Goal: Task Accomplishment & Management: Manage account settings

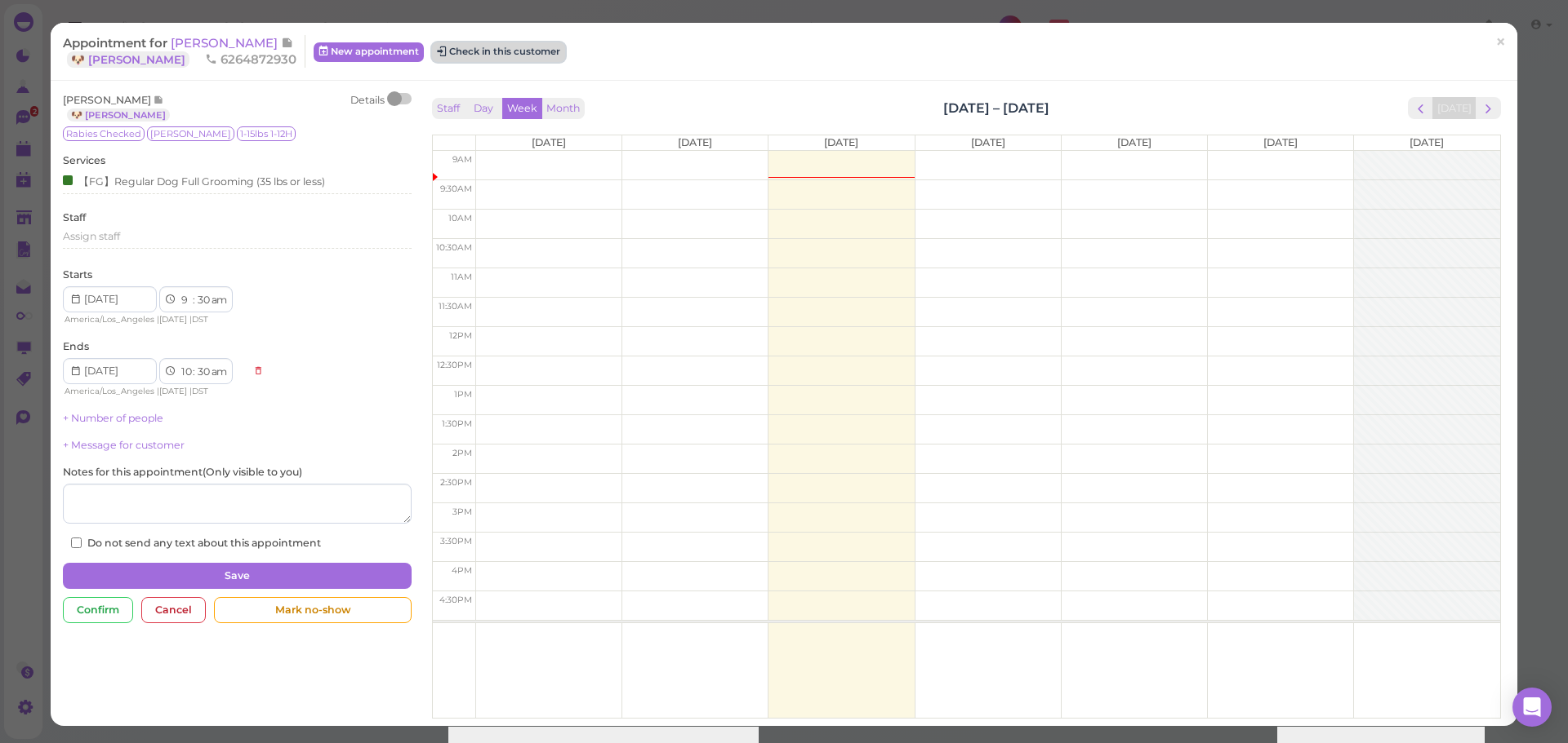
click at [465, 55] on button "Check in this customer" at bounding box center [498, 52] width 133 height 19
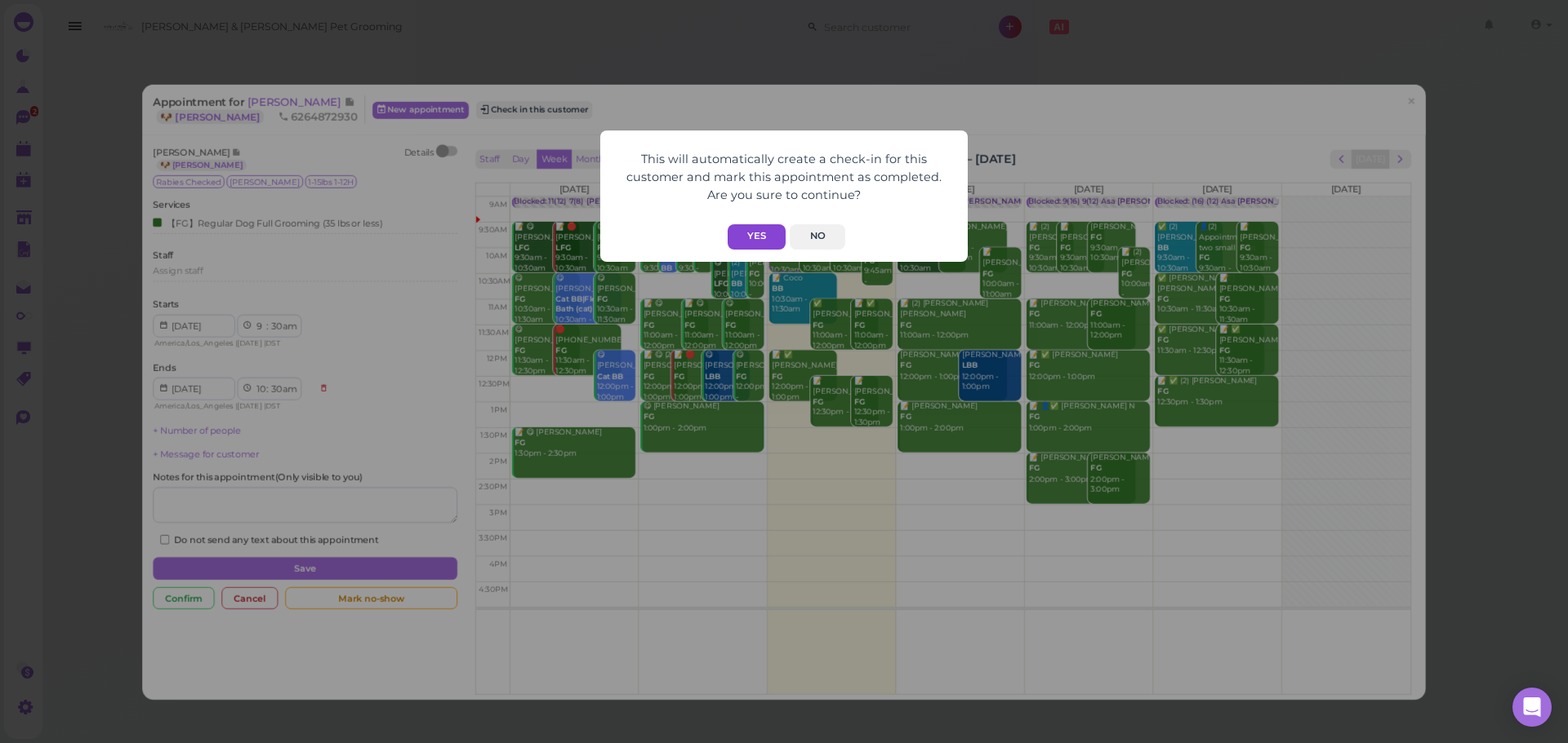
click at [761, 230] on button "Yes" at bounding box center [757, 237] width 58 height 26
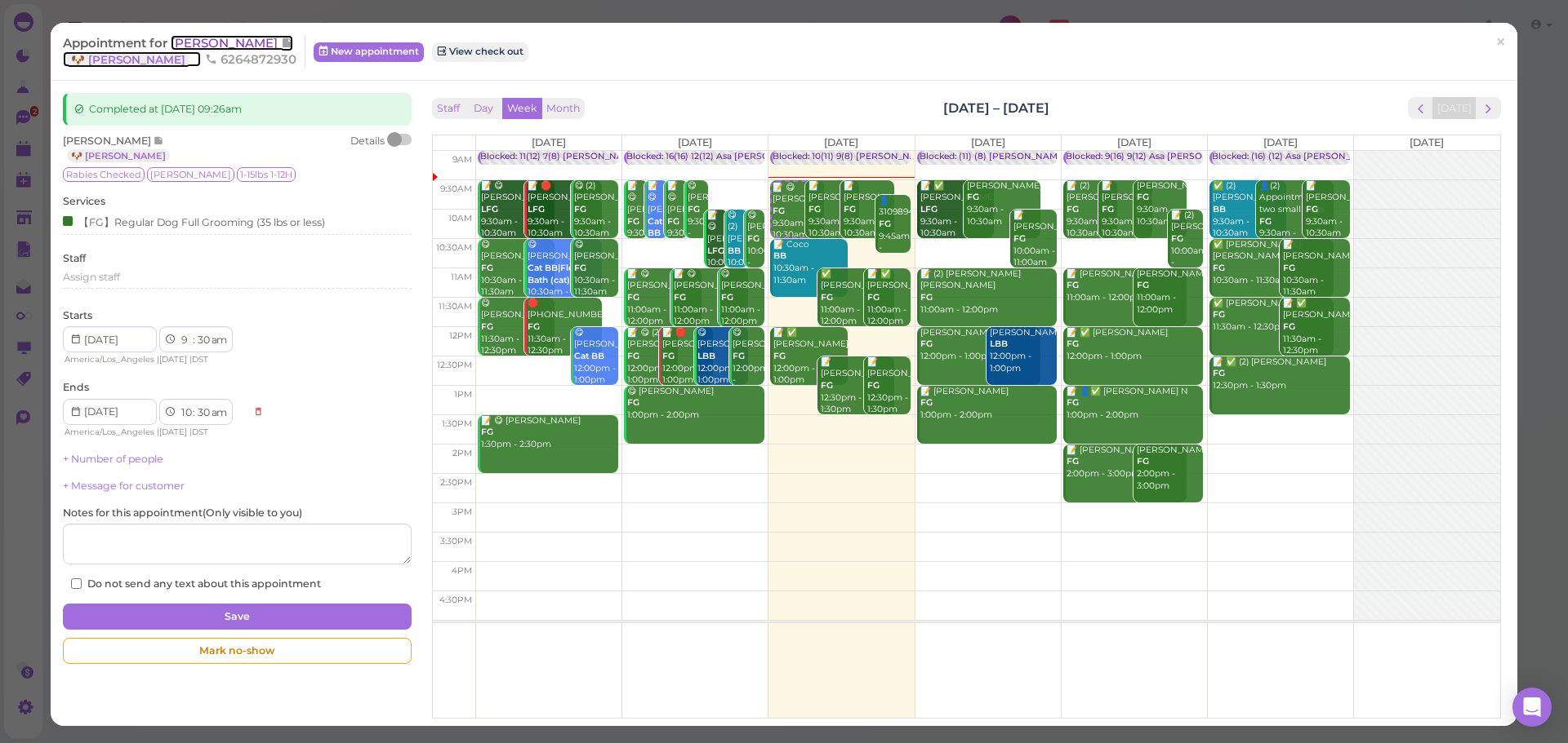
click at [200, 40] on span "[PERSON_NAME]" at bounding box center [226, 43] width 110 height 16
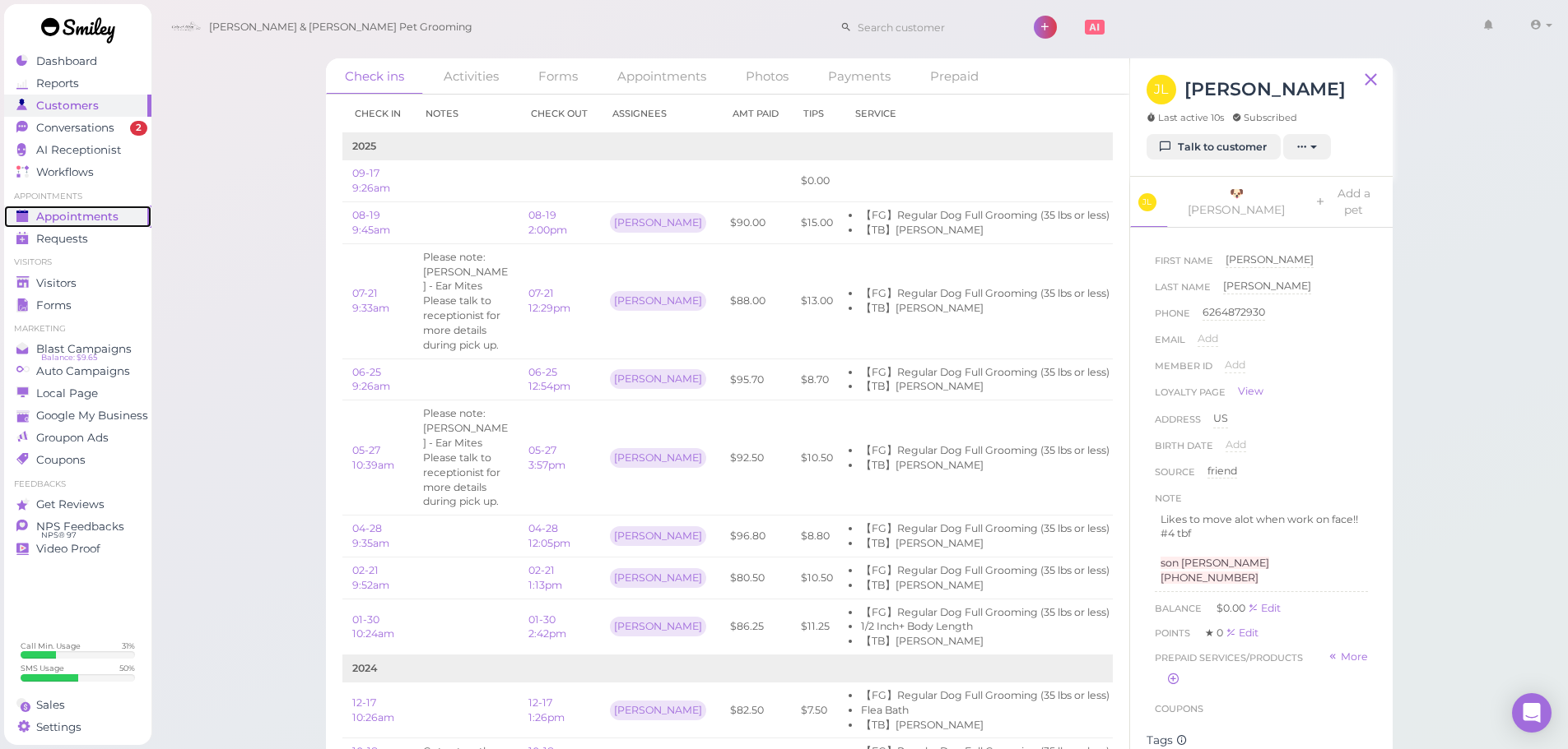
click at [23, 207] on link "Appointments" at bounding box center [78, 217] width 147 height 22
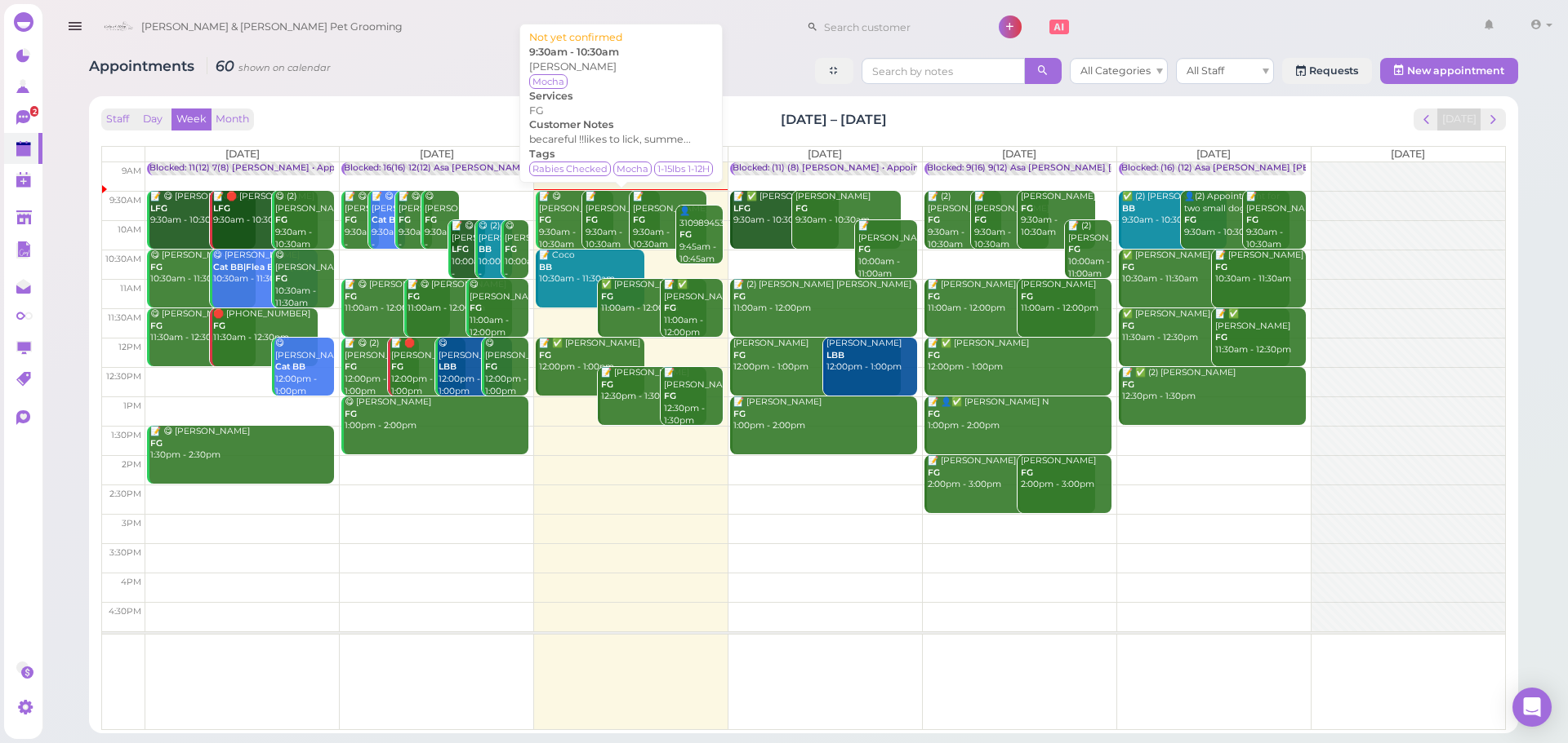
click at [594, 217] on b "FG" at bounding box center [592, 220] width 12 height 11
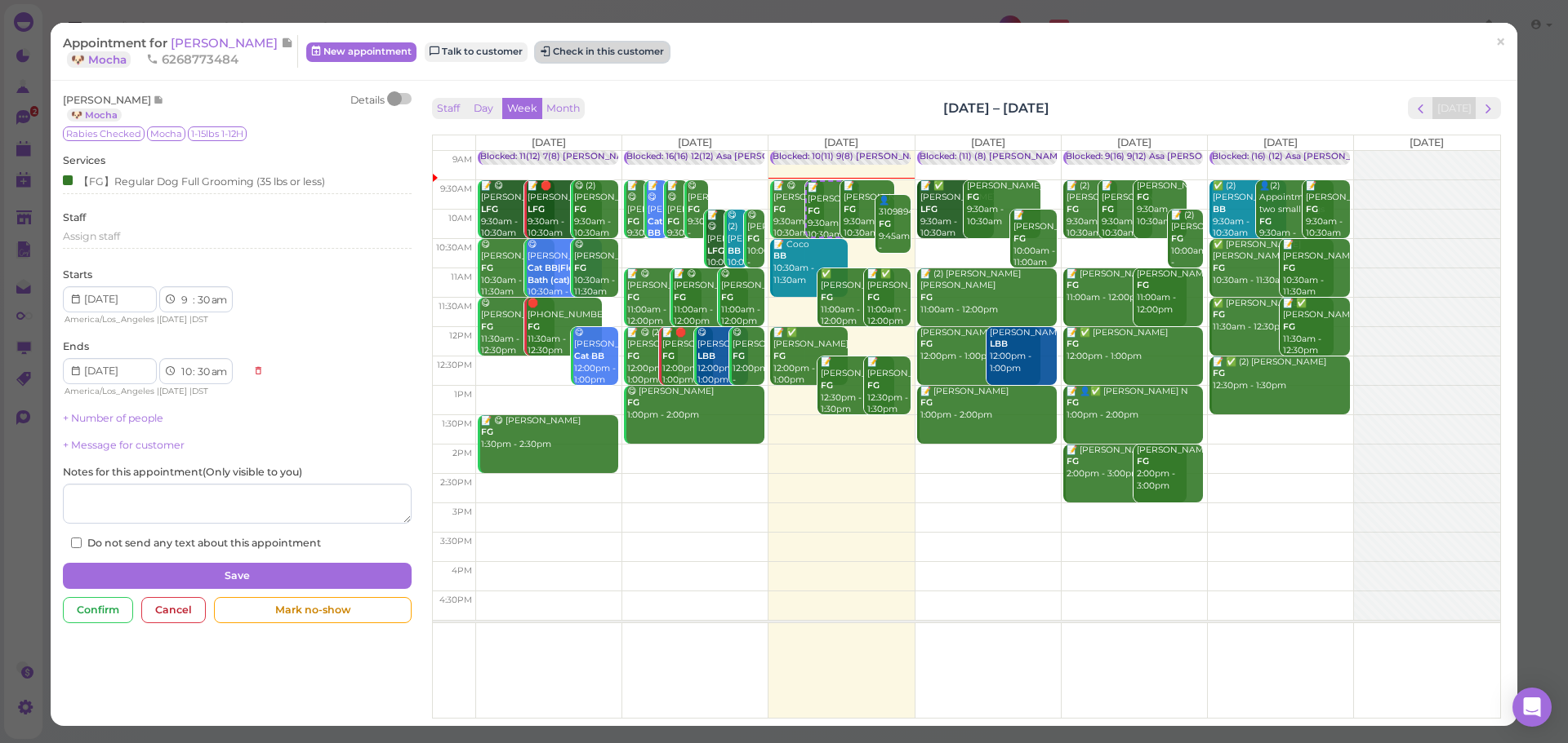
click at [637, 60] on button "Check in this customer" at bounding box center [602, 52] width 133 height 19
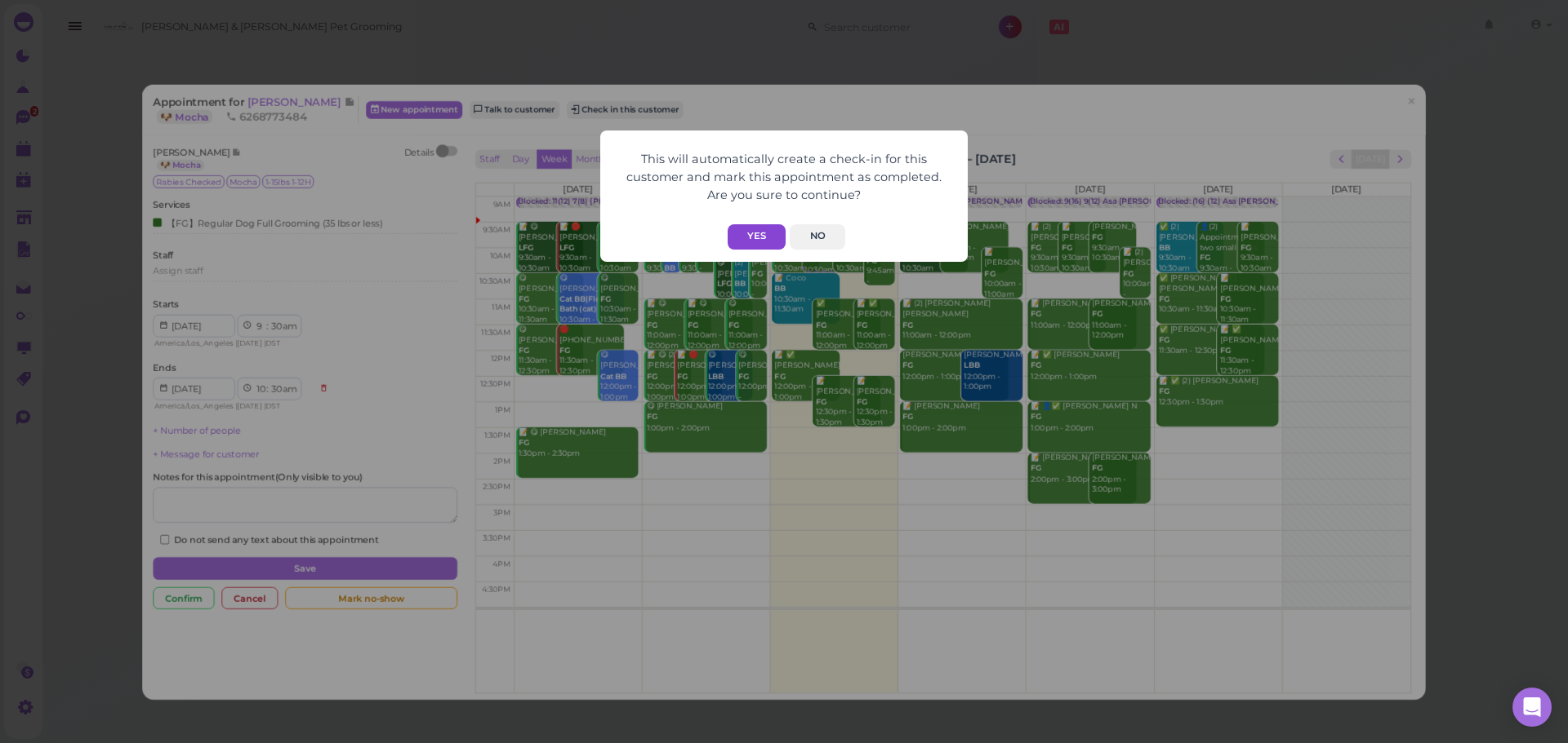
click at [751, 234] on button "Yes" at bounding box center [757, 237] width 58 height 26
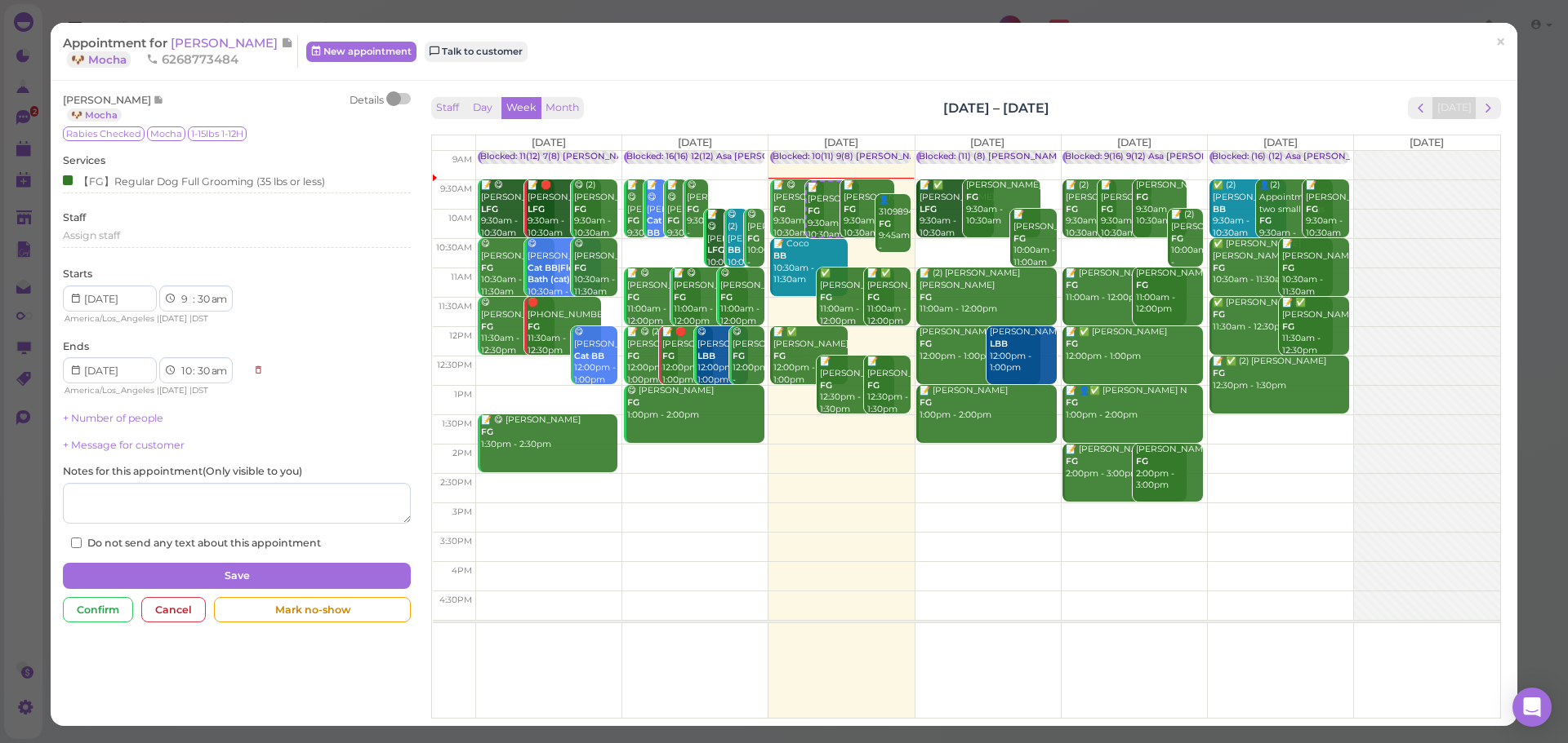
click at [789, 72] on div "Appointment for [PERSON_NAME] 🐶 Mocha 6268773484 New appointment Talk to custom…" at bounding box center [783, 52] width 1467 height 58
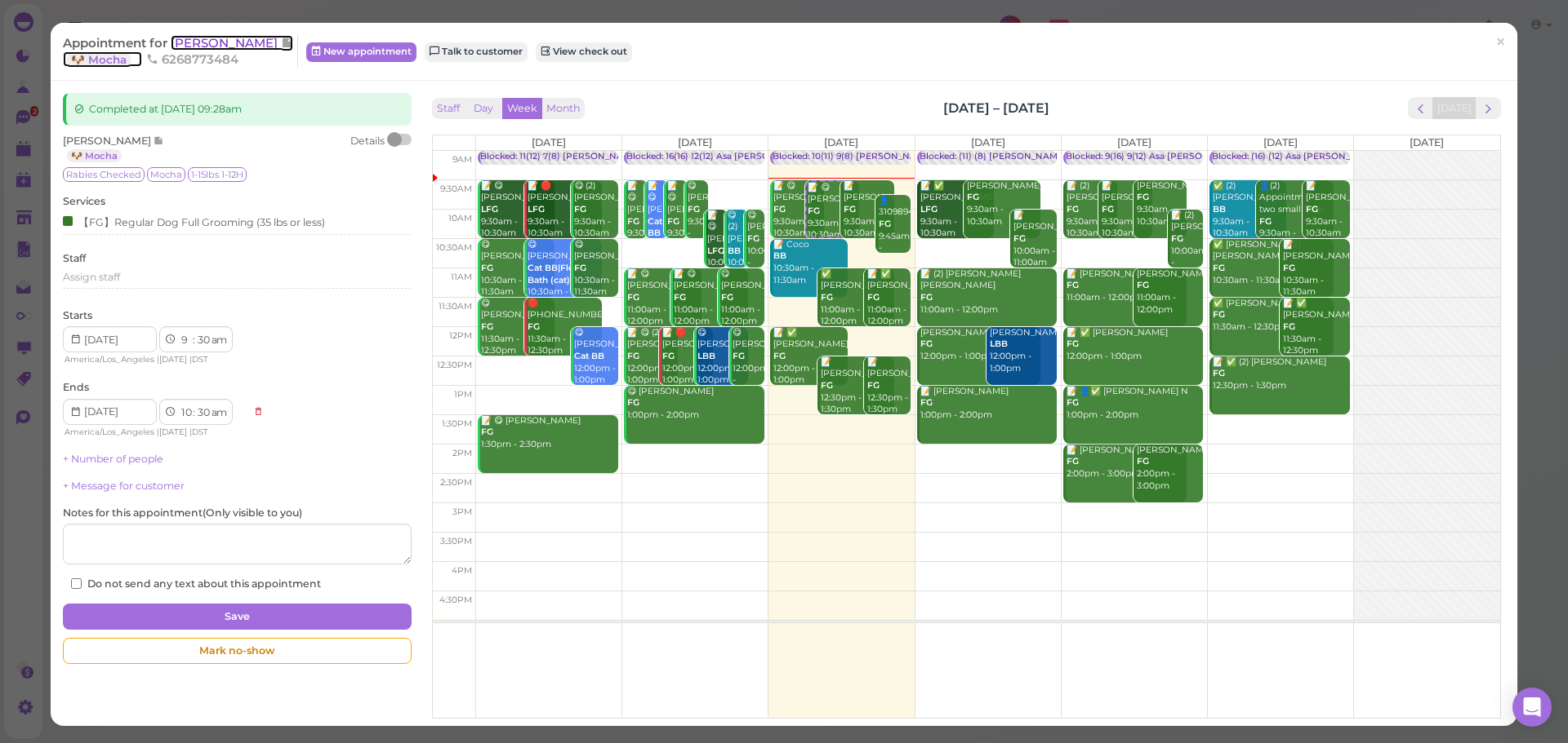
click at [243, 43] on span "[PERSON_NAME]" at bounding box center [226, 43] width 110 height 16
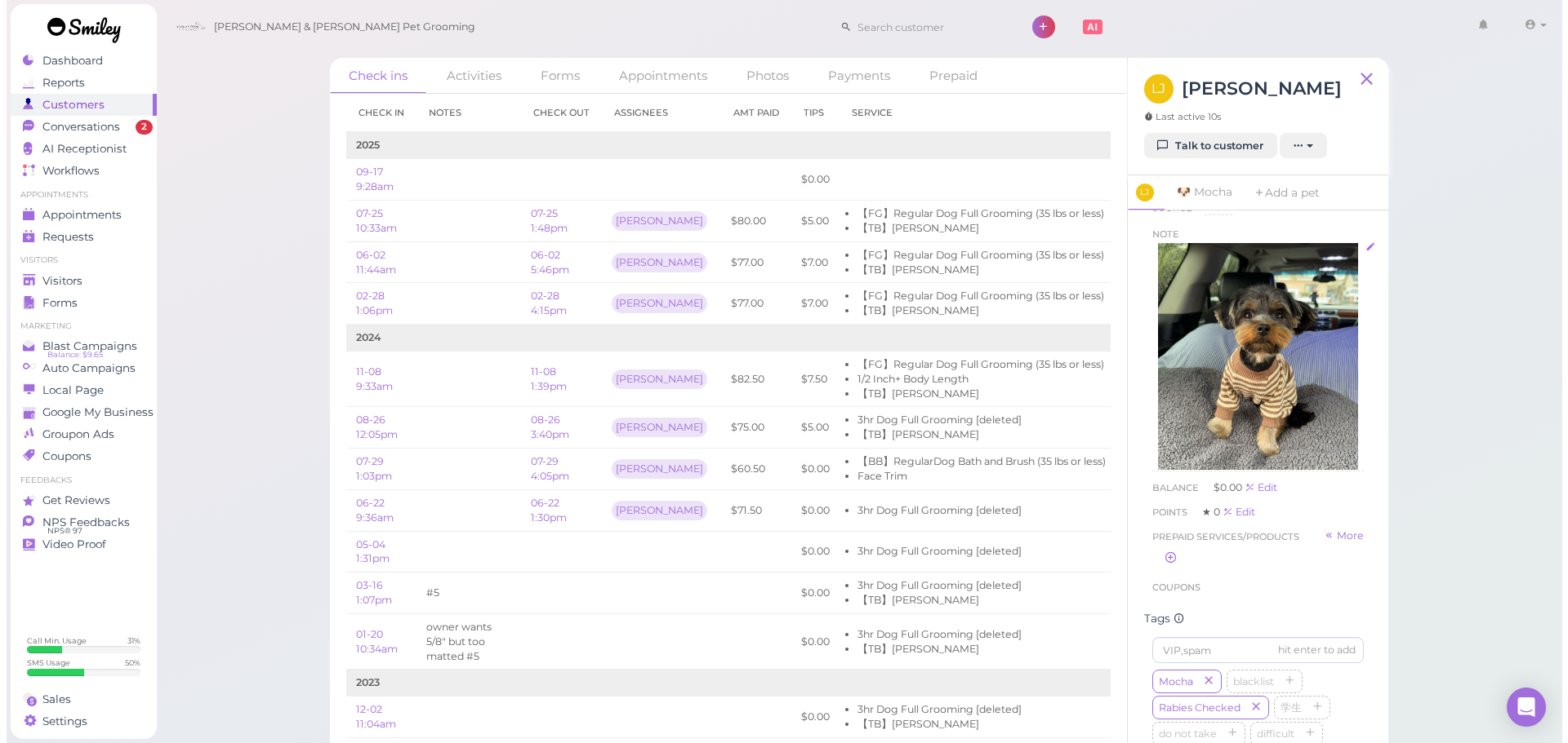
scroll to position [139, 0]
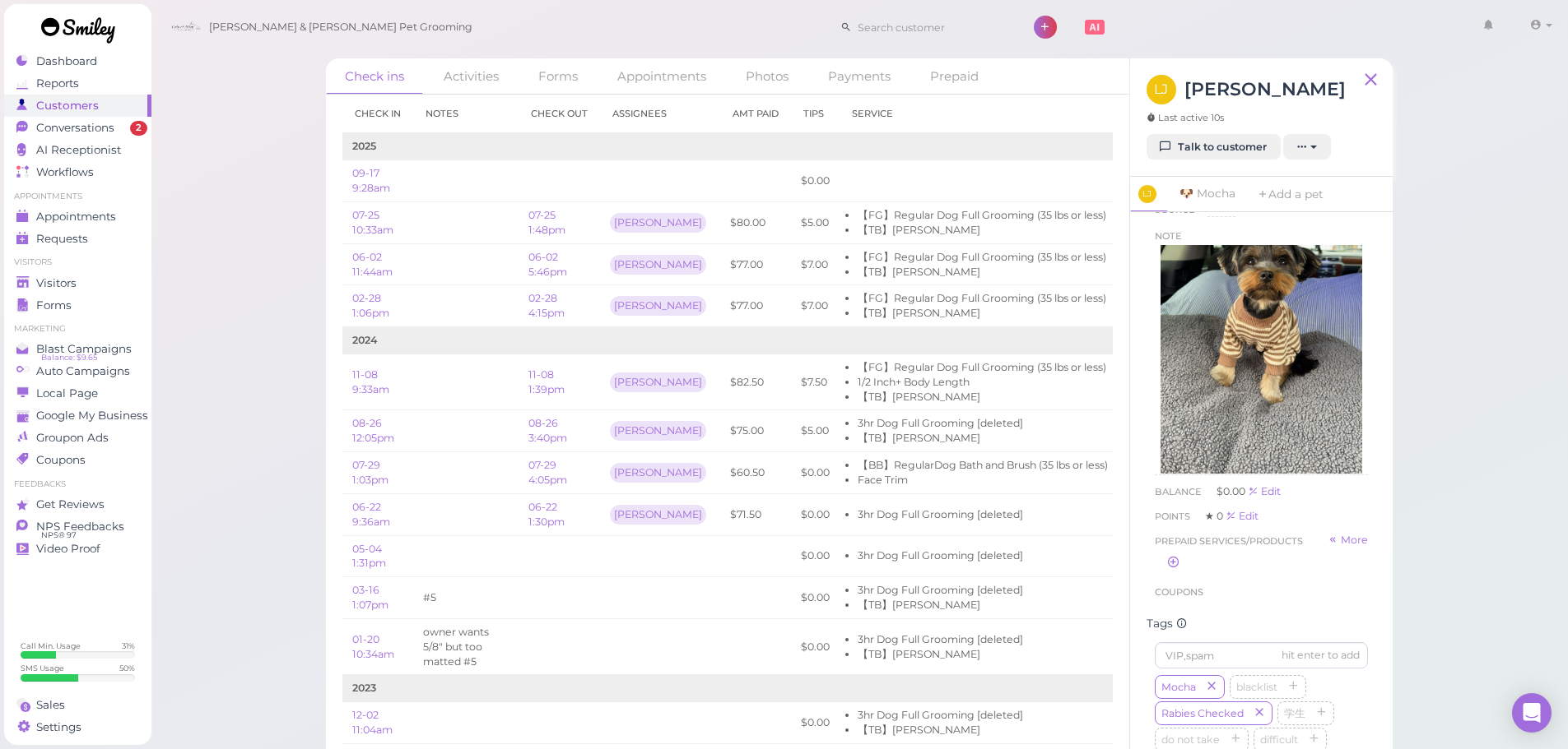
click at [1492, 512] on div "Check ins Activities Forms Appointments Photos Payments Prepaid Check in Notes …" at bounding box center [859, 380] width 1418 height 760
click at [51, 212] on span "Appointments" at bounding box center [77, 217] width 83 height 14
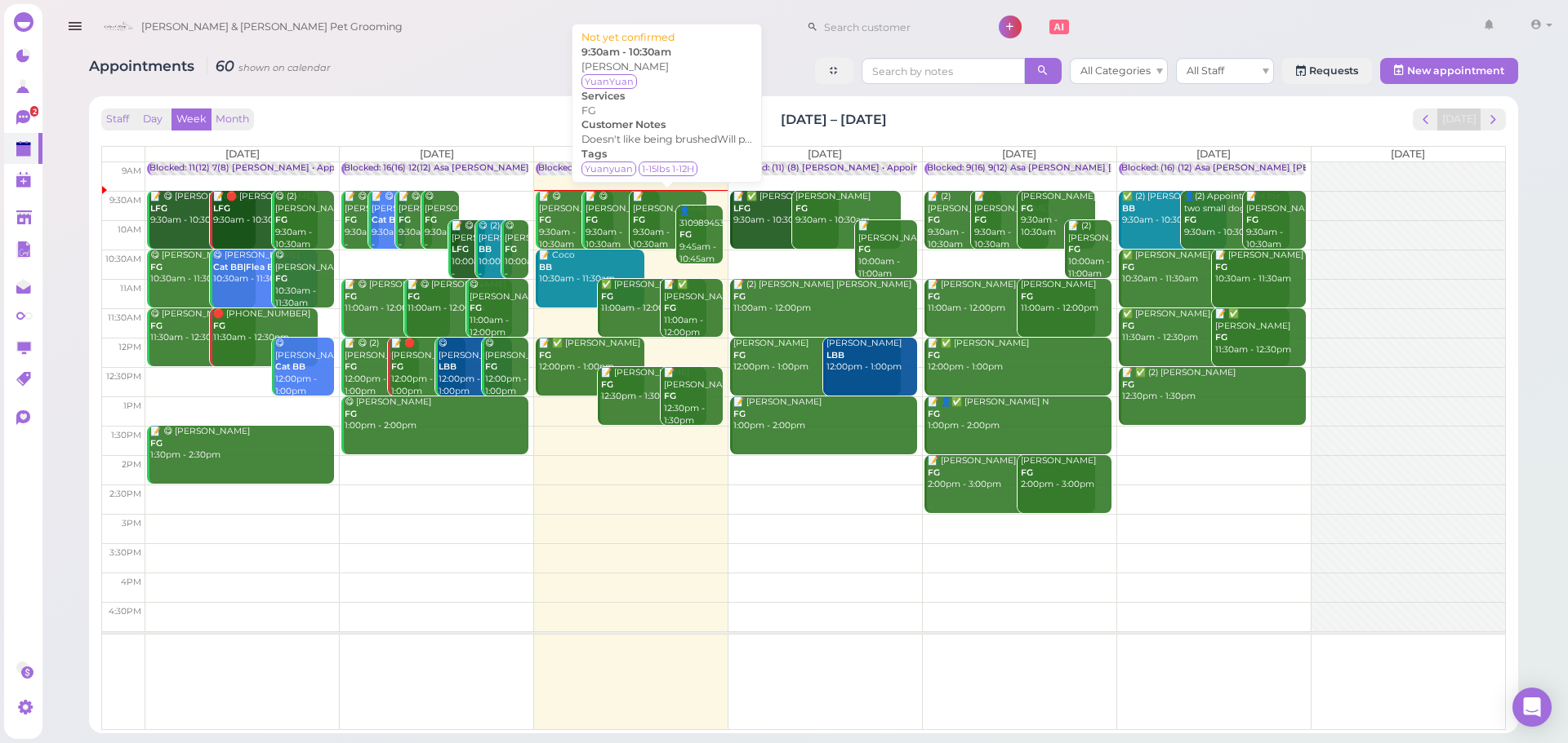
click at [644, 232] on div "📝 [PERSON_NAME] FG 9:30am - 10:30am" at bounding box center [669, 221] width 74 height 60
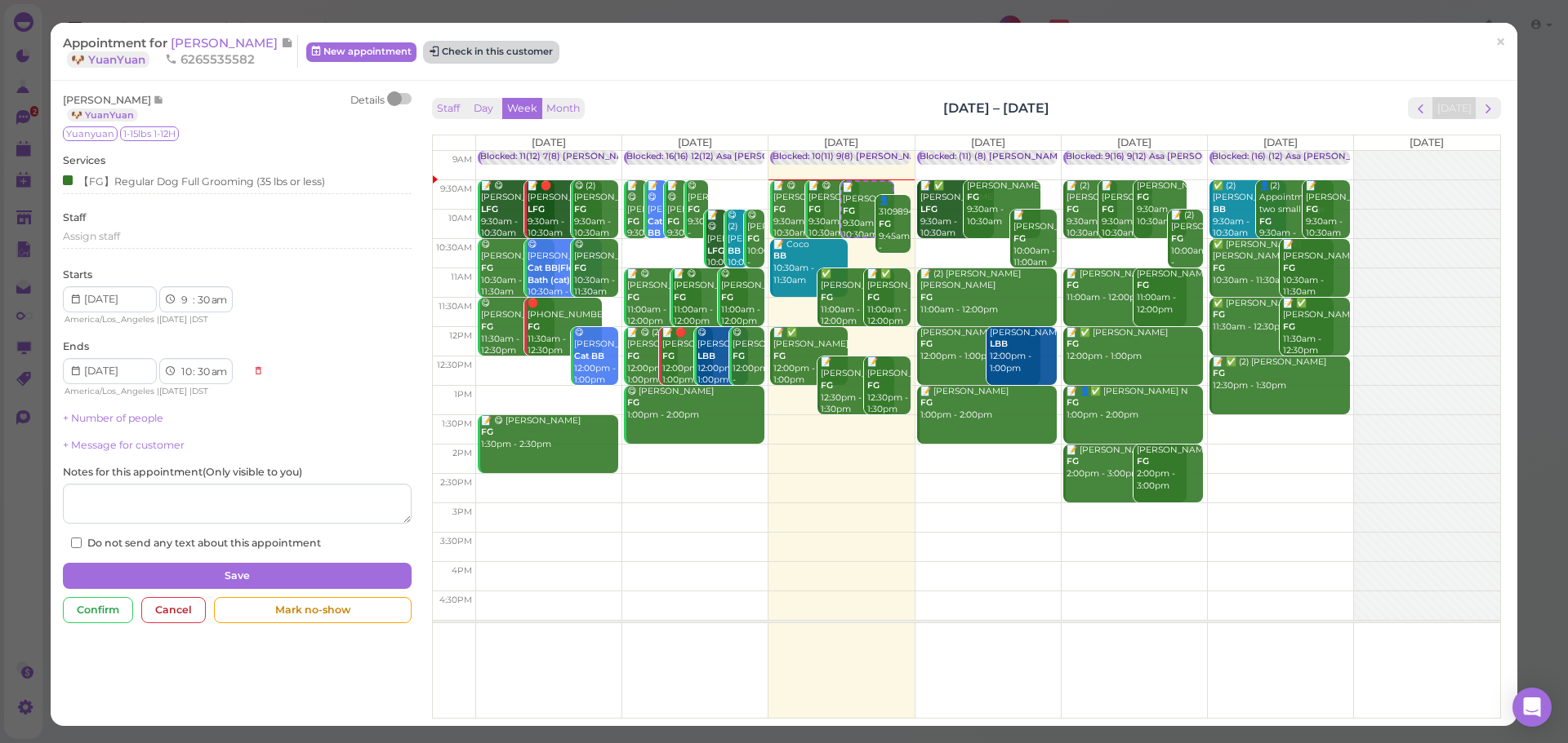
click at [504, 50] on button "Check in this customer" at bounding box center [491, 52] width 133 height 19
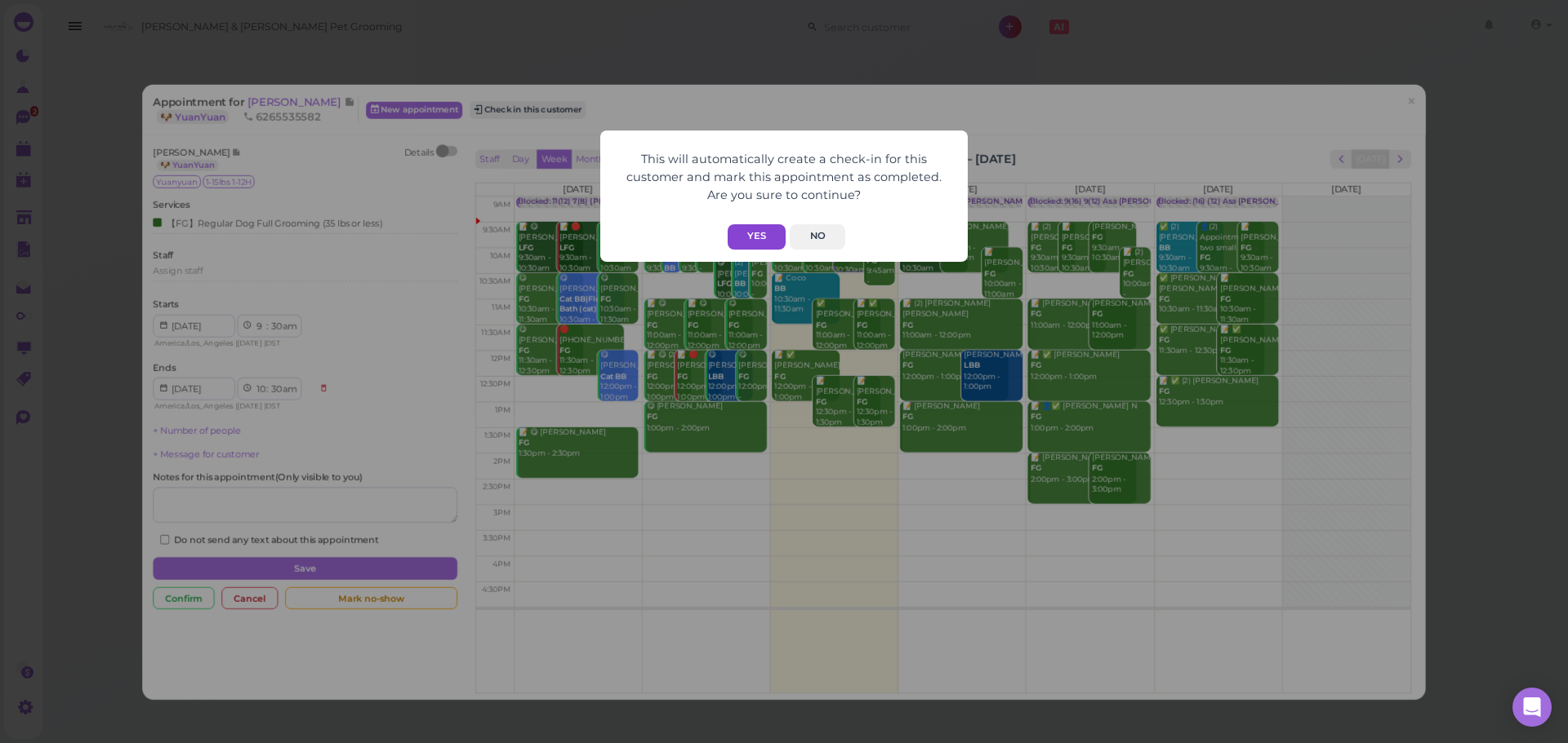
click at [761, 232] on button "Yes" at bounding box center [757, 237] width 58 height 26
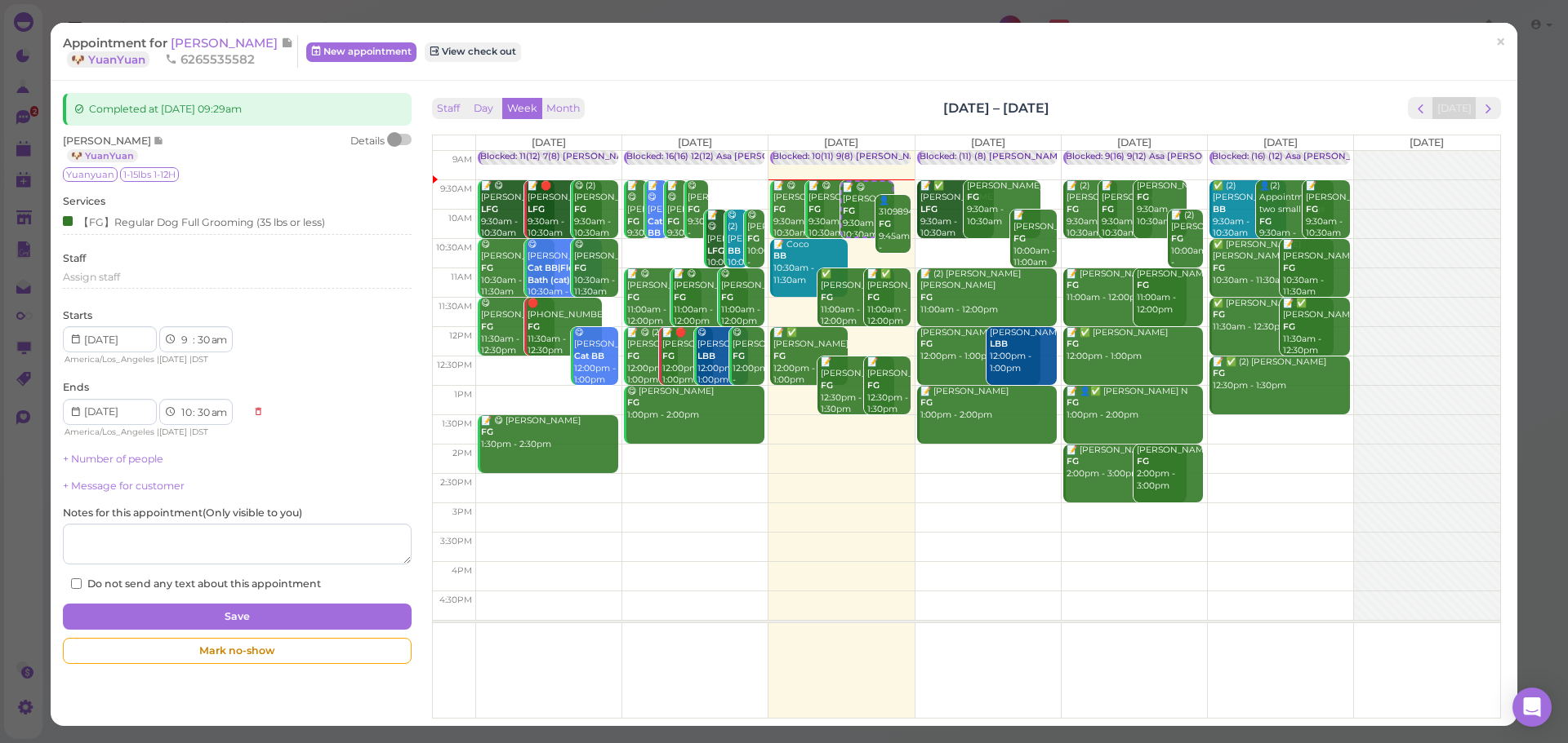
click at [678, 102] on div "Staff Day Week Month [DATE] – [DATE] [DATE]" at bounding box center [965, 107] width 1069 height 22
click at [212, 48] on span "[PERSON_NAME]" at bounding box center [226, 43] width 110 height 16
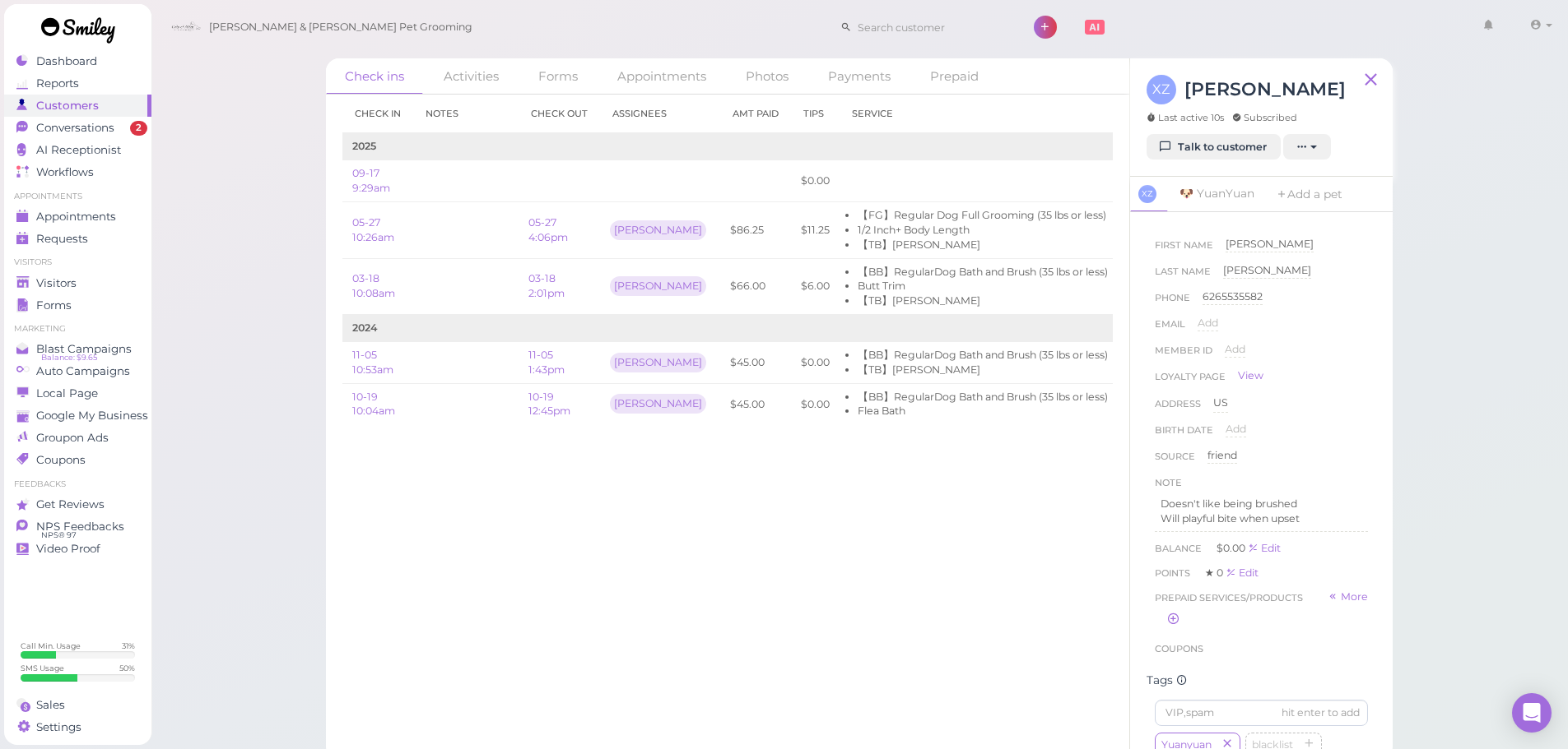
click at [831, 623] on div "Check in Notes Check out Assignees Amt Paid Tips Service 2025 09-17 9:29am $0.0…" at bounding box center [727, 422] width 804 height 655
drag, startPoint x: 71, startPoint y: 216, endPoint x: 98, endPoint y: 137, distance: 83.5
click at [71, 216] on span "Appointments" at bounding box center [77, 217] width 83 height 14
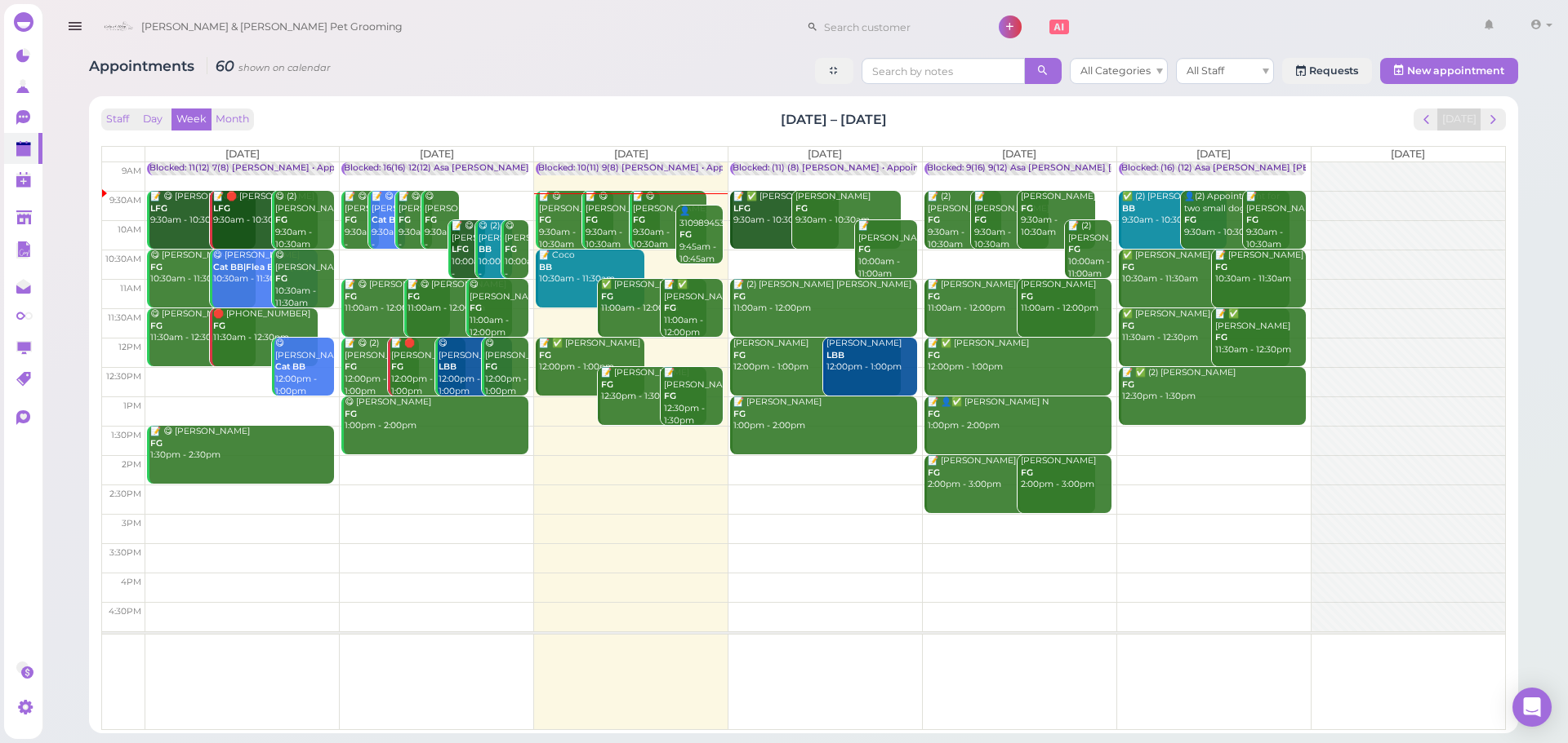
click at [676, 343] on td at bounding box center [825, 352] width 1359 height 29
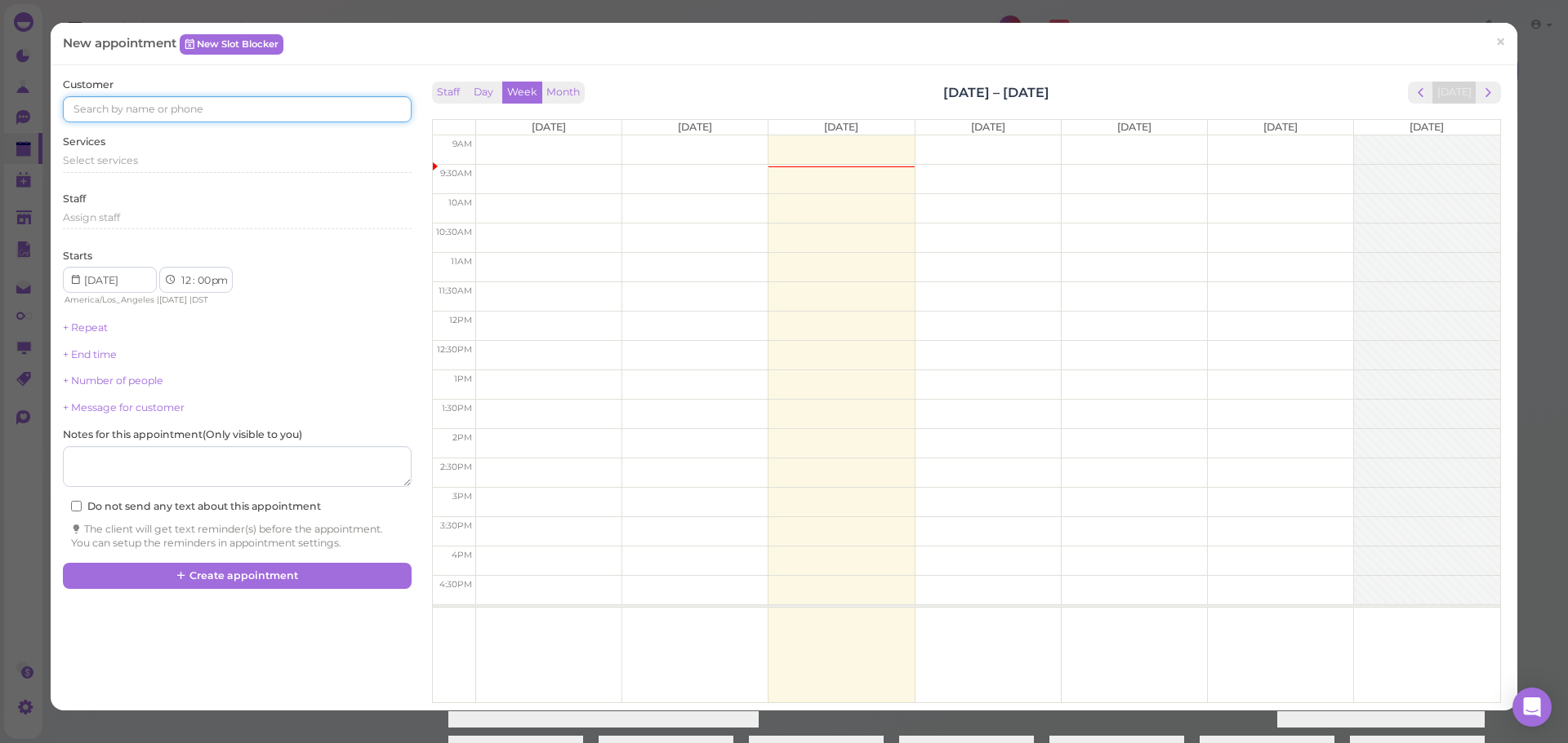
click at [163, 107] on input at bounding box center [236, 109] width 348 height 26
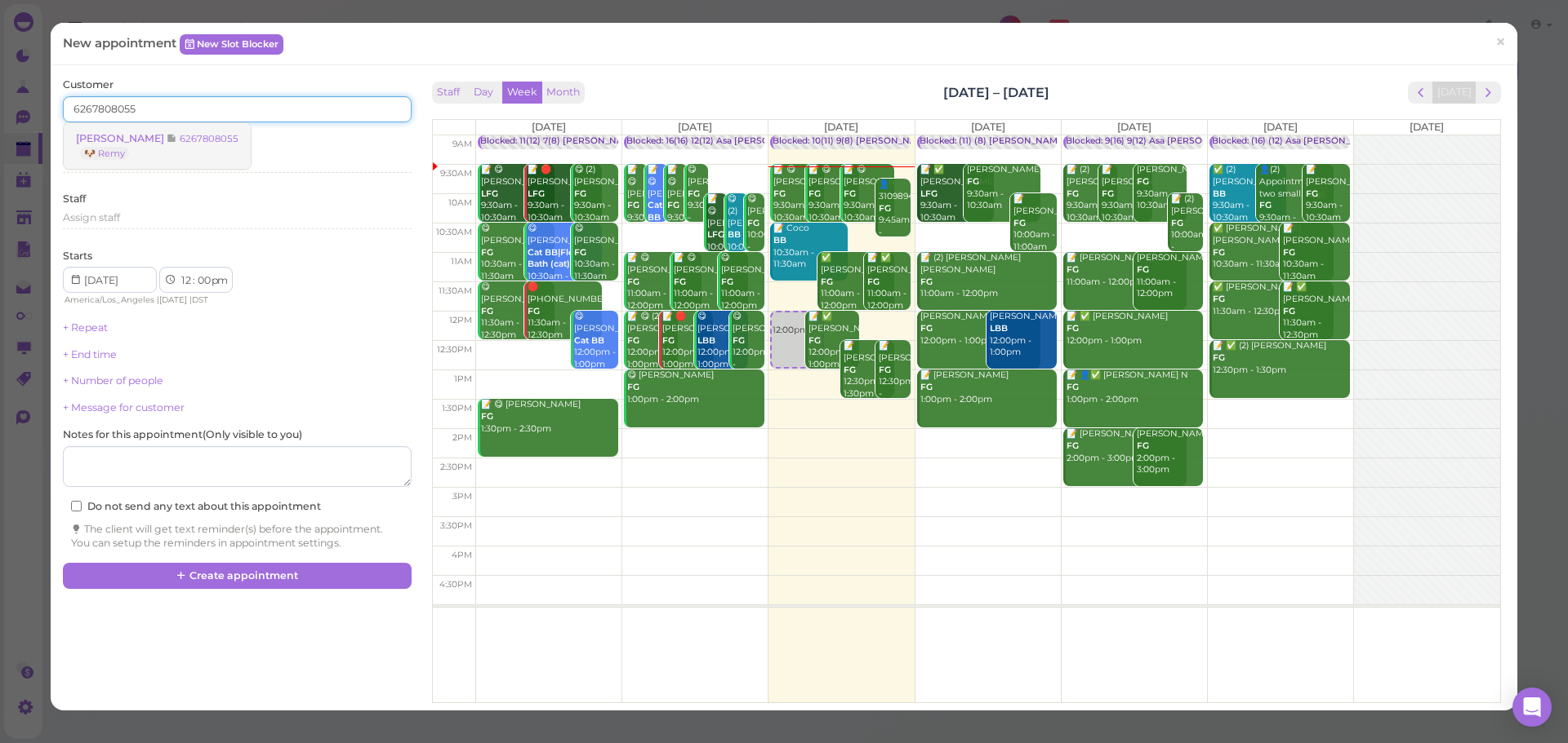
type input "6267808055"
click at [180, 136] on small "6267808055" at bounding box center [209, 138] width 59 height 11
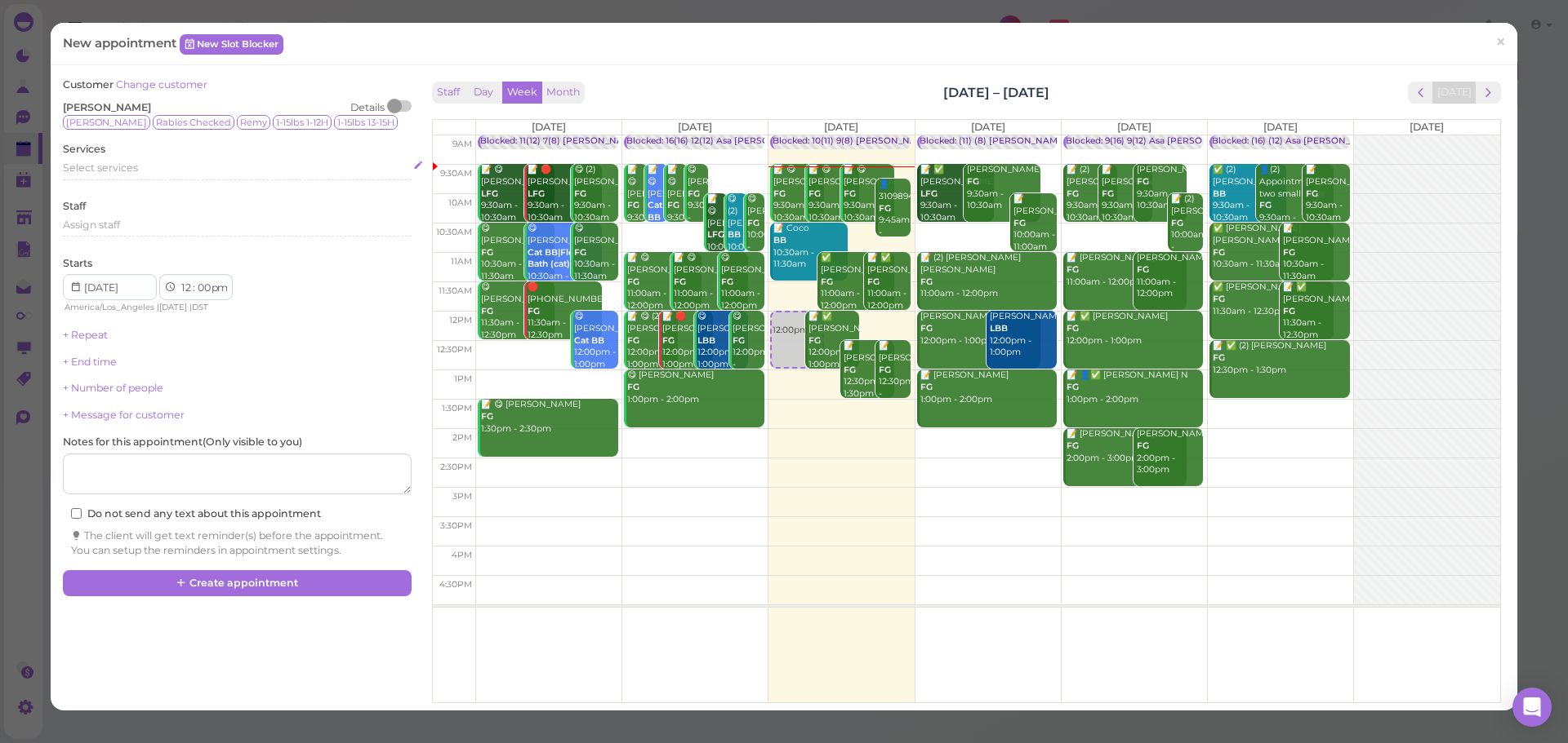
click at [152, 170] on div "Select services" at bounding box center [236, 168] width 348 height 15
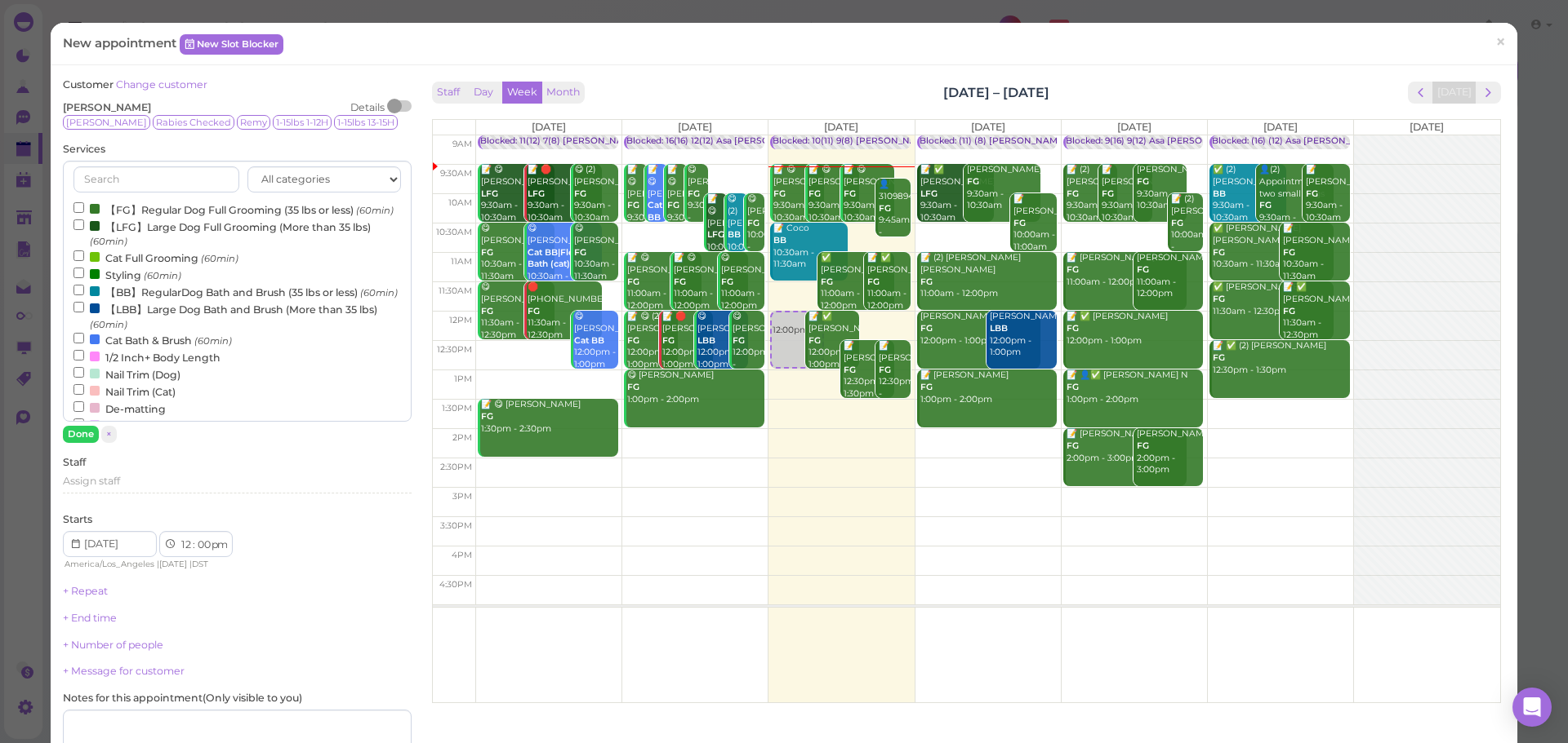
click at [131, 300] on label "【BB】RegularDog Bath and Brush (35 lbs or less) (60min)" at bounding box center [235, 291] width 324 height 17
click at [84, 296] on input "【BB】RegularDog Bath and Brush (35 lbs or less) (60min)" at bounding box center [78, 291] width 11 height 11
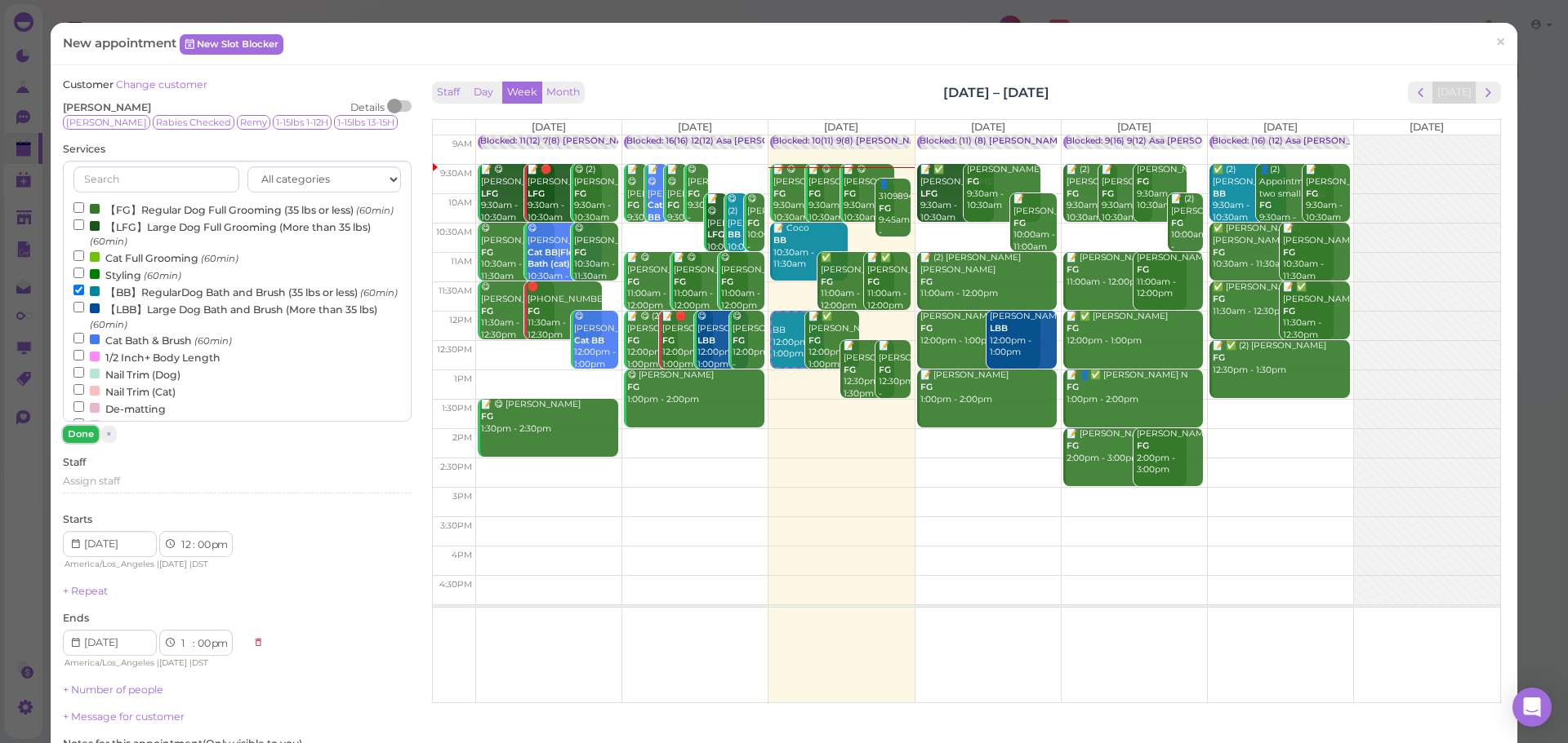
click at [72, 441] on button "Done" at bounding box center [80, 434] width 36 height 17
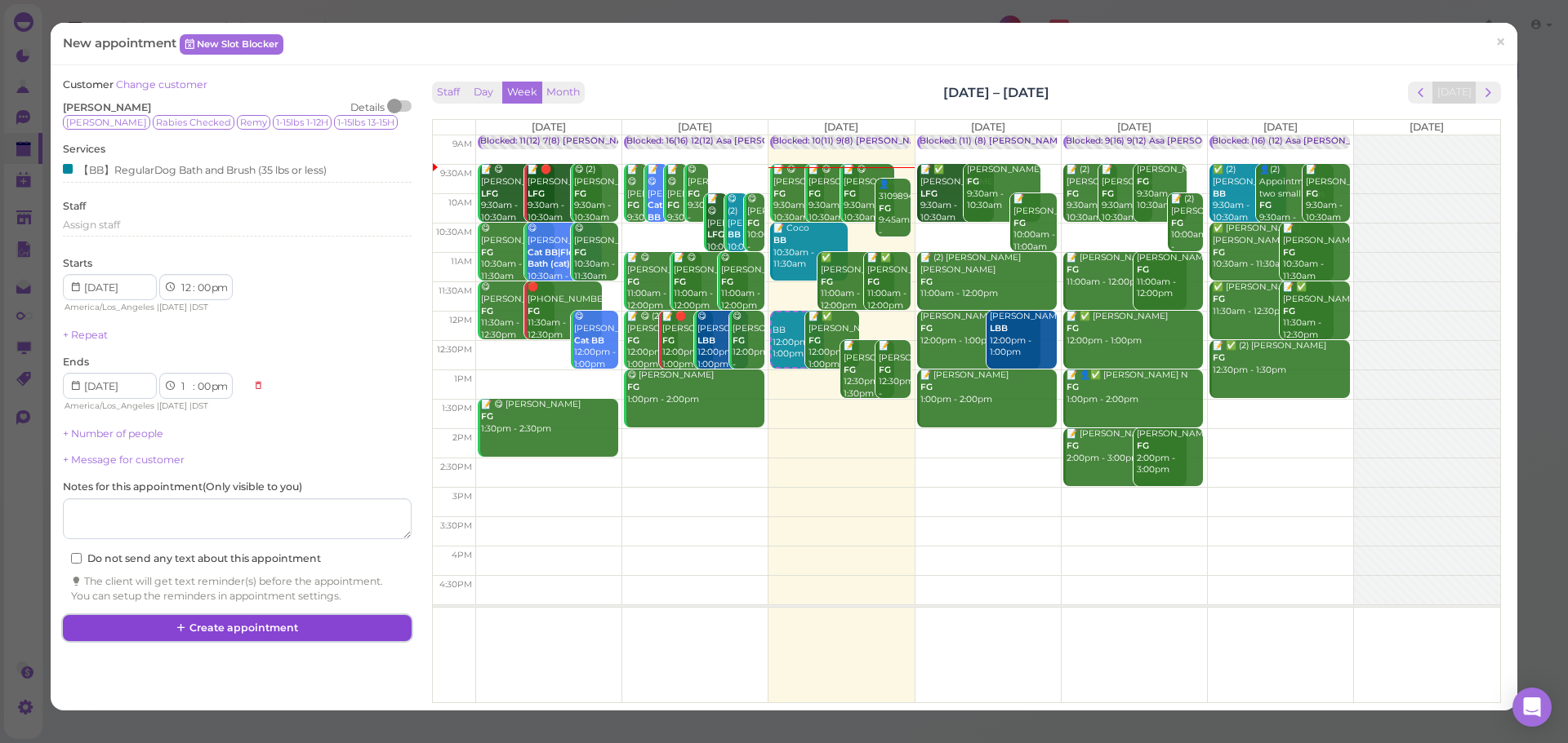
click at [348, 633] on button "Create appointment" at bounding box center [236, 629] width 348 height 26
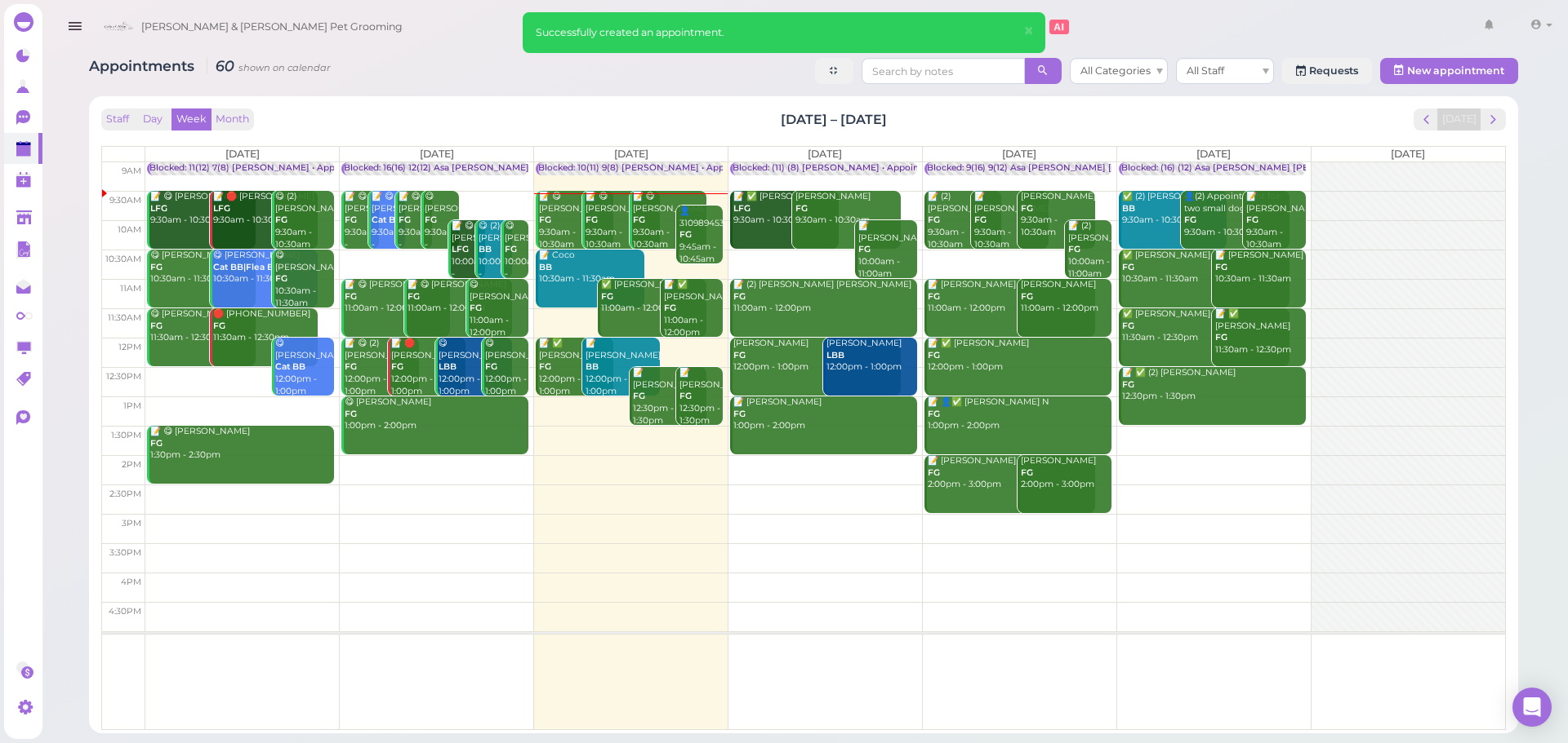
click at [663, 174] on link "Blocked: 10(11) 9(8) Asa Helen • Appointment" at bounding box center [629, 169] width 187 height 14
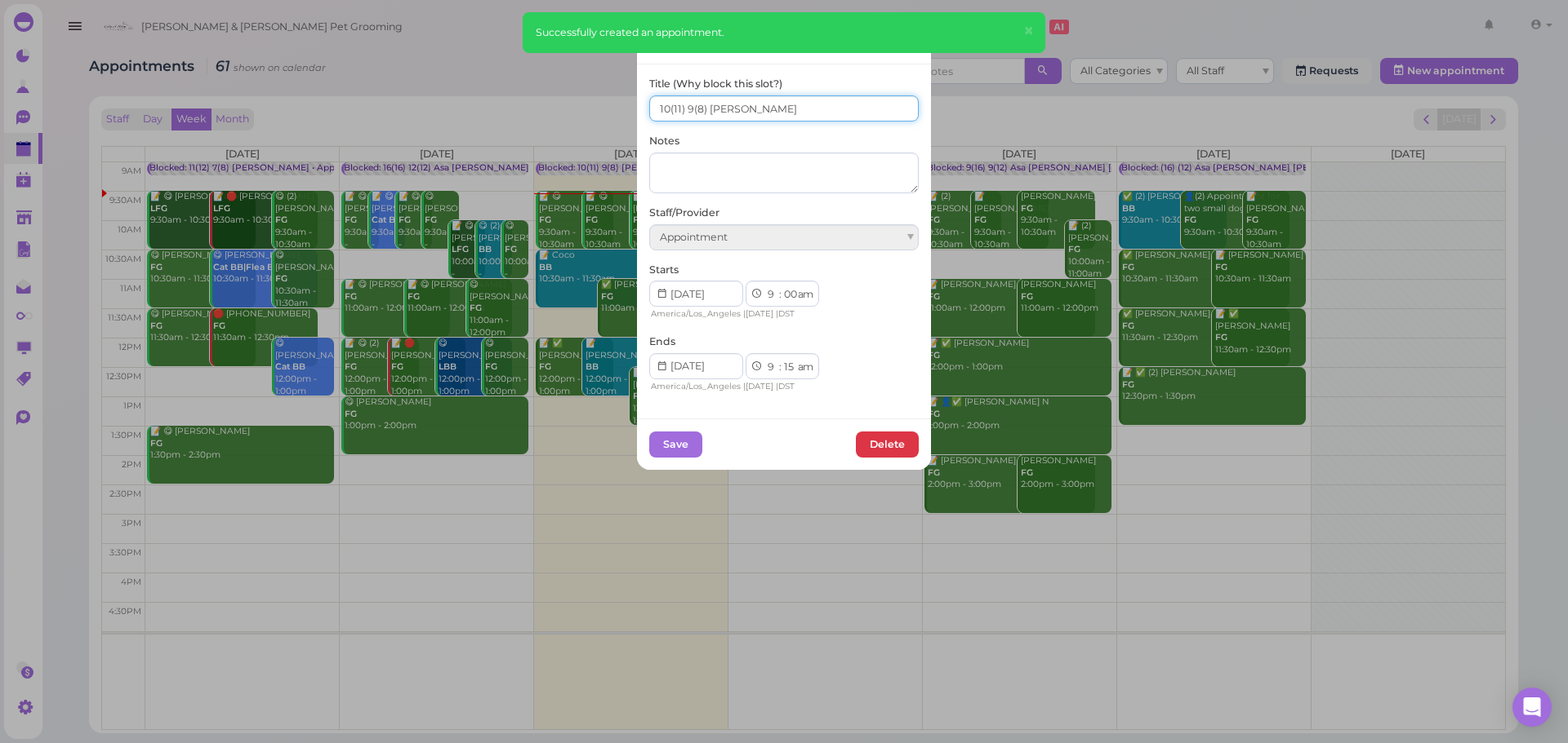
click at [655, 114] on input "10(11) 9(8) Asa Helen" at bounding box center [784, 108] width 270 height 26
type input "11(11) 9(8) Asa Helen"
click at [649, 476] on div "Edit Slot Blocker × Title (Why block this slot?) 11(11) 9(8) Asa Helen Notes St…" at bounding box center [784, 372] width 1568 height 743
click at [684, 443] on button "Save" at bounding box center [676, 445] width 53 height 26
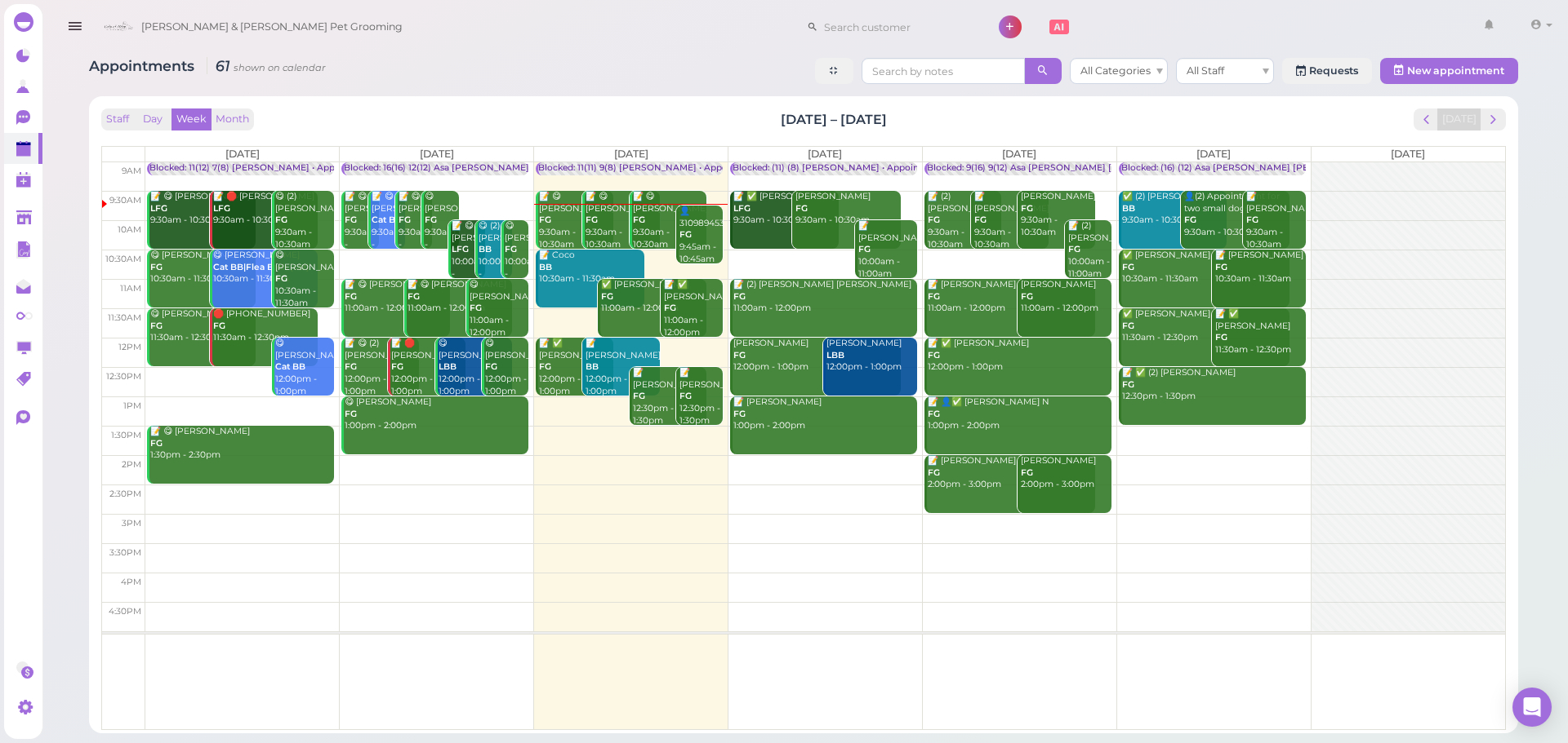
click at [1167, 431] on td at bounding box center [825, 440] width 1359 height 29
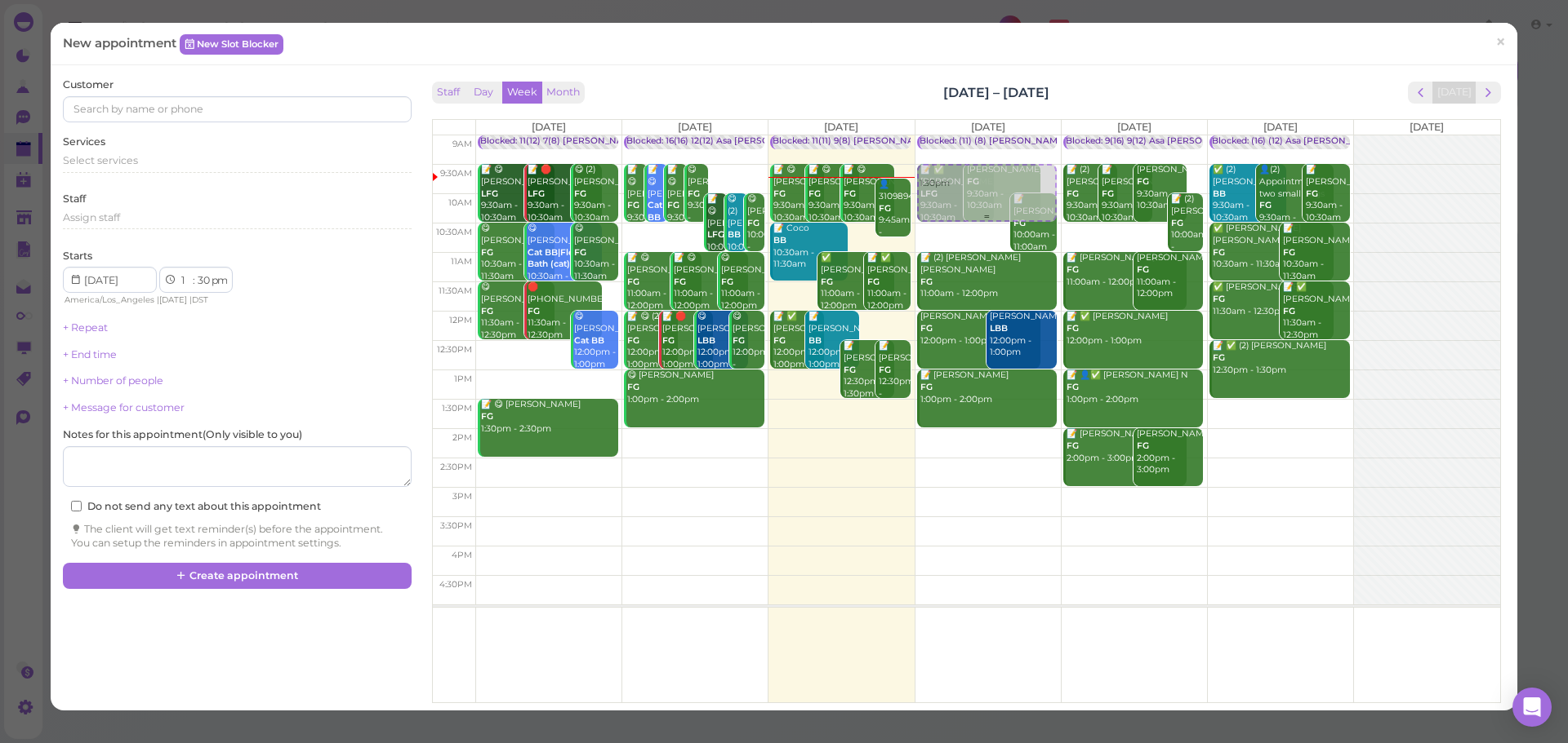
drag, startPoint x: 1271, startPoint y: 426, endPoint x: 980, endPoint y: 202, distance: 367.2
click at [980, 136] on tr "Blocked: 11(12) 7(8) Asa Helen • Appointment 📝 😋 Jonathan Quinonez LFG 9:30am -…" at bounding box center [966, 136] width 1068 height 0
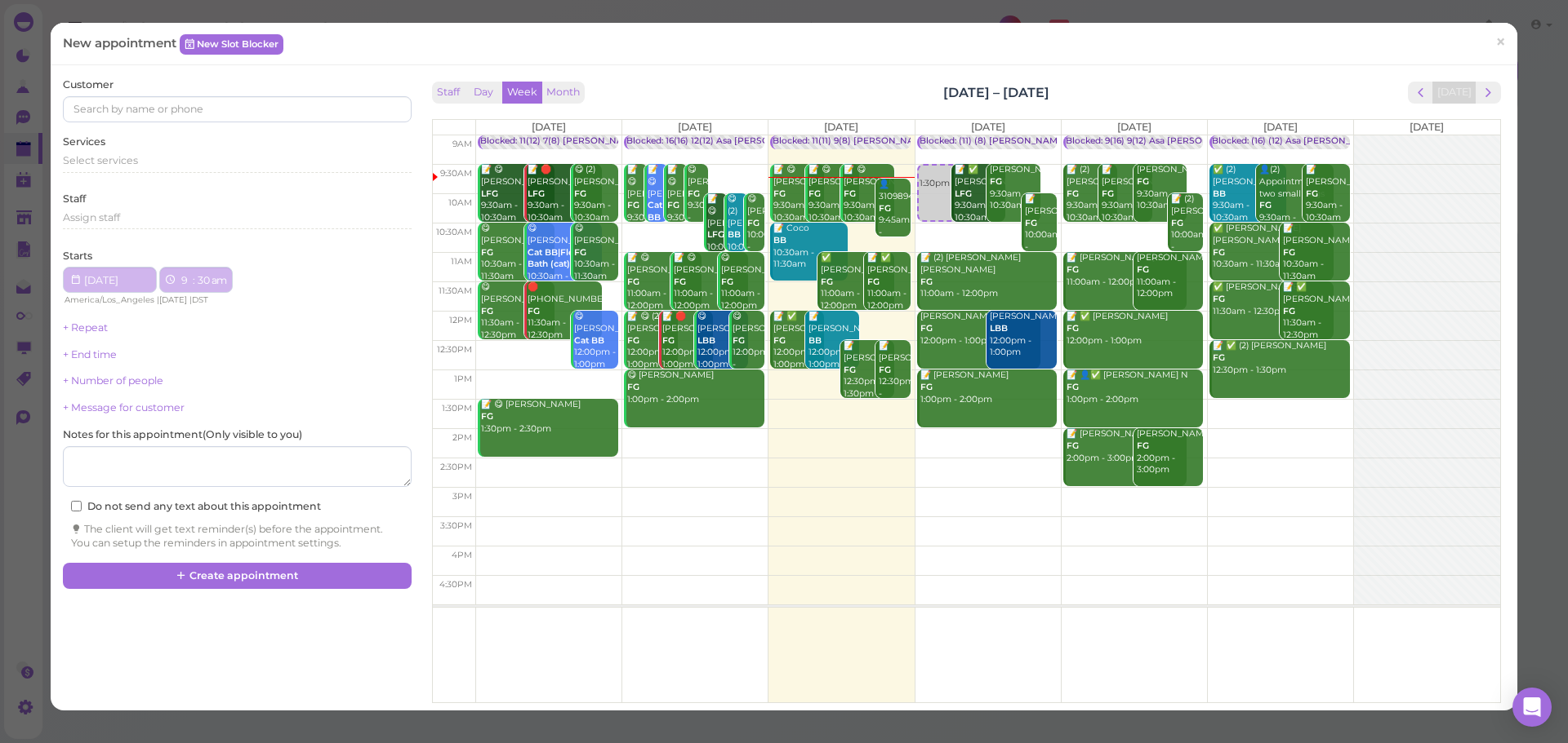
type input "2025-09-18"
select select "9"
select select "am"
click at [202, 156] on div "Select services" at bounding box center [236, 160] width 348 height 15
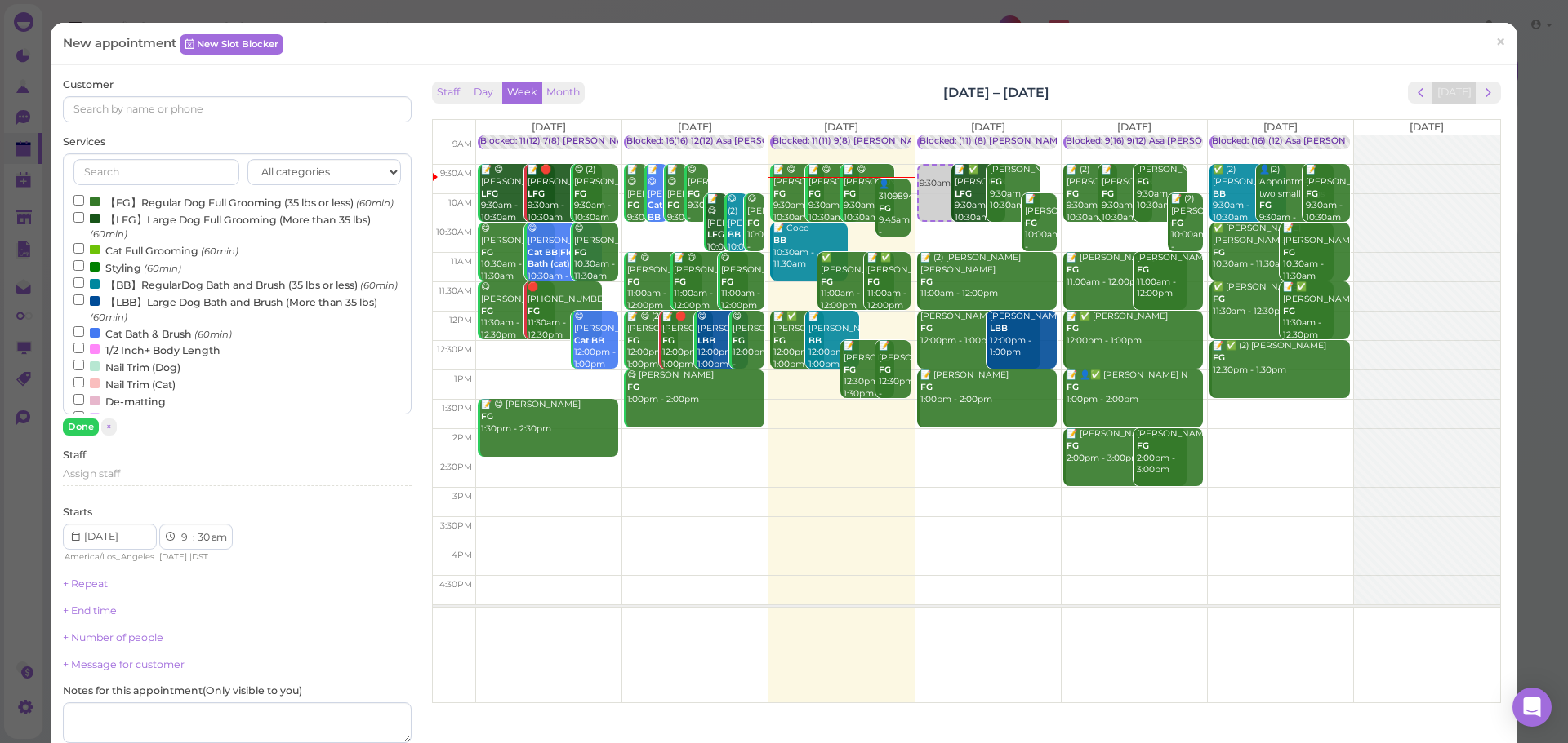
click at [122, 342] on label "Cat Bath & Brush (60min)" at bounding box center [152, 333] width 159 height 17
click at [84, 337] on input "Cat Bath & Brush (60min)" at bounding box center [78, 332] width 11 height 11
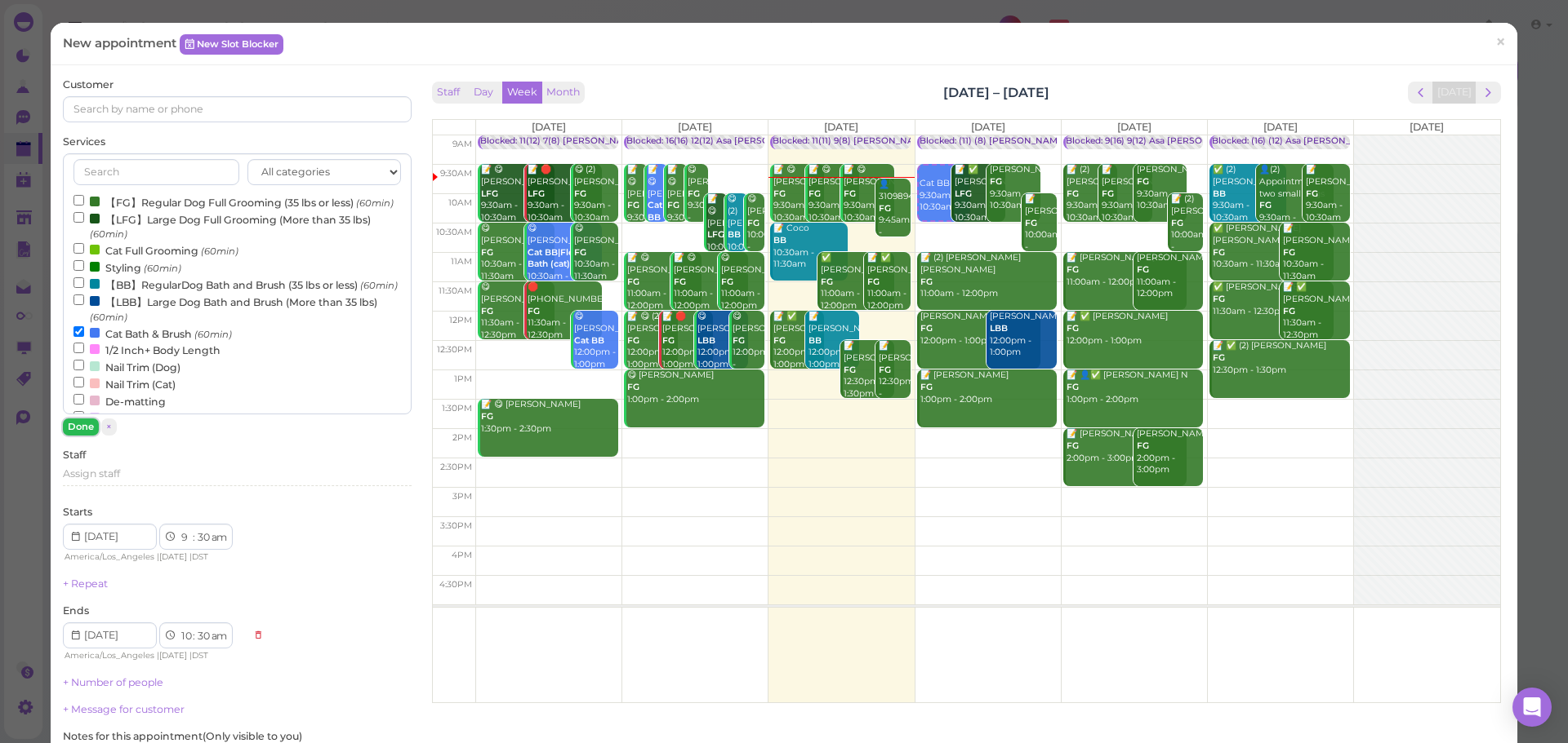
click at [84, 430] on button "Done" at bounding box center [80, 427] width 36 height 17
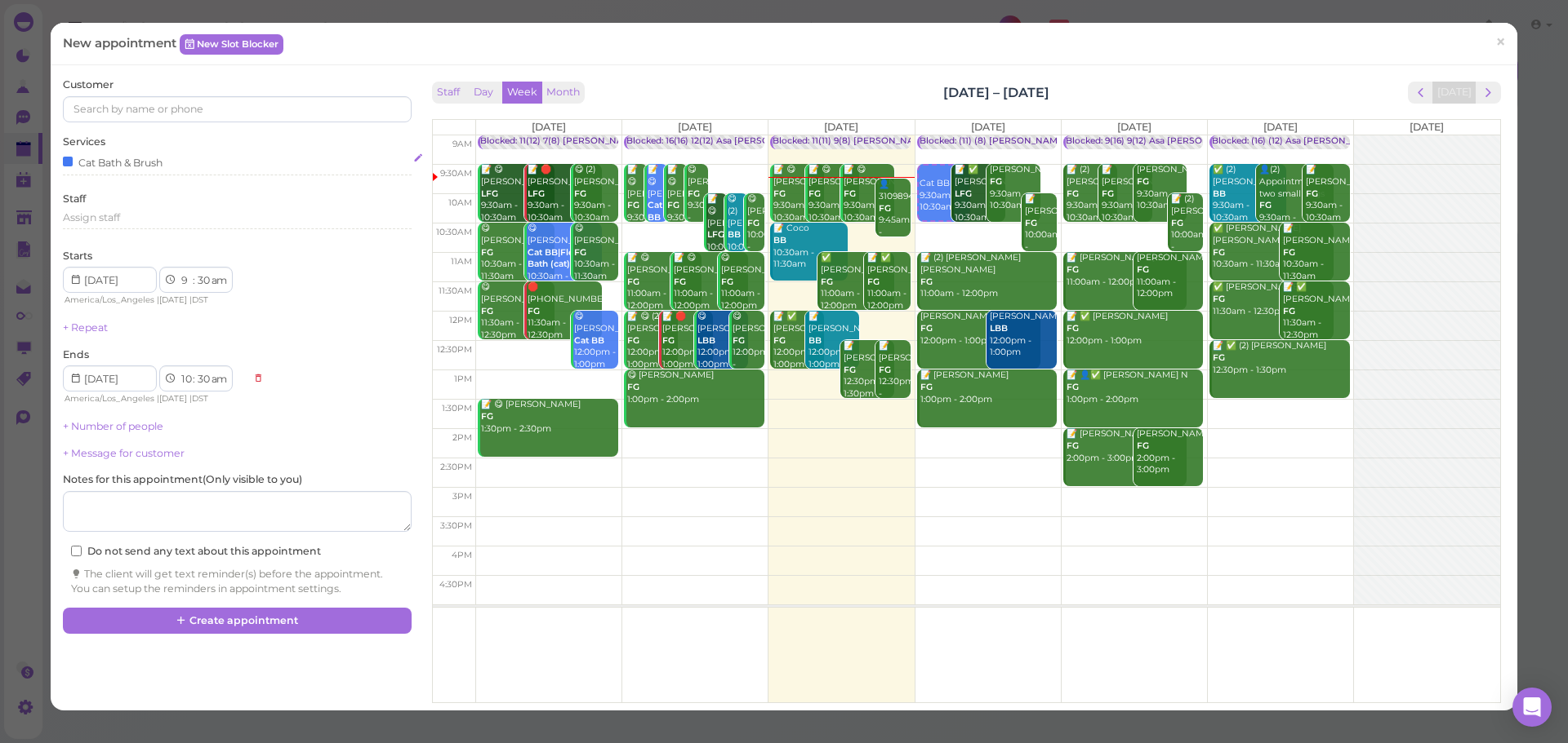
click at [162, 162] on div "Cat Bath & Brush" at bounding box center [112, 161] width 100 height 17
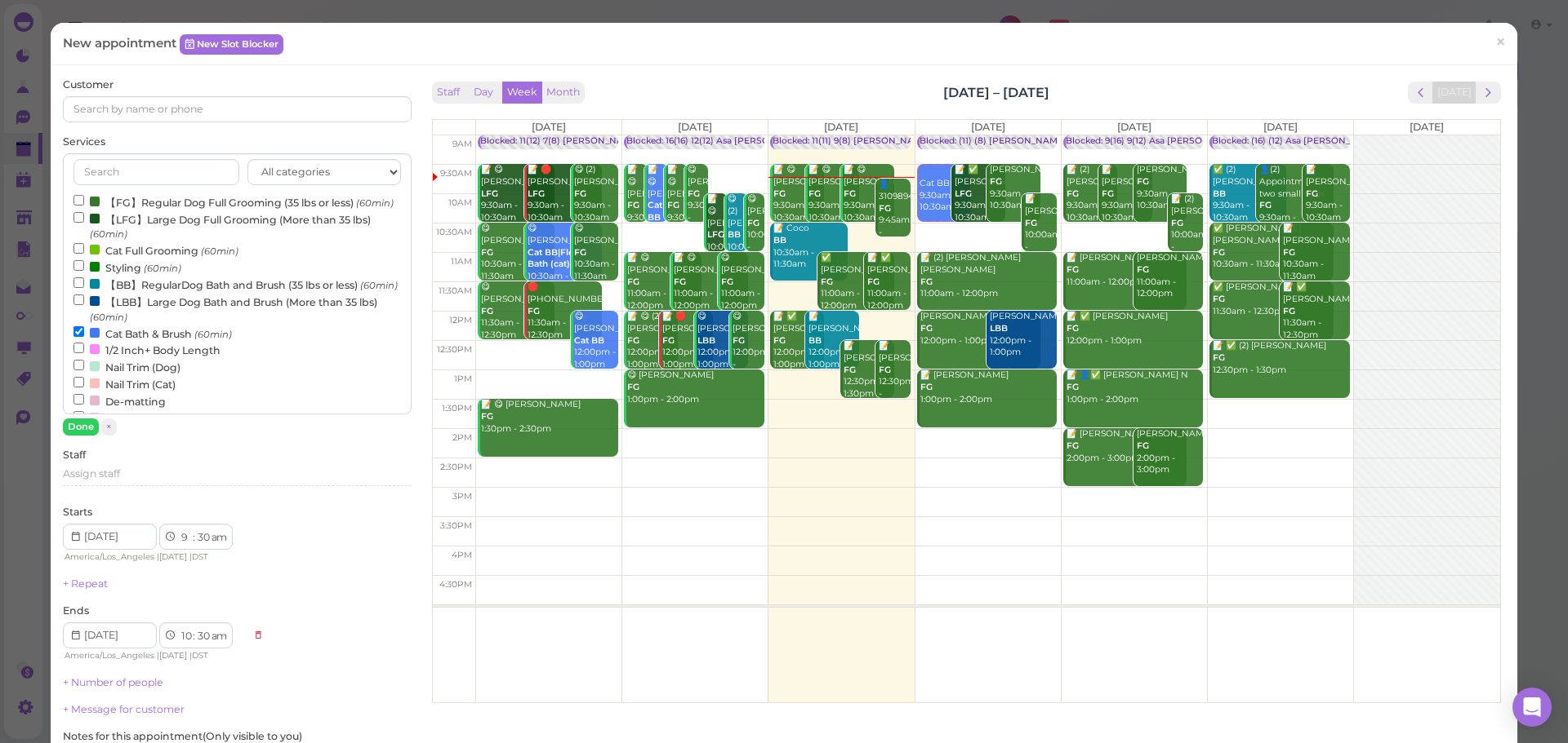
scroll to position [82, 0]
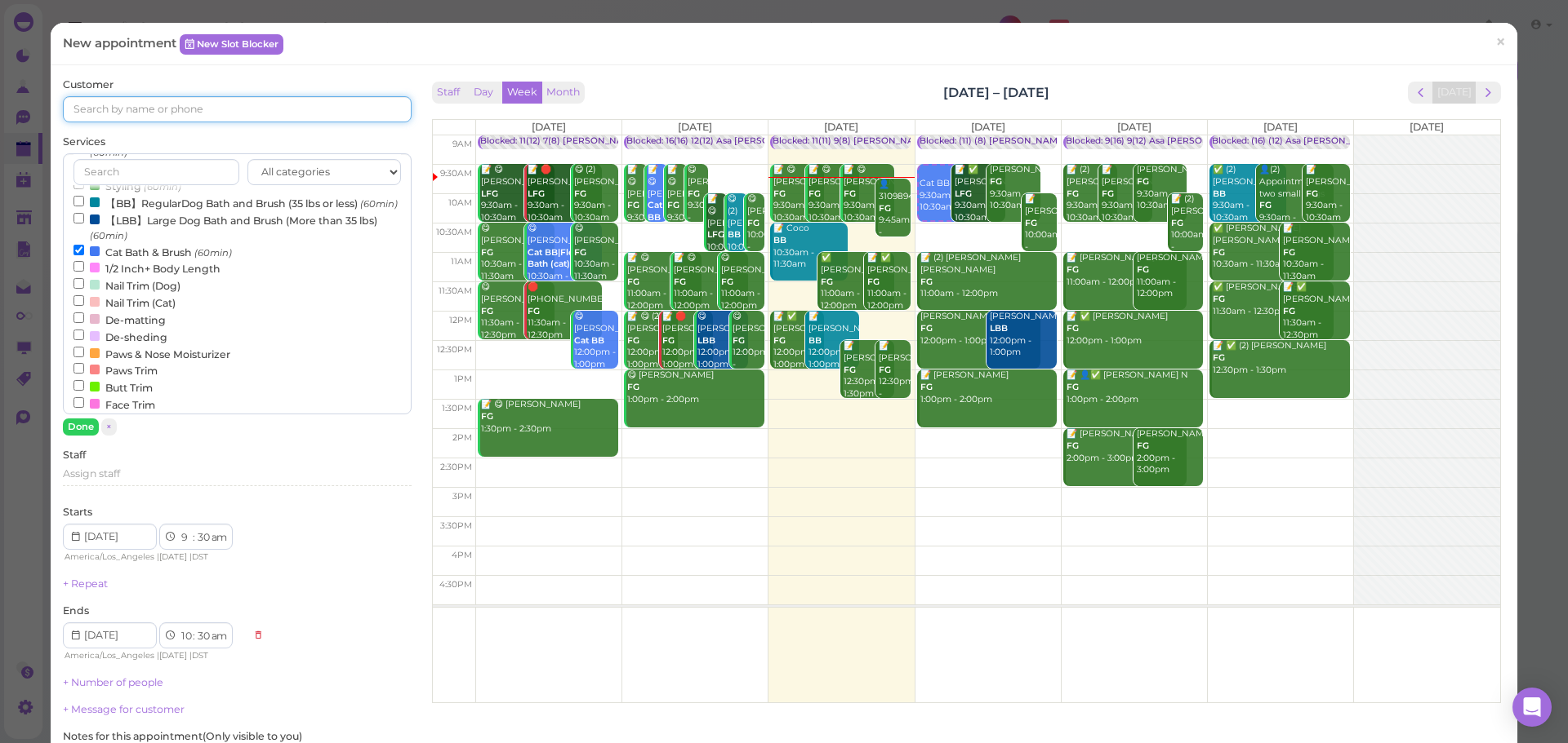
click at [224, 109] on input at bounding box center [236, 109] width 348 height 26
type input "5626194981"
click at [169, 138] on small "5626194981" at bounding box center [164, 138] width 53 height 11
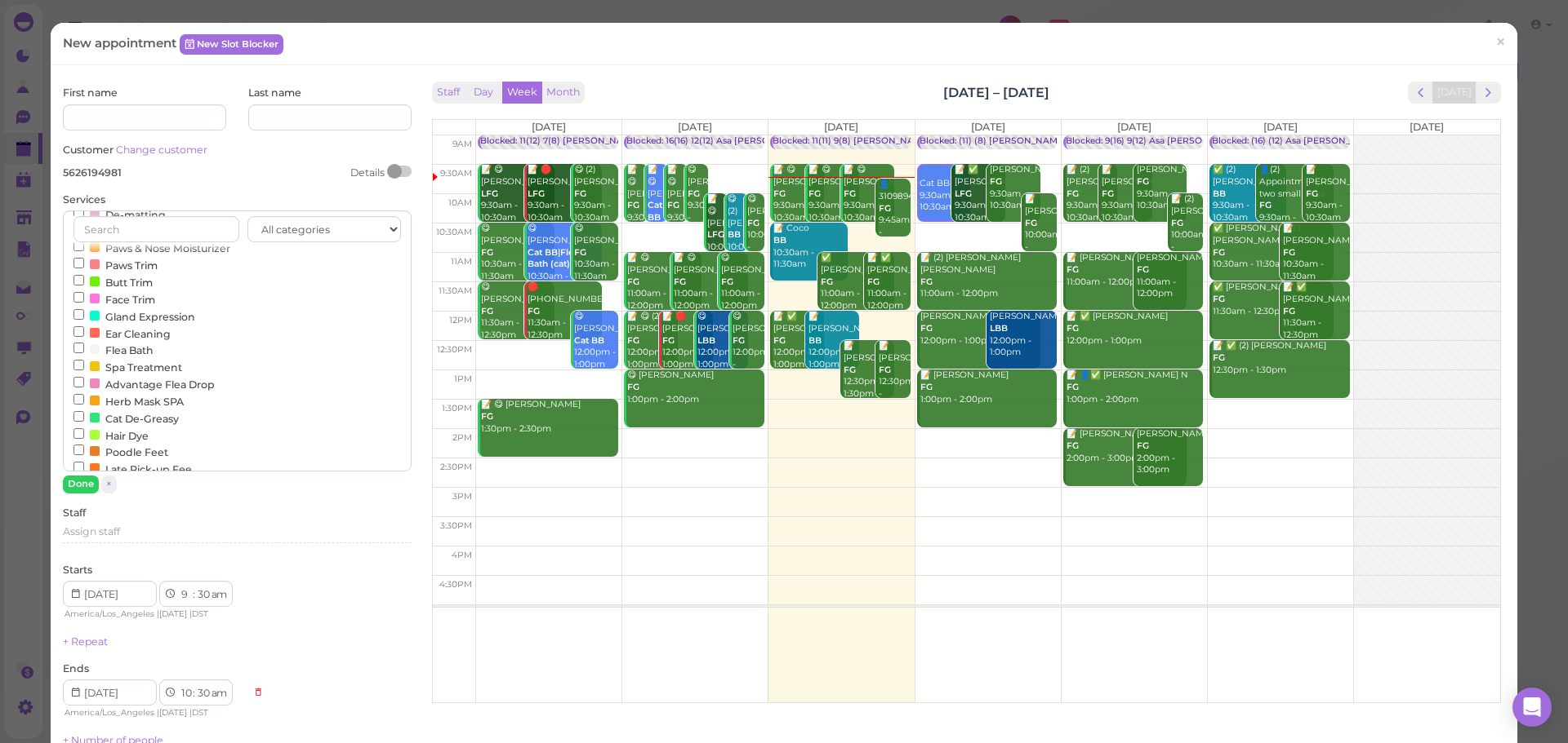
click at [119, 358] on label "Flea Bath" at bounding box center [113, 349] width 80 height 17
click at [84, 353] on input "Flea Bath" at bounding box center [78, 348] width 11 height 11
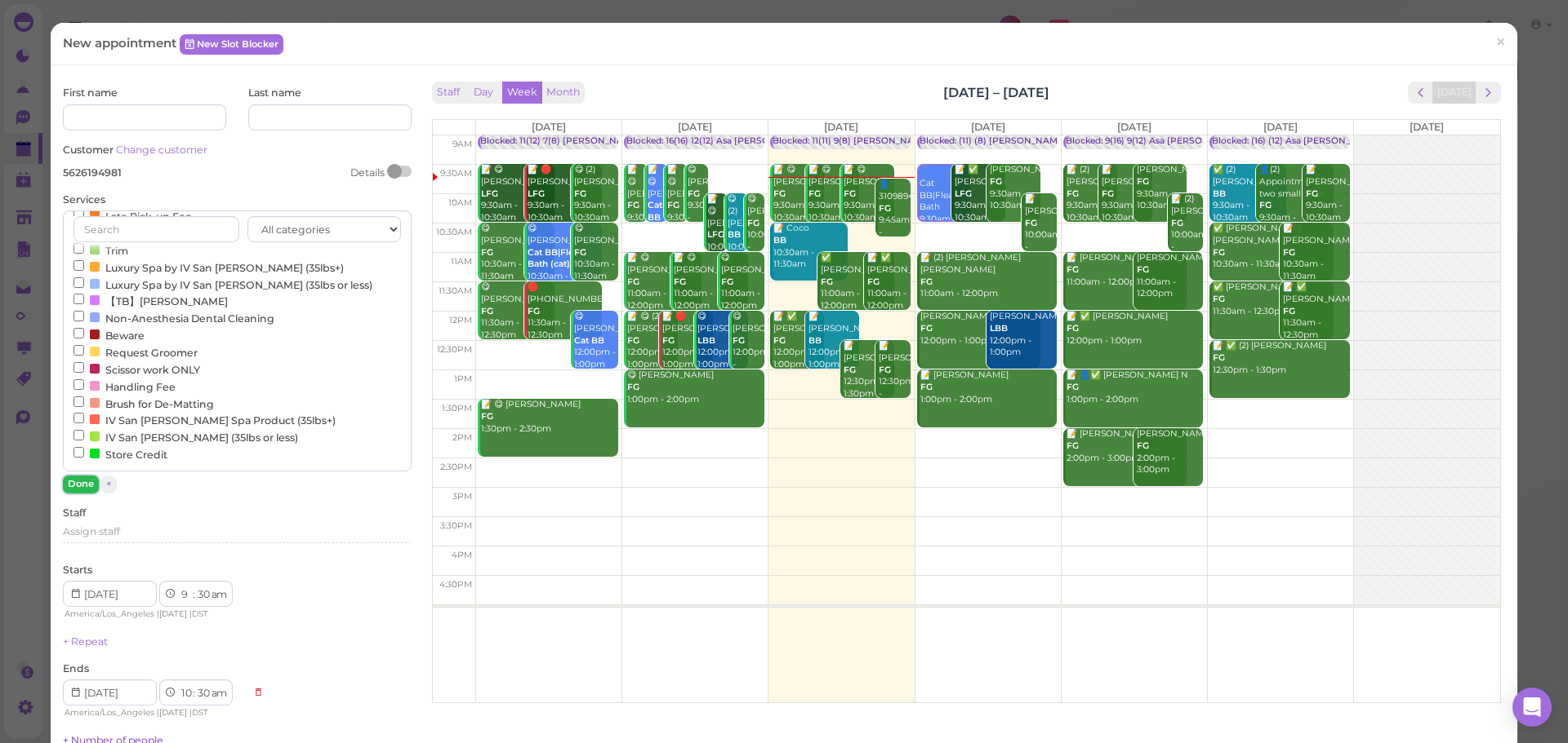
click at [77, 487] on button "Done" at bounding box center [80, 483] width 36 height 17
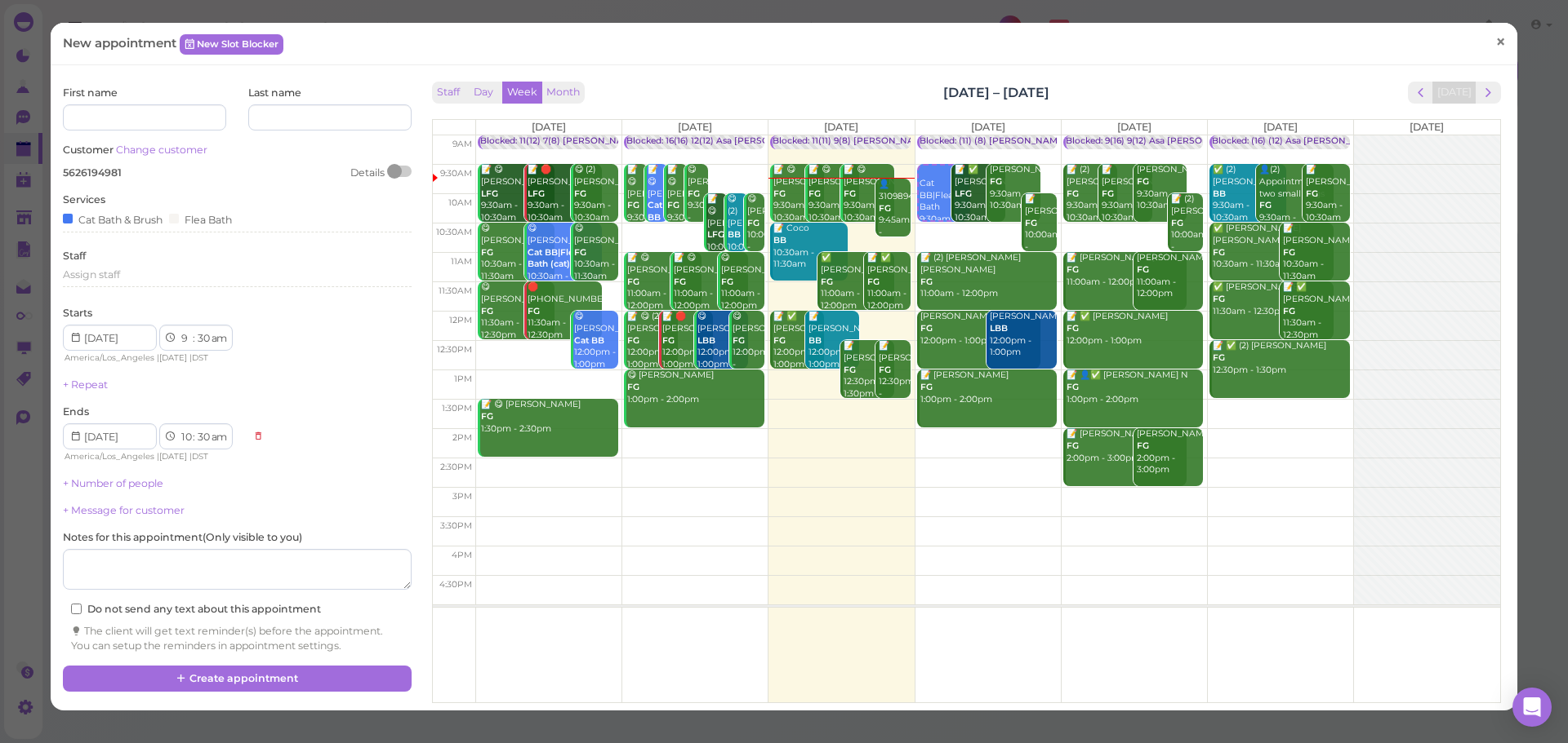
click at [1495, 35] on span "×" at bounding box center [1500, 42] width 11 height 23
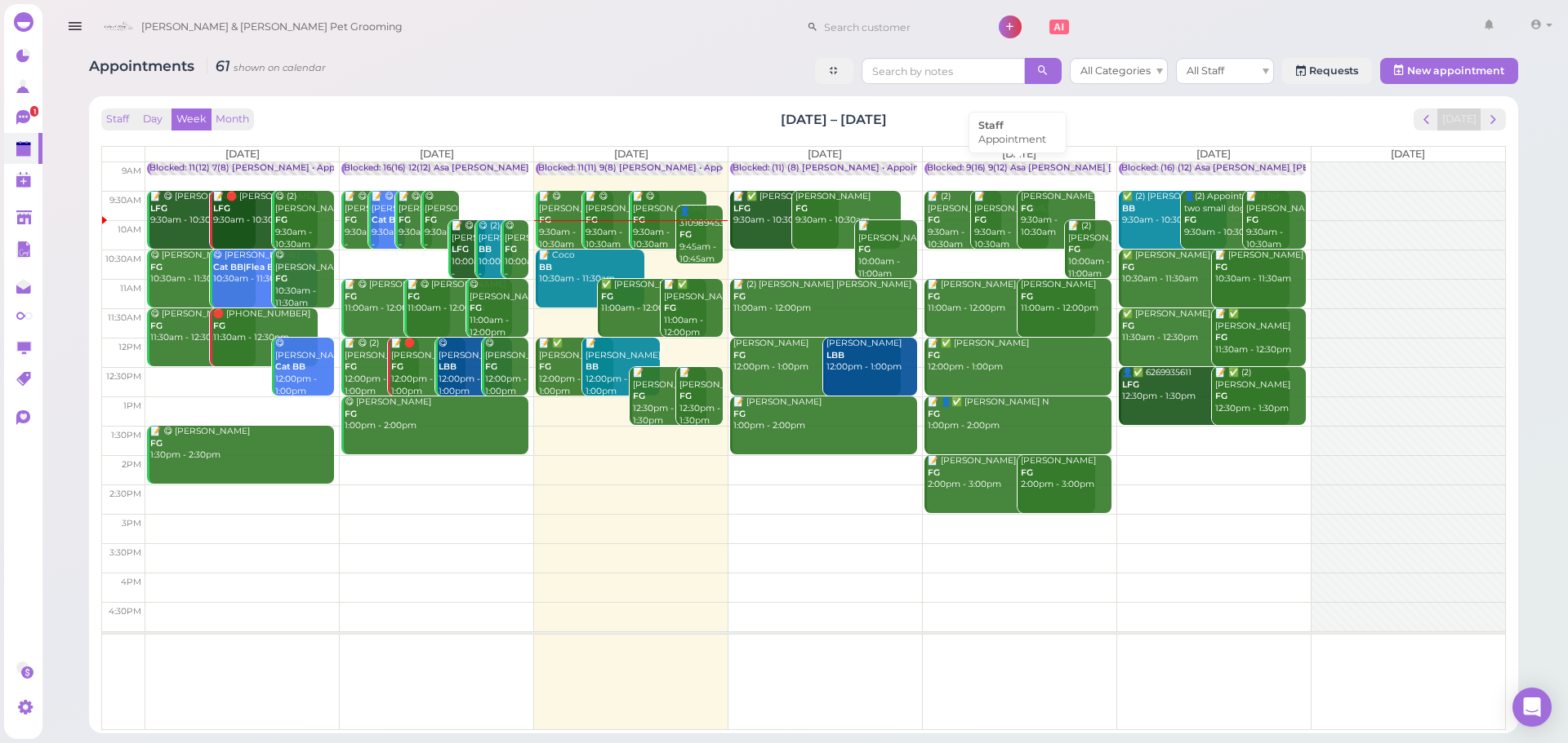
click at [980, 166] on div "Blocked: 9(16) 9(12) Asa Helen Rebecca • Appointment" at bounding box center [1089, 168] width 324 height 12
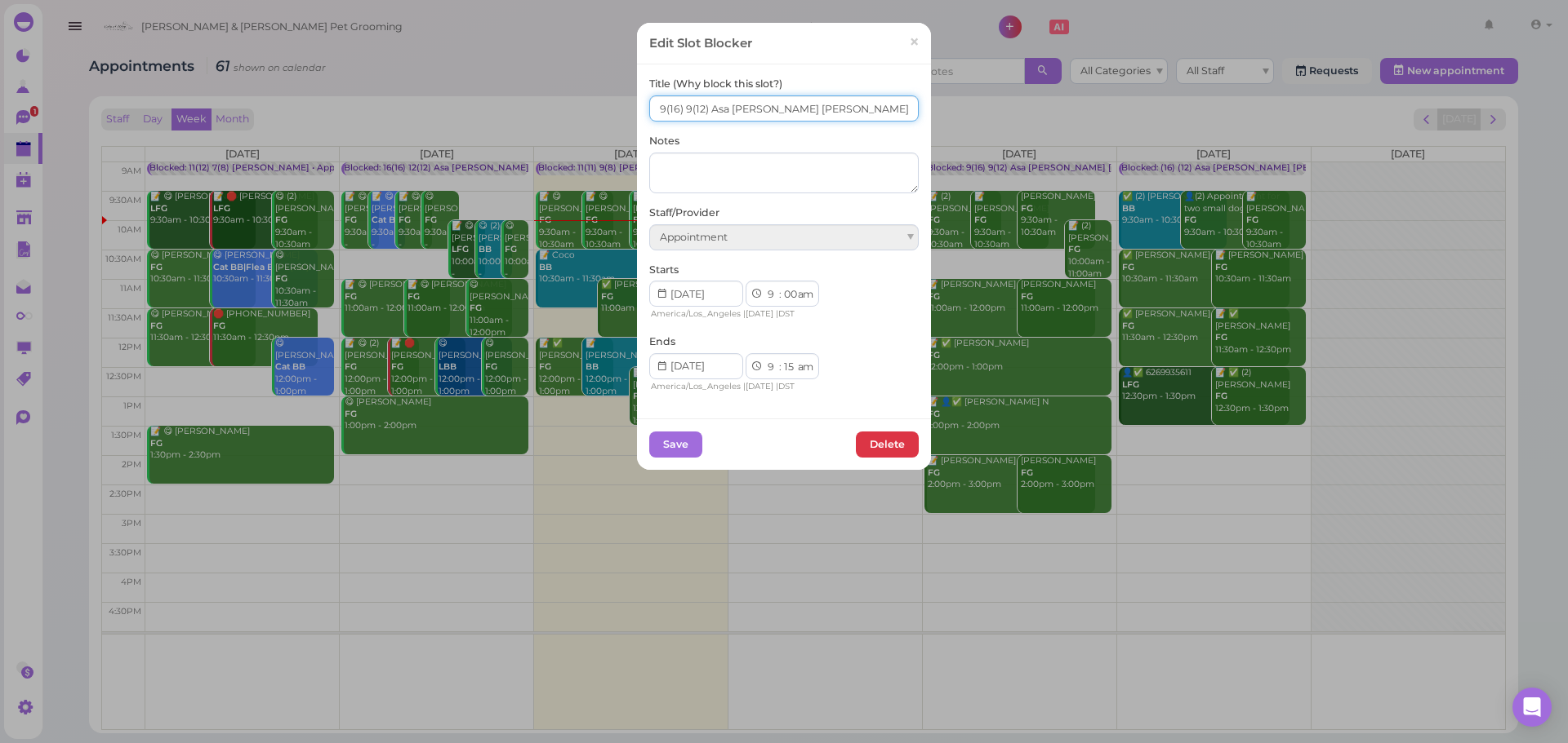
click at [680, 109] on input "9(16) 9(12) Asa Helen Rebecca" at bounding box center [784, 108] width 270 height 26
type input "(16) 12(12) Asa Helen Rebecca"
click at [661, 452] on button "Save" at bounding box center [676, 445] width 53 height 26
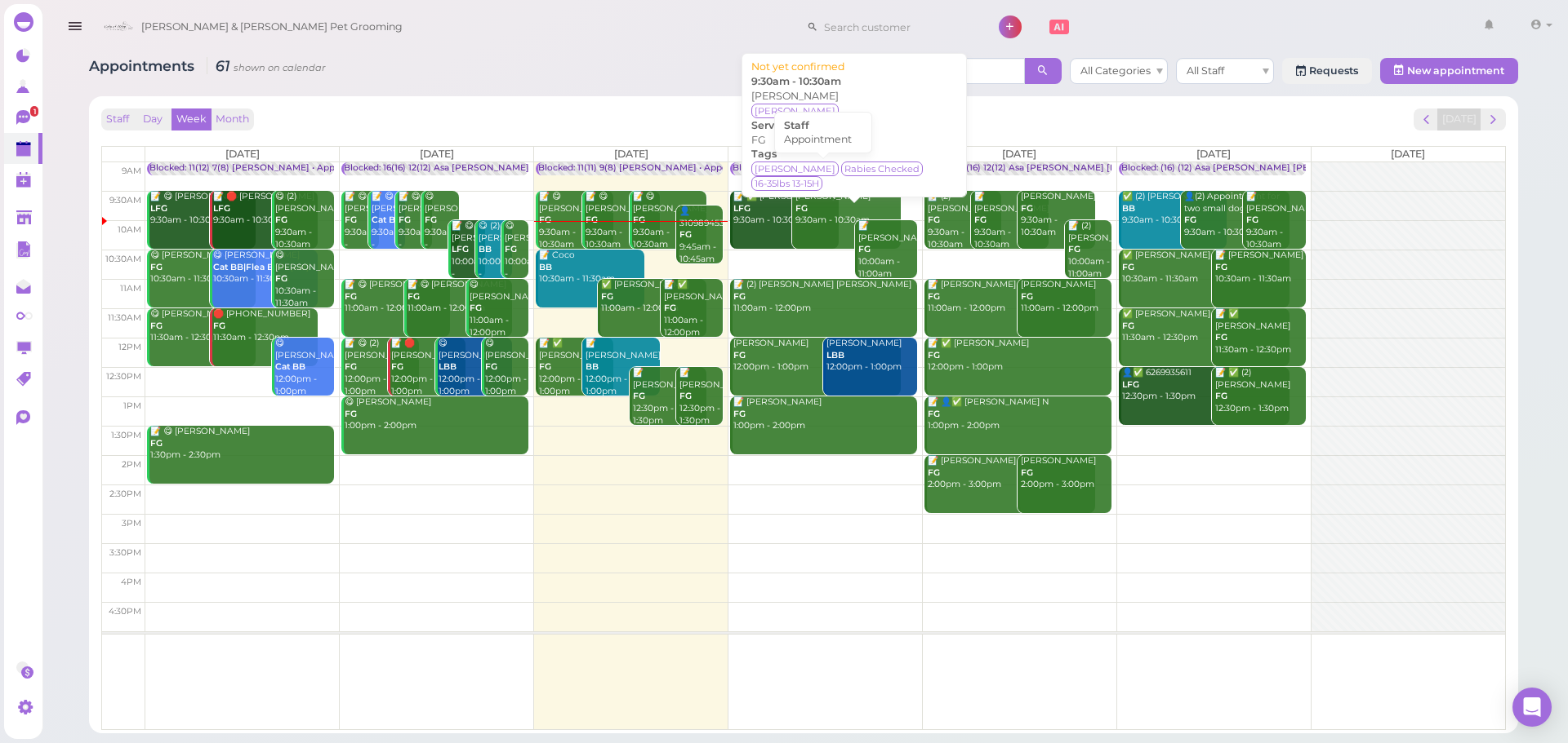
click at [739, 170] on div "Blocked: (11) (8) Asa Rebecca • Appointment" at bounding box center [838, 168] width 212 height 12
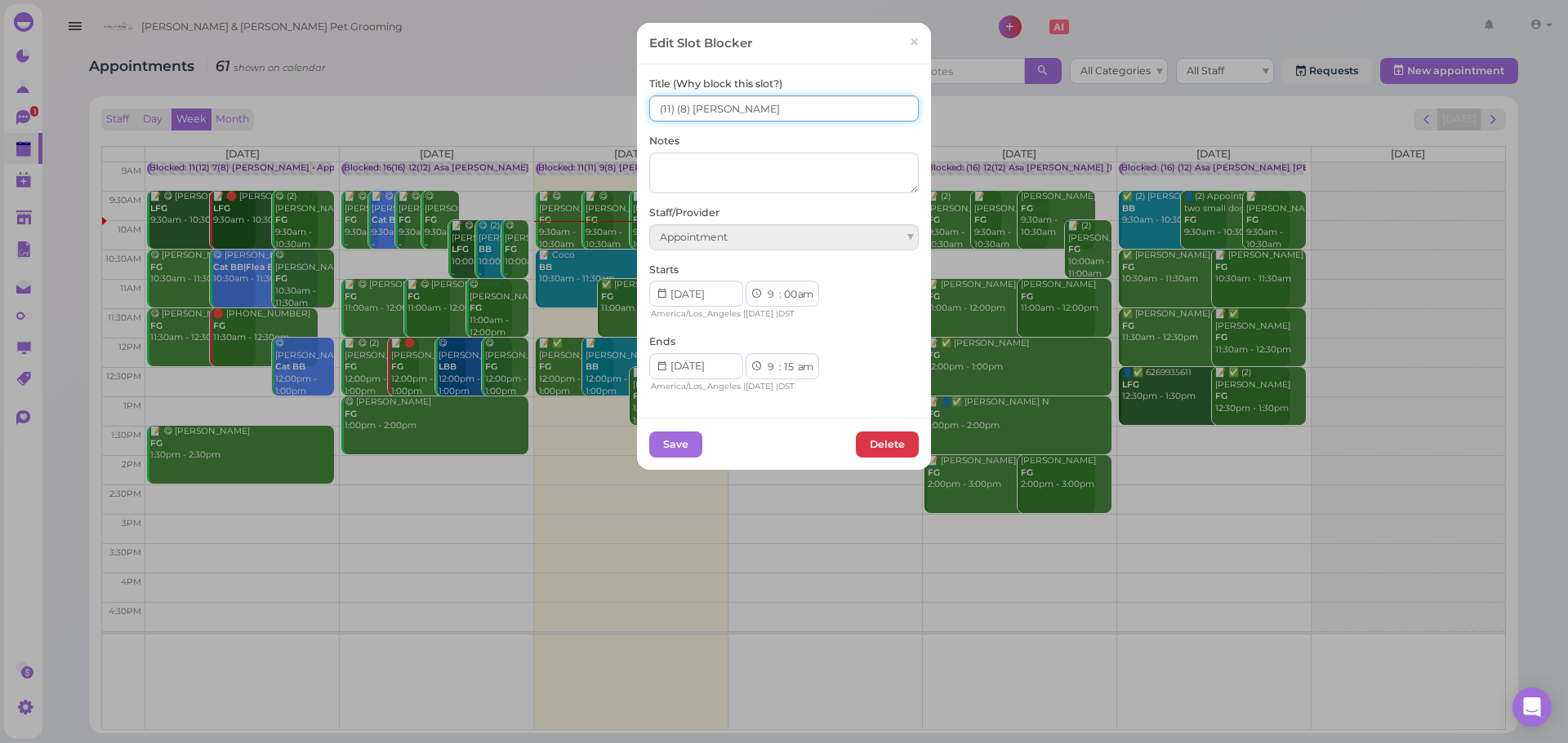
click at [649, 116] on input "(11) (8) Asa Rebecca" at bounding box center [784, 108] width 270 height 26
type input "8(11) 7(8) Asa Rebecca"
click at [675, 435] on button "Save" at bounding box center [676, 445] width 53 height 26
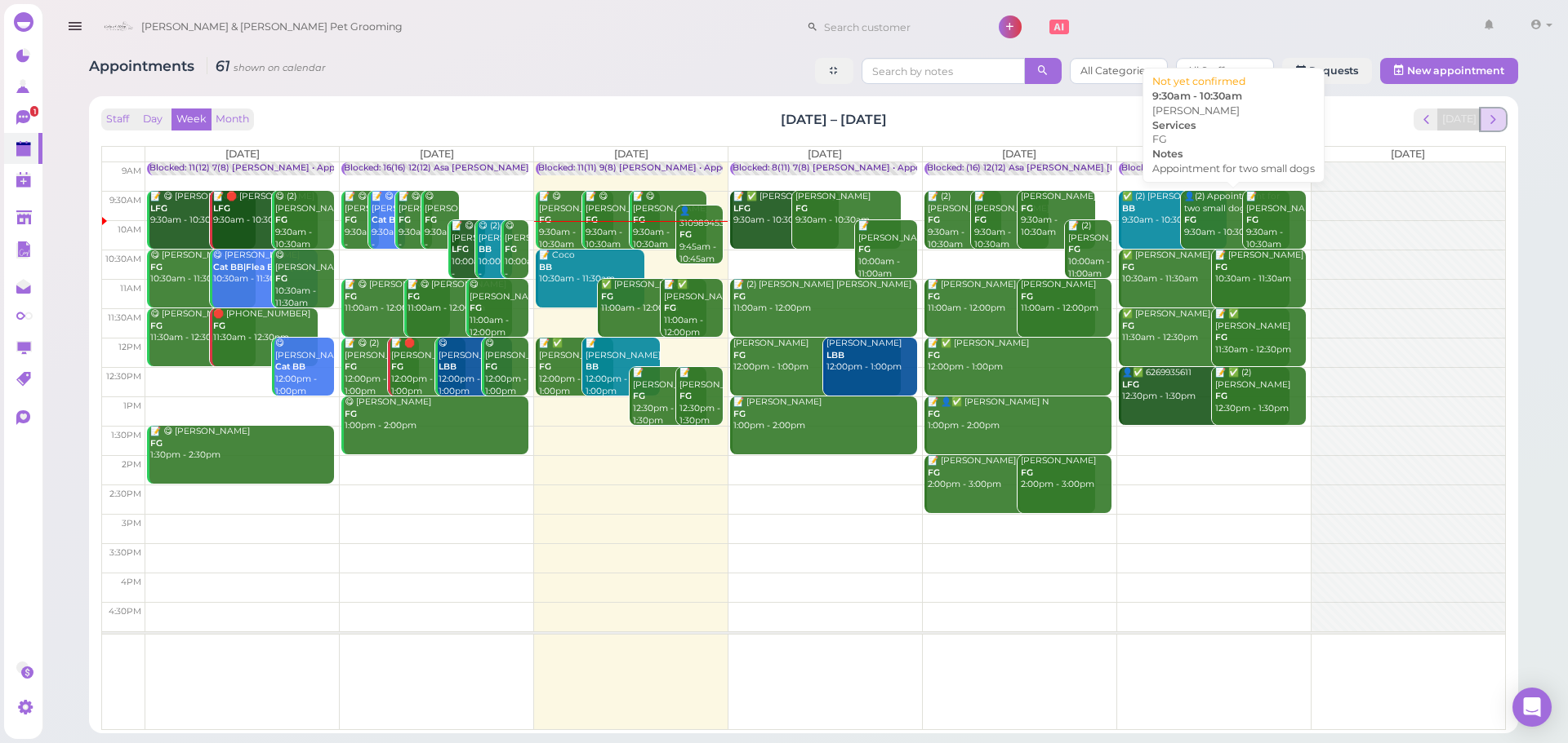
click at [1491, 116] on span "next" at bounding box center [1493, 120] width 16 height 16
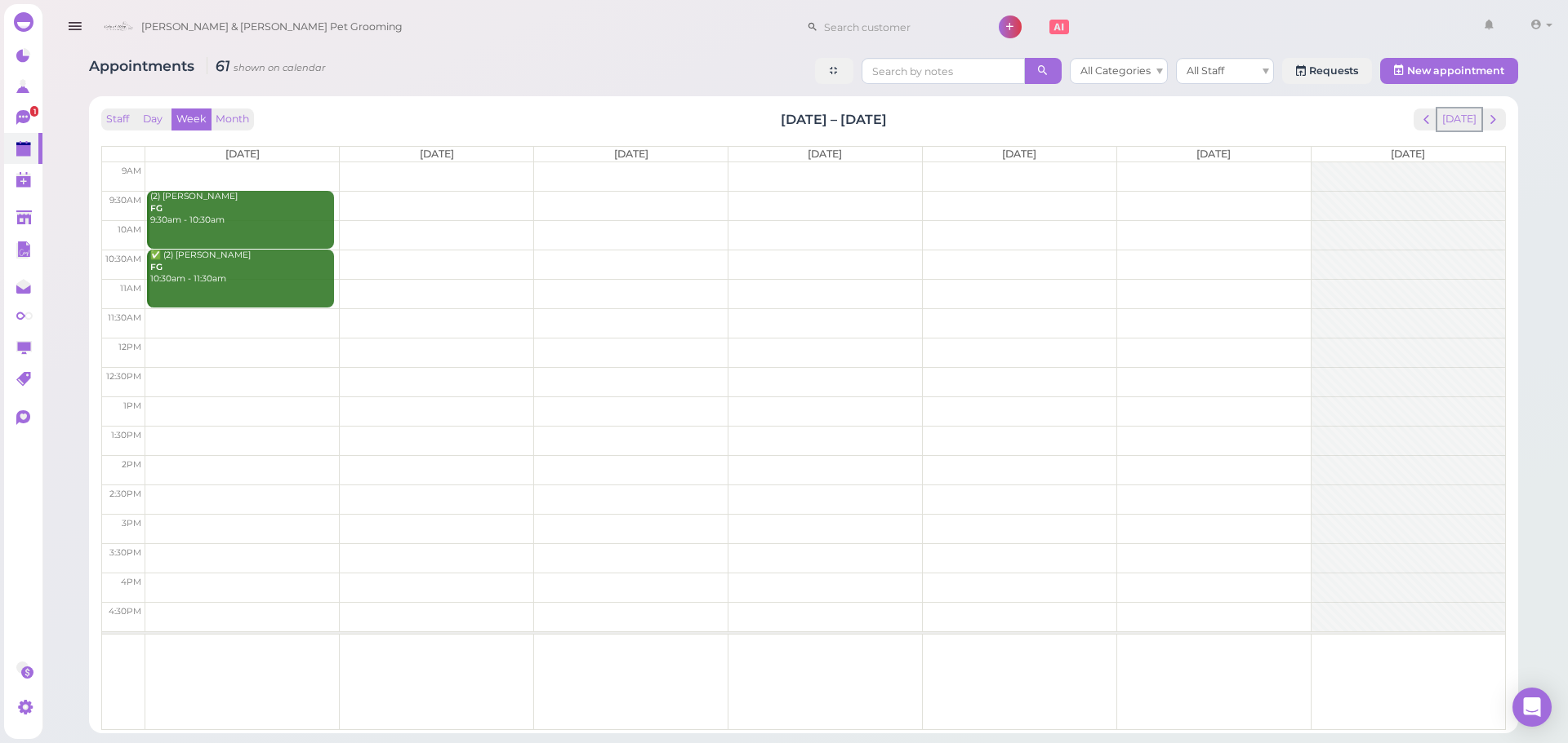
click at [1470, 120] on button "[DATE]" at bounding box center [1459, 119] width 44 height 22
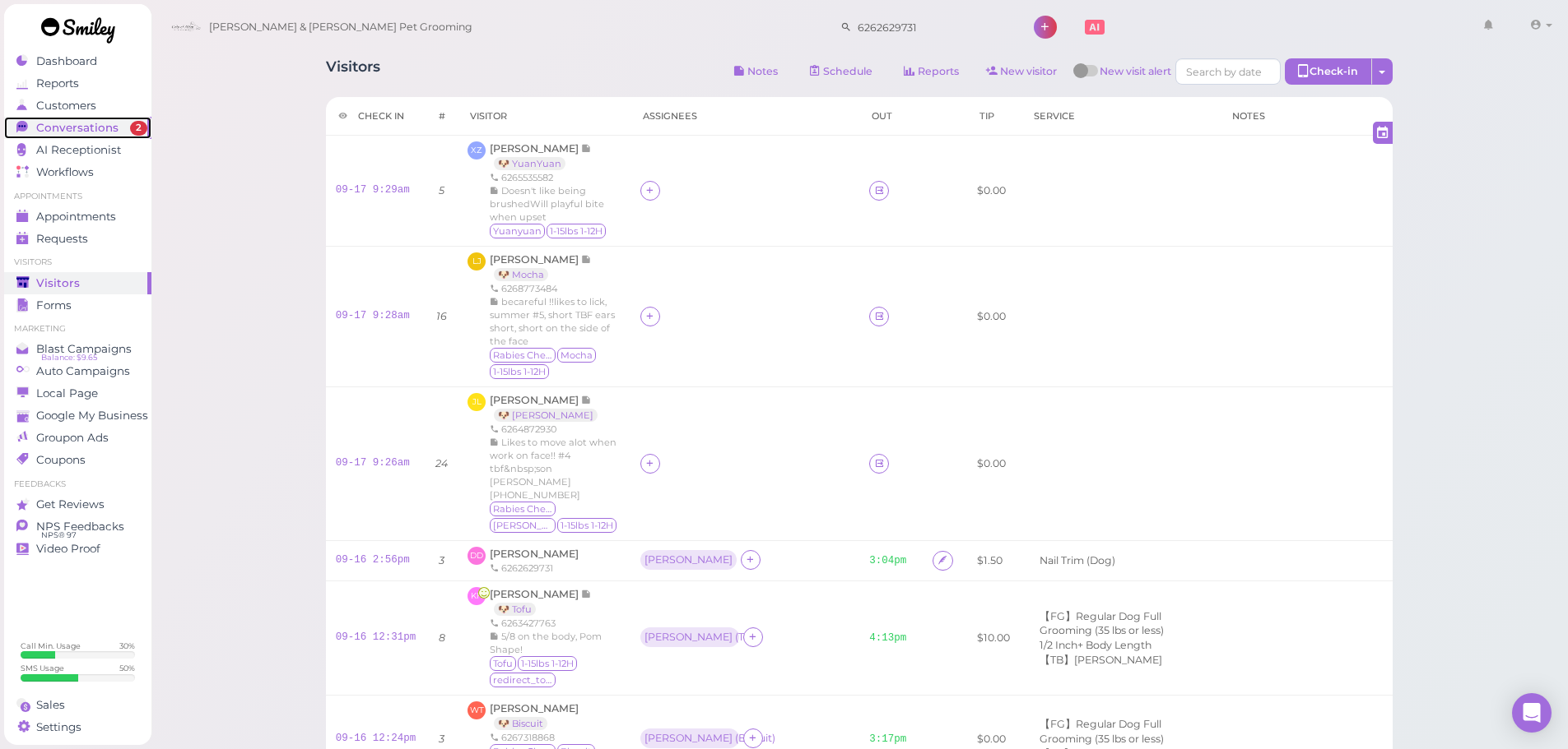
click at [84, 134] on span "Conversations" at bounding box center [77, 128] width 83 height 14
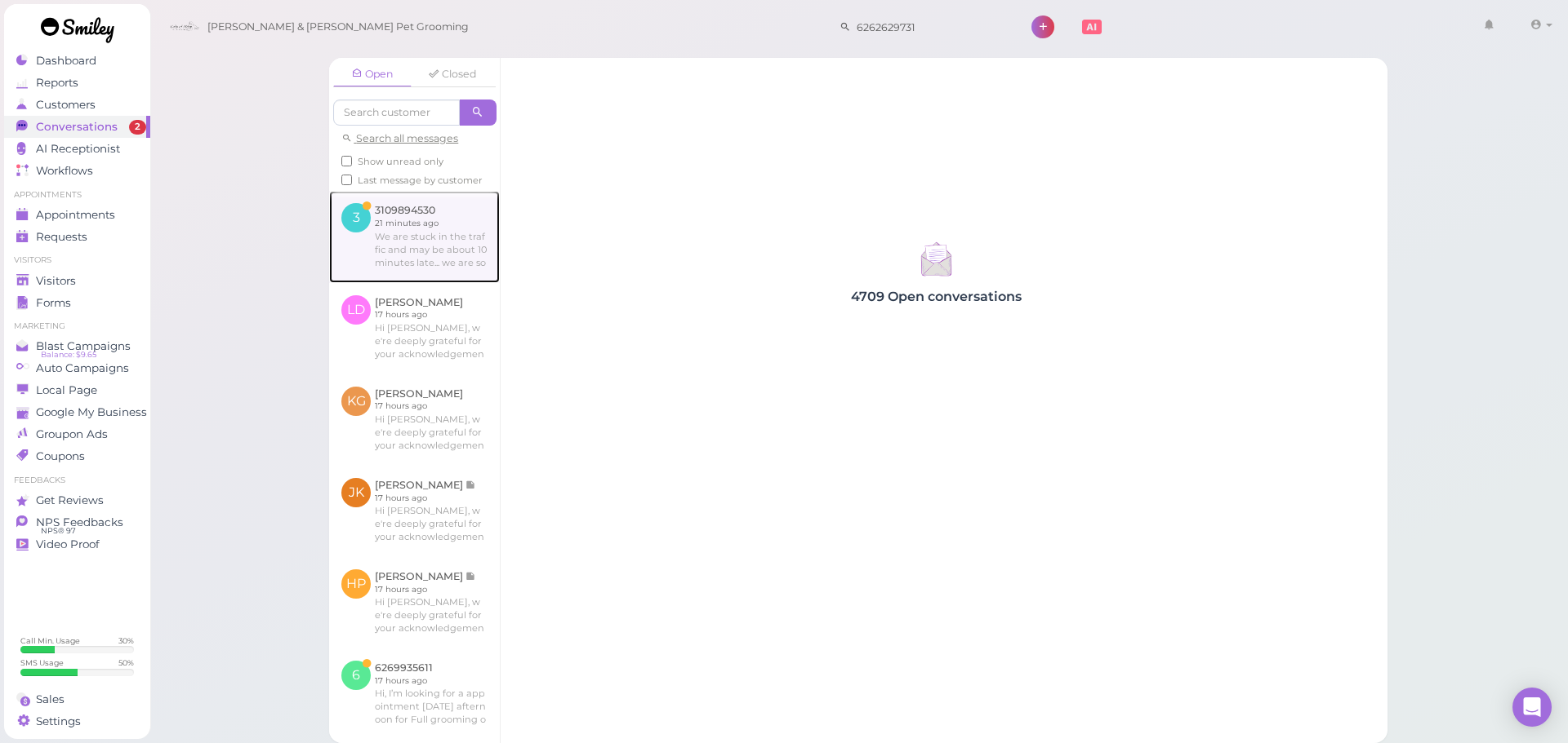
click at [420, 269] on link at bounding box center [415, 237] width 171 height 92
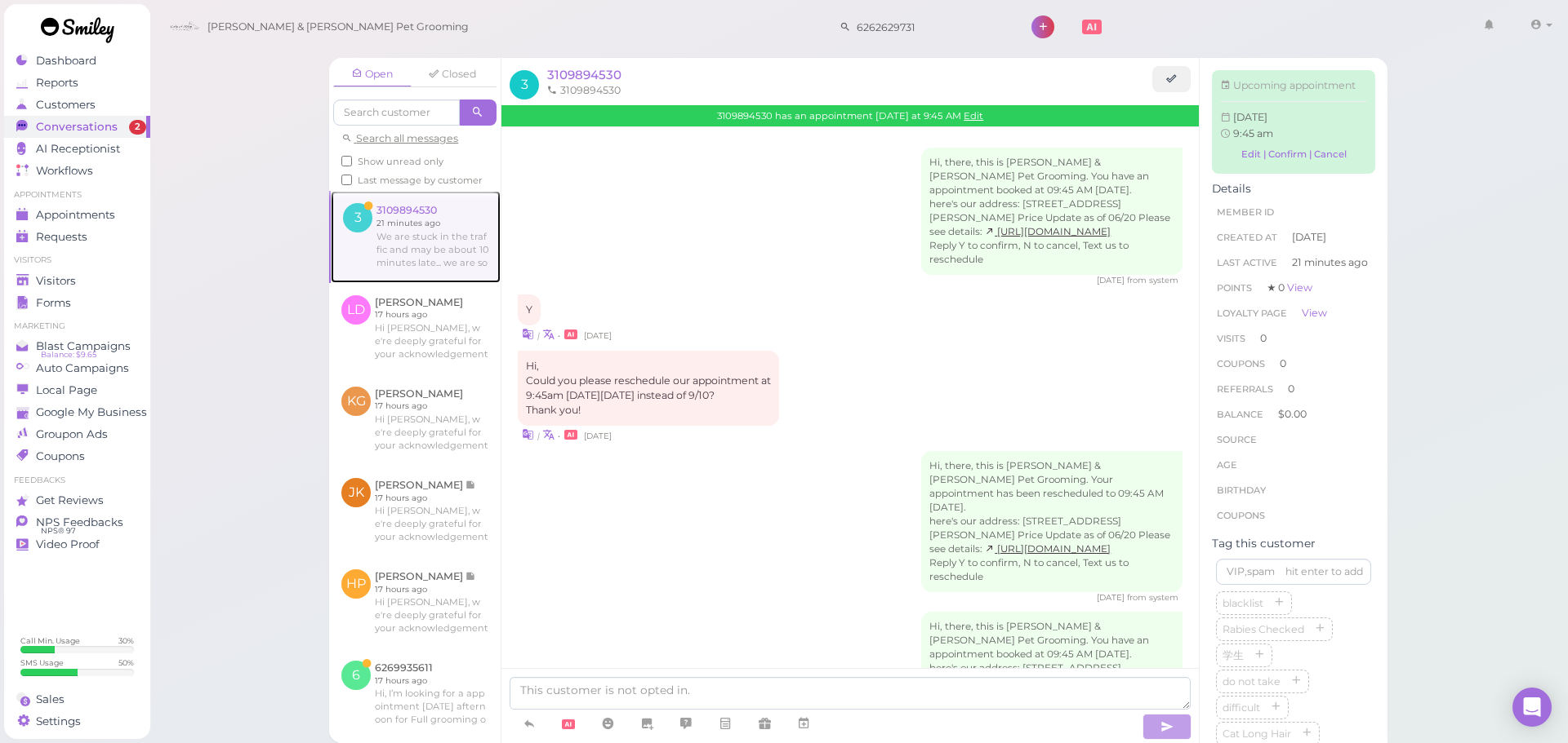
scroll to position [195, 0]
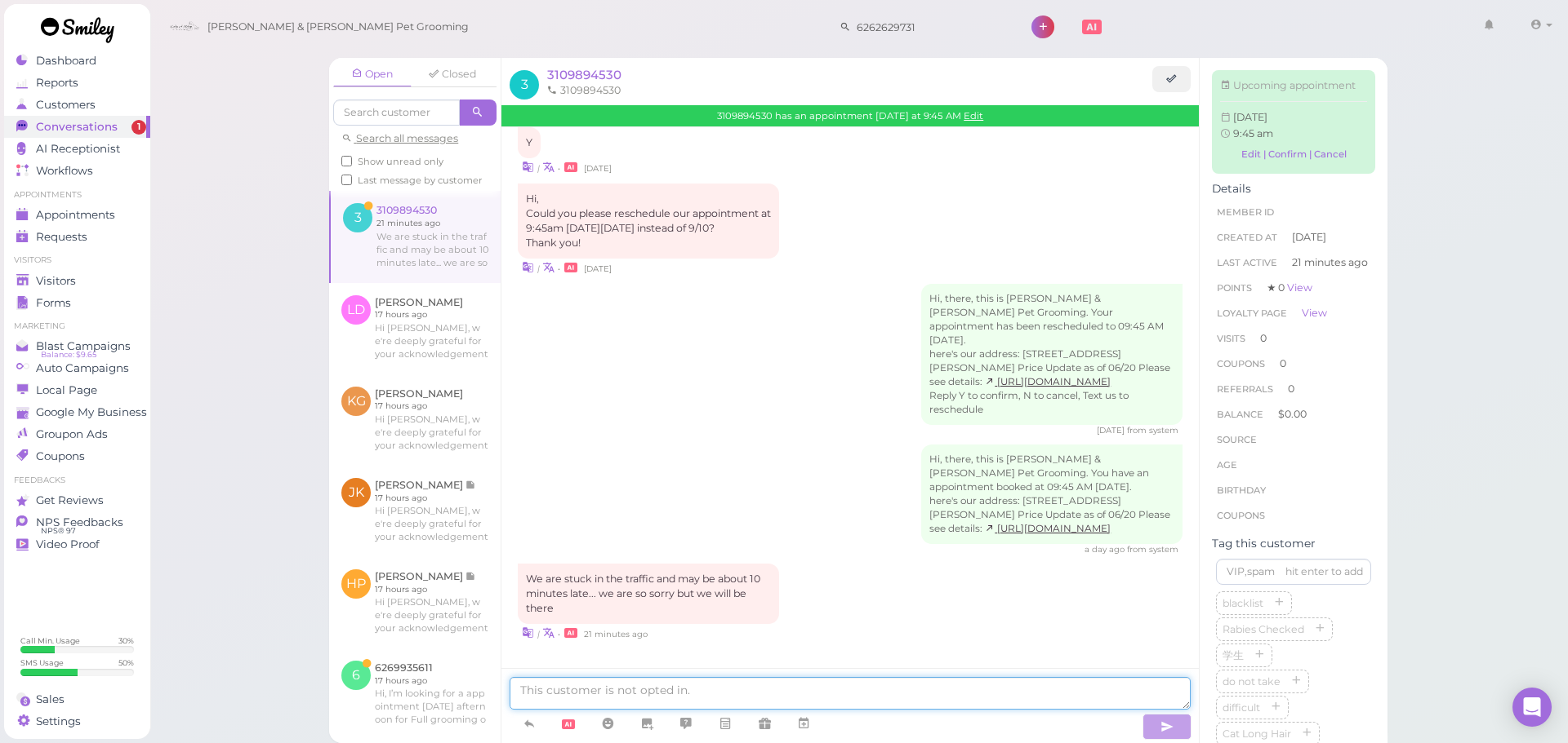
click at [643, 691] on textarea at bounding box center [849, 693] width 681 height 33
type textarea "No problem, thank you for letting us know"
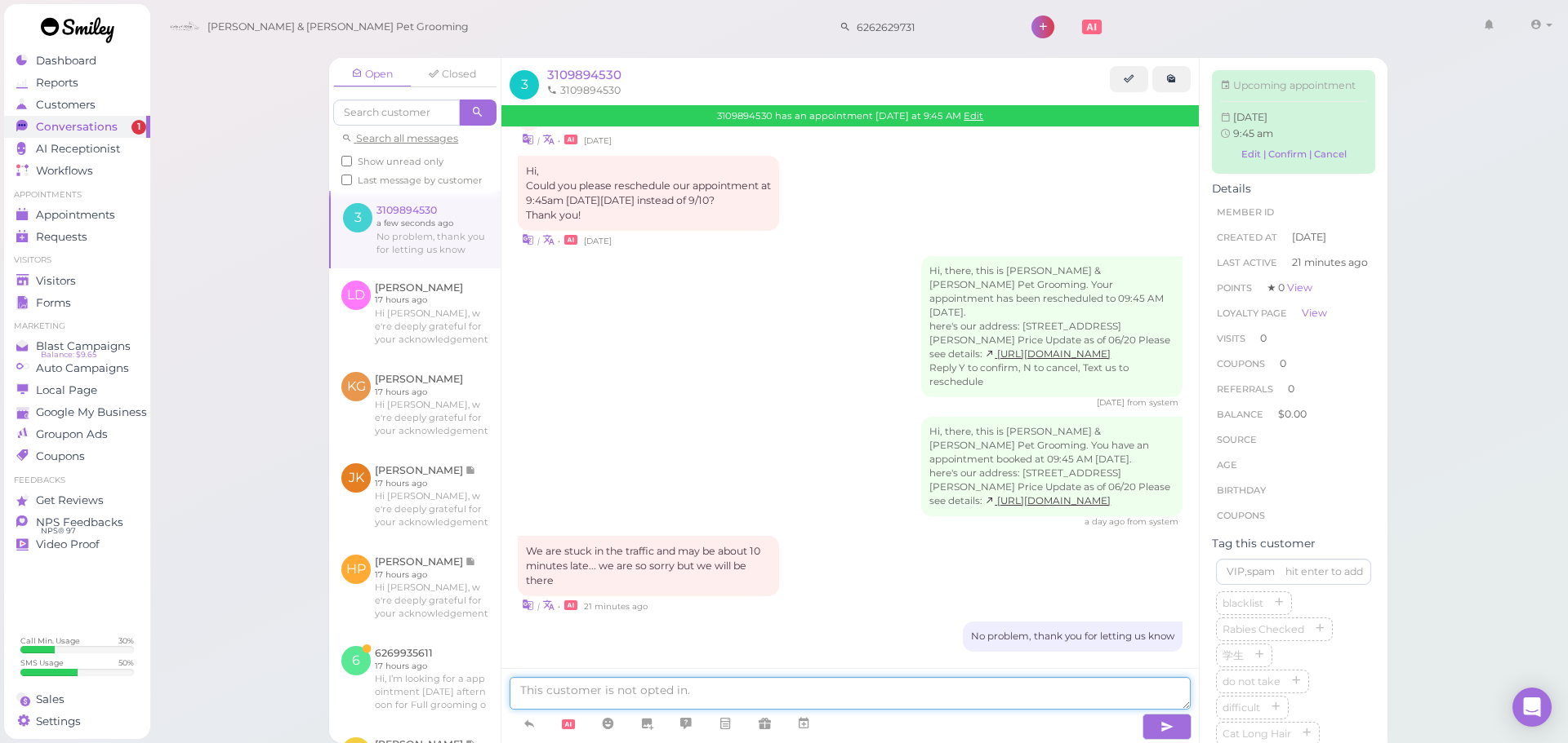
scroll to position [233, 0]
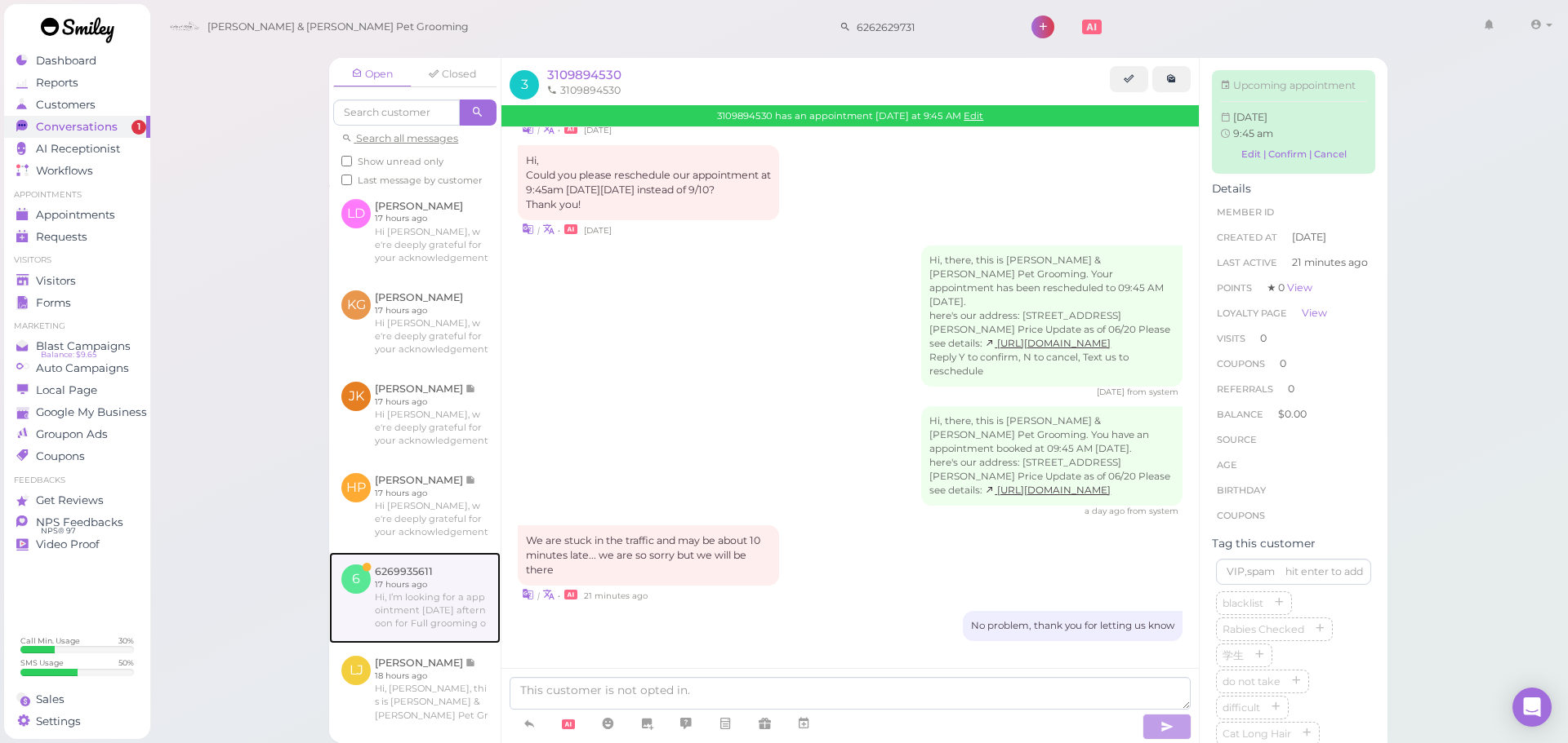
click at [410, 595] on link at bounding box center [415, 599] width 172 height 92
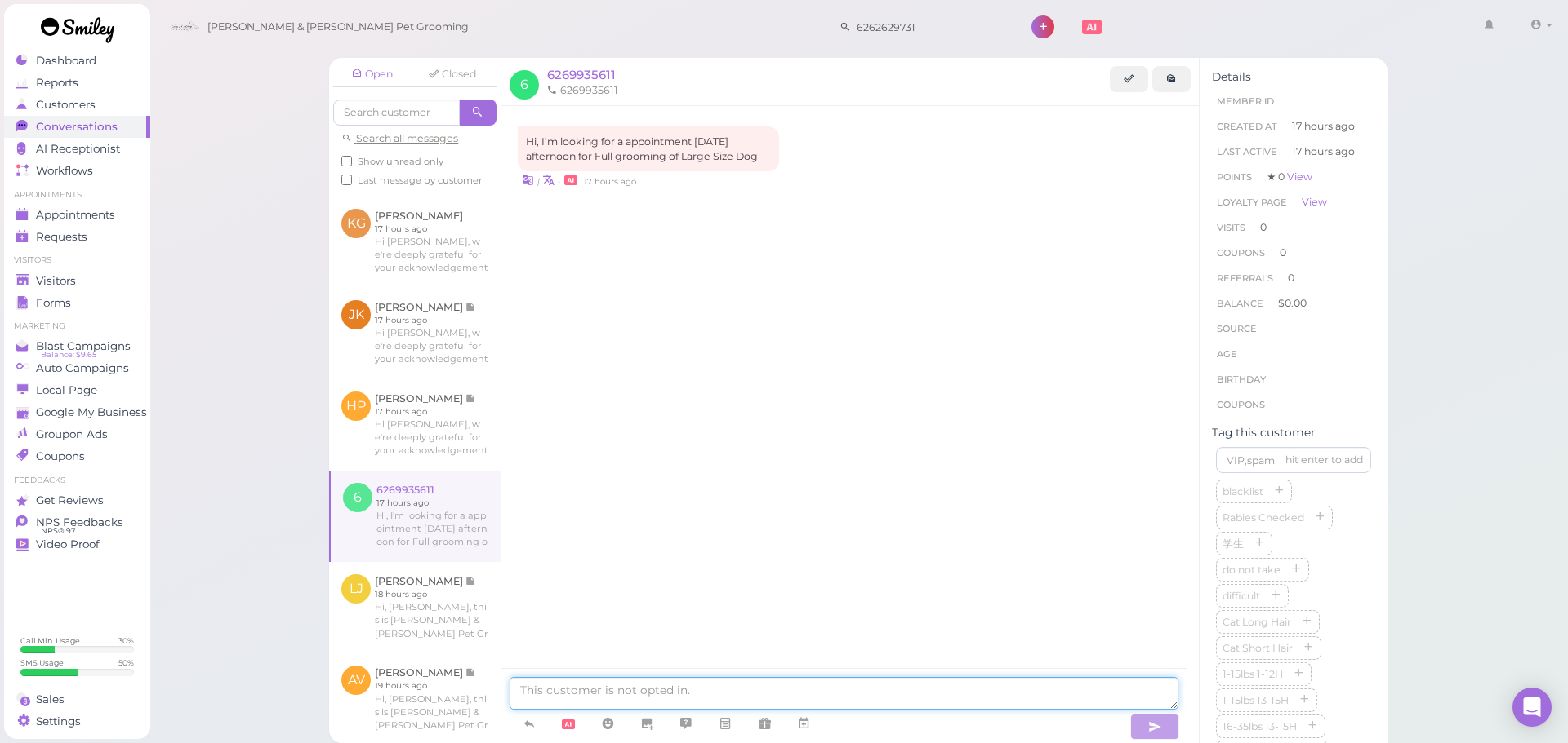
click at [743, 698] on textarea at bounding box center [843, 693] width 669 height 33
click at [675, 688] on textarea at bounding box center [843, 693] width 669 height 33
type textarea "Unfortunately"
type textarea "Sure thing! Would Saturday at 12:30 work for you?"
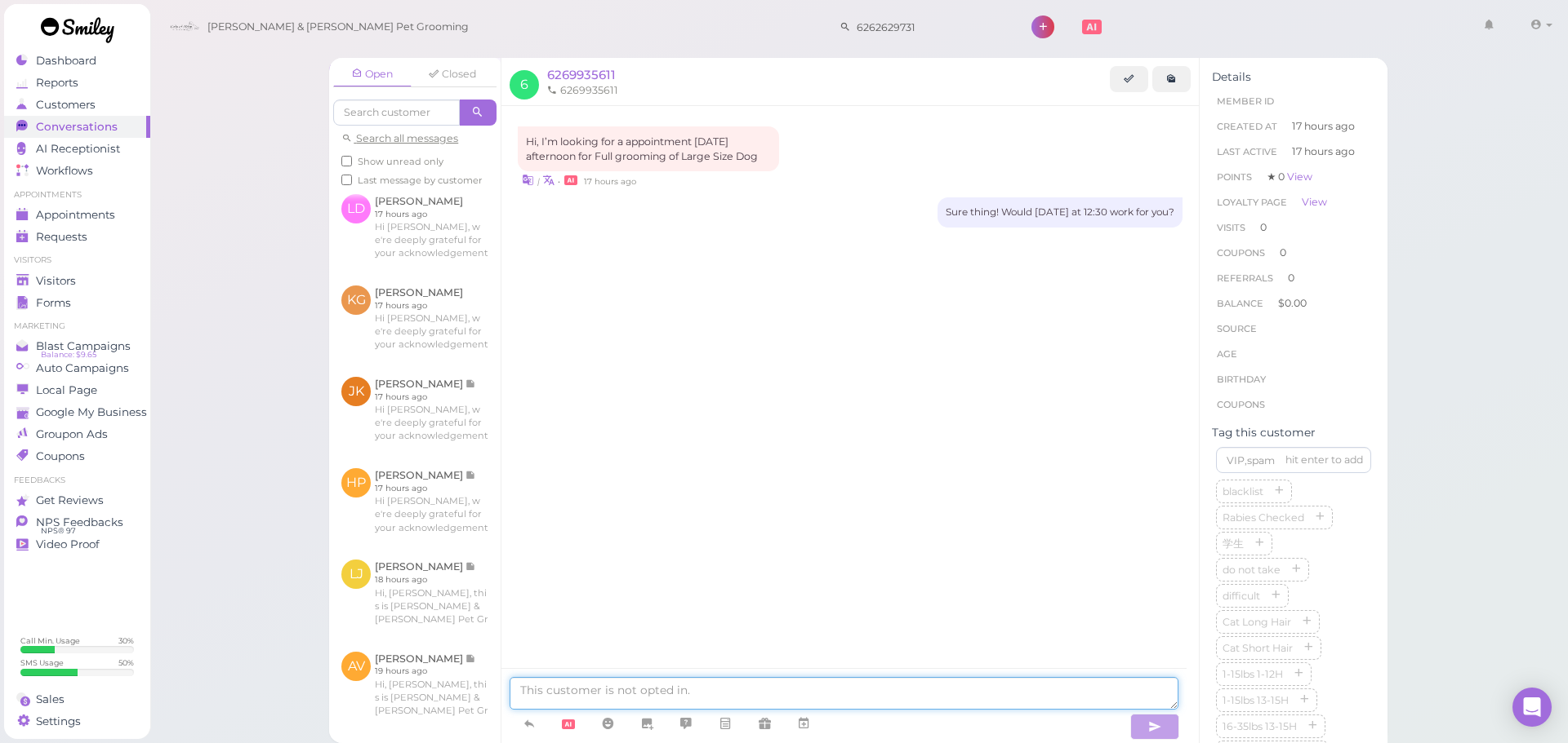
scroll to position [254, 0]
click at [67, 279] on span "Visitors" at bounding box center [57, 281] width 43 height 14
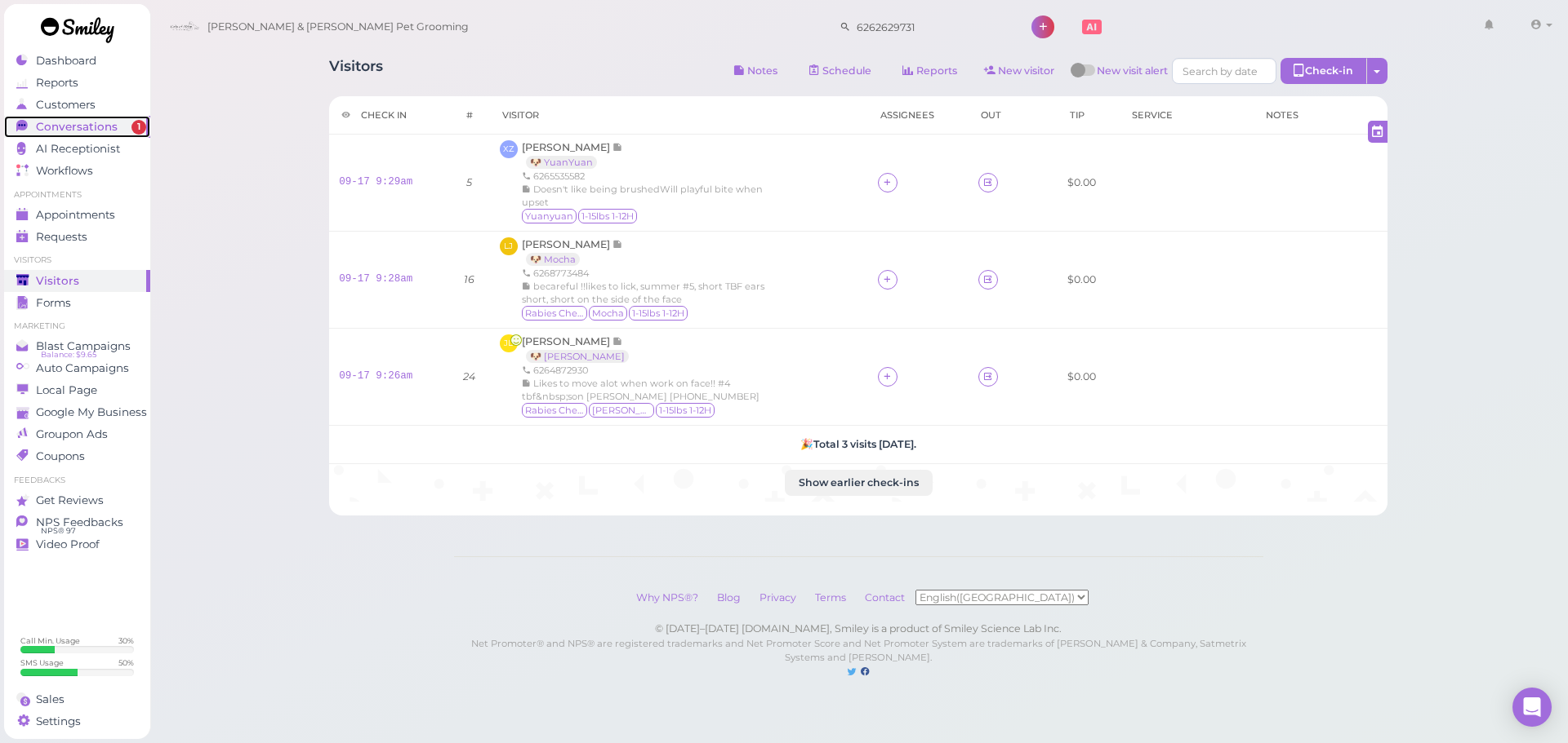
click at [99, 132] on span "Conversations" at bounding box center [77, 127] width 82 height 14
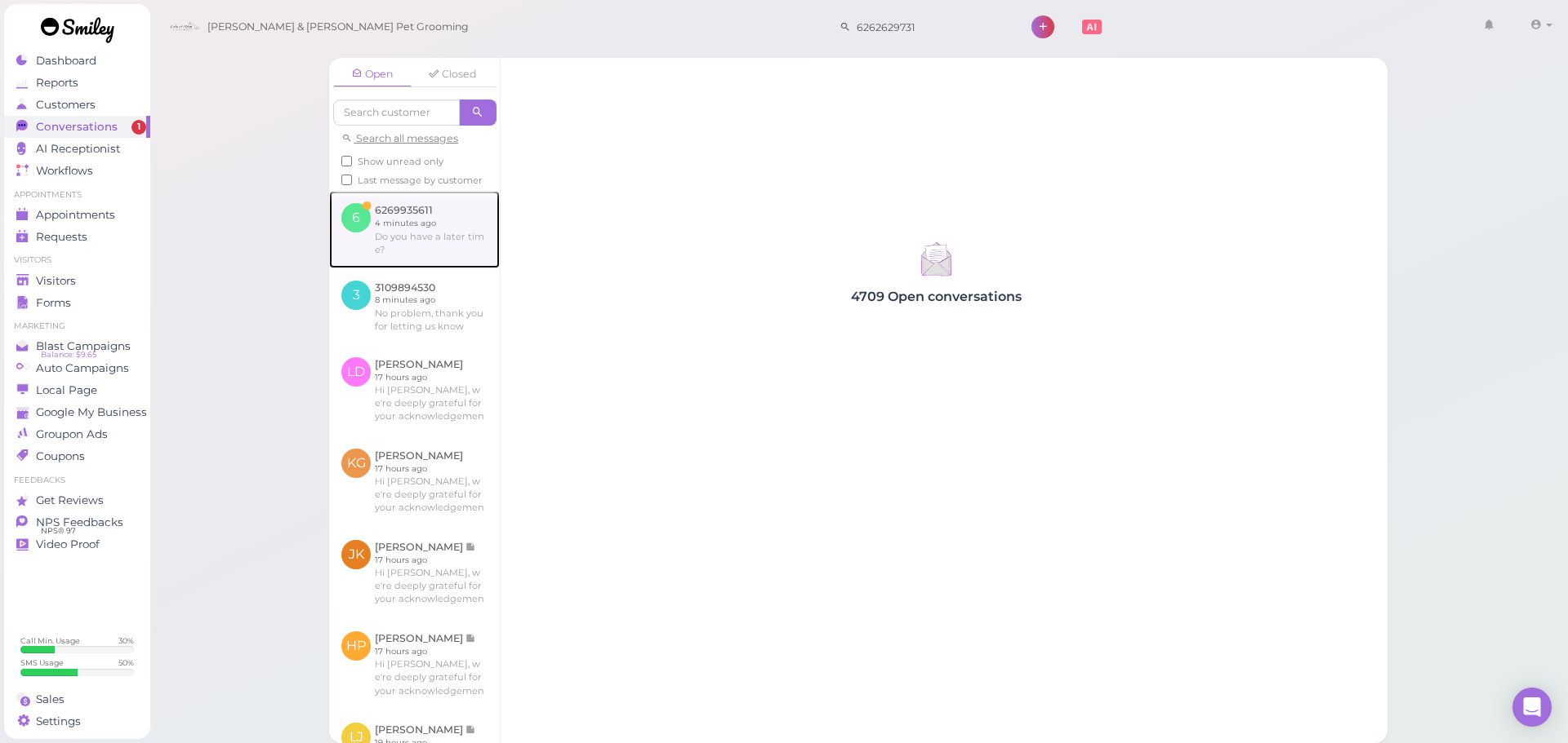
click at [363, 217] on link at bounding box center [415, 229] width 171 height 77
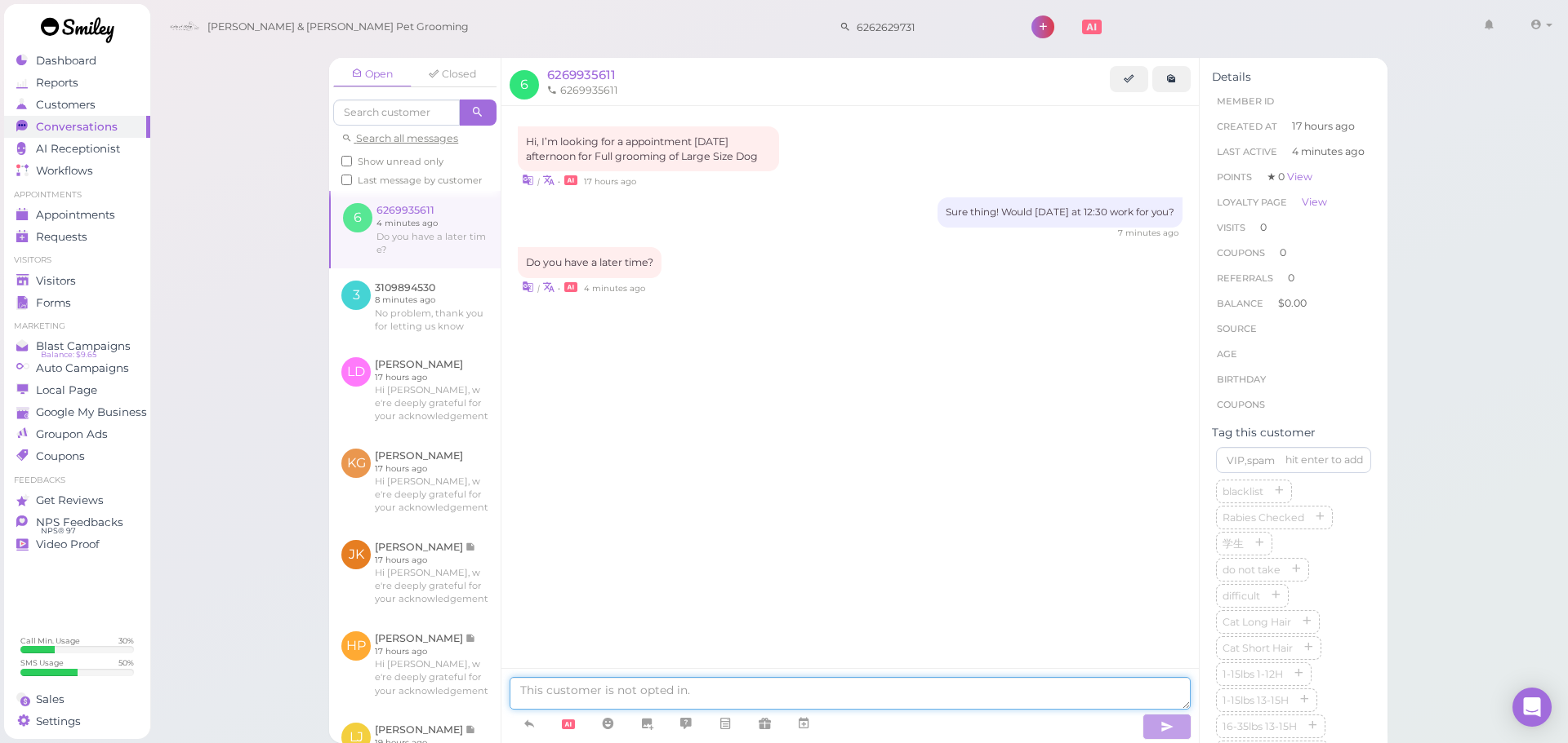
click at [686, 691] on textarea at bounding box center [849, 693] width 681 height 33
type textarea "Unfortunately we do not"
click at [29, 279] on icon at bounding box center [24, 281] width 14 height 14
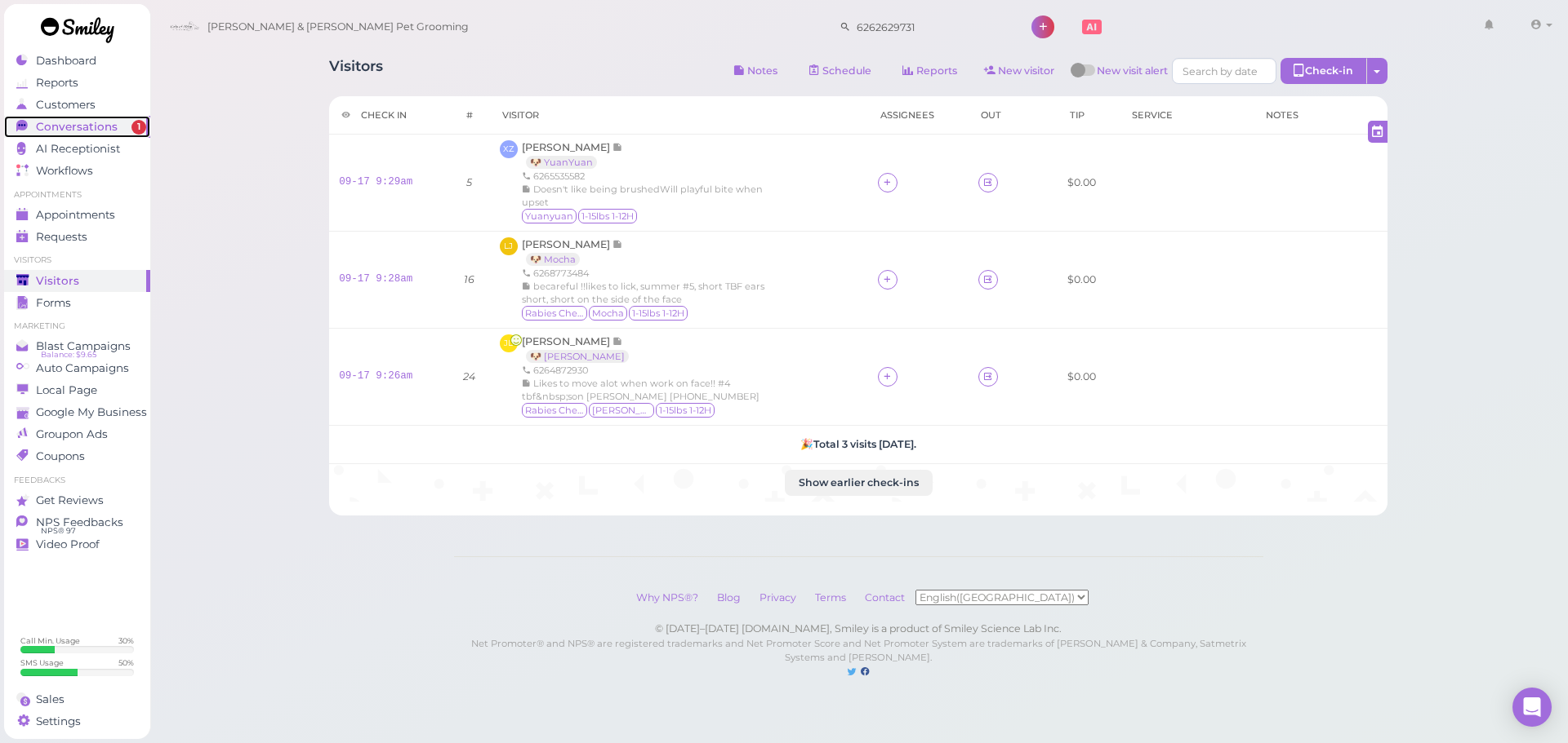
click at [18, 118] on link "Conversations 1" at bounding box center [78, 127] width 146 height 22
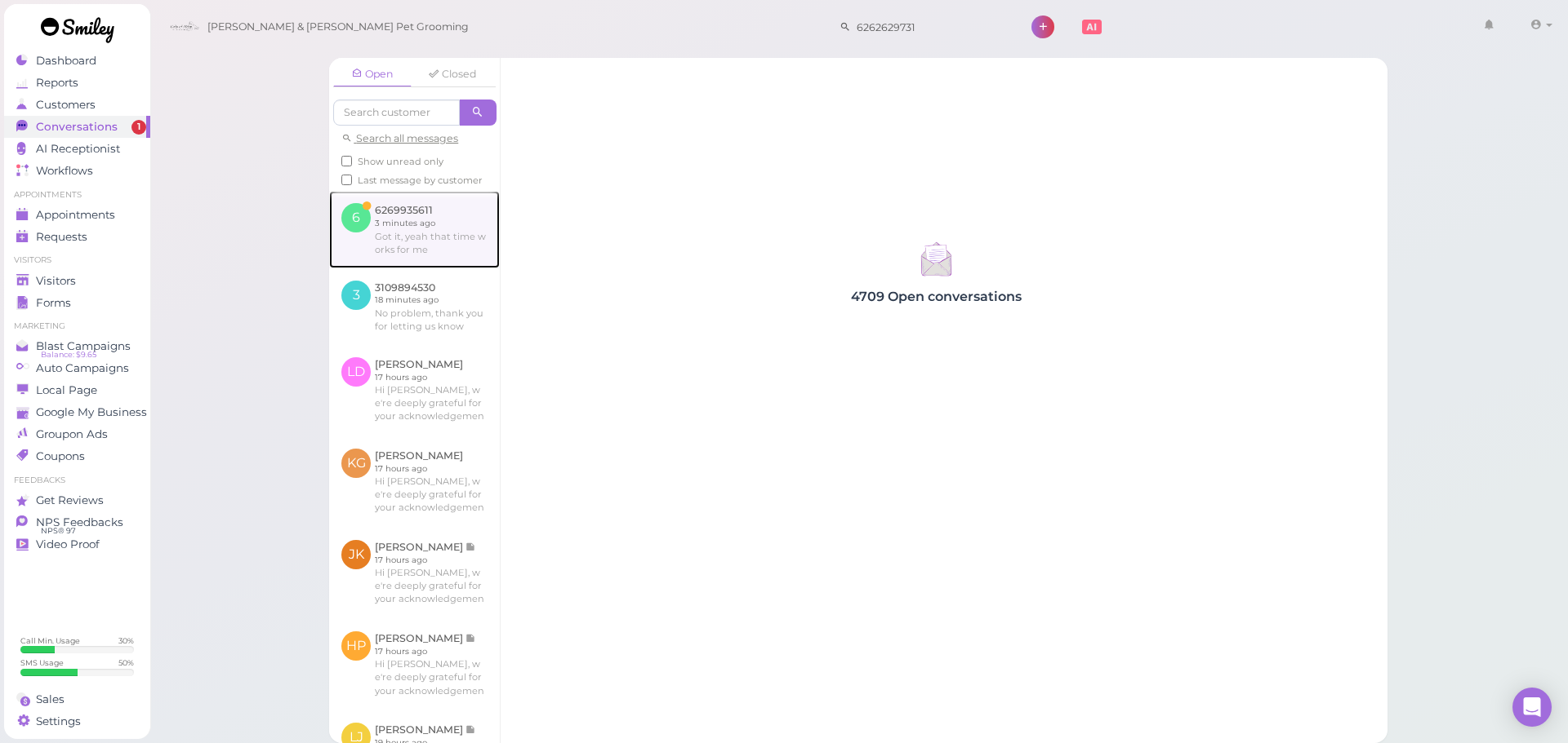
click at [417, 255] on link at bounding box center [415, 229] width 171 height 77
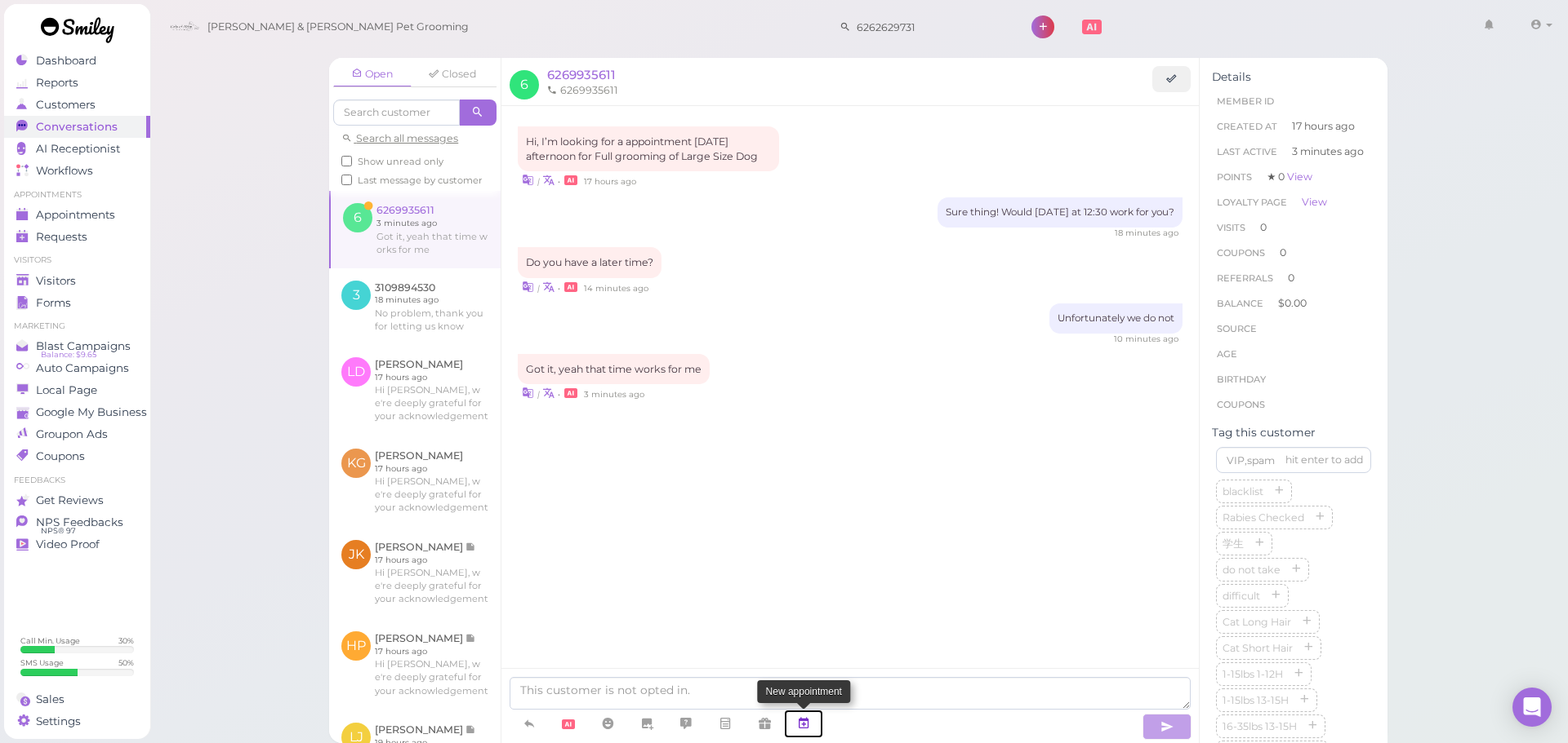
click at [816, 732] on link at bounding box center [803, 724] width 39 height 28
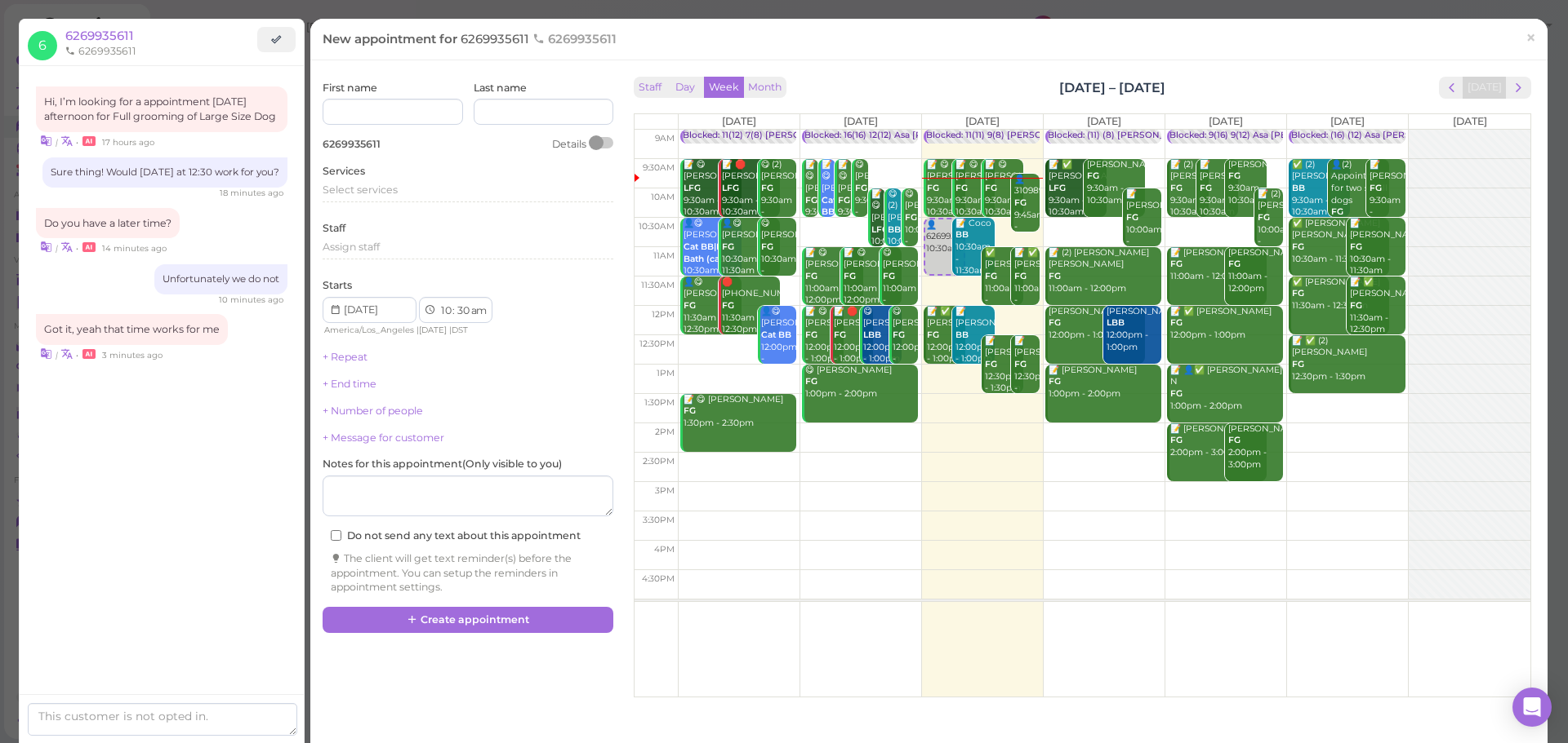
click at [1352, 394] on td at bounding box center [1104, 408] width 853 height 29
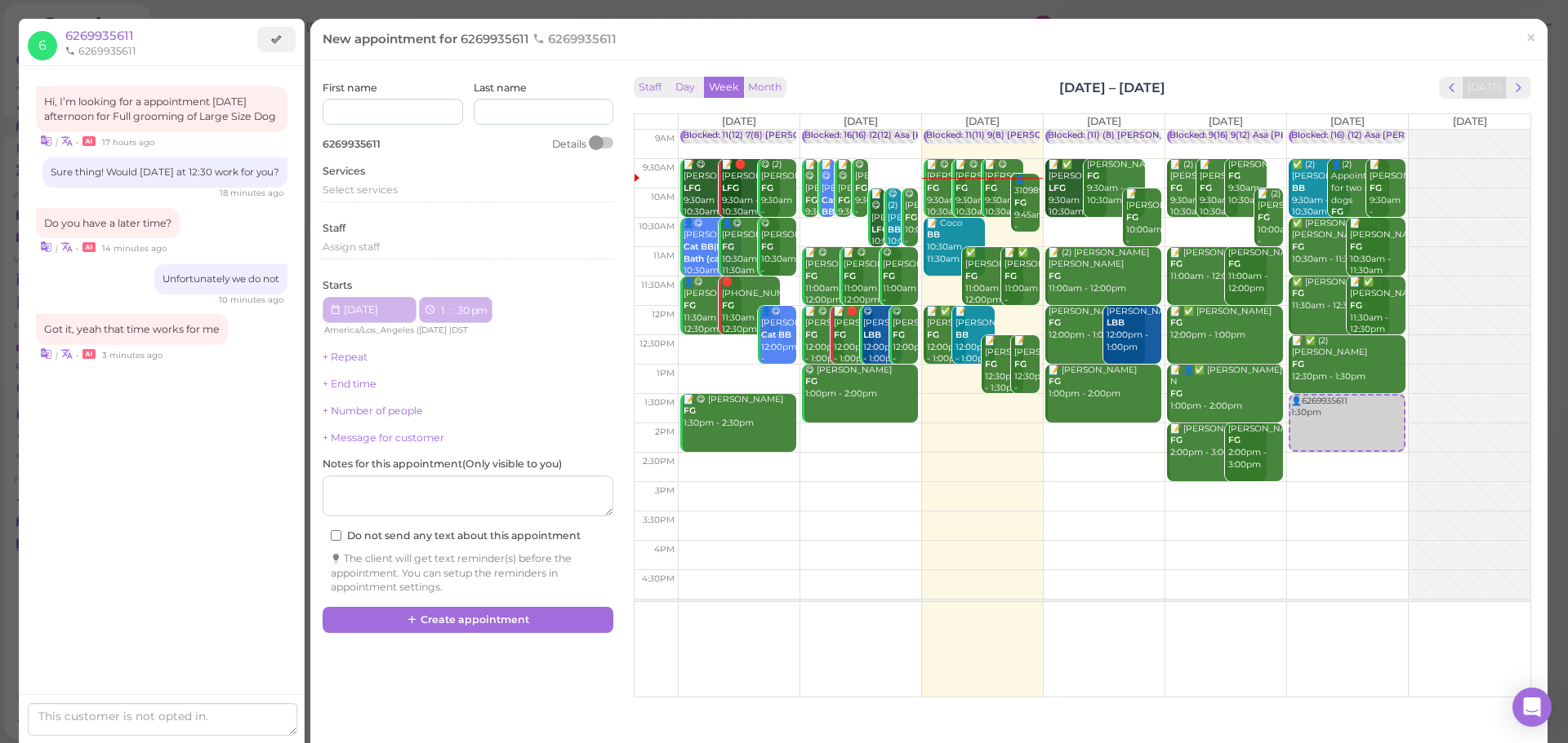
type input "[DATE]"
select select "1"
select select "pm"
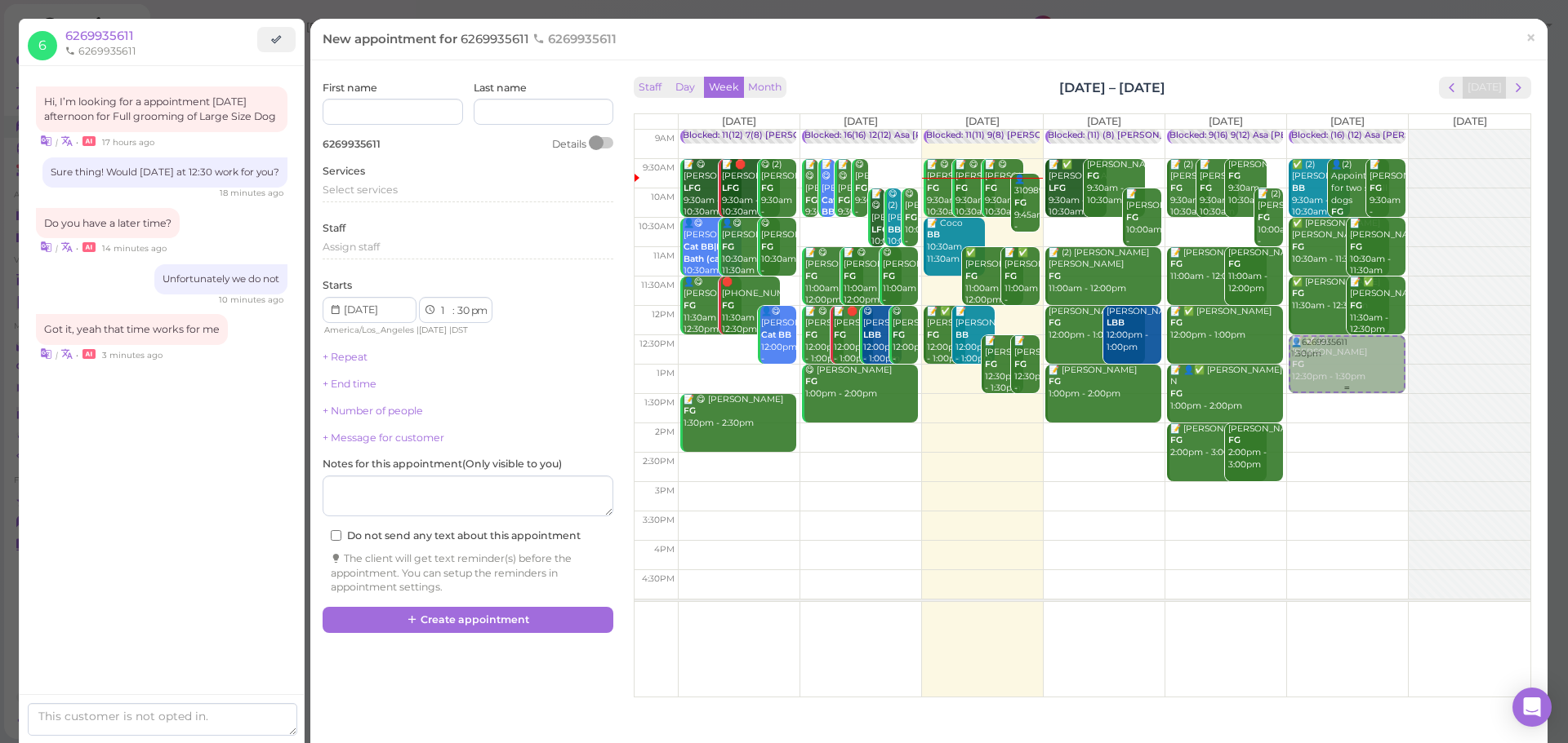
drag, startPoint x: 1342, startPoint y: 402, endPoint x: 1347, endPoint y: 355, distance: 47.3
click at [1347, 129] on div "👤6269935611 1:30pm Blocked: (16) (12) Asa Helen Rebecca • Appointment ✅ (2) Mat…" at bounding box center [1347, 129] width 121 height 0
select select "12"
click at [429, 190] on div "Select services" at bounding box center [468, 190] width 291 height 15
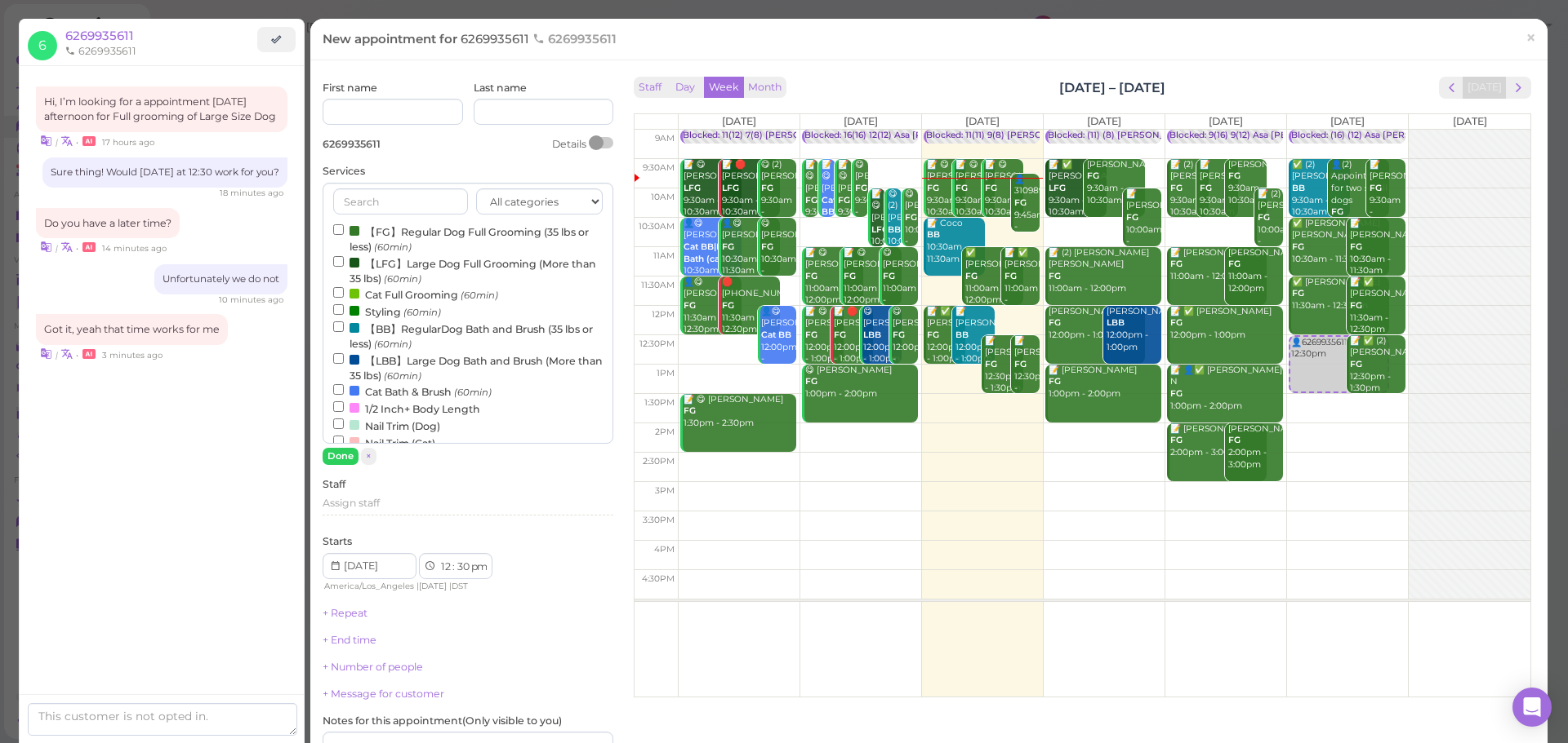
click at [396, 269] on label "【LFG】Large Dog Full Grooming (More than 35 lbs) (60min)" at bounding box center [468, 270] width 270 height 32
click at [344, 267] on input "【LFG】Large Dog Full Grooming (More than 35 lbs) (60min)" at bounding box center [338, 261] width 11 height 11
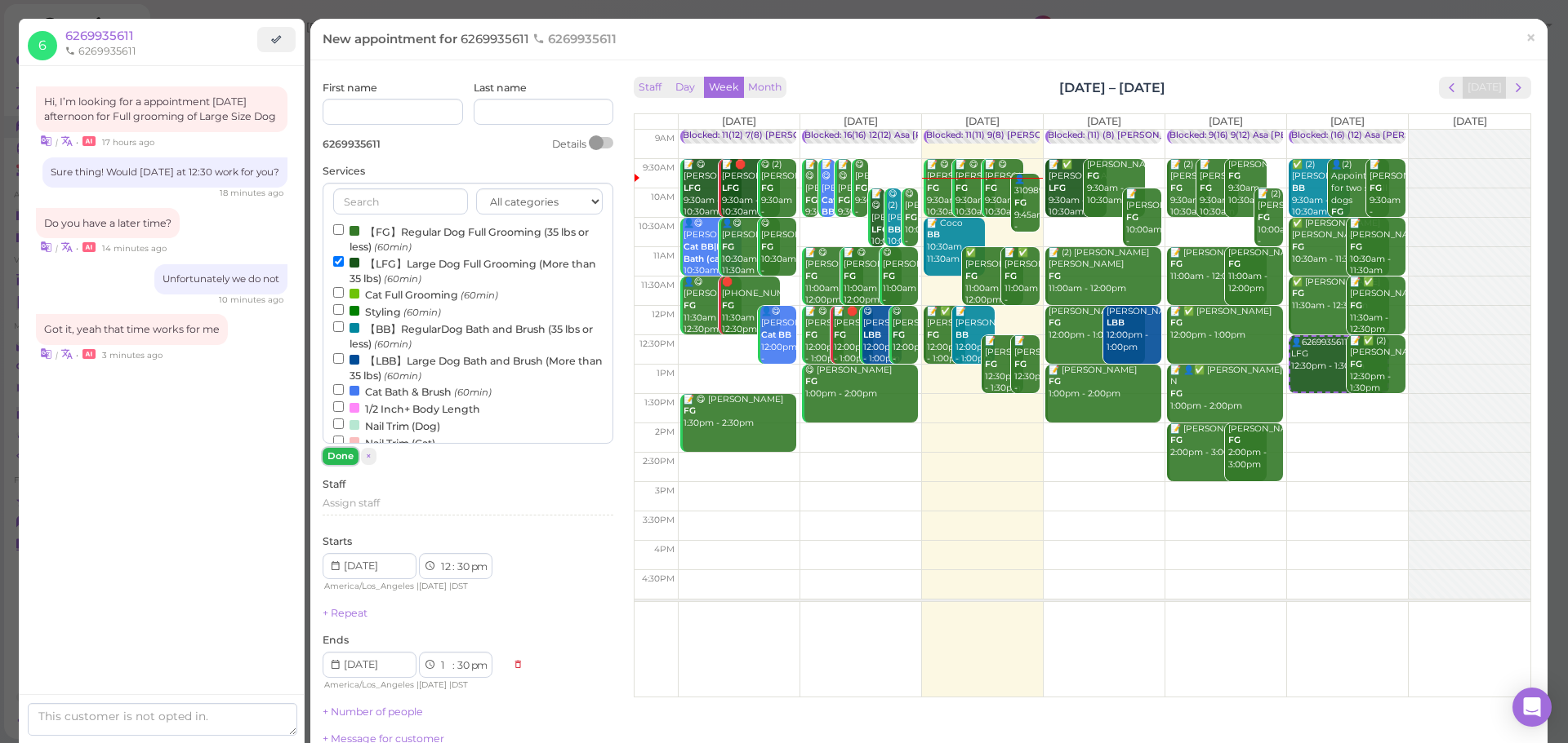
click at [344, 452] on button "Done" at bounding box center [340, 456] width 36 height 17
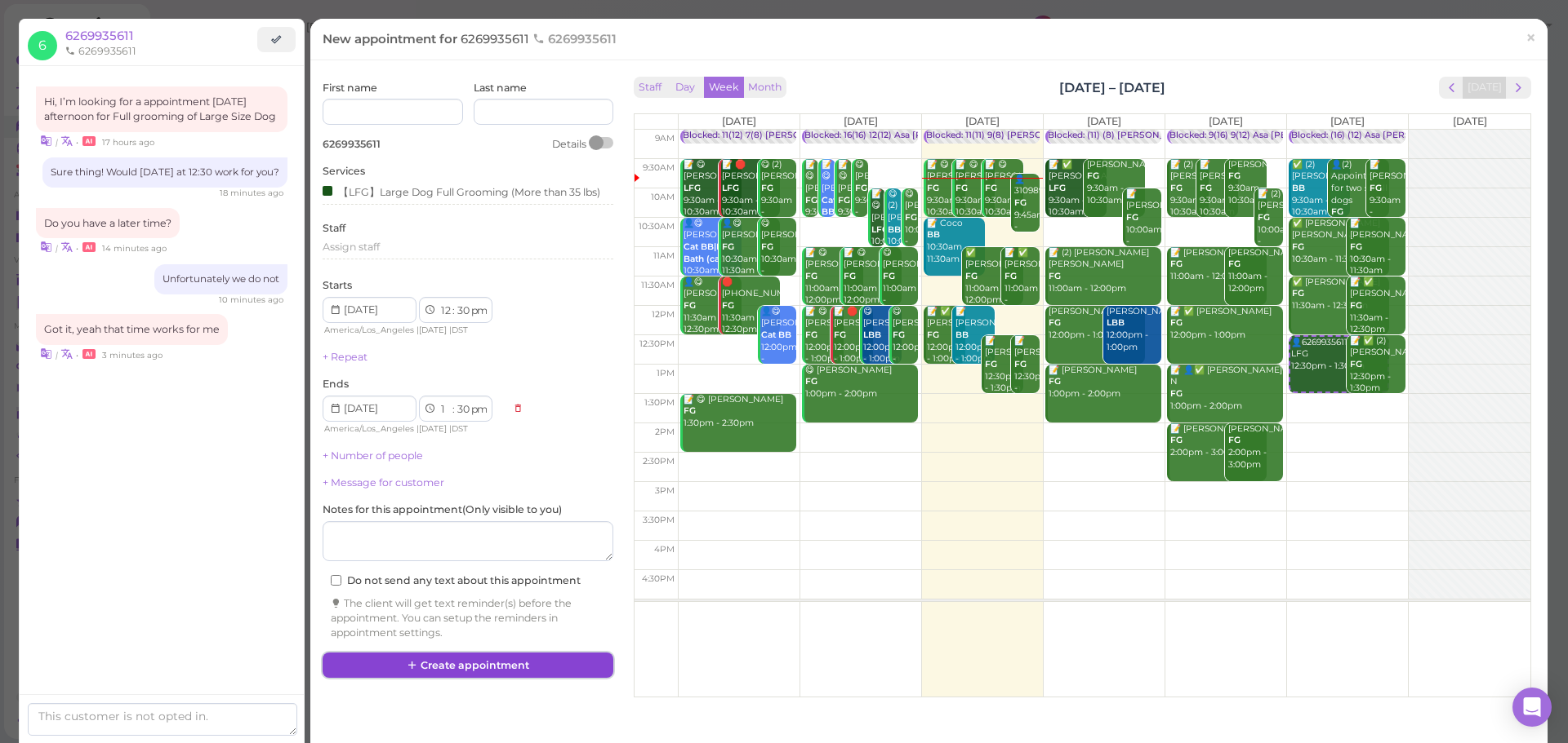
click at [445, 662] on button "Create appointment" at bounding box center [468, 666] width 291 height 26
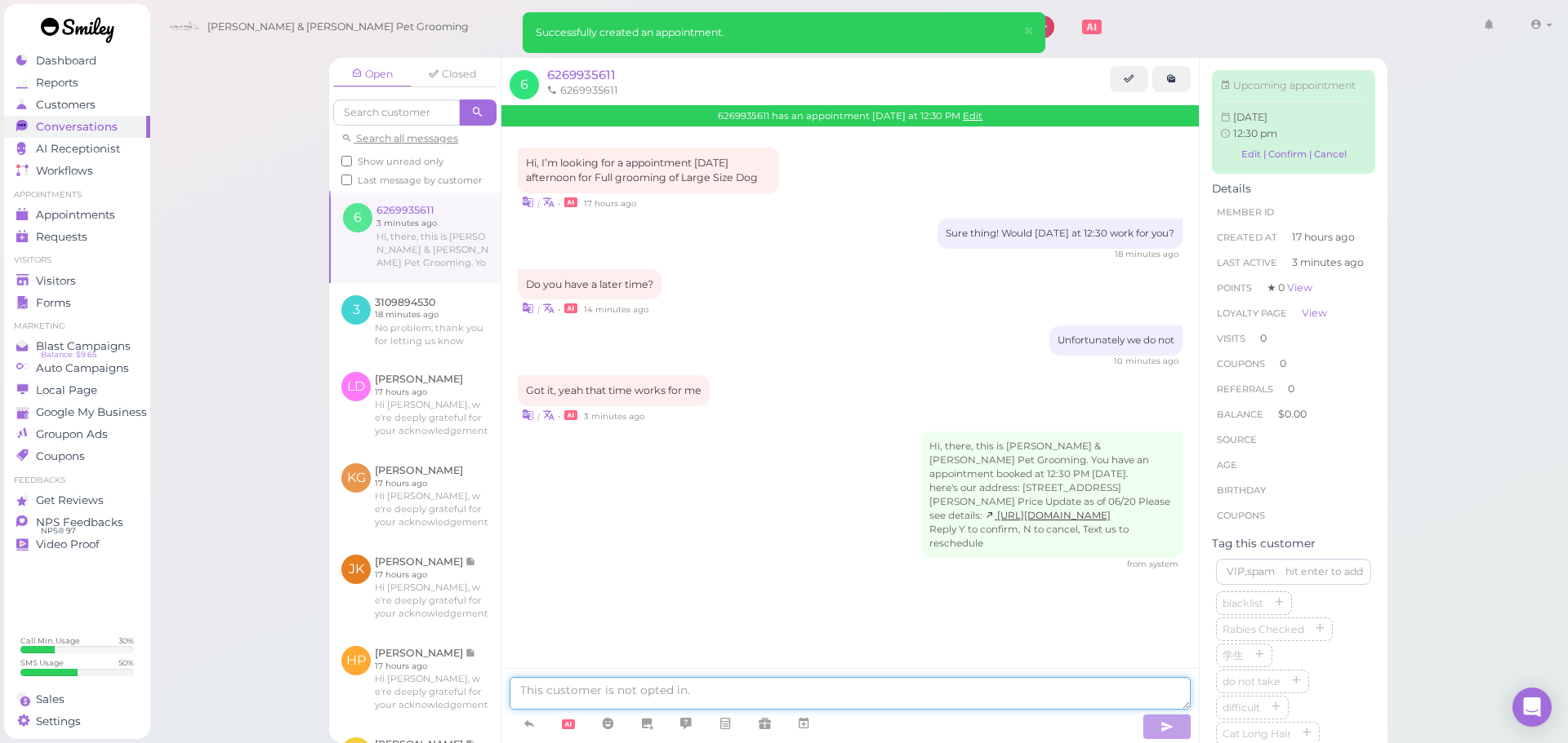
click at [617, 682] on textarea at bounding box center [849, 693] width 681 height 33
type textarea "Can you send me a picture of the rabies vaccination record please"
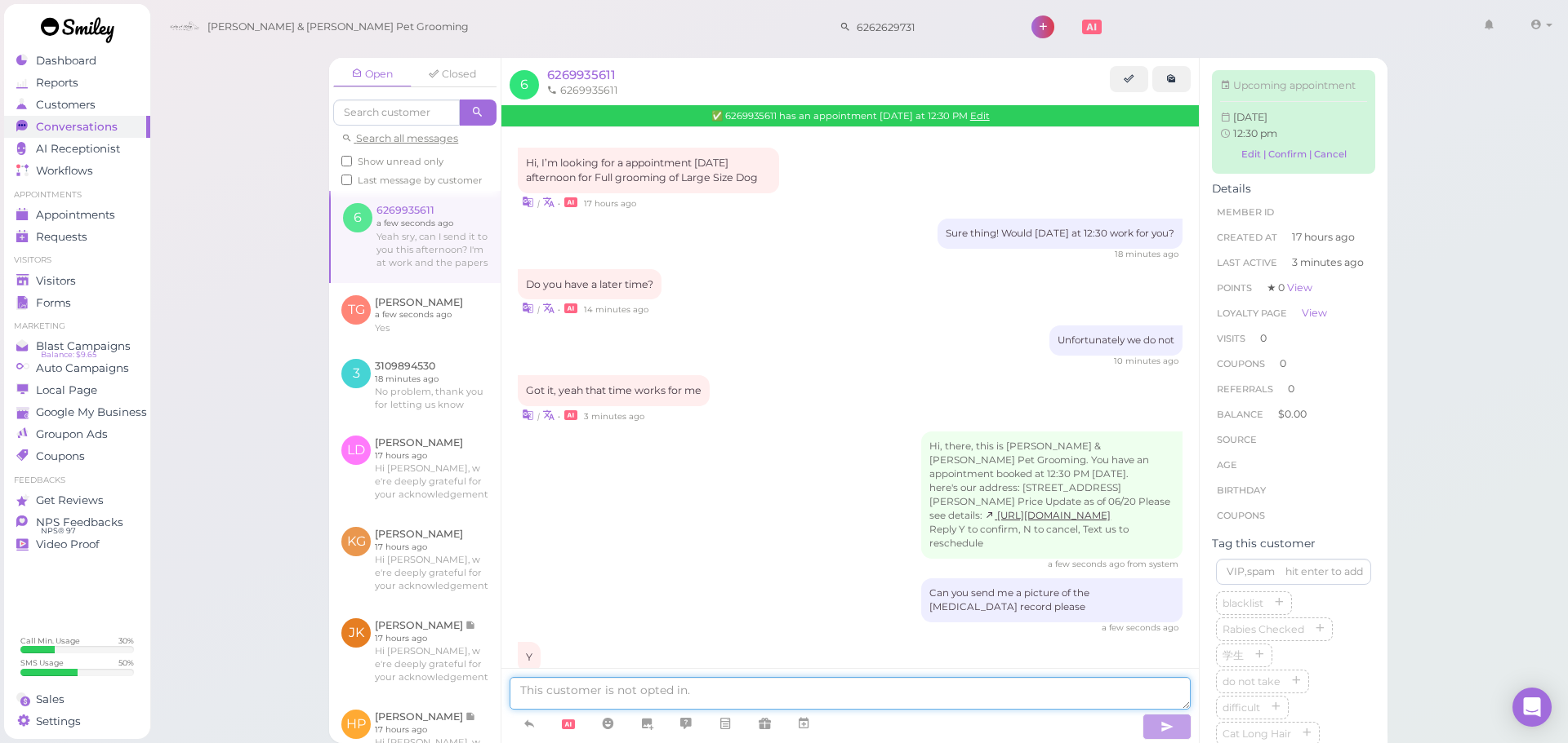
scroll to position [135, 0]
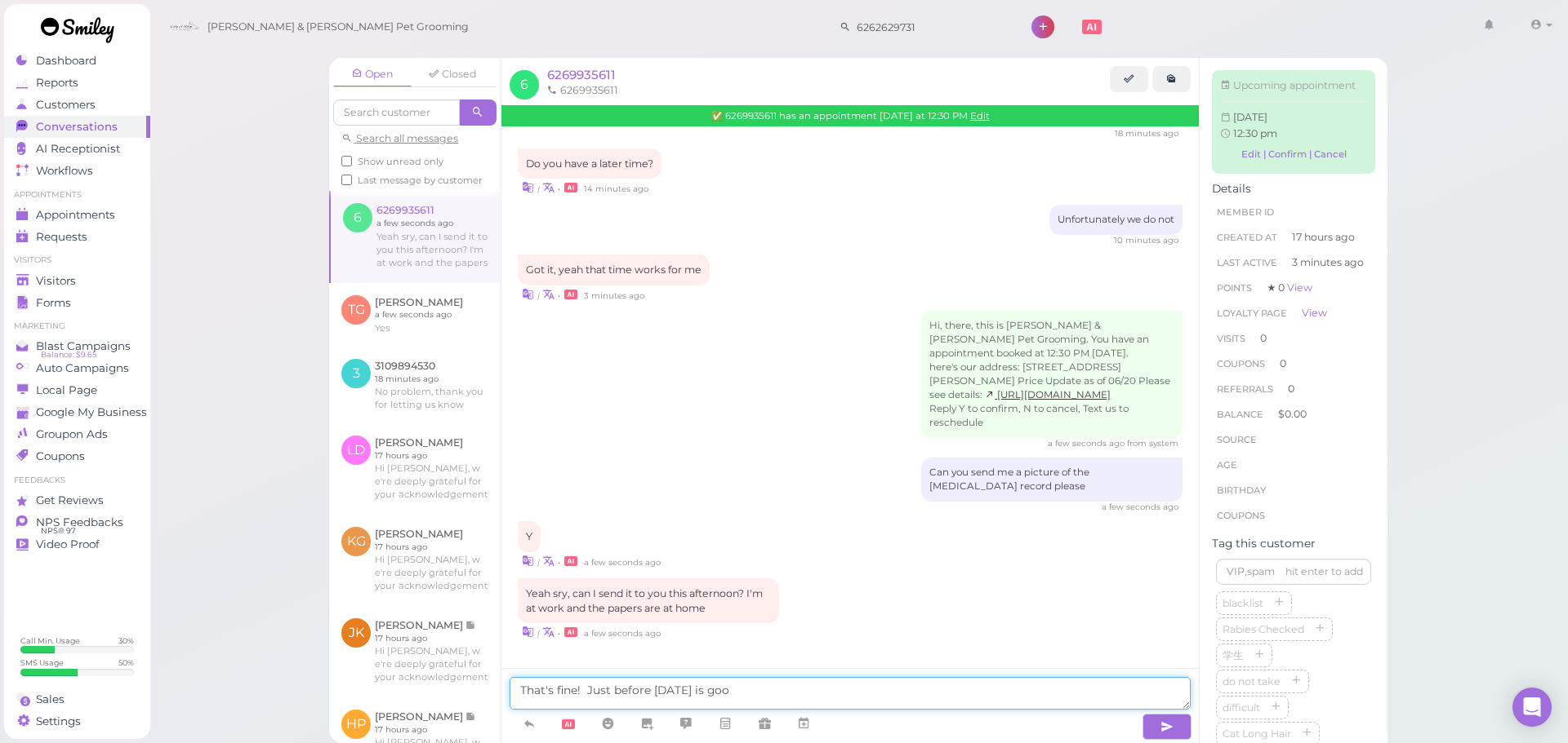
type textarea "That's fine! Just before Saturday is good"
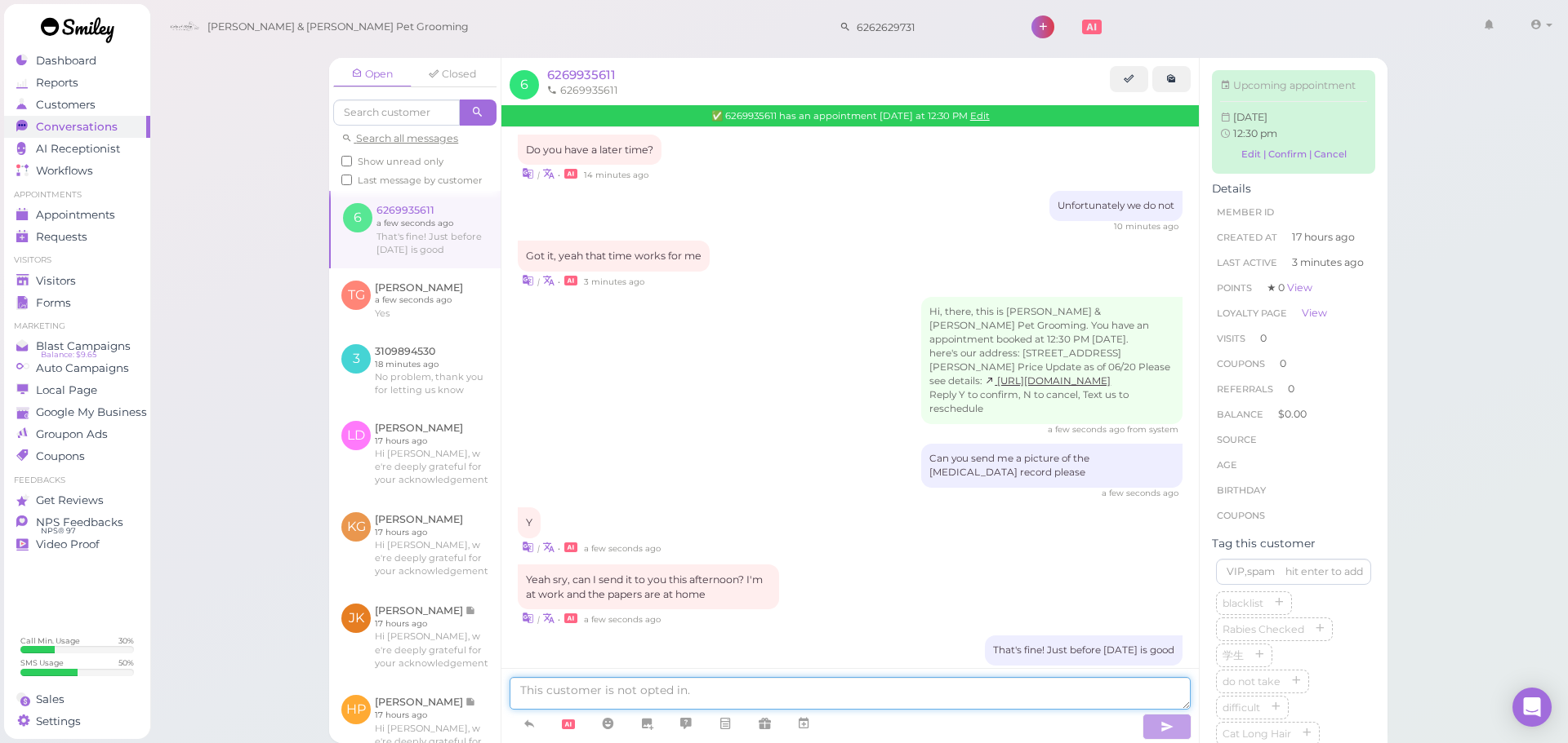
scroll to position [173, 0]
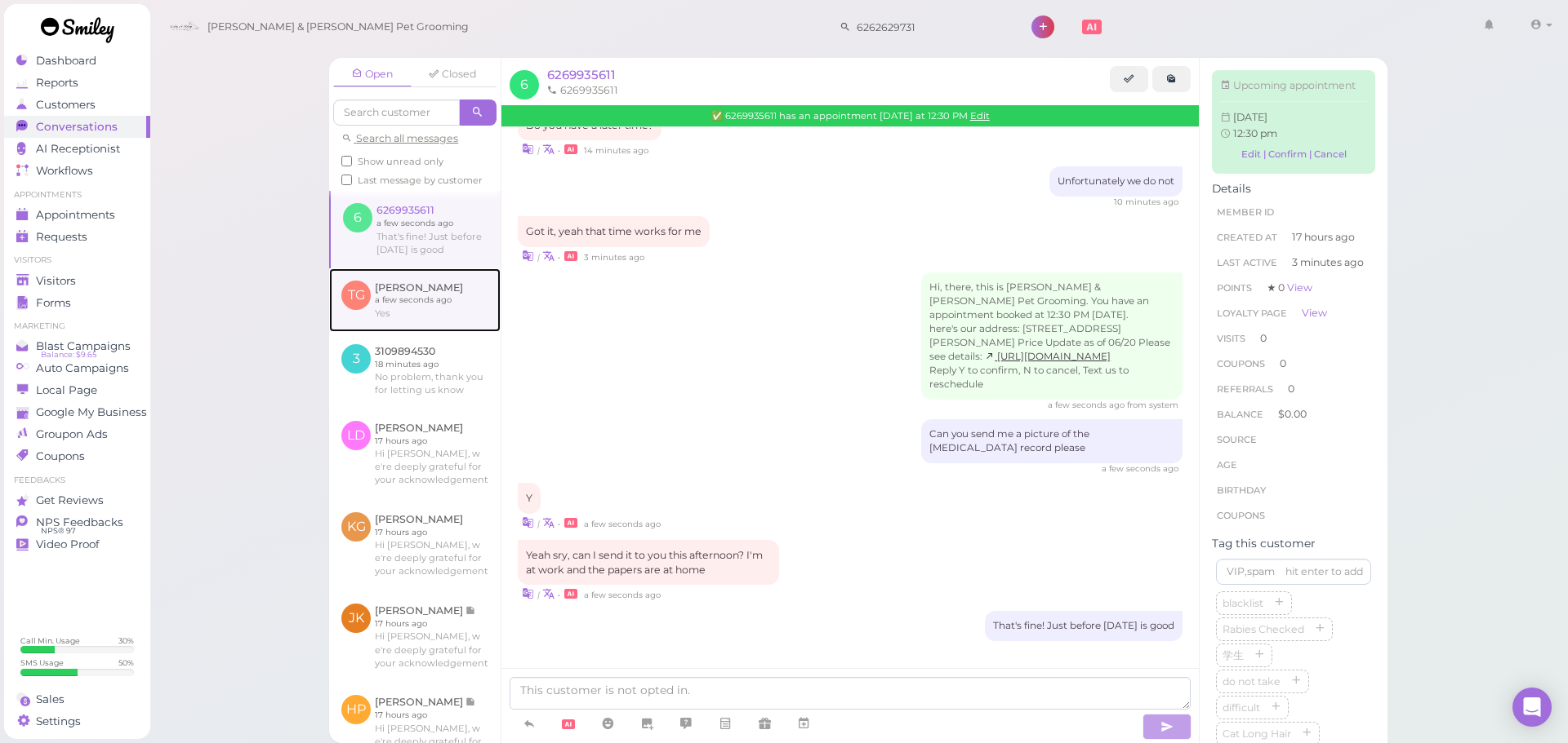
click at [353, 309] on link at bounding box center [415, 300] width 172 height 63
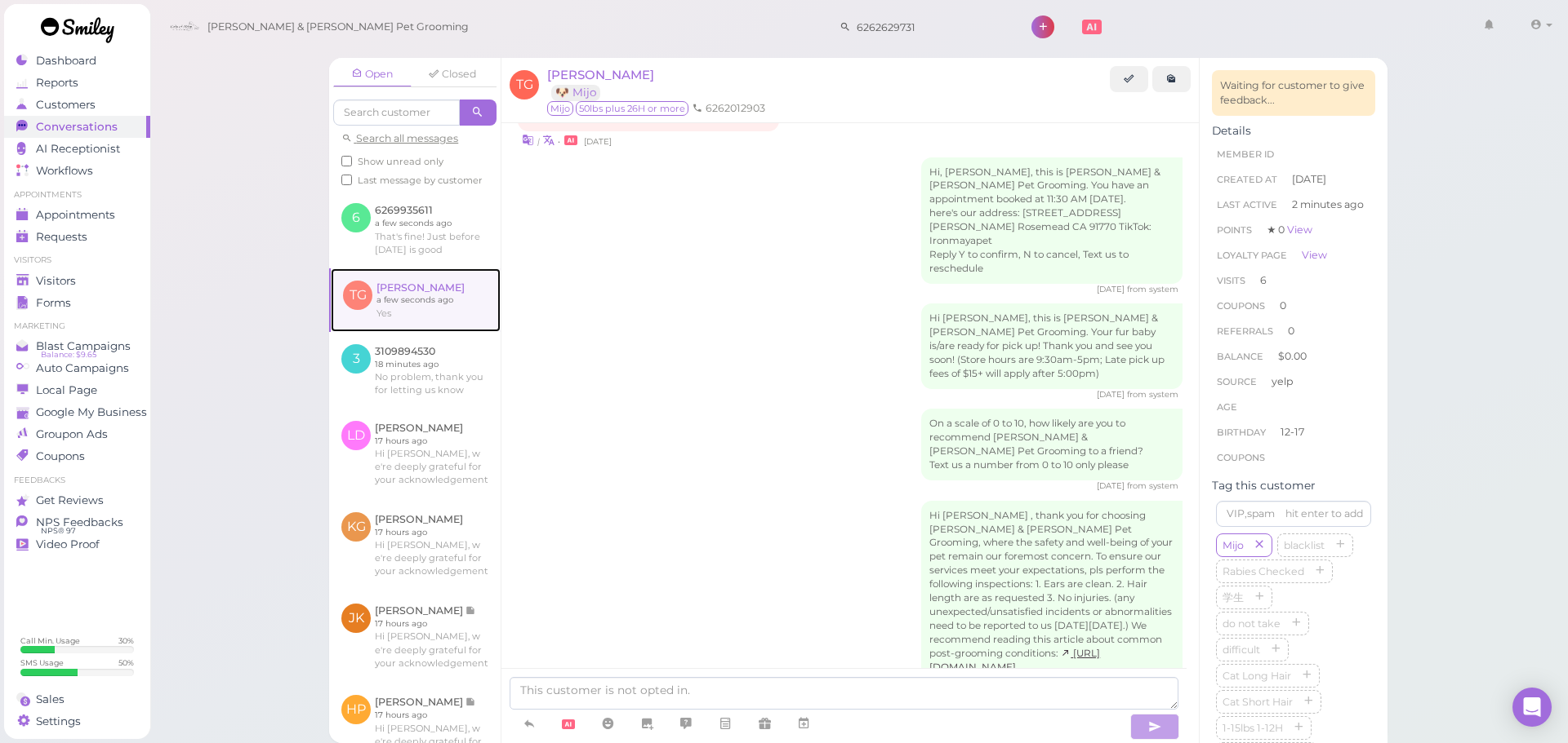
scroll to position [2769, 0]
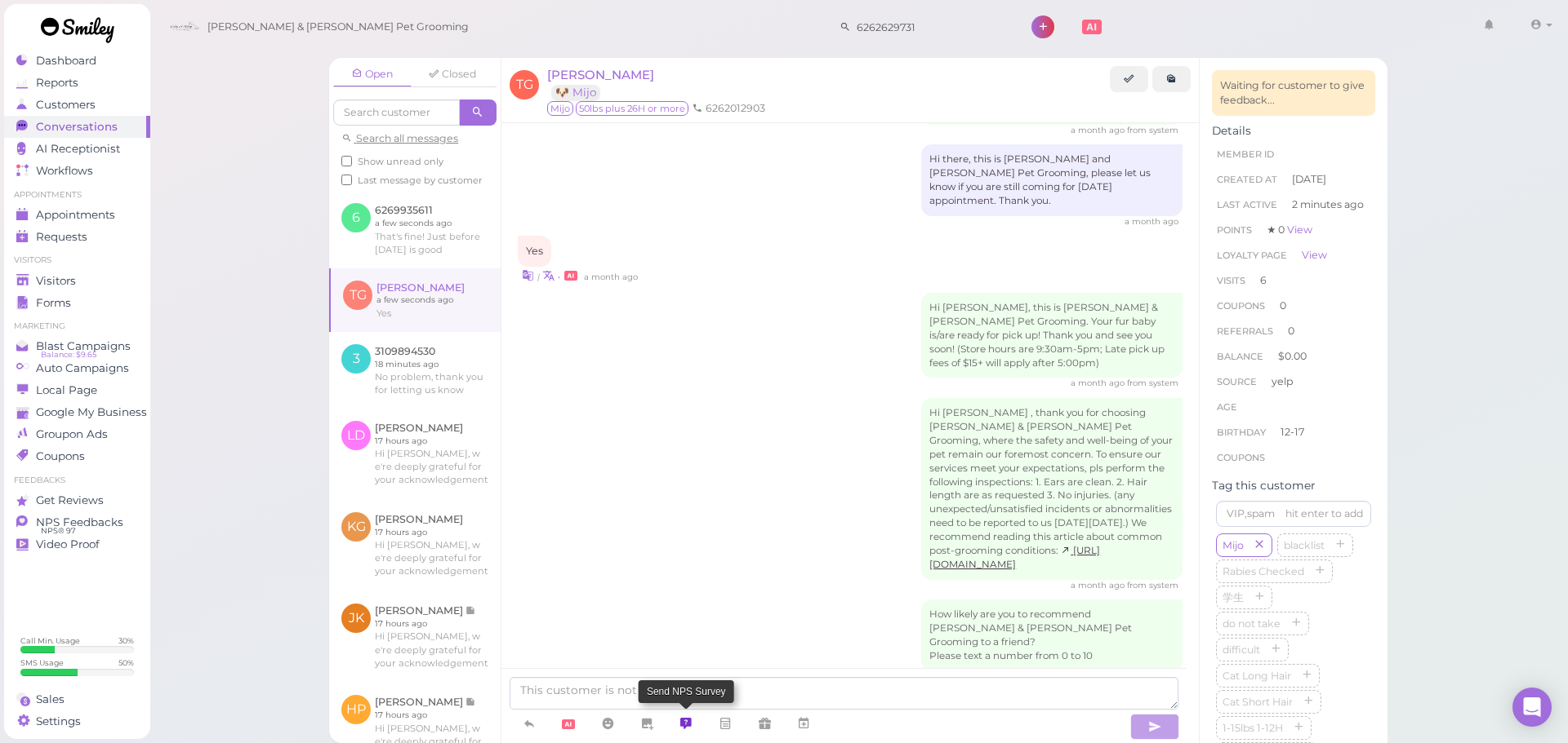
click at [679, 710] on link at bounding box center [685, 724] width 39 height 28
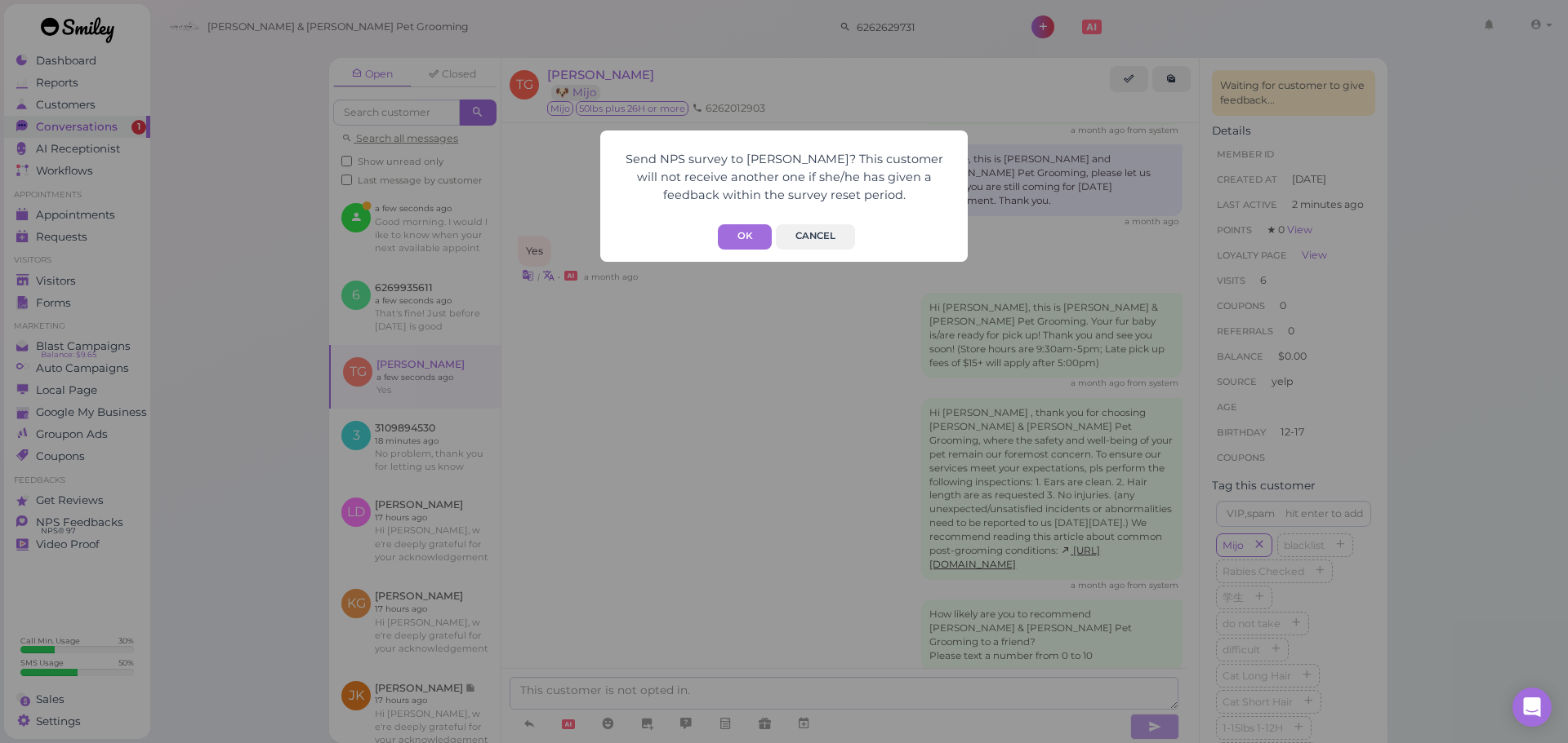
click at [711, 701] on div "Send NPS survey to Tim Gilliam? This customer will not receive another one if s…" at bounding box center [784, 372] width 1568 height 743
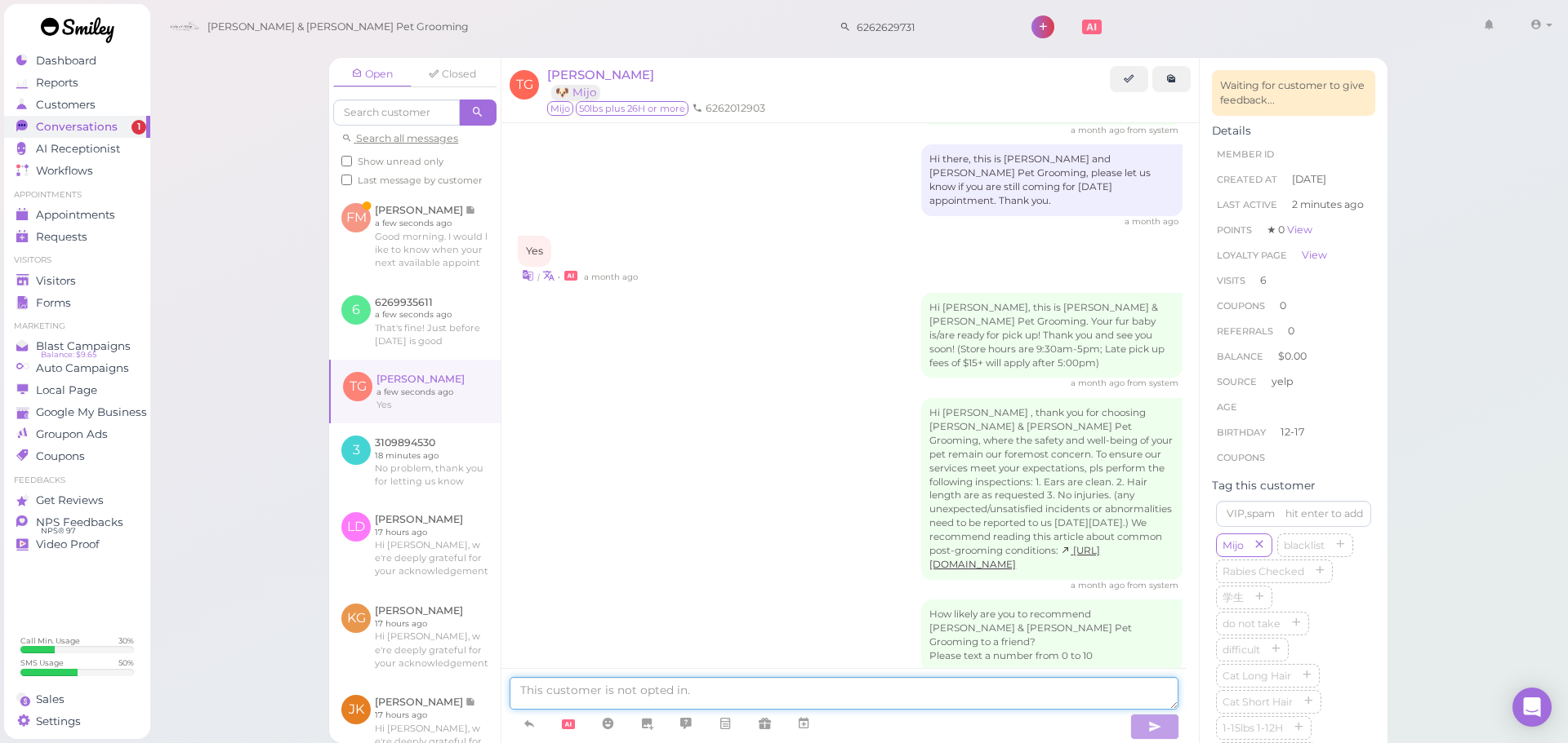
click at [620, 688] on textarea at bounding box center [843, 693] width 669 height 33
type textarea "Would you like to come in at 11 AM tomorrow?"
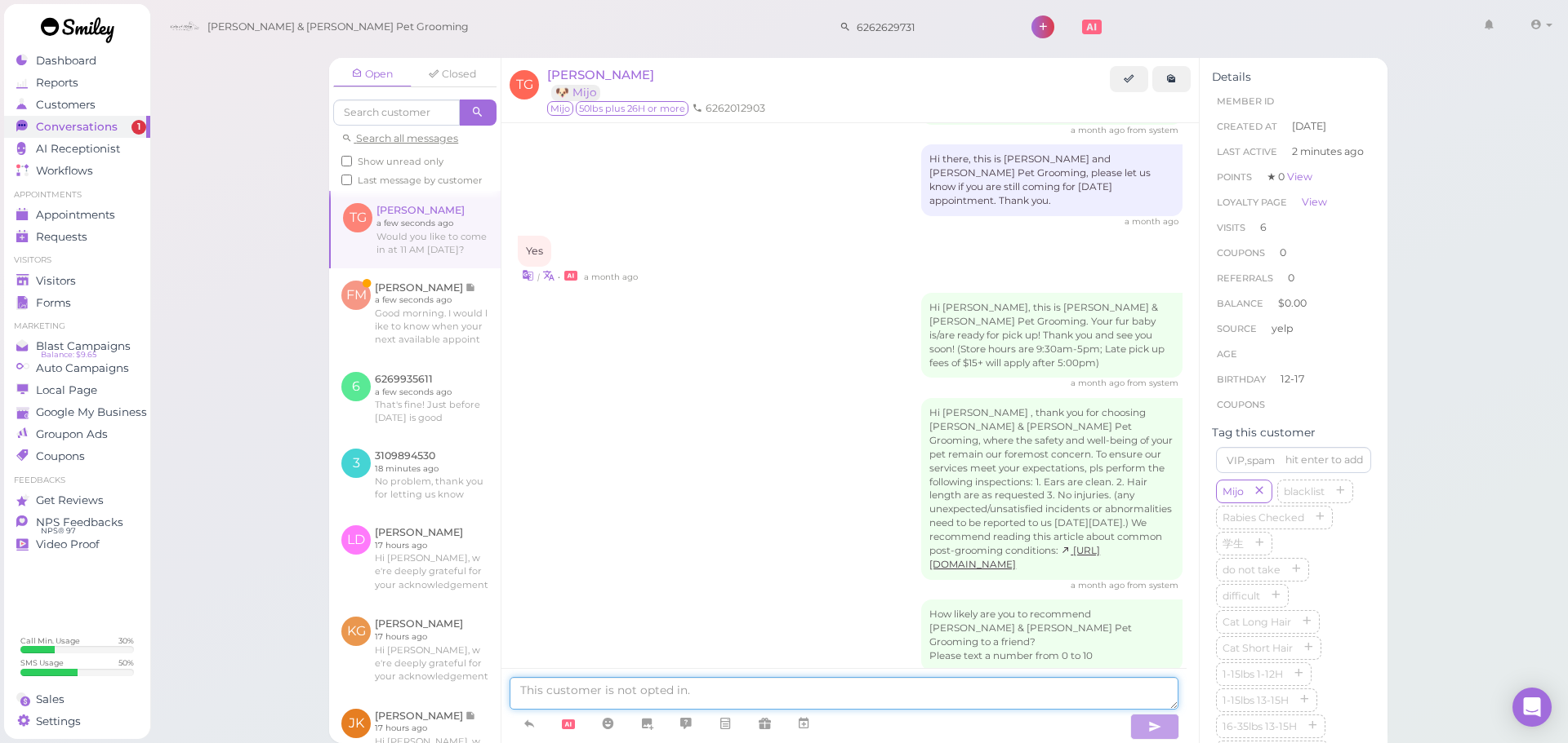
scroll to position [2807, 0]
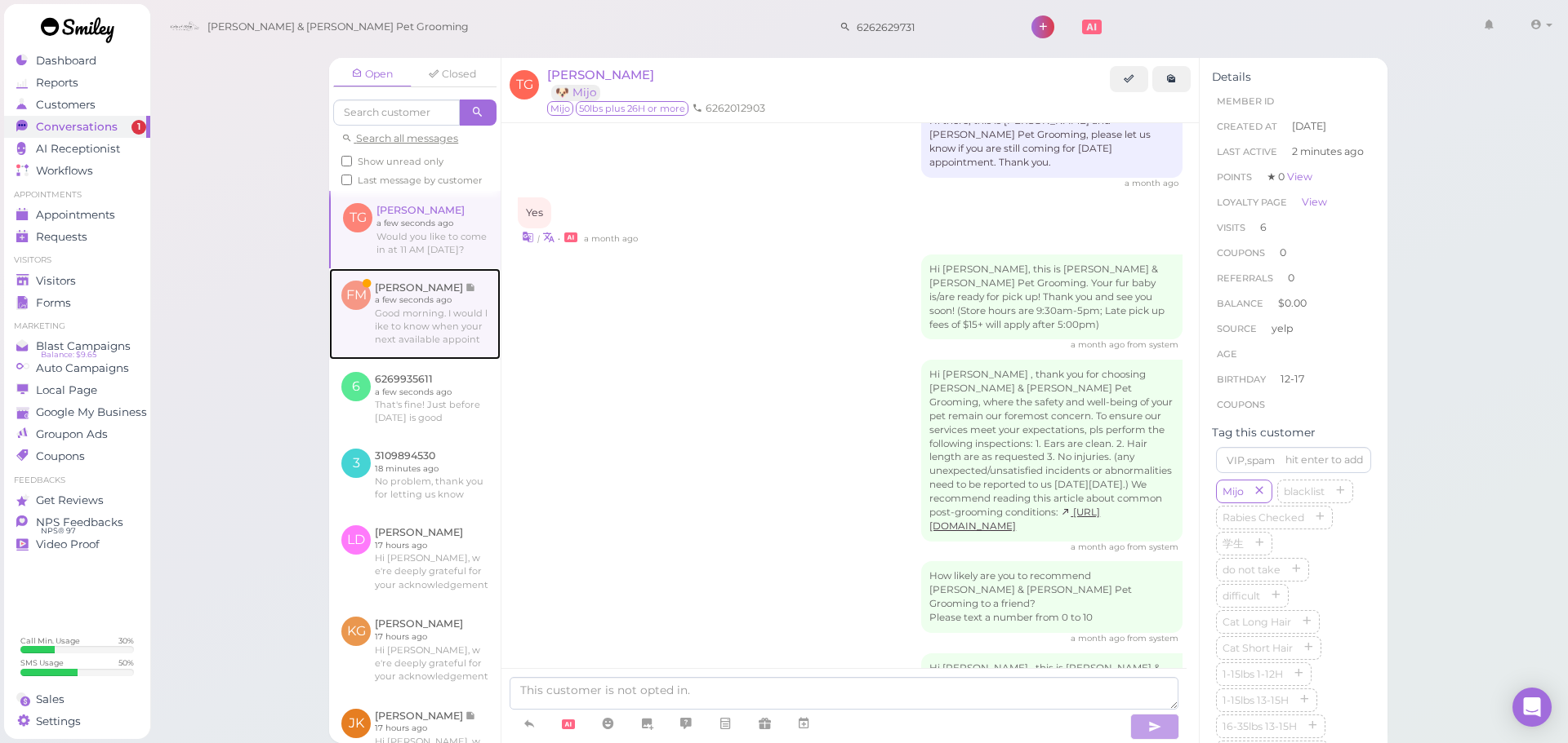
click at [398, 357] on link at bounding box center [415, 314] width 172 height 92
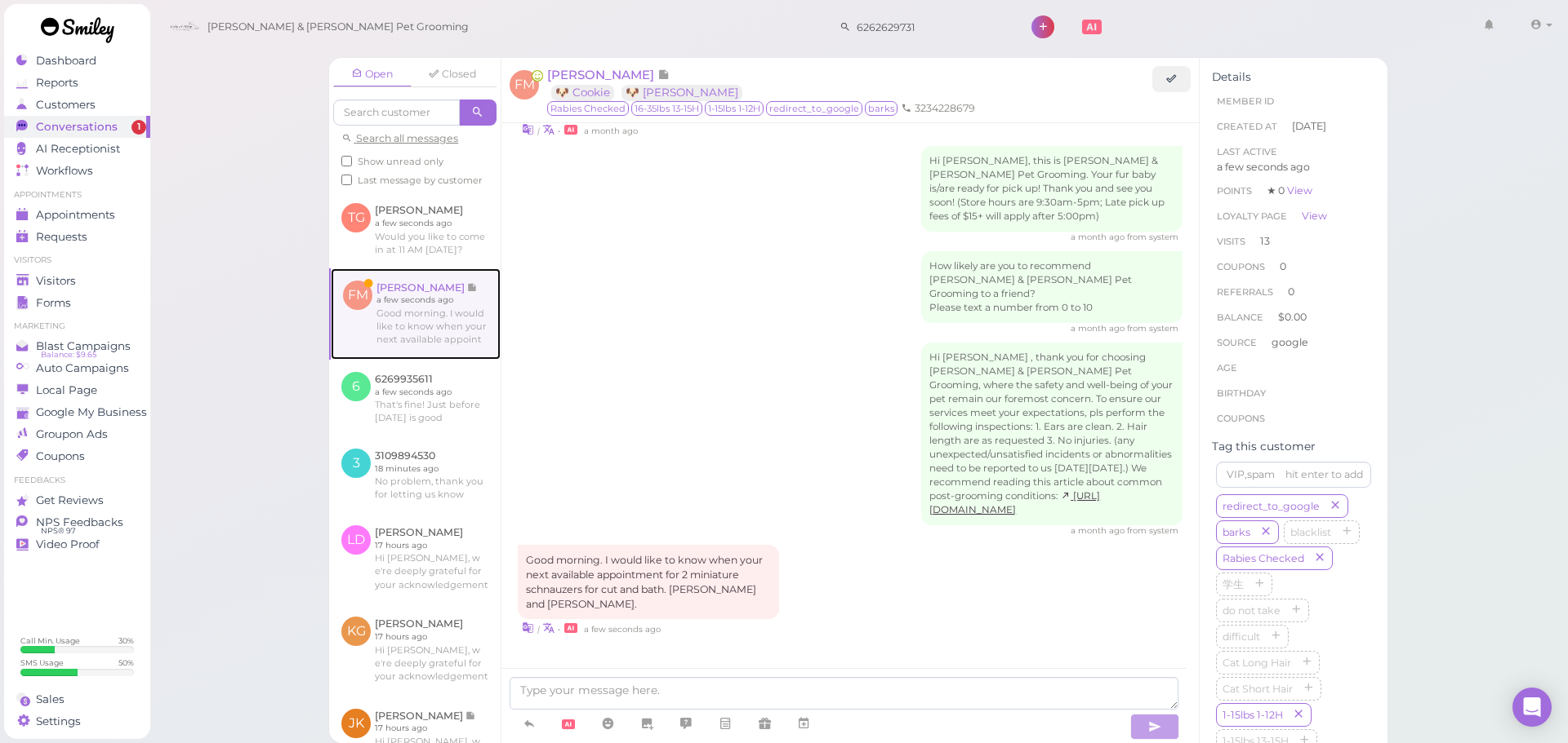
scroll to position [2189, 0]
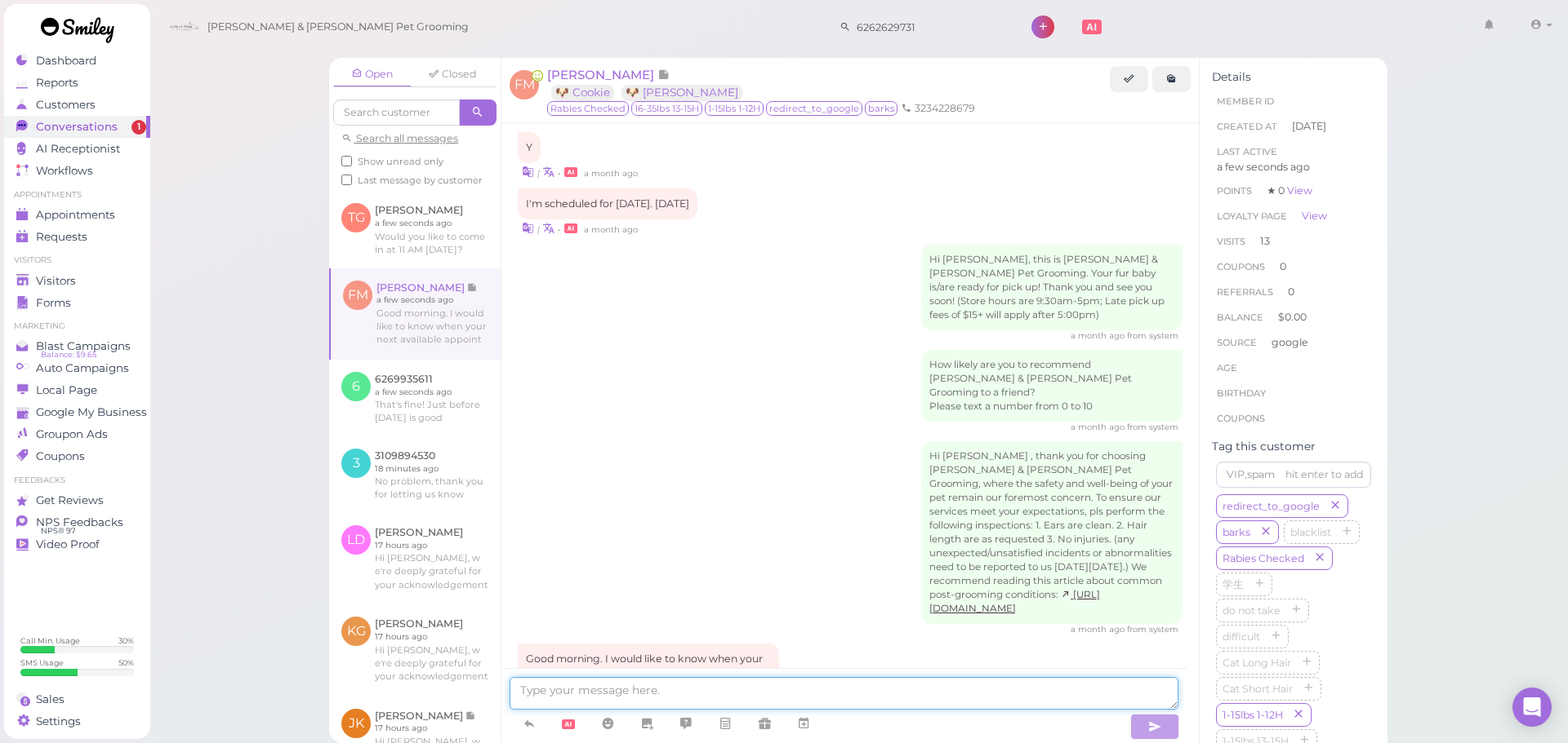
click at [885, 683] on textarea at bounding box center [843, 693] width 669 height 33
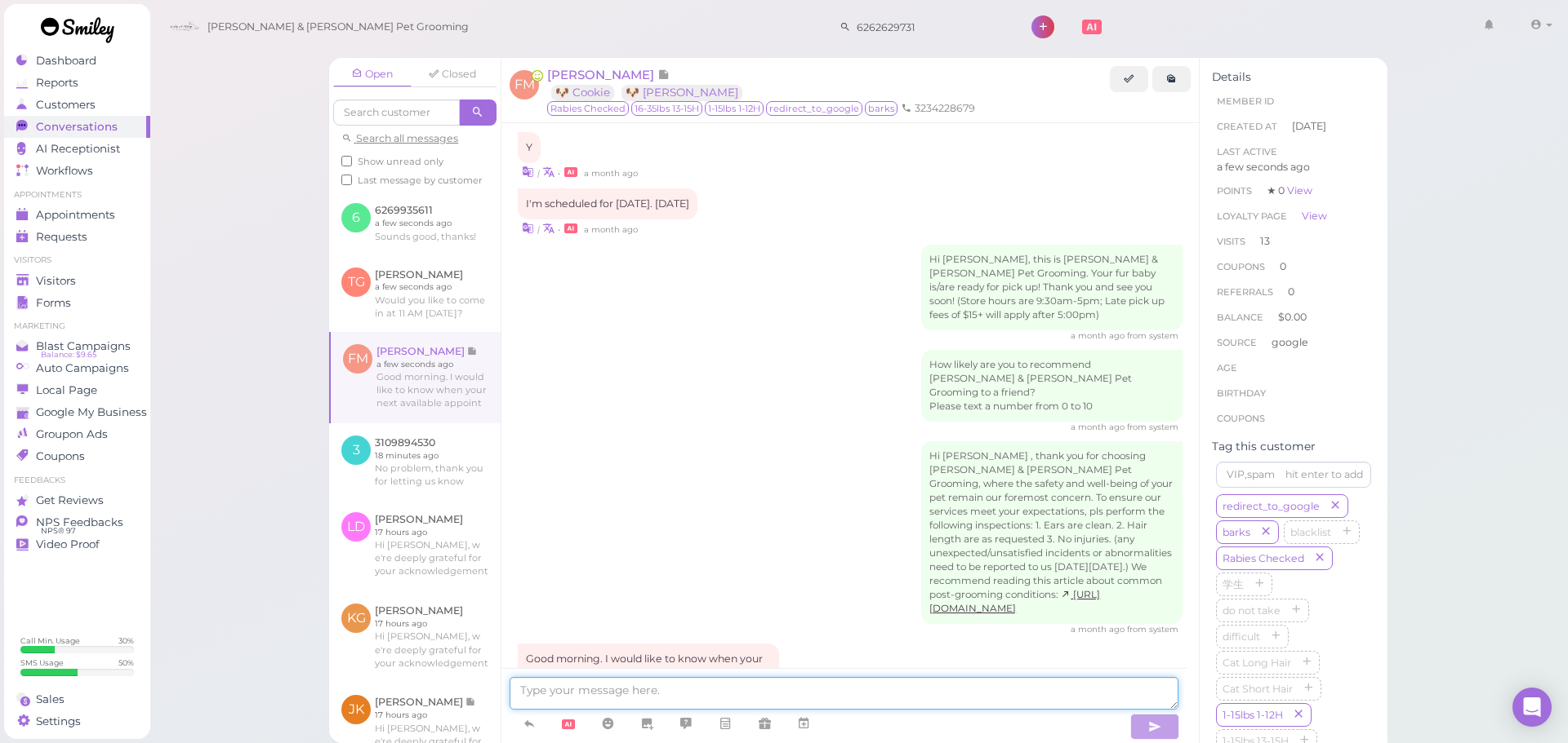
click at [766, 692] on textarea at bounding box center [843, 693] width 669 height 33
click at [670, 696] on textarea at bounding box center [843, 693] width 669 height 33
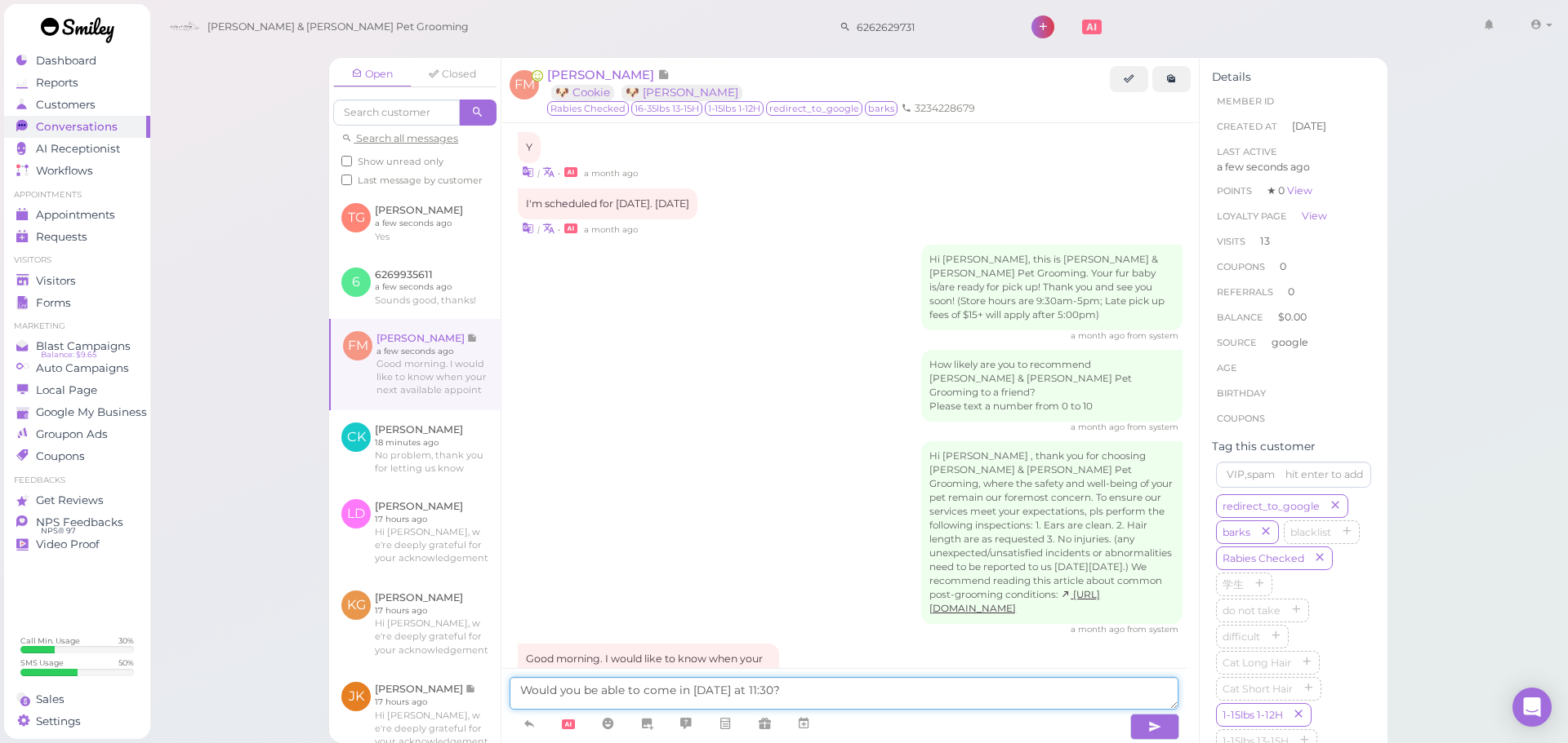
type textarea "Would you be able to come in on Monday at 11:30?"
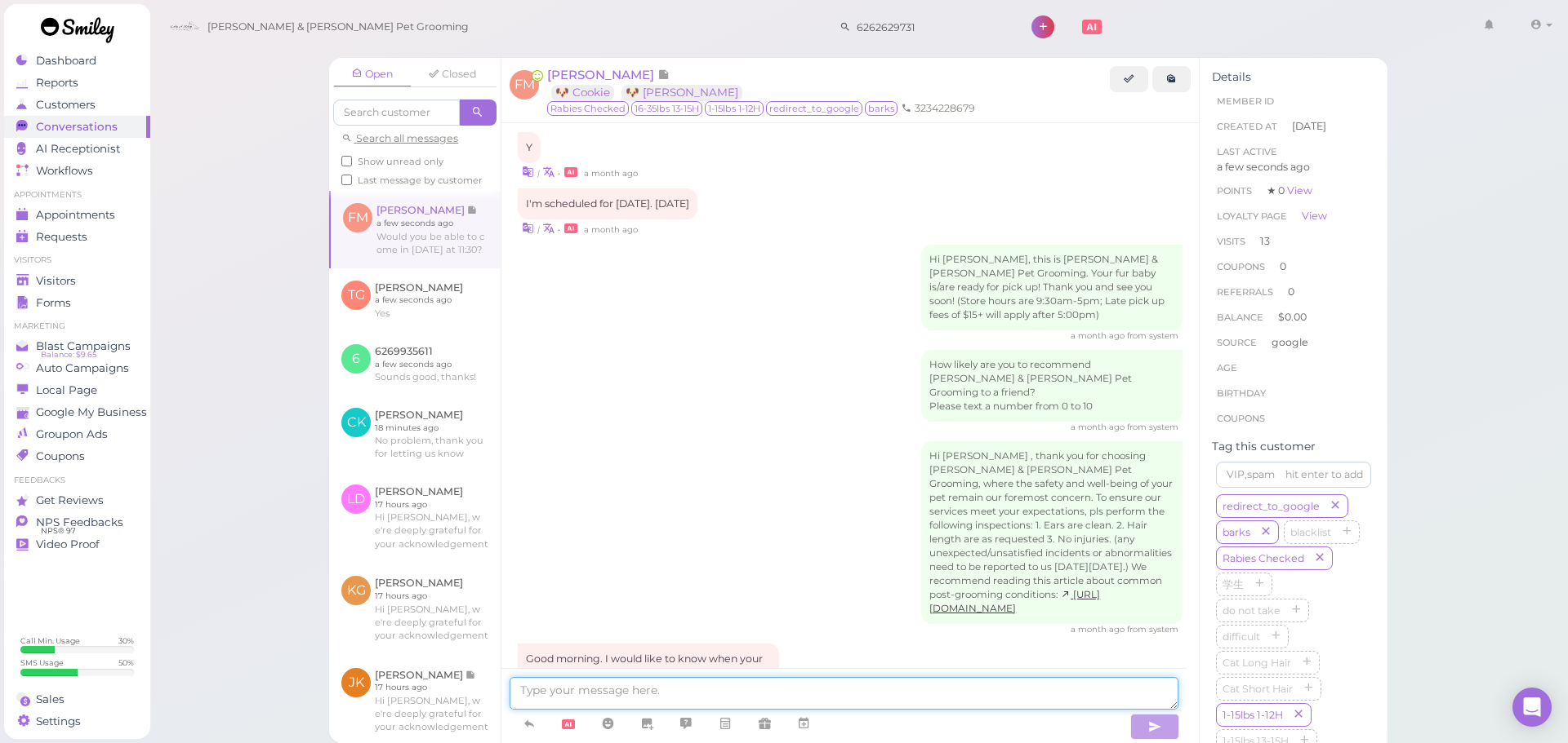
scroll to position [2227, 0]
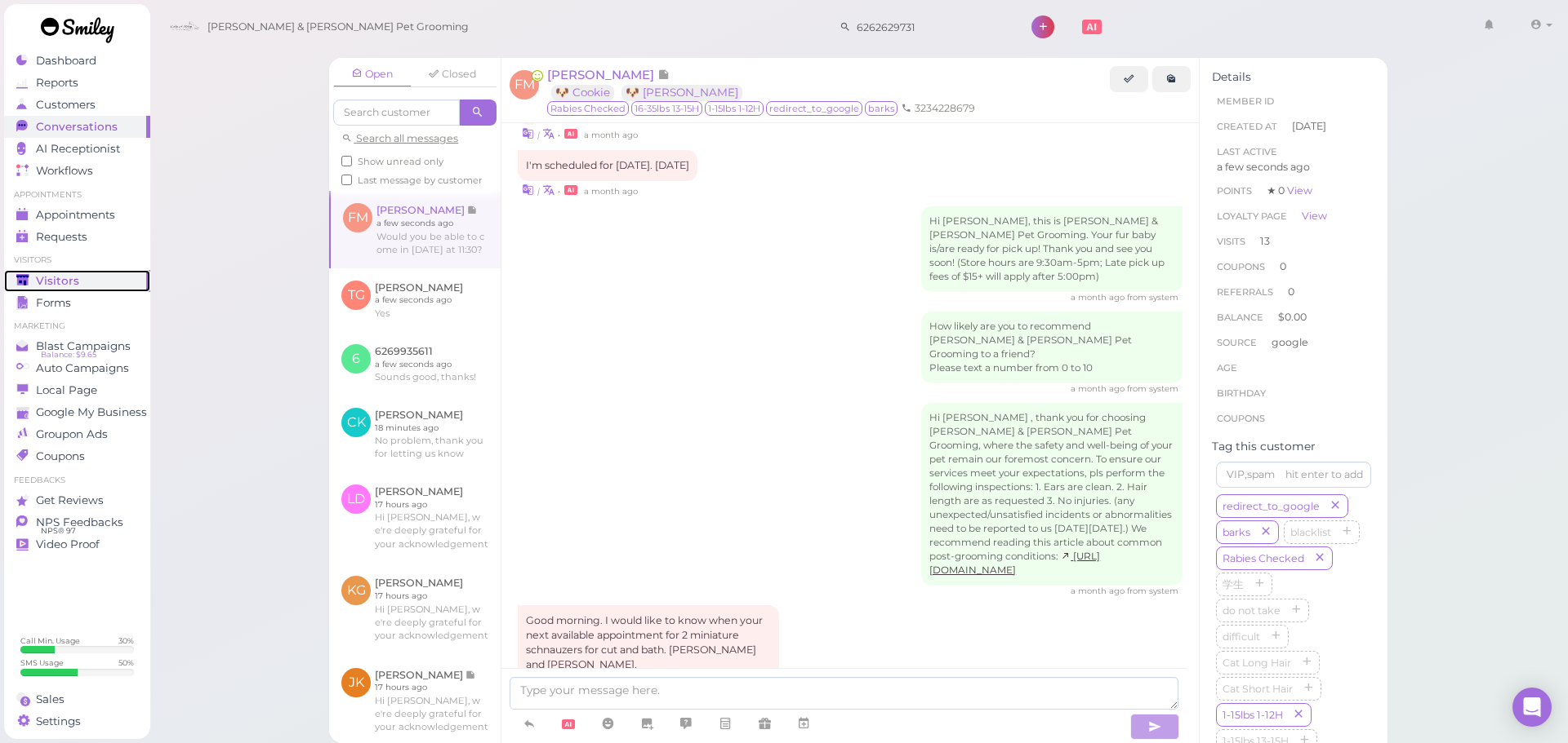
click at [14, 279] on link "Visitors" at bounding box center [78, 281] width 146 height 22
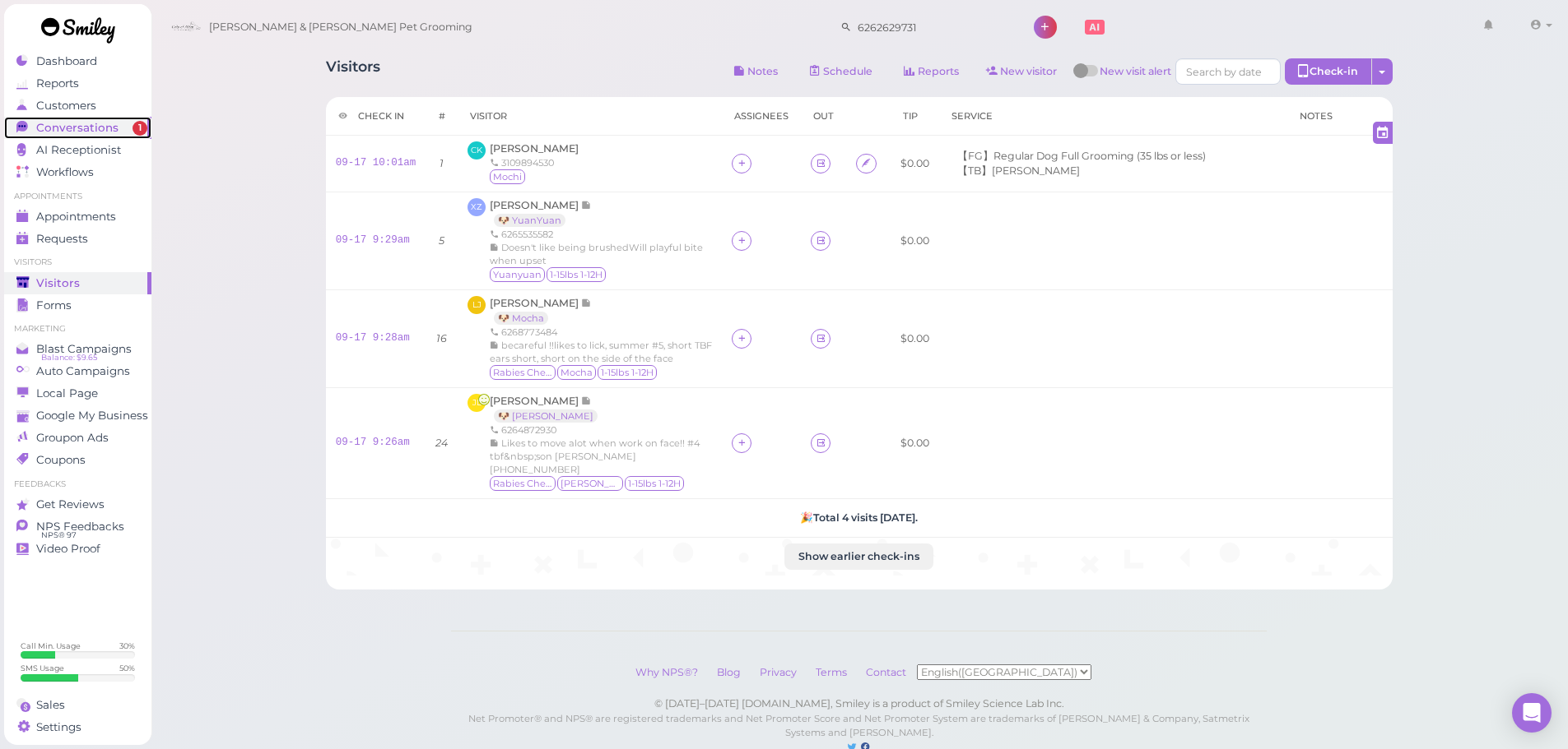
click at [59, 130] on span "Conversations" at bounding box center [77, 128] width 83 height 14
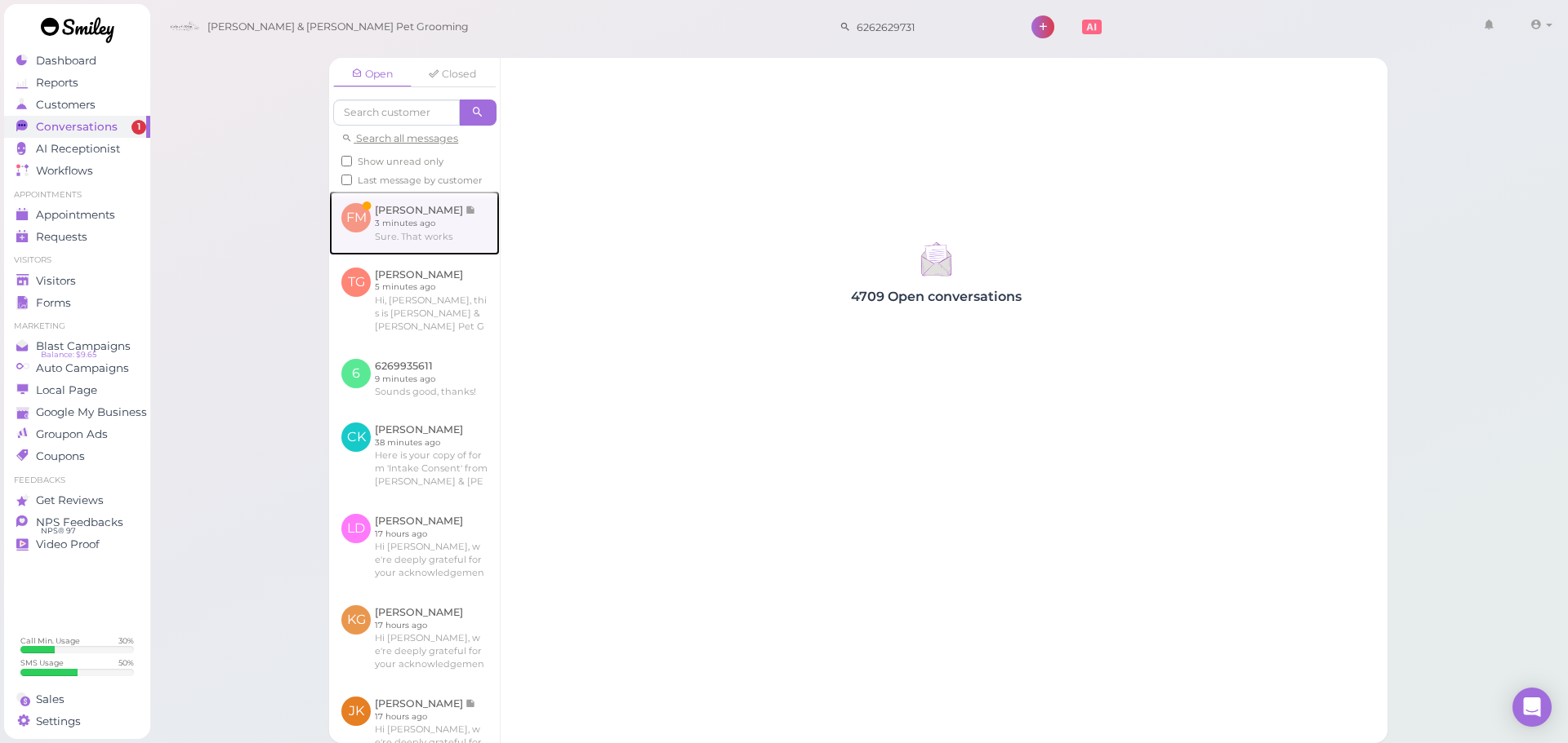
click at [425, 222] on link at bounding box center [415, 223] width 171 height 63
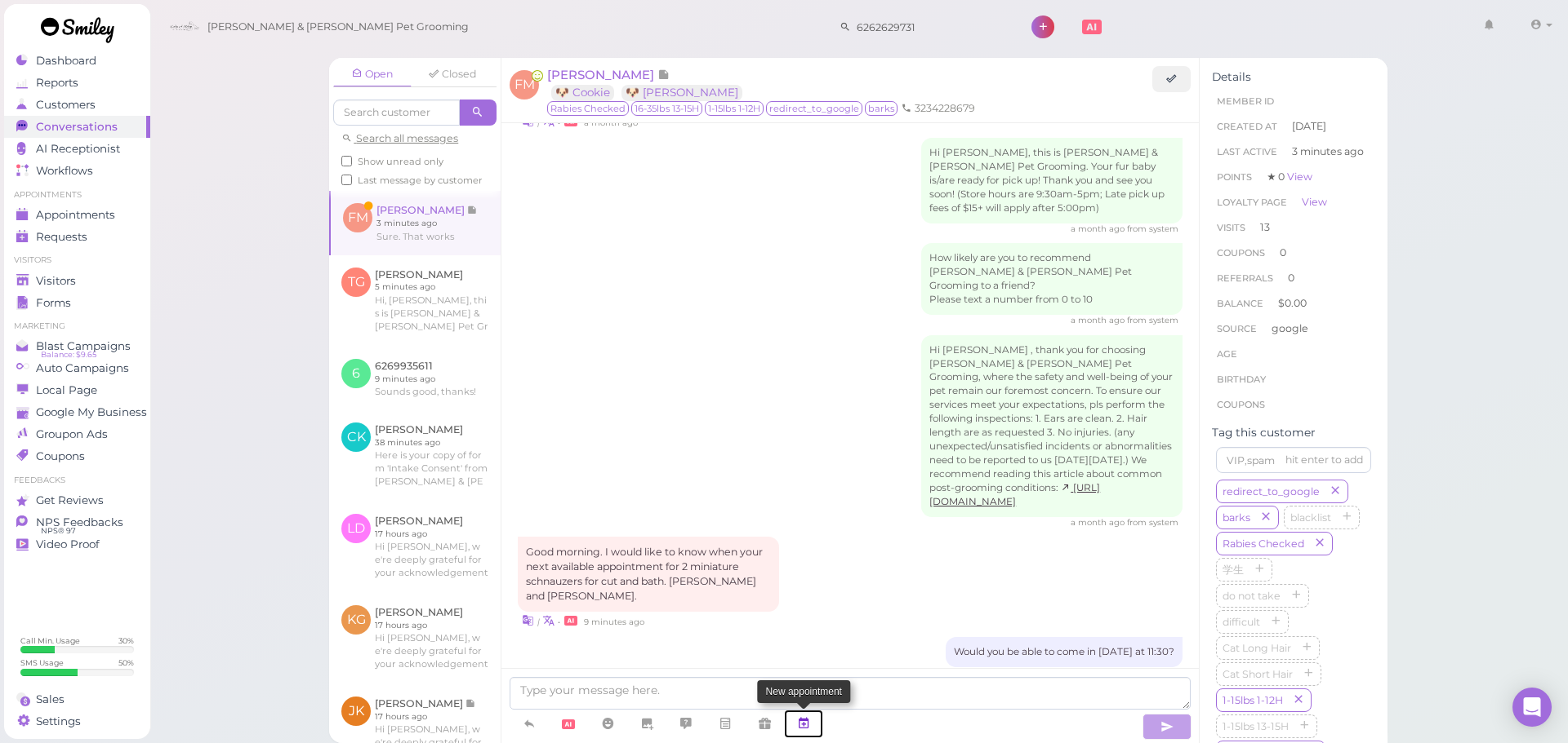
click at [803, 718] on icon at bounding box center [803, 724] width 13 height 17
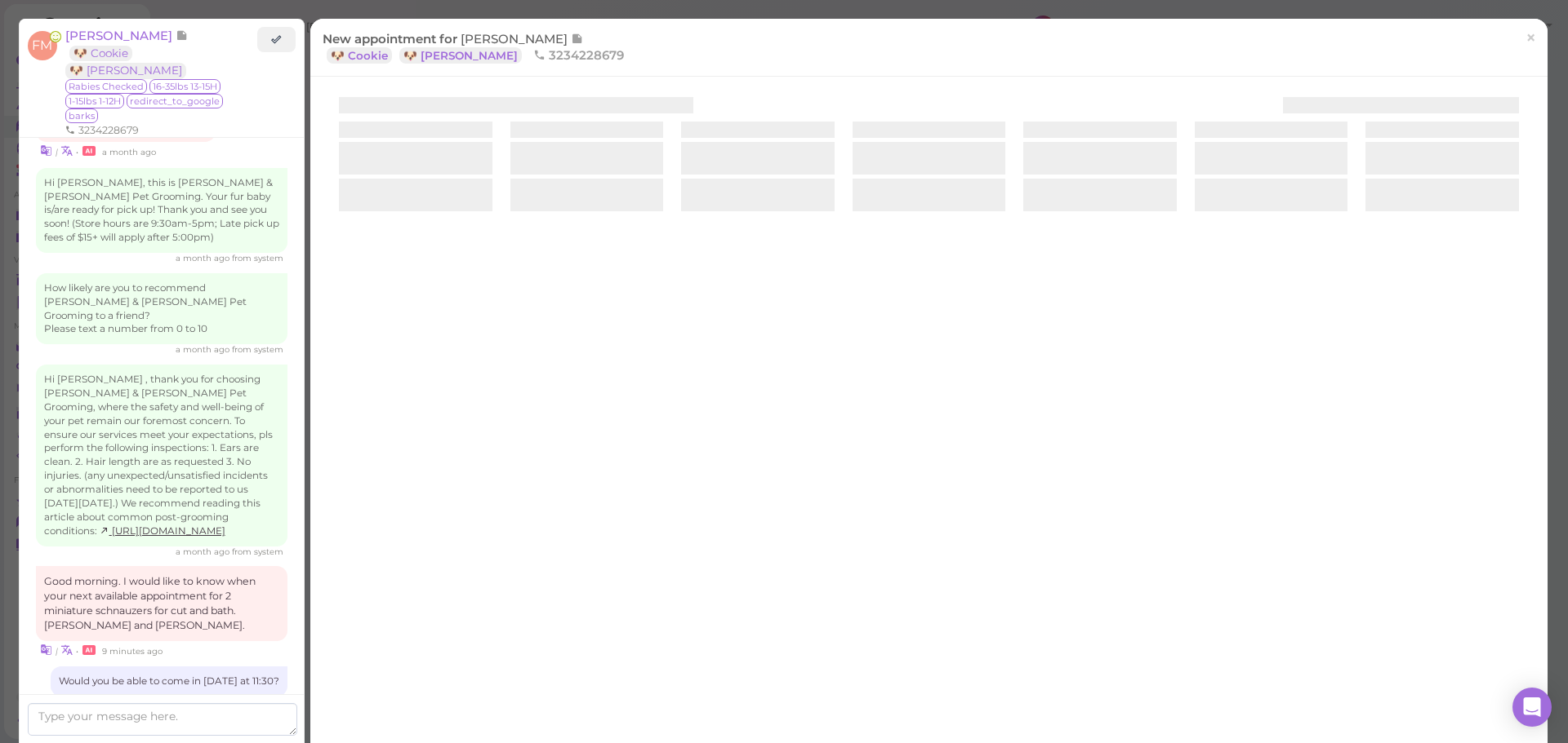
scroll to position [2100, 0]
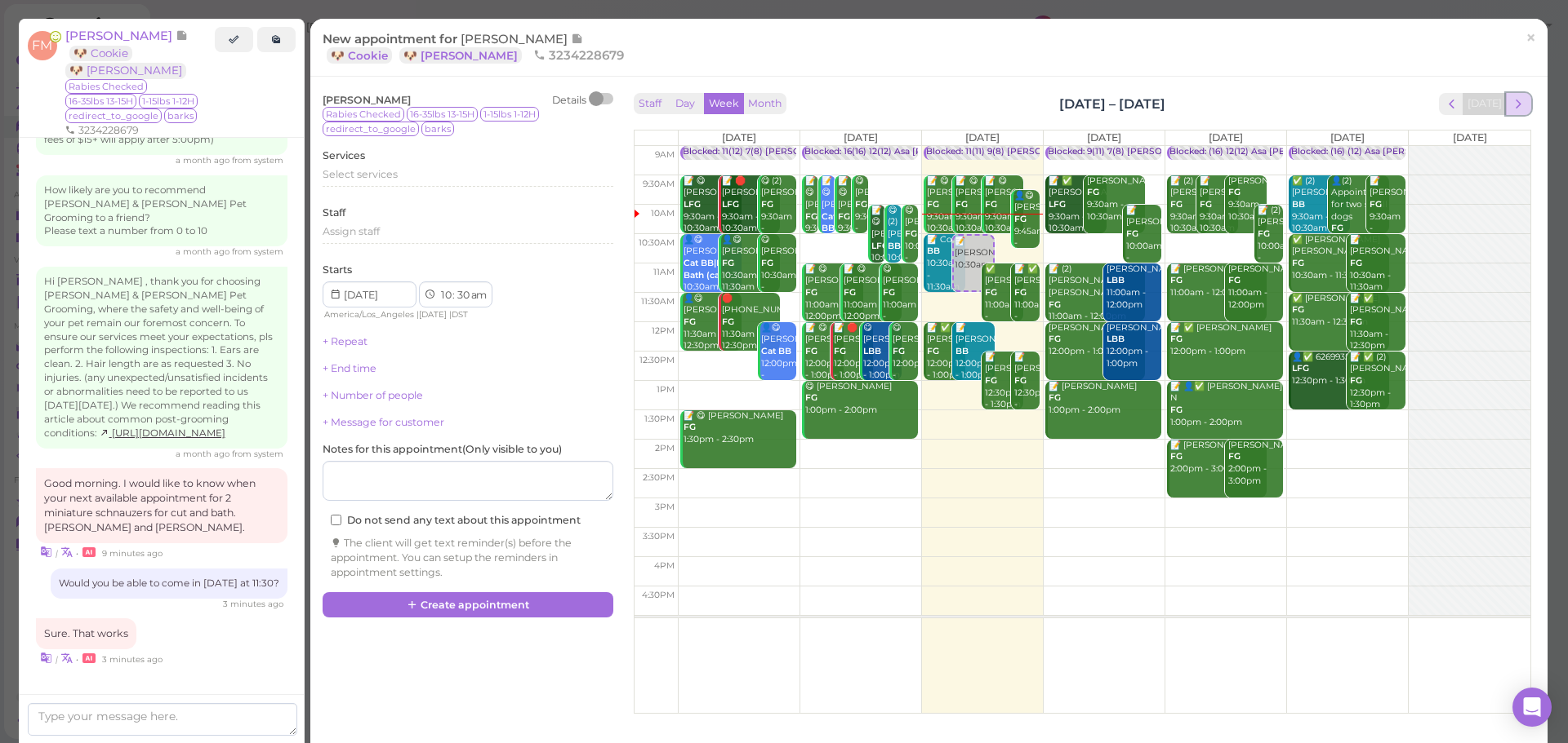
click at [1511, 106] on span "next" at bounding box center [1519, 104] width 16 height 16
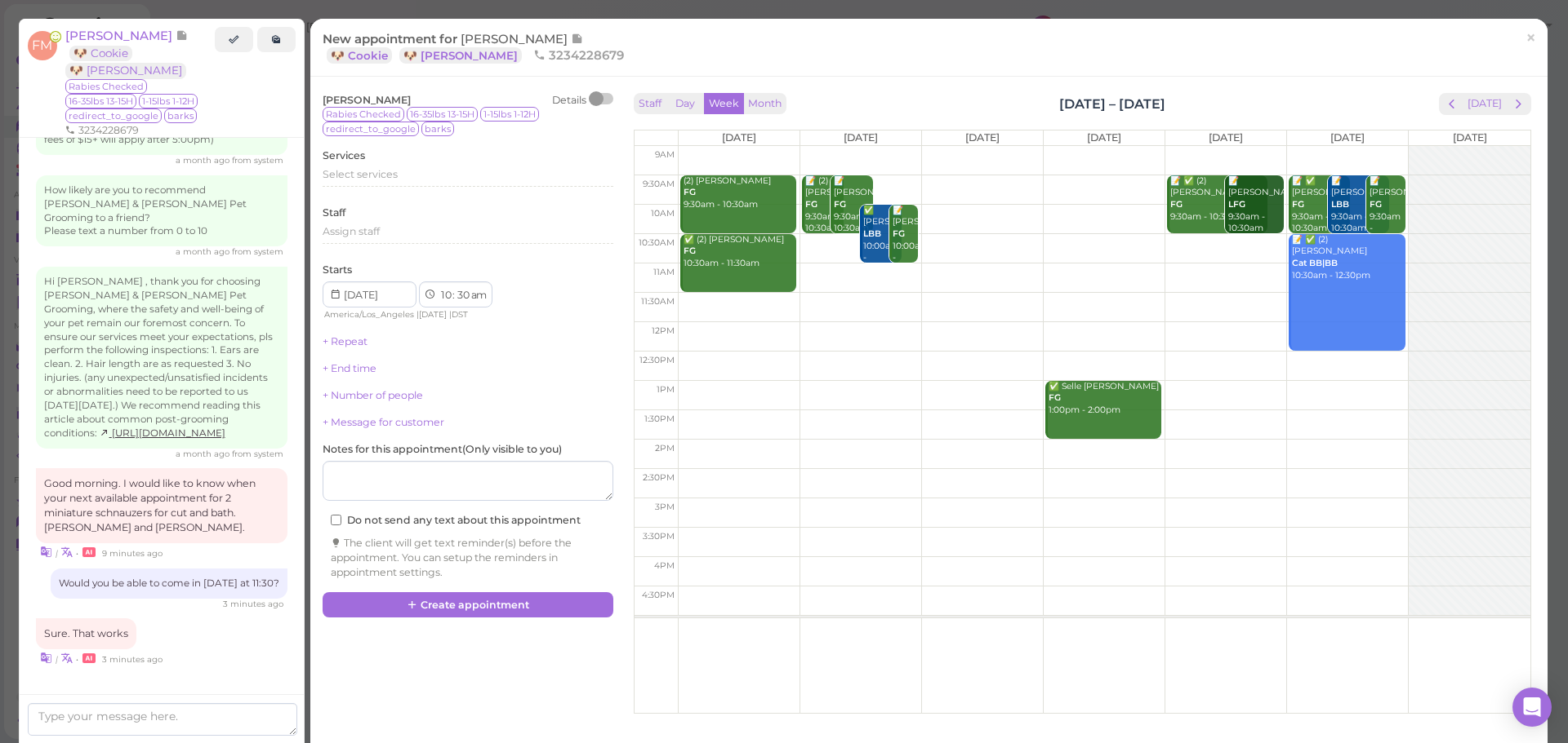
click at [707, 302] on td at bounding box center [1104, 307] width 853 height 29
type input "2025-09-22"
select select "11"
click at [368, 180] on span "Select services" at bounding box center [359, 174] width 75 height 12
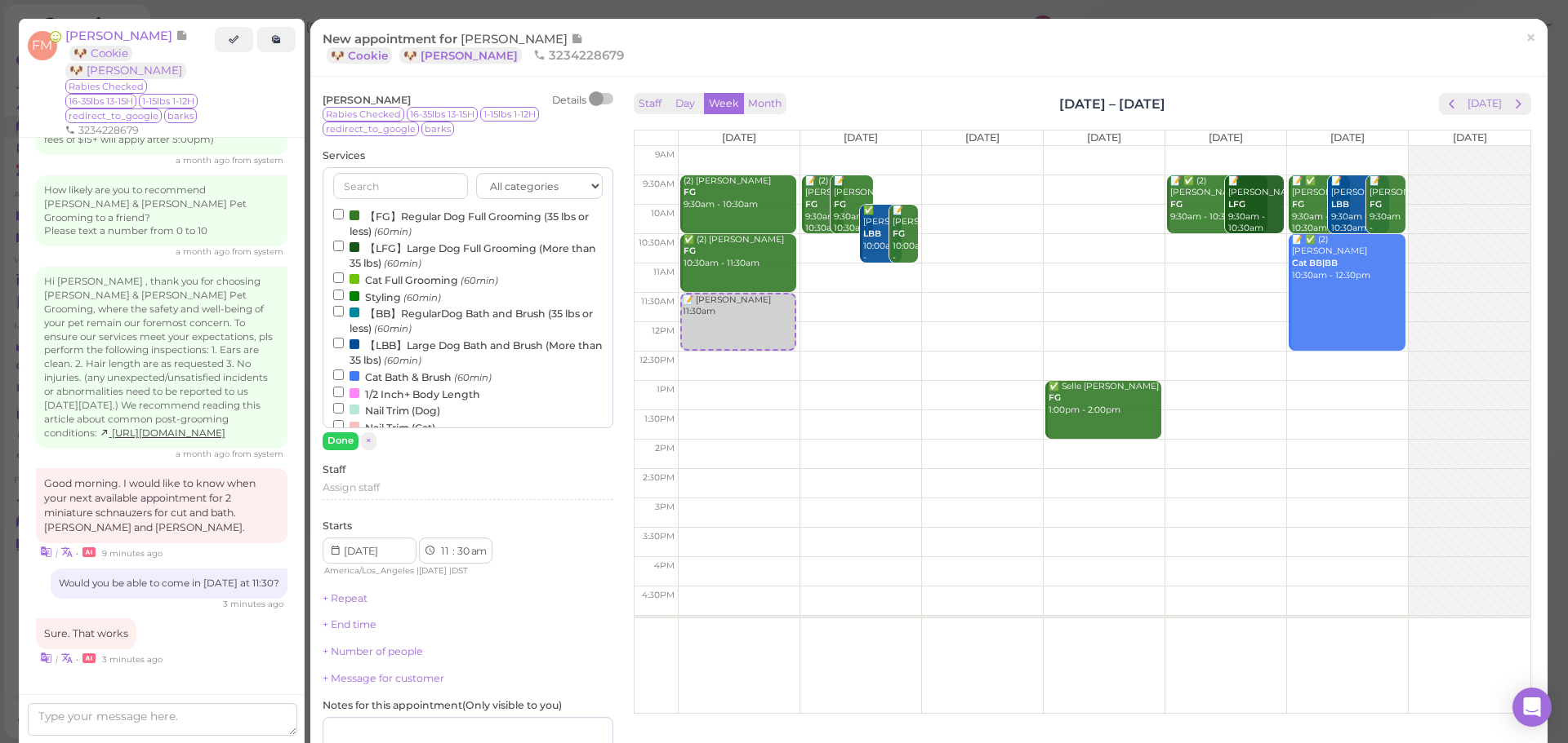
click at [372, 216] on label "【FG】Regular Dog Full Grooming (35 lbs or less) (60min)" at bounding box center [468, 223] width 270 height 32
click at [344, 216] on input "【FG】Regular Dog Full Grooming (35 lbs or less) (60min)" at bounding box center [338, 214] width 11 height 11
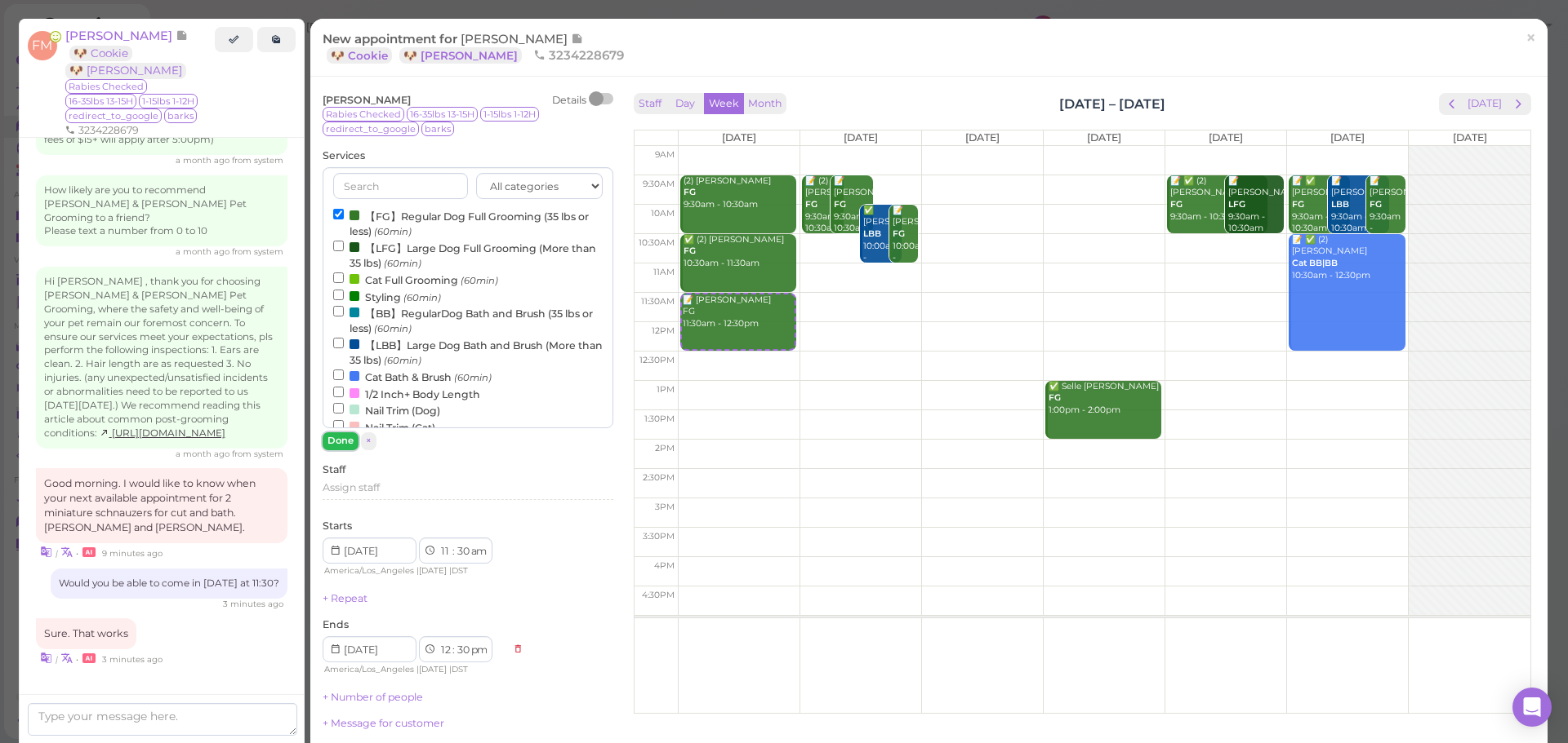
click at [345, 442] on button "Done" at bounding box center [340, 440] width 36 height 17
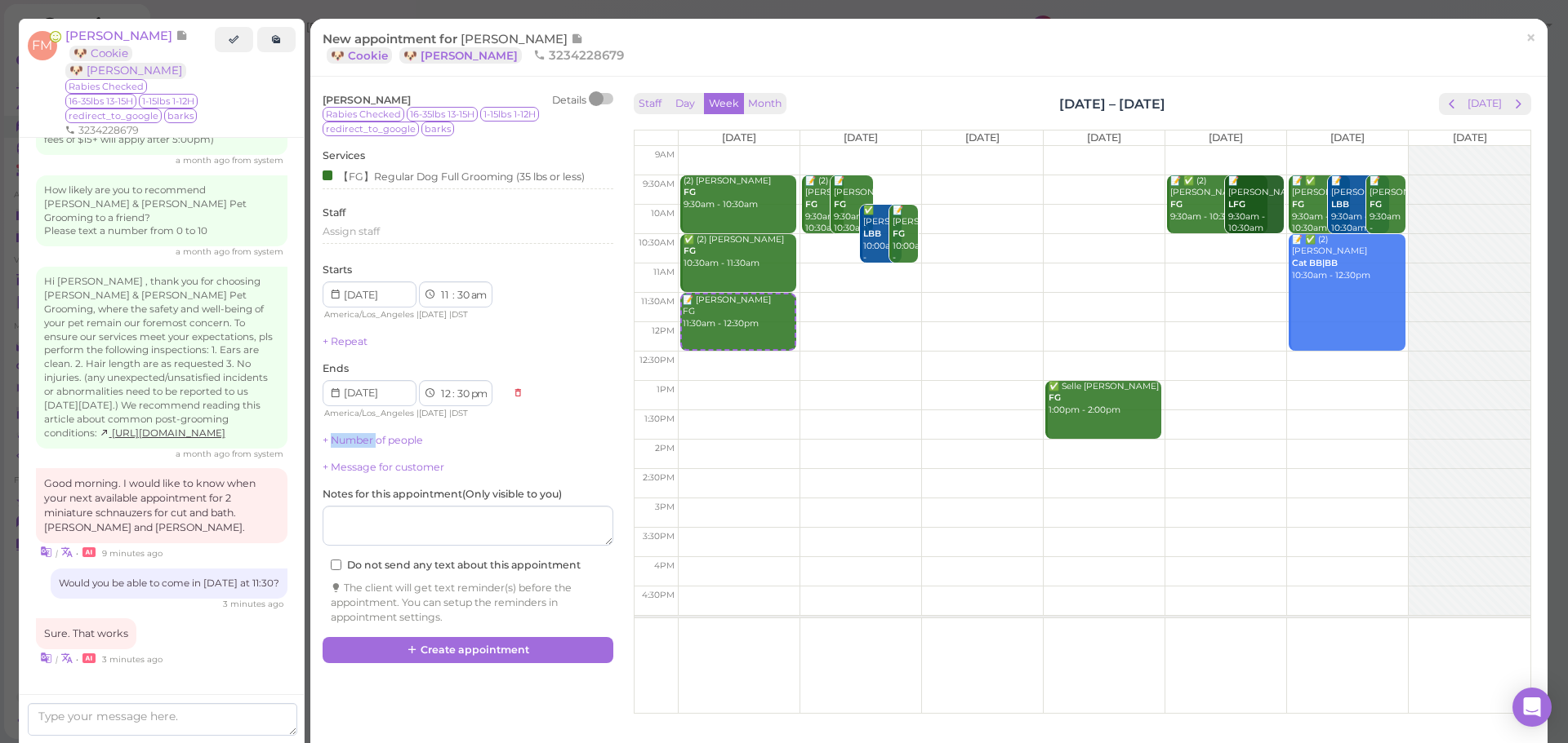
click at [345, 442] on link "+ Number of people" at bounding box center [373, 440] width 100 height 12
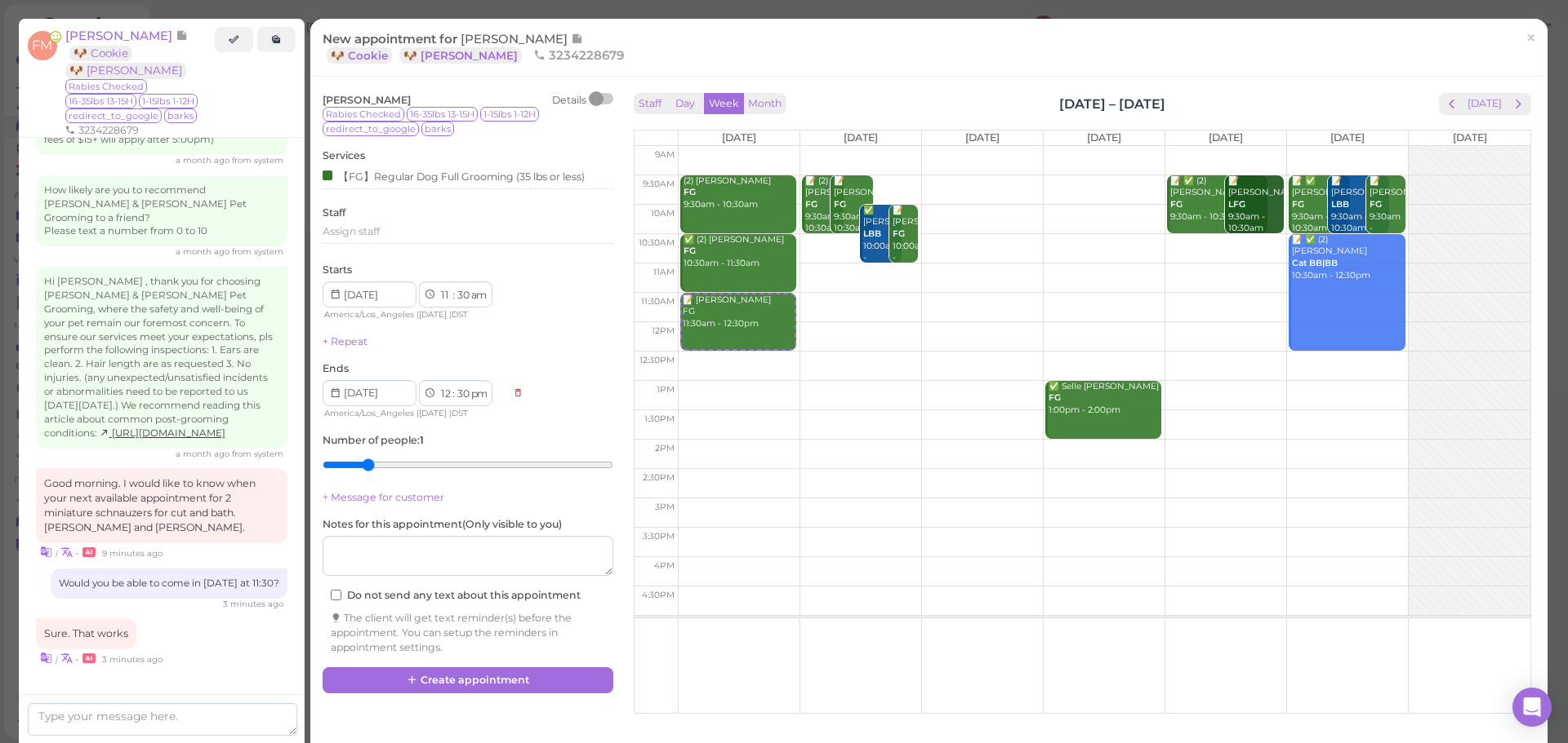
type input "2"
click at [363, 467] on input "range" at bounding box center [468, 466] width 291 height 26
click at [439, 672] on button "Create appointment" at bounding box center [468, 680] width 291 height 26
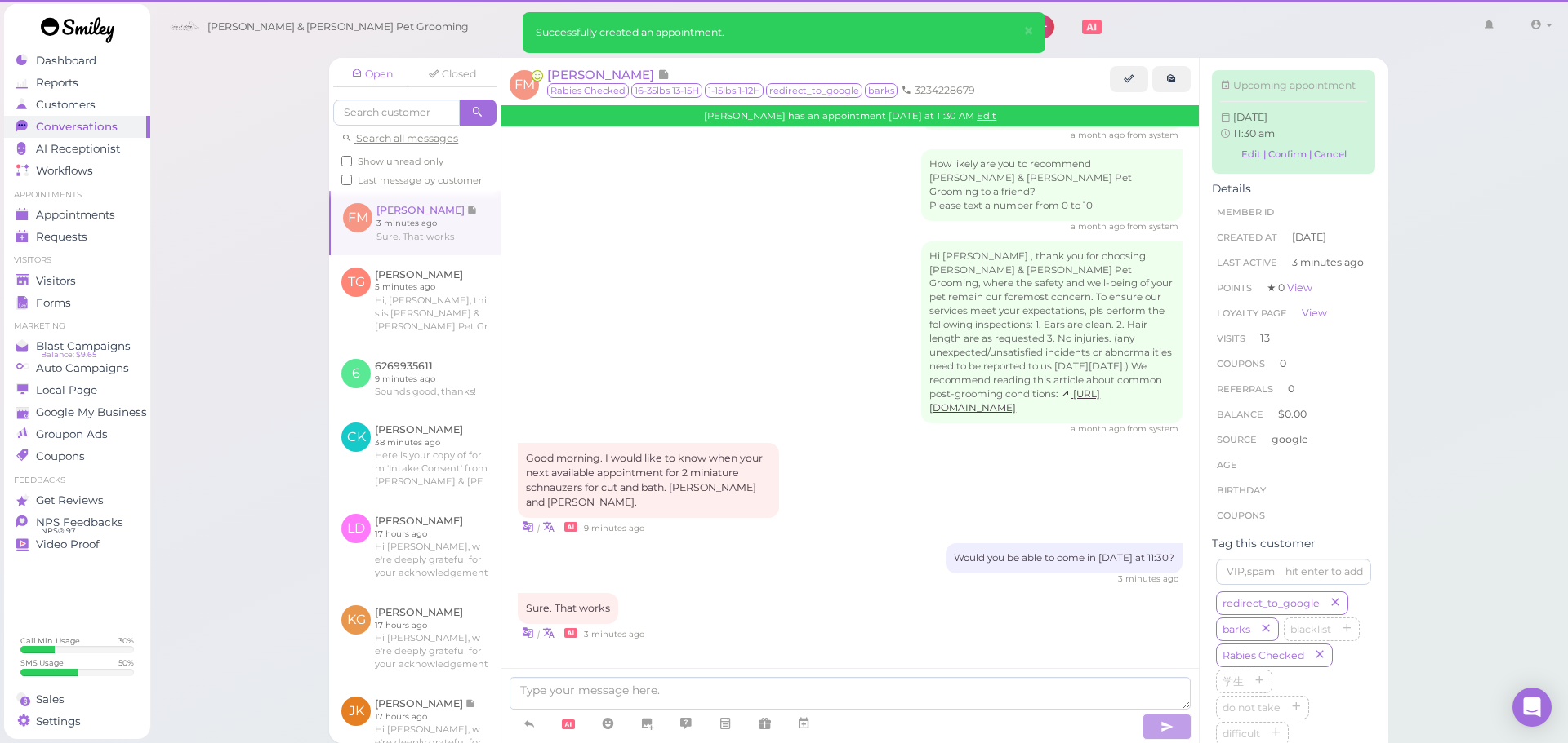
scroll to position [2002, 0]
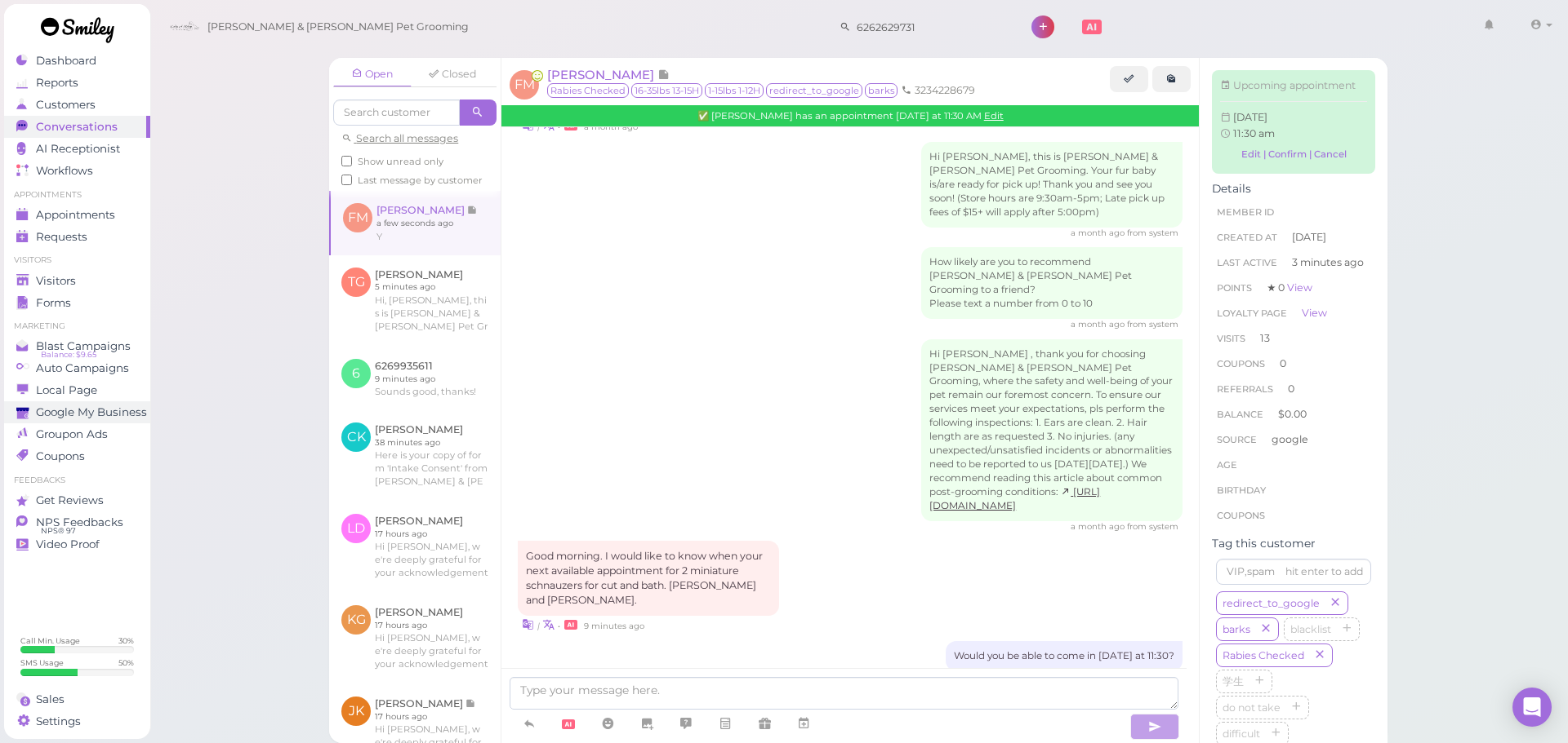
scroll to position [2218, 0]
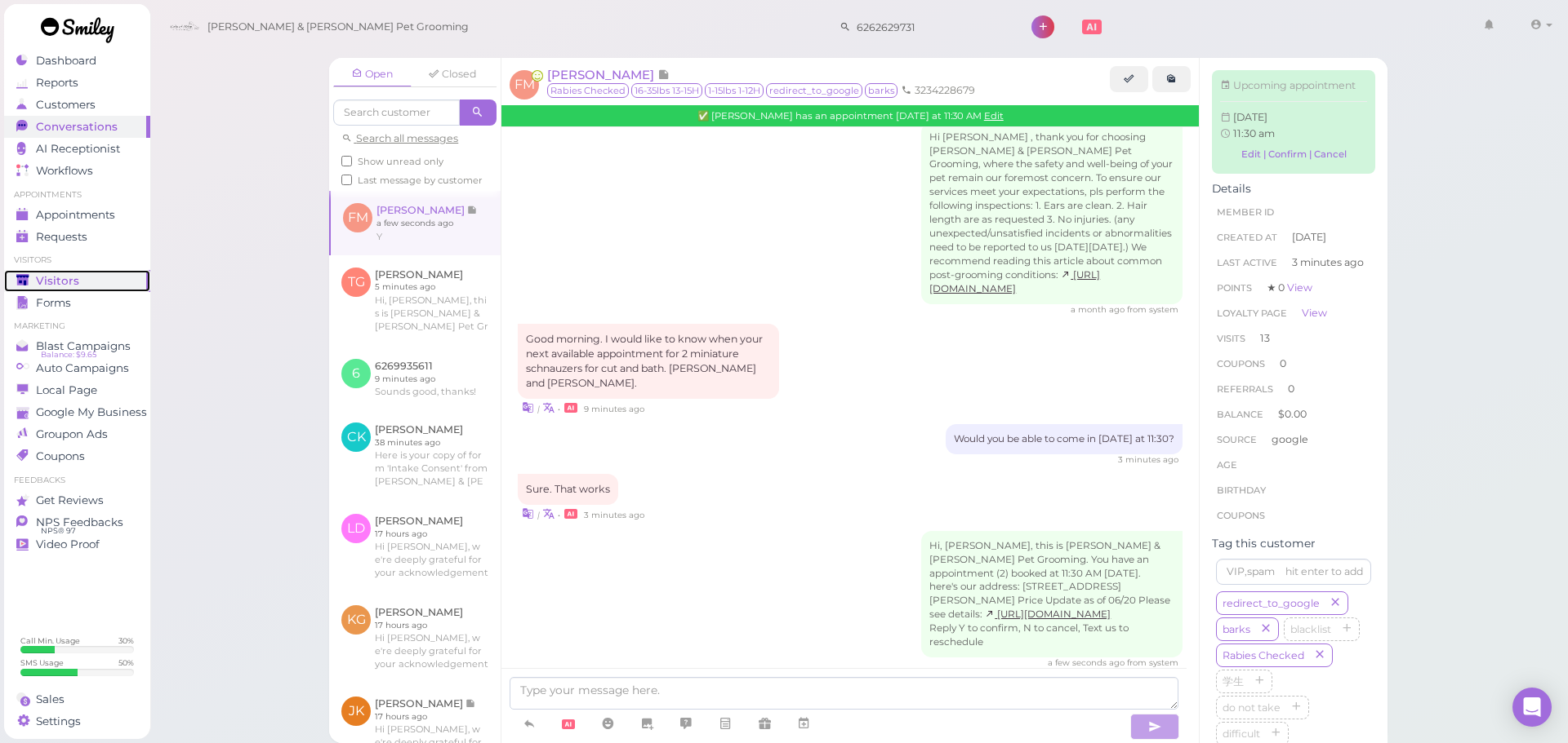
click at [36, 278] on span "Visitors" at bounding box center [57, 281] width 43 height 14
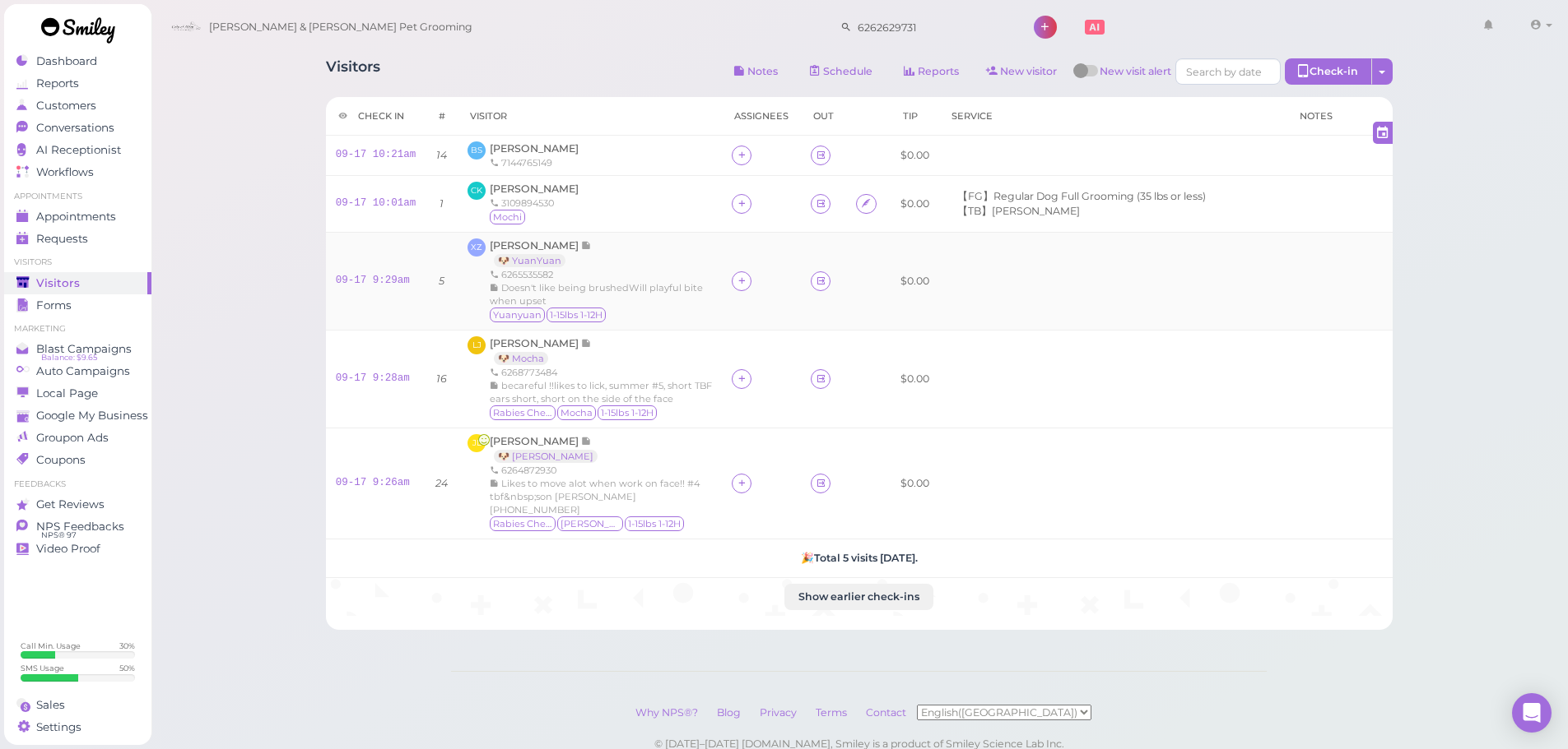
click at [676, 262] on div "Xiyong Zhang 🐶 YuanYuan 6265535582 Doesn't like being brushedWill playful bite …" at bounding box center [601, 281] width 222 height 85
click at [740, 154] on icon at bounding box center [742, 155] width 11 height 12
click at [748, 290] on span "[PERSON_NAME]" at bounding box center [781, 290] width 88 height 12
click at [737, 149] on icon at bounding box center [742, 155] width 11 height 12
click at [798, 200] on input at bounding box center [833, 193] width 198 height 27
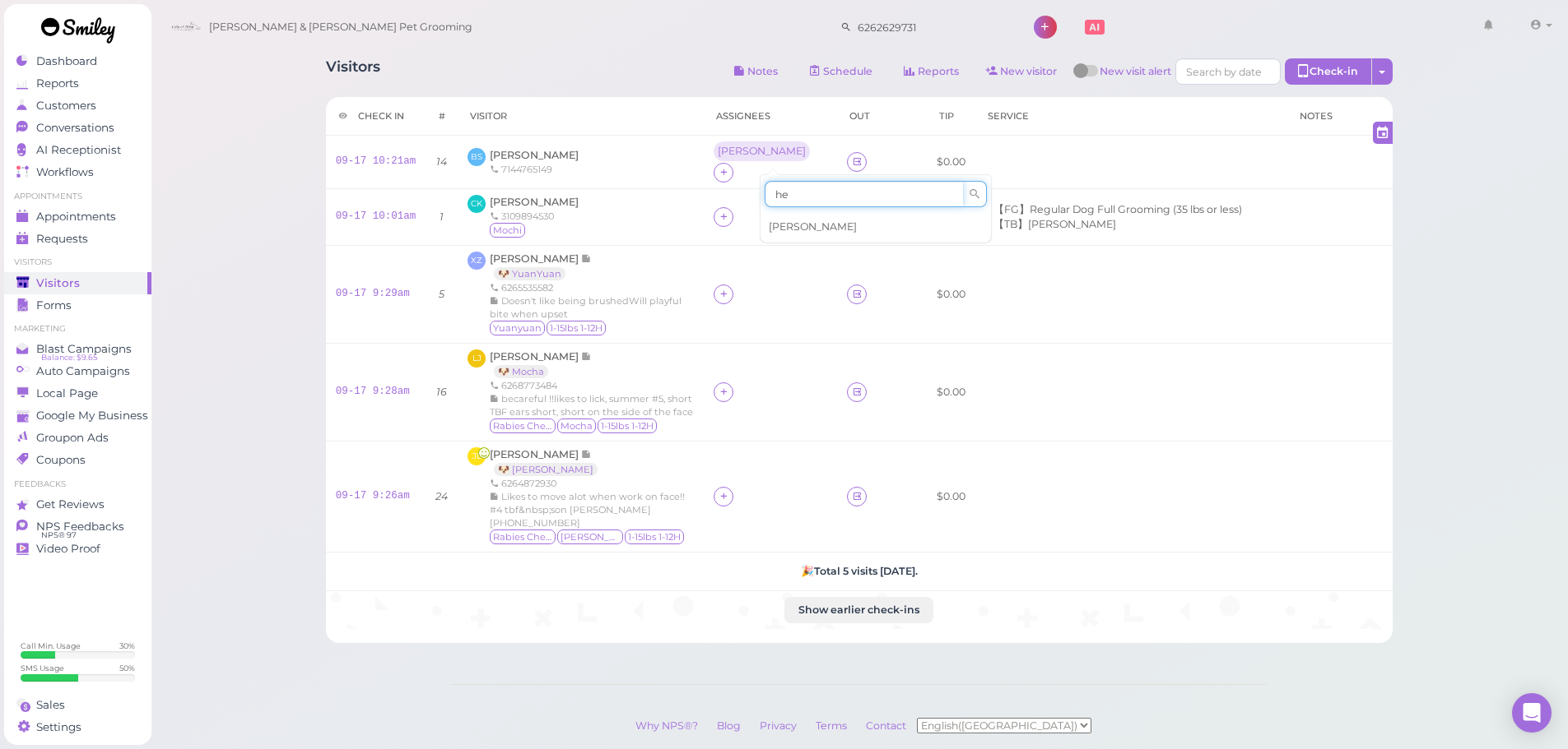
type input "he"
click at [791, 231] on span "[PERSON_NAME]" at bounding box center [812, 226] width 88 height 12
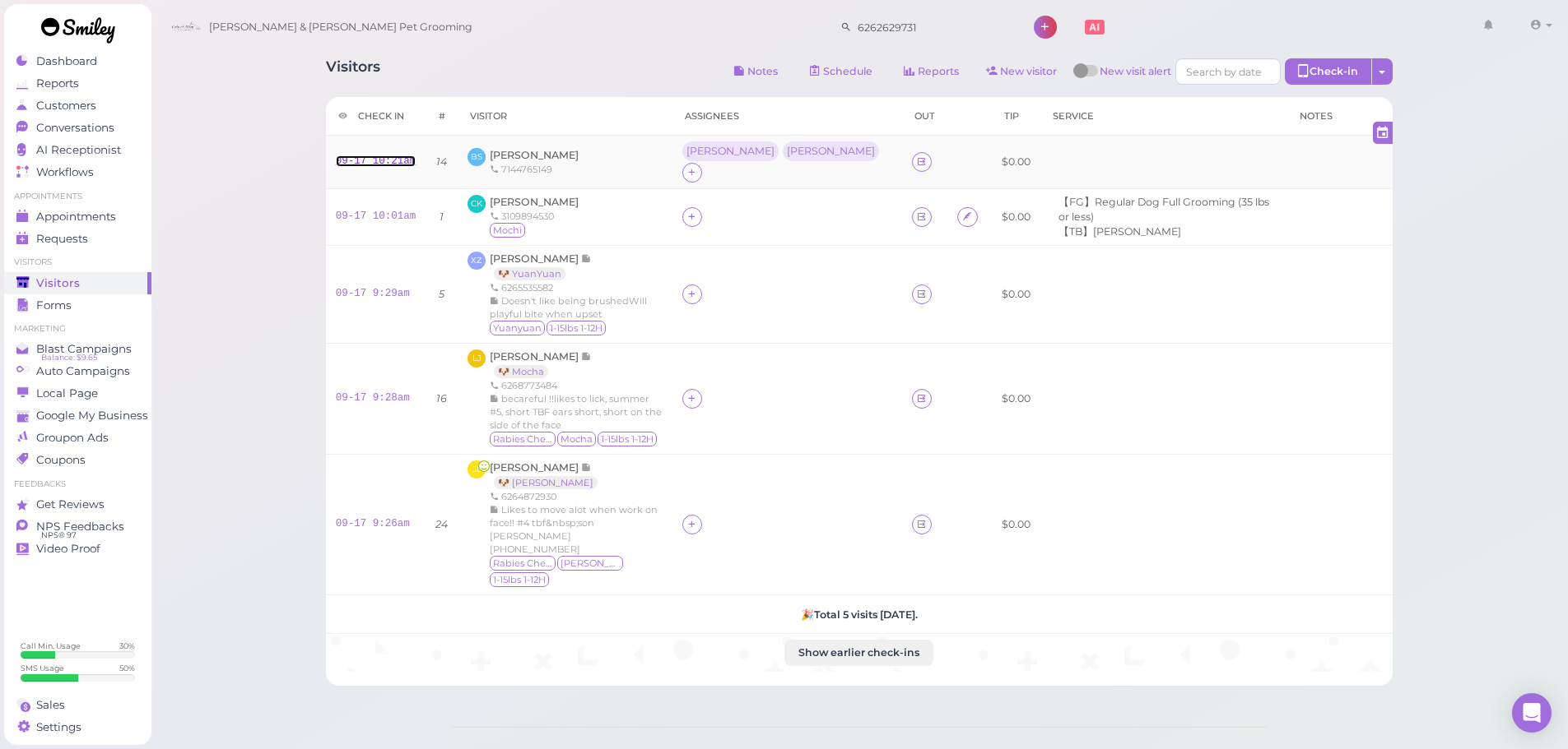
click at [379, 160] on link "09-17 10:21am" at bounding box center [376, 161] width 81 height 12
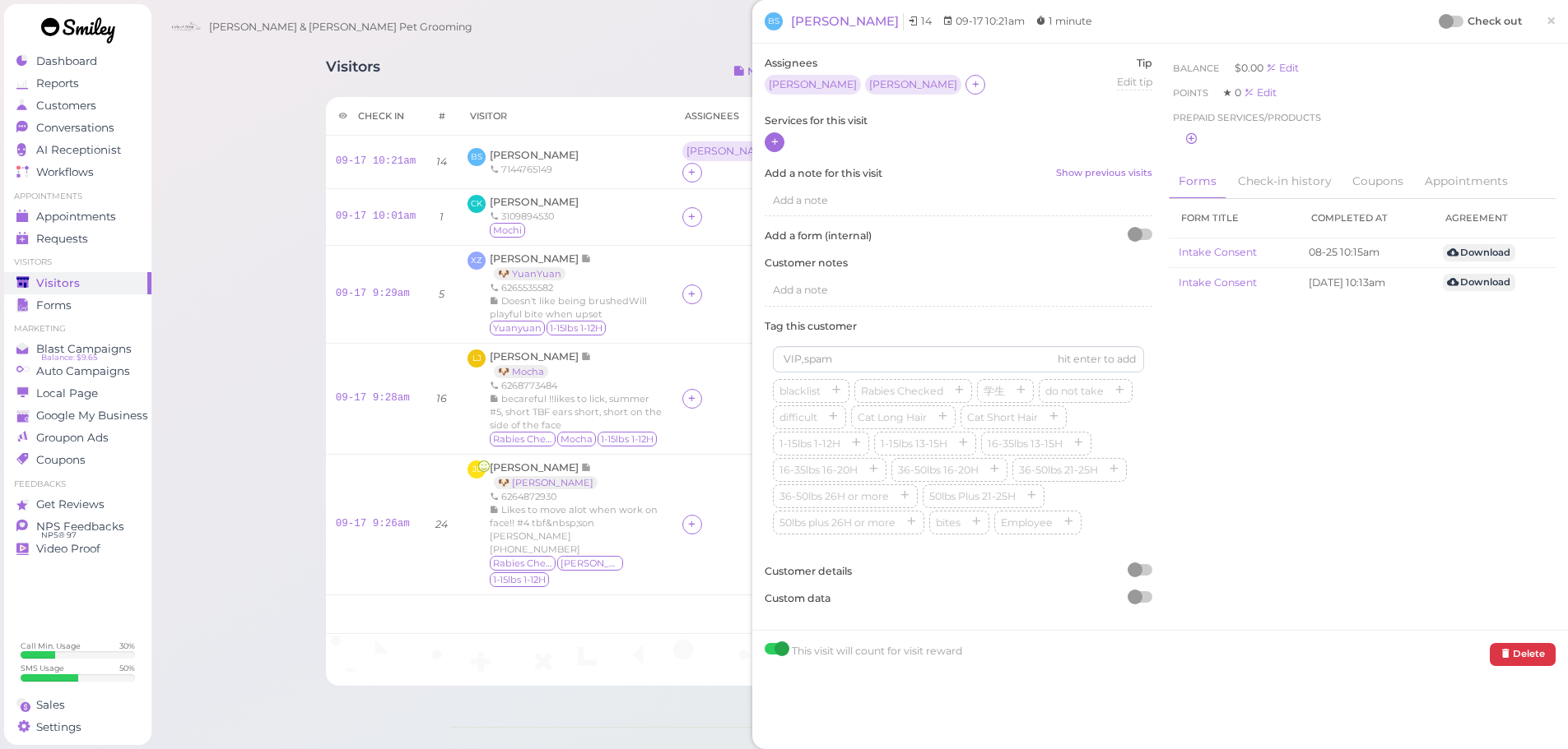
click at [773, 152] on div at bounding box center [774, 142] width 20 height 20
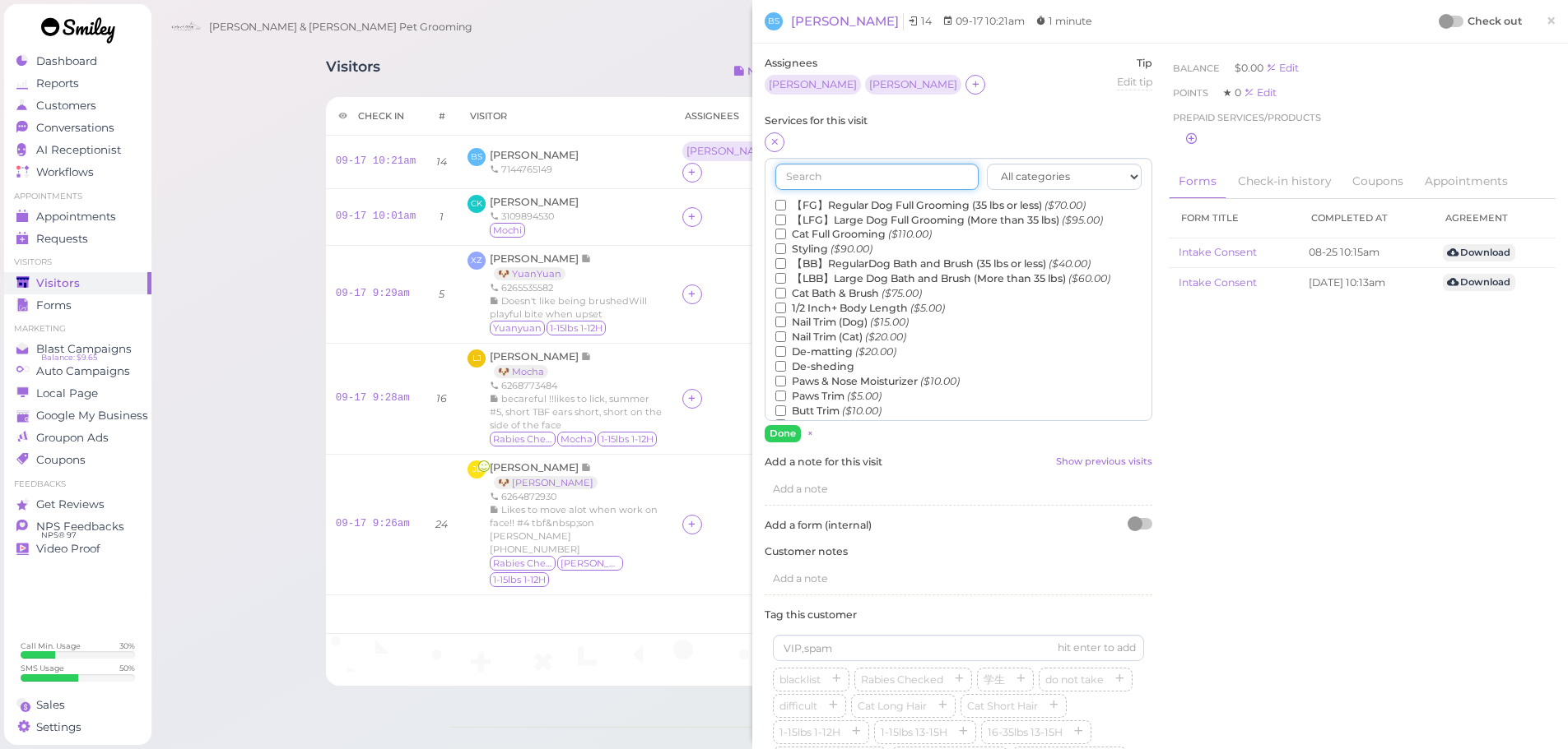
click at [804, 179] on input "text" at bounding box center [876, 177] width 203 height 27
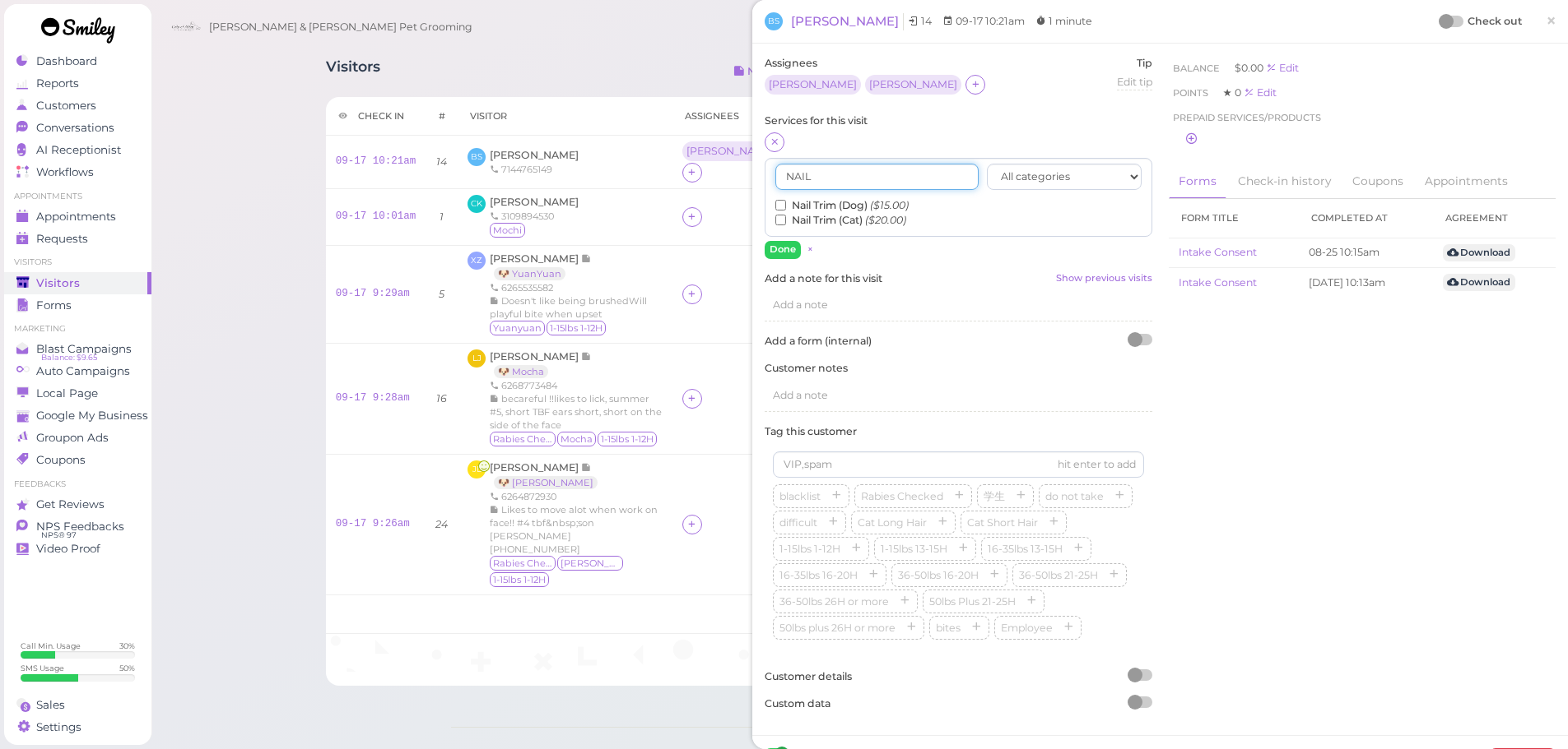
type input "NAIL"
click at [777, 207] on input "Nail Trim (Dog) ($15.00)" at bounding box center [780, 205] width 11 height 11
click at [790, 258] on button "Done" at bounding box center [782, 249] width 36 height 17
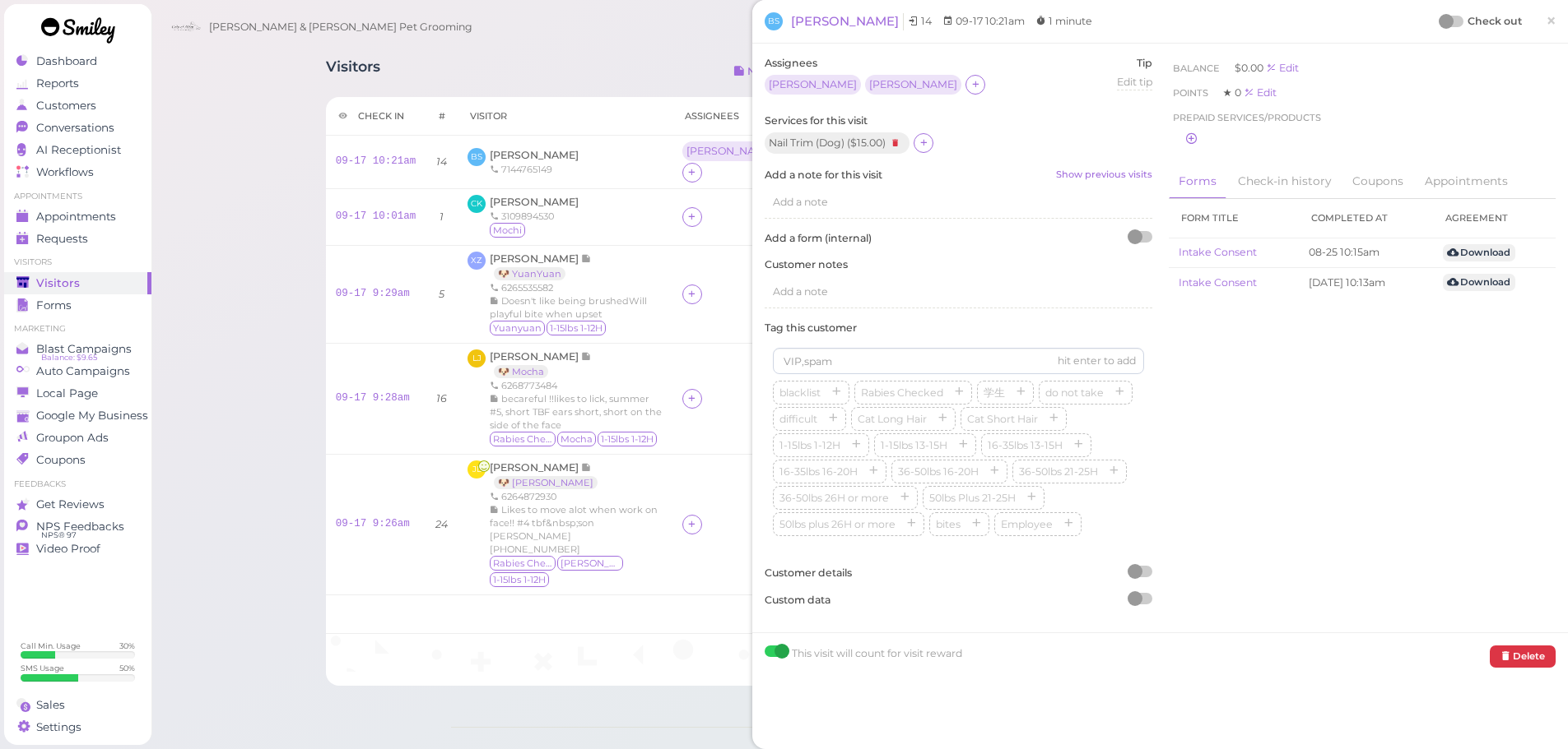
click at [1425, 20] on div "BS Bradley Stevenson 14 09-17 10:21am 1 minute Check out ×" at bounding box center [1160, 21] width 791 height 18
click at [1438, 20] on div at bounding box center [1445, 21] width 15 height 15
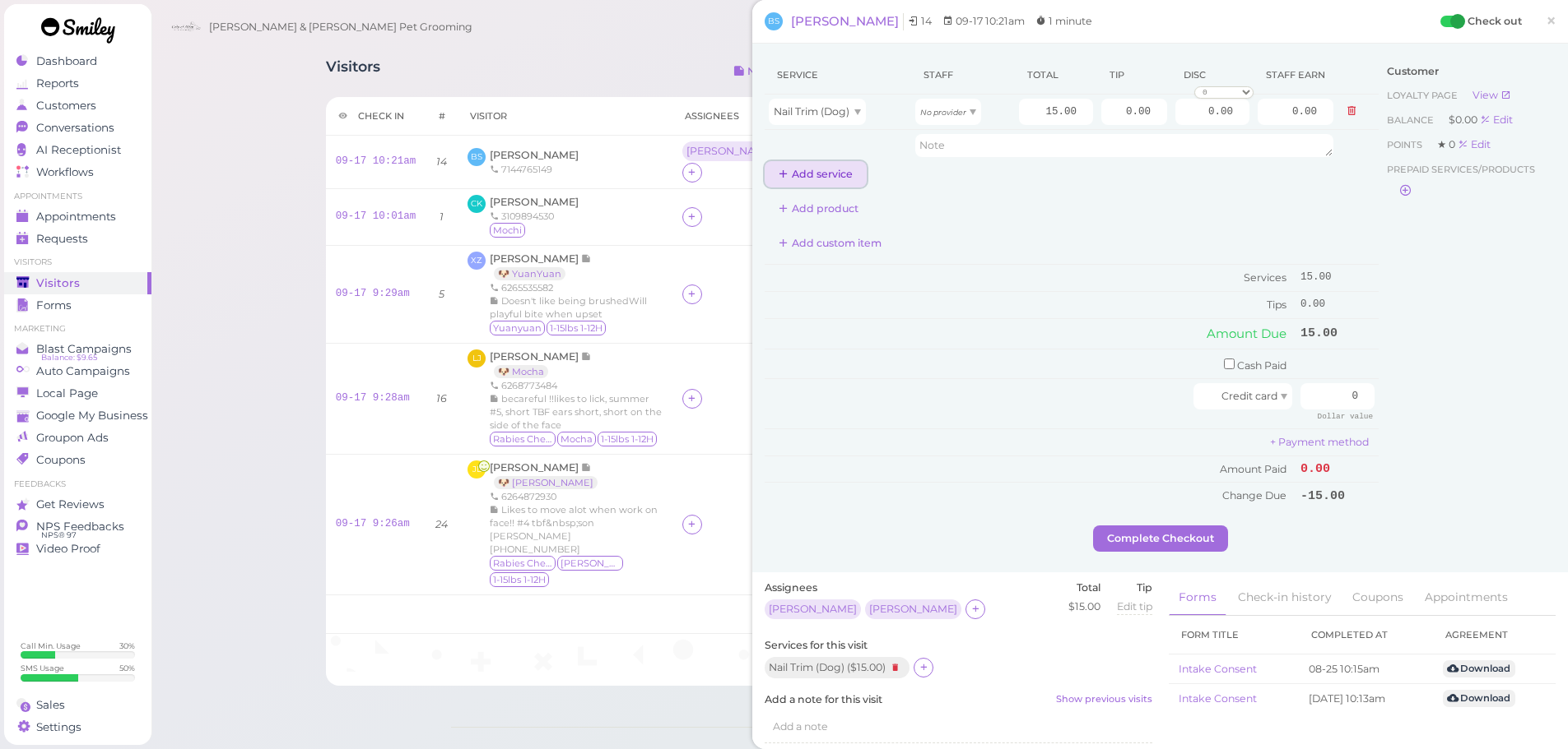
click at [851, 185] on button "Add service" at bounding box center [815, 175] width 102 height 27
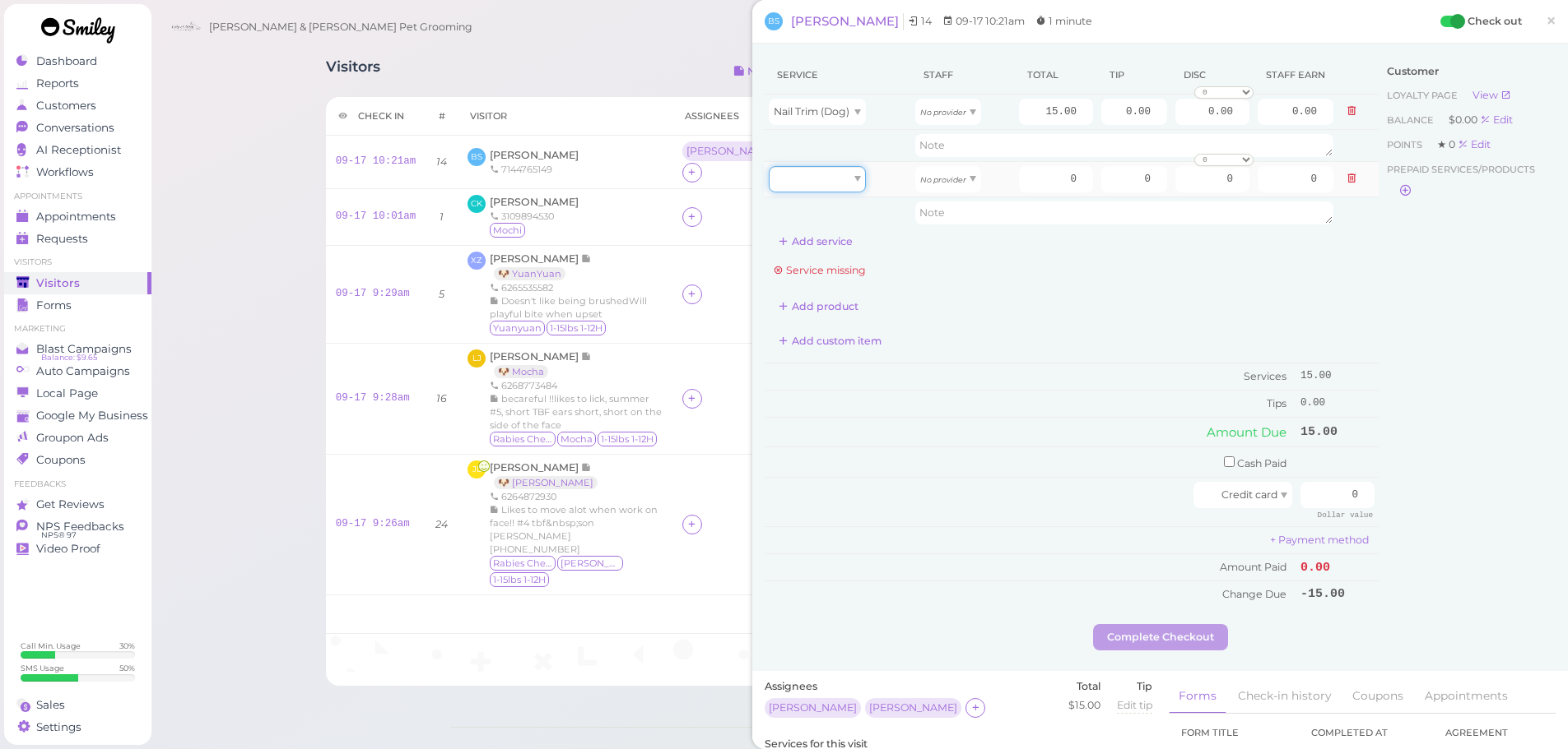
click at [849, 181] on div at bounding box center [817, 179] width 97 height 27
type input "15.00"
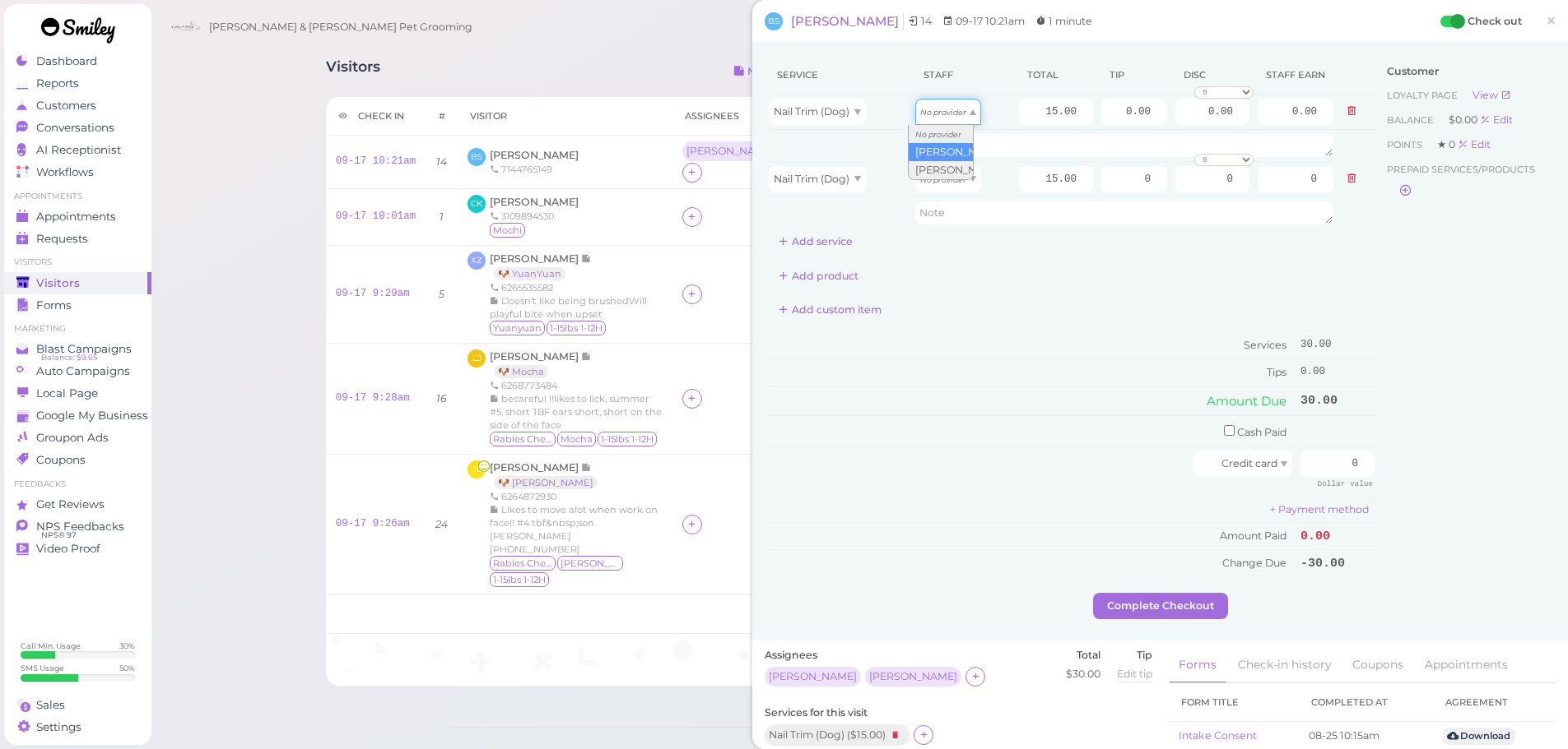
drag, startPoint x: 967, startPoint y: 111, endPoint x: 955, endPoint y: 149, distance: 39.8
type input "7.80"
drag, startPoint x: 947, startPoint y: 185, endPoint x: 946, endPoint y: 231, distance: 46.0
type input "6.45"
click at [1019, 115] on input "15.00" at bounding box center [1056, 112] width 74 height 27
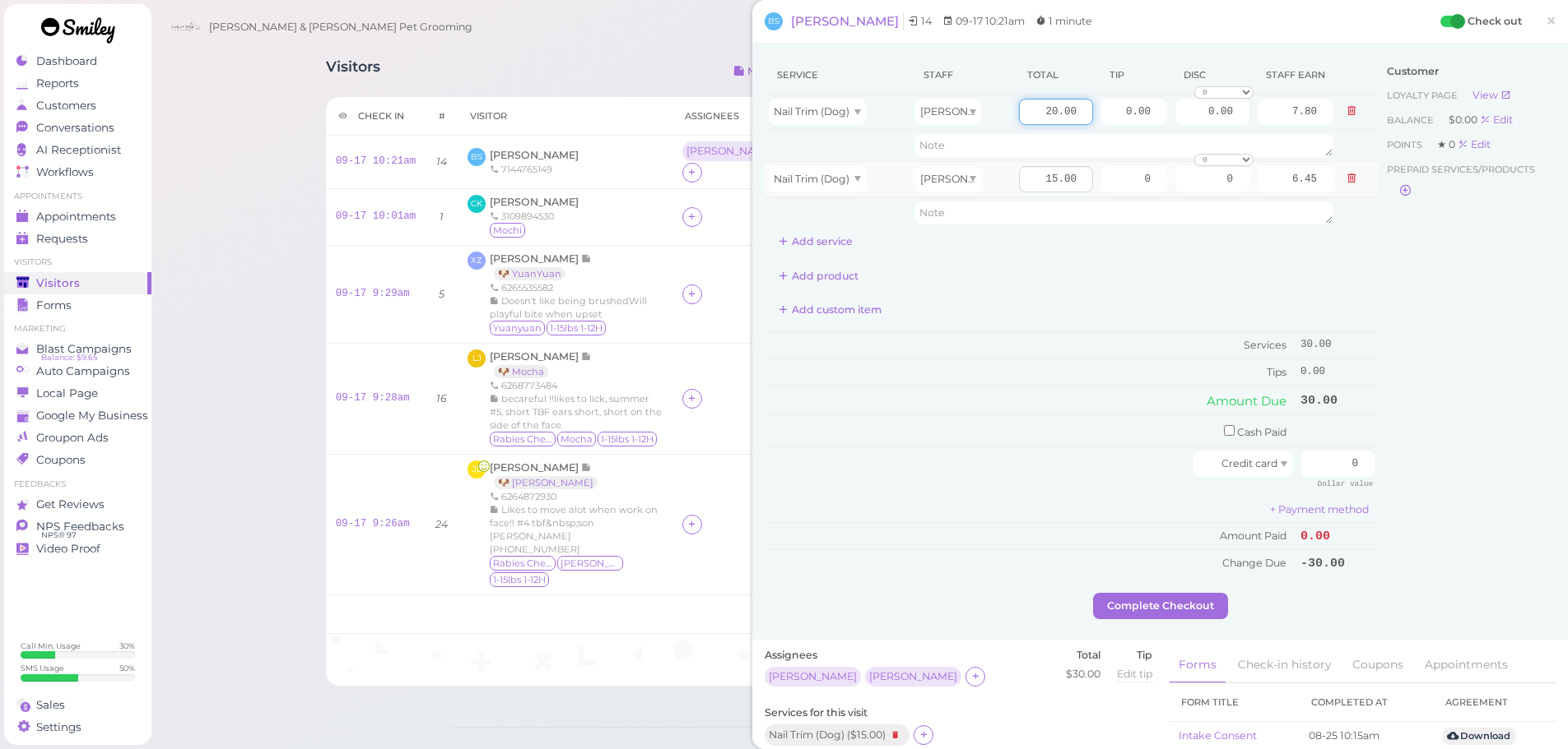
type input "20.00"
type input "10.40"
click at [1019, 175] on input "15.00" at bounding box center [1056, 179] width 74 height 27
type input "20.00"
type input "8.60"
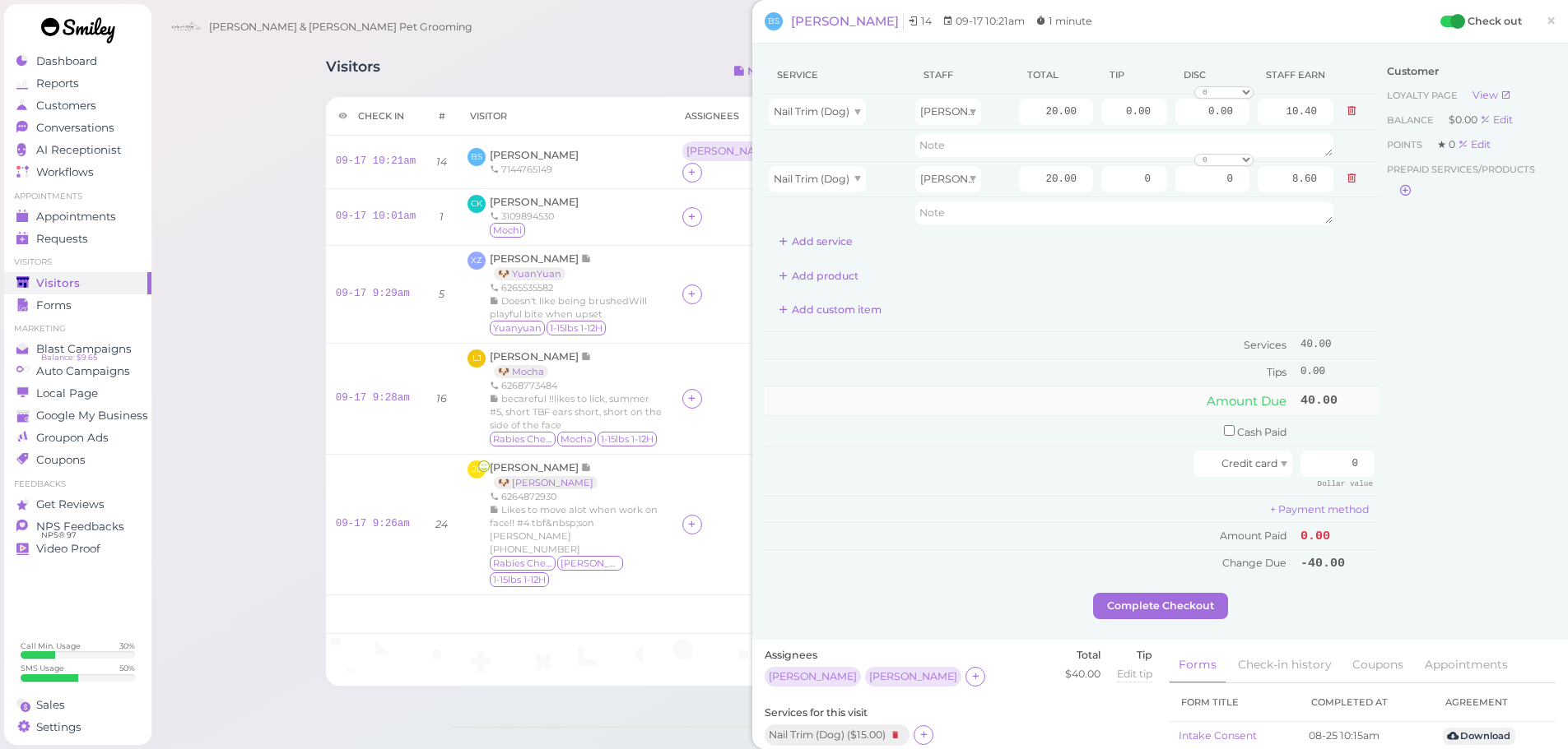
click at [1082, 414] on td "Amount Due" at bounding box center [1030, 400] width 532 height 29
click at [1548, 20] on link "×" at bounding box center [1551, 22] width 30 height 39
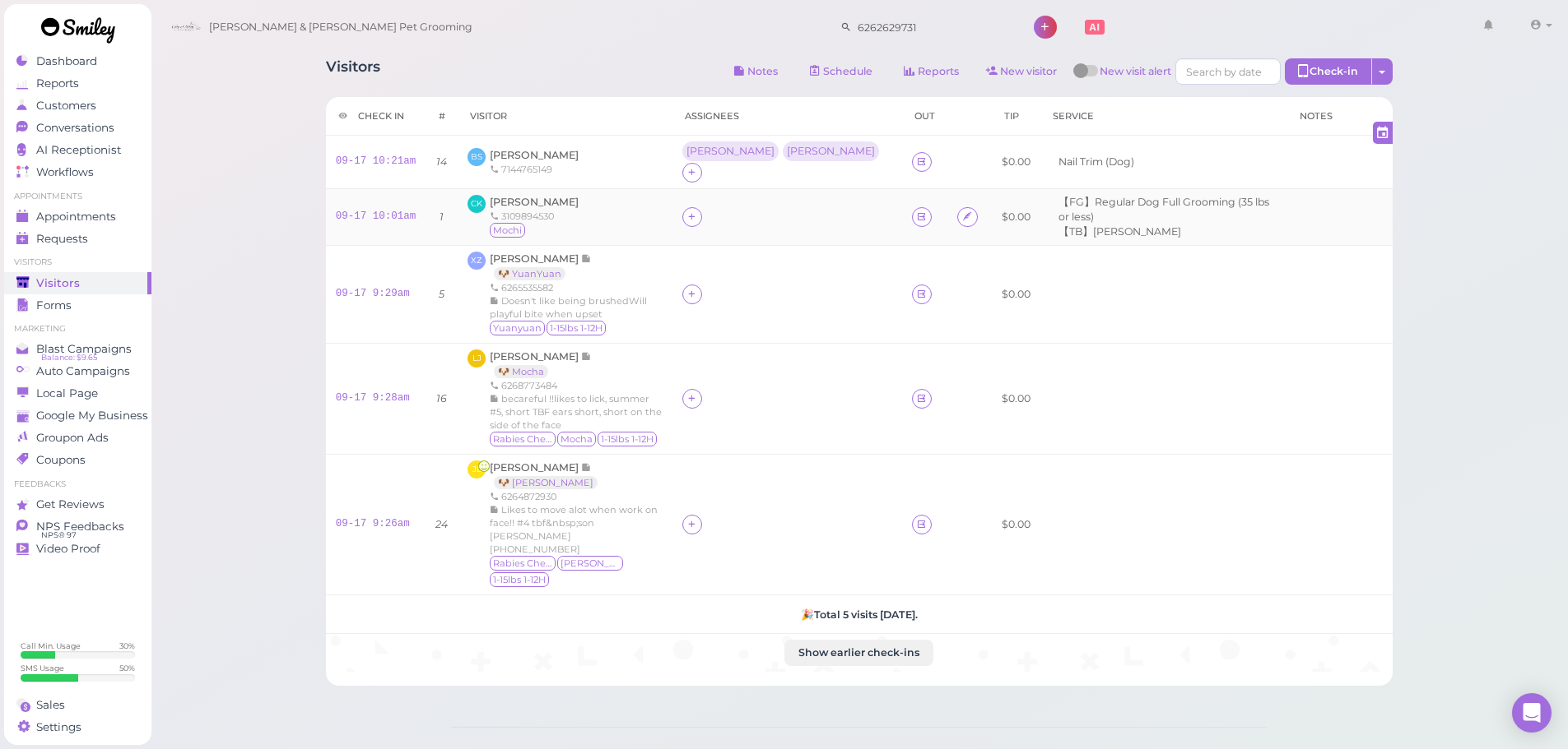
click at [661, 223] on div "CK Chieko Kumagai 3109894530 Mochi" at bounding box center [565, 217] width 194 height 44
click at [536, 205] on span "Chieko Kumagai" at bounding box center [535, 202] width 89 height 12
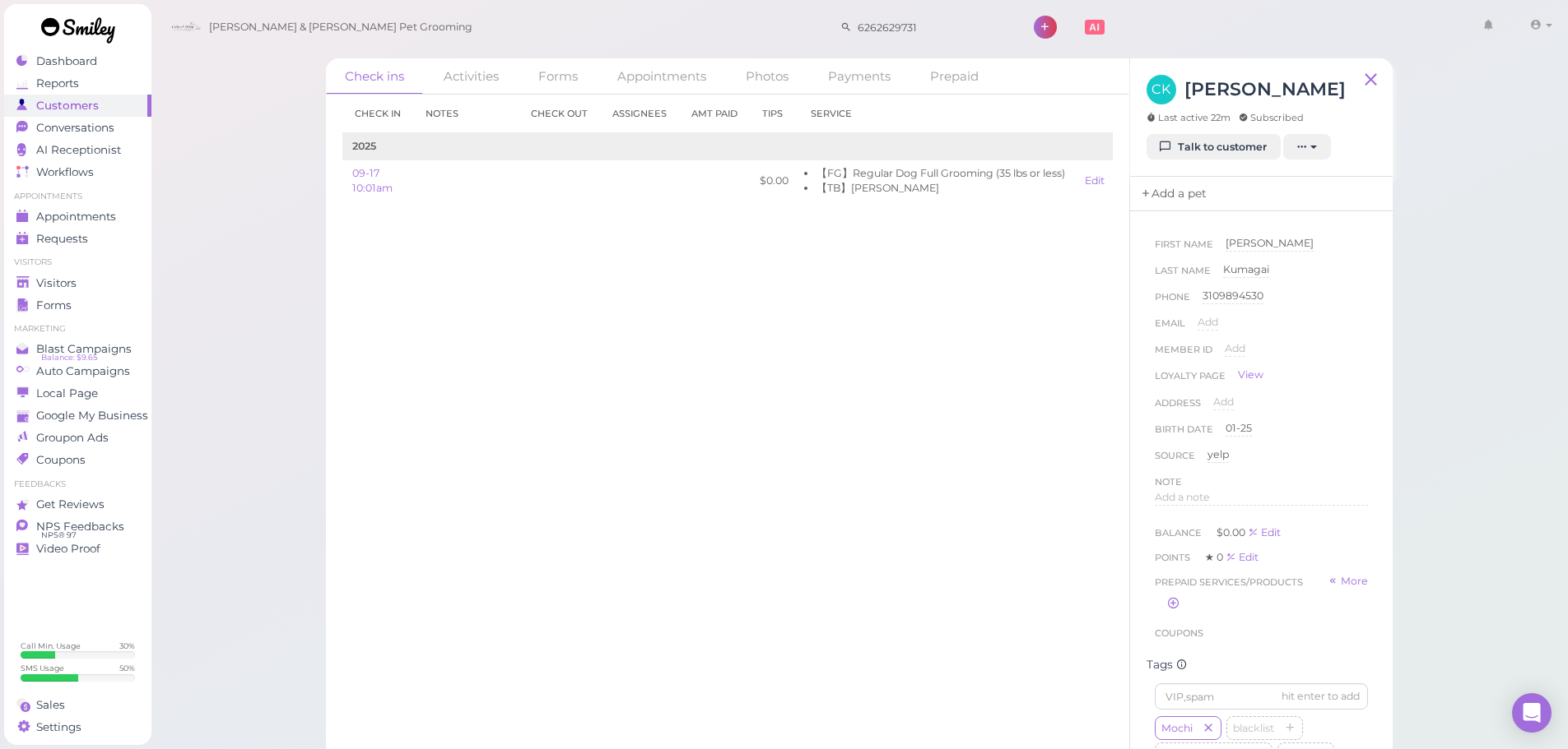
click at [1164, 194] on link "Add a pet" at bounding box center [1173, 193] width 86 height 35
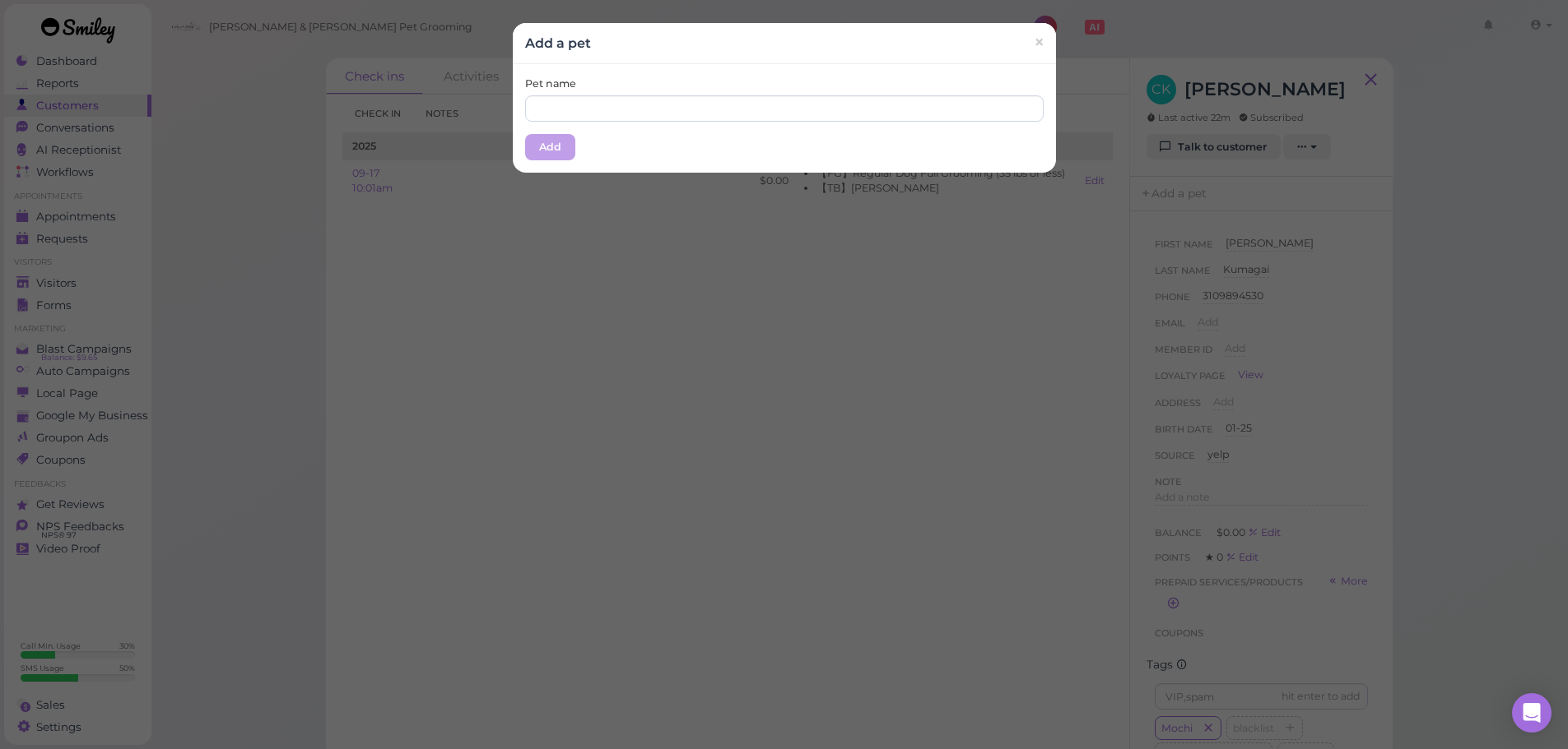
drag, startPoint x: 864, startPoint y: 124, endPoint x: 857, endPoint y: 106, distance: 19.3
click at [862, 122] on div "Pet name Add" at bounding box center [784, 118] width 543 height 108
click at [857, 106] on input "text" at bounding box center [784, 109] width 519 height 27
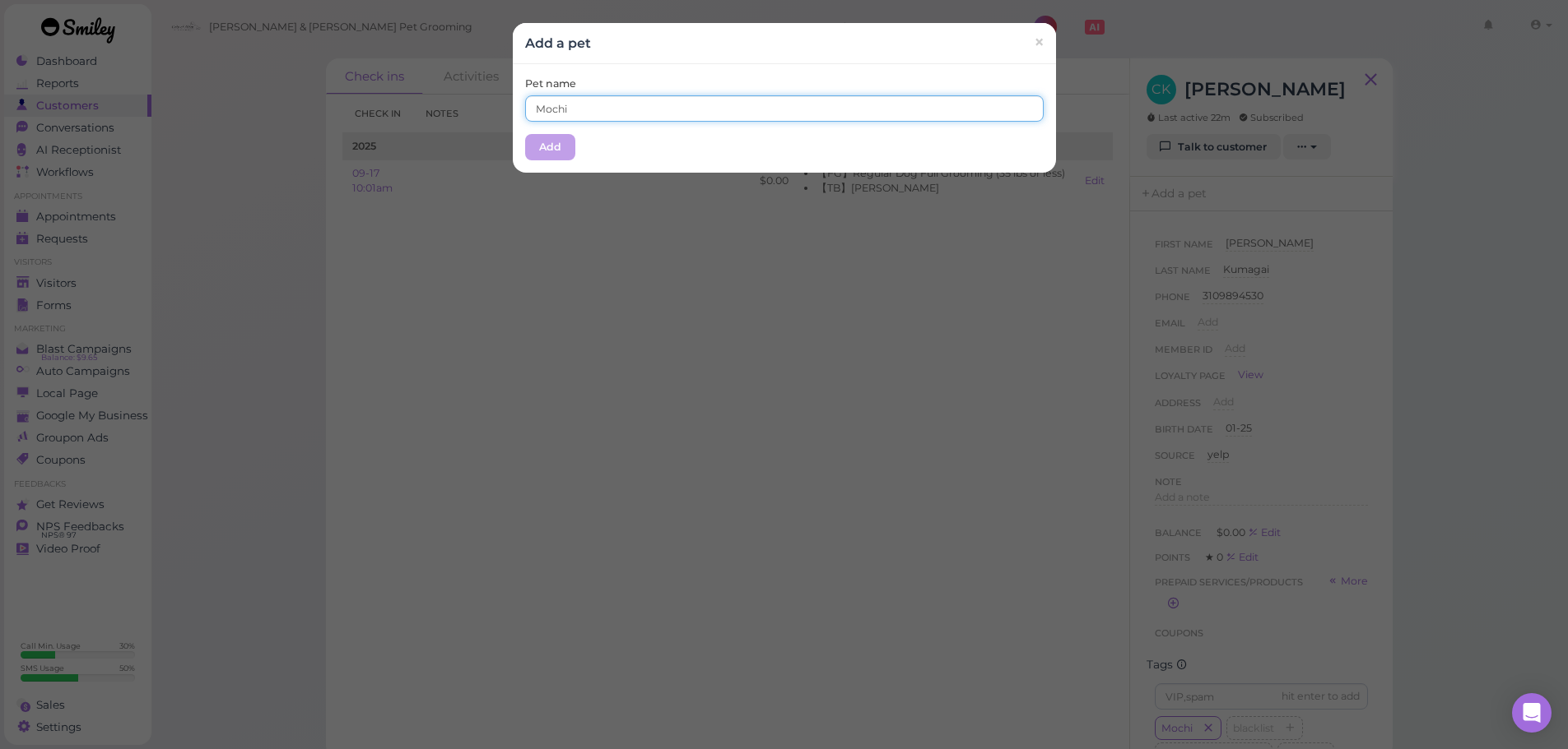
type input "Mochi"
click at [805, 69] on div "Pet name Mochi Add" at bounding box center [784, 118] width 543 height 108
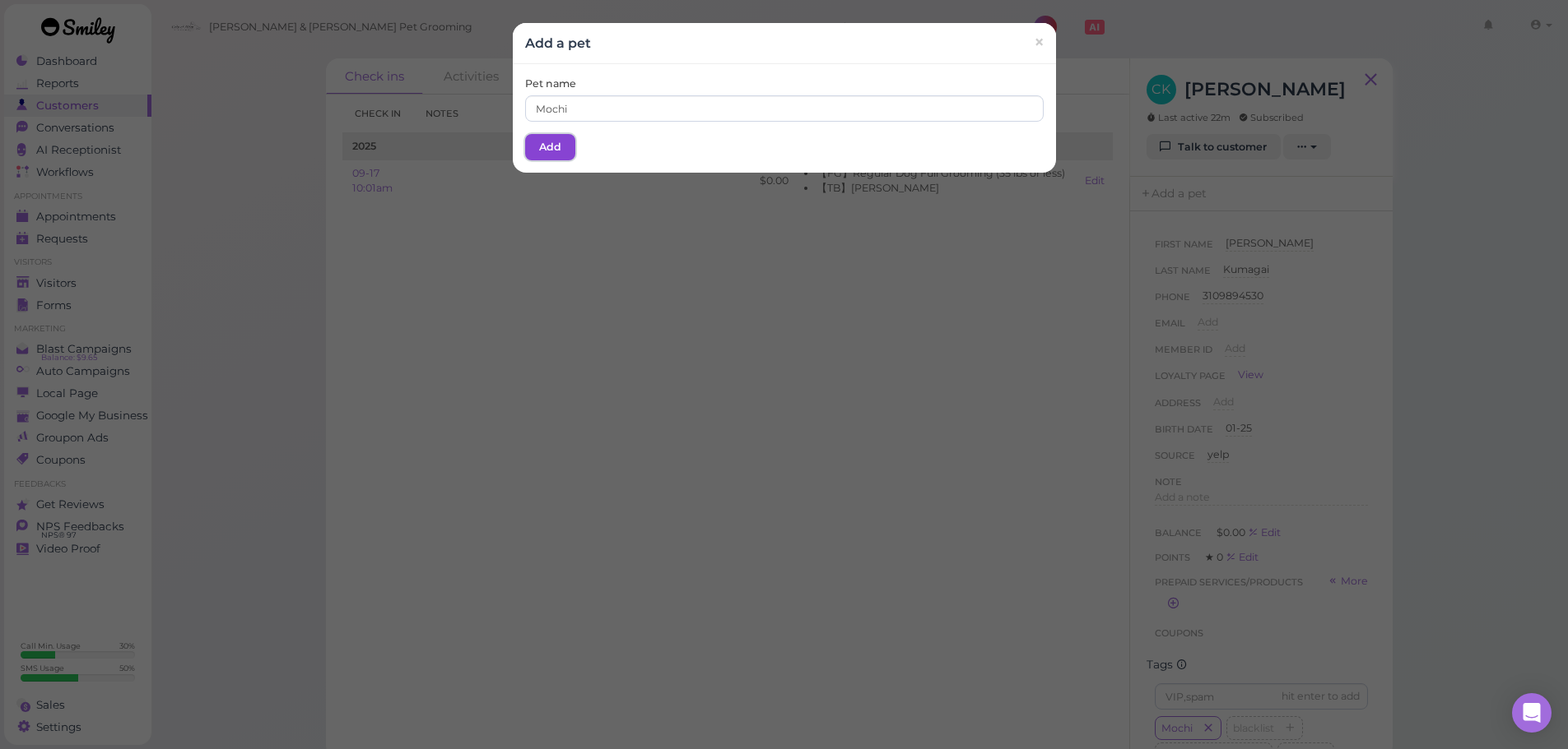
click at [535, 146] on button "Add" at bounding box center [550, 147] width 51 height 27
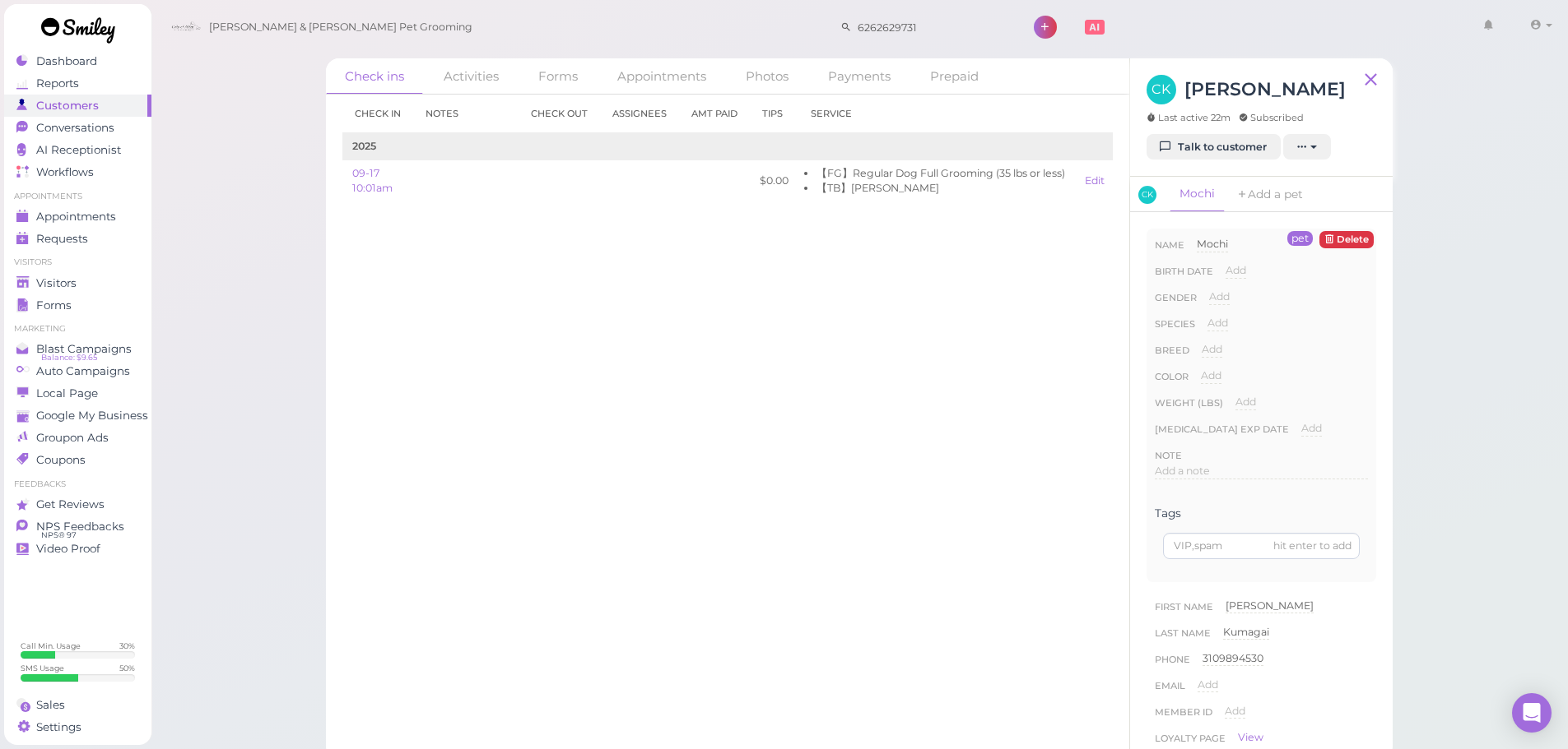
click at [1209, 315] on div "Add Male Female" at bounding box center [1219, 303] width 20 height 27
click at [1214, 328] on span "Add" at bounding box center [1217, 323] width 20 height 12
click at [1223, 328] on select "Dog Cat Bird Other" at bounding box center [1287, 328] width 161 height 25
select select "Dog"
click at [1208, 316] on select "Dog Cat Bird Other" at bounding box center [1287, 328] width 161 height 25
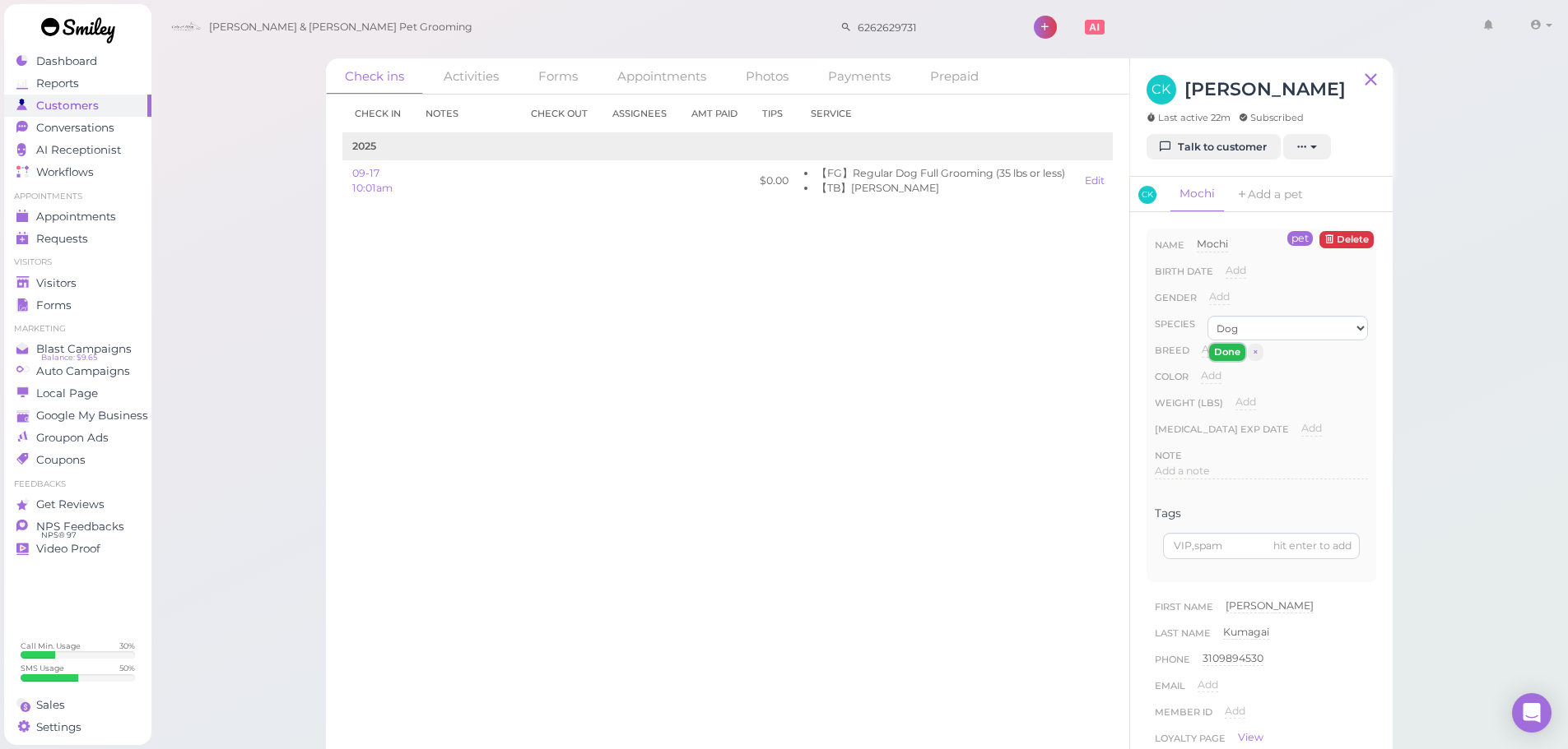
click at [1226, 355] on button "Done" at bounding box center [1227, 351] width 36 height 17
click at [53, 286] on span "Visitors" at bounding box center [58, 283] width 44 height 14
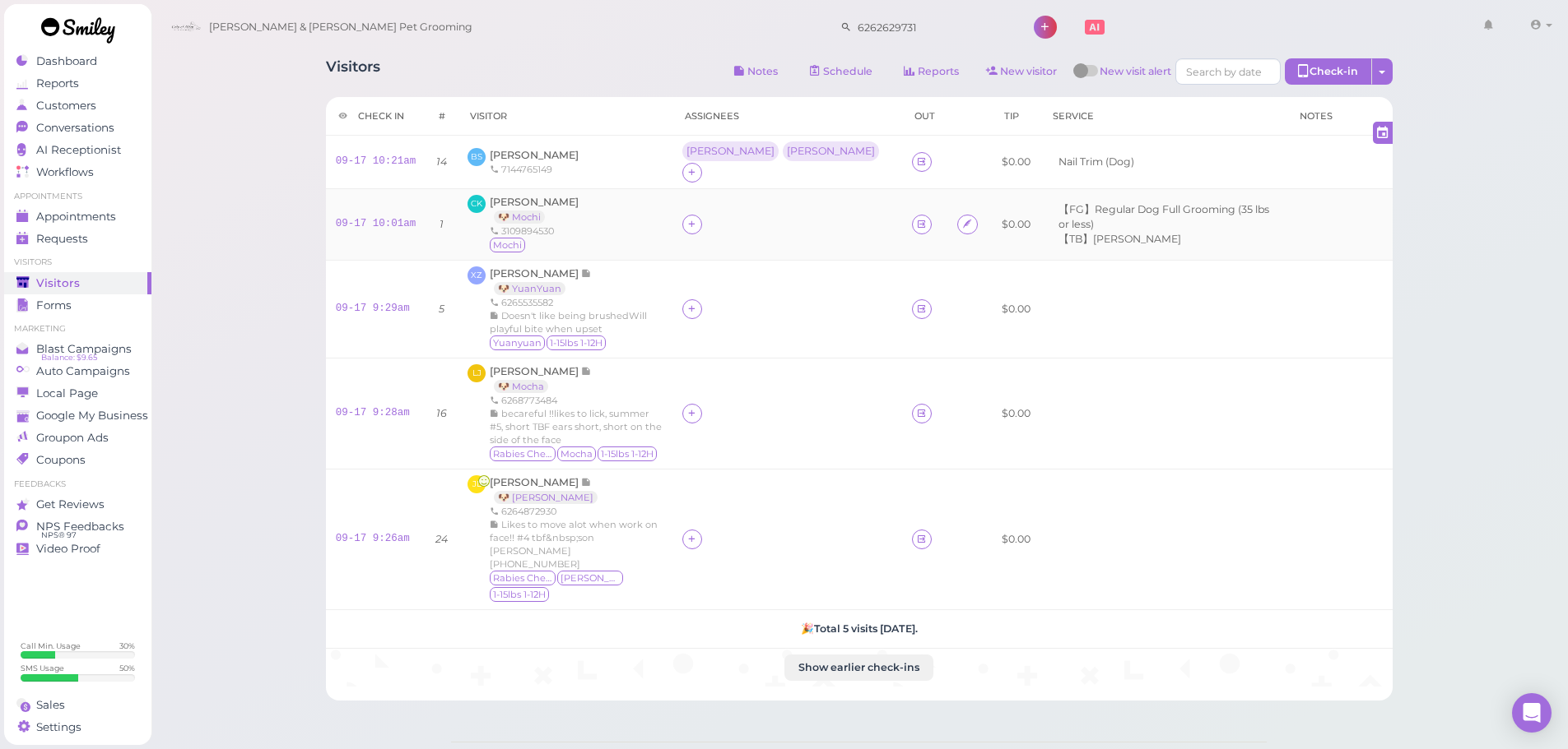
click at [739, 219] on div at bounding box center [787, 225] width 210 height 20
drag, startPoint x: 693, startPoint y: 219, endPoint x: 711, endPoint y: 221, distance: 18.1
click at [661, 219] on div "CK Chieko Kumagai 🐶 Mochi 3109894530 Mochi" at bounding box center [565, 225] width 194 height 59
click at [697, 222] on icon at bounding box center [692, 225] width 11 height 12
click at [775, 267] on input at bounding box center [822, 263] width 198 height 27
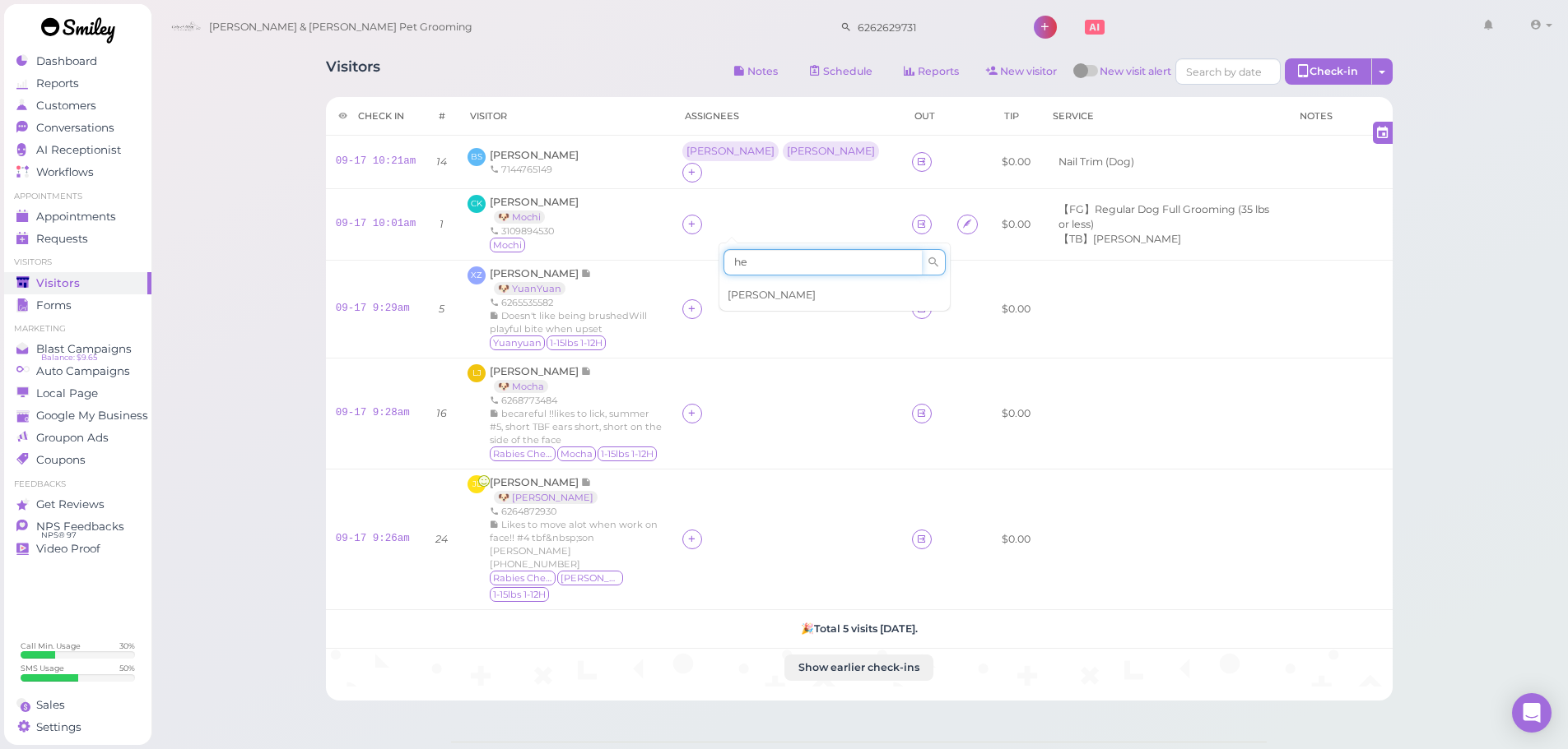
type input "he"
click at [763, 296] on div "[PERSON_NAME]" at bounding box center [835, 295] width 231 height 31
click at [661, 236] on div "CK Chieko Kumagai 🐶 Mochi 3109894530 Mochi" at bounding box center [565, 225] width 194 height 59
click at [729, 228] on div "[PERSON_NAME]" at bounding box center [730, 224] width 88 height 12
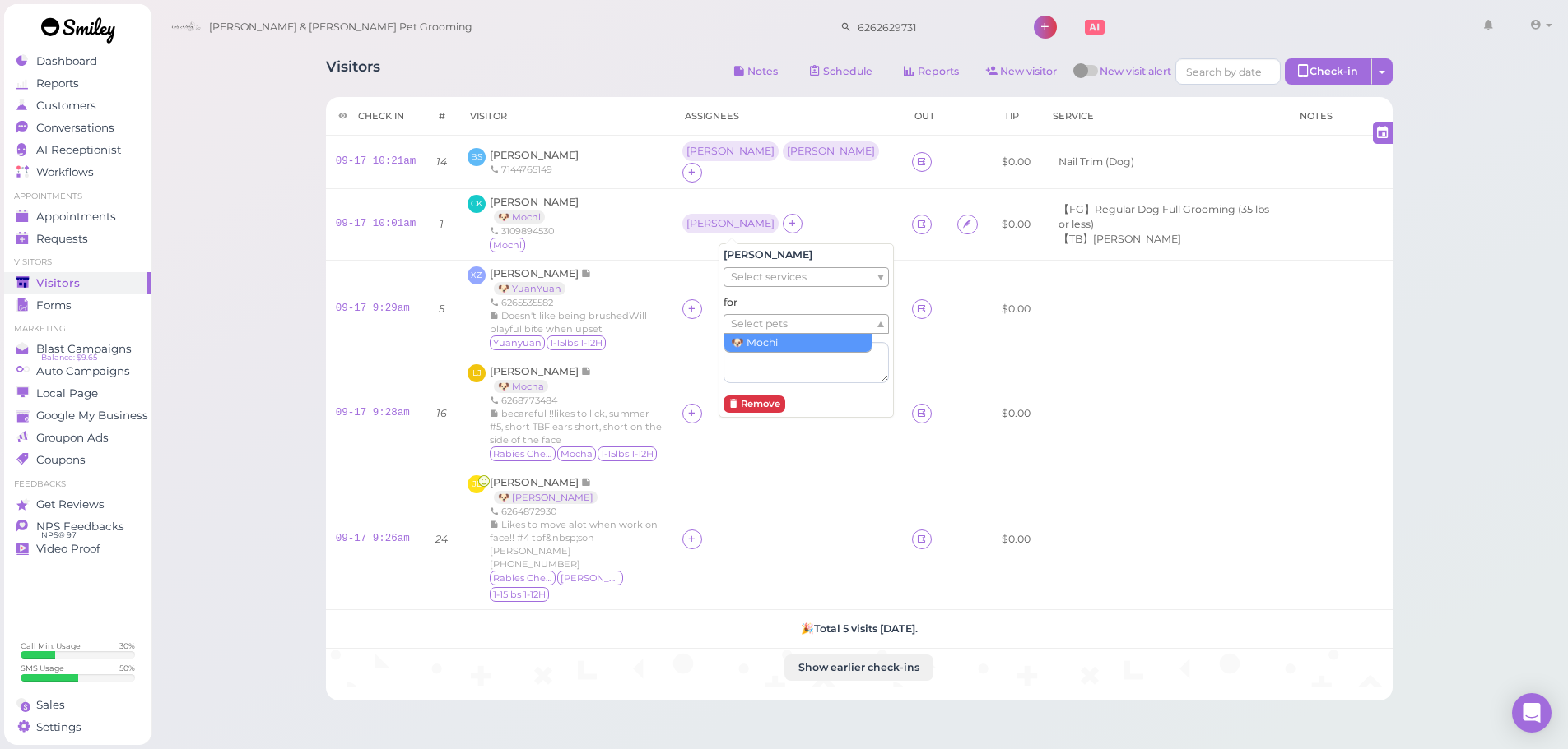
click at [748, 326] on span "Select pets" at bounding box center [759, 324] width 57 height 18
click at [647, 310] on span "Doesn't like being brushedWill playful bite when upset" at bounding box center [568, 322] width 157 height 25
click at [669, 341] on td "XZ Xiyong Zhang 🐶 YuanYuan 6265535582 Doesn't like being brushedWill playful bi…" at bounding box center [564, 309] width 214 height 98
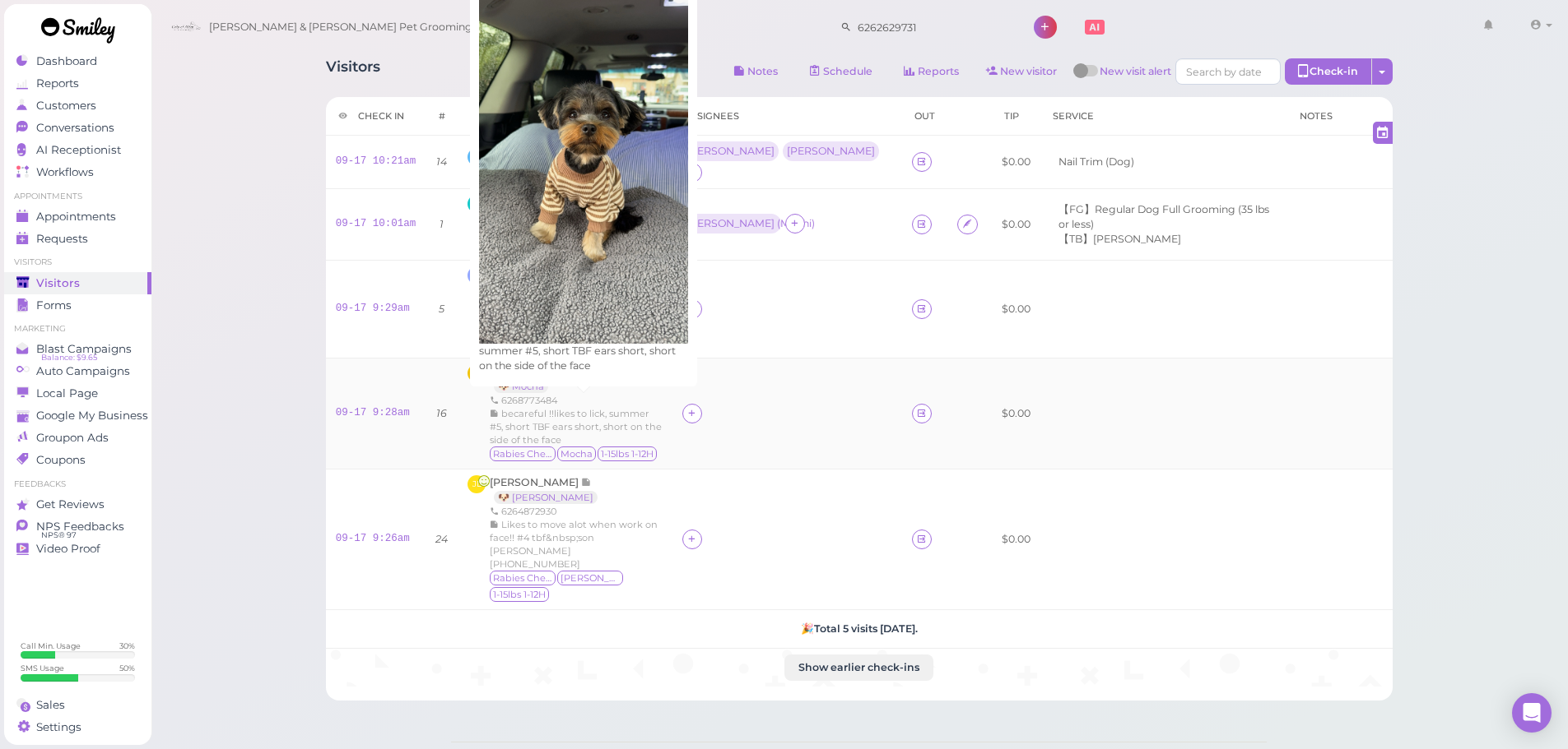
click at [661, 408] on span "becareful !!likes to lick, summer #5, short TBF ears short, short on the side o…" at bounding box center [576, 427] width 172 height 38
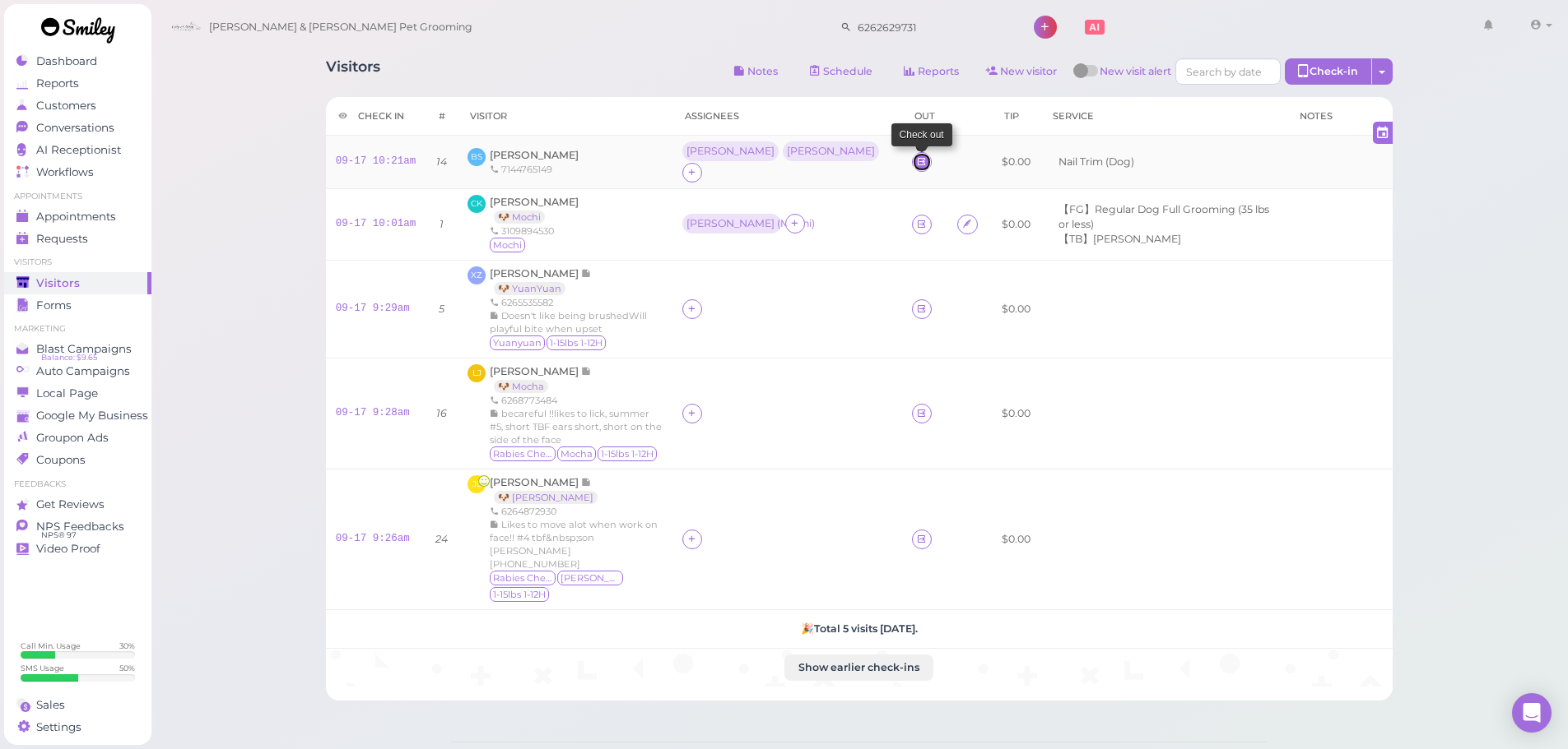
click at [916, 155] on icon at bounding box center [922, 162] width 11 height 12
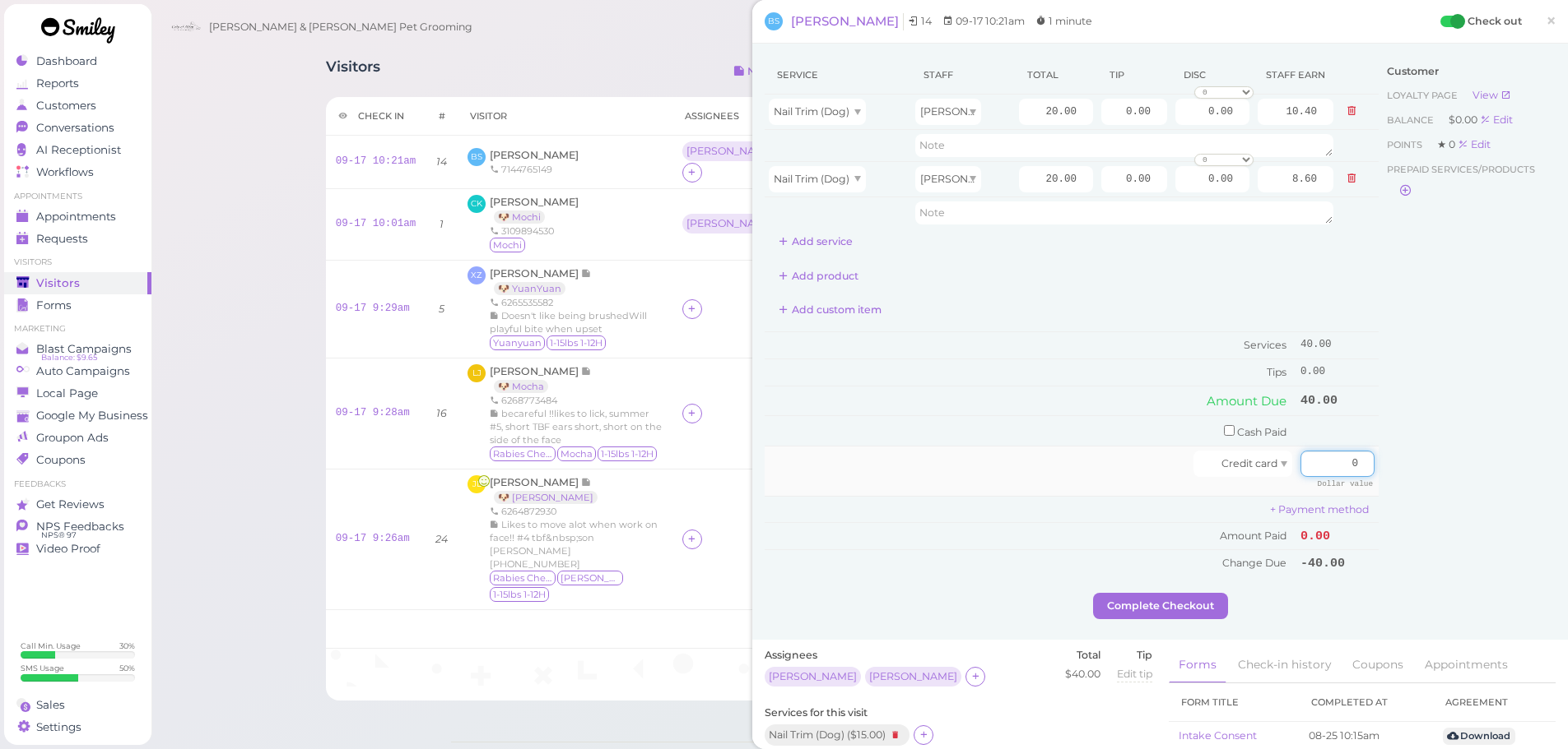
click at [1314, 474] on input "0" at bounding box center [1337, 464] width 74 height 27
type input "40"
click at [1133, 482] on td "Credit card" at bounding box center [1030, 471] width 532 height 50
click at [1184, 603] on button "Complete Checkout" at bounding box center [1160, 606] width 135 height 27
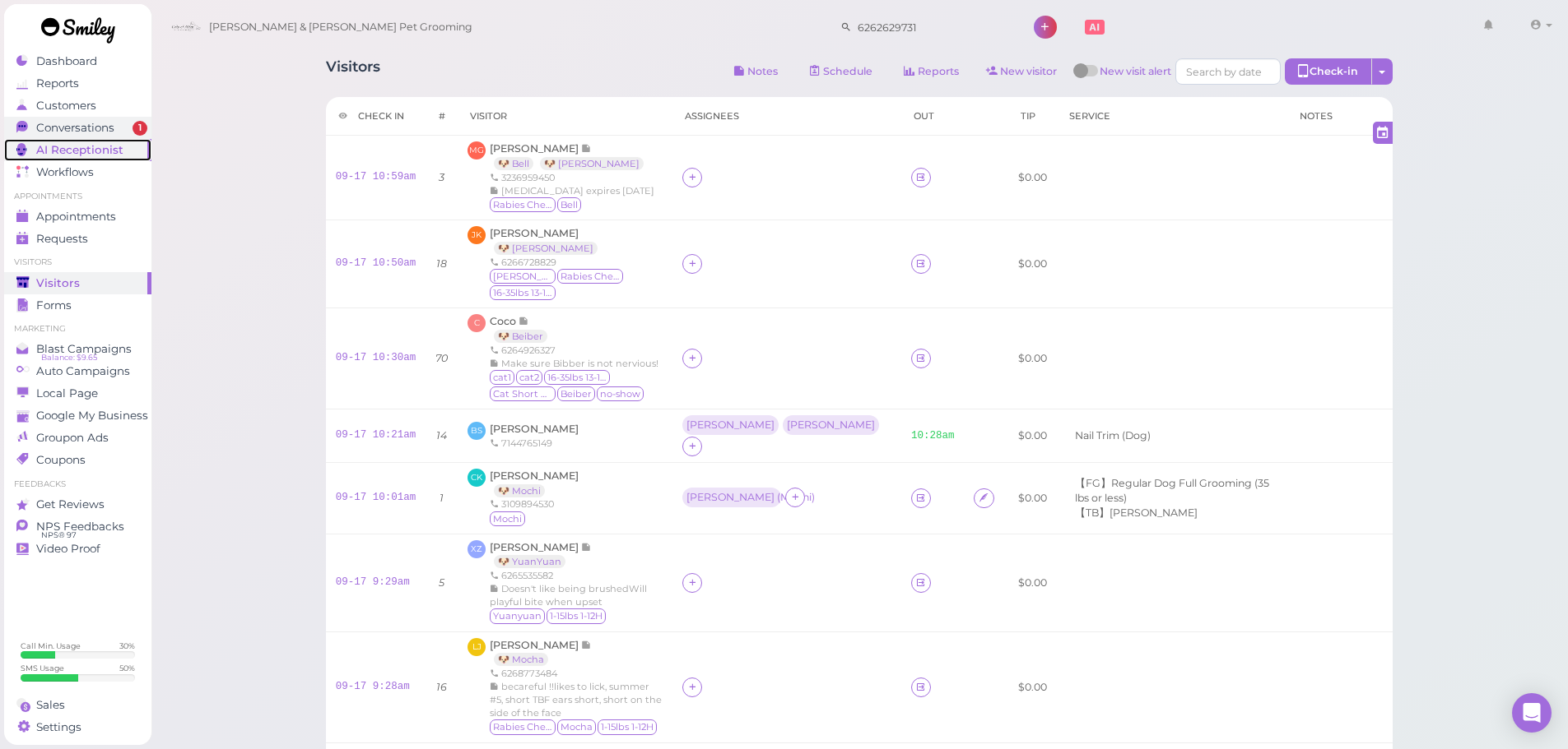
drag, startPoint x: 114, startPoint y: 146, endPoint x: 109, endPoint y: 126, distance: 20.6
click at [114, 146] on span "AI Receptionist" at bounding box center [80, 150] width 87 height 14
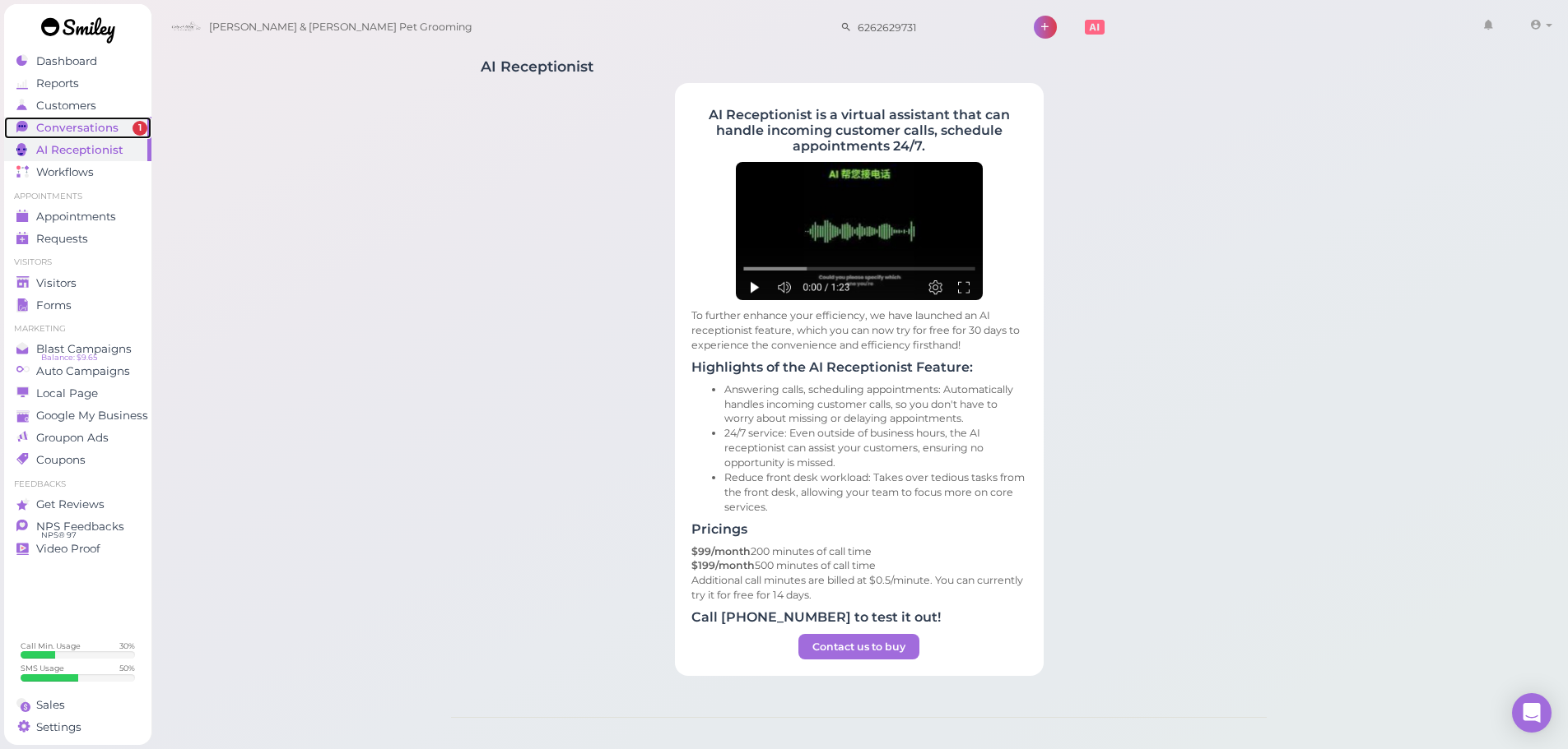
click at [109, 125] on span "Conversations" at bounding box center [77, 128] width 83 height 14
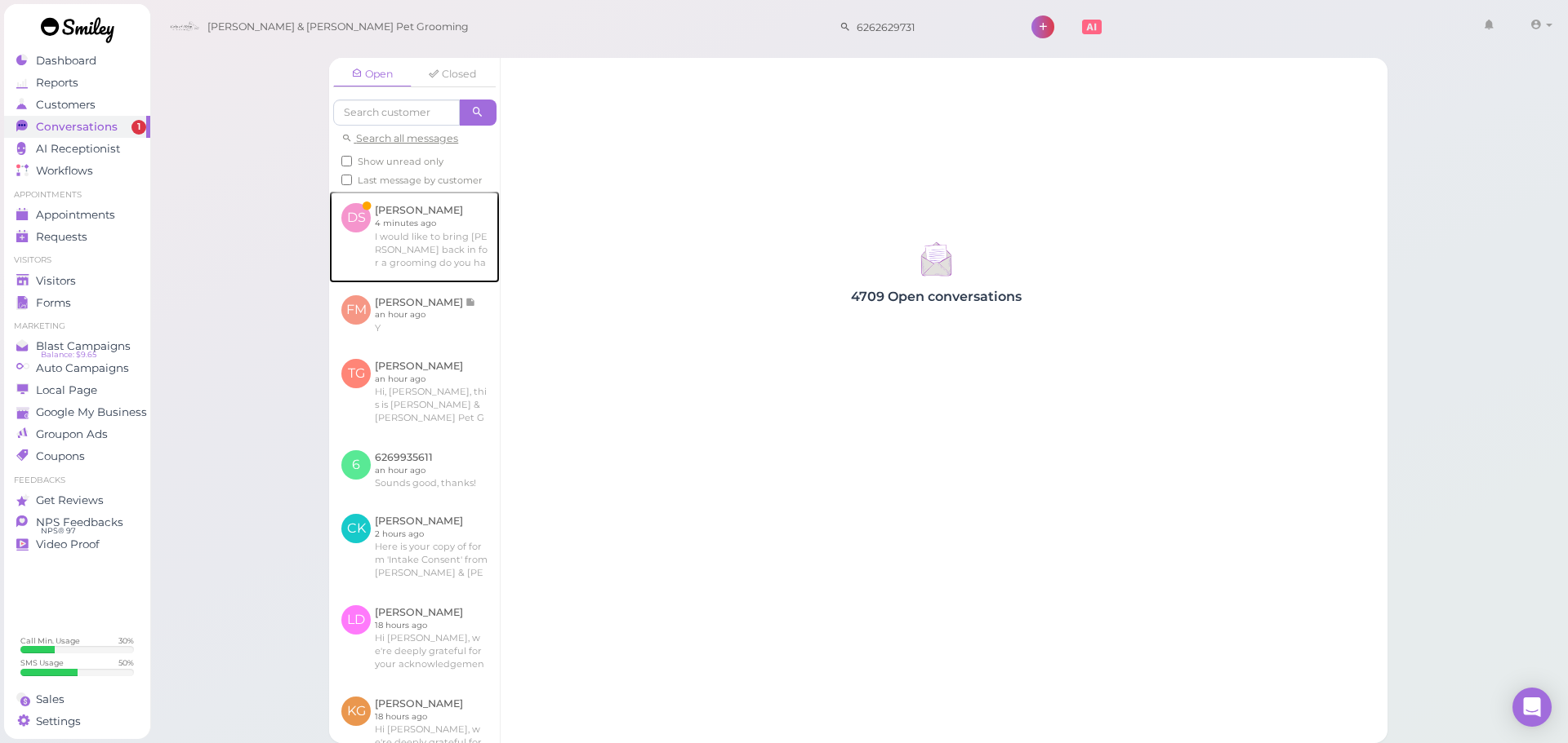
click at [463, 225] on link at bounding box center [415, 237] width 171 height 92
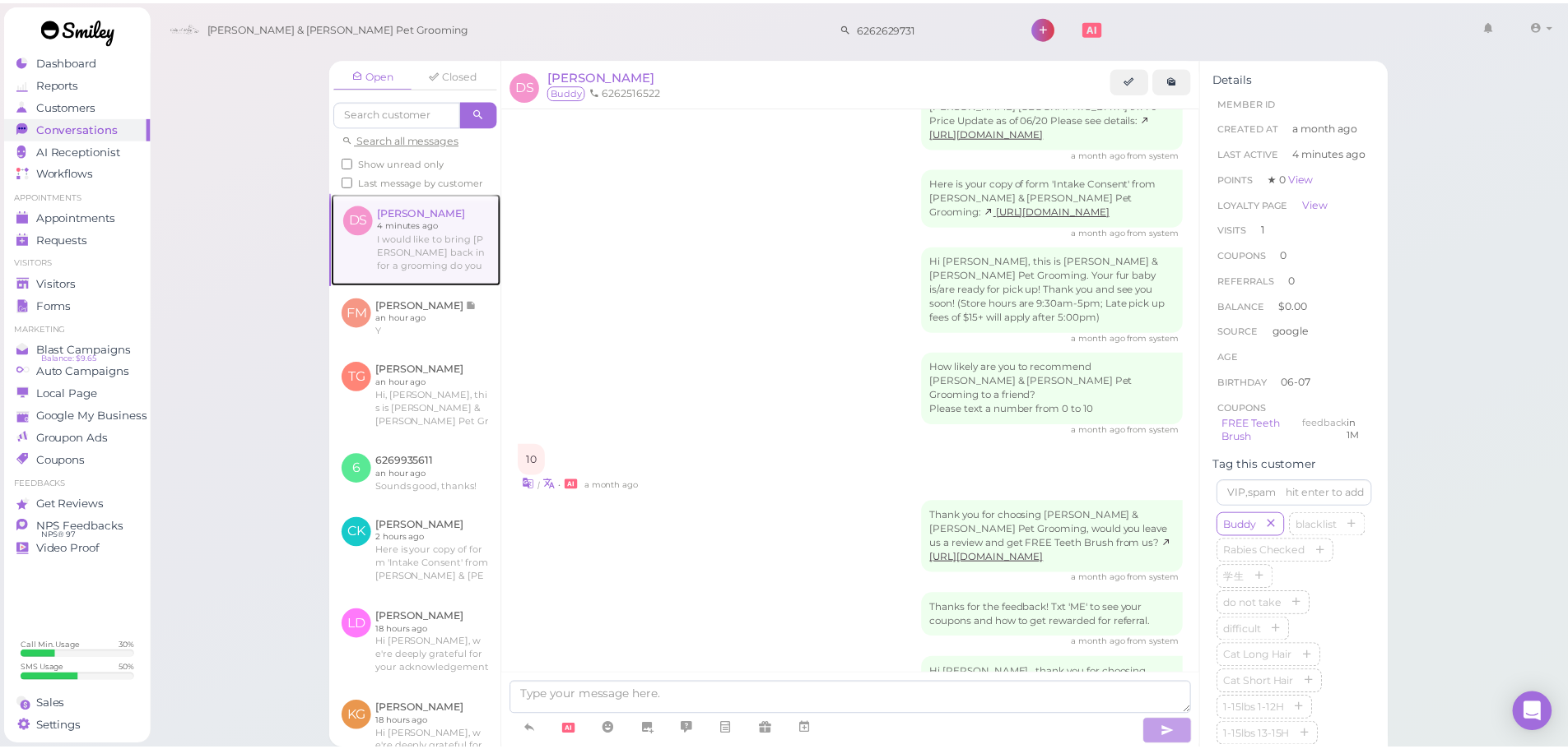
scroll to position [876, 0]
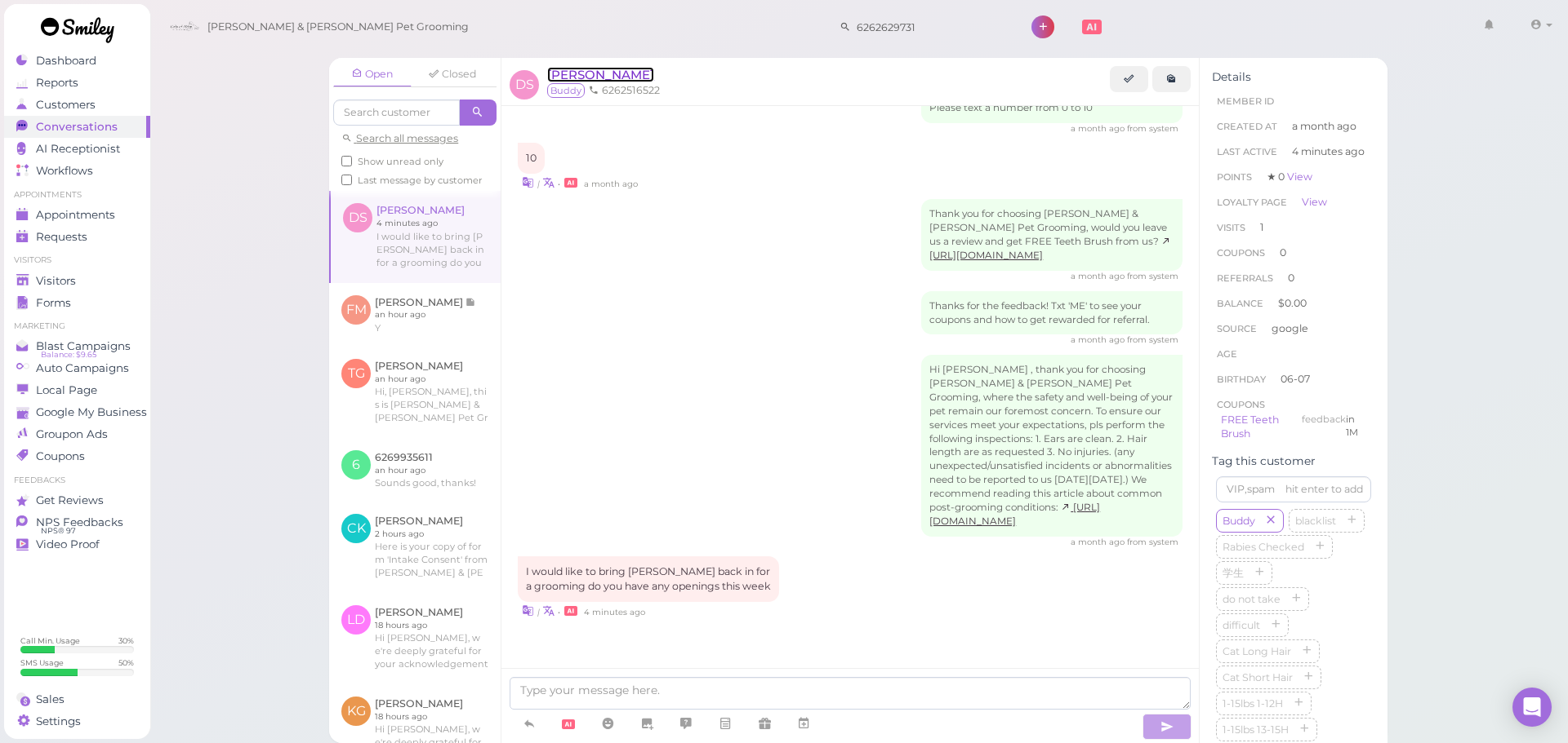
click at [601, 75] on span "David Smith" at bounding box center [600, 75] width 107 height 16
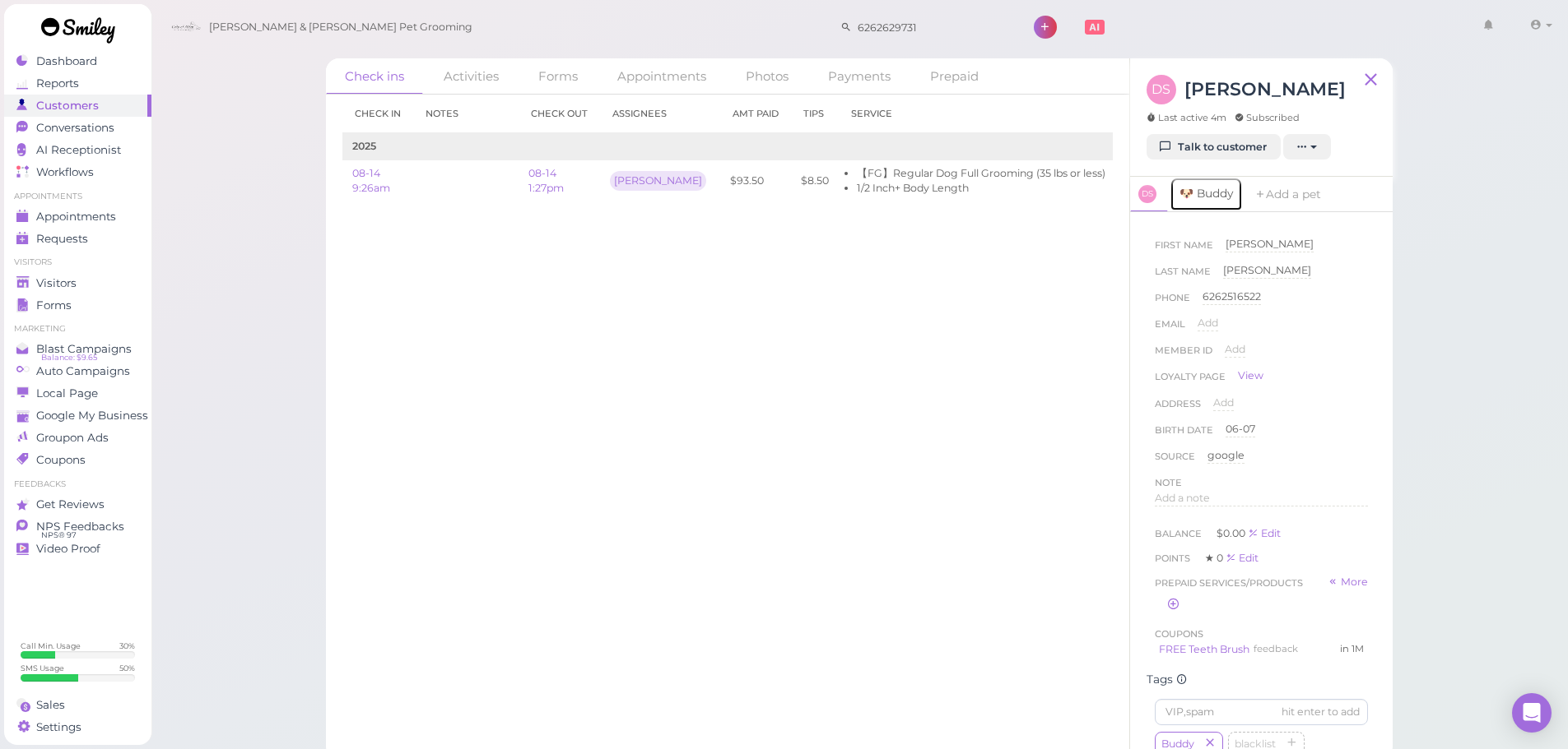
click at [1214, 205] on link "🐶 Buddy" at bounding box center [1206, 193] width 73 height 35
click at [1014, 581] on div "Check in Notes Check out Assignees Amt Paid Tips Service 2025 08-14 9:26am 08-1…" at bounding box center [727, 422] width 804 height 655
click at [548, 184] on link "08-14 1:27pm" at bounding box center [546, 180] width 36 height 28
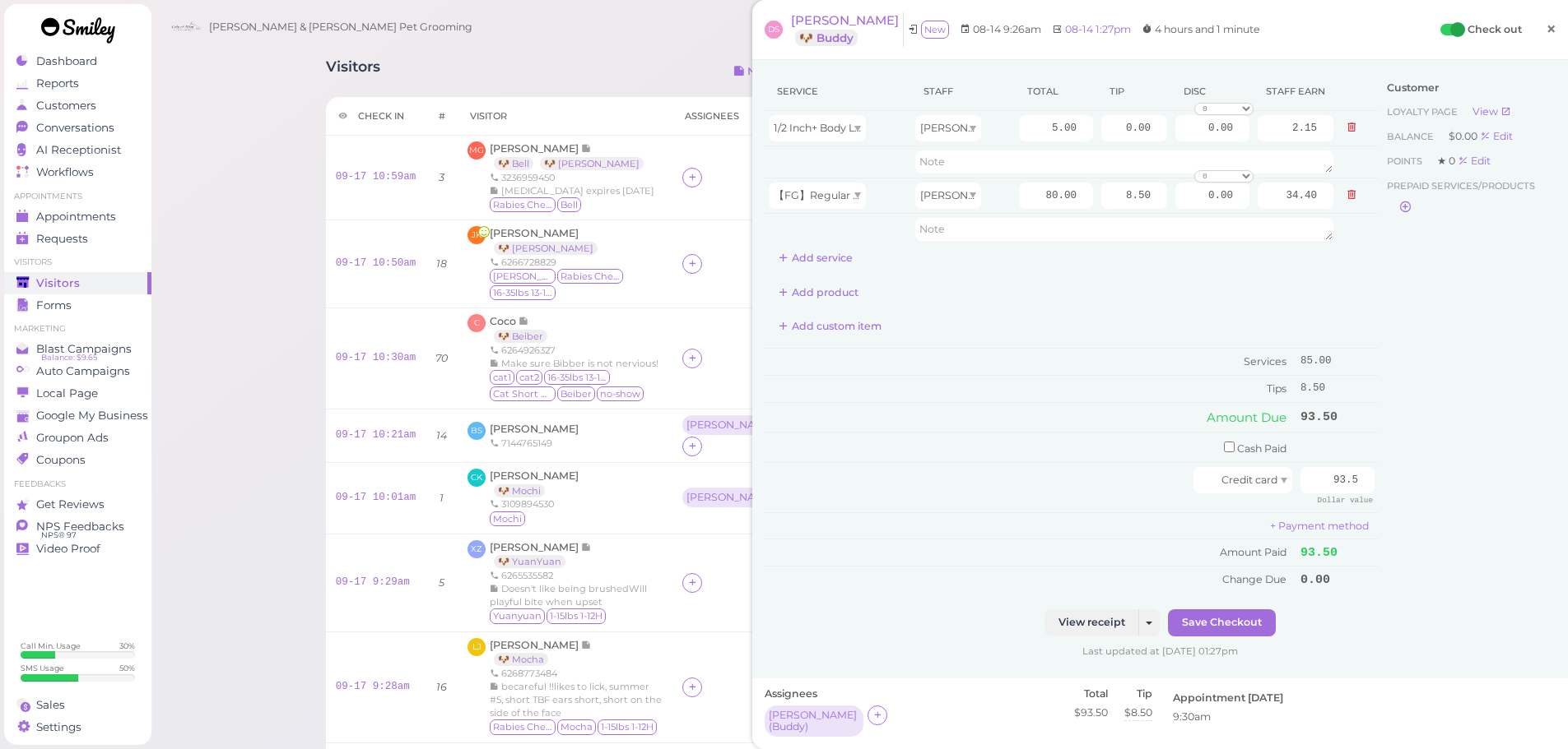
click at [1536, 46] on link "×" at bounding box center [1551, 30] width 30 height 39
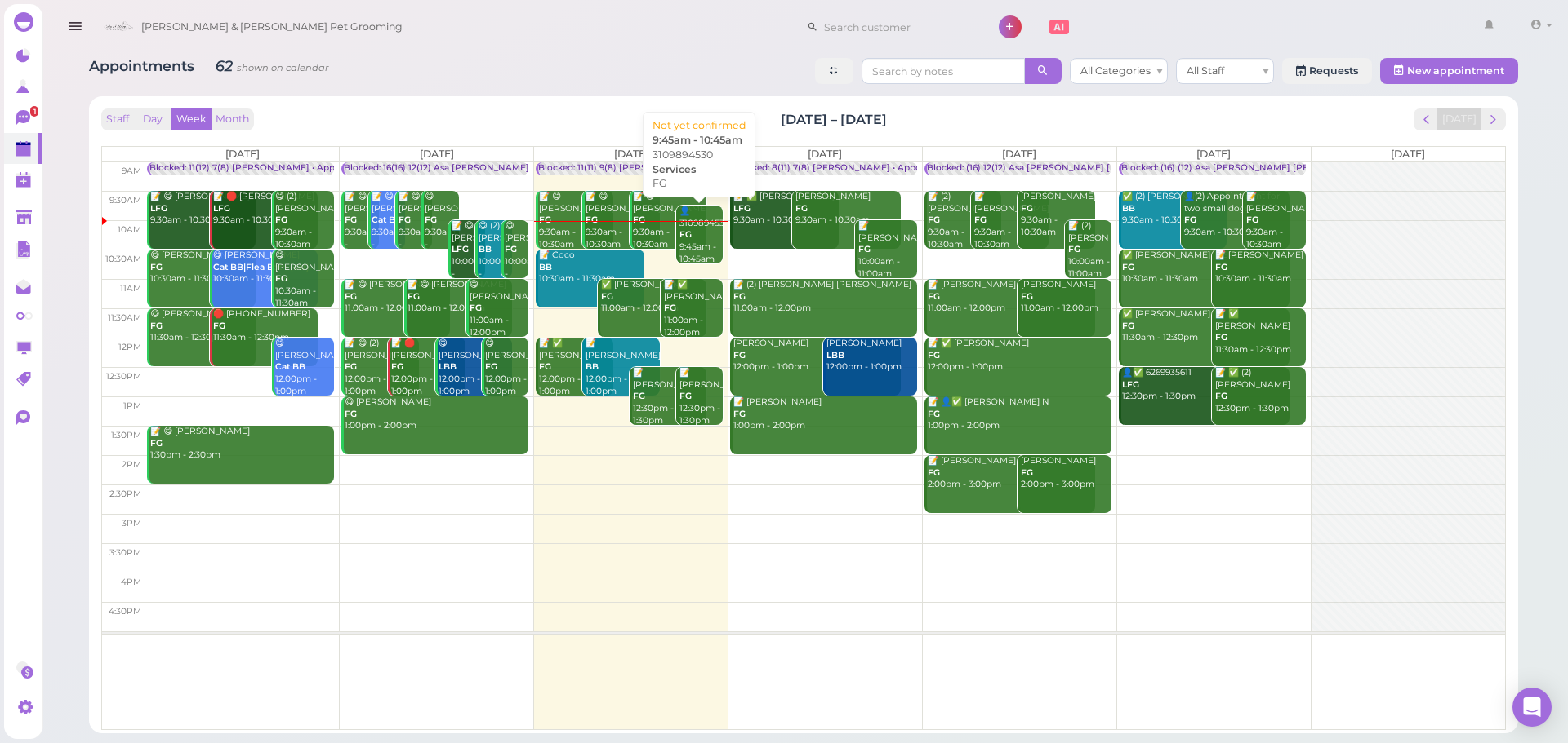
click at [694, 253] on div "👤3109894530 FG 9:45am - 10:45am" at bounding box center [700, 236] width 44 height 60
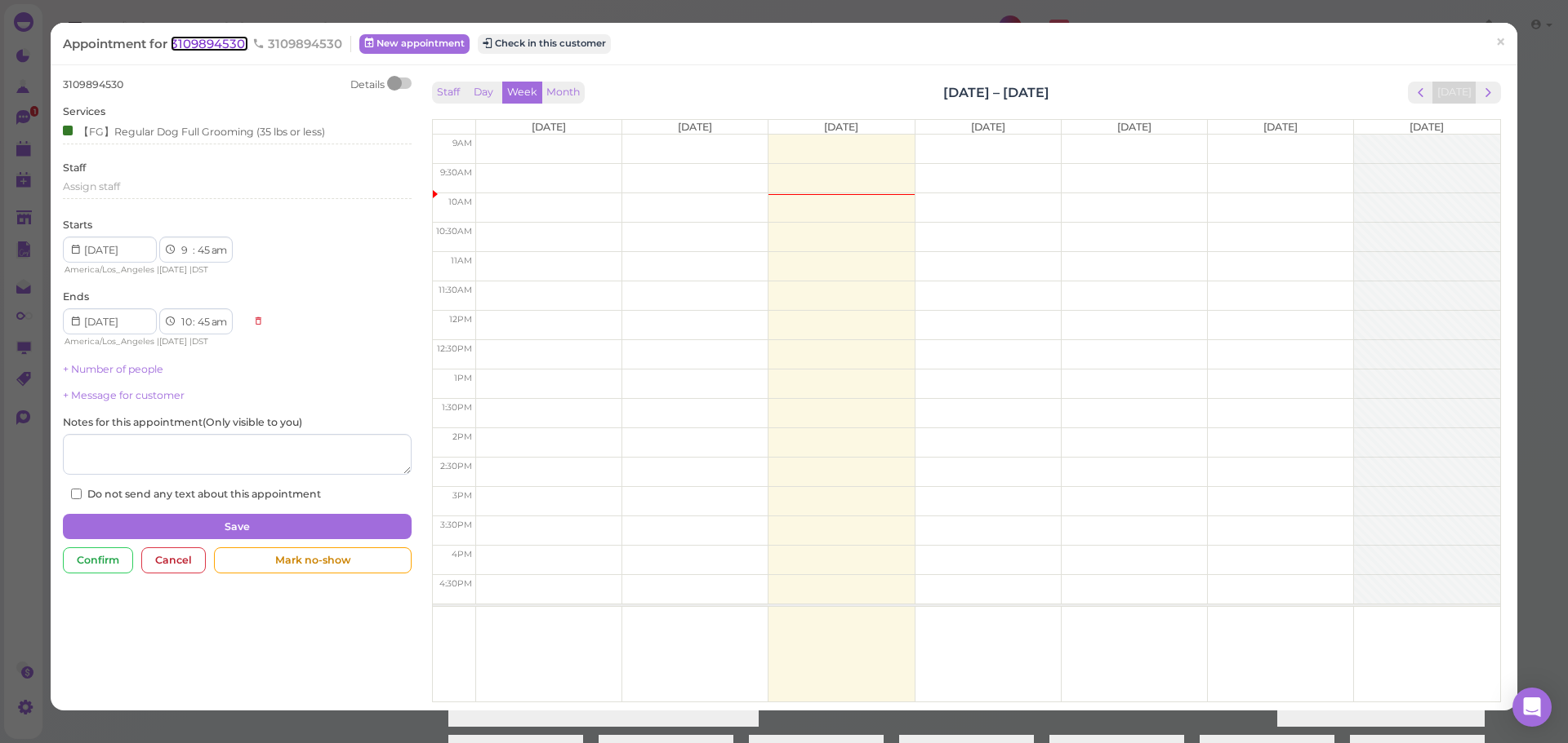
drag, startPoint x: 203, startPoint y: 46, endPoint x: 229, endPoint y: 48, distance: 26.1
click at [203, 46] on span "3109894530" at bounding box center [210, 44] width 78 height 16
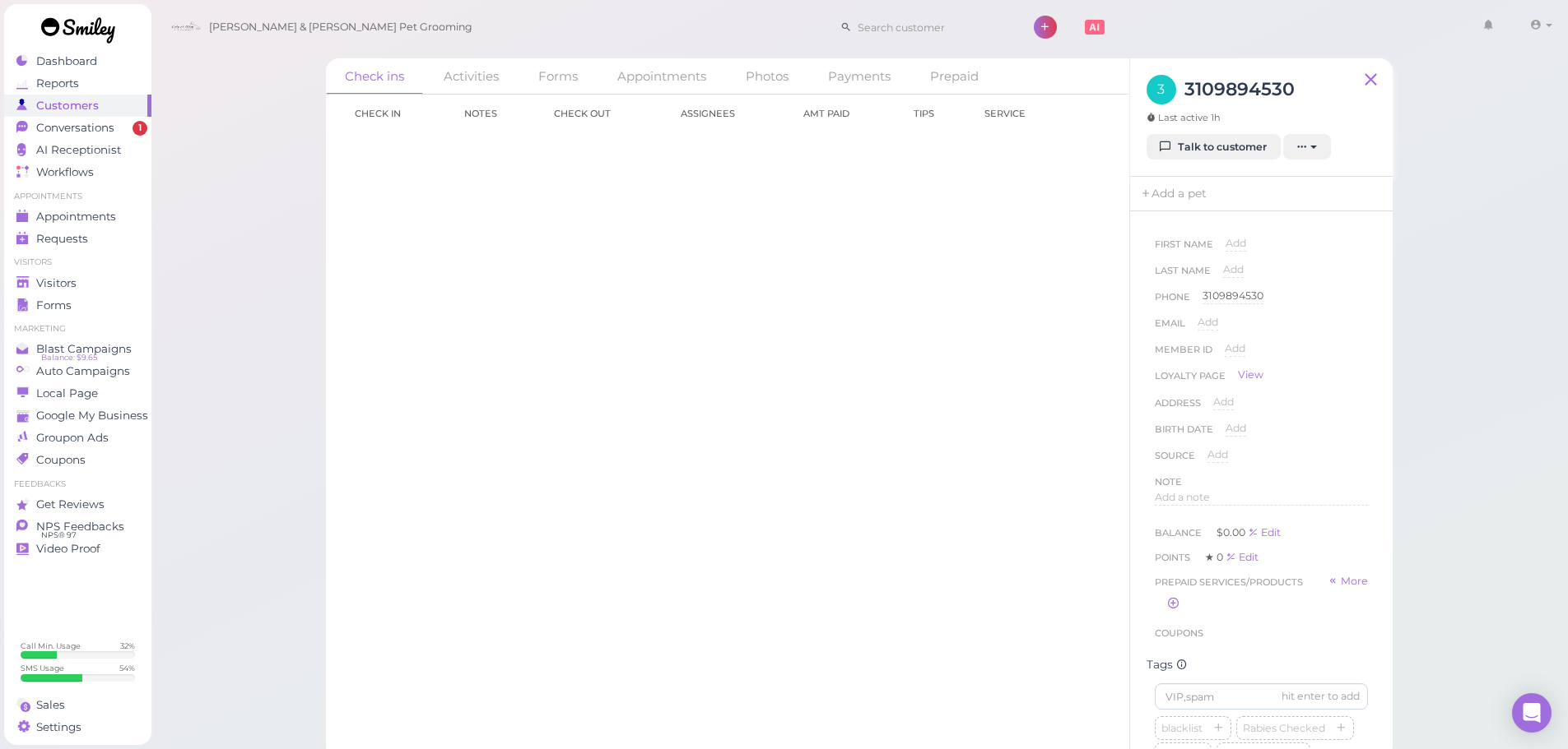
click at [1211, 127] on div "3 3109894530 Last active 1h" at bounding box center [1220, 104] width 148 height 59
click at [1211, 142] on link "Talk to customer" at bounding box center [1213, 147] width 134 height 27
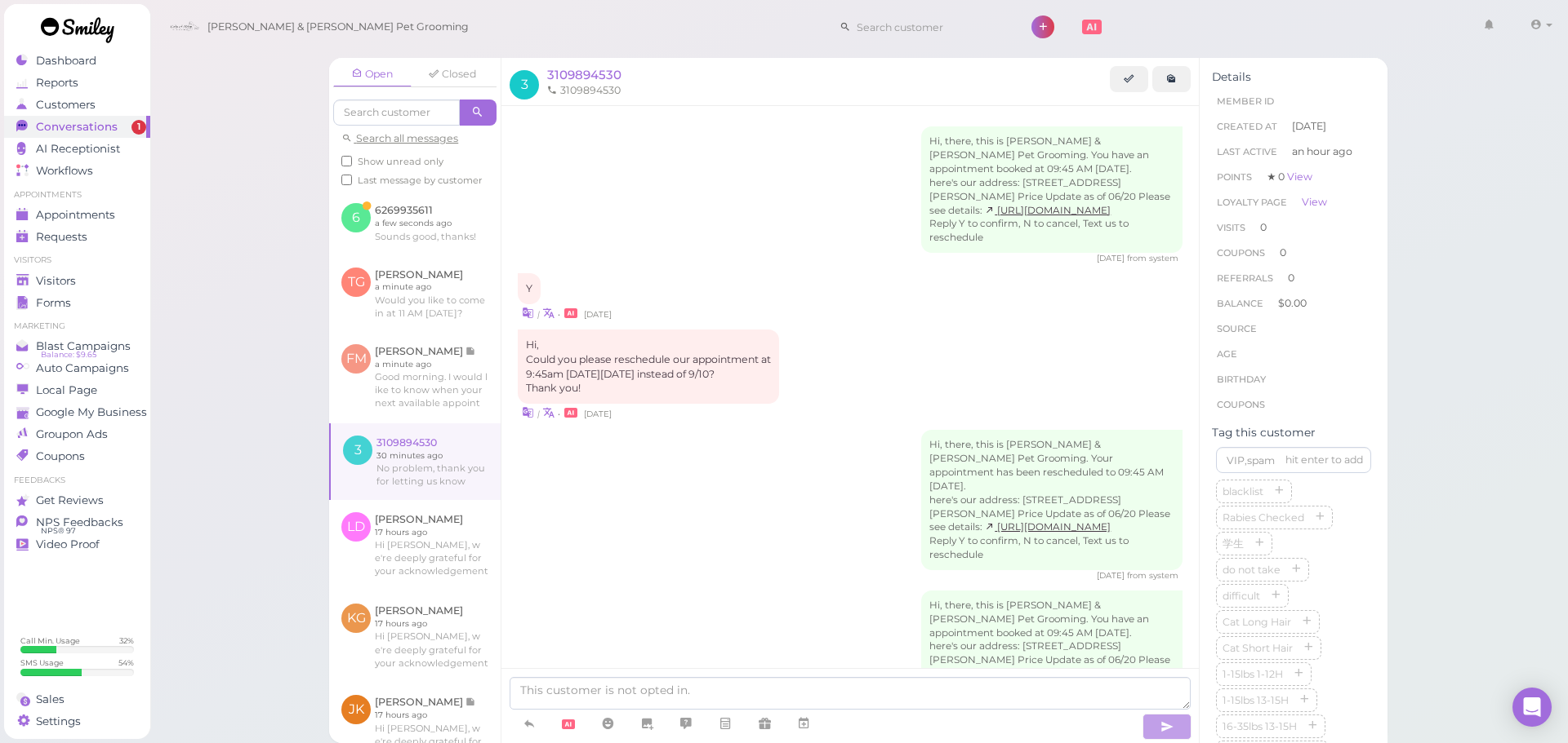
scroll to position [245, 0]
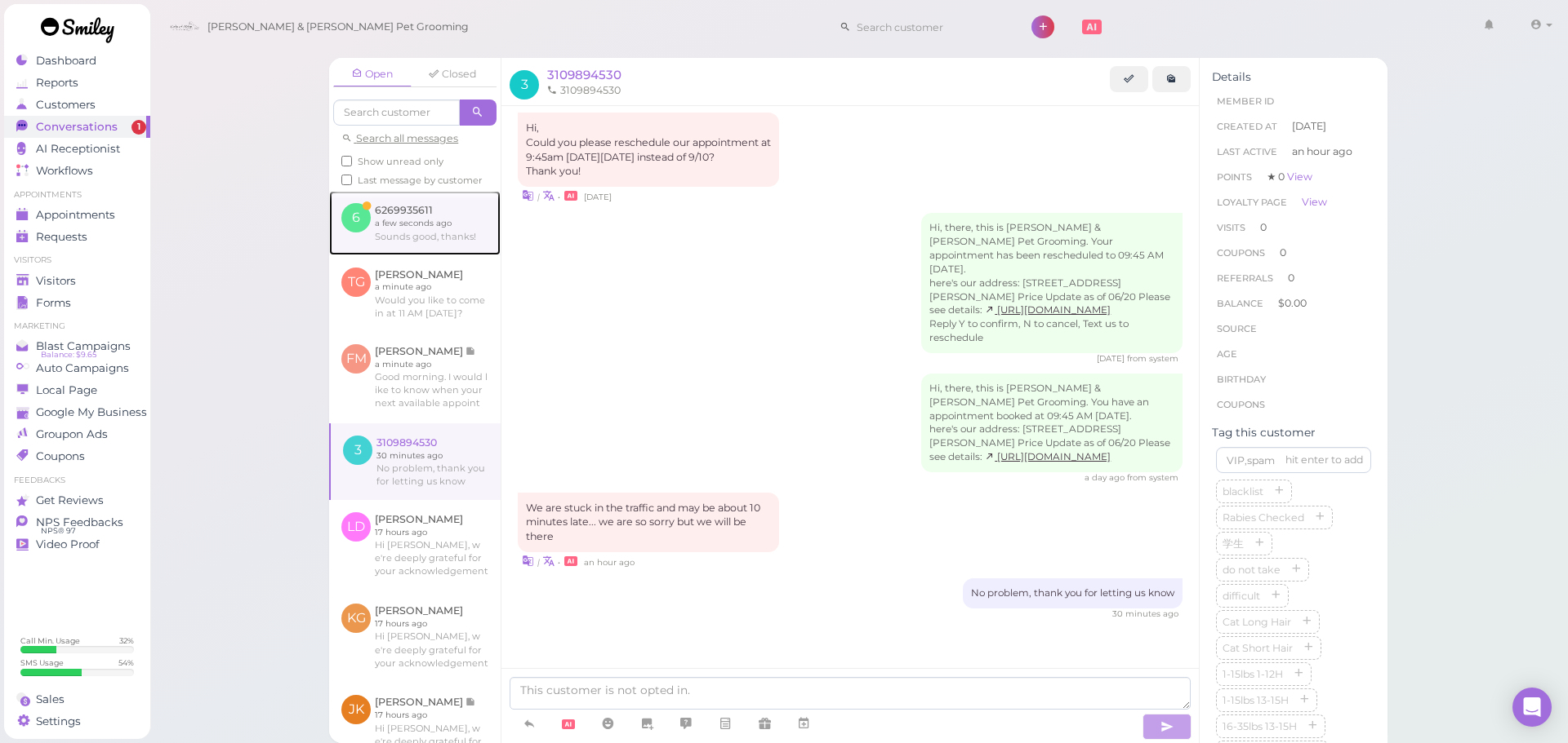
click at [426, 245] on link at bounding box center [415, 223] width 172 height 63
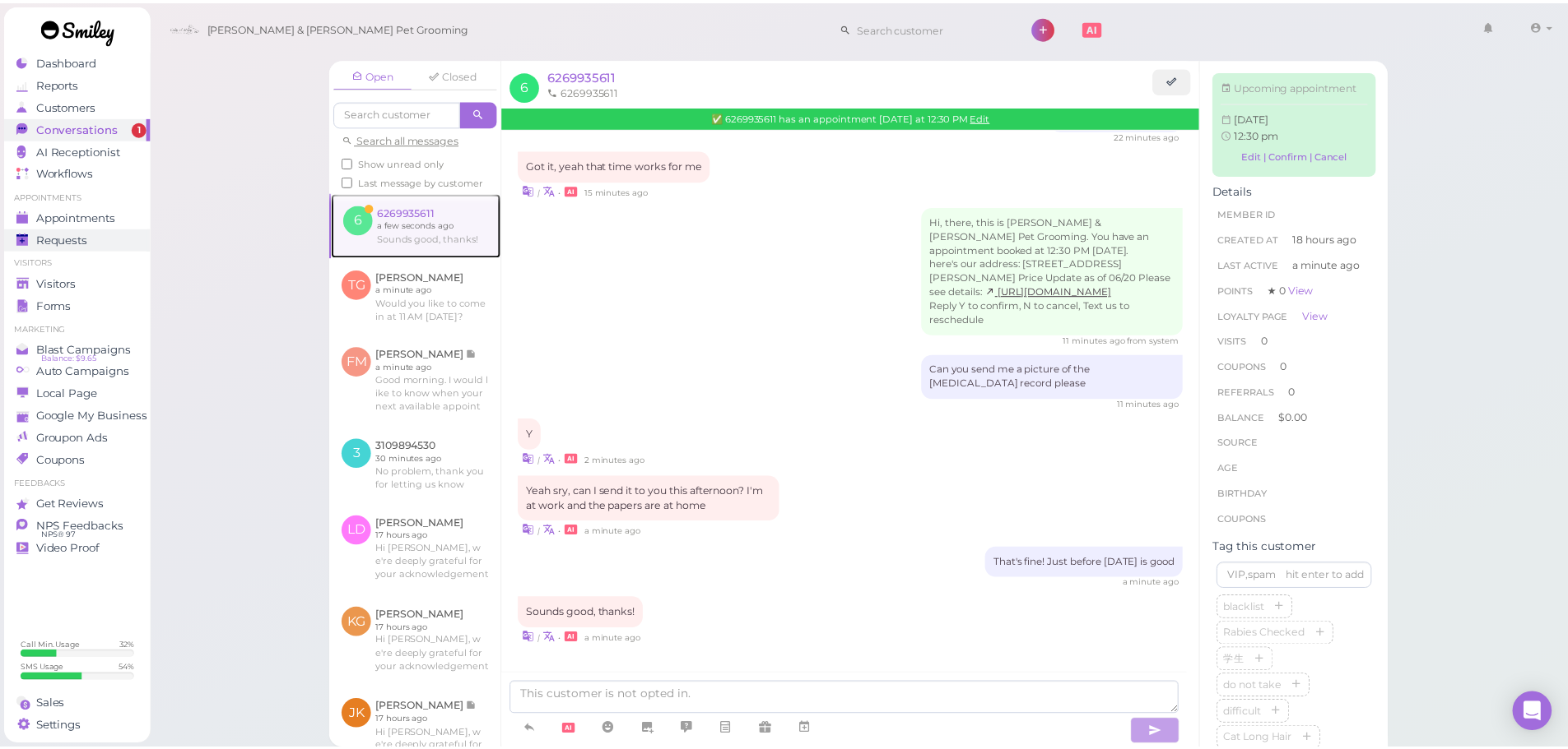
scroll to position [242, 0]
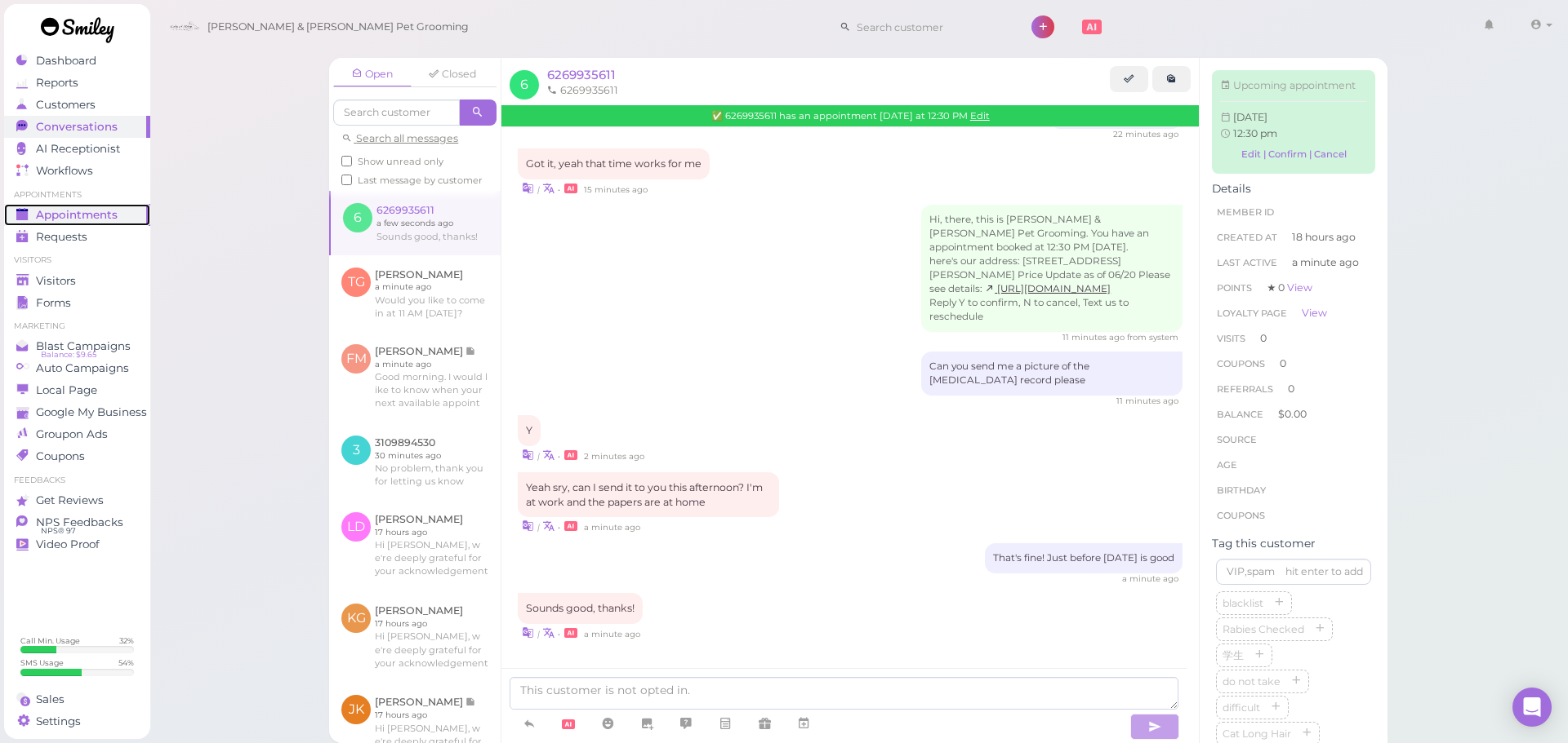
click at [53, 210] on span "Appointments" at bounding box center [77, 215] width 82 height 14
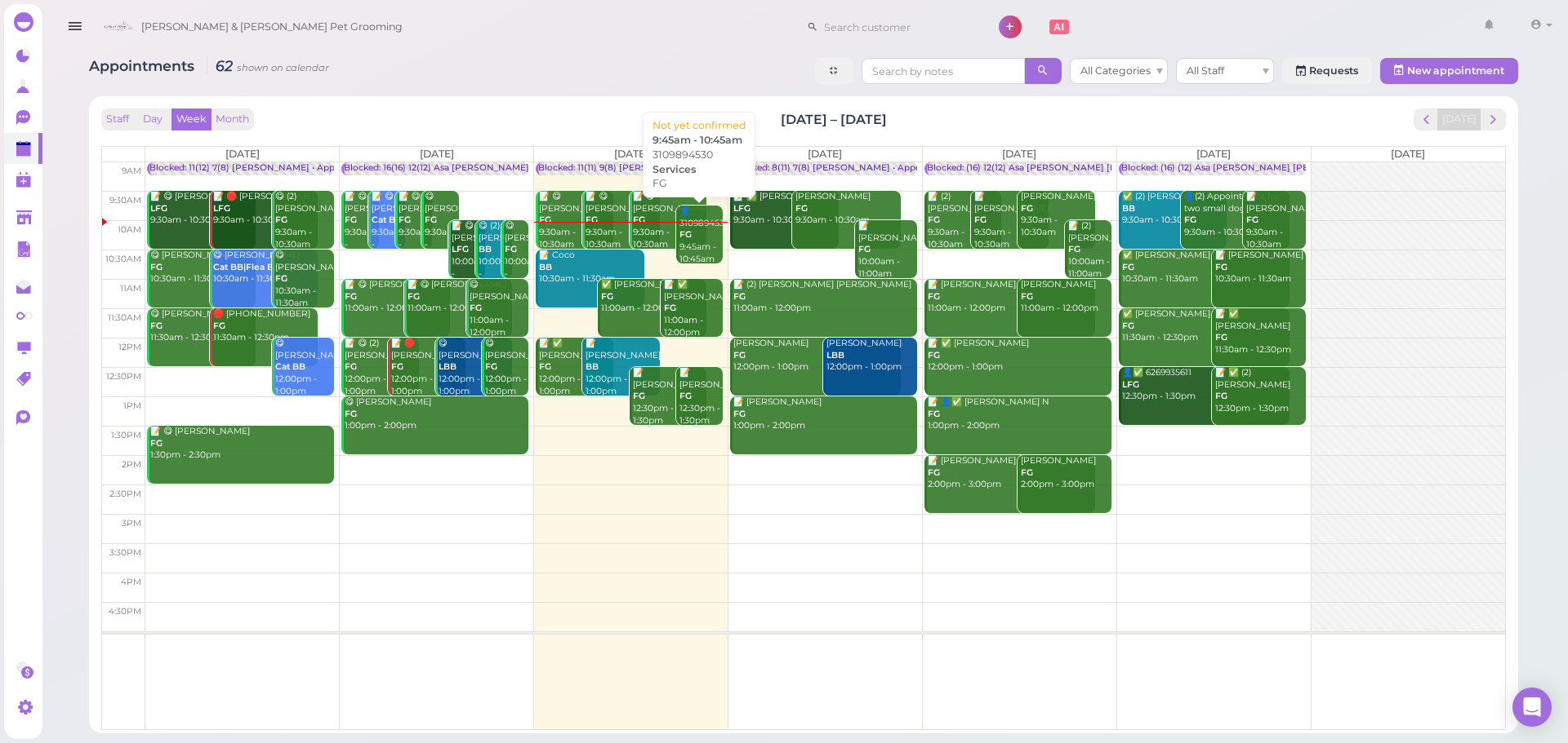
click at [695, 241] on div "👤3109894530 FG 9:45am - 10:45am" at bounding box center [700, 236] width 44 height 60
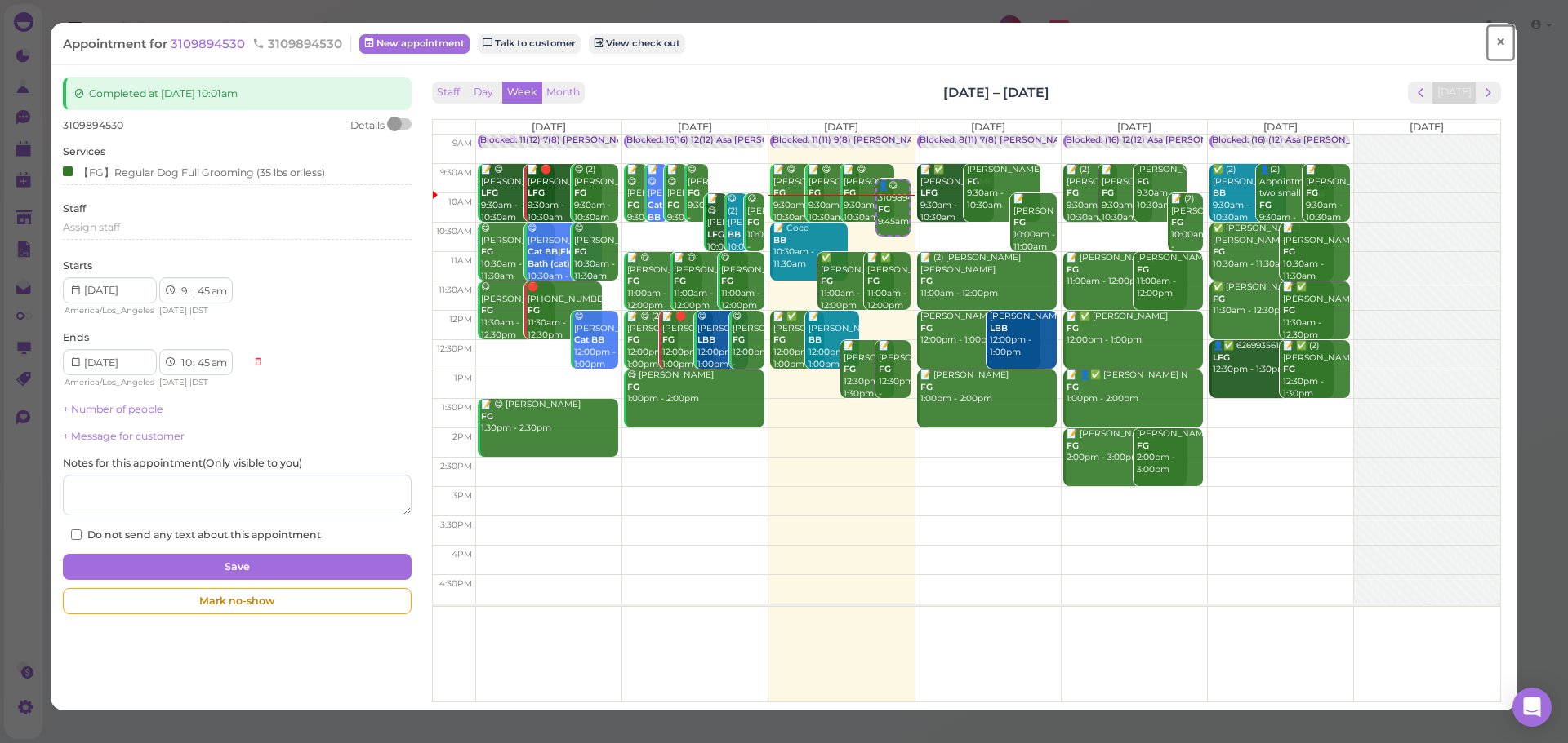
click at [1495, 40] on span "×" at bounding box center [1500, 42] width 11 height 23
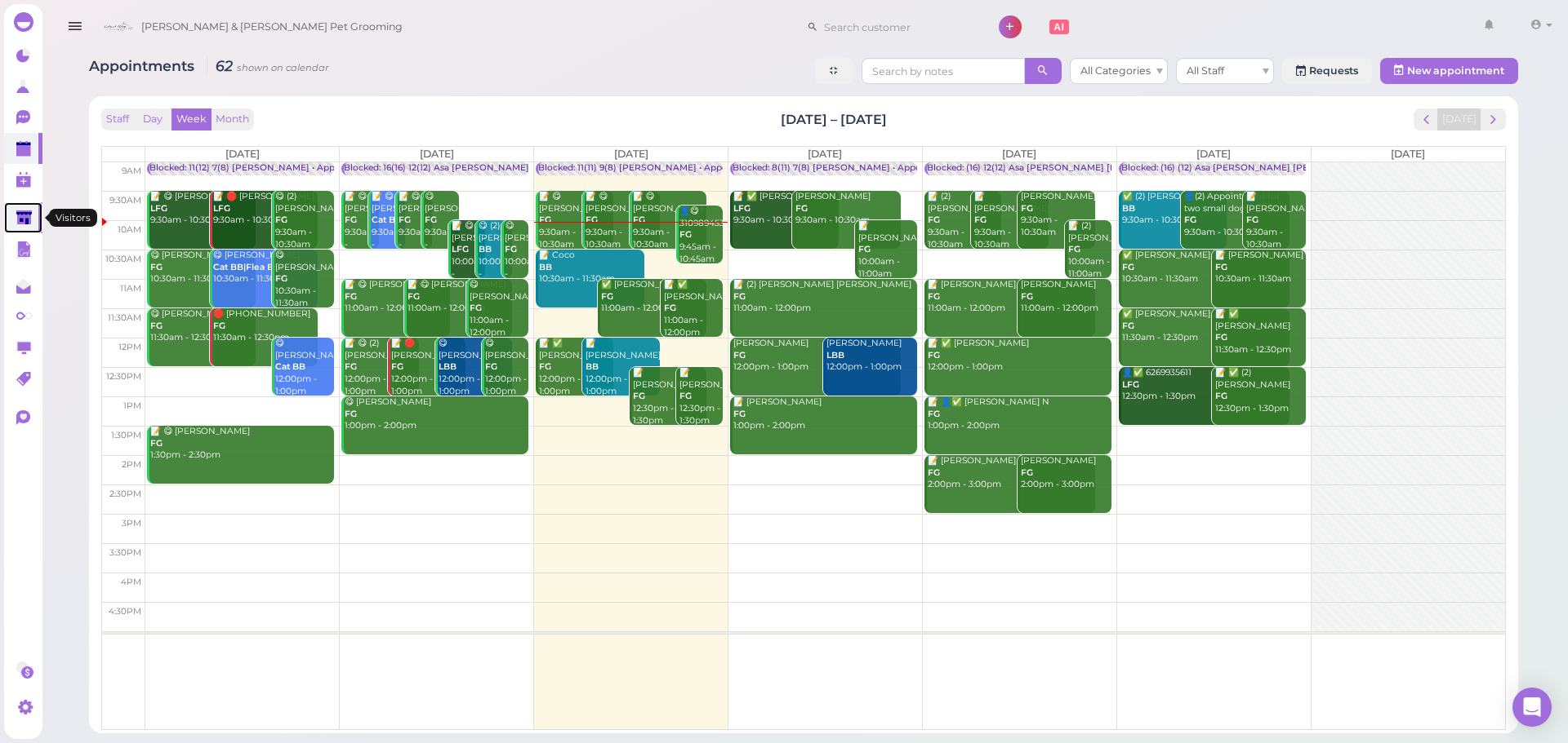
click at [33, 217] on link at bounding box center [24, 217] width 39 height 31
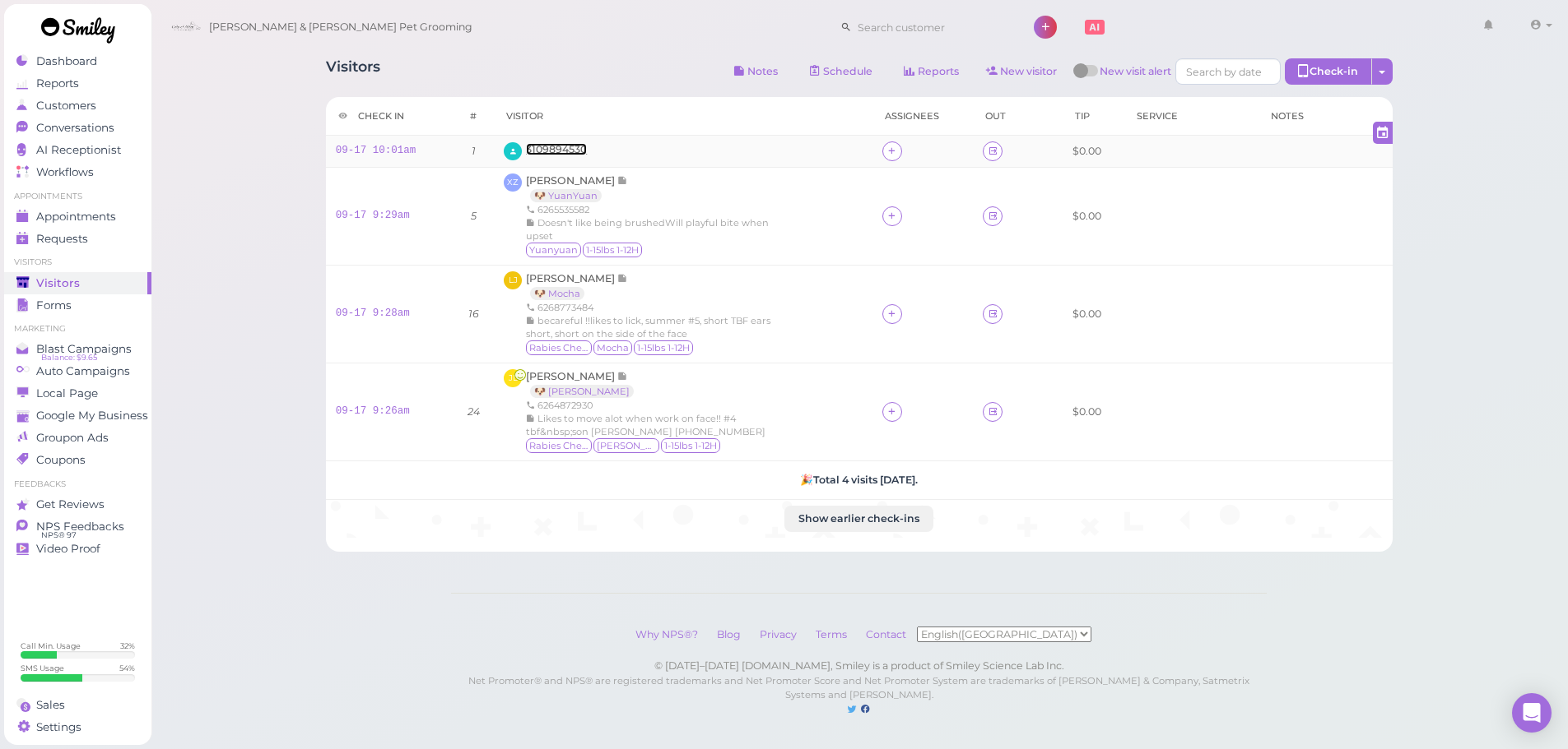
click at [529, 143] on span "3109894530" at bounding box center [556, 149] width 61 height 12
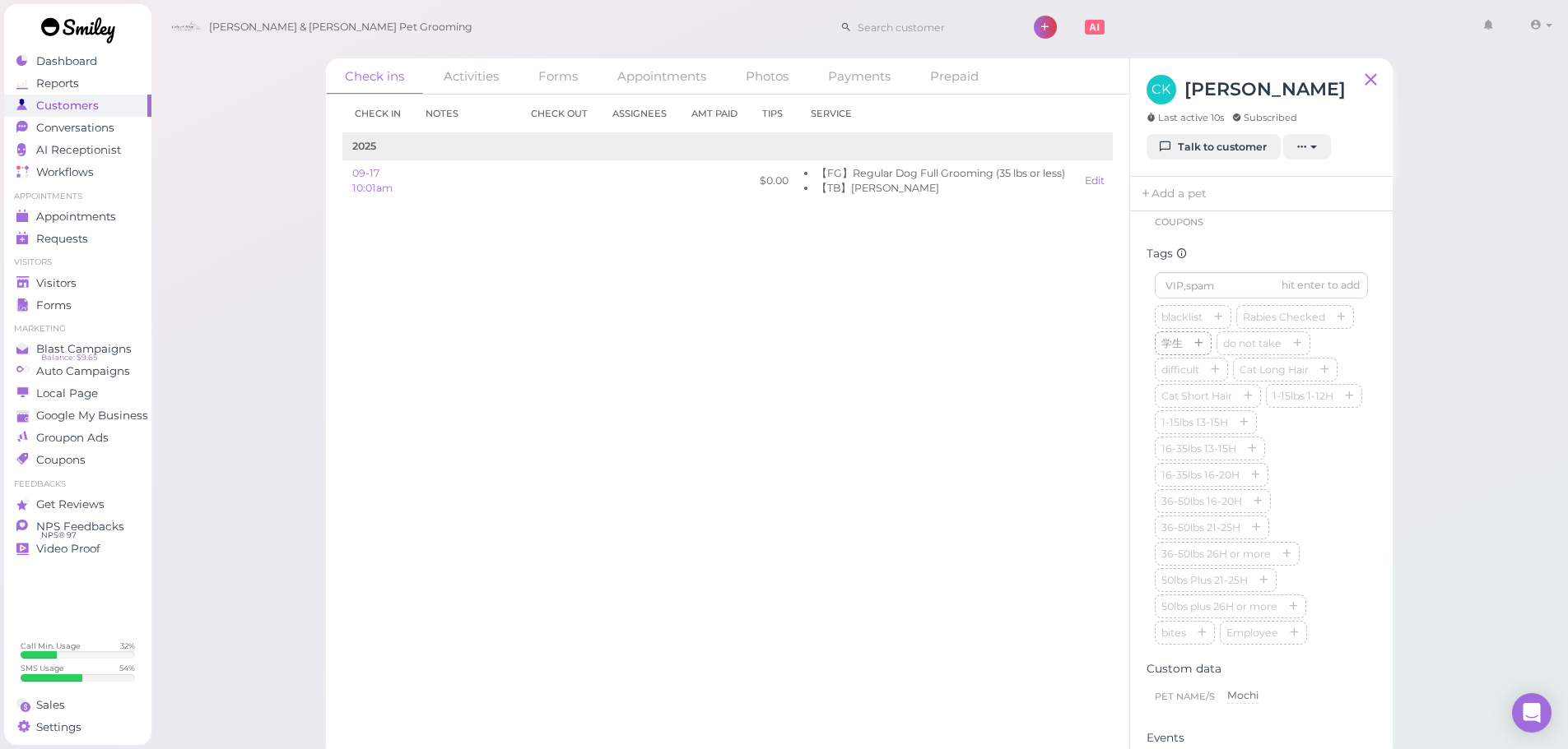
scroll to position [493, 0]
click at [1247, 217] on input at bounding box center [1261, 203] width 213 height 27
type input "Mochi"
click at [494, 456] on div "Check in Notes Check out Assignees Amt Paid Tips Service 2025 09-17 10:01am $0.…" at bounding box center [727, 422] width 804 height 655
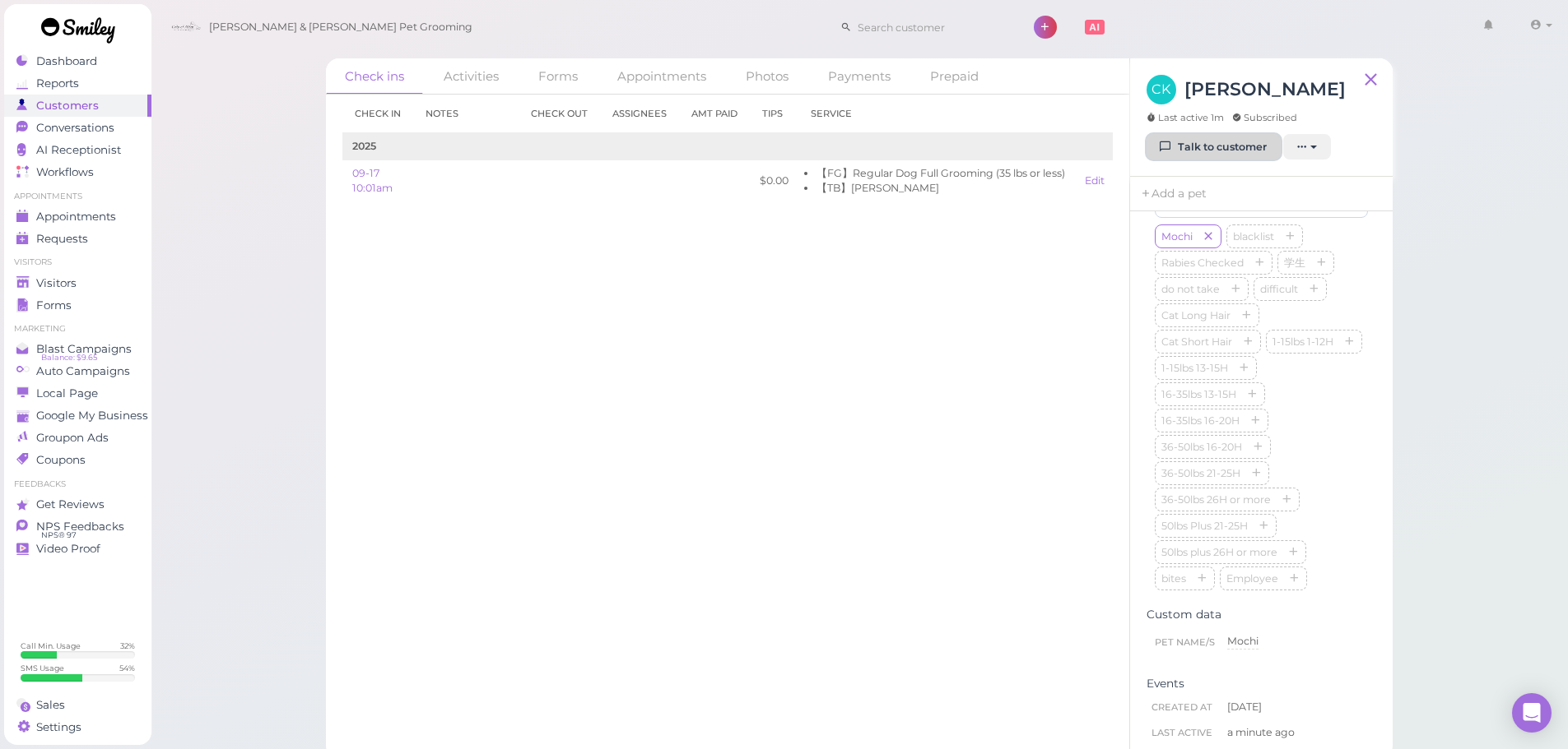
click at [1216, 152] on link "Talk to customer" at bounding box center [1213, 147] width 134 height 27
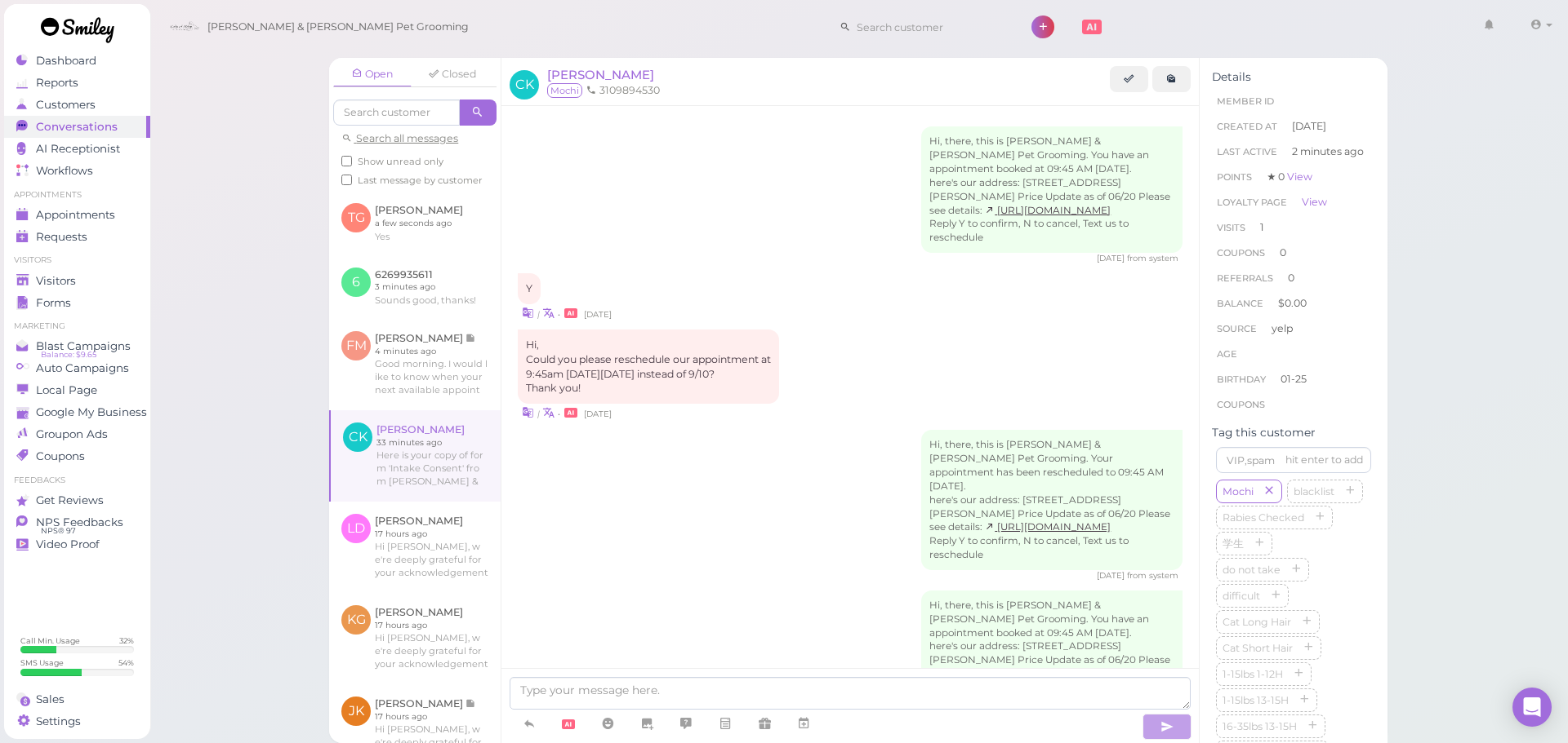
scroll to position [336, 0]
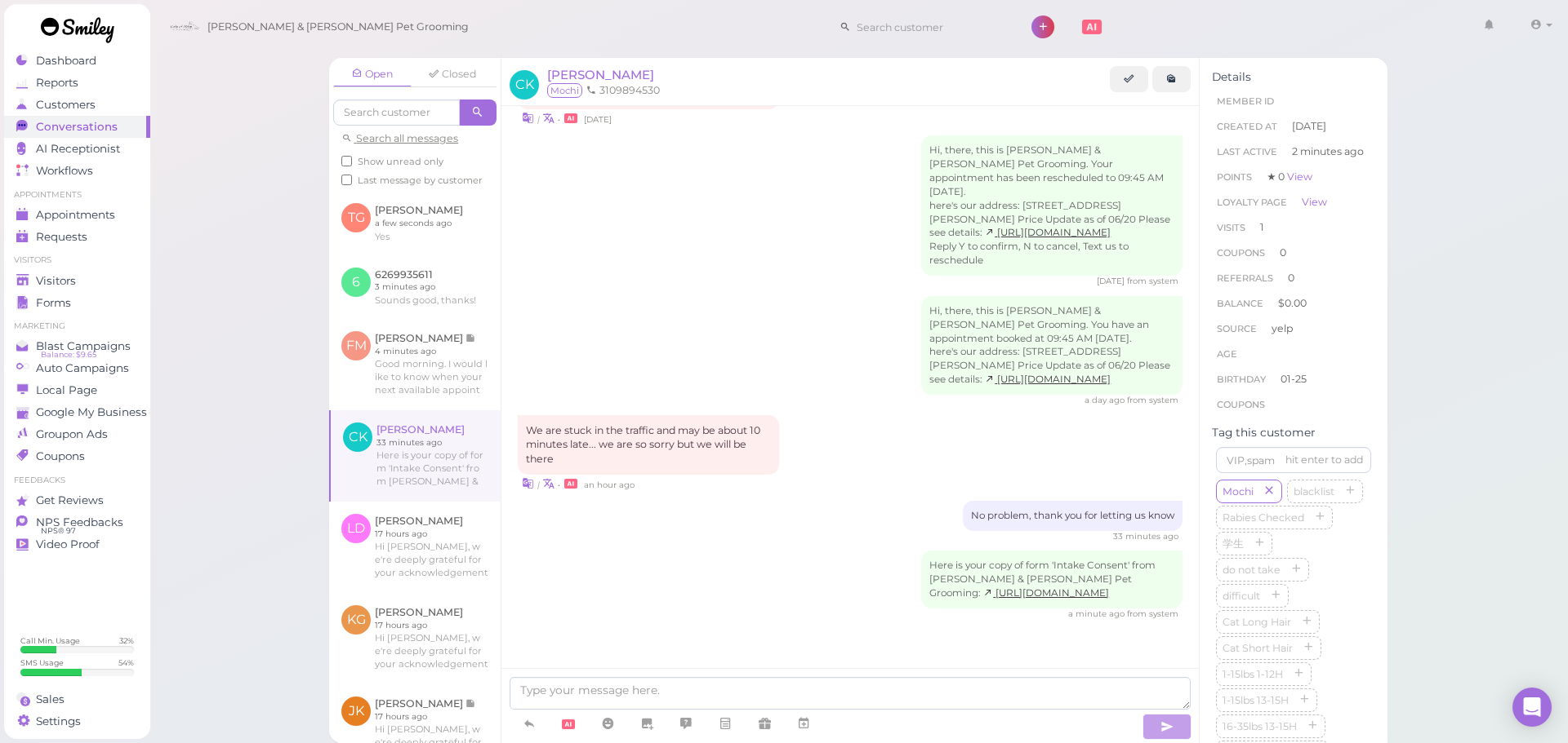
click at [683, 623] on div "Hi, there, this is Cody & Miley Pet Grooming. You have an appointment booked at…" at bounding box center [850, 259] width 698 height 894
click at [678, 617] on div "a minute ago from system" at bounding box center [850, 614] width 665 height 11
click at [394, 252] on link at bounding box center [415, 223] width 172 height 63
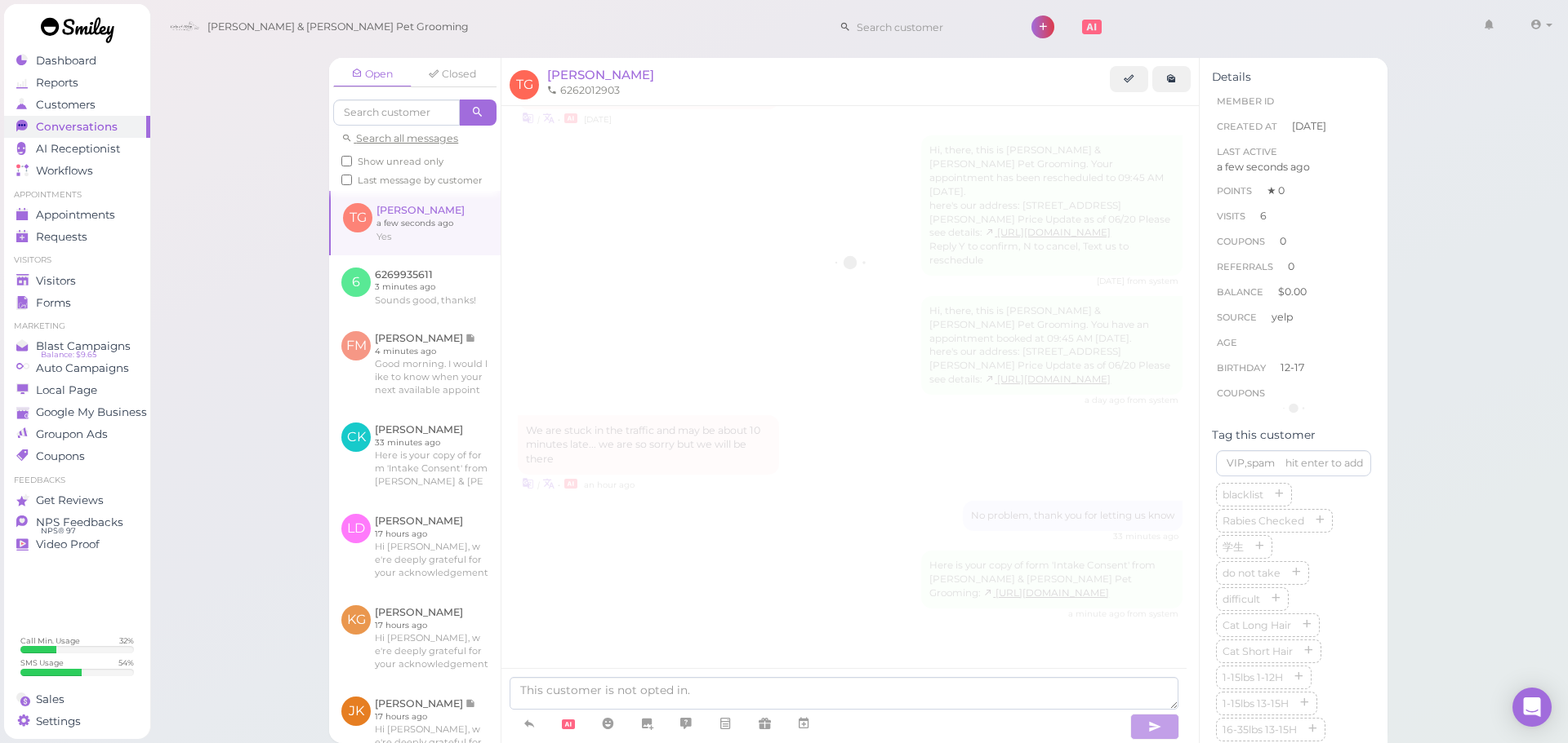
click at [241, 306] on div "Open Closed Search all messages Show unread only Last message by customer TG Ti…" at bounding box center [859, 372] width 1419 height 743
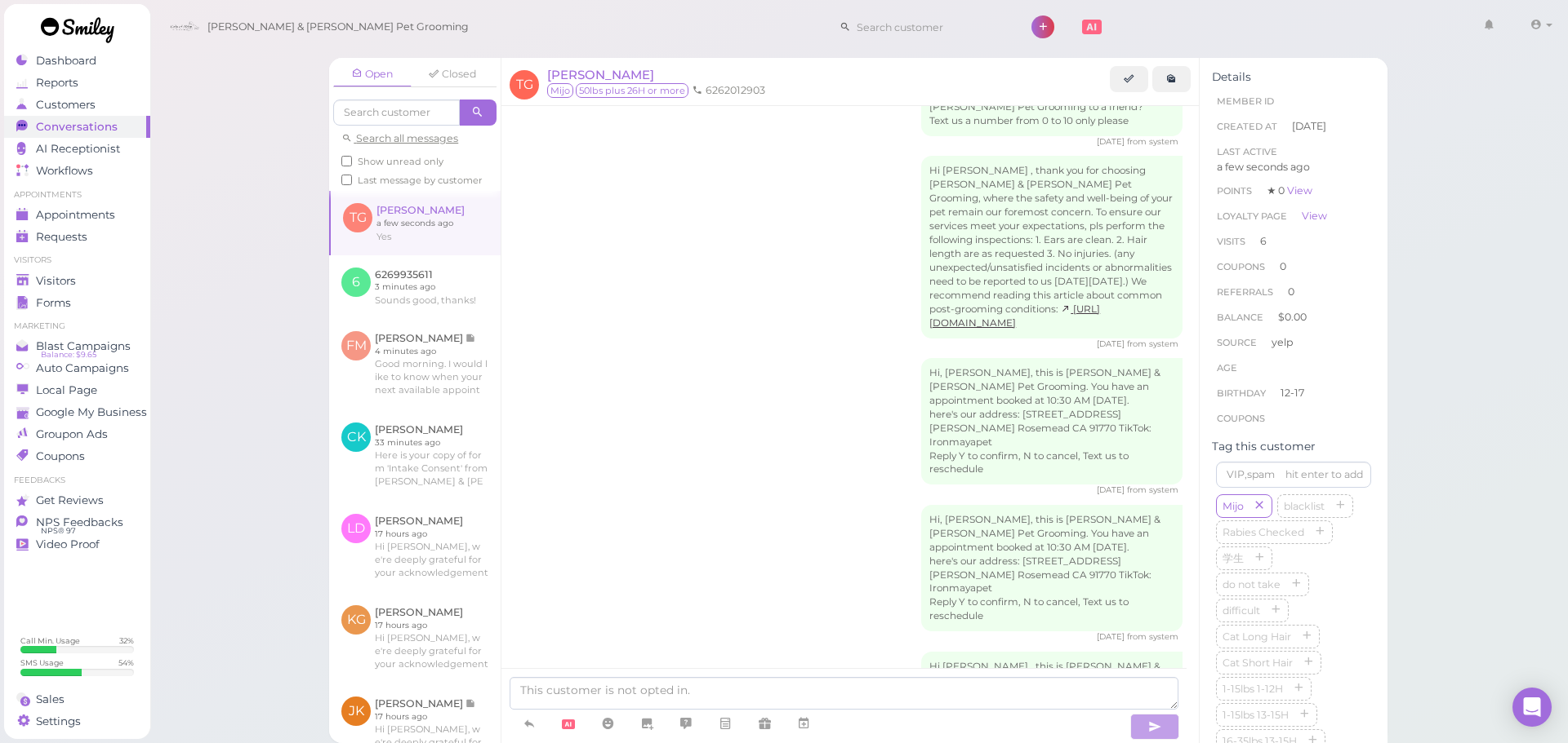
scroll to position [2712, 0]
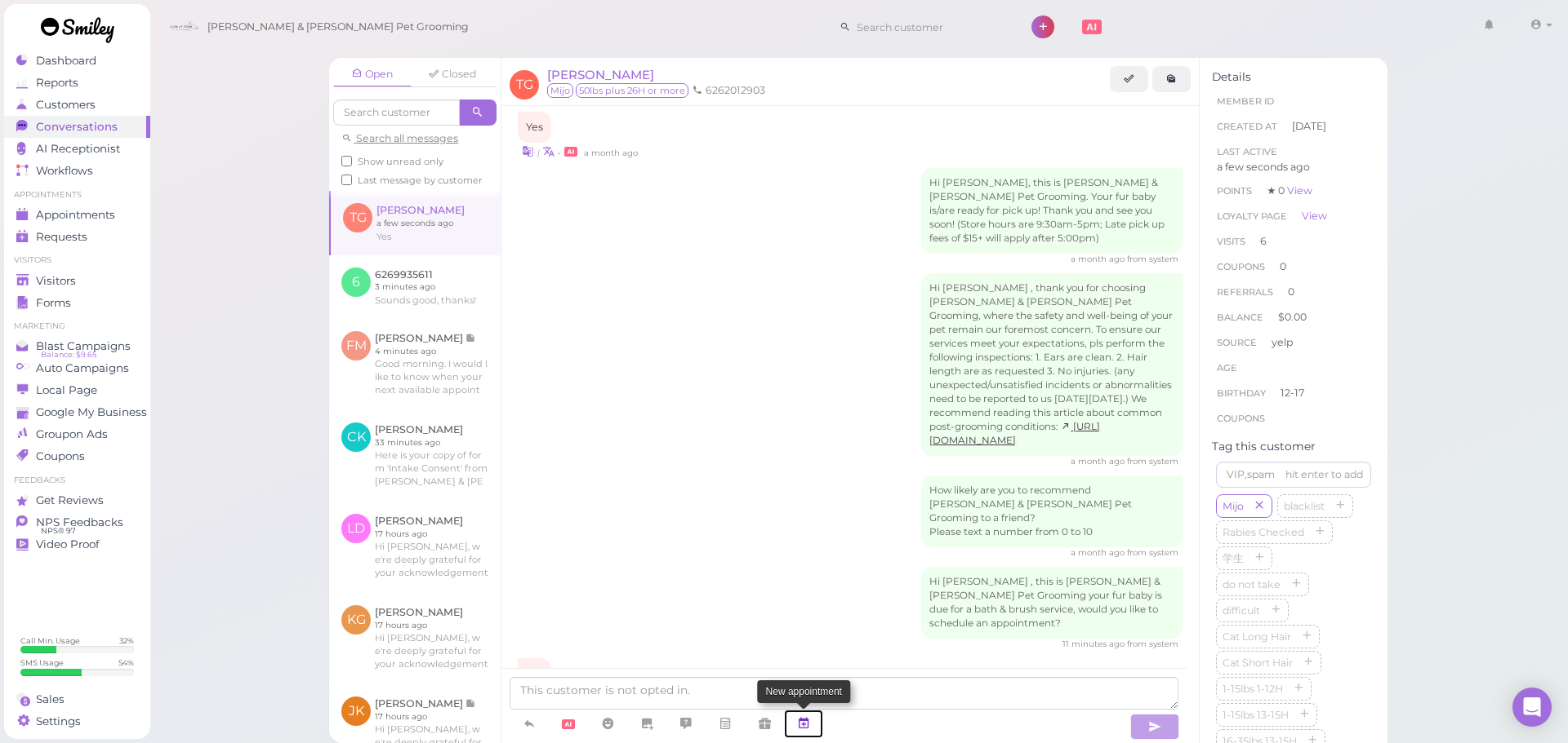
click at [804, 722] on icon at bounding box center [803, 724] width 13 height 17
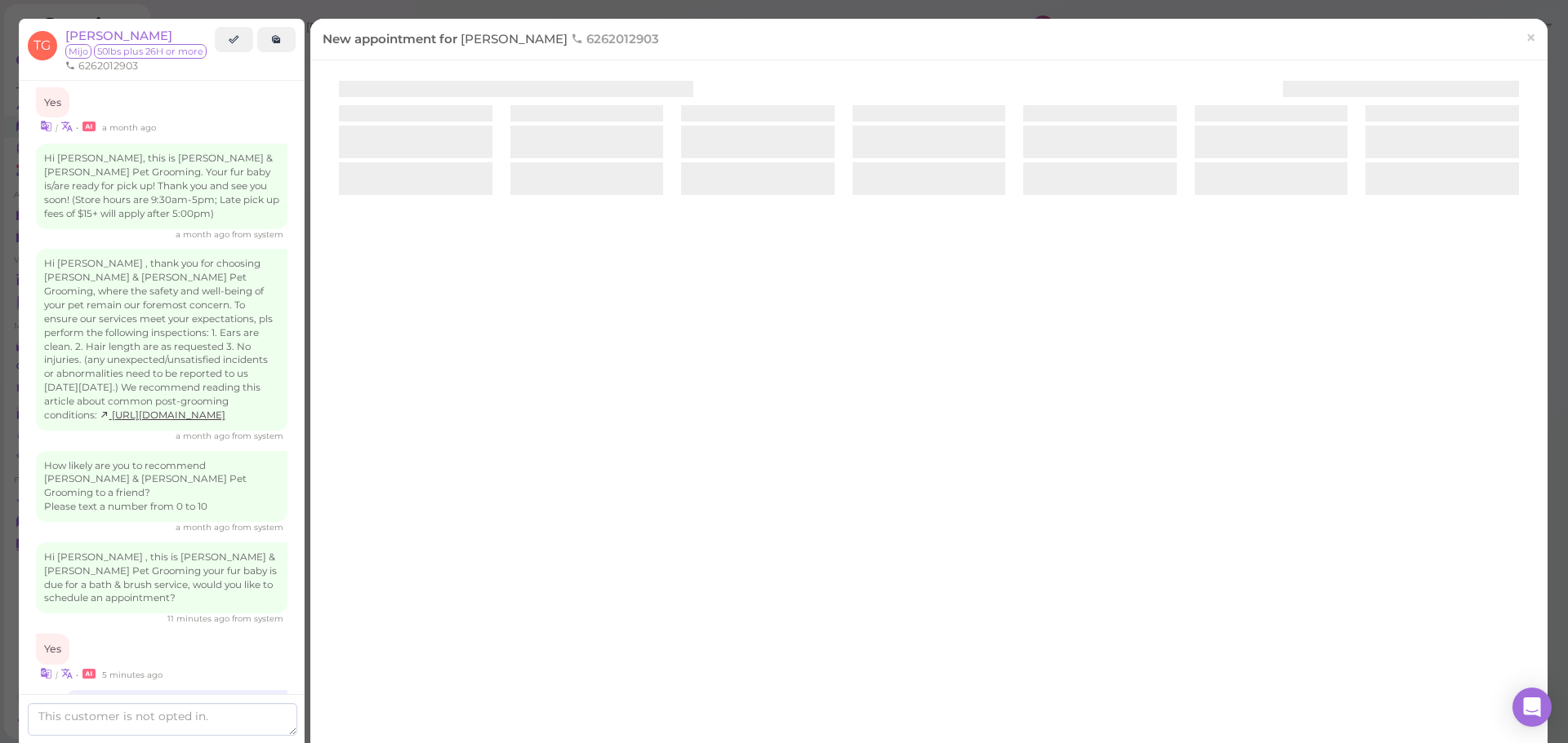
scroll to position [2933, 0]
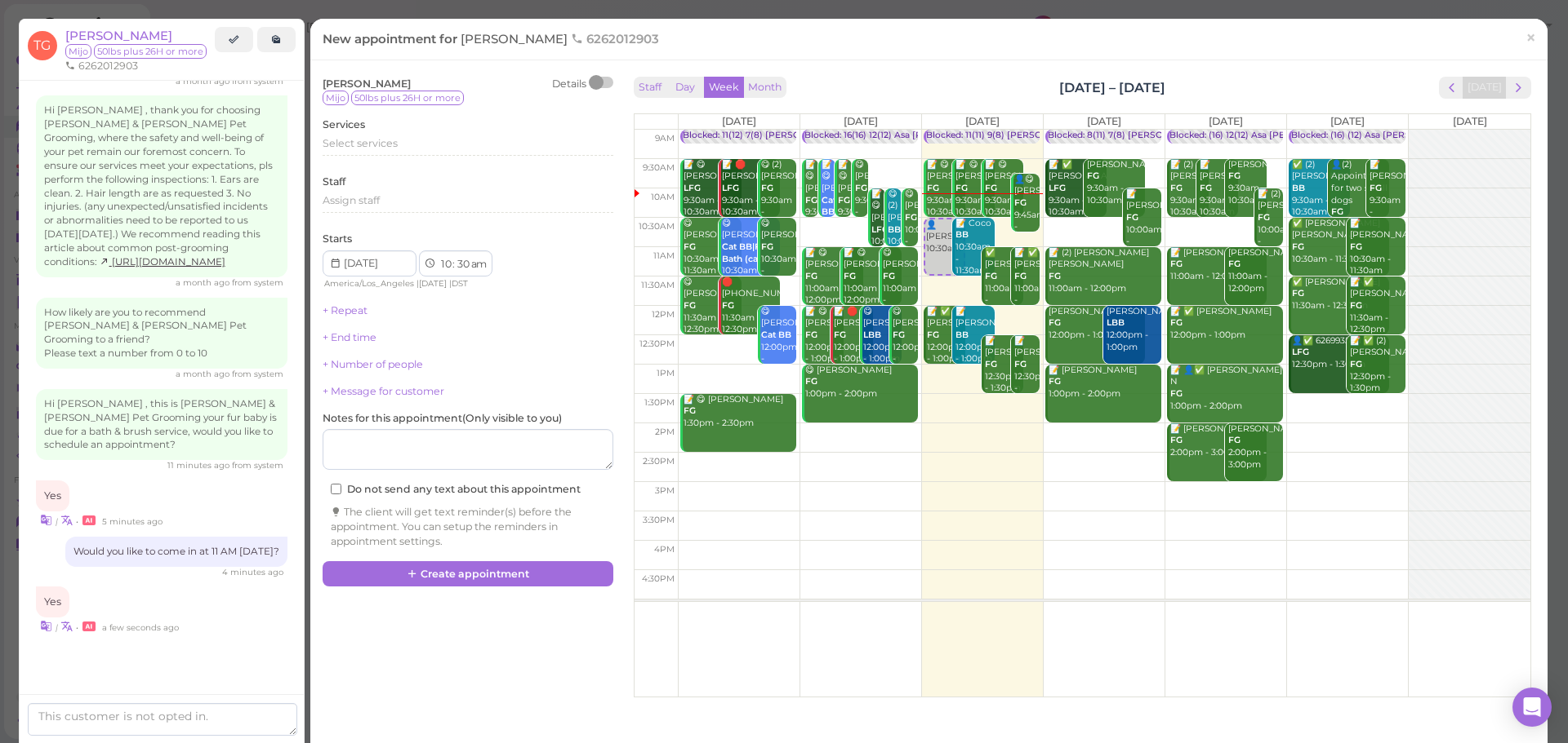
click at [995, 234] on td at bounding box center [1104, 232] width 853 height 29
select select "45"
drag, startPoint x: 970, startPoint y: 261, endPoint x: 1071, endPoint y: 275, distance: 102.0
click at [1072, 129] on tr "Blocked: 11(12) 7(8) Asa Helen • Appointment 📝 😋 Jonathan Quinonez LFG 9:30am -…" at bounding box center [1082, 129] width 896 height 0
type input "2025-09-18"
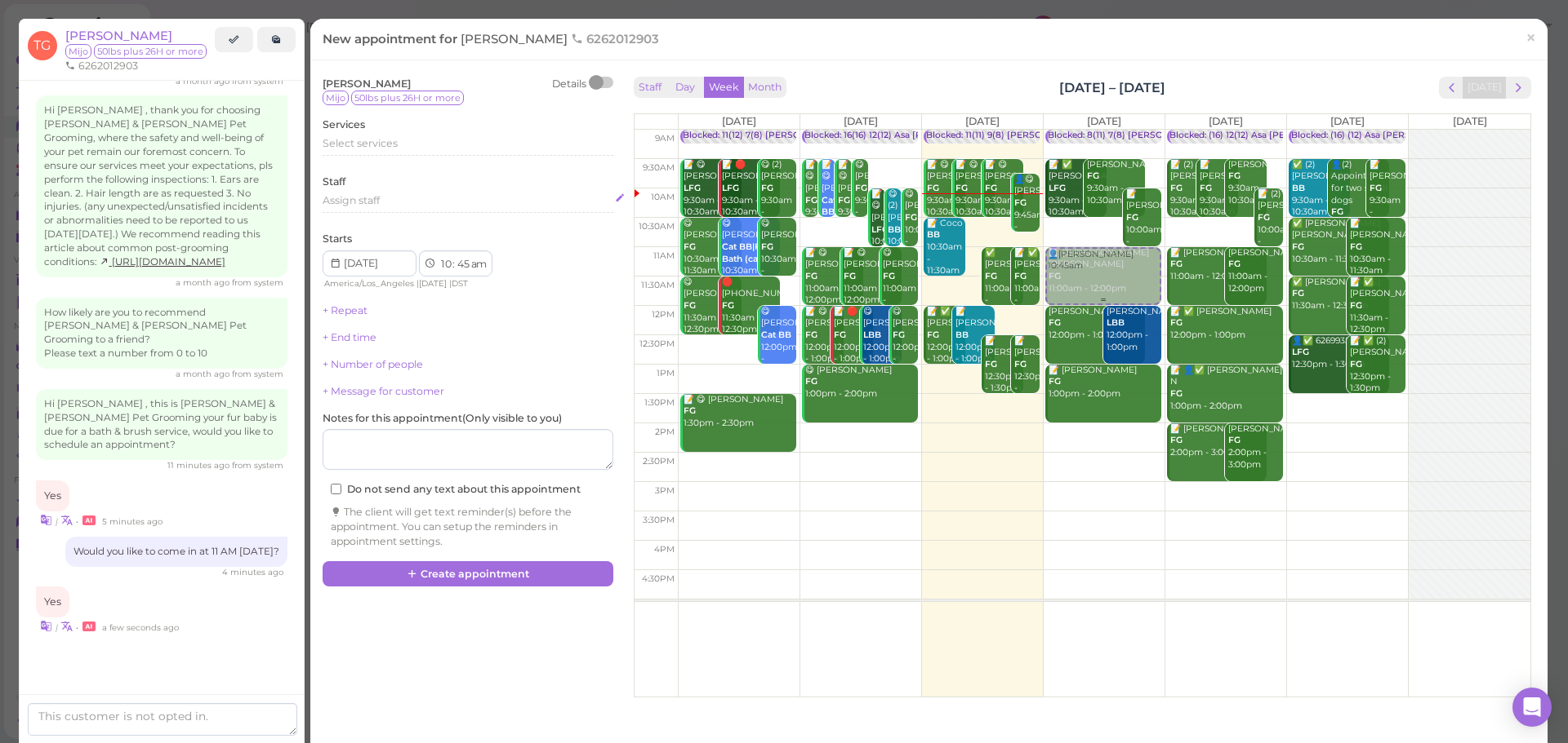
select select "11"
select select "00"
click at [381, 151] on div "Select services" at bounding box center [468, 143] width 291 height 15
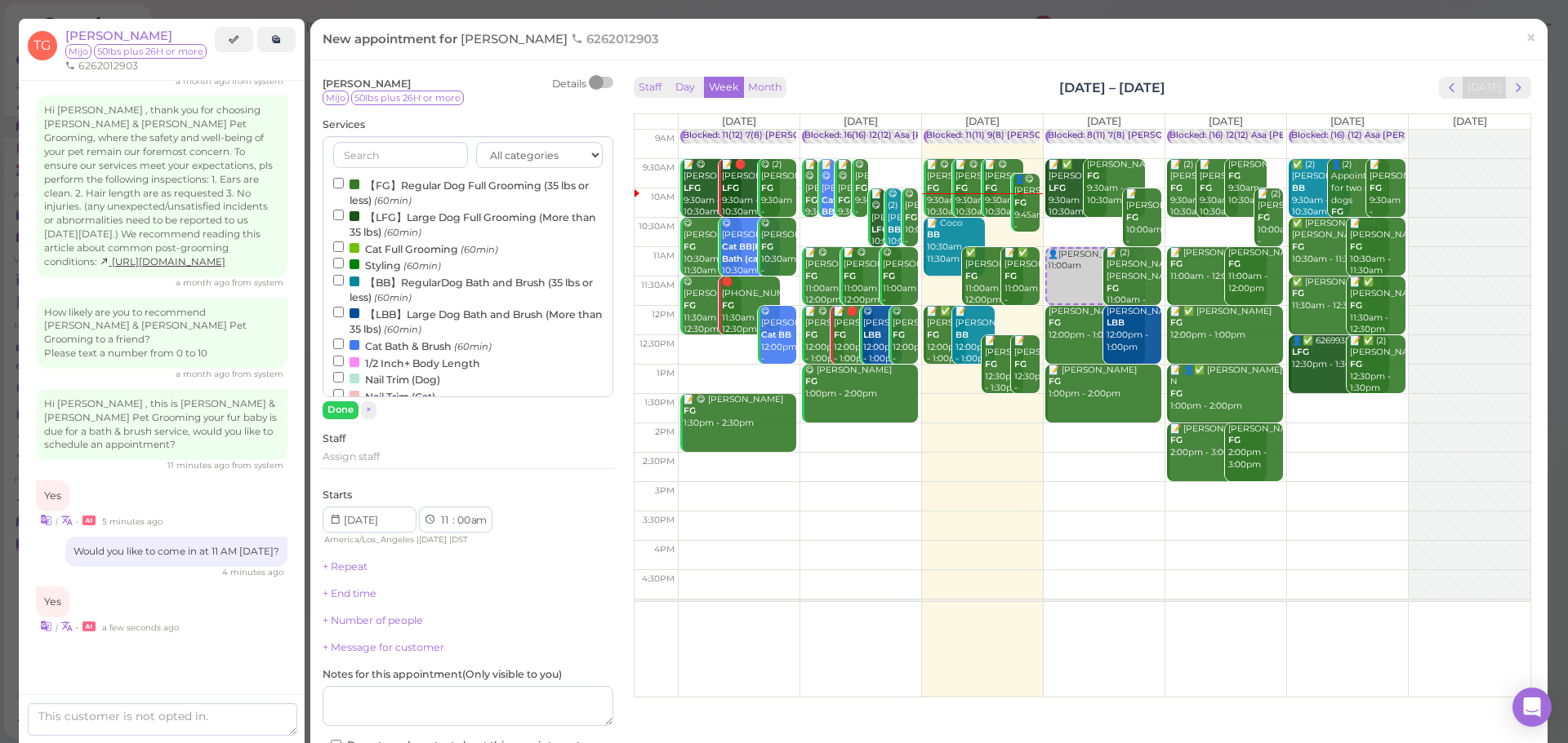
click at [367, 320] on label "【LBB】Large Dog Bath and Brush (More than 35 lbs) (60min)" at bounding box center [468, 321] width 270 height 32
click at [344, 318] on input "【LBB】Large Dog Bath and Brush (More than 35 lbs) (60min)" at bounding box center [338, 313] width 11 height 11
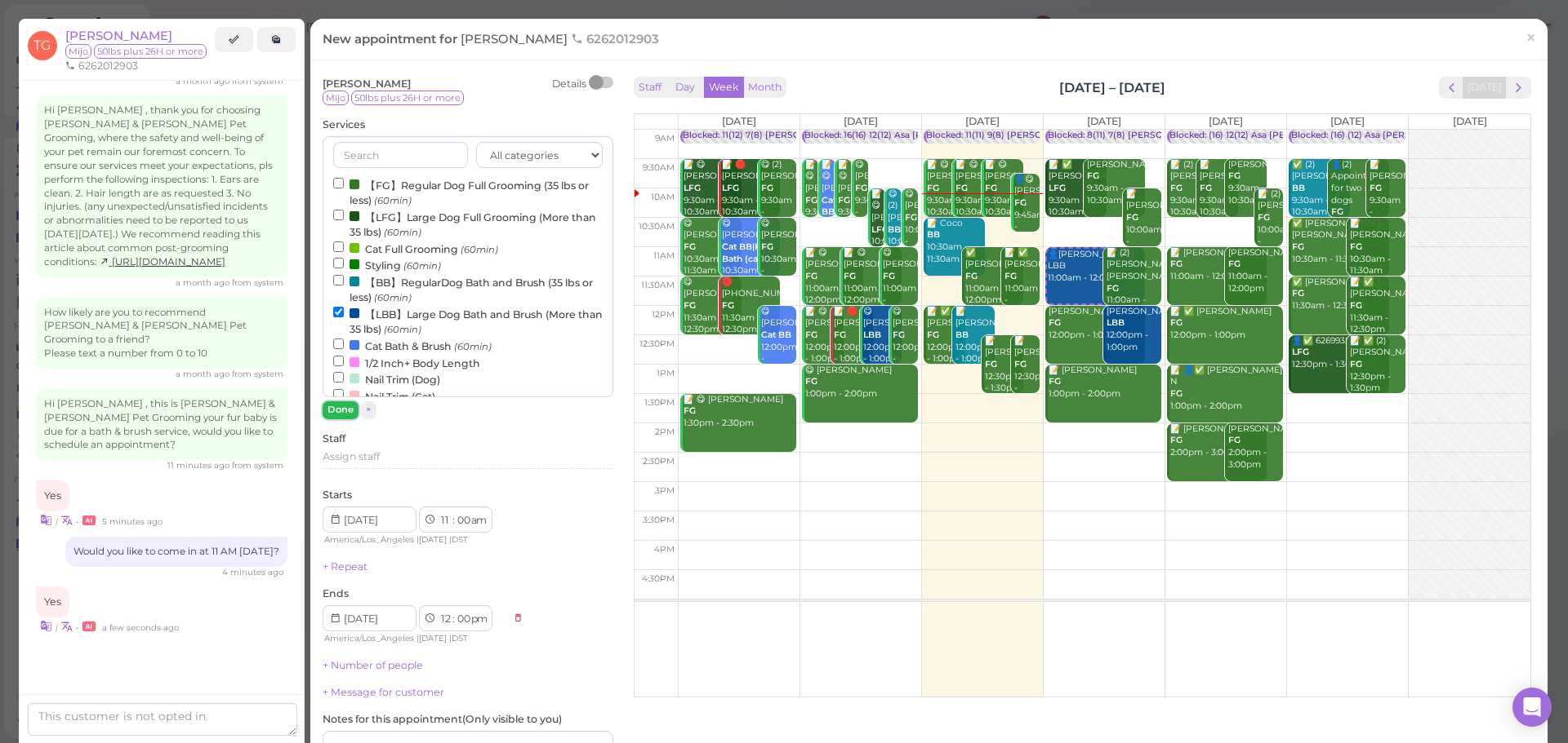
click at [339, 418] on button "Done" at bounding box center [340, 409] width 36 height 17
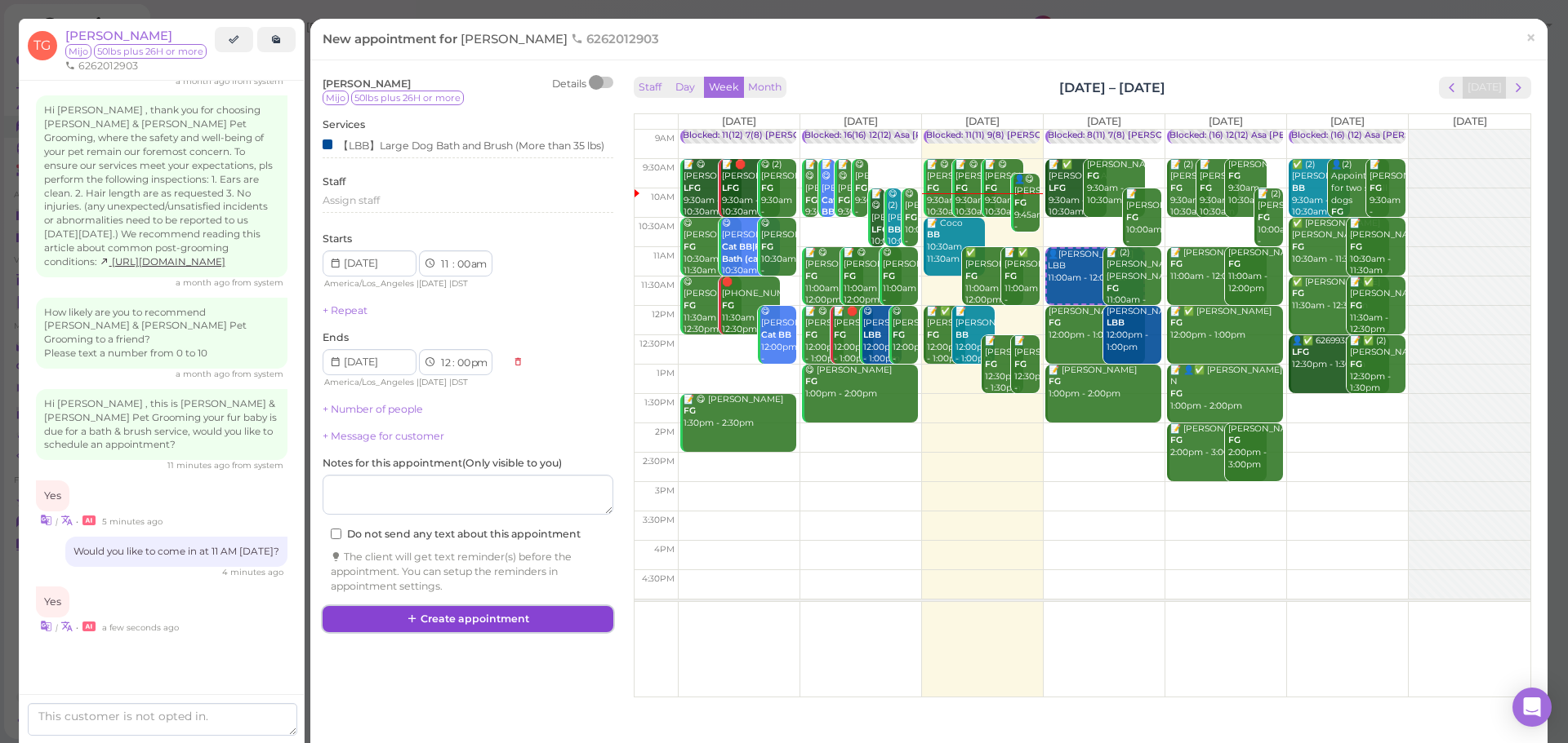
click at [480, 632] on button "Create appointment" at bounding box center [468, 620] width 291 height 26
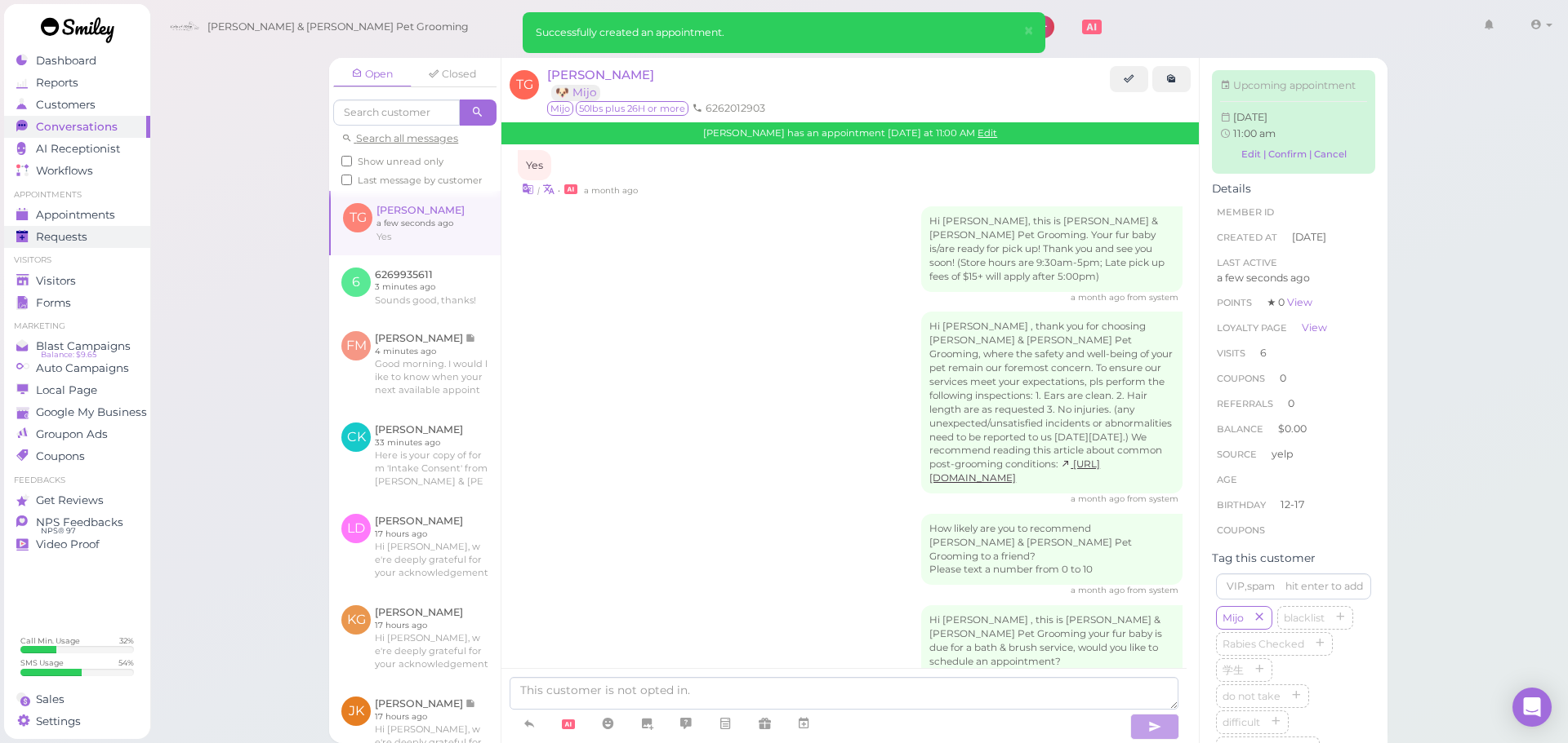
scroll to position [2881, 0]
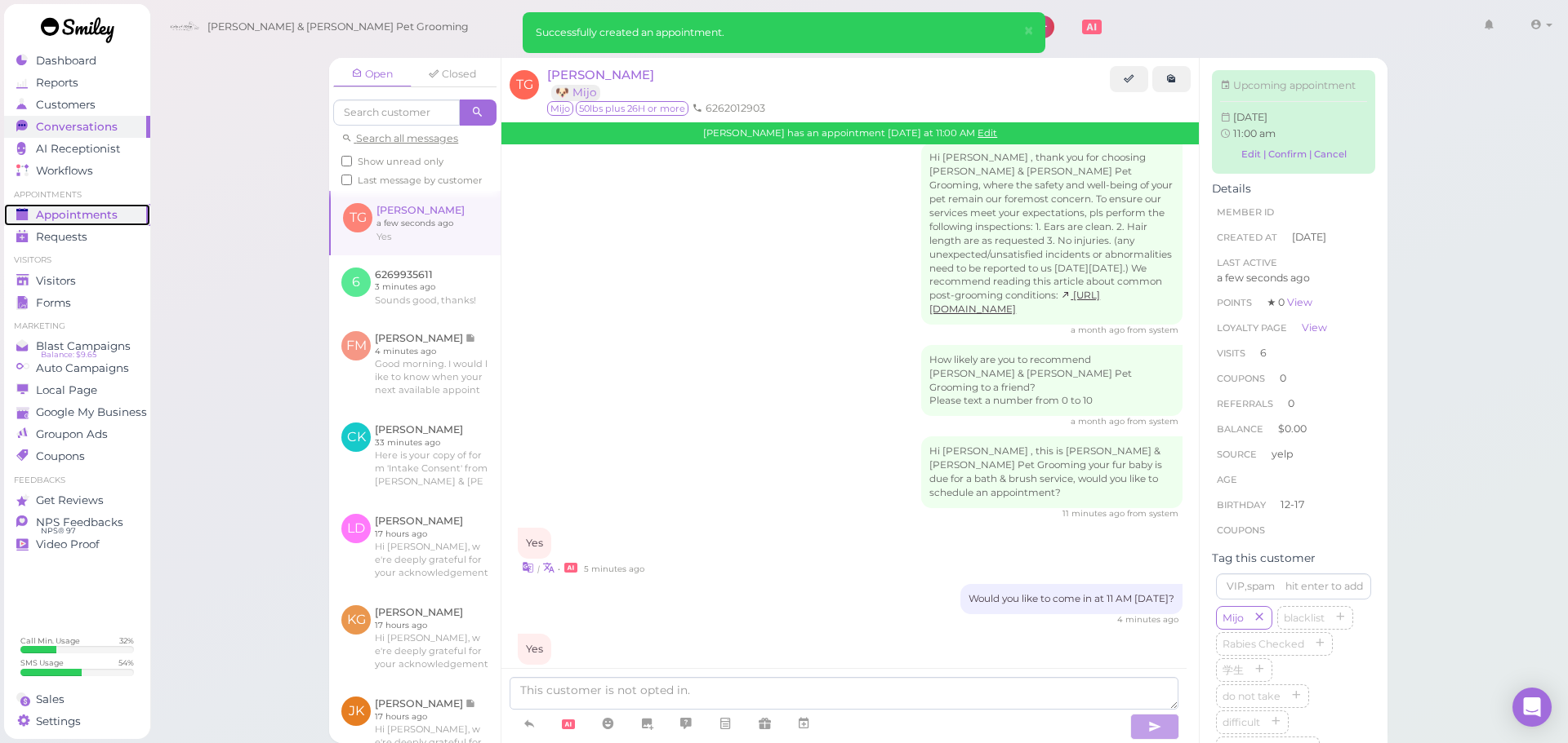
click at [76, 221] on span "Appointments" at bounding box center [77, 215] width 82 height 14
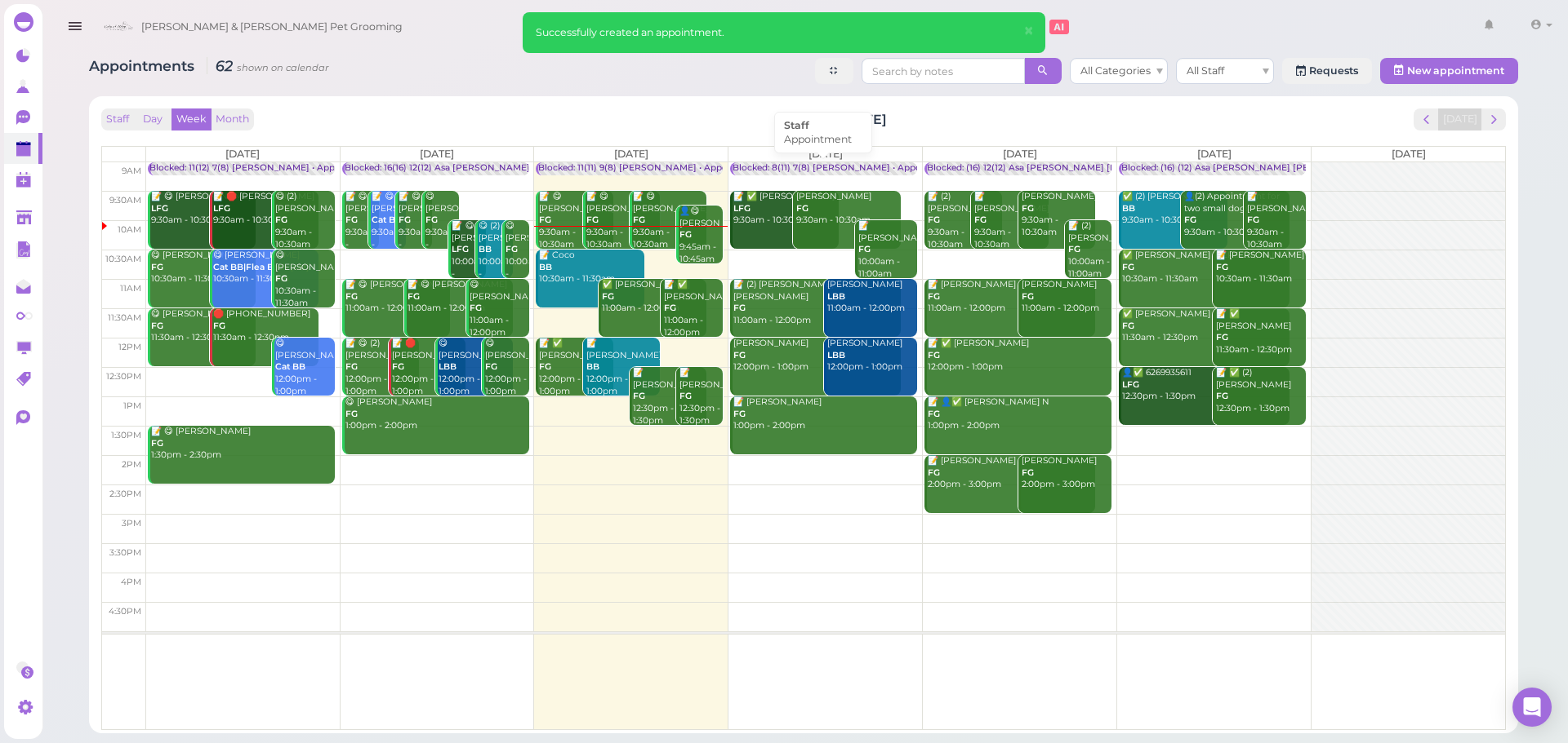
click at [776, 168] on div "Blocked: 8(11) 7(8) Asa Rebecca • Appointment" at bounding box center [843, 168] width 223 height 12
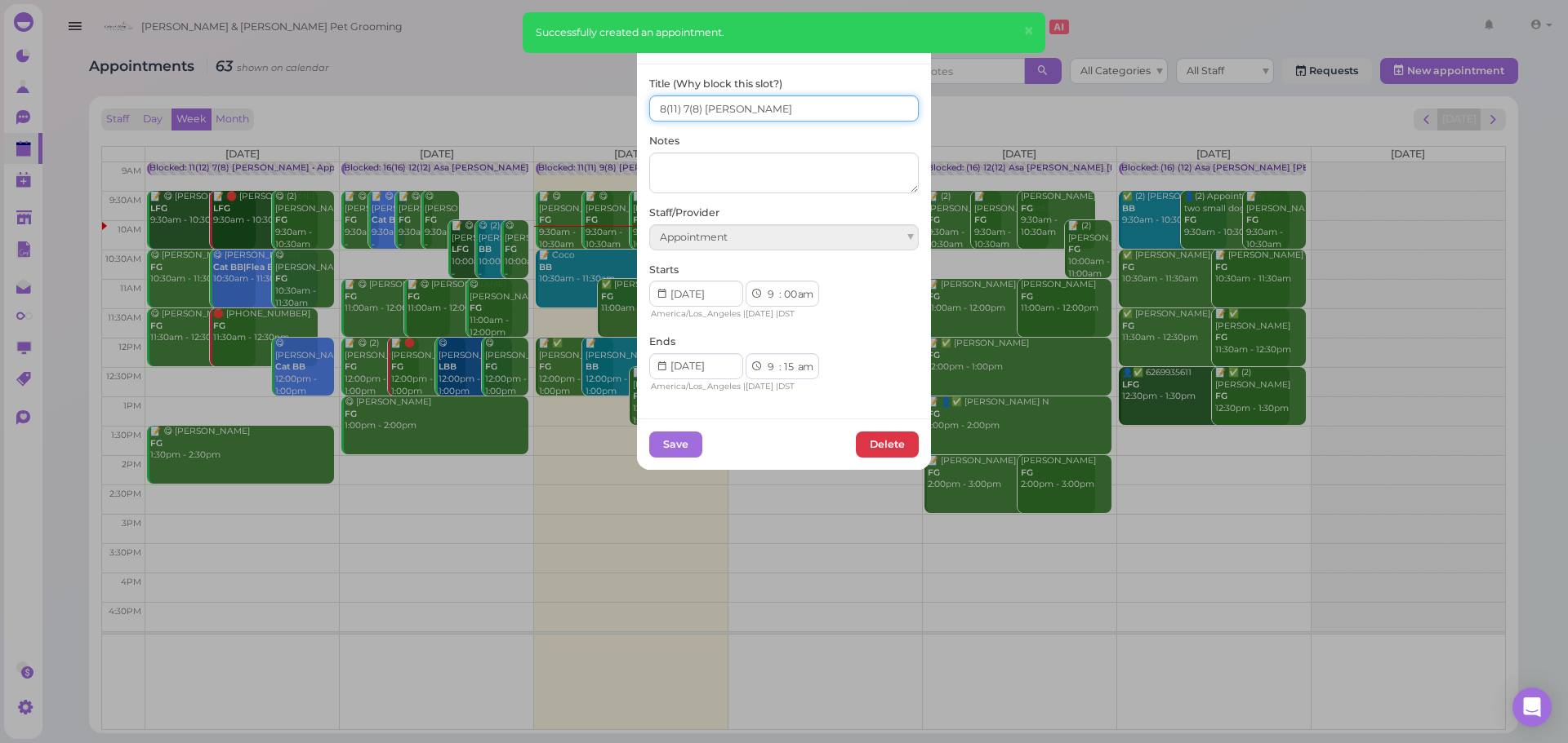
click at [649, 114] on input "8(11) 7(8) Asa Rebecca" at bounding box center [784, 108] width 270 height 26
type input "9(11) 7(8) Asa Rebecca"
click at [657, 445] on button "Save" at bounding box center [676, 445] width 53 height 26
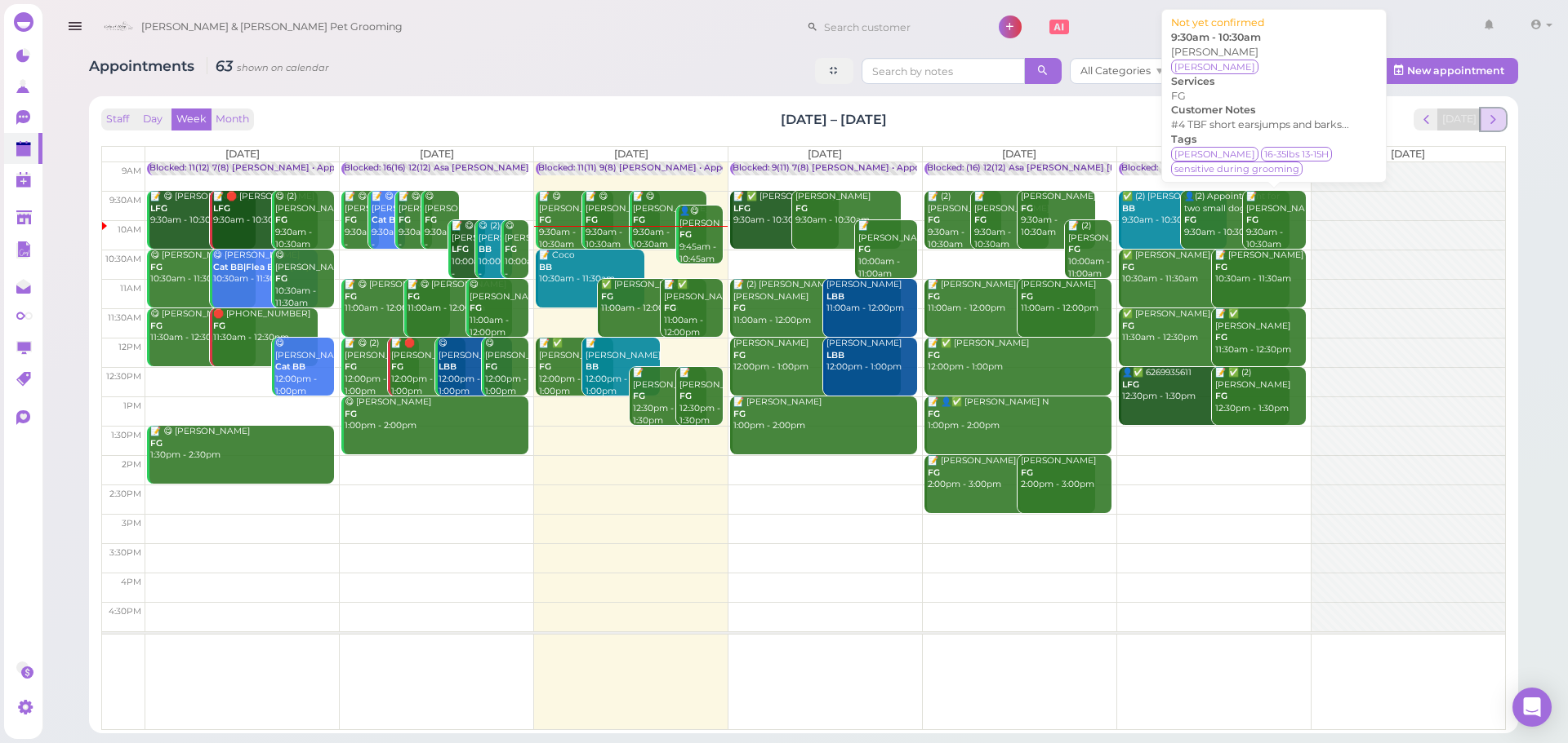
click at [1484, 109] on button "next" at bounding box center [1493, 119] width 26 height 22
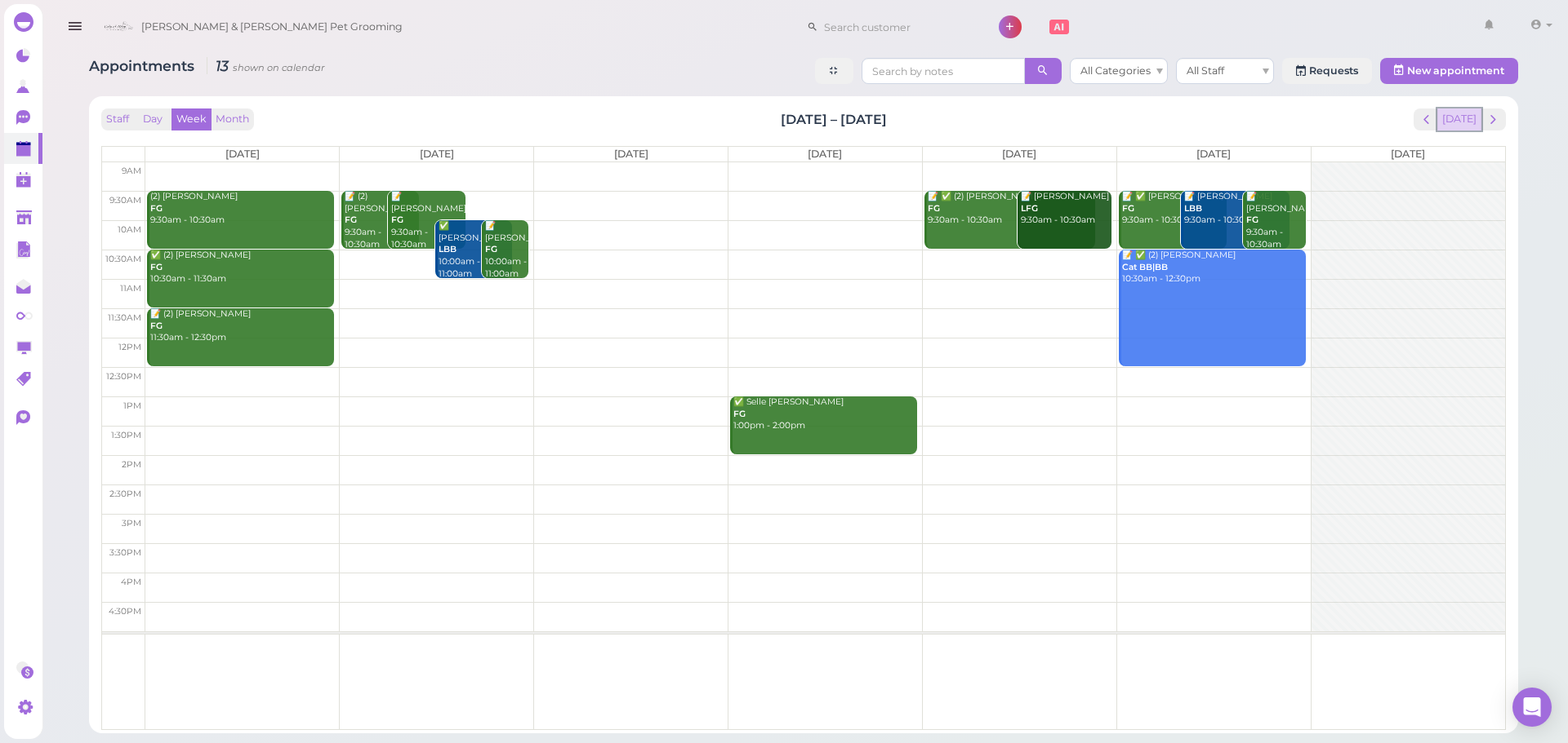
click at [1481, 122] on button "[DATE]" at bounding box center [1459, 119] width 44 height 22
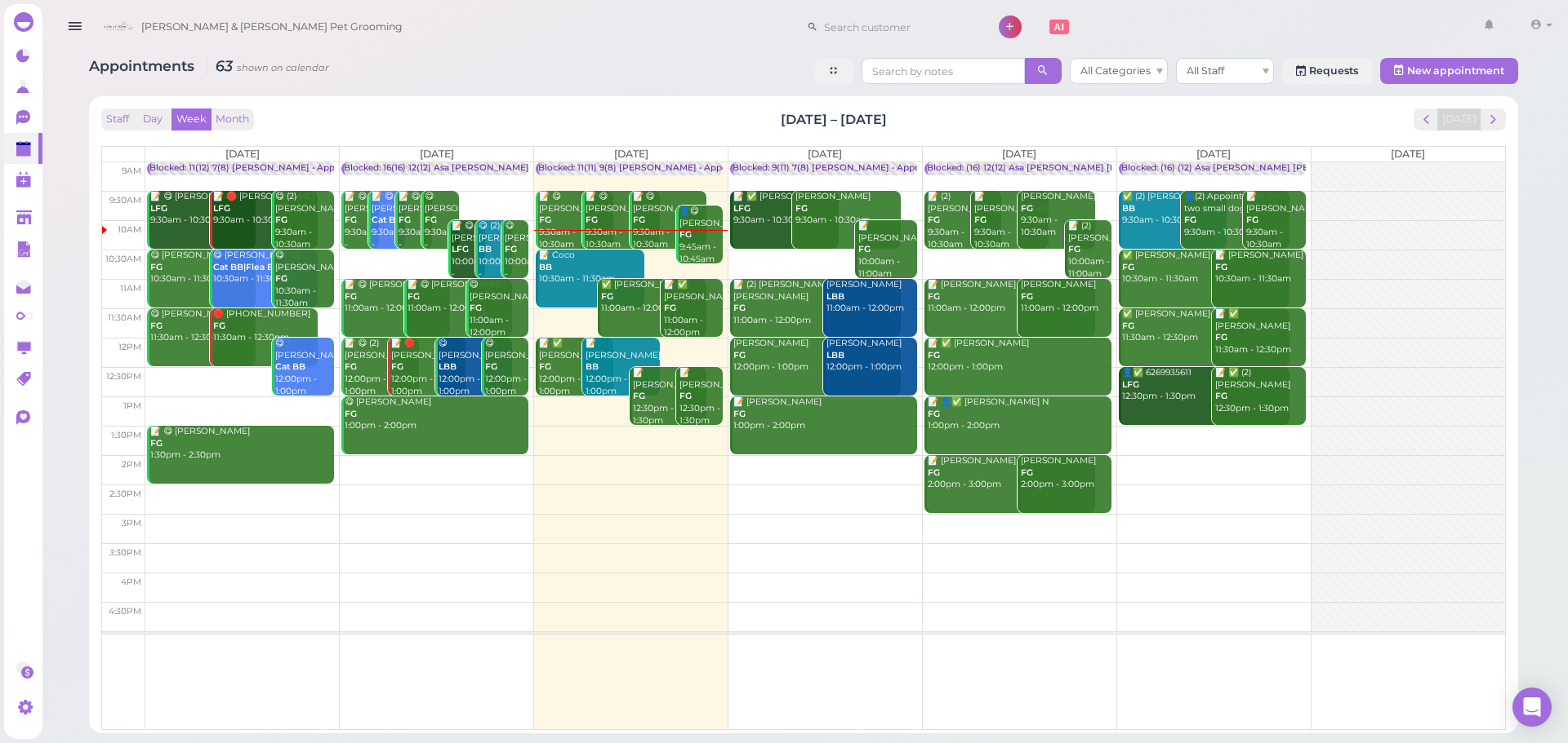
click at [692, 236] on div "👤😋 Chieko Kumagai FG 9:45am - 10:45am" at bounding box center [700, 236] width 44 height 60
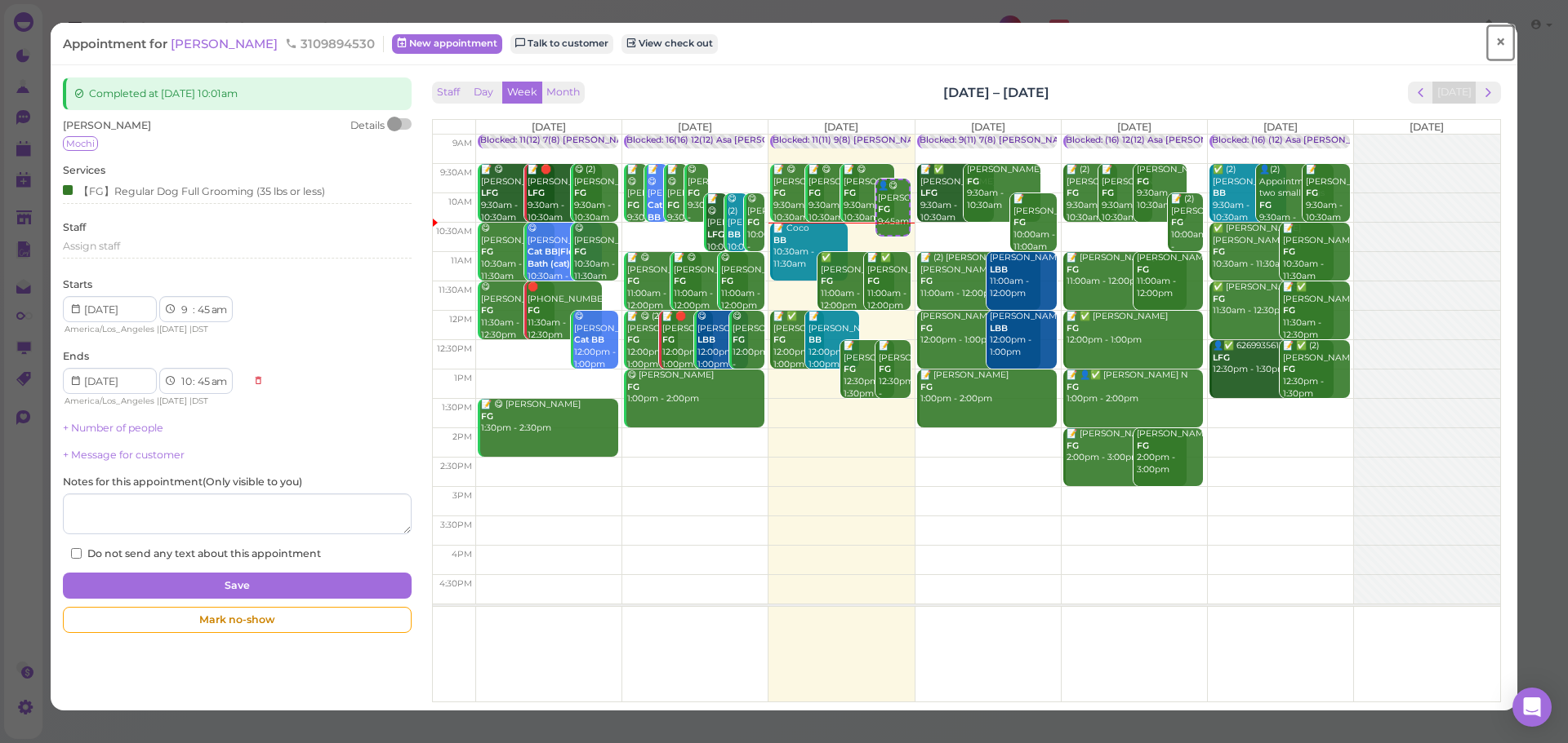
click at [1498, 34] on link "×" at bounding box center [1500, 43] width 30 height 39
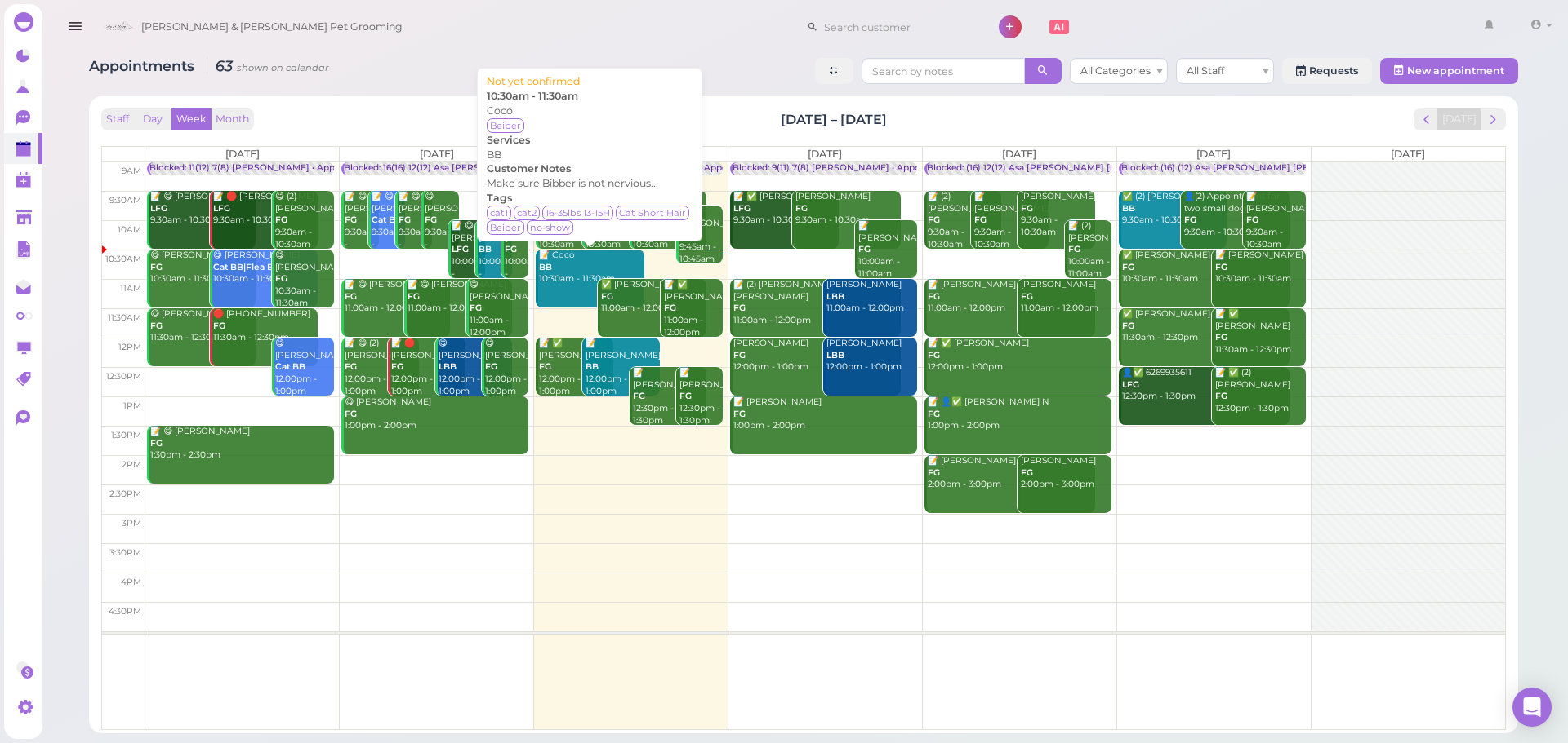
click at [566, 289] on link "📝 Coco BB 10:30am - 11:30am" at bounding box center [589, 279] width 108 height 58
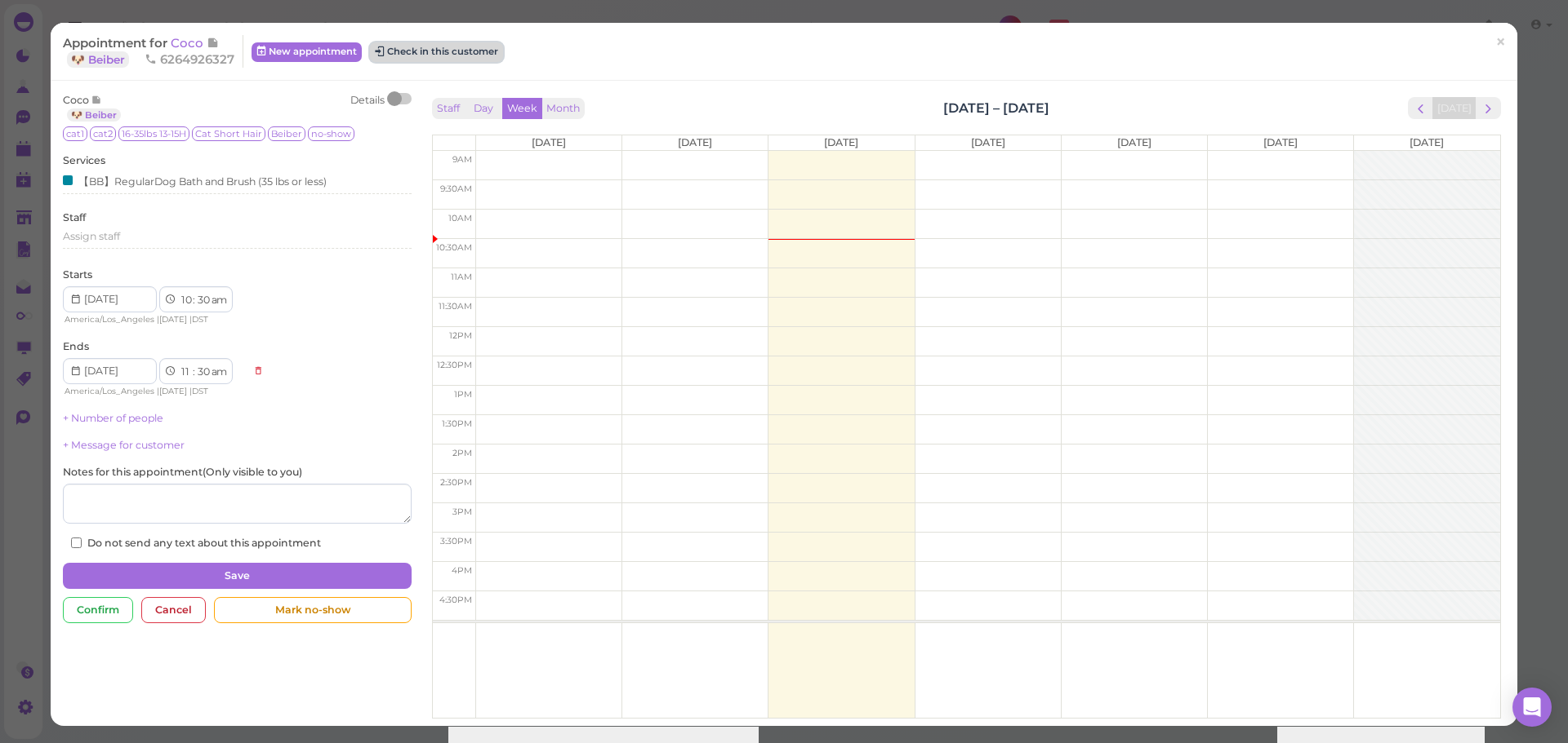
click at [475, 57] on button "Check in this customer" at bounding box center [436, 52] width 133 height 19
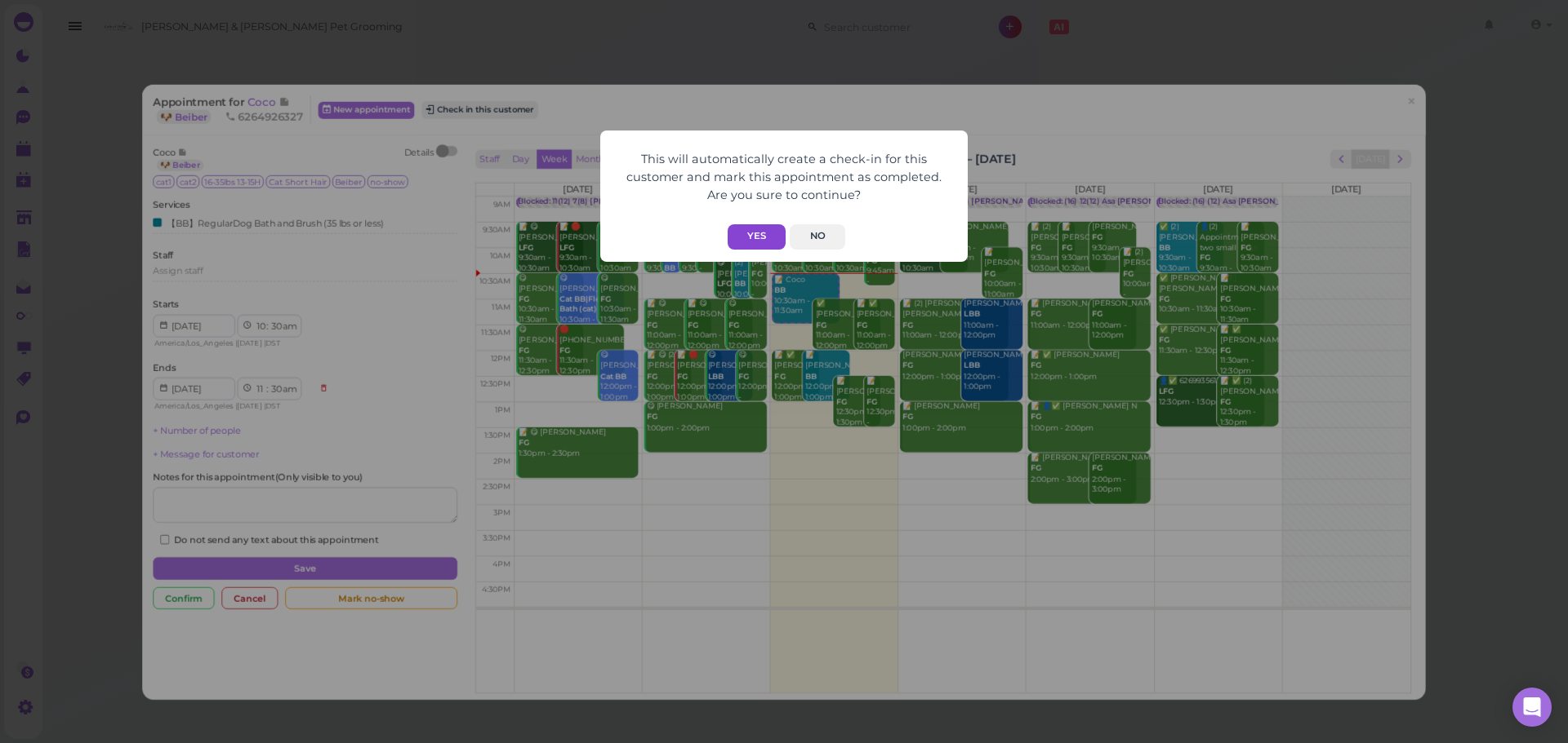
click at [752, 232] on button "Yes" at bounding box center [757, 237] width 58 height 26
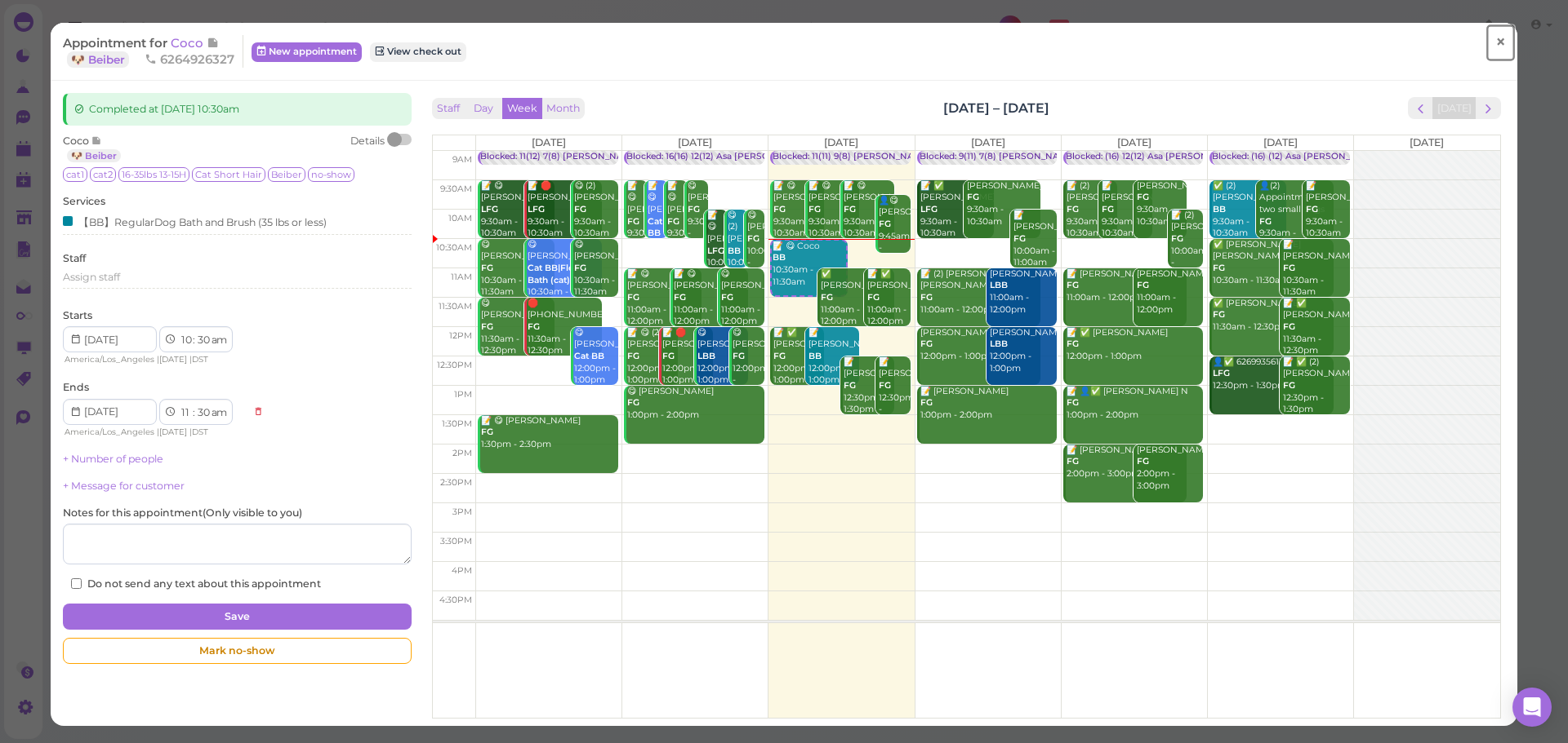
click at [1495, 41] on link "×" at bounding box center [1500, 43] width 30 height 39
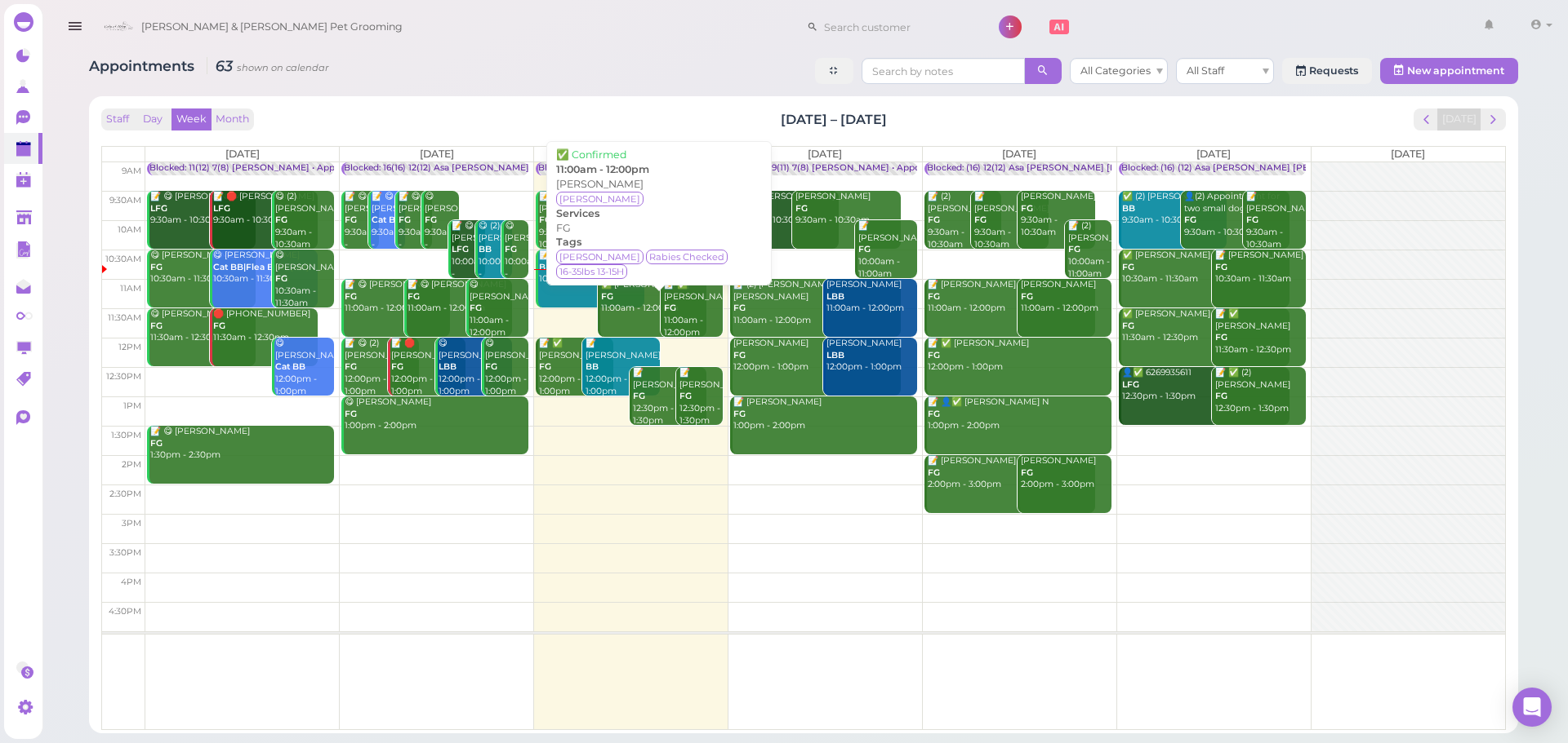
click at [636, 313] on div "✅ Julie Kim FG 11:00am - 12:00pm" at bounding box center [653, 297] width 107 height 36
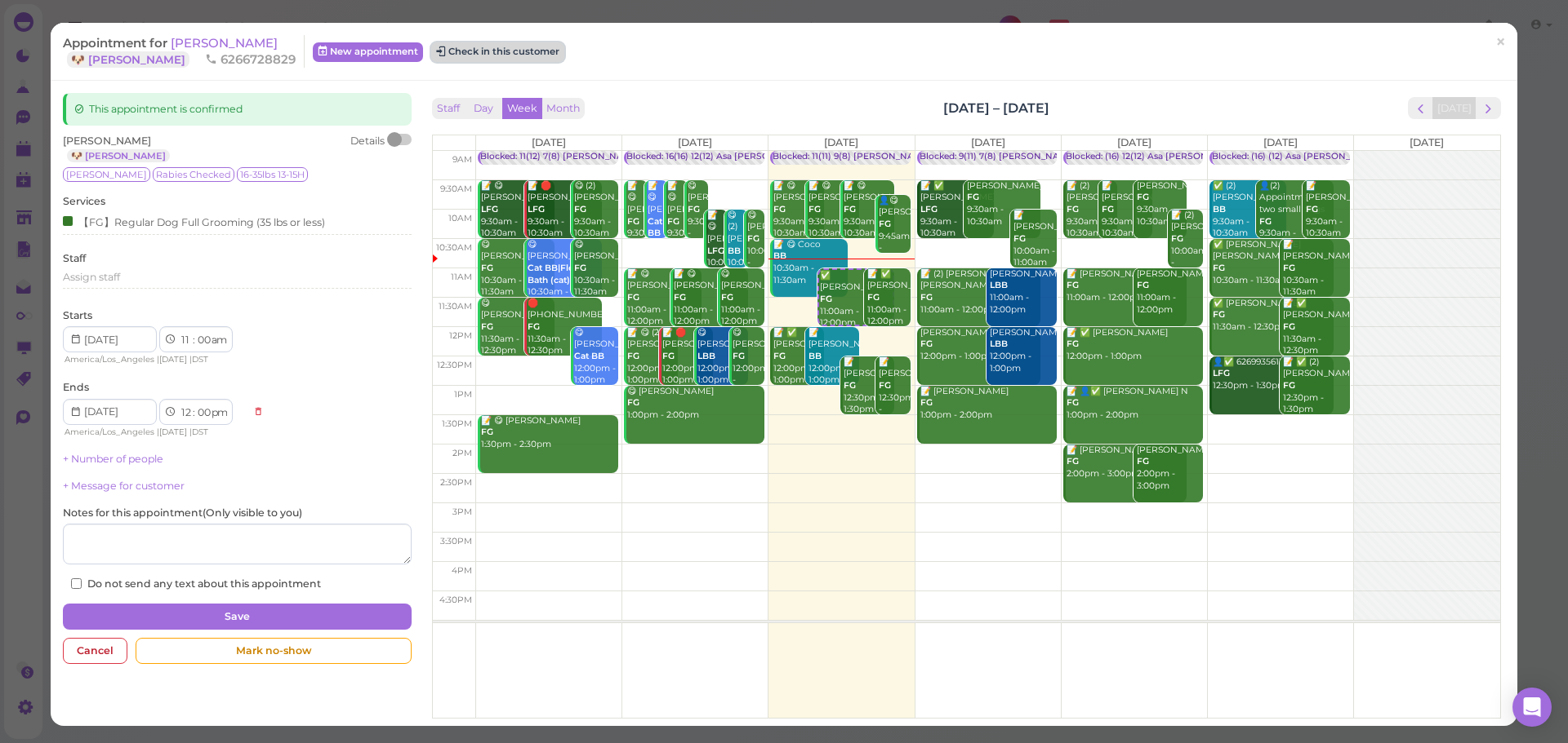
click at [461, 57] on button "Check in this customer" at bounding box center [497, 52] width 133 height 19
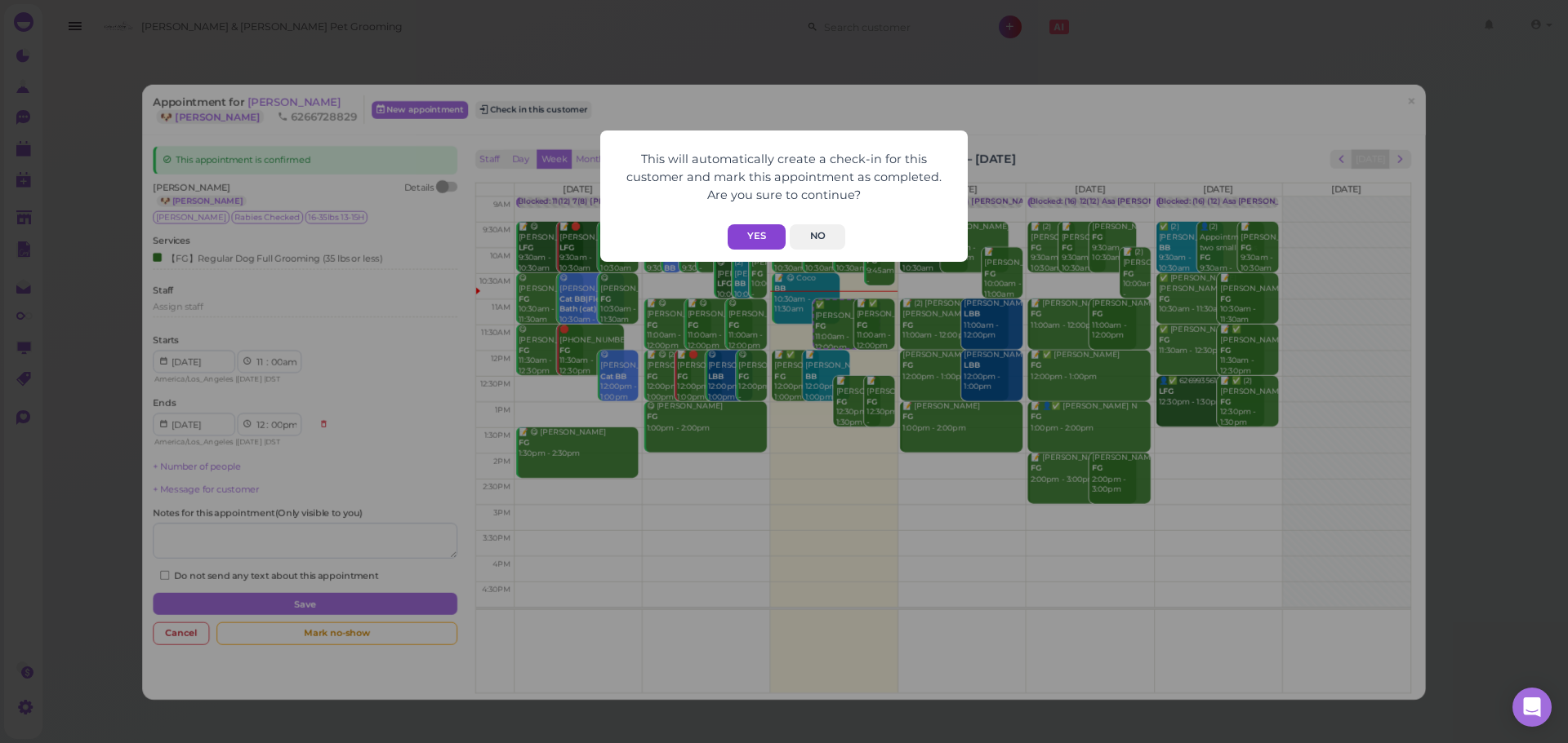
click at [734, 248] on button "Yes" at bounding box center [757, 237] width 58 height 26
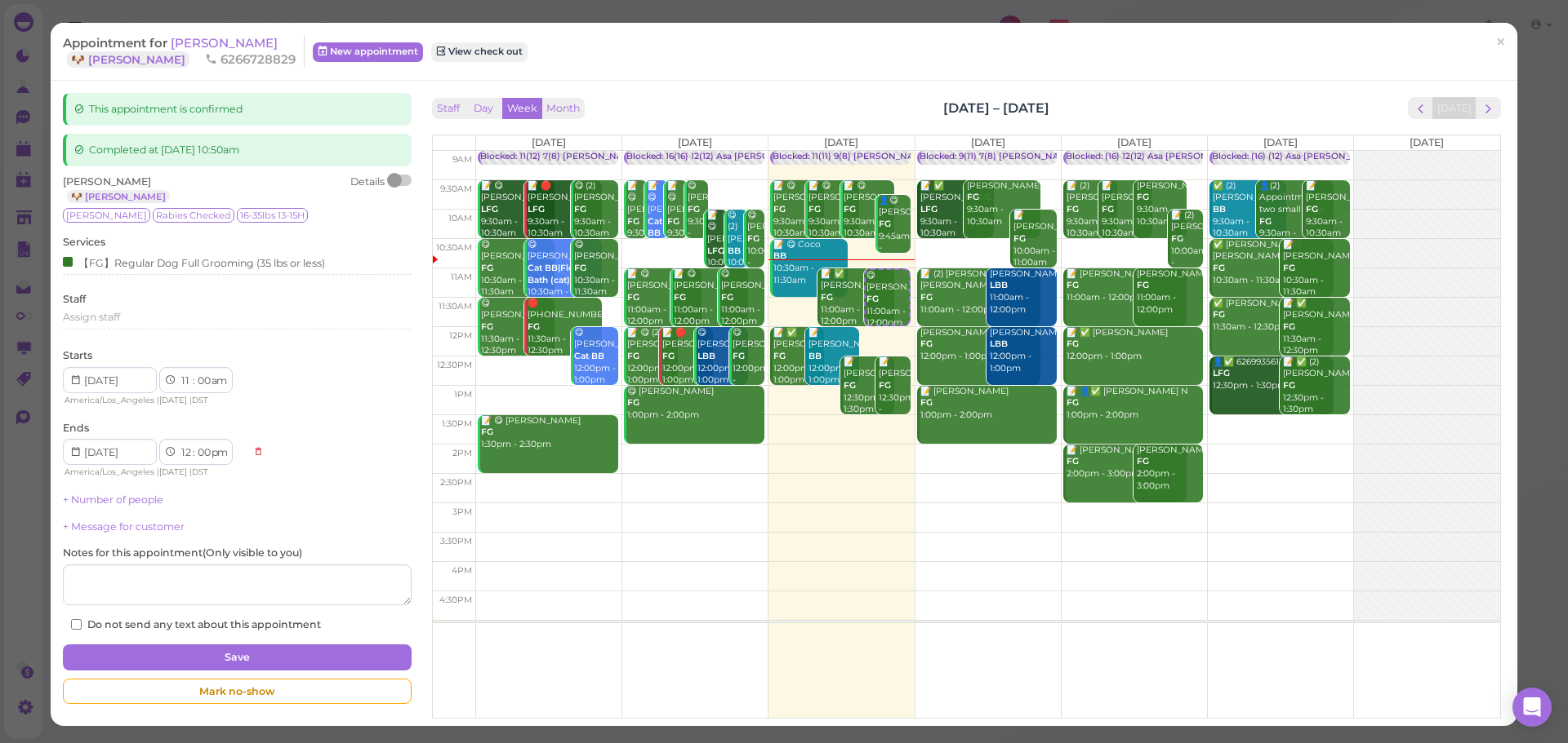
click at [766, 102] on div "Staff Day Week Month Sep 15 – 21, 2025 Today" at bounding box center [965, 107] width 1069 height 22
click at [736, 99] on div "Staff Day Week Month Sep 15 – 21, 2025 Today" at bounding box center [965, 107] width 1069 height 22
click at [196, 44] on span "Julie Kim" at bounding box center [224, 43] width 107 height 16
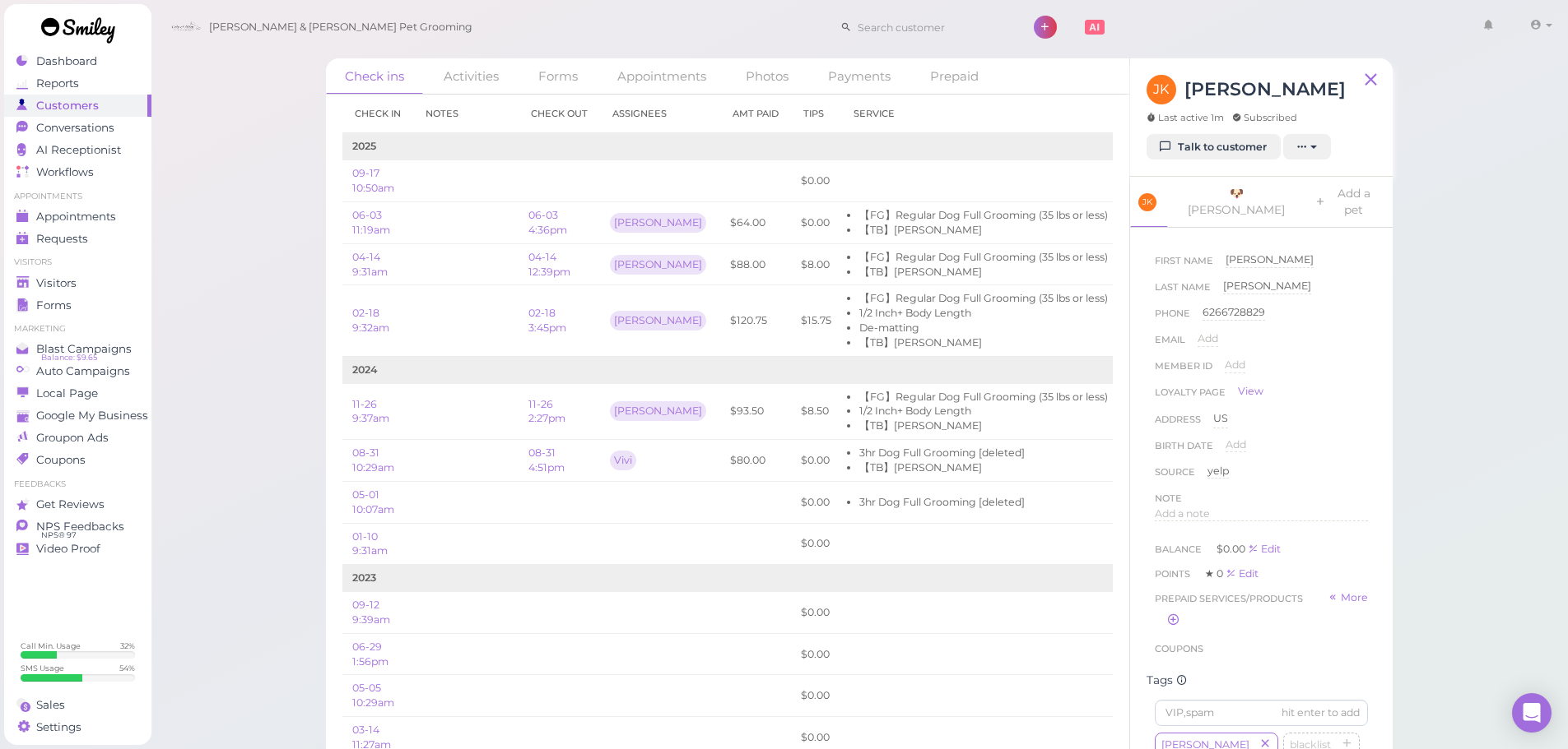
click at [265, 377] on div "Check ins Activities Forms Appointments Photos Payments Prepaid Check in Notes …" at bounding box center [859, 388] width 1418 height 776
click at [262, 385] on div "Check ins Activities Forms Appointments Photos Payments Prepaid Check in Notes …" at bounding box center [859, 388] width 1418 height 776
click at [56, 215] on span "Appointments" at bounding box center [77, 217] width 83 height 14
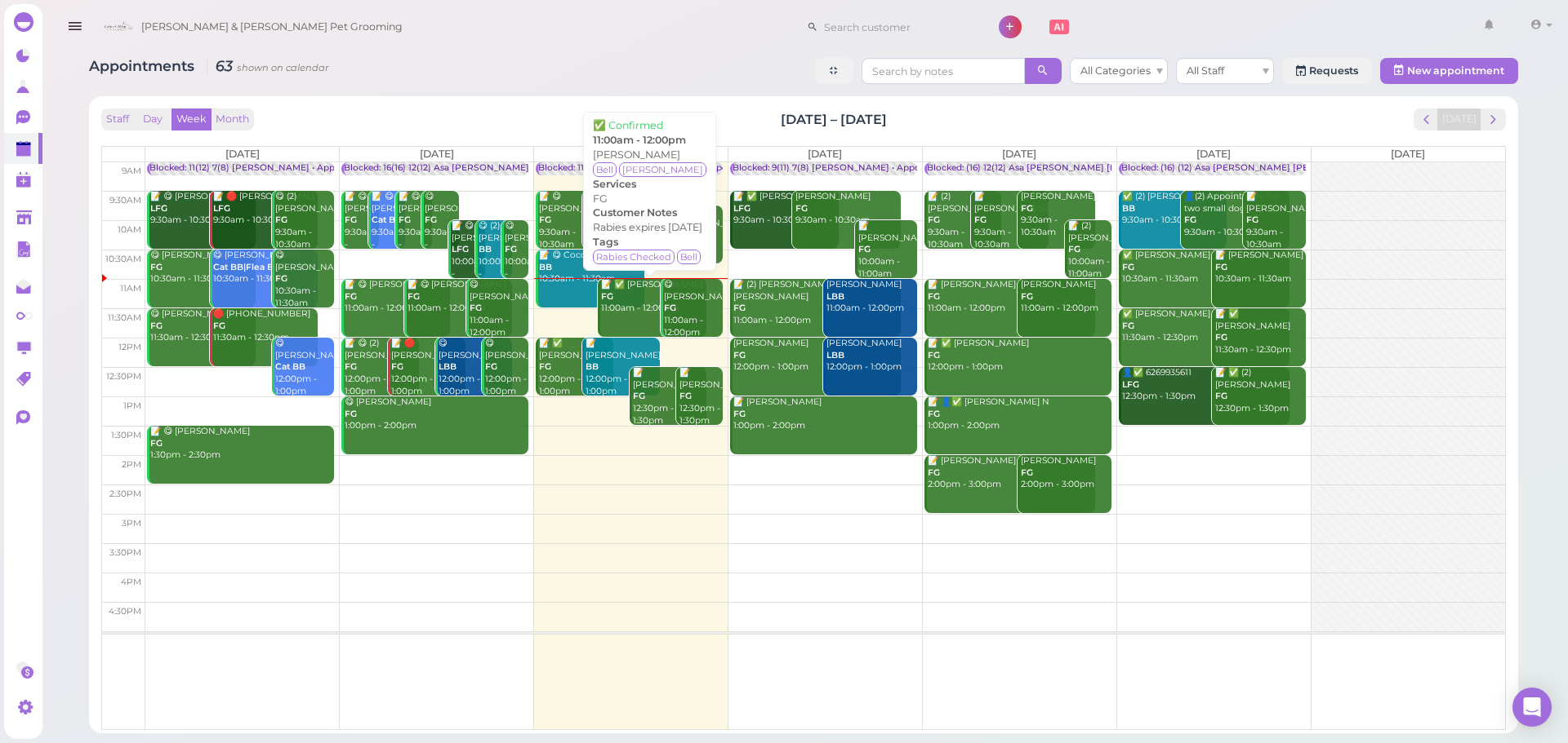
click at [620, 304] on div "📝 ✅ Mariah Garcia FG 11:00am - 12:00pm" at bounding box center [653, 297] width 107 height 36
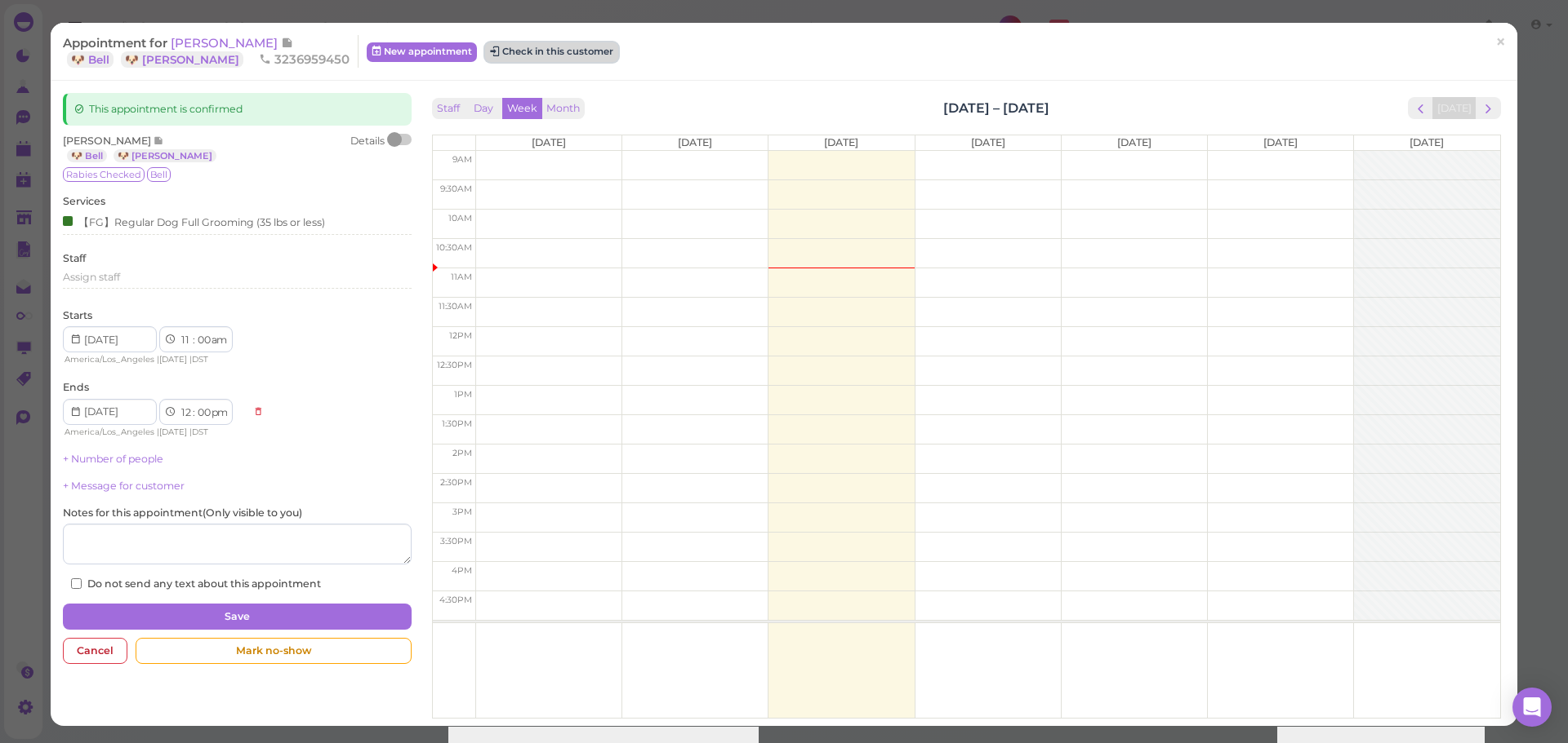
click at [499, 59] on button "Check in this customer" at bounding box center [551, 52] width 133 height 19
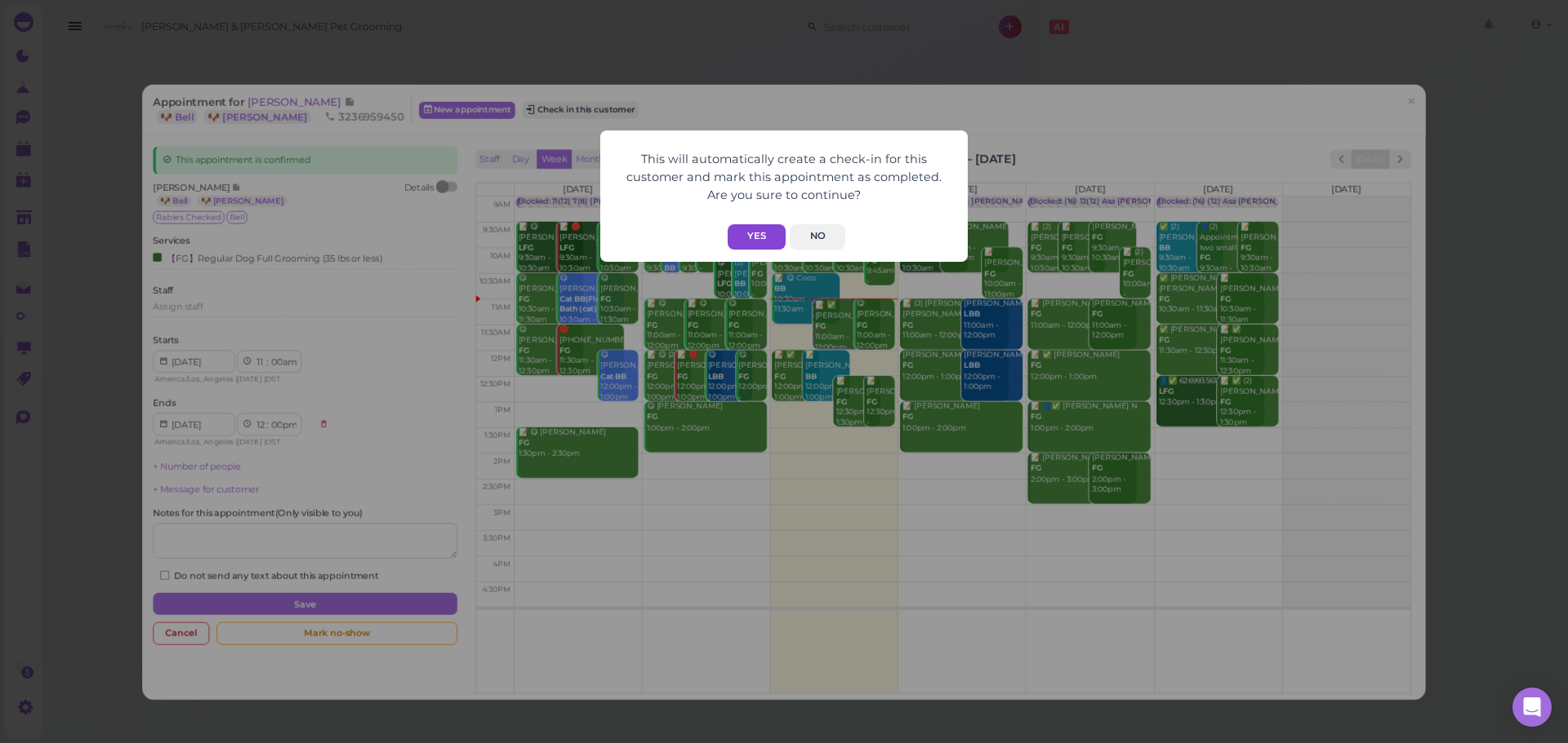
click at [761, 227] on button "Yes" at bounding box center [757, 237] width 58 height 26
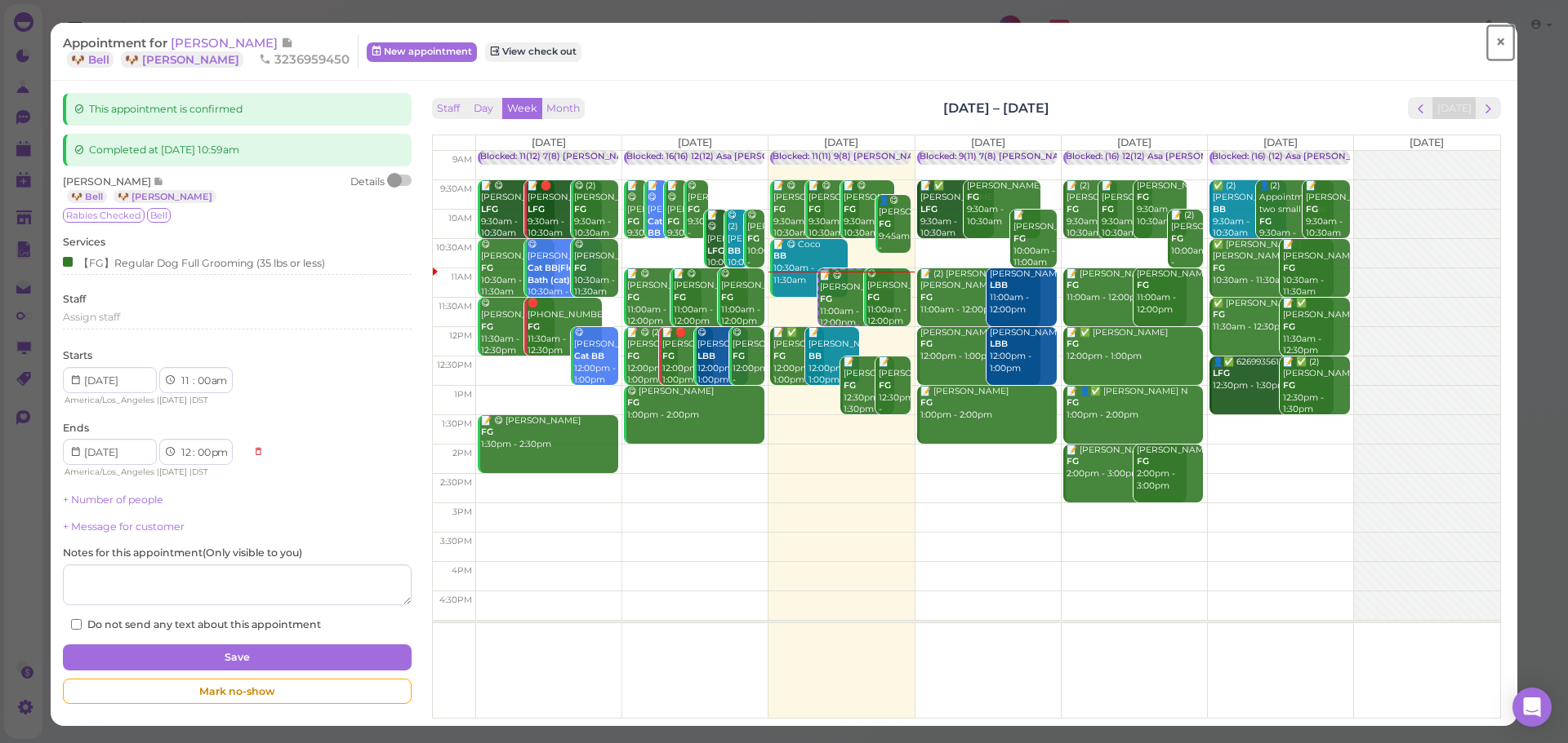
click at [1485, 39] on link "×" at bounding box center [1500, 43] width 30 height 39
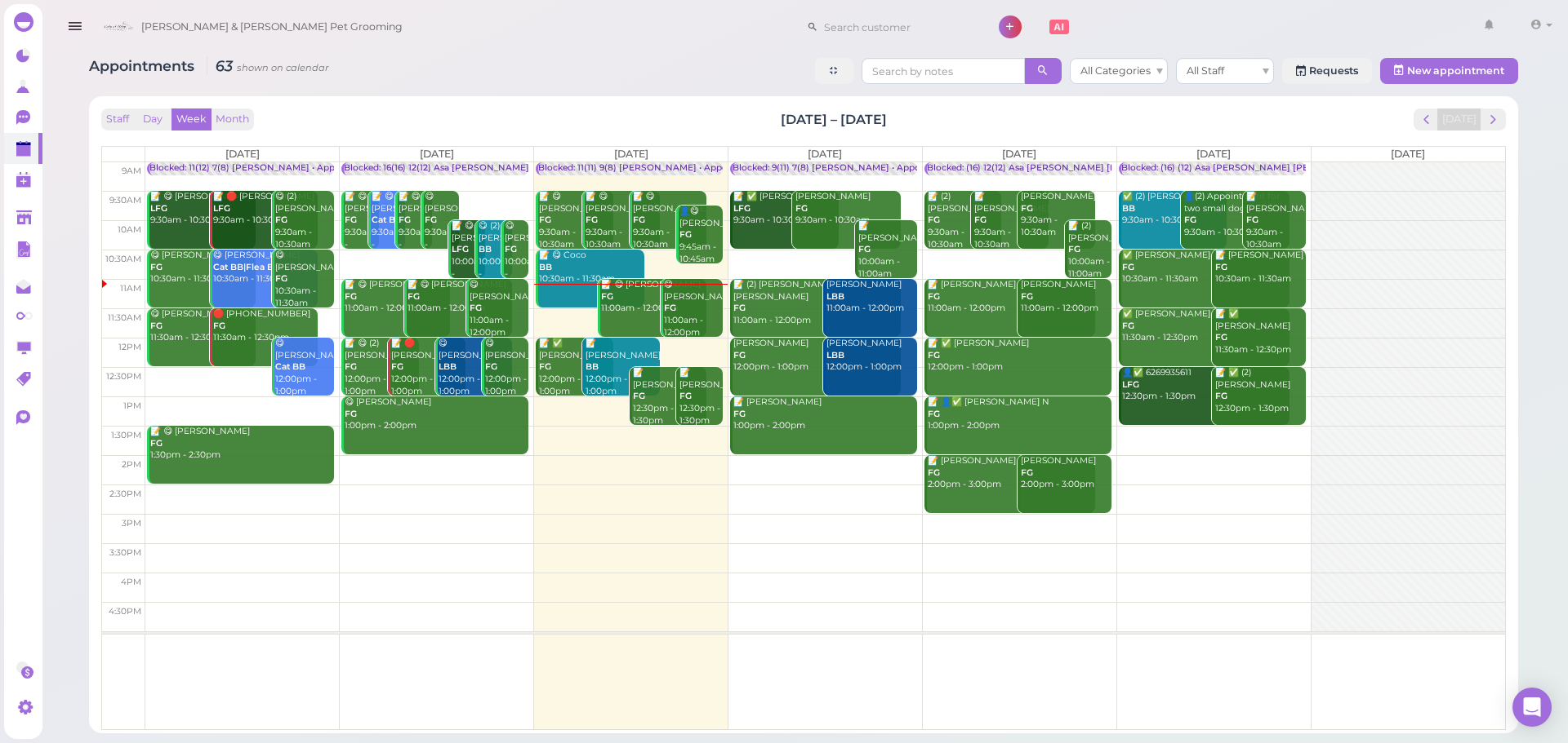
click at [832, 473] on td at bounding box center [825, 469] width 1359 height 29
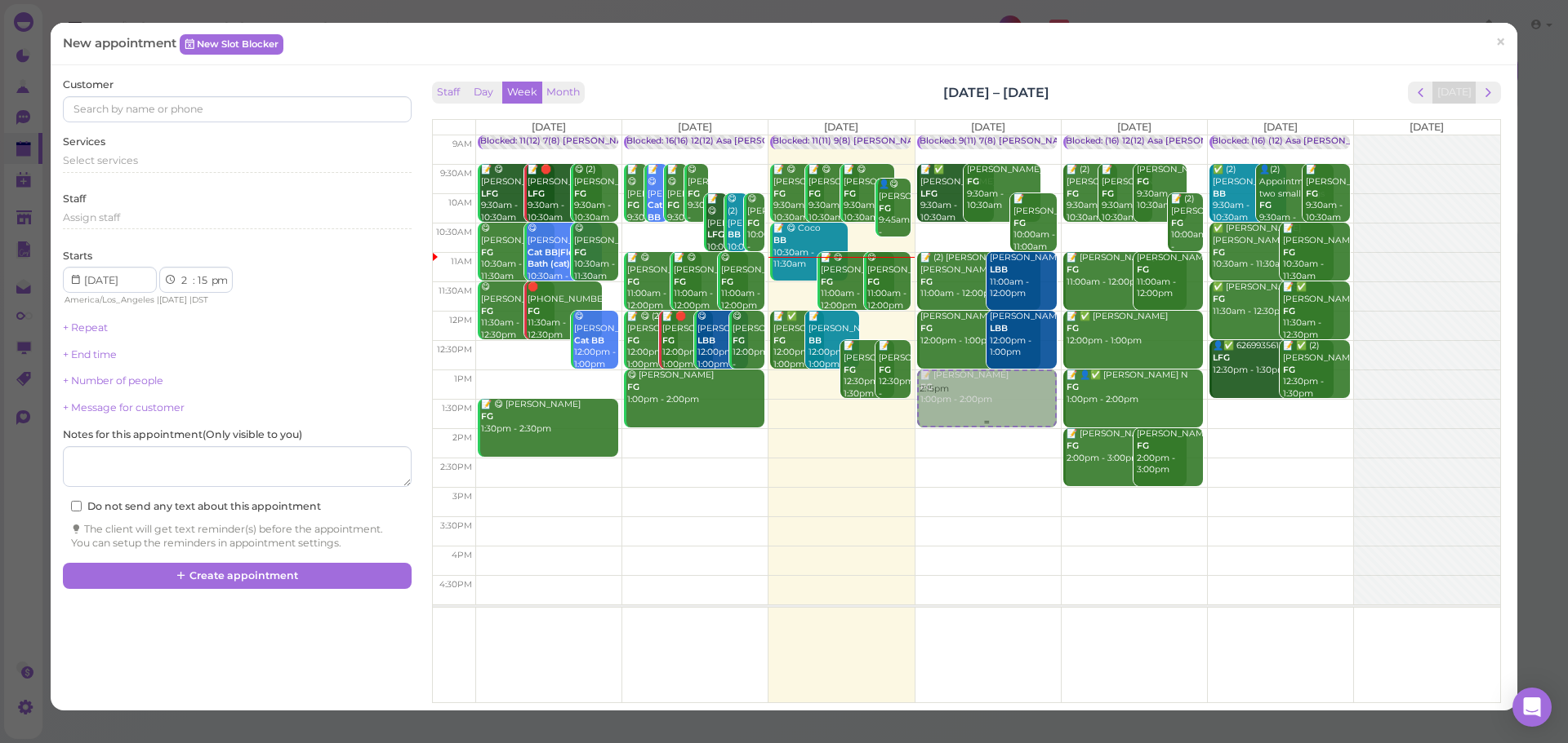
drag, startPoint x: 992, startPoint y: 474, endPoint x: 1005, endPoint y: 430, distance: 45.9
click at [1000, 136] on div "2:15pm Blocked: 9(11) 7(8) Asa Rebecca • Appointment 📝 ✅ Emily Espinosa LFG 9:3…" at bounding box center [987, 136] width 145 height 0
select select "1"
select select "00"
click at [1481, 97] on span "next" at bounding box center [1489, 92] width 16 height 16
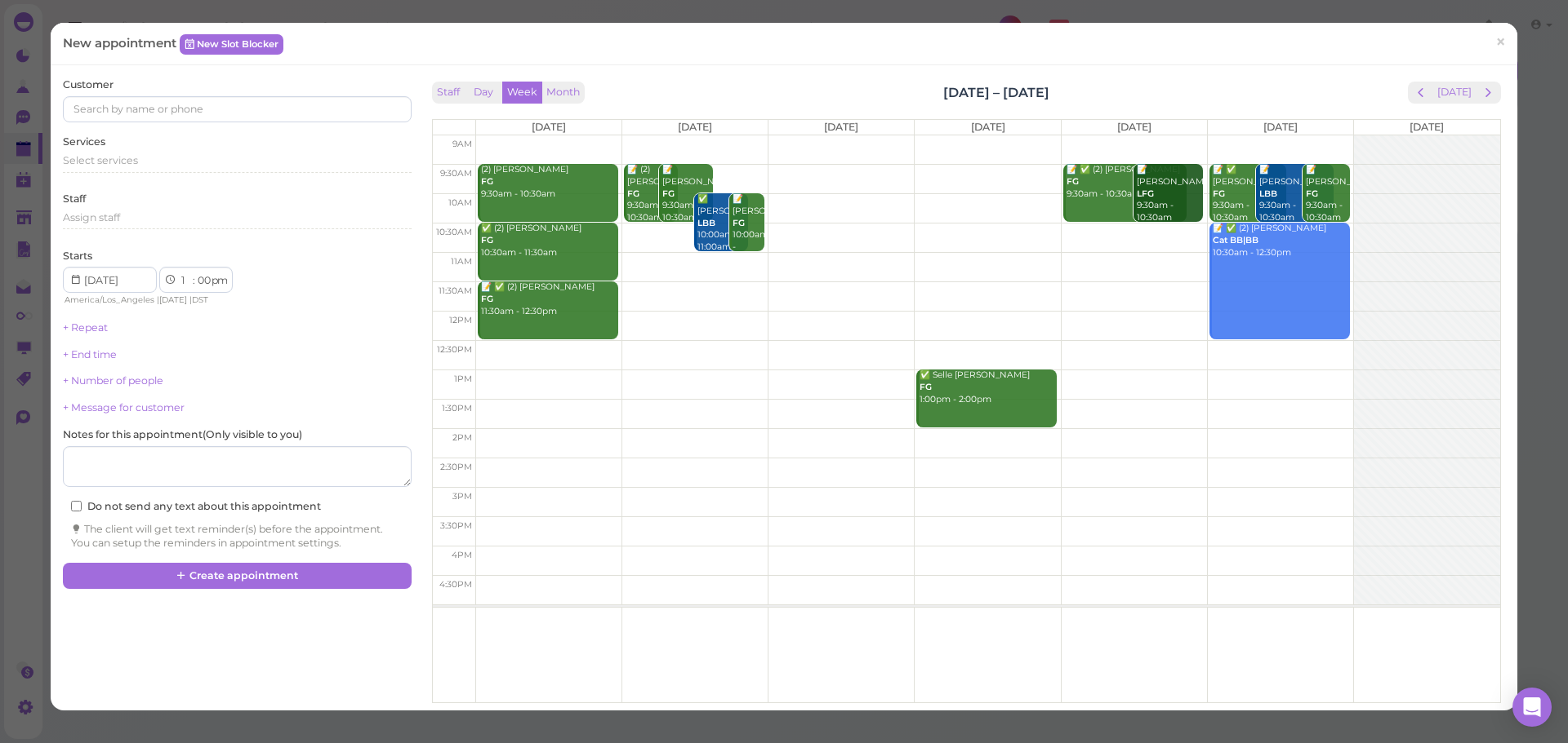
click at [654, 238] on td at bounding box center [987, 237] width 1024 height 29
type input "2025-09-23"
select select "10"
select select "30"
select select "am"
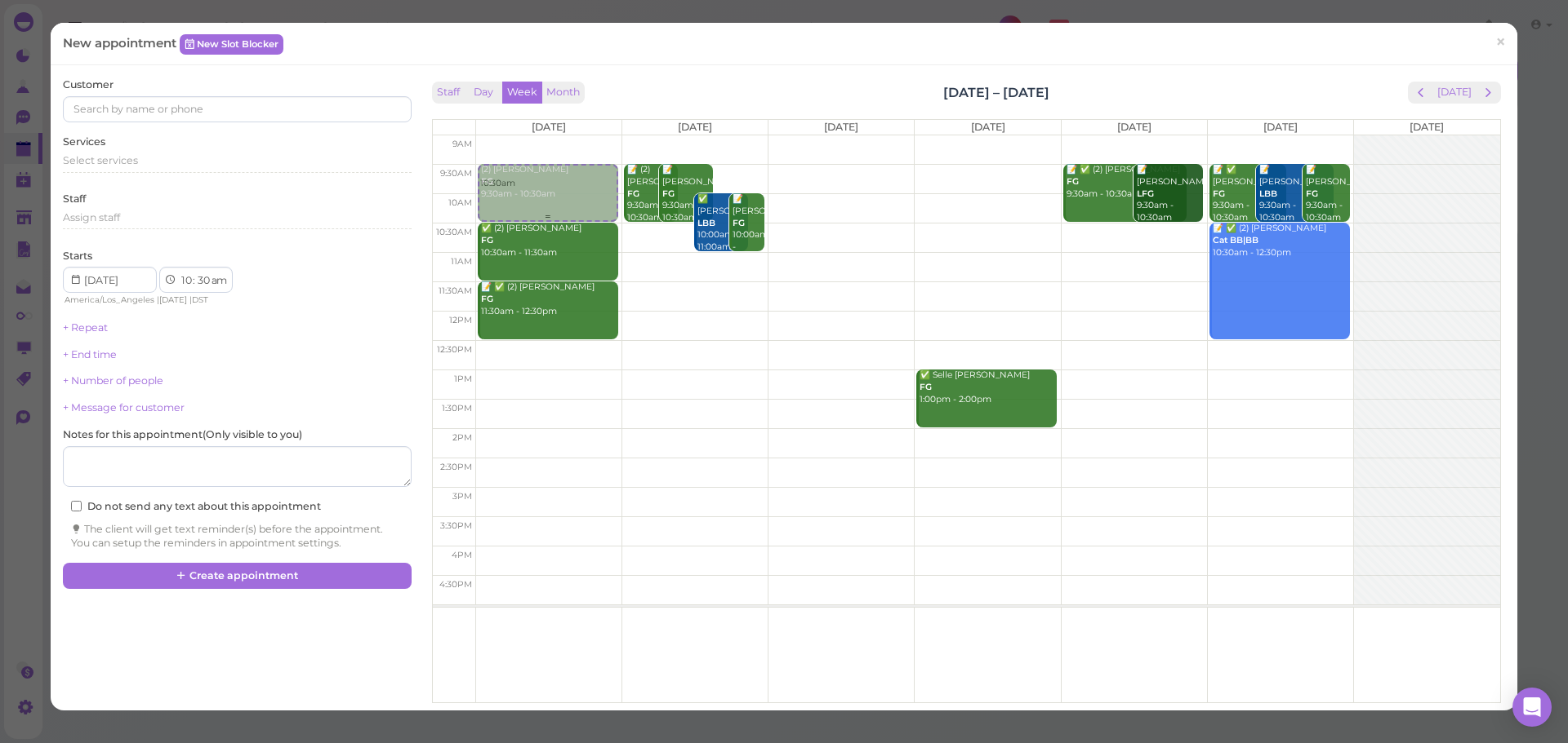
drag, startPoint x: 657, startPoint y: 242, endPoint x: 537, endPoint y: 197, distance: 128.2
click at [538, 136] on tr "10:30am (2) Bailey Carlin FG 9:30am - 10:30am ✅ (2) Nhu Trinh FG 10:30am - 11:3…" at bounding box center [966, 136] width 1068 height 0
type input "2025-09-22"
select select "9"
click at [140, 170] on div "Select services" at bounding box center [236, 163] width 348 height 19
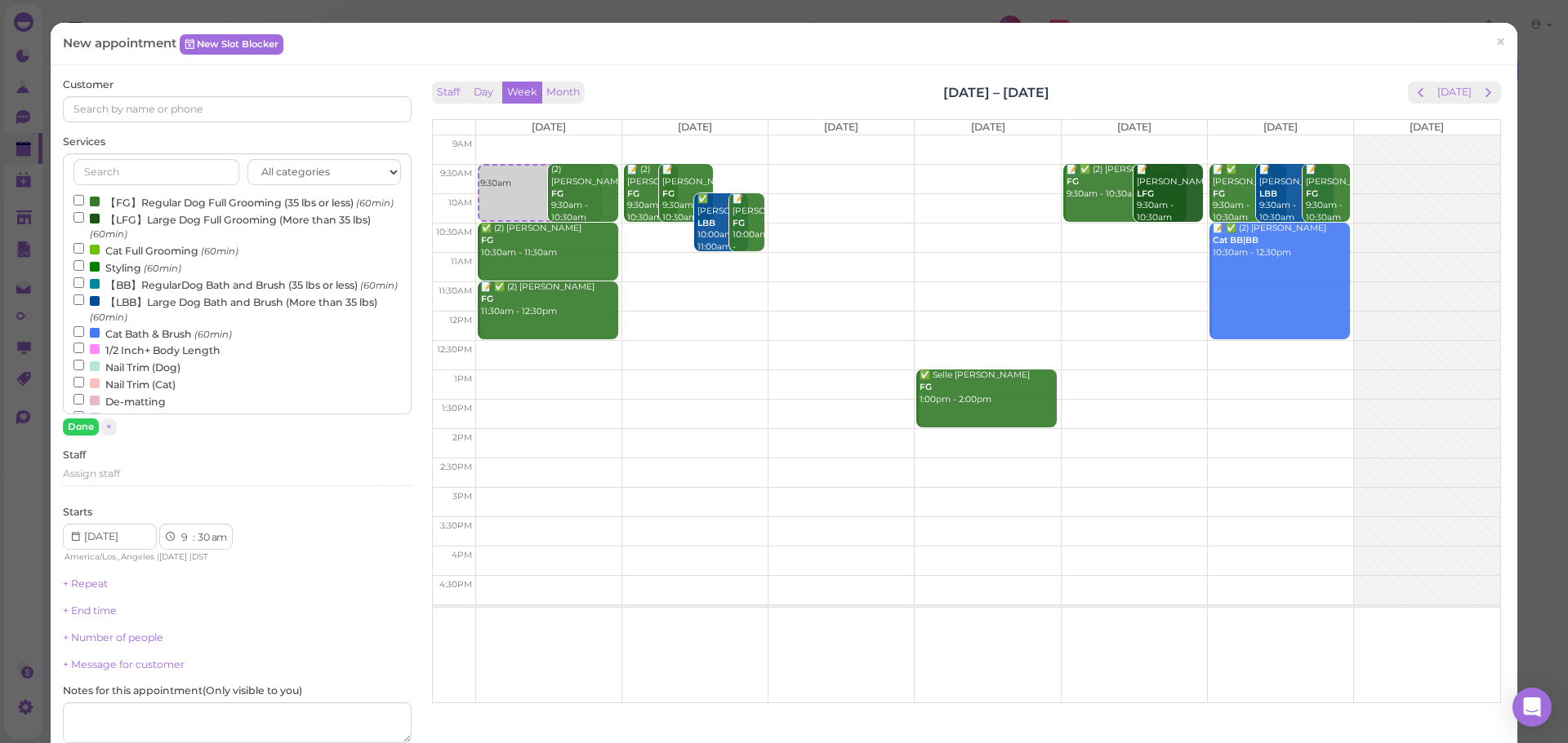
click at [123, 202] on label "【FG】Regular Dog Full Grooming (35 lbs or less) (60min)" at bounding box center [233, 202] width 320 height 17
click at [84, 202] on input "【FG】Regular Dog Full Grooming (35 lbs or less) (60min)" at bounding box center [78, 201] width 11 height 11
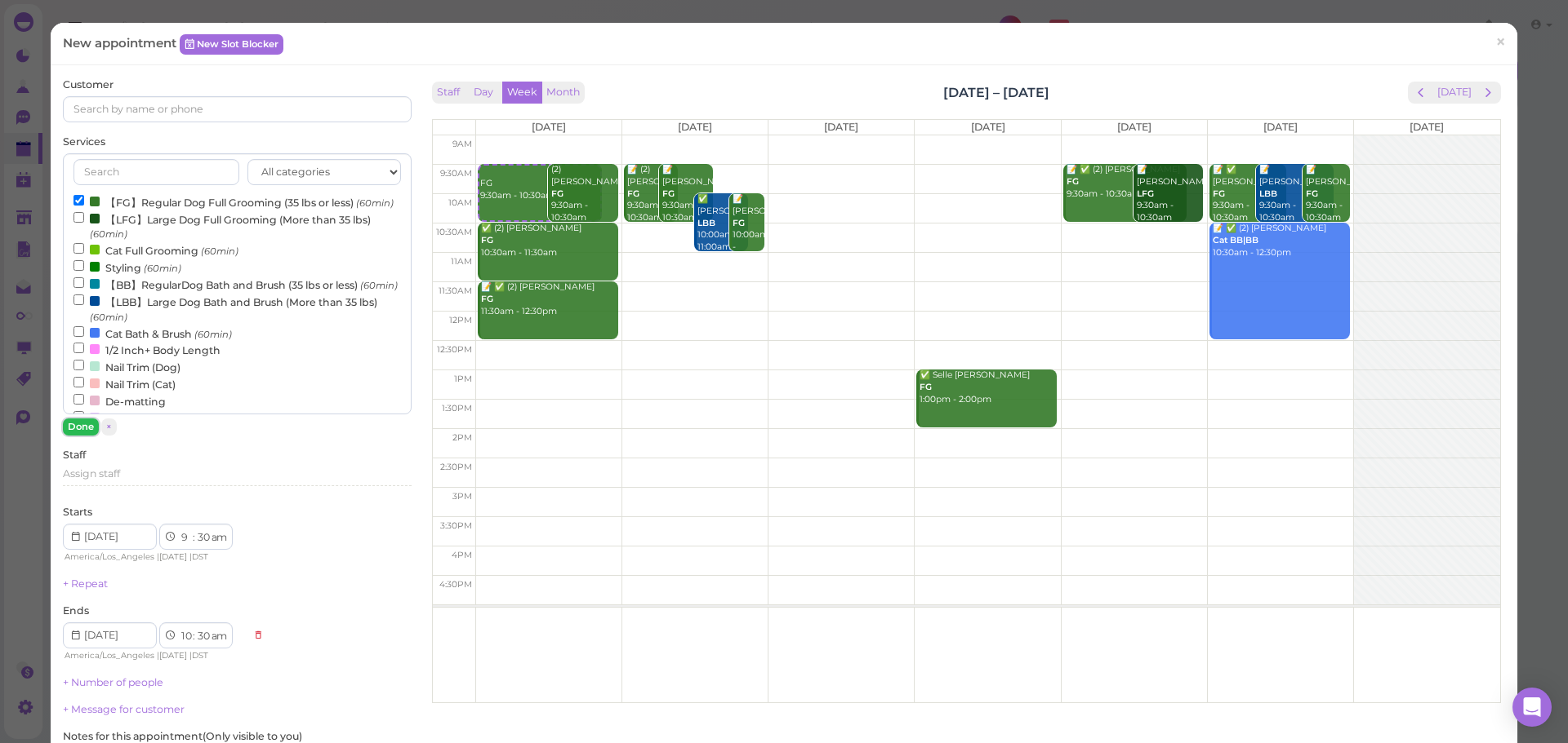
click at [85, 423] on button "Done" at bounding box center [80, 427] width 36 height 17
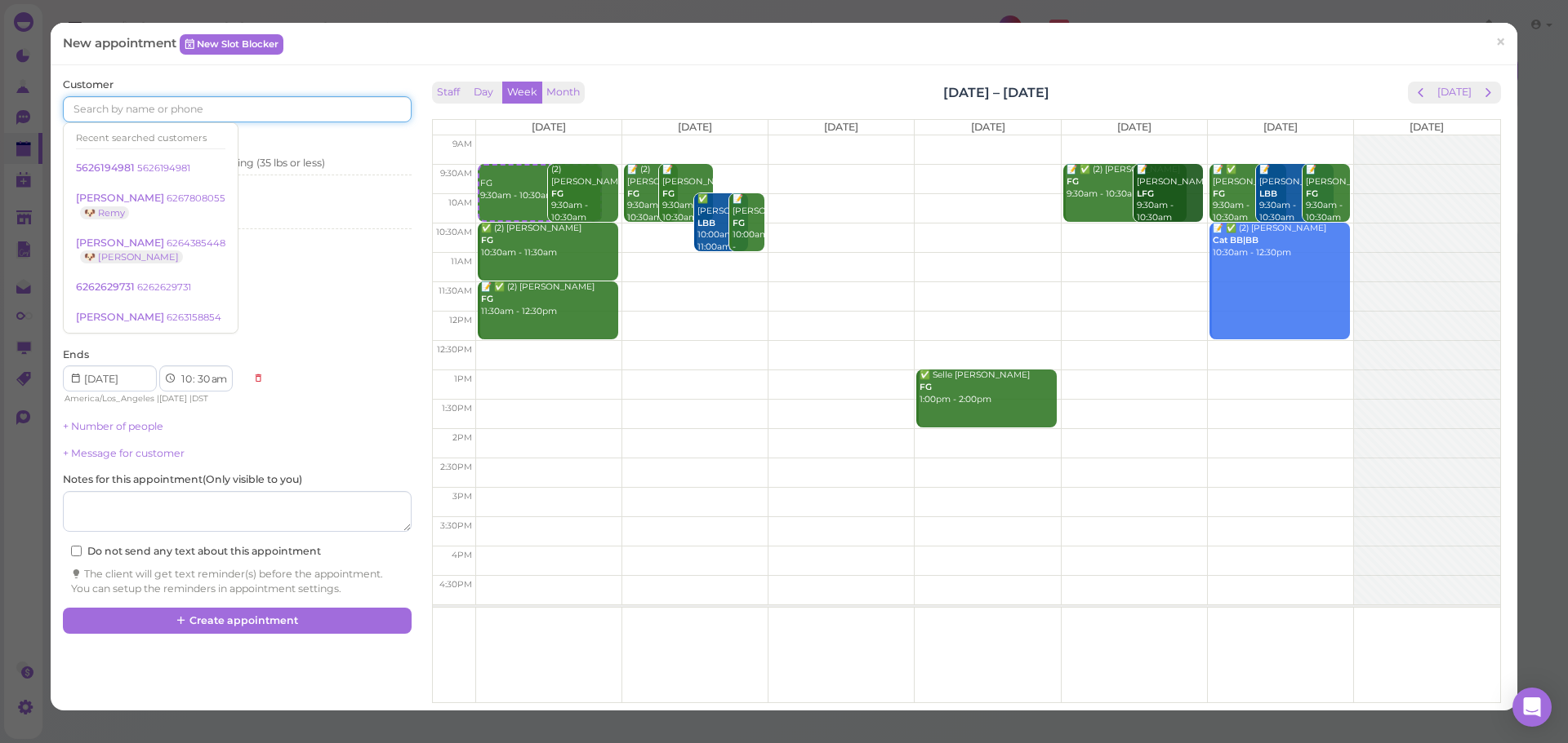
click at [255, 98] on input at bounding box center [236, 109] width 348 height 26
click at [238, 100] on input at bounding box center [236, 109] width 348 height 26
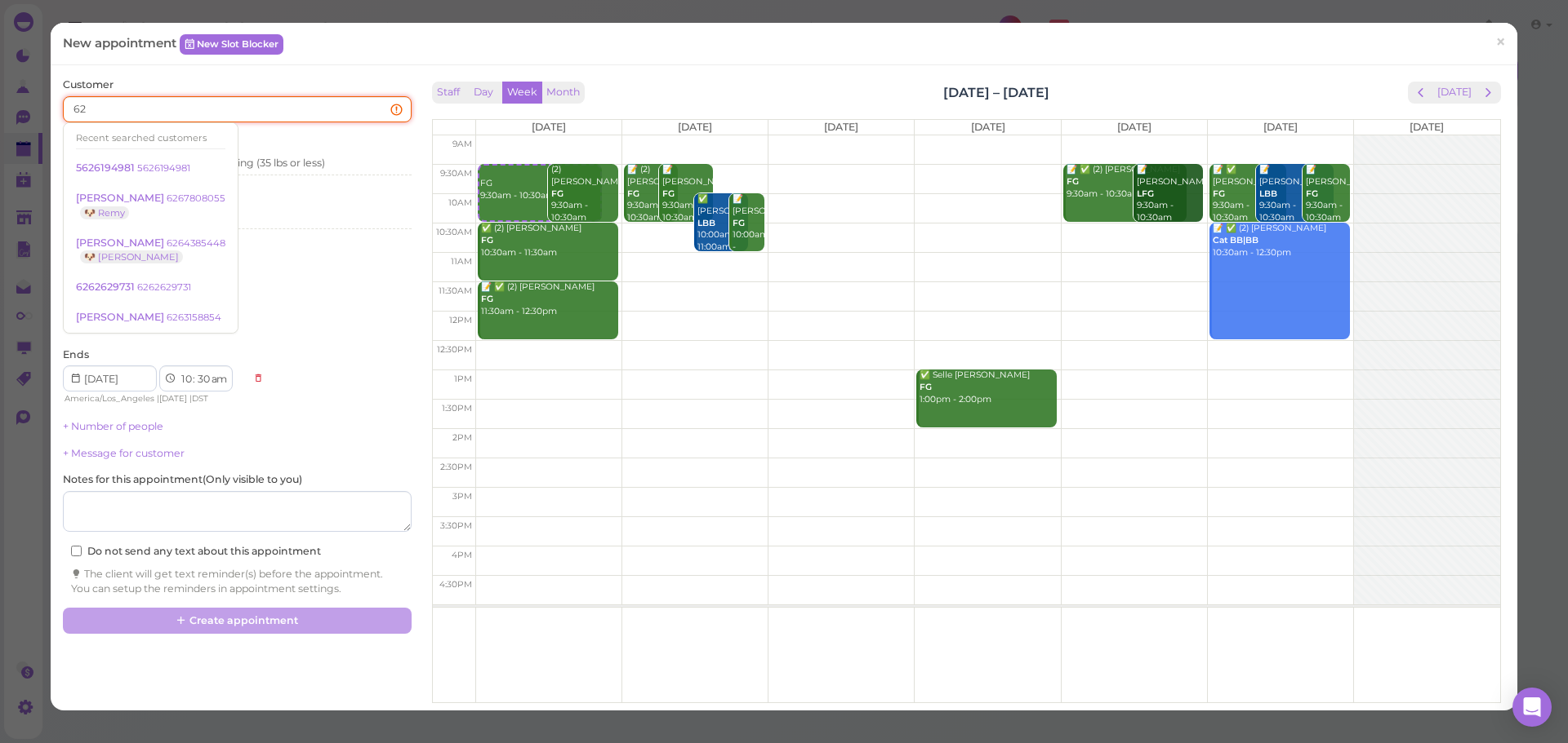
type input "6"
type input "323559"
click at [168, 151] on link "Maria Sandoval 3235597086 🐶 Sapichu" at bounding box center [149, 146] width 172 height 46
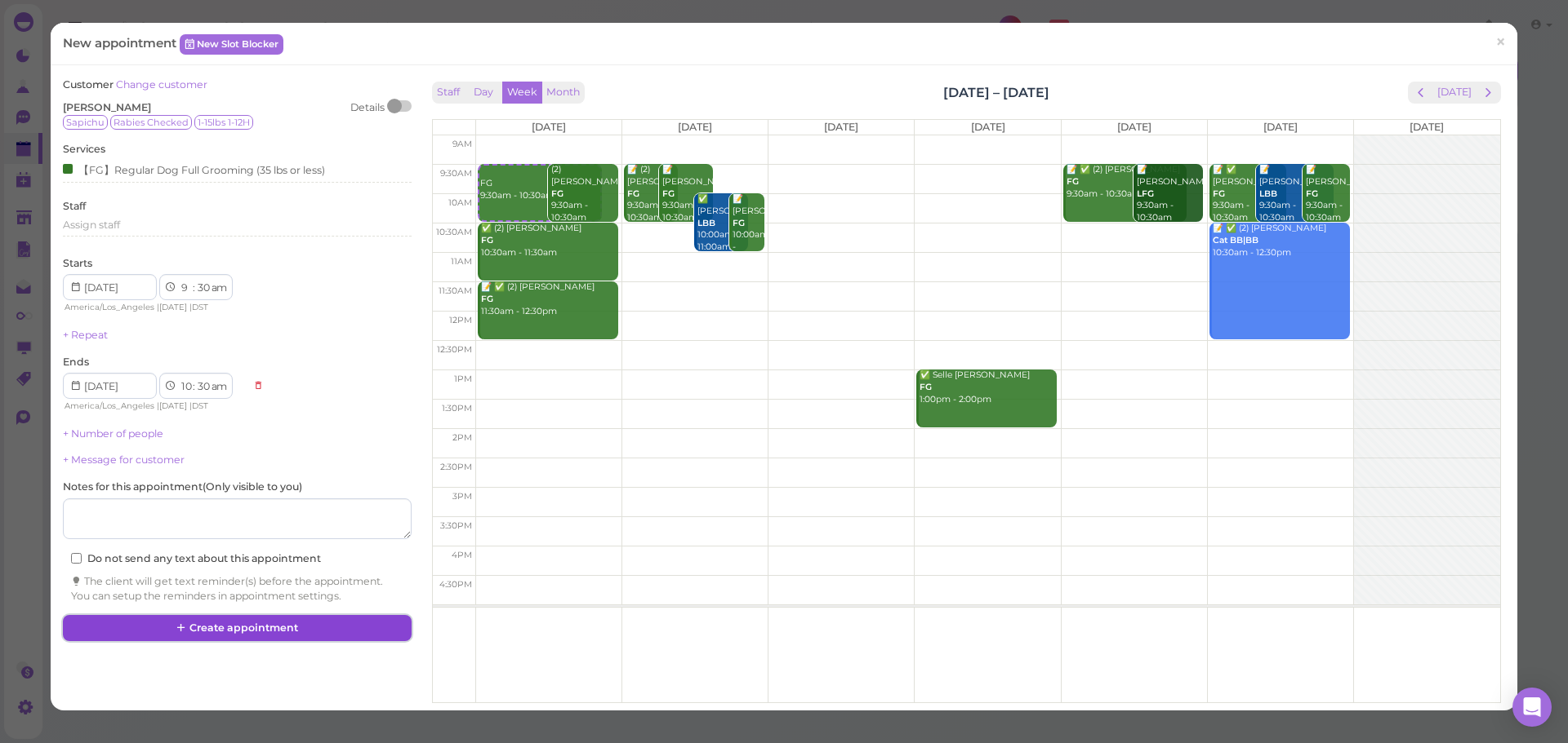
click at [351, 639] on button "Create appointment" at bounding box center [236, 629] width 348 height 26
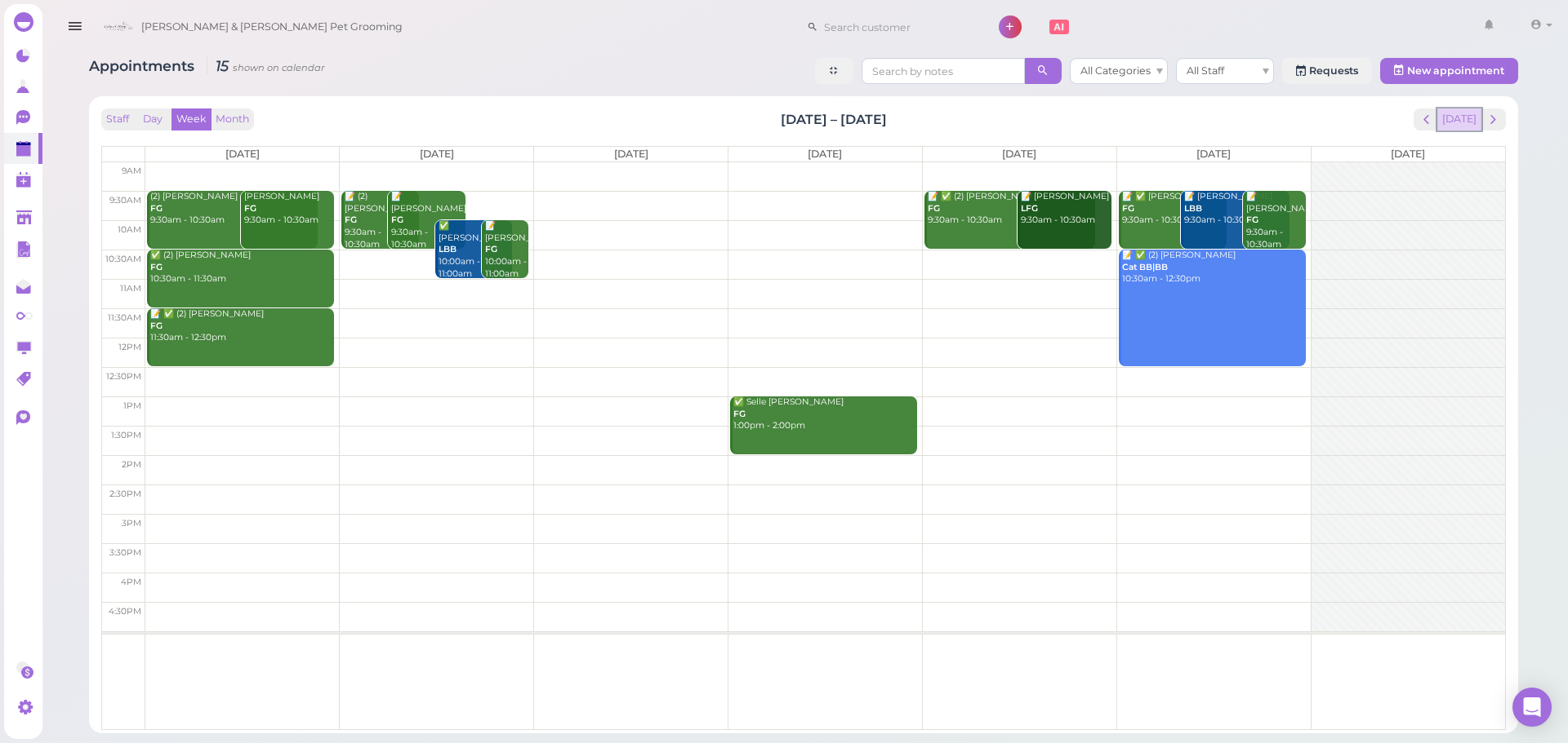
click at [1468, 125] on button "[DATE]" at bounding box center [1459, 119] width 44 height 22
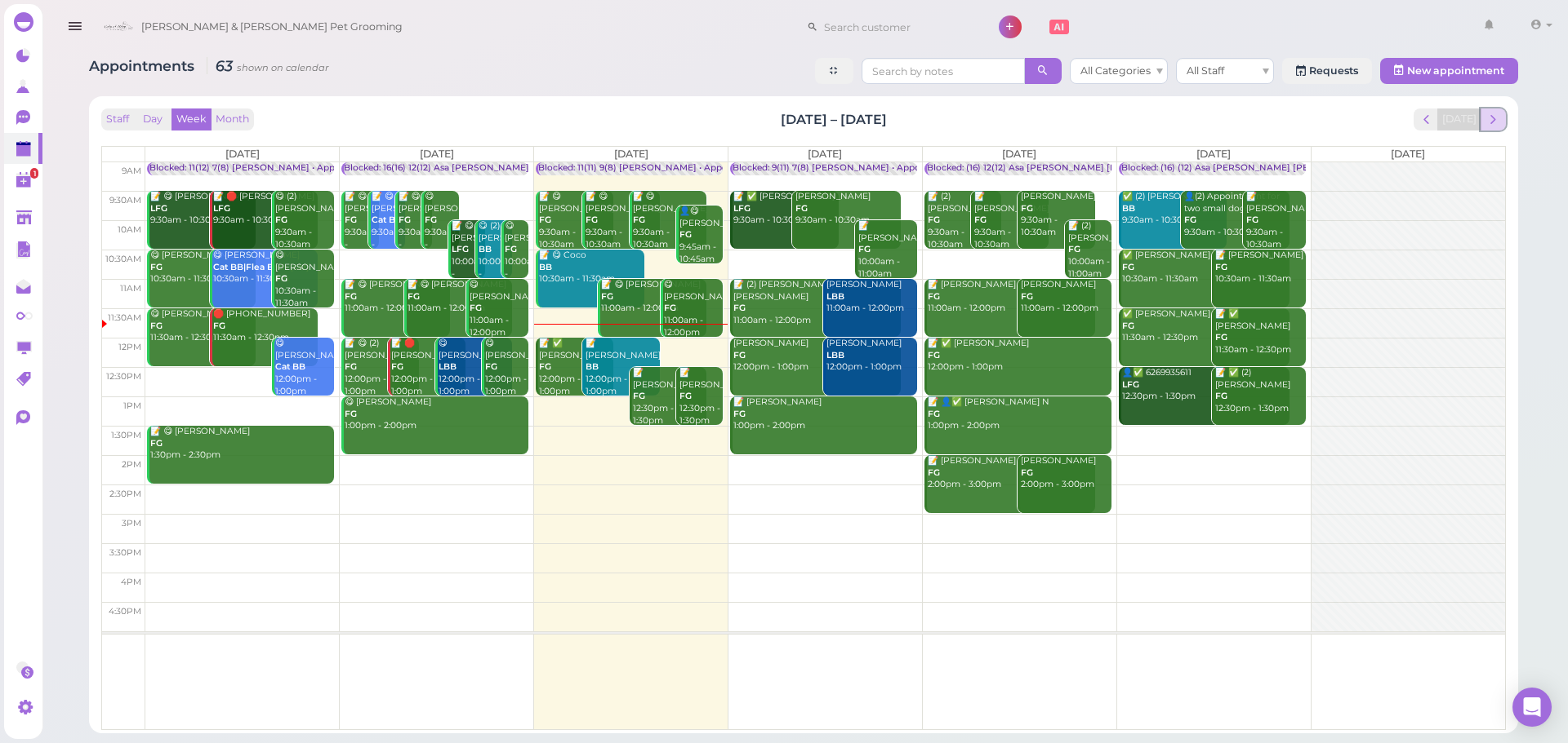
click at [1495, 114] on span "next" at bounding box center [1493, 120] width 16 height 16
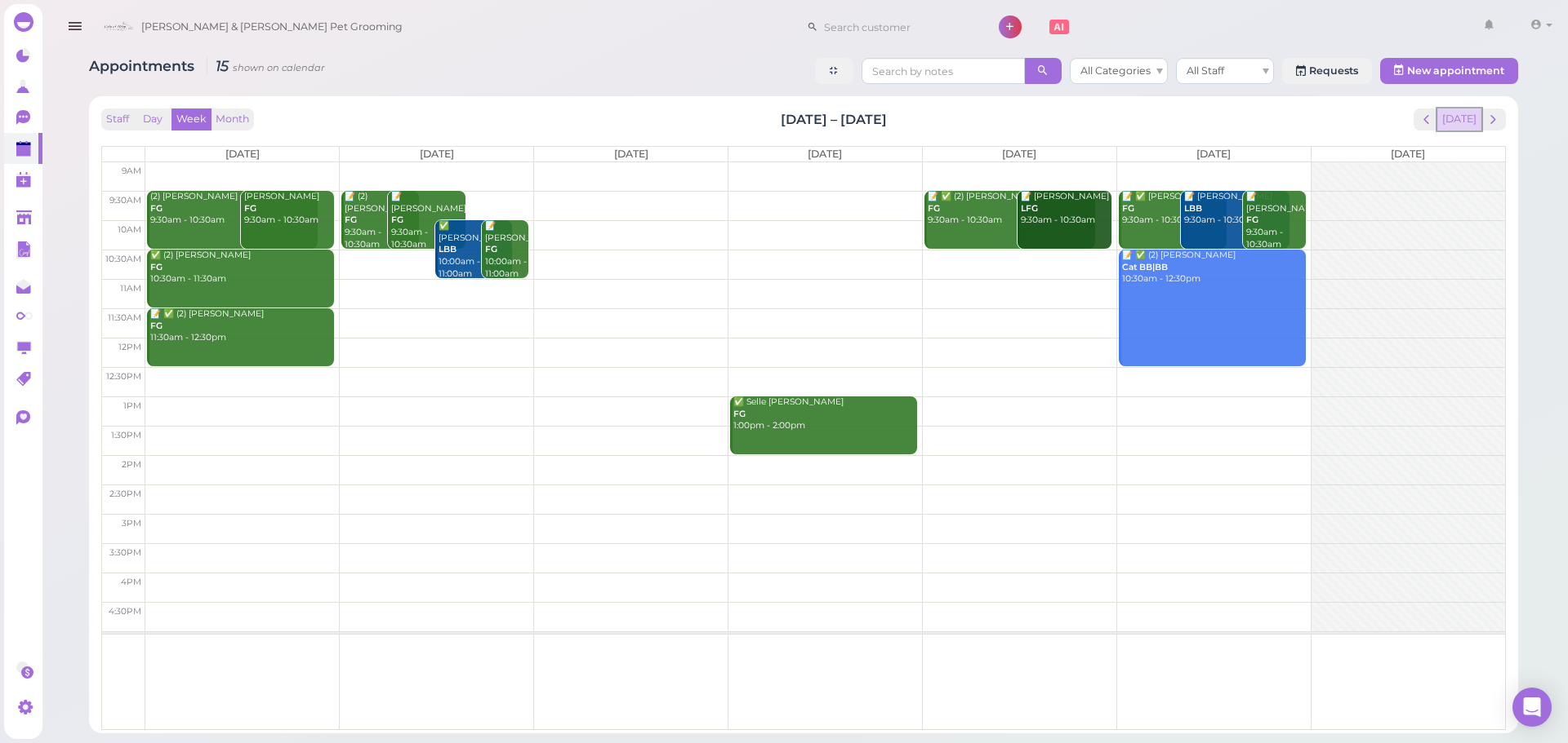
click at [1450, 113] on button "[DATE]" at bounding box center [1459, 119] width 44 height 22
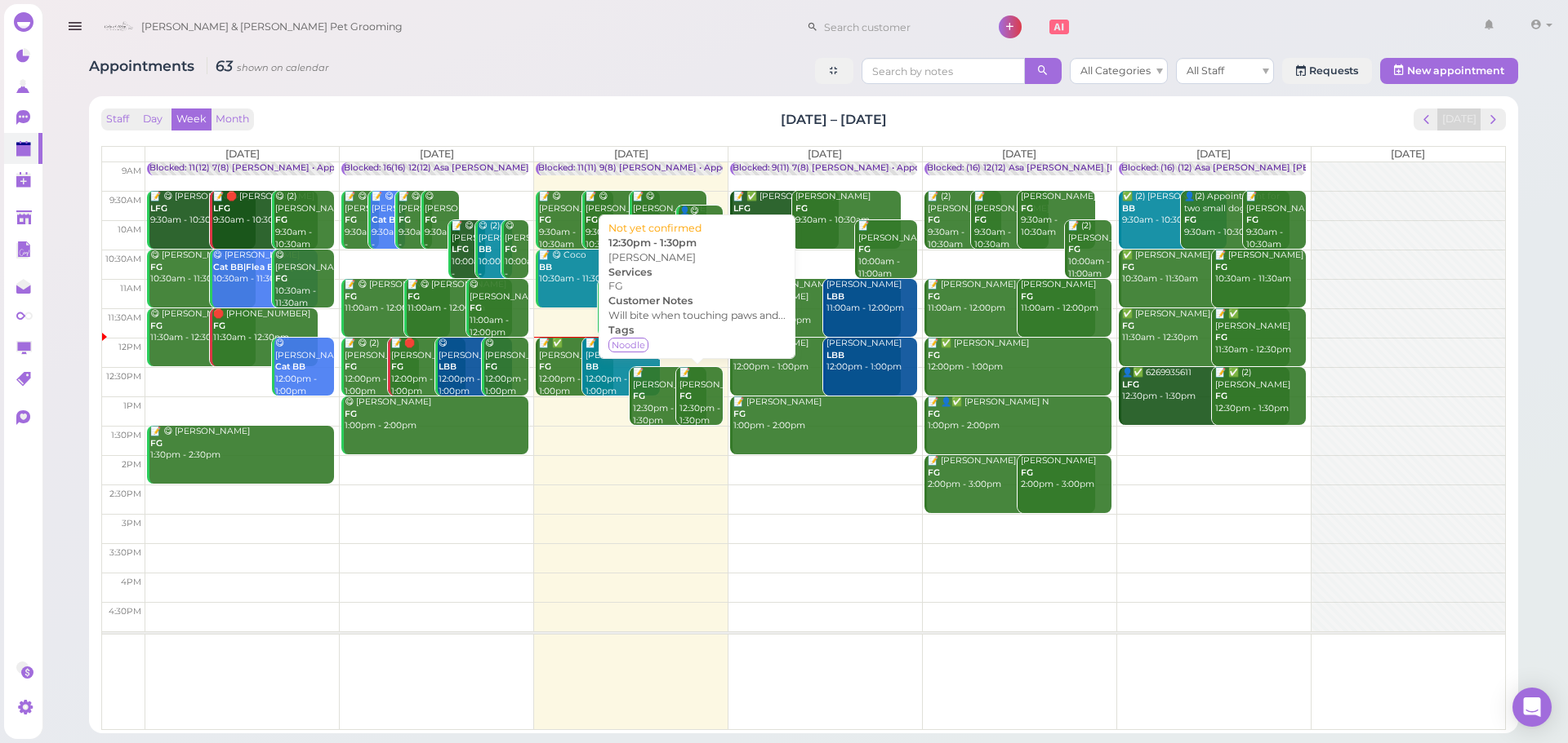
click at [703, 400] on div "📝 Yifei Zhai FG 12:30pm - 1:30pm" at bounding box center [700, 397] width 44 height 60
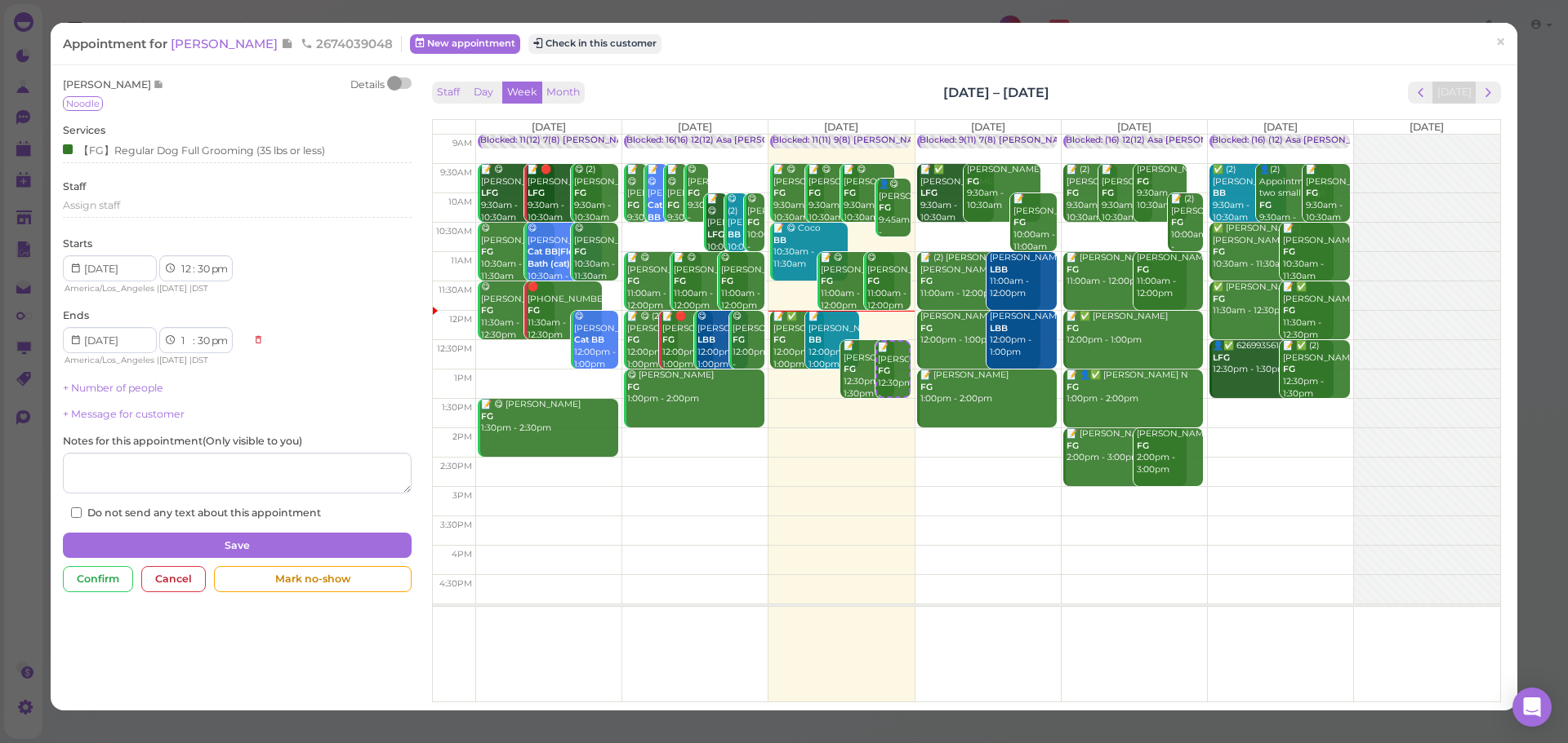
click at [1285, 85] on div "Staff Day Week Month Sep 15 – 21, 2025 Today" at bounding box center [965, 92] width 1069 height 22
click at [1495, 36] on span "×" at bounding box center [1500, 42] width 11 height 23
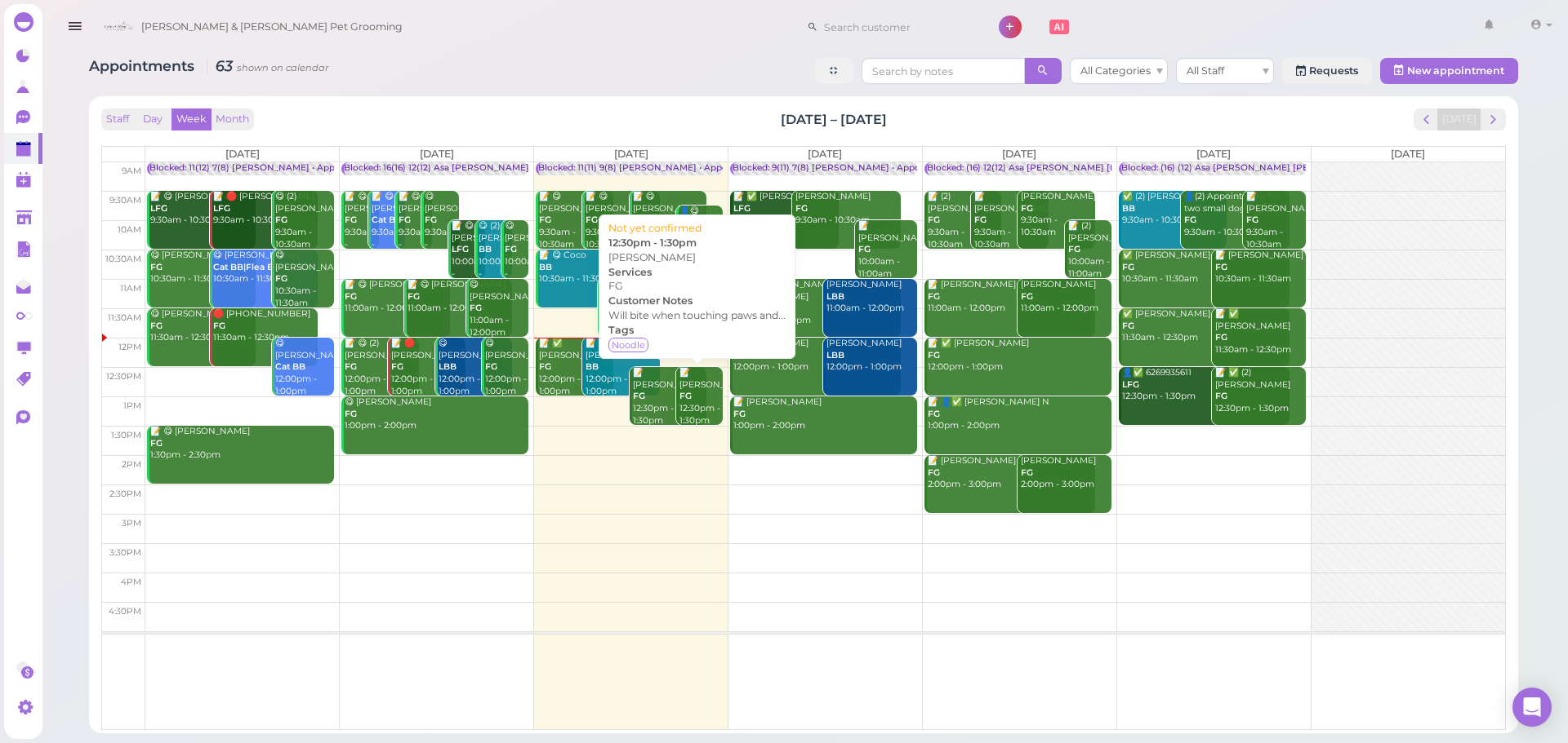
click at [644, 61] on div "Appointments 63 shown on calendar All Categories All Staff Requests New appoint…" at bounding box center [803, 73] width 1429 height 30
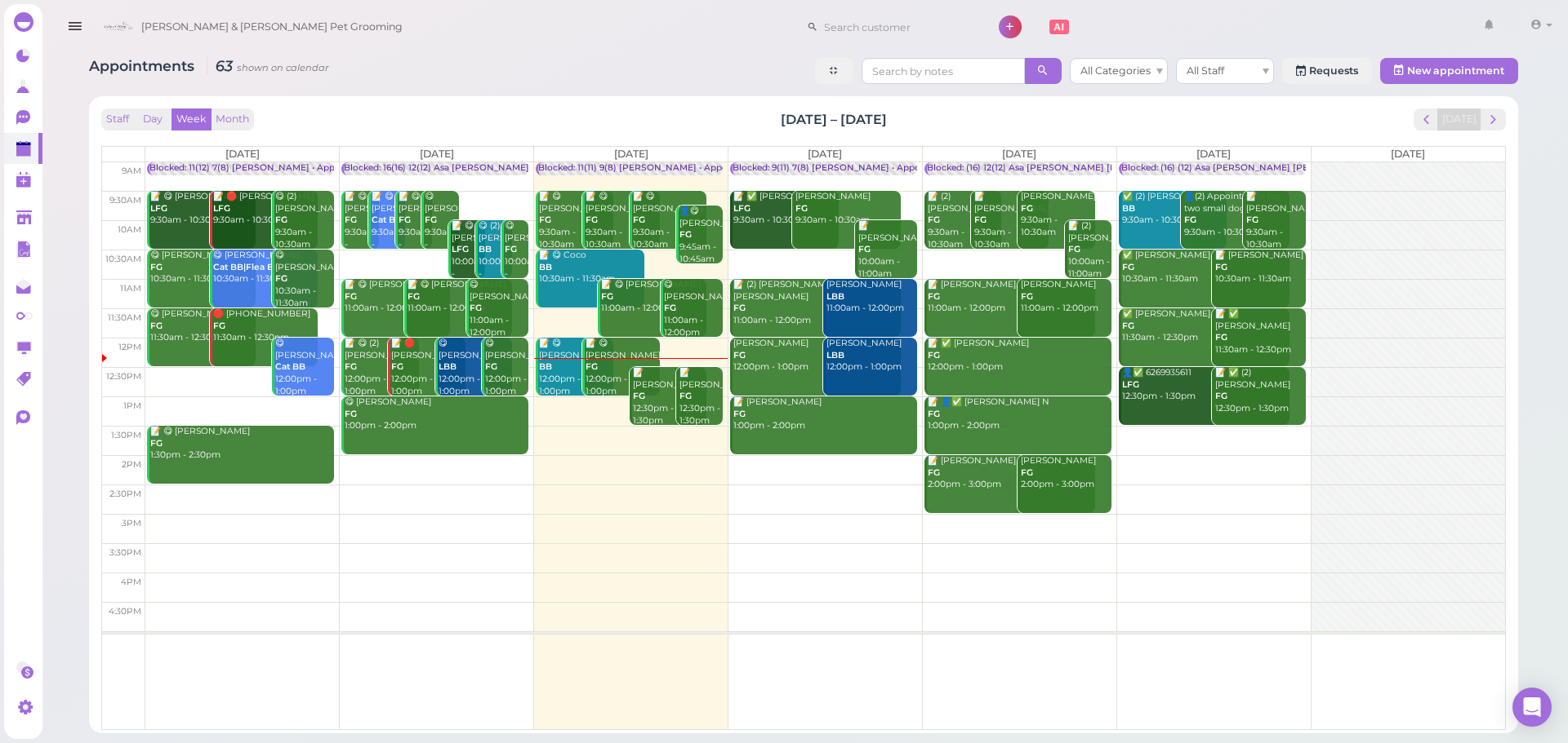
click at [657, 396] on div "📝 Elva Martinez FG 12:30pm - 1:30pm" at bounding box center [669, 397] width 74 height 60
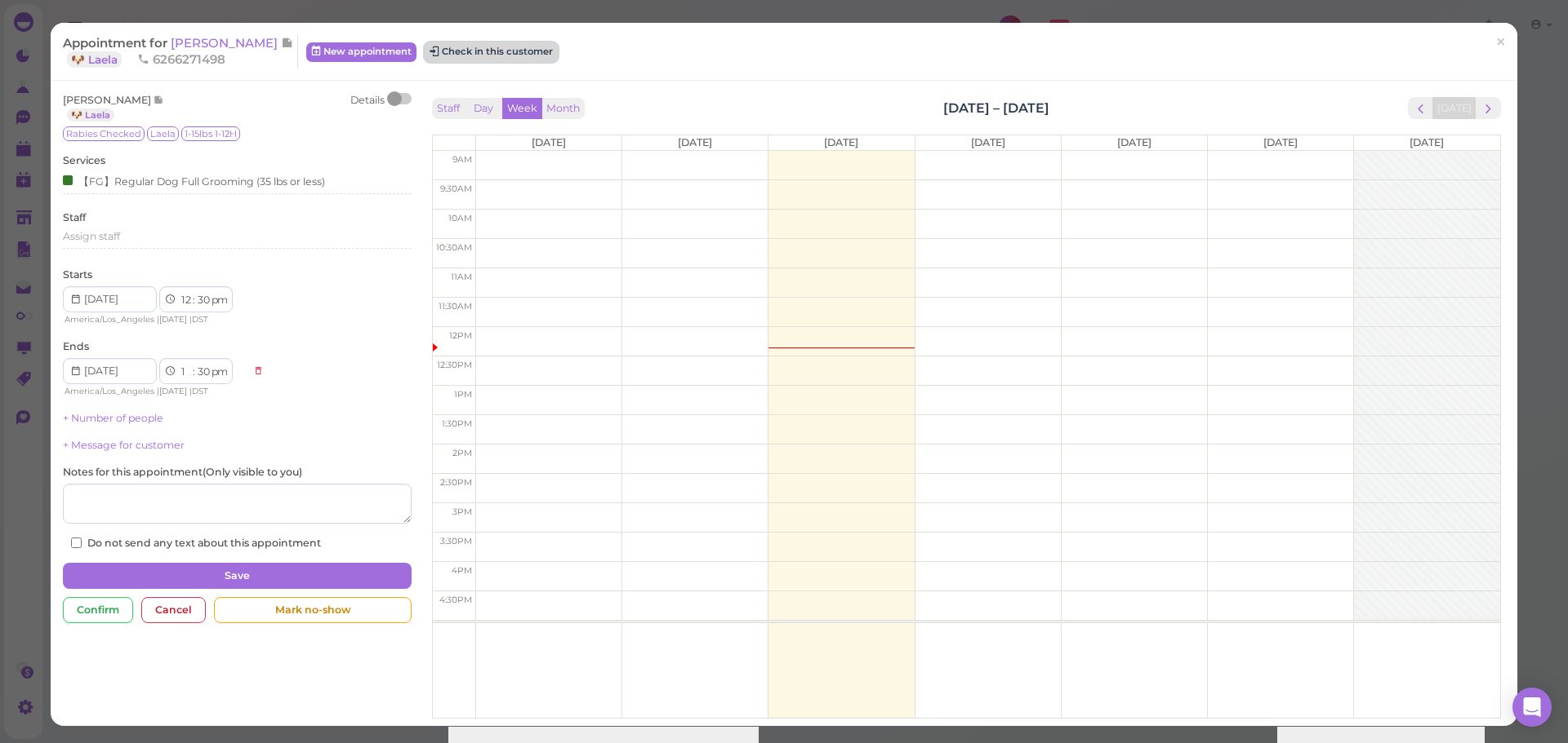
click at [505, 47] on button "Check in this customer" at bounding box center [491, 52] width 133 height 19
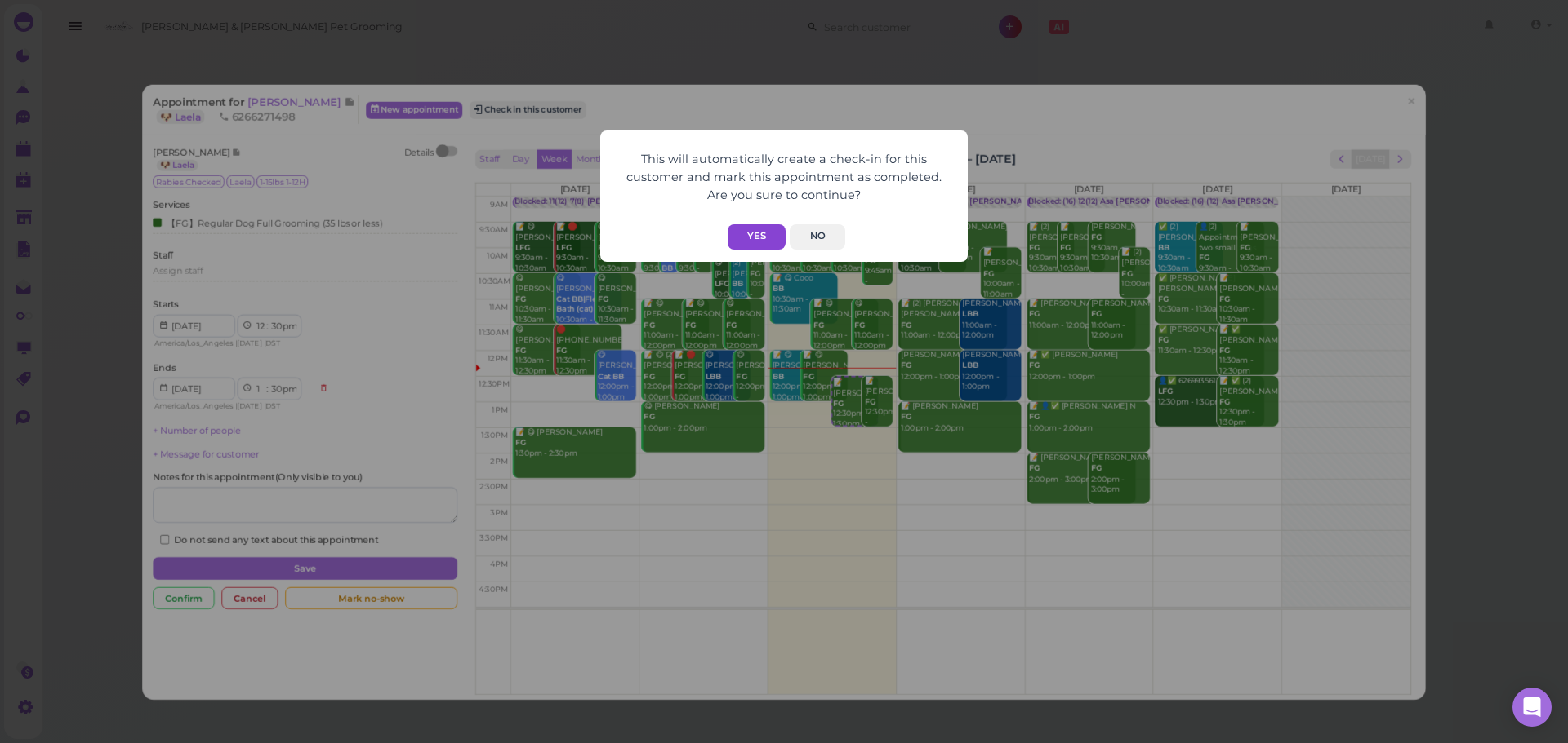
click at [753, 236] on button "Yes" at bounding box center [757, 237] width 58 height 26
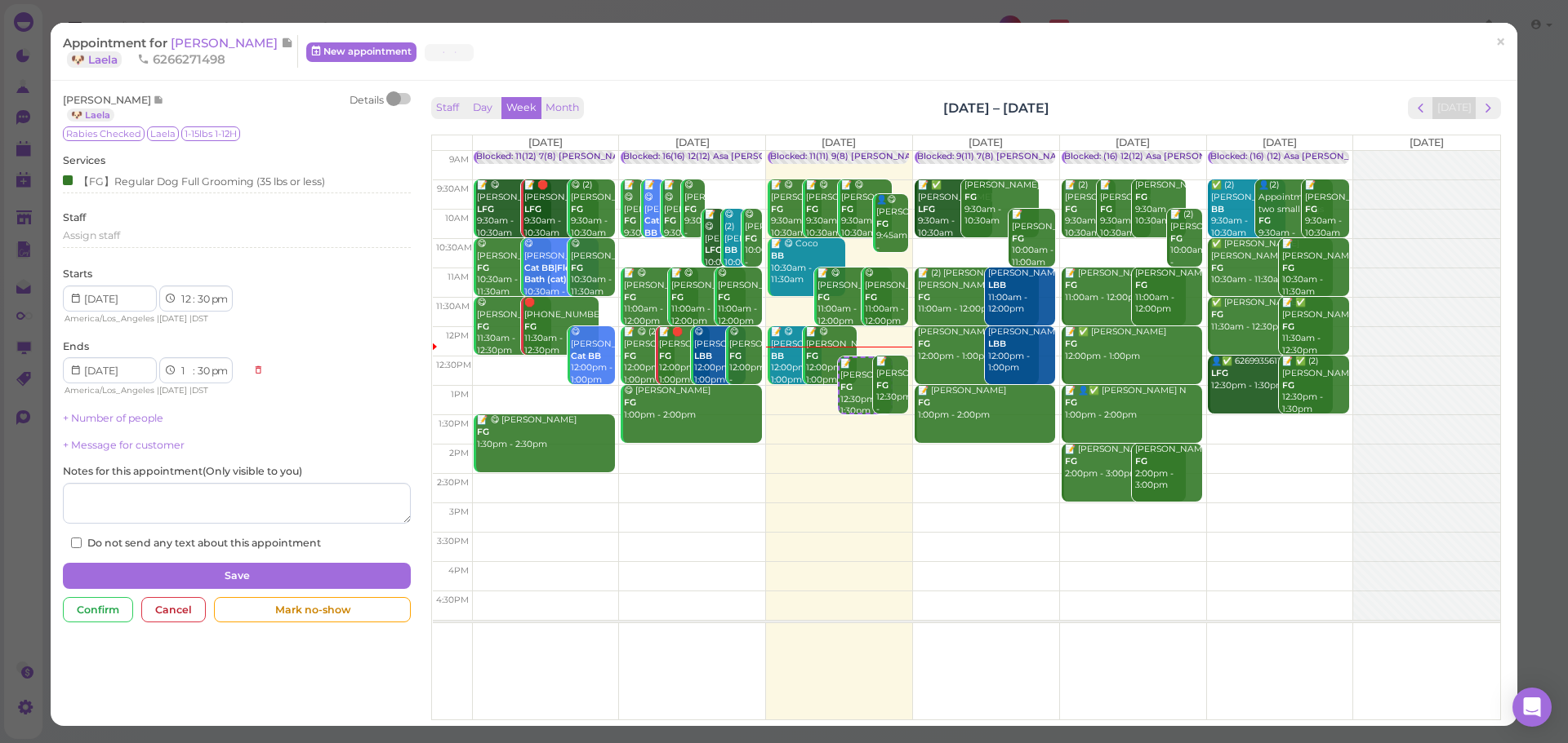
click at [1289, 53] on div "This will automatically create a check-in for this customer and mark this appoi…" at bounding box center [784, 372] width 1568 height 743
click at [1502, 35] on link "×" at bounding box center [1500, 43] width 30 height 39
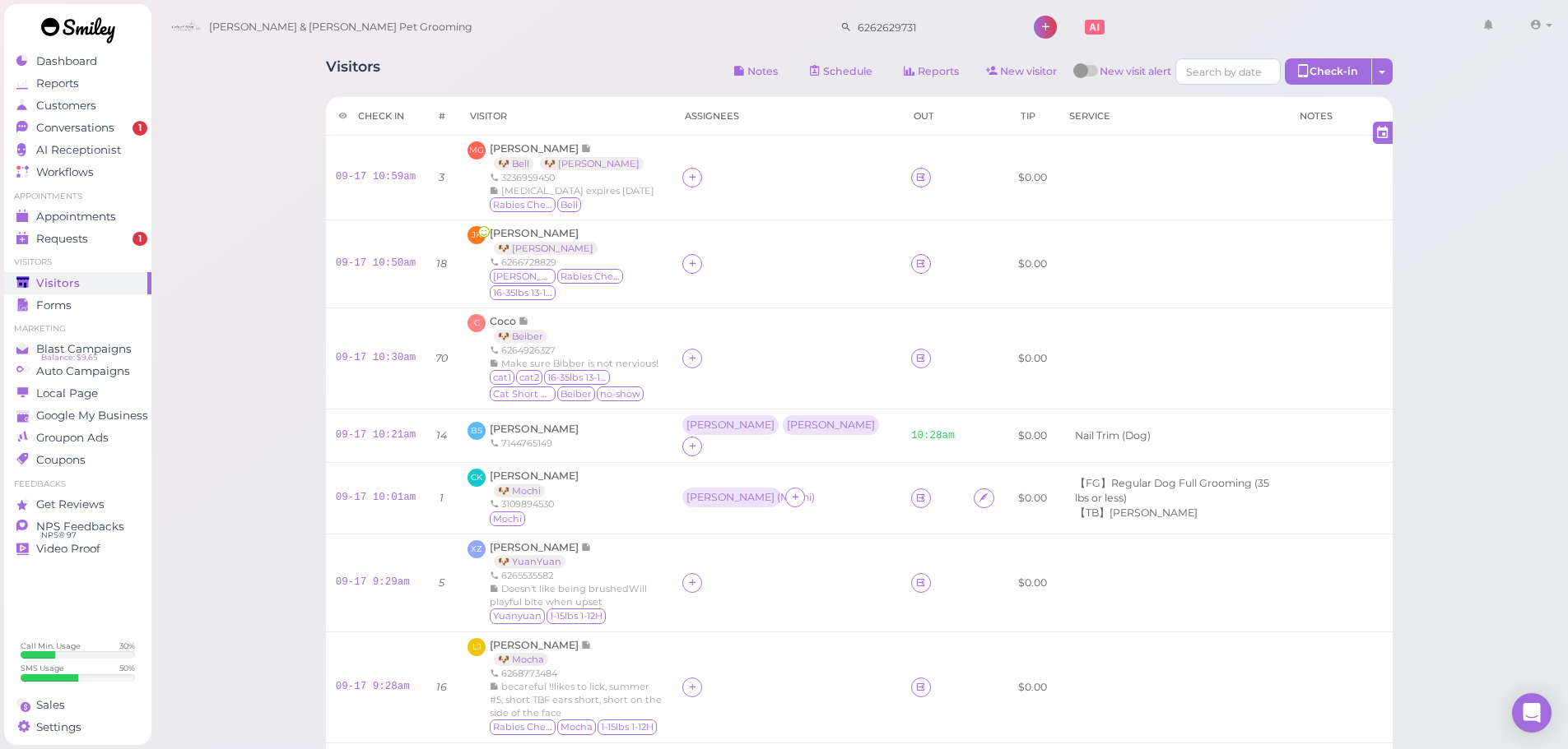
click at [123, 130] on div "Conversations" at bounding box center [75, 128] width 118 height 14
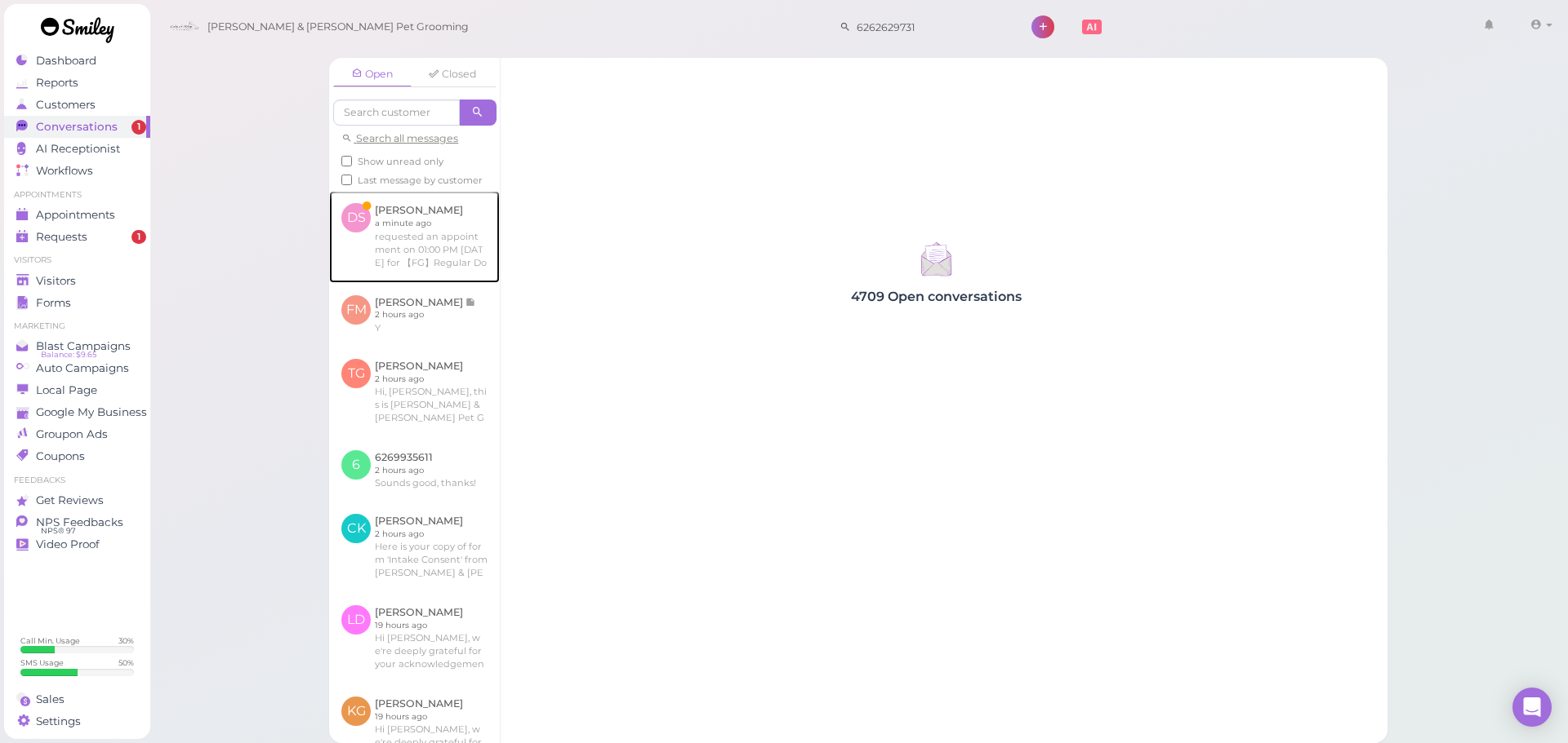
click at [429, 212] on link at bounding box center [415, 237] width 171 height 92
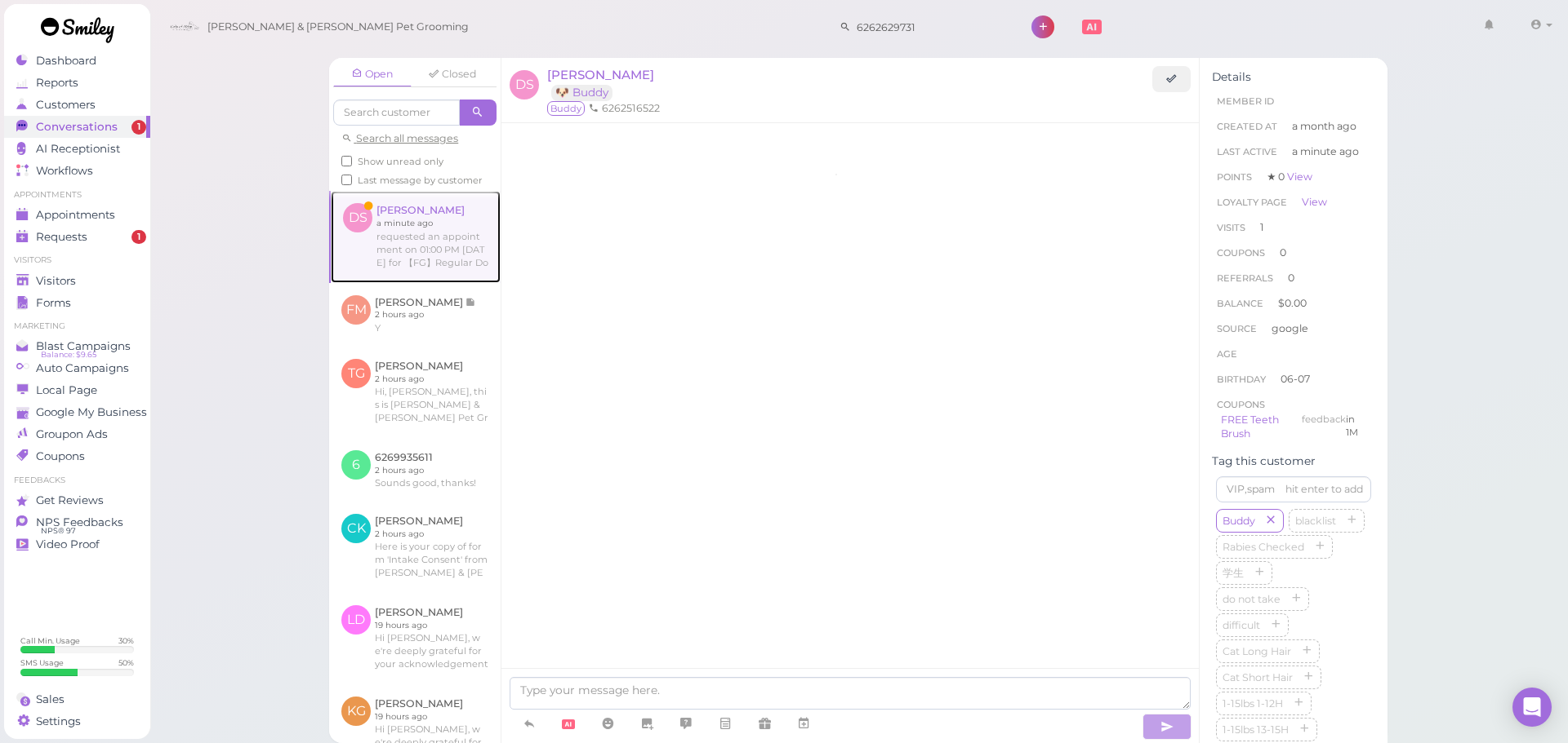
scroll to position [1092, 0]
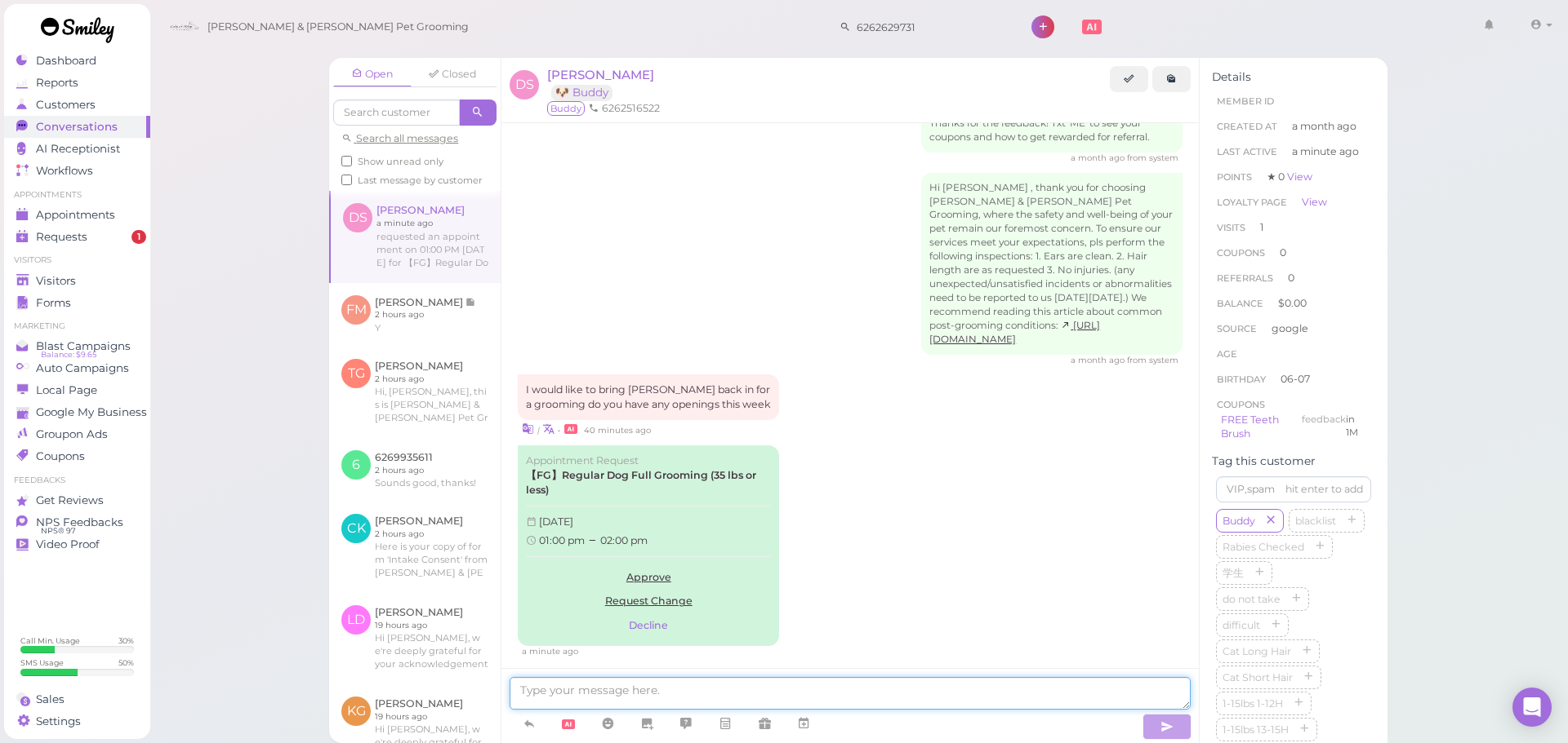
click at [828, 686] on textarea at bounding box center [849, 693] width 681 height 33
type textarea "Hell"
click at [671, 638] on button "Decline" at bounding box center [648, 626] width 245 height 25
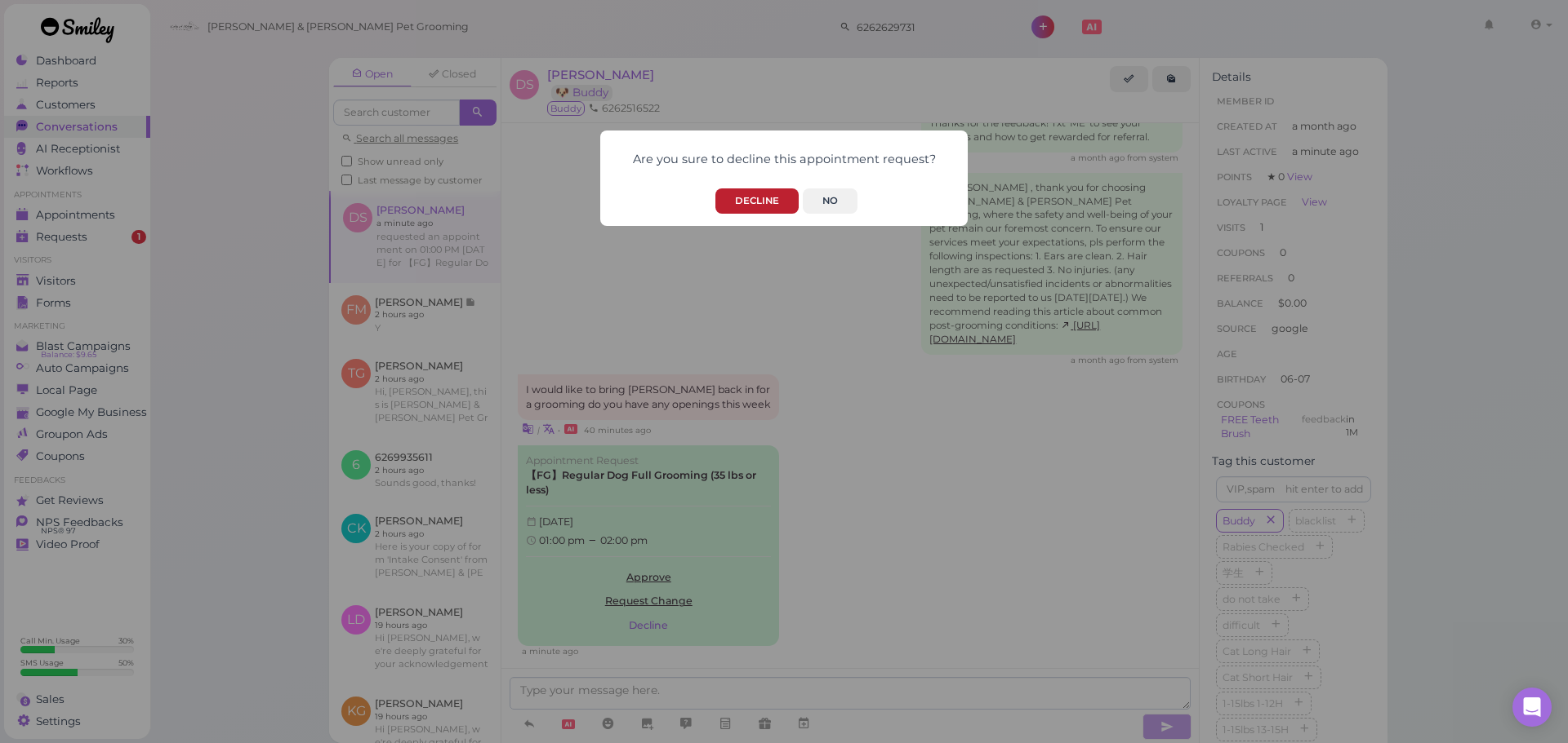
click at [758, 195] on button "Decline" at bounding box center [757, 201] width 84 height 26
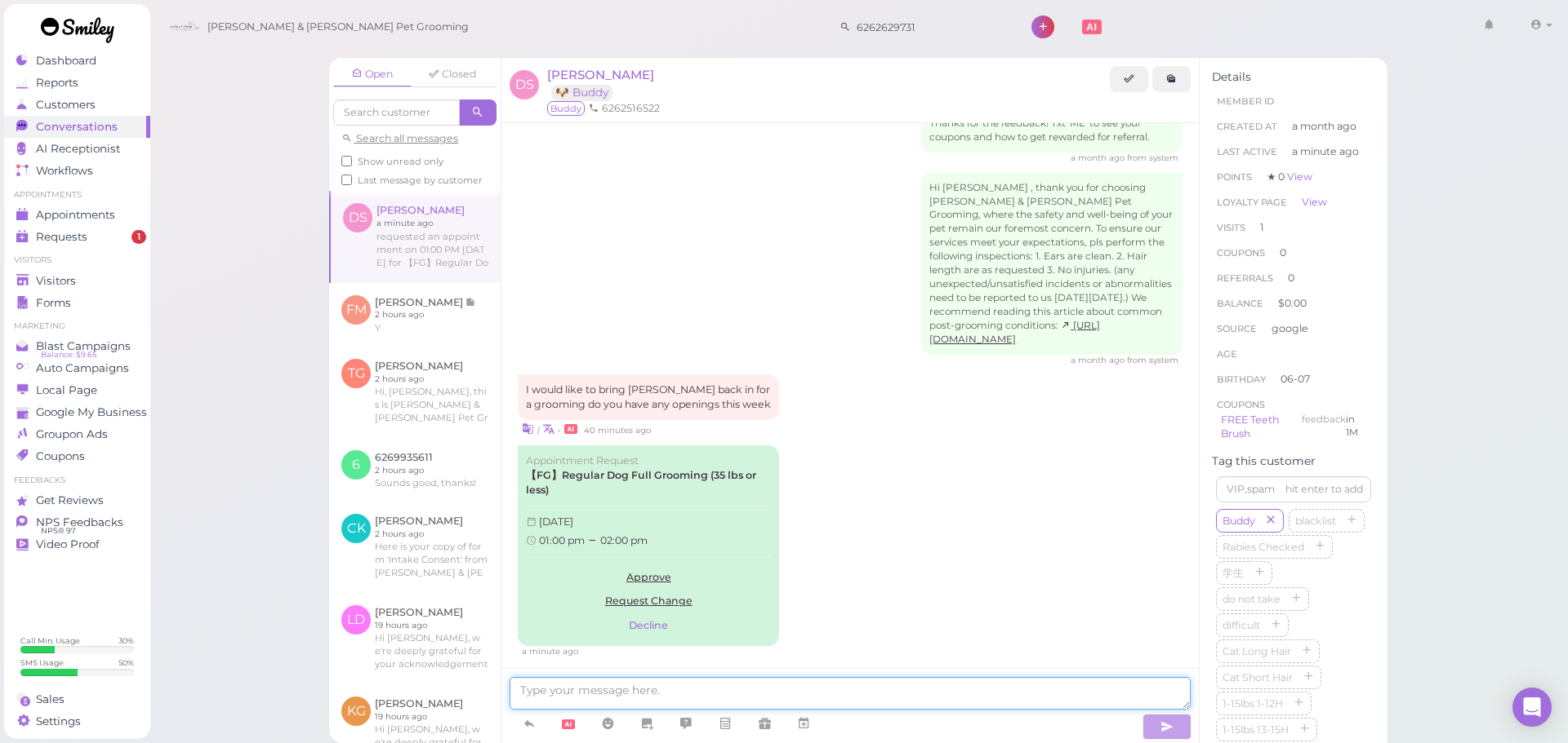
click at [762, 684] on textarea at bounding box center [849, 693] width 681 height 33
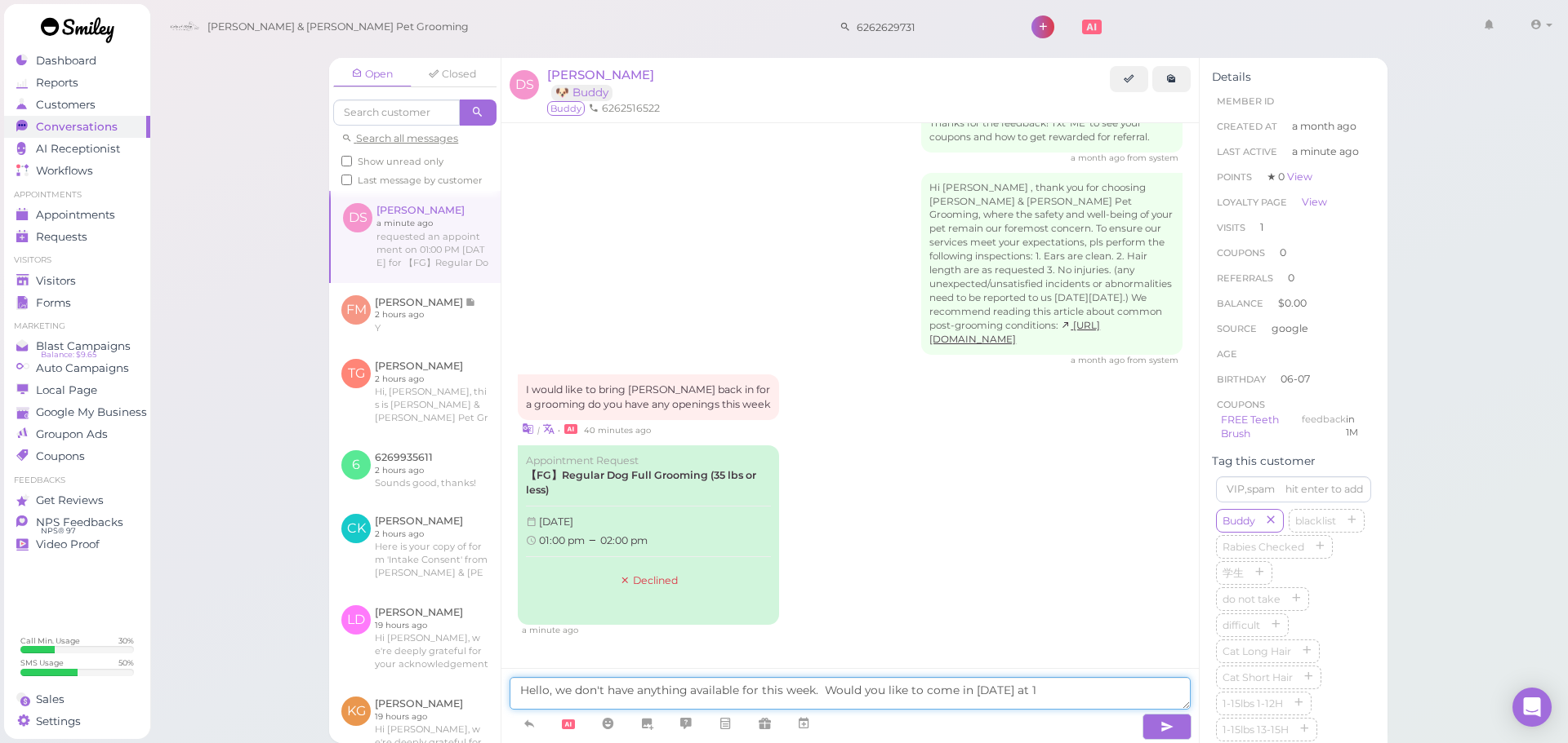
type textarea "Hello, we don't have anything available for this week. Would you like to come i…"
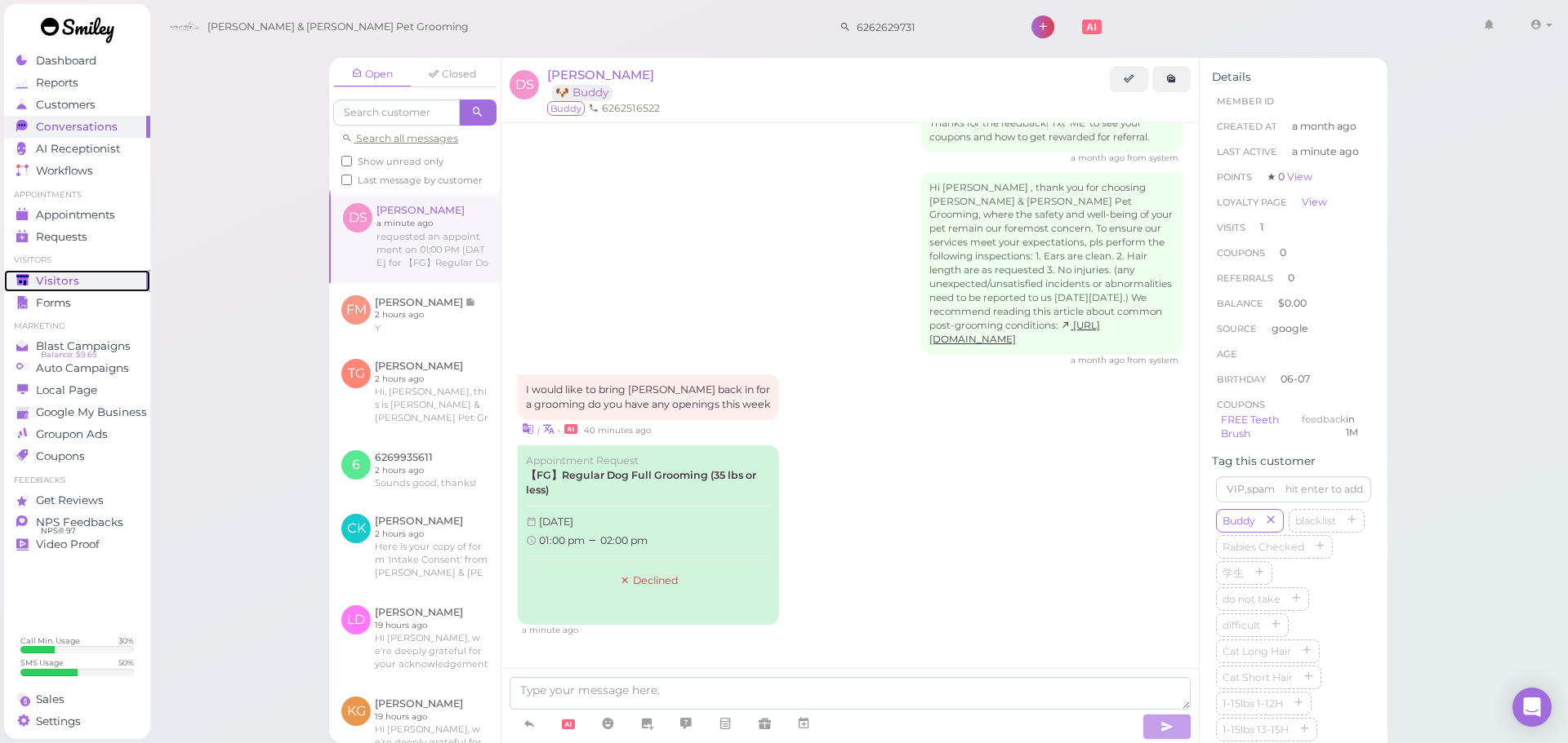
click at [75, 277] on span "Visitors" at bounding box center [57, 281] width 43 height 14
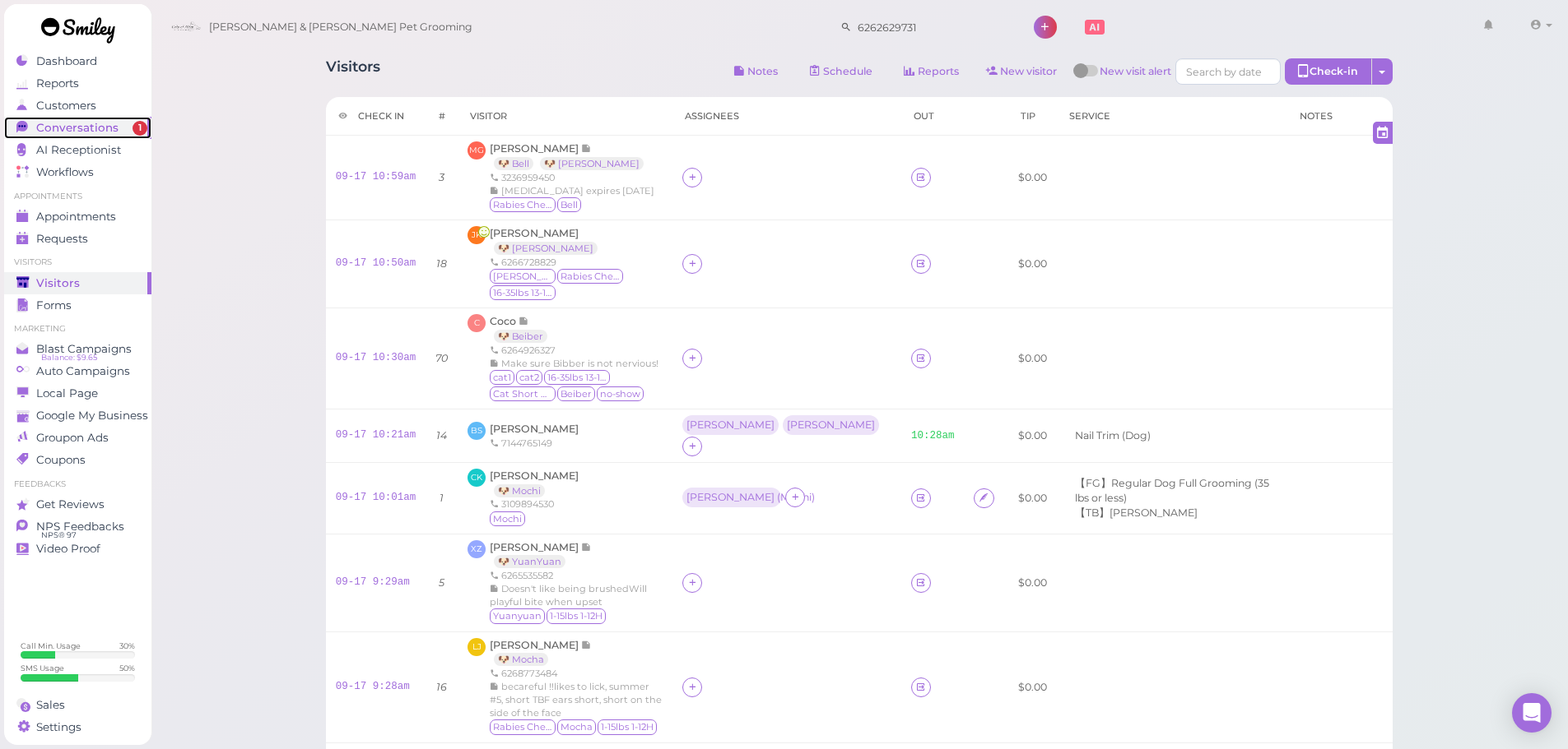
click at [107, 121] on span "Conversations" at bounding box center [77, 128] width 83 height 14
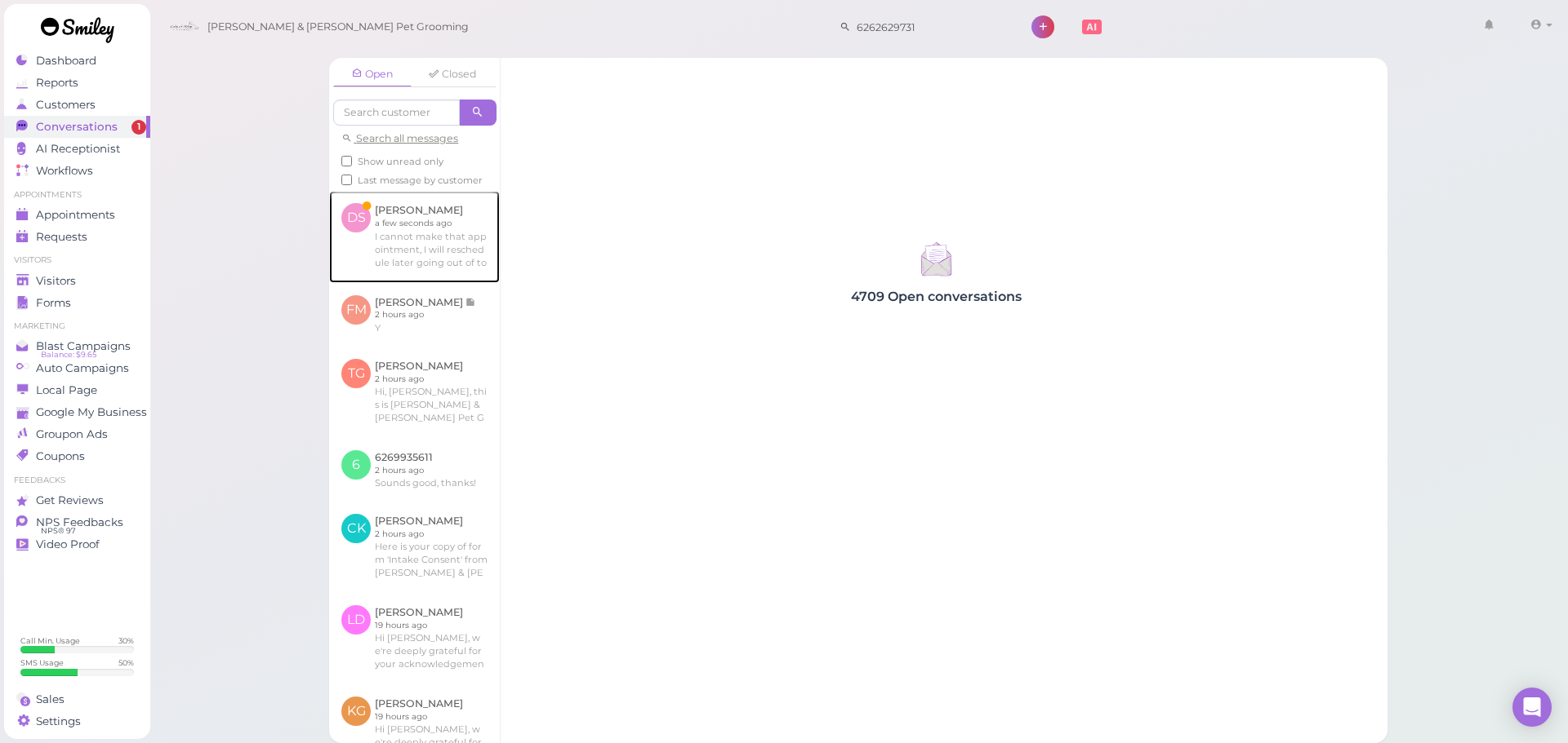
click at [406, 232] on link at bounding box center [415, 237] width 171 height 92
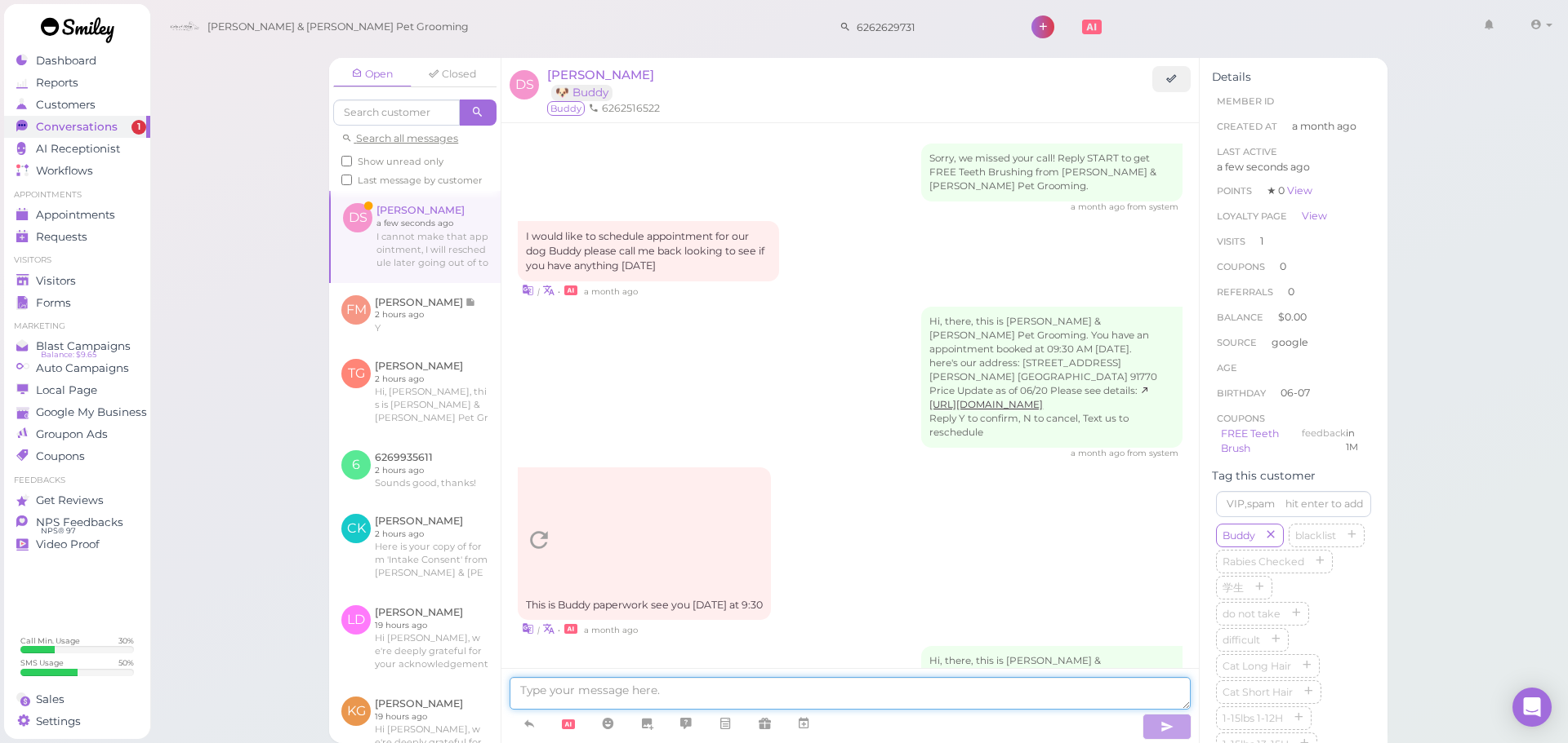
scroll to position [1228, 0]
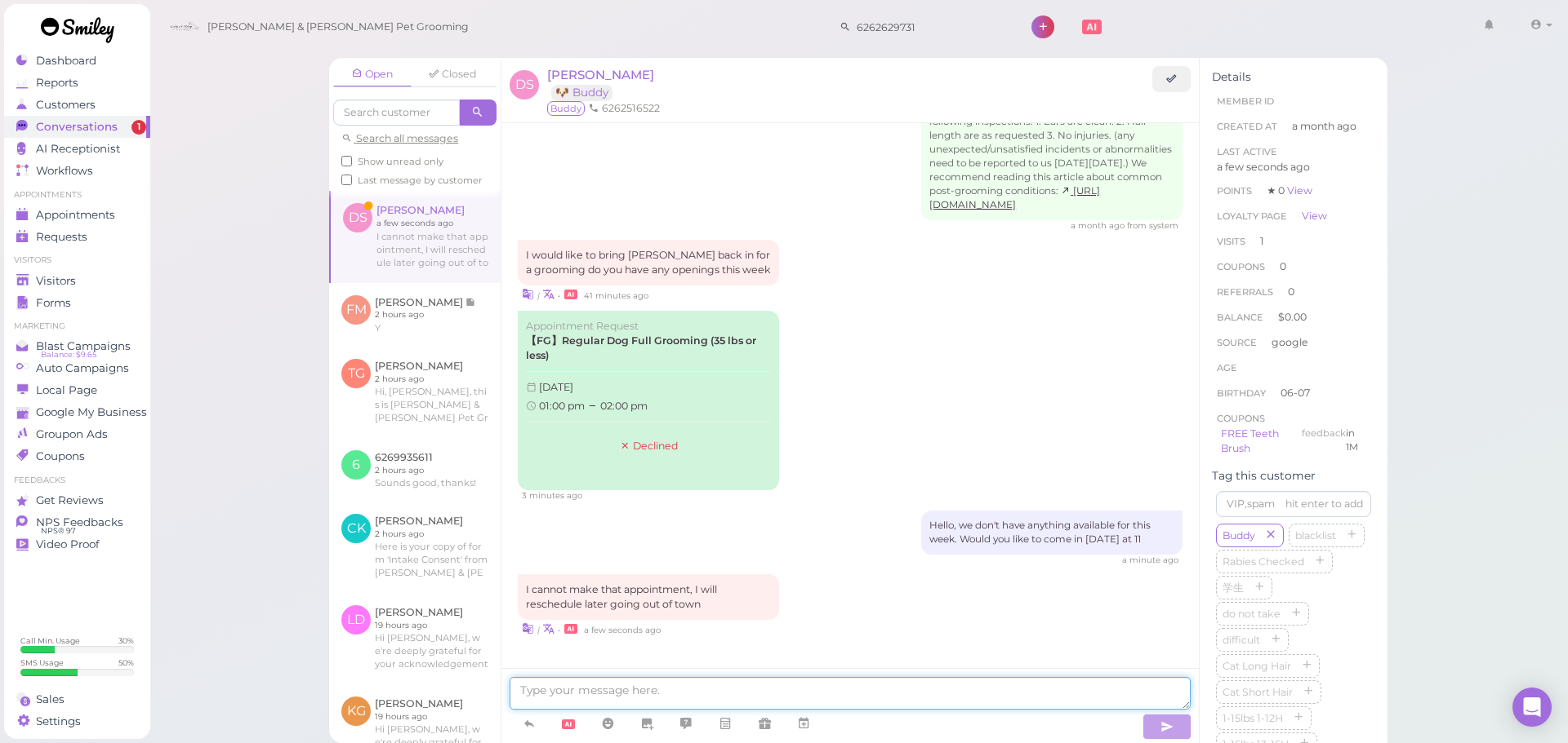
click at [620, 691] on textarea at bounding box center [849, 693] width 681 height 33
type textarea "Got it, if we have any cancellations I'll let you know."
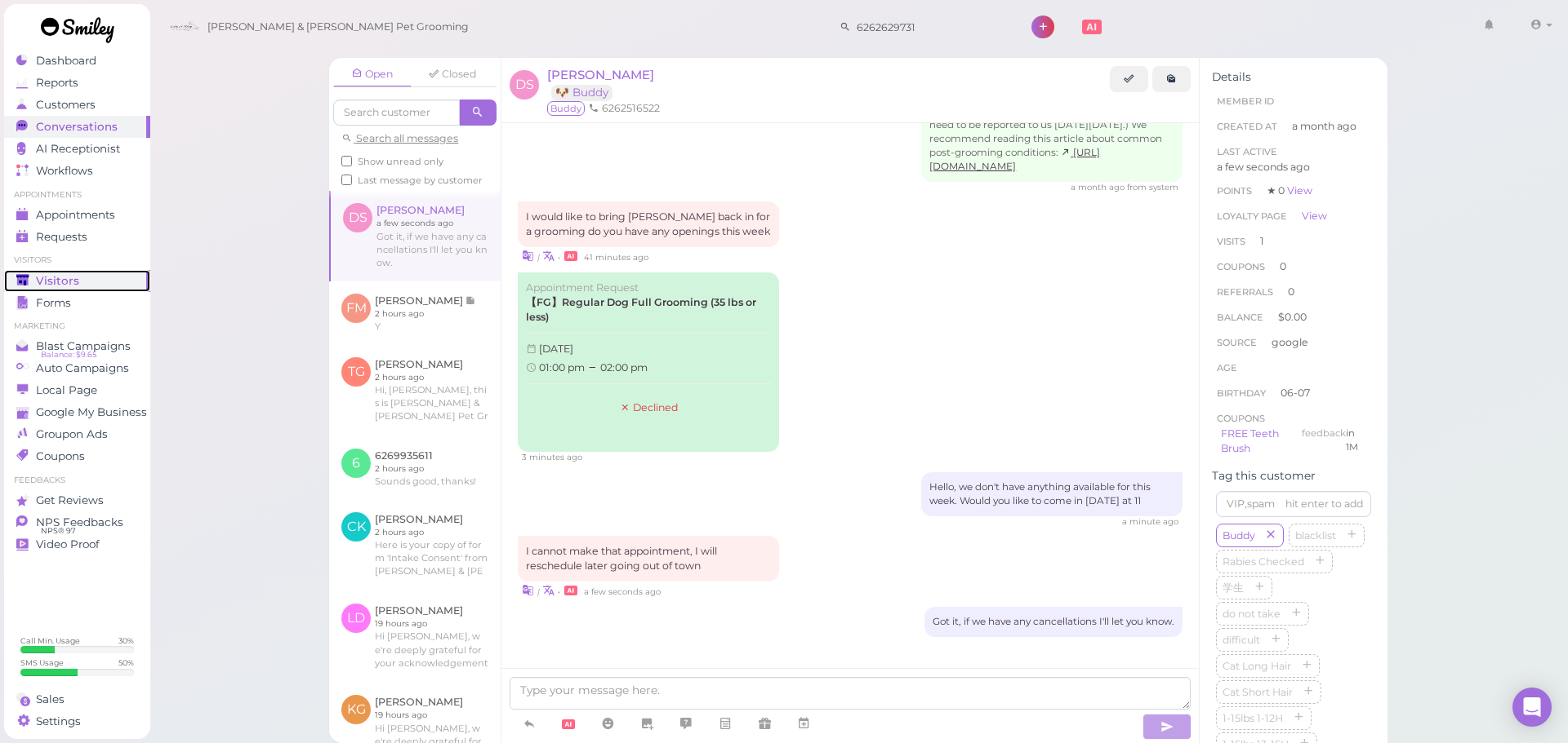
click at [18, 270] on link "Visitors" at bounding box center [78, 281] width 146 height 22
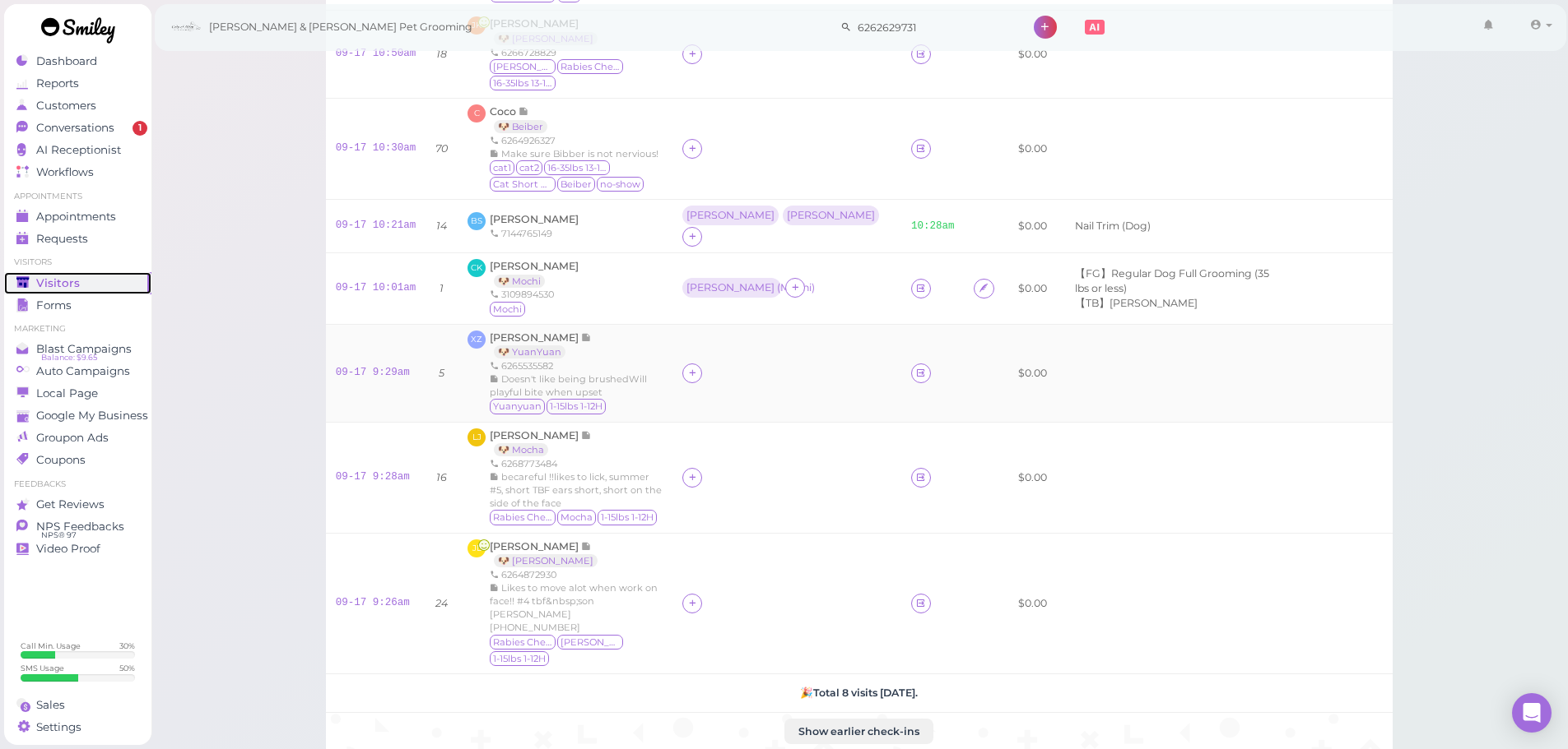
scroll to position [350, 0]
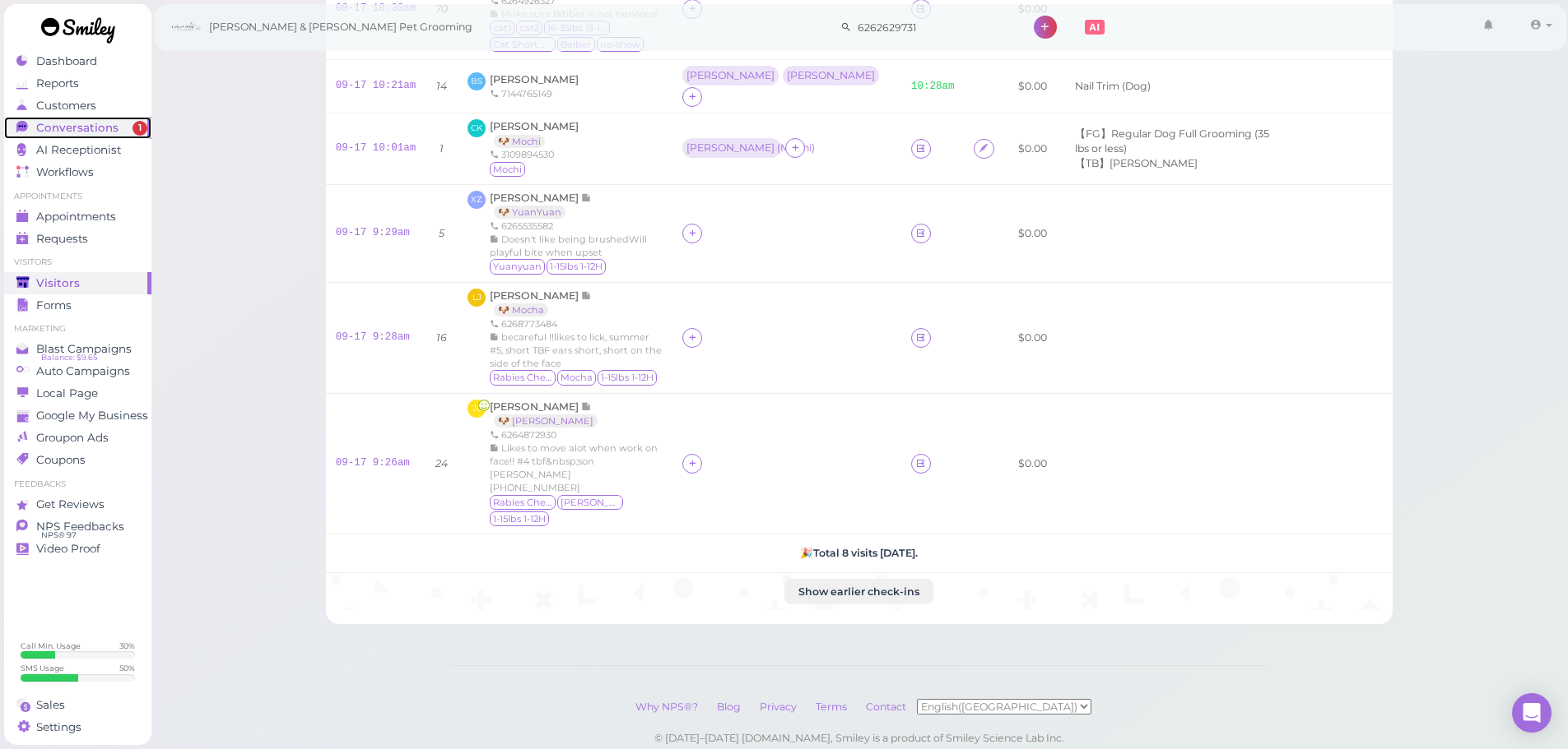
click at [73, 130] on span "Conversations" at bounding box center [77, 128] width 83 height 14
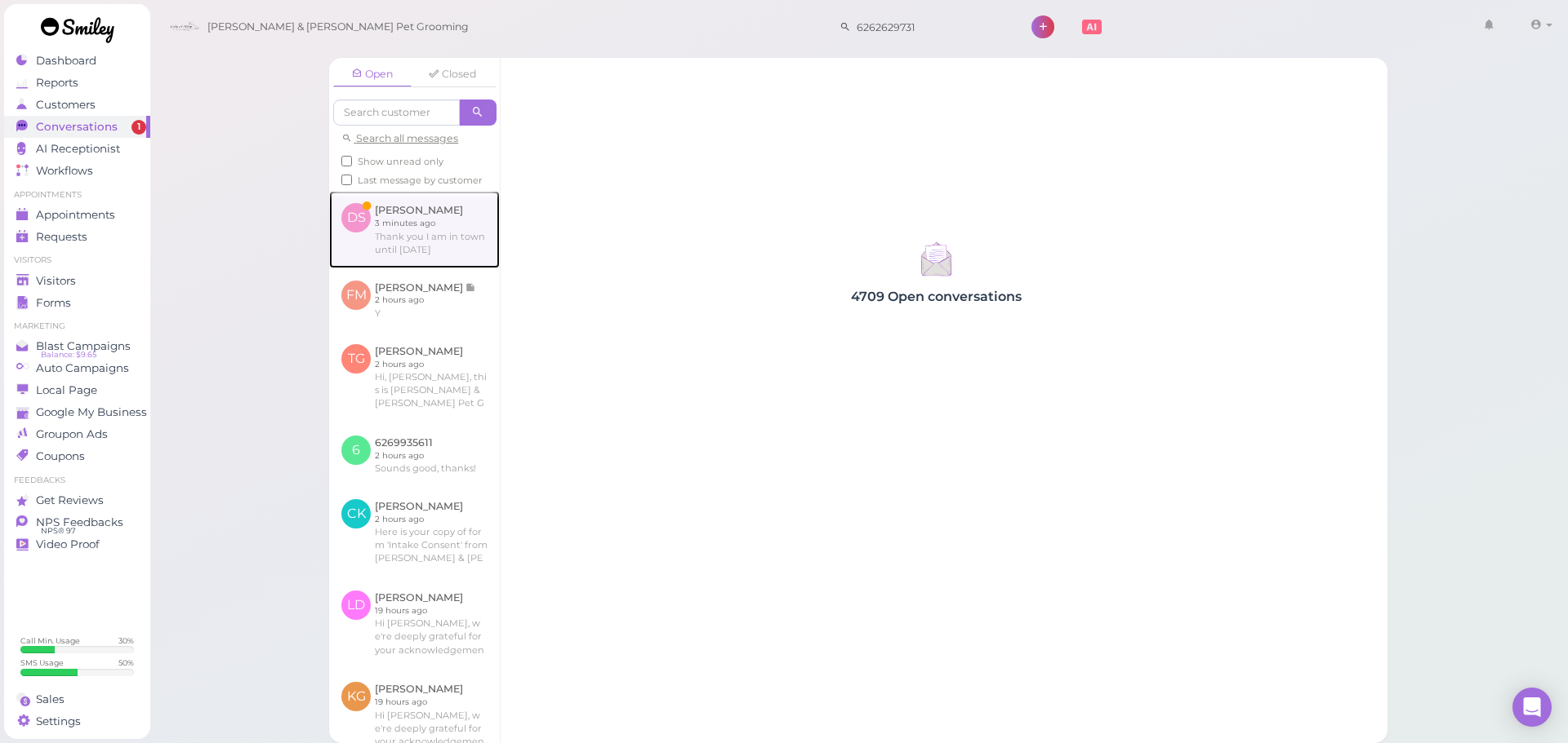
click at [396, 238] on link at bounding box center [415, 229] width 171 height 77
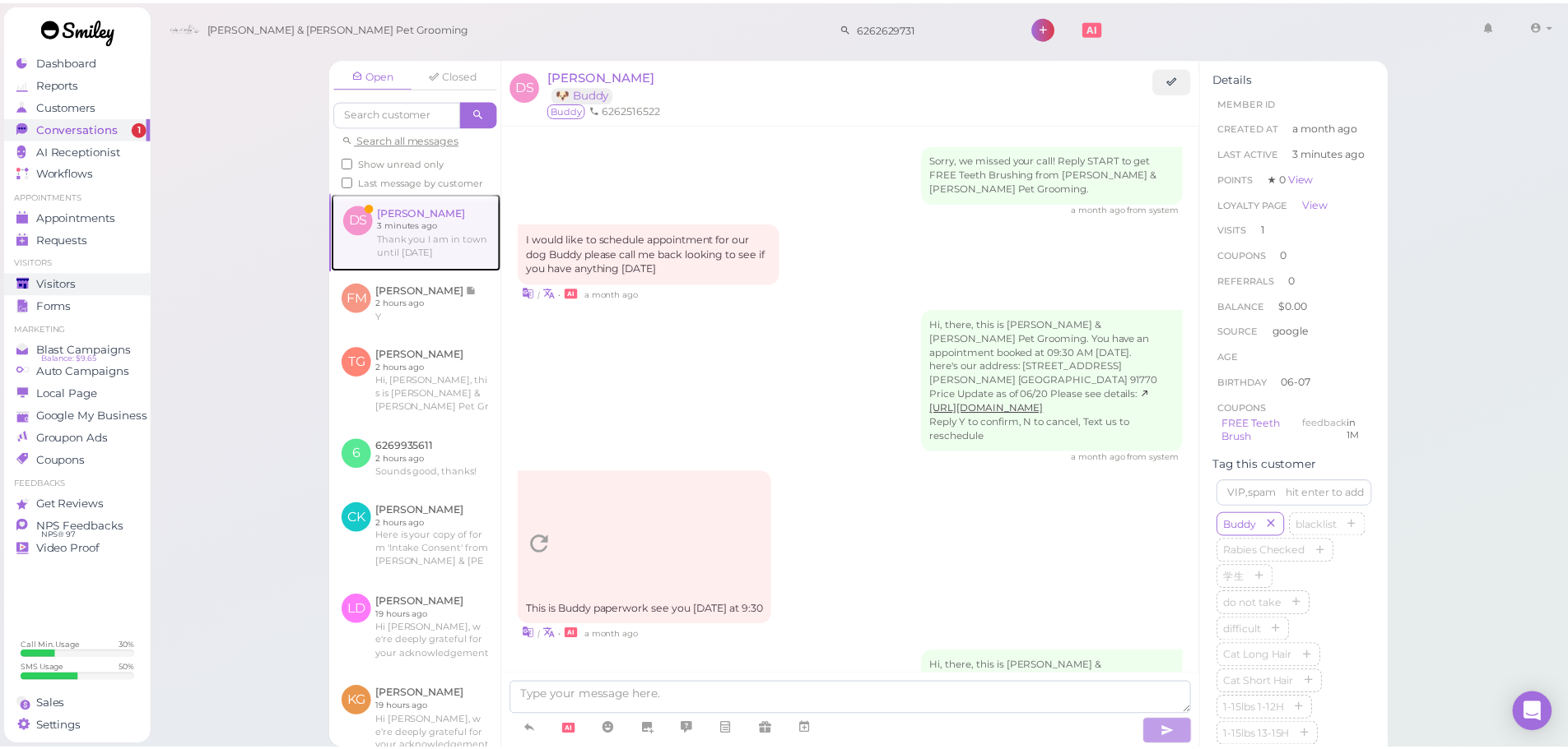
scroll to position [1345, 0]
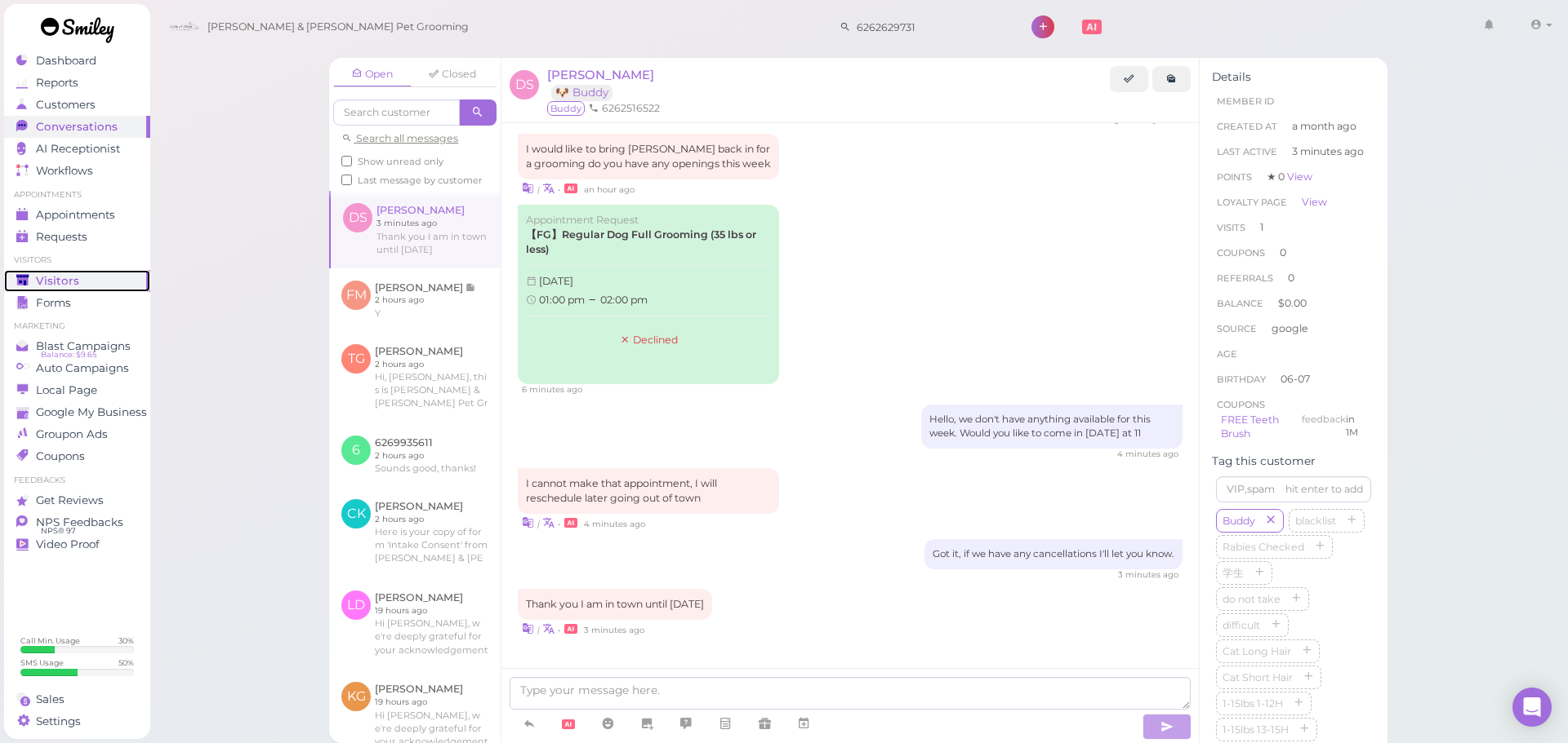
click at [60, 271] on link "Visitors" at bounding box center [78, 281] width 146 height 22
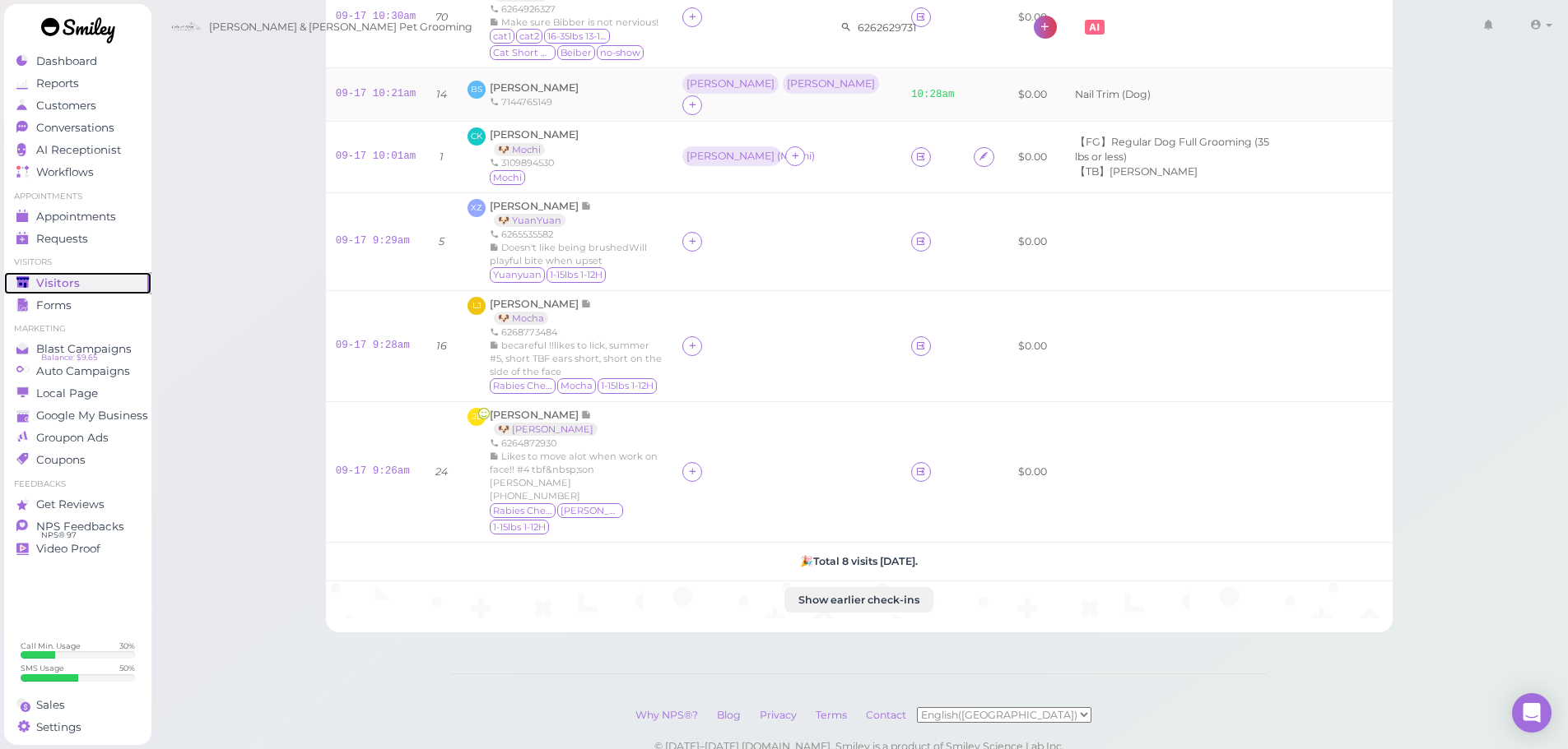
scroll to position [350, 0]
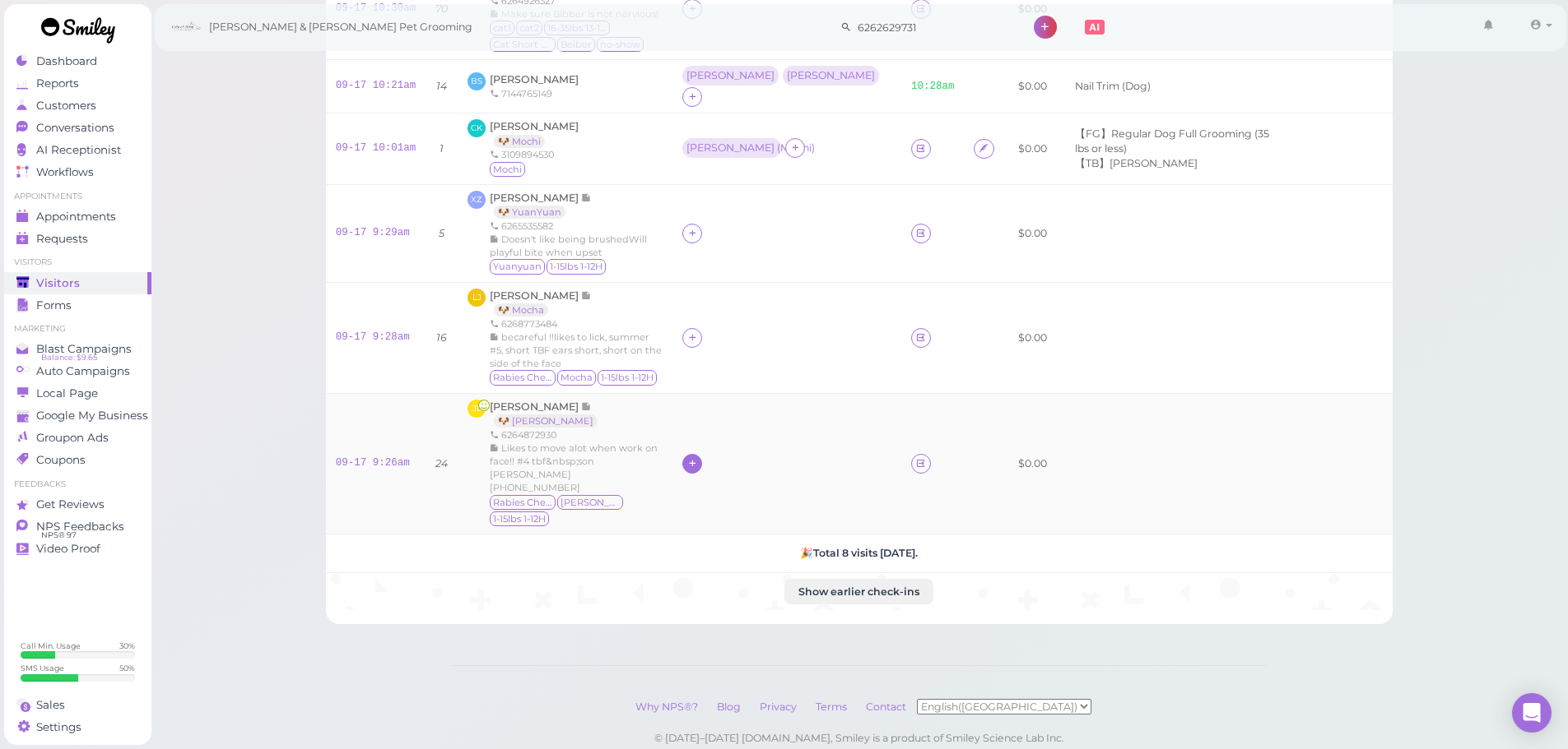
click at [702, 454] on div at bounding box center [692, 464] width 20 height 20
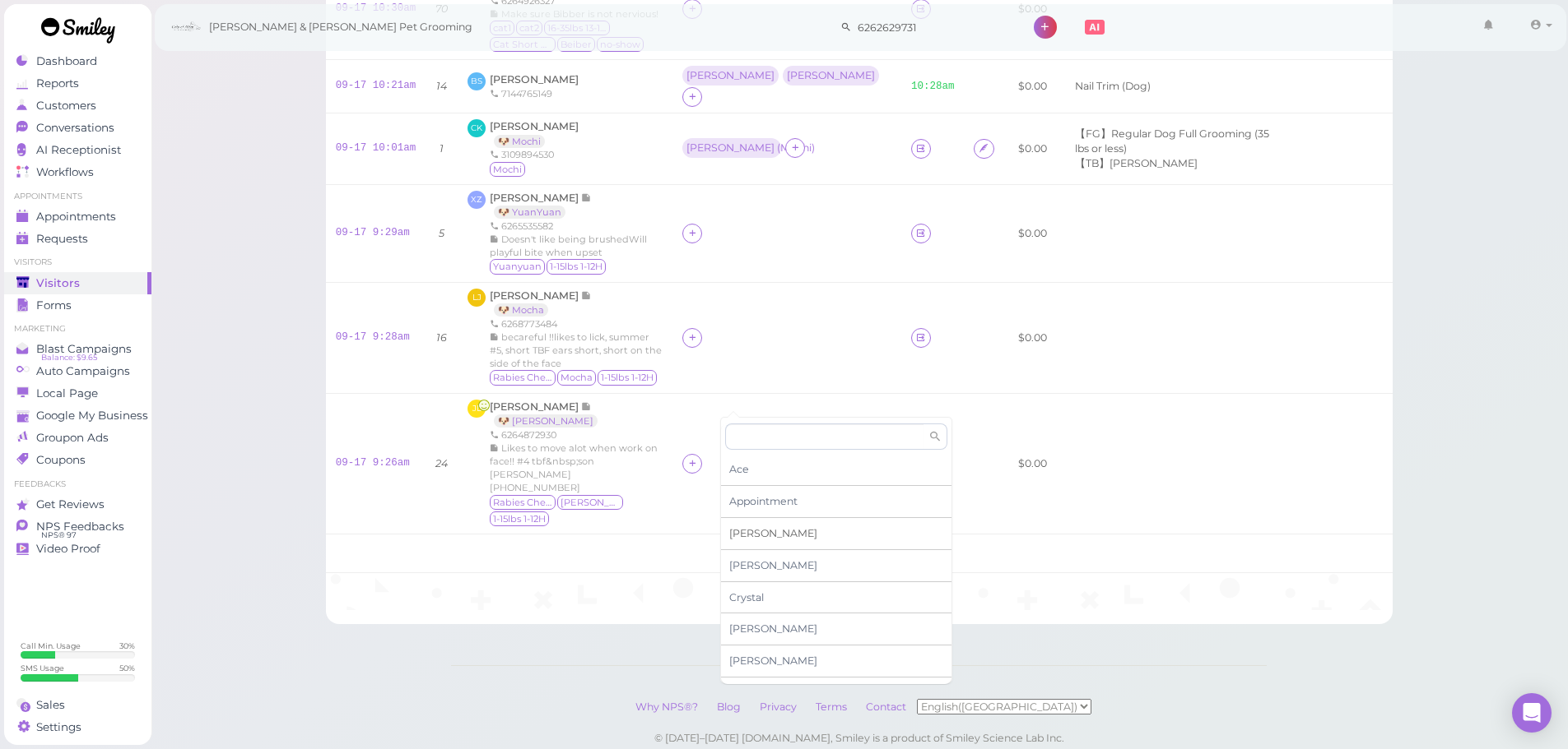
click at [756, 534] on div "[PERSON_NAME]" at bounding box center [836, 534] width 231 height 32
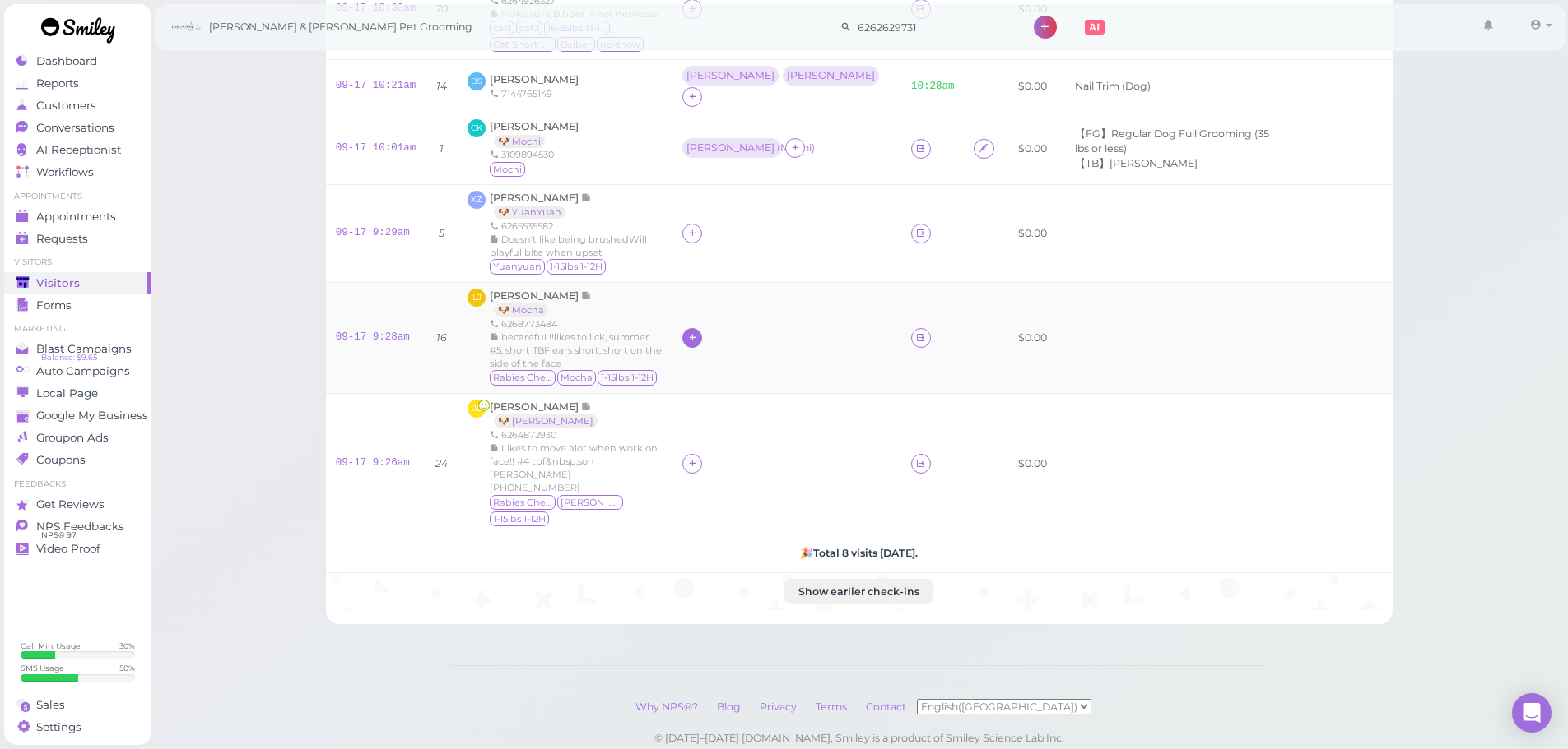
click at [698, 332] on icon at bounding box center [693, 338] width 11 height 12
click at [755, 571] on span "[PERSON_NAME]" at bounding box center [772, 577] width 88 height 12
click at [698, 227] on icon at bounding box center [693, 233] width 11 height 12
click at [742, 340] on span "[PERSON_NAME]" at bounding box center [772, 338] width 88 height 12
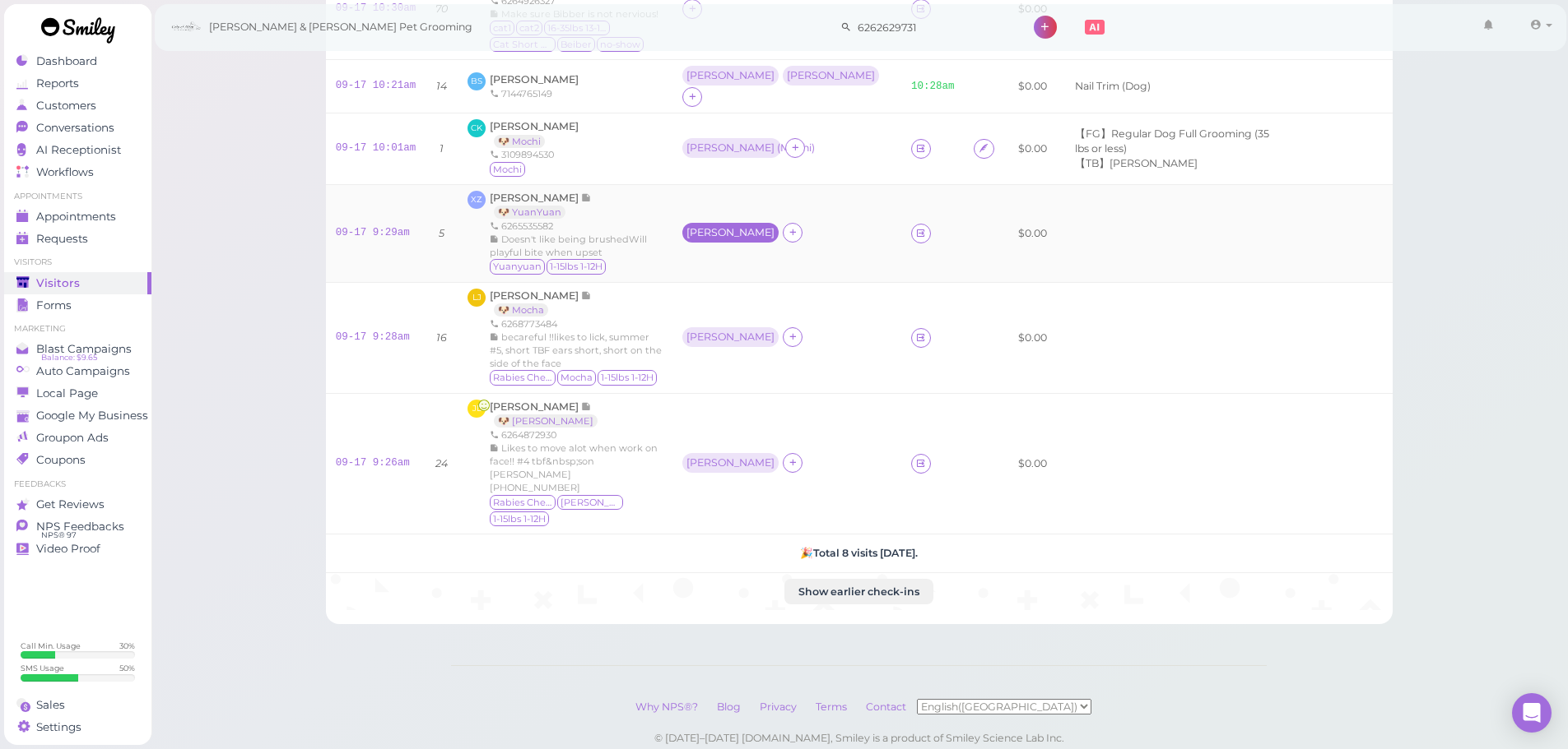
click at [740, 227] on div "[PERSON_NAME]" at bounding box center [730, 233] width 88 height 12
click at [757, 275] on span "Select pets" at bounding box center [761, 275] width 57 height 18
click at [662, 288] on div "Lorena Jimenez 🐶 Mocha 6268773484 becareful !!likes to lick, summer #5, short T…" at bounding box center [576, 337] width 173 height 99
click at [743, 332] on div "[PERSON_NAME]" at bounding box center [730, 337] width 88 height 12
click at [740, 371] on span "Select pets" at bounding box center [758, 374] width 57 height 18
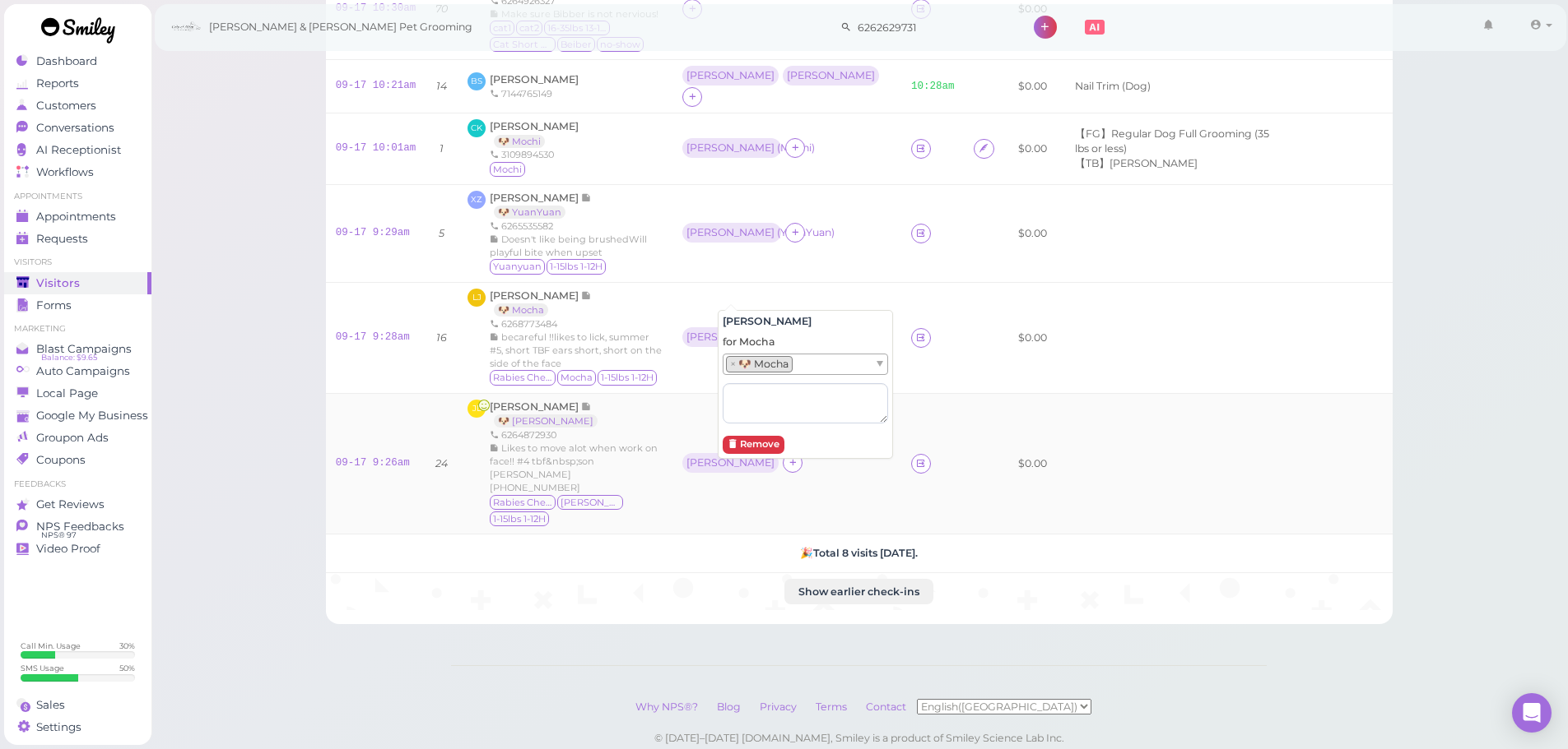
drag, startPoint x: 666, startPoint y: 360, endPoint x: 672, endPoint y: 367, distance: 9.2
click at [662, 399] on div "Judy Lee 🐶 Chloe 6264872930 Likes to move alot when work on face!! #4 tbf&nbsp;…" at bounding box center [576, 463] width 173 height 129
drag, startPoint x: 751, startPoint y: 414, endPoint x: 730, endPoint y: 407, distance: 22.1
click at [747, 414] on td "[PERSON_NAME]" at bounding box center [787, 463] width 229 height 141
click at [730, 453] on div "[PERSON_NAME]" at bounding box center [730, 463] width 96 height 20
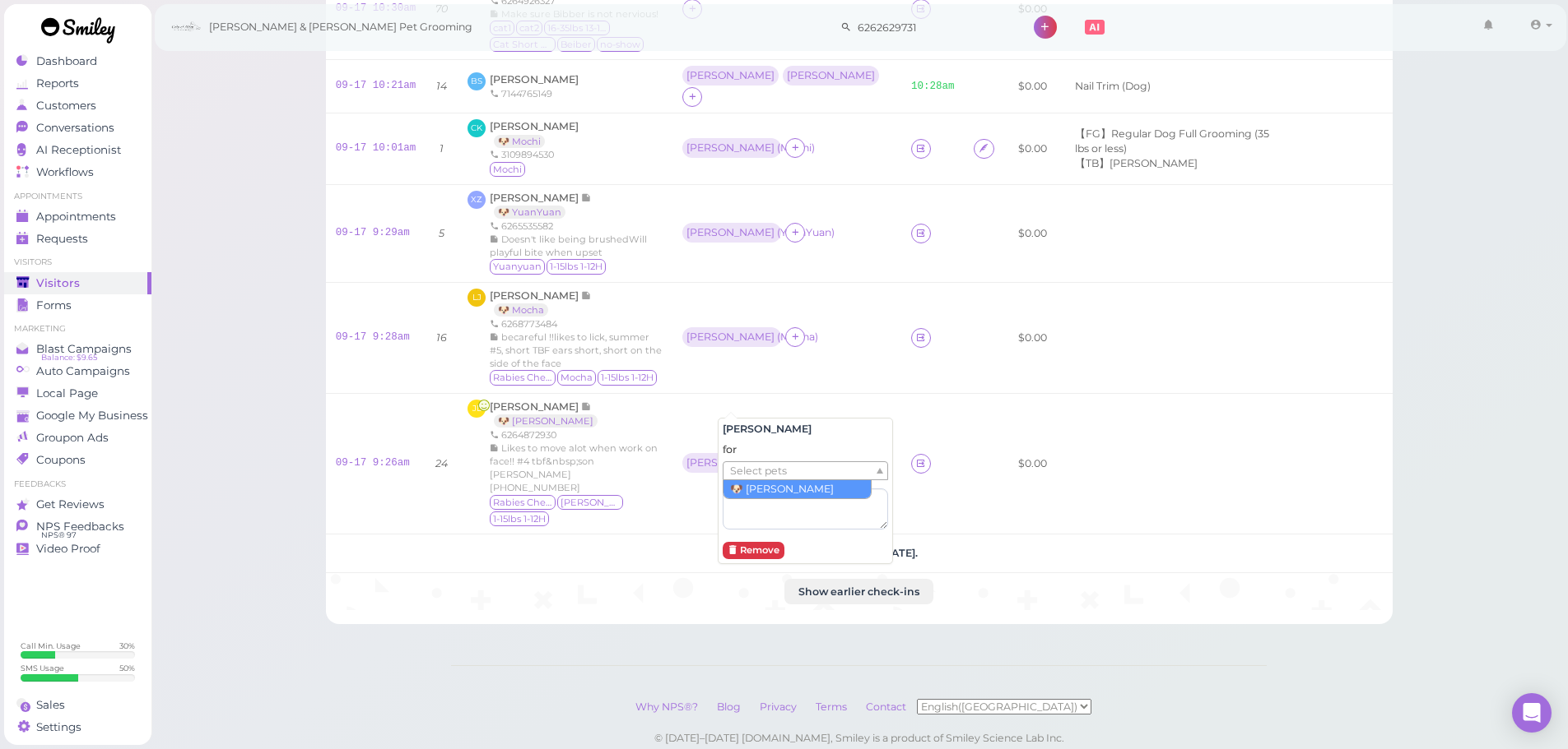
drag, startPoint x: 744, startPoint y: 463, endPoint x: 744, endPoint y: 477, distance: 14.0
click at [744, 464] on span "Select pets" at bounding box center [758, 471] width 57 height 18
click at [662, 399] on div "Judy Lee 🐶 Chloe 6264872930 Likes to move alot when work on face!! #4 tbf&nbsp;…" at bounding box center [576, 463] width 173 height 129
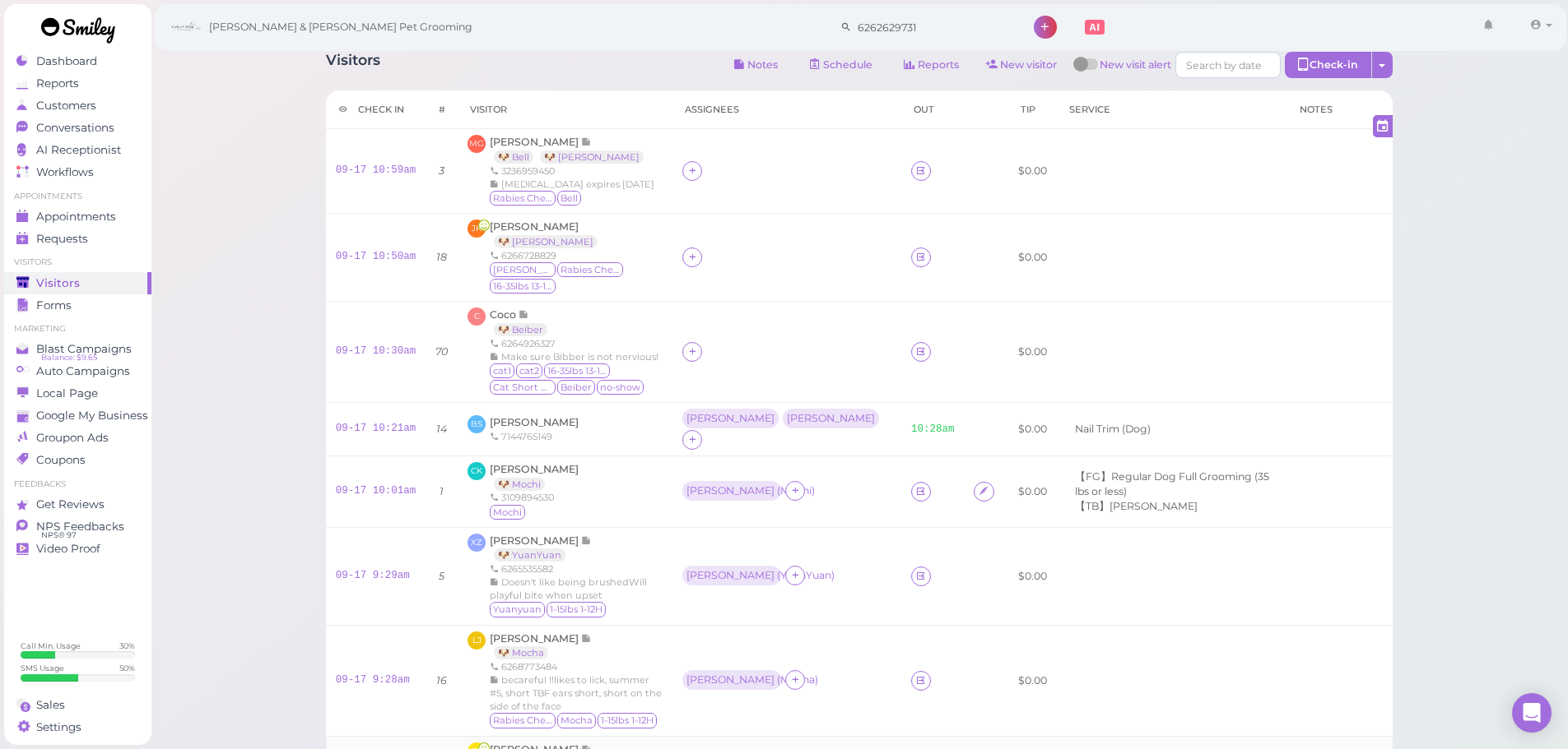
scroll to position [0, 0]
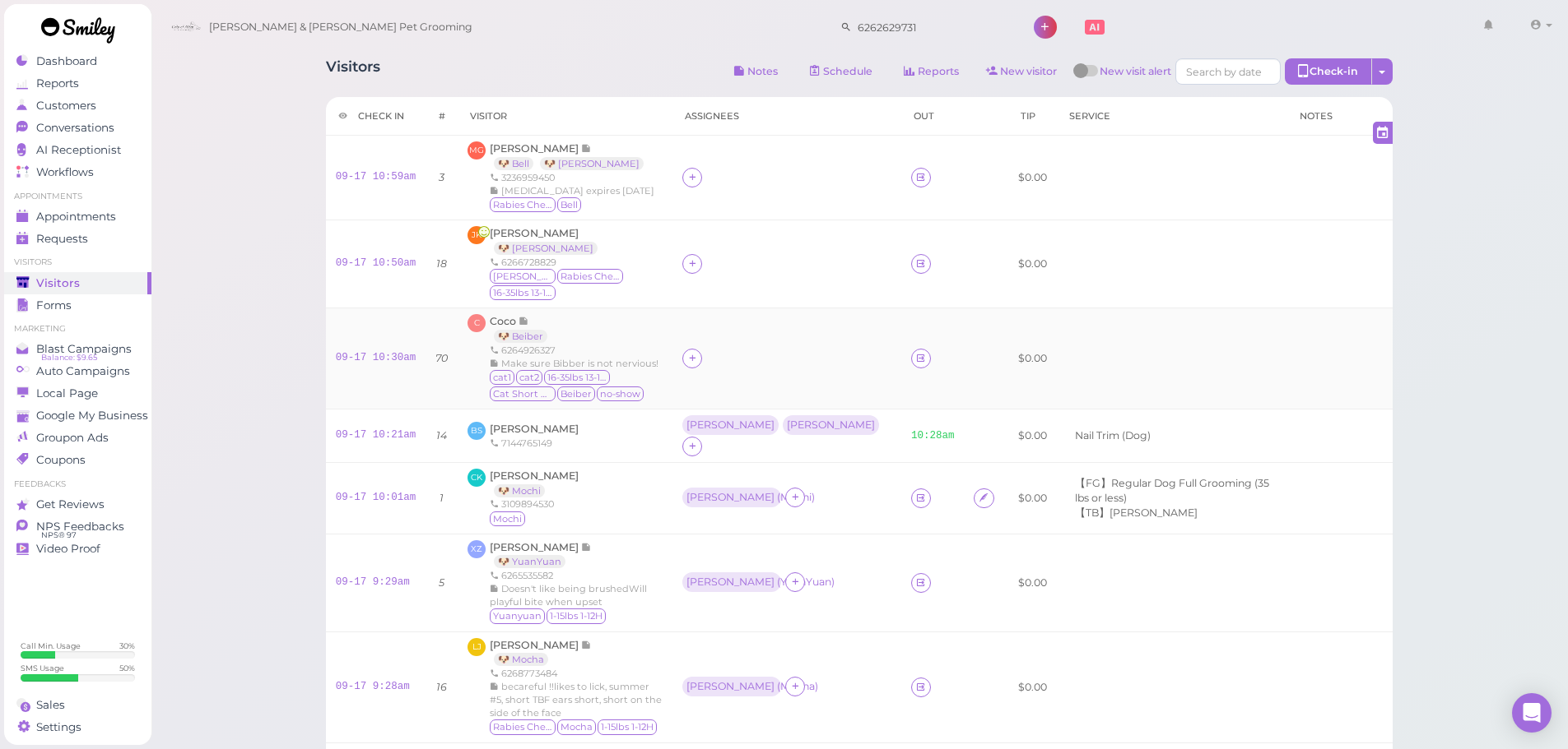
click at [739, 349] on div at bounding box center [786, 359] width 209 height 20
click at [702, 349] on div at bounding box center [692, 359] width 20 height 20
click at [740, 469] on div "[PERSON_NAME]" at bounding box center [834, 477] width 231 height 32
click at [698, 258] on icon at bounding box center [693, 264] width 11 height 12
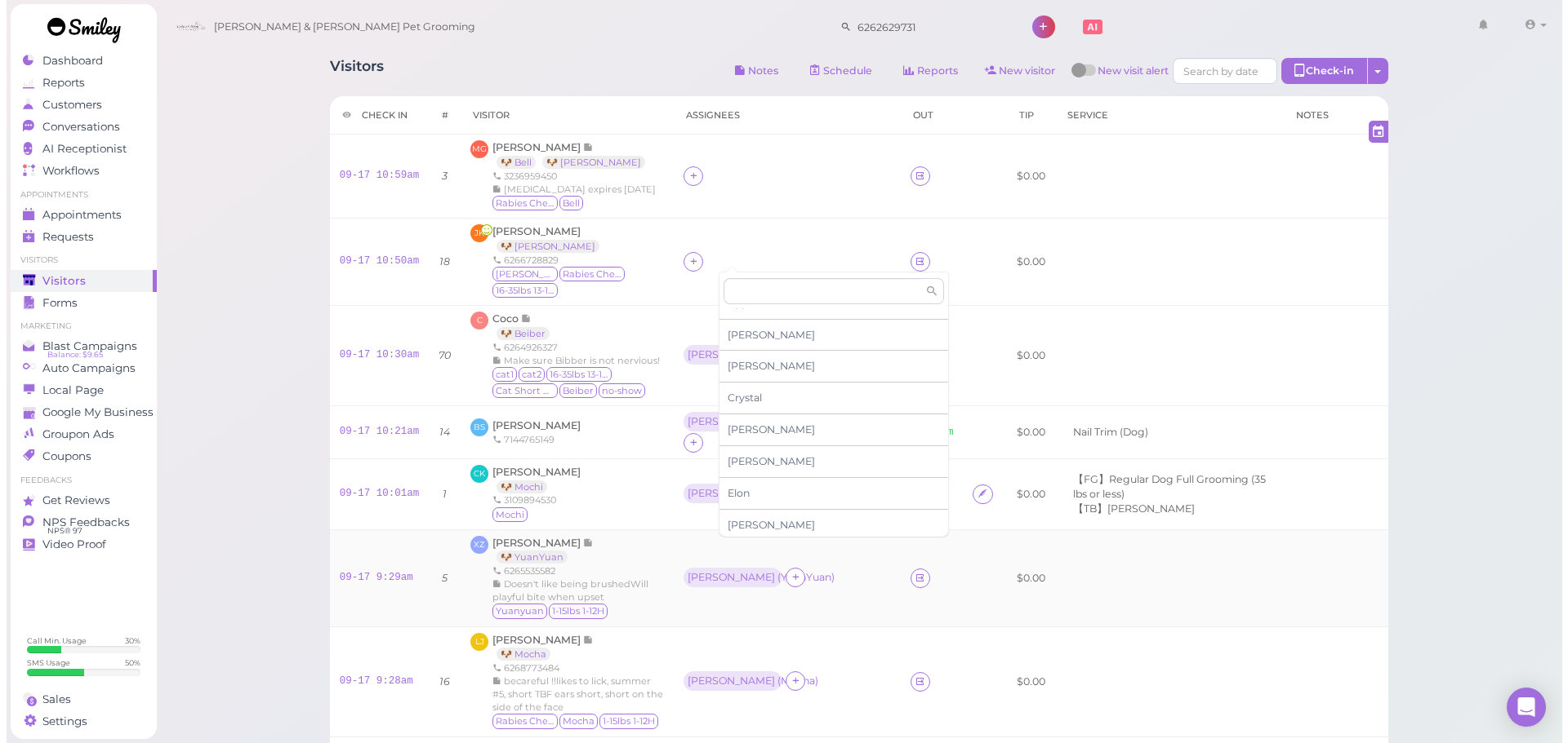
scroll to position [82, 0]
click at [777, 526] on div "[PERSON_NAME]" at bounding box center [827, 527] width 229 height 32
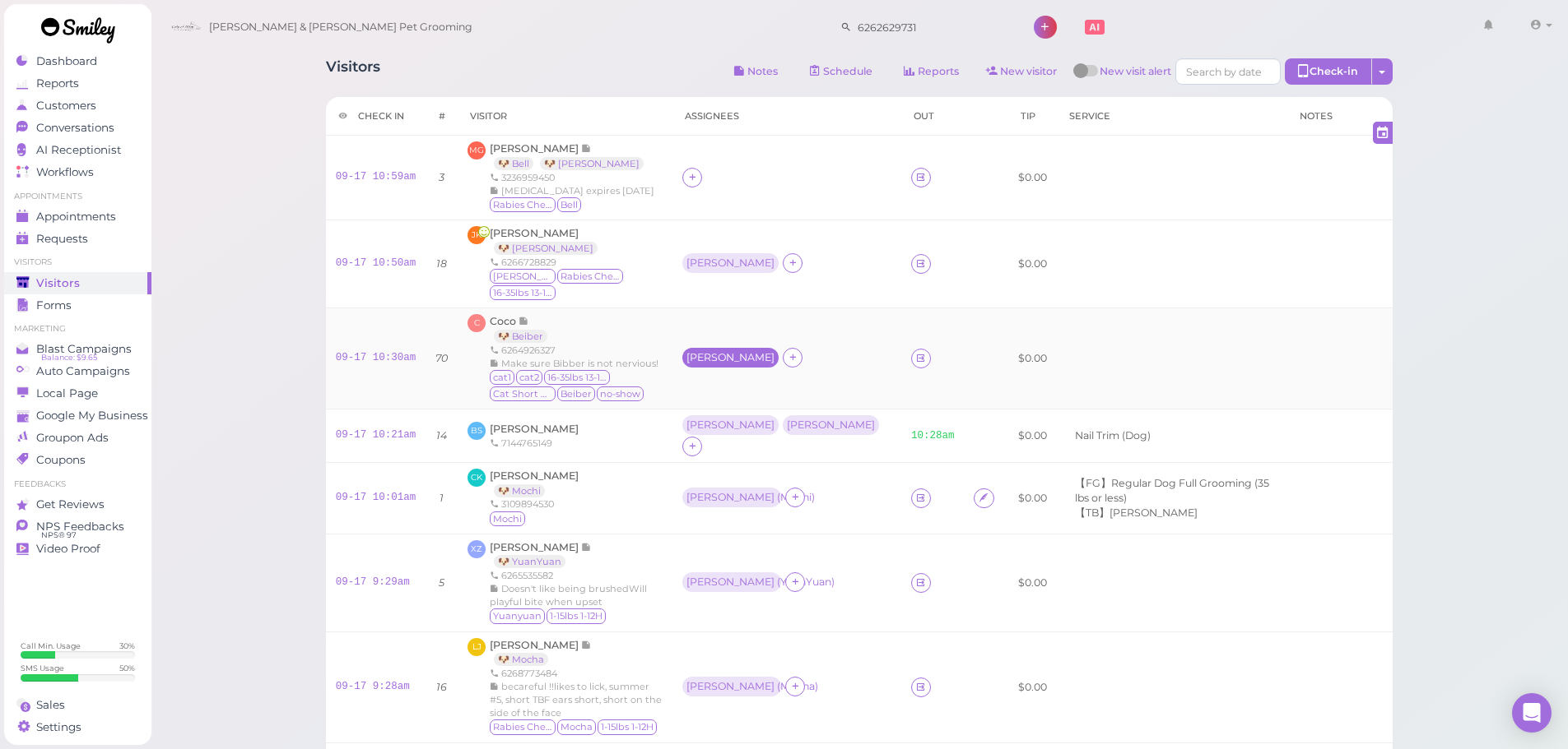
click at [738, 352] on div "[PERSON_NAME]" at bounding box center [730, 358] width 88 height 12
click at [770, 409] on span "Select pets" at bounding box center [758, 414] width 57 height 18
click at [726, 308] on td "Asa ( Beiber )" at bounding box center [787, 359] width 229 height 101
click at [726, 264] on div "[PERSON_NAME]" at bounding box center [730, 263] width 96 height 20
click at [744, 314] on div "for Select pets" at bounding box center [805, 342] width 165 height 87
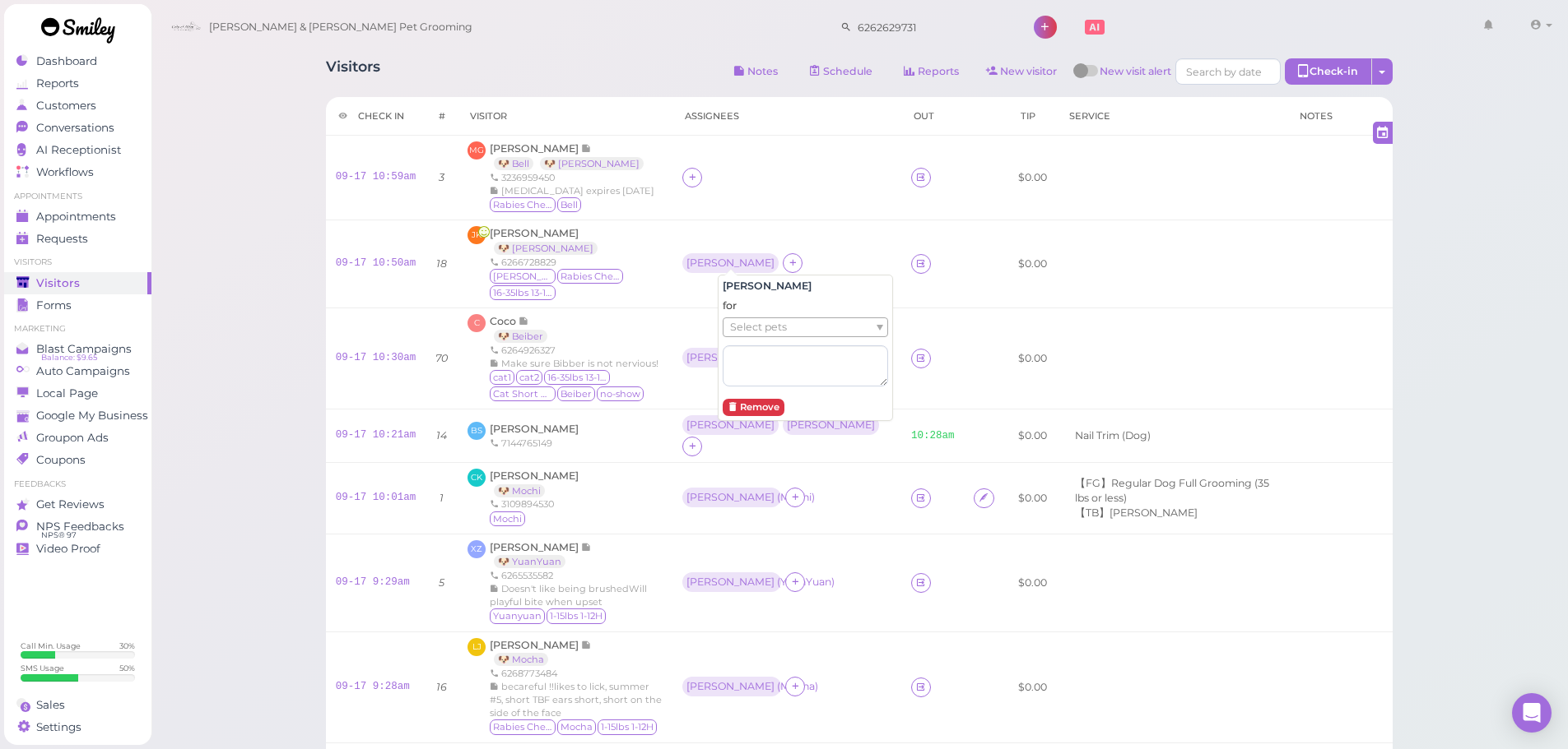
click at [744, 323] on span "Select pets" at bounding box center [758, 327] width 57 height 18
click at [662, 343] on div "6264926327" at bounding box center [576, 350] width 173 height 13
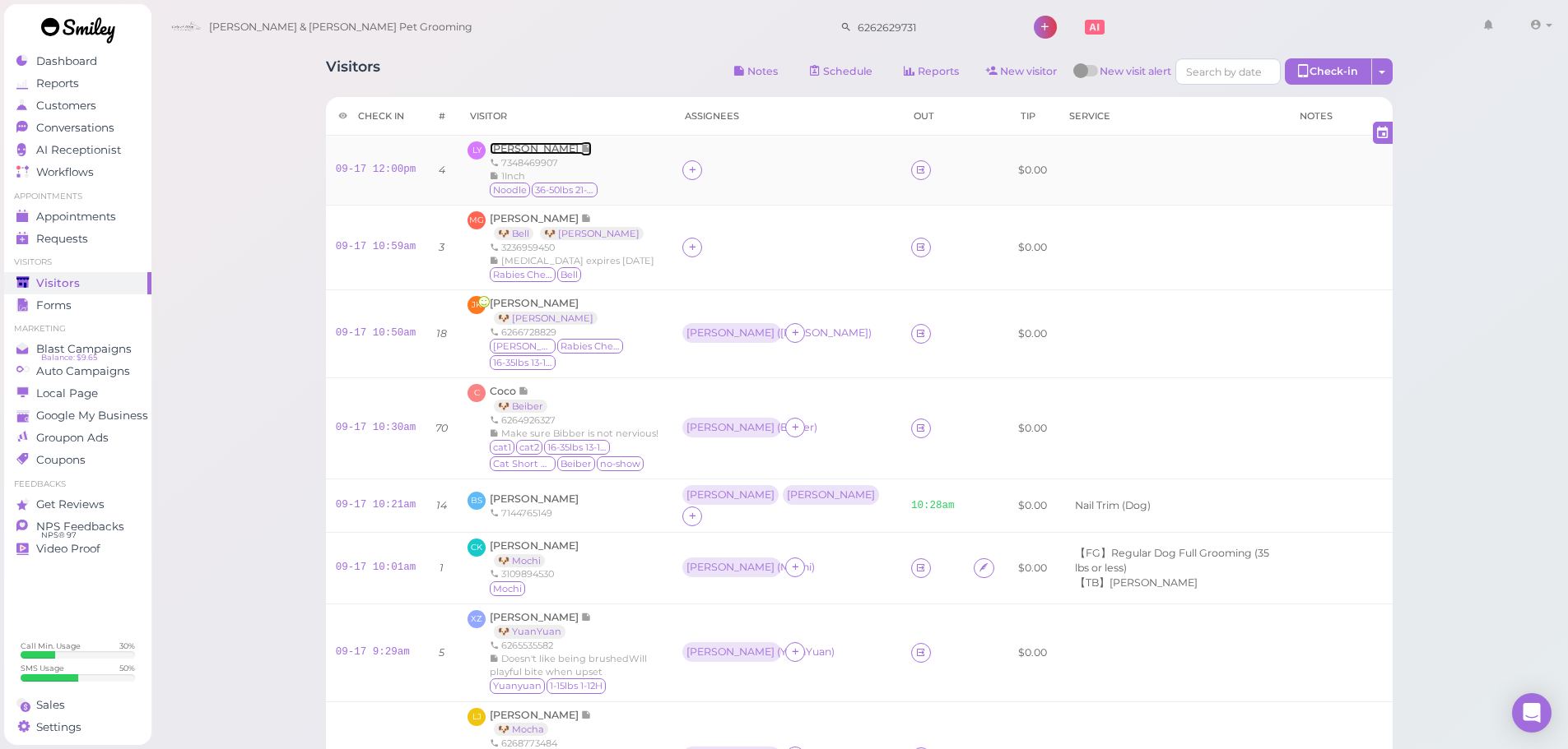
click at [500, 148] on span "Leo Yang" at bounding box center [535, 148] width 91 height 12
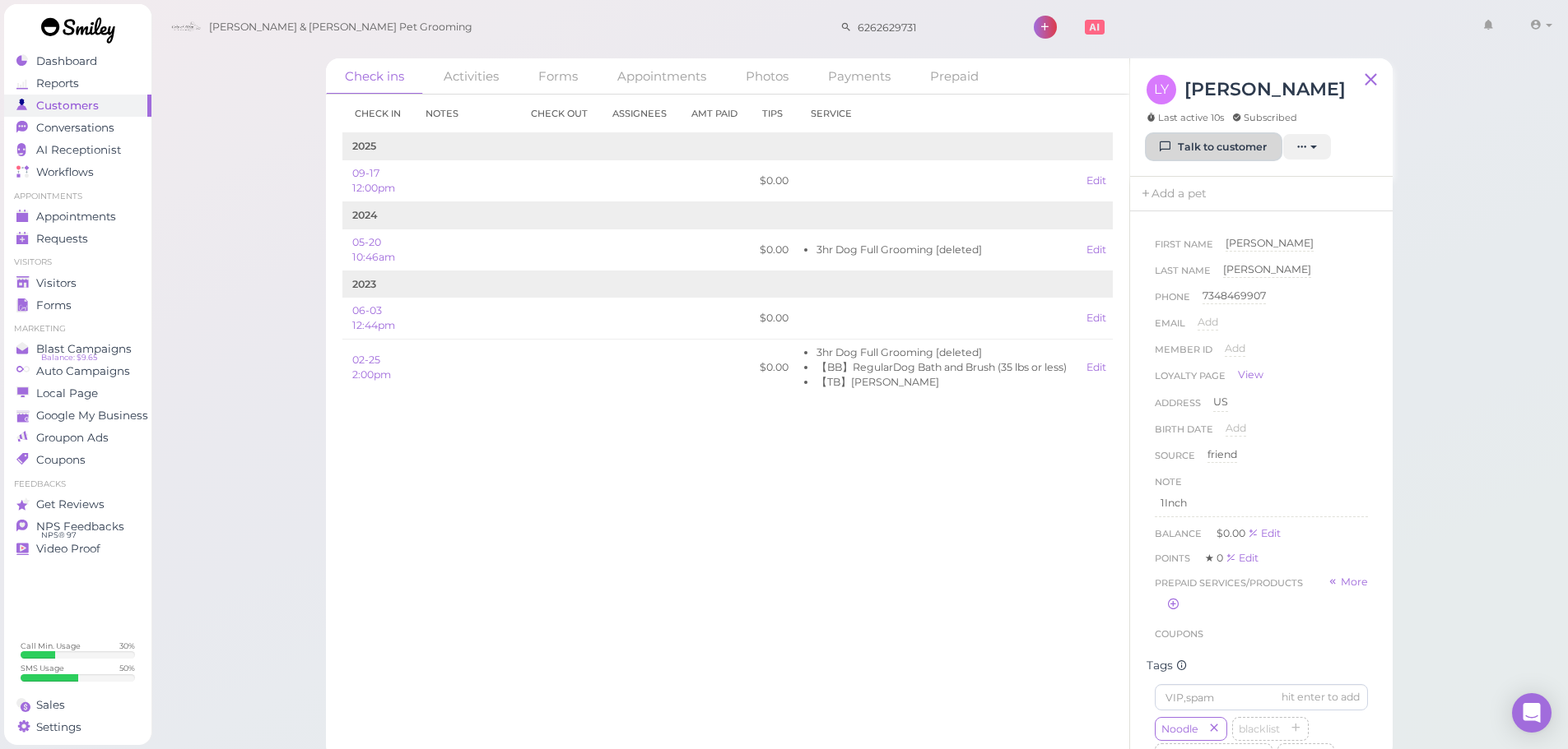
click at [1195, 136] on link "Talk to customer" at bounding box center [1213, 147] width 134 height 27
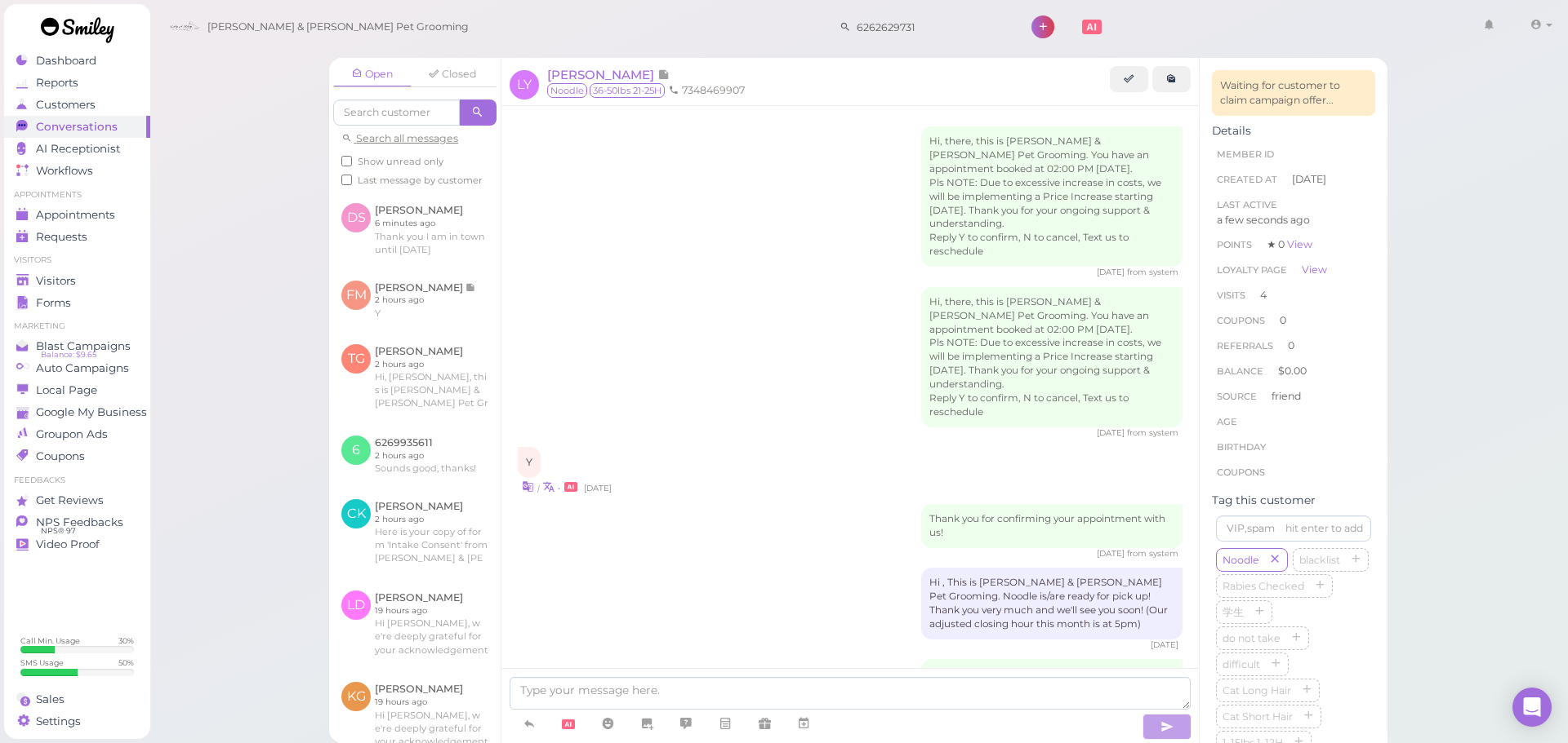
scroll to position [2019, 0]
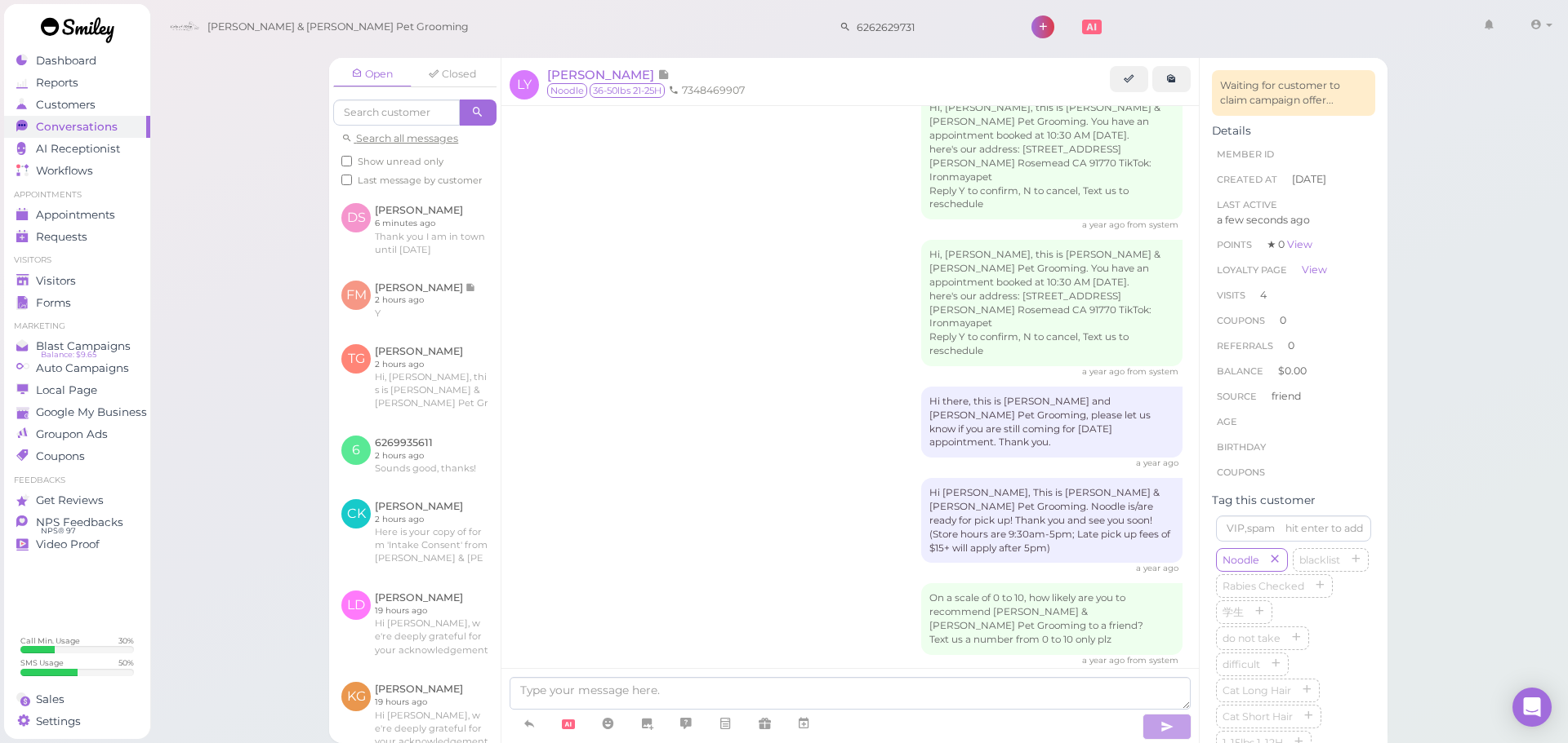
click at [828, 584] on div "On a scale of 0 to 10, how likely are you to recommend Cody & Miley Pet Groomin…" at bounding box center [850, 625] width 665 height 84
click at [48, 211] on span "Appointments" at bounding box center [77, 215] width 82 height 14
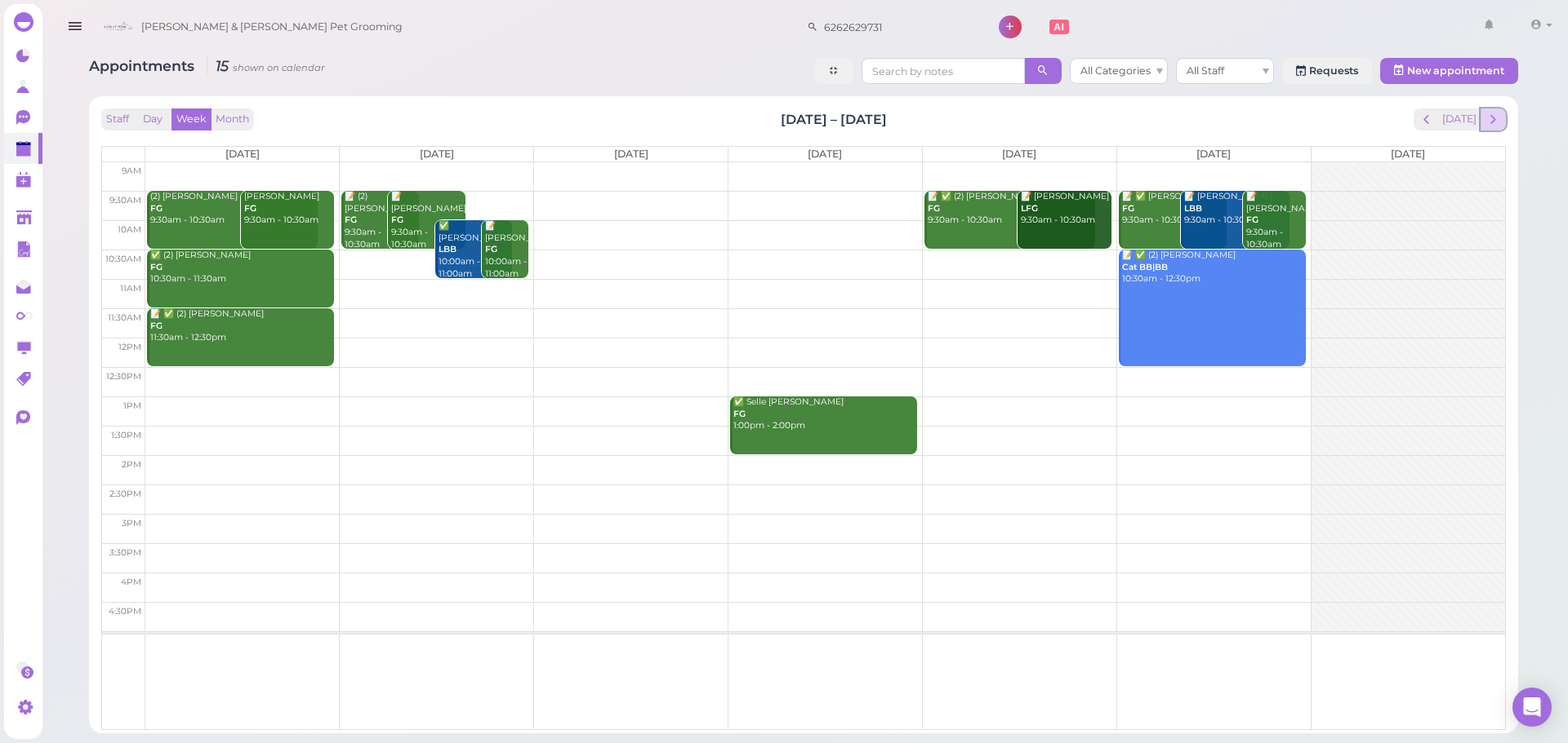
click at [1481, 118] on button "next" at bounding box center [1493, 119] width 26 height 22
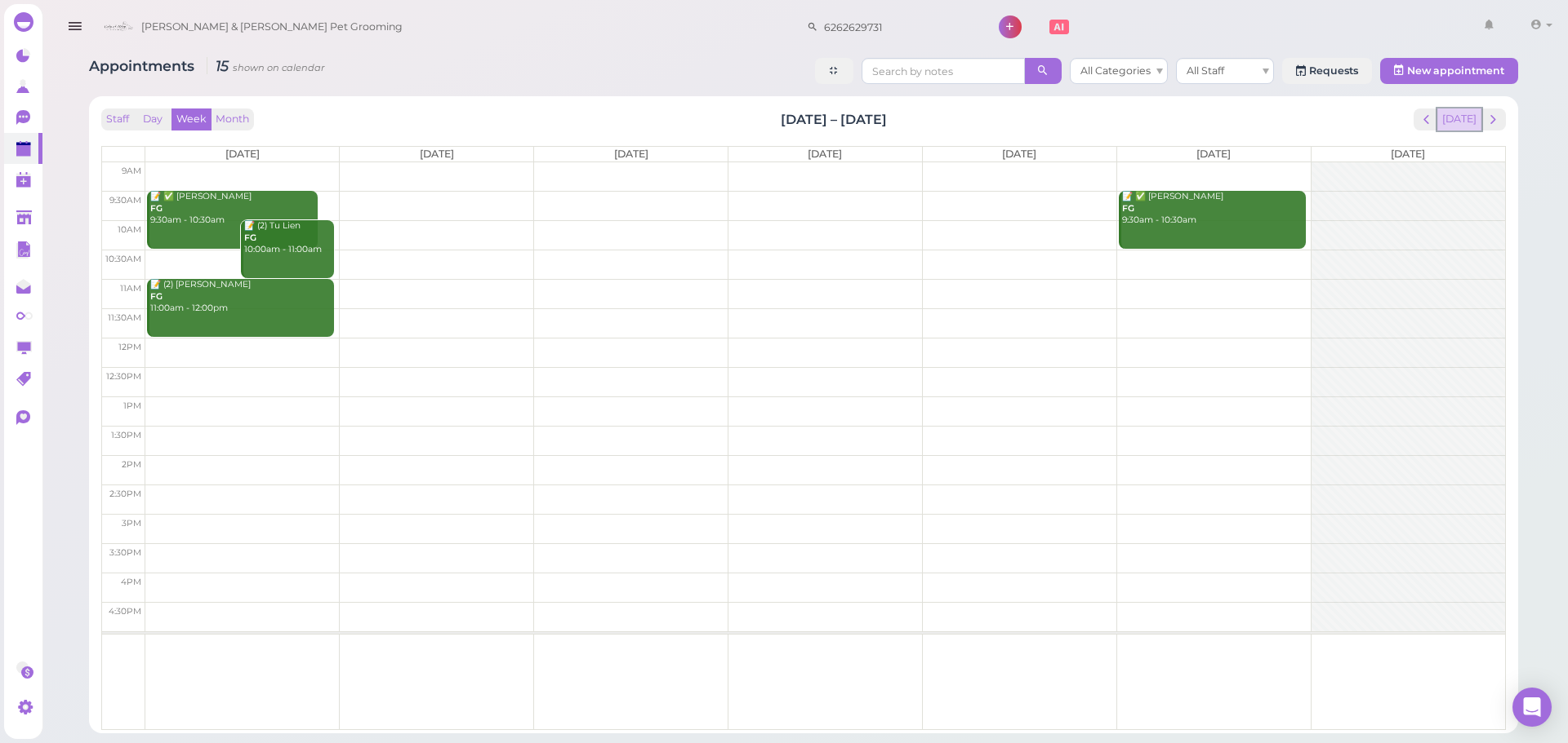
click at [1476, 117] on button "[DATE]" at bounding box center [1459, 119] width 44 height 22
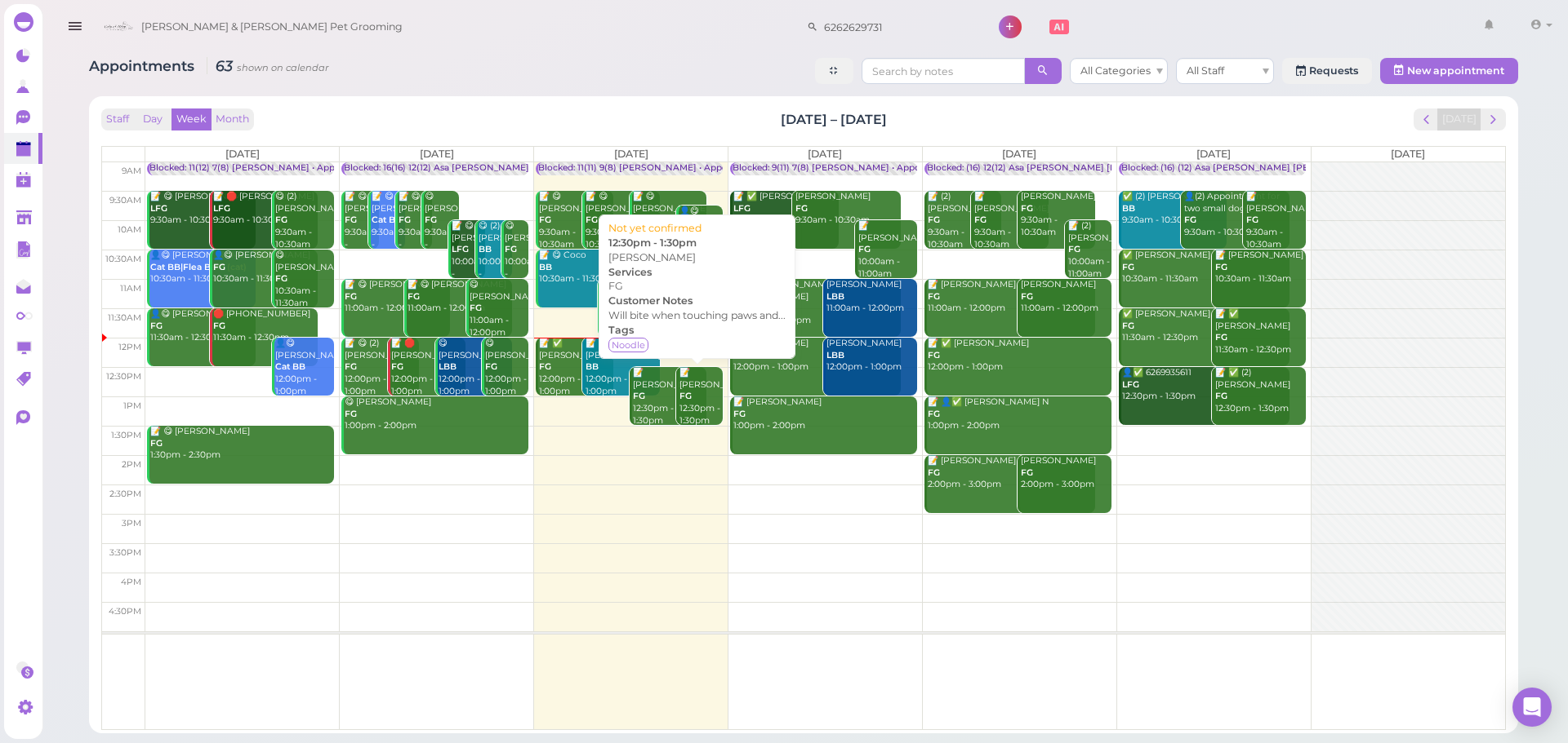
click at [693, 416] on div "📝 Yifei Zhai FG 12:30pm - 1:30pm" at bounding box center [700, 397] width 44 height 60
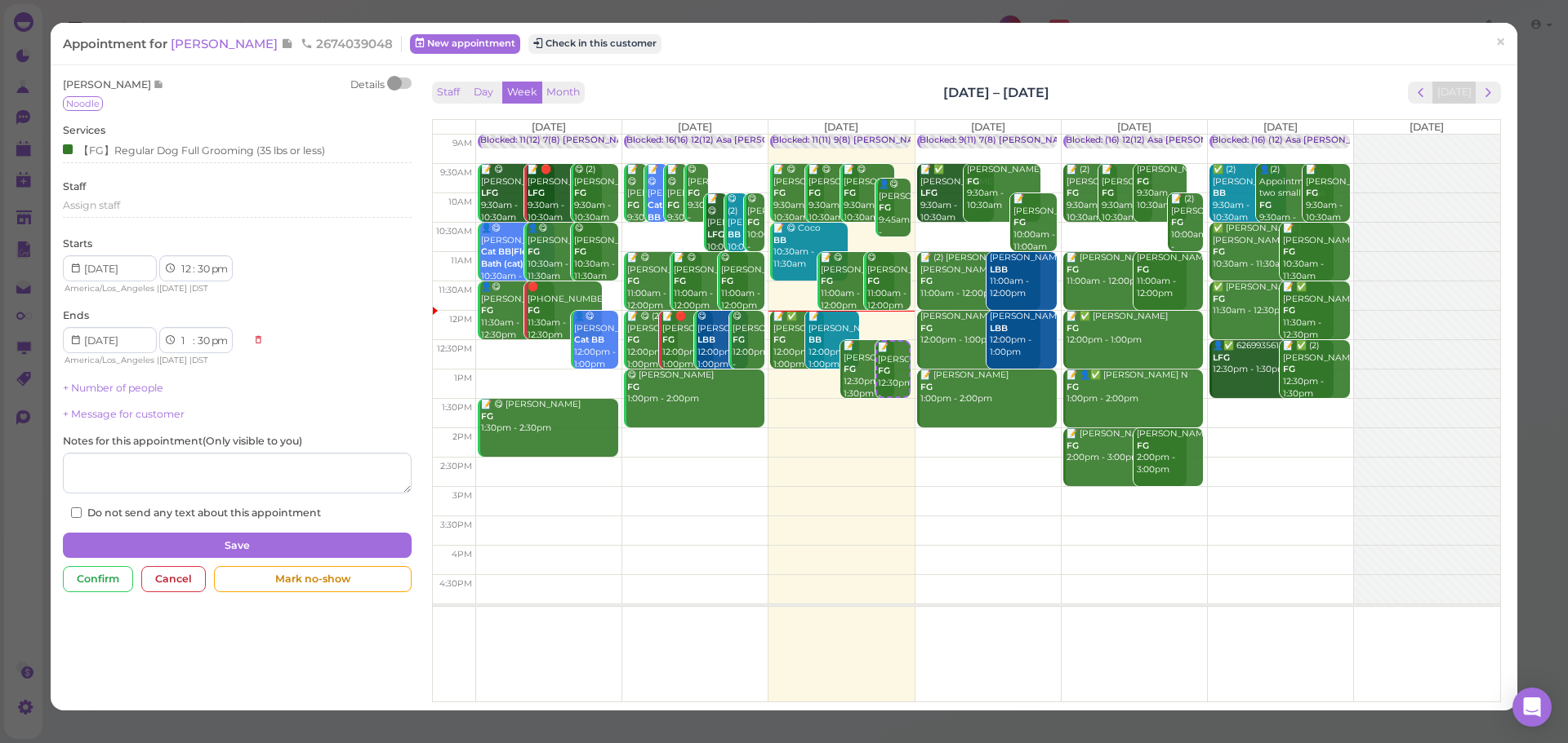
click at [786, 74] on div "Yifei Zhai Details Noodle Services 【FG】Regular Dog Full Grooming (35 lbs or les…" at bounding box center [783, 387] width 1467 height 645
click at [720, 70] on div "Yifei Zhai Details Noodle Services 【FG】Regular Dog Full Grooming (35 lbs or les…" at bounding box center [783, 387] width 1467 height 645
click at [1495, 39] on span "×" at bounding box center [1500, 42] width 11 height 23
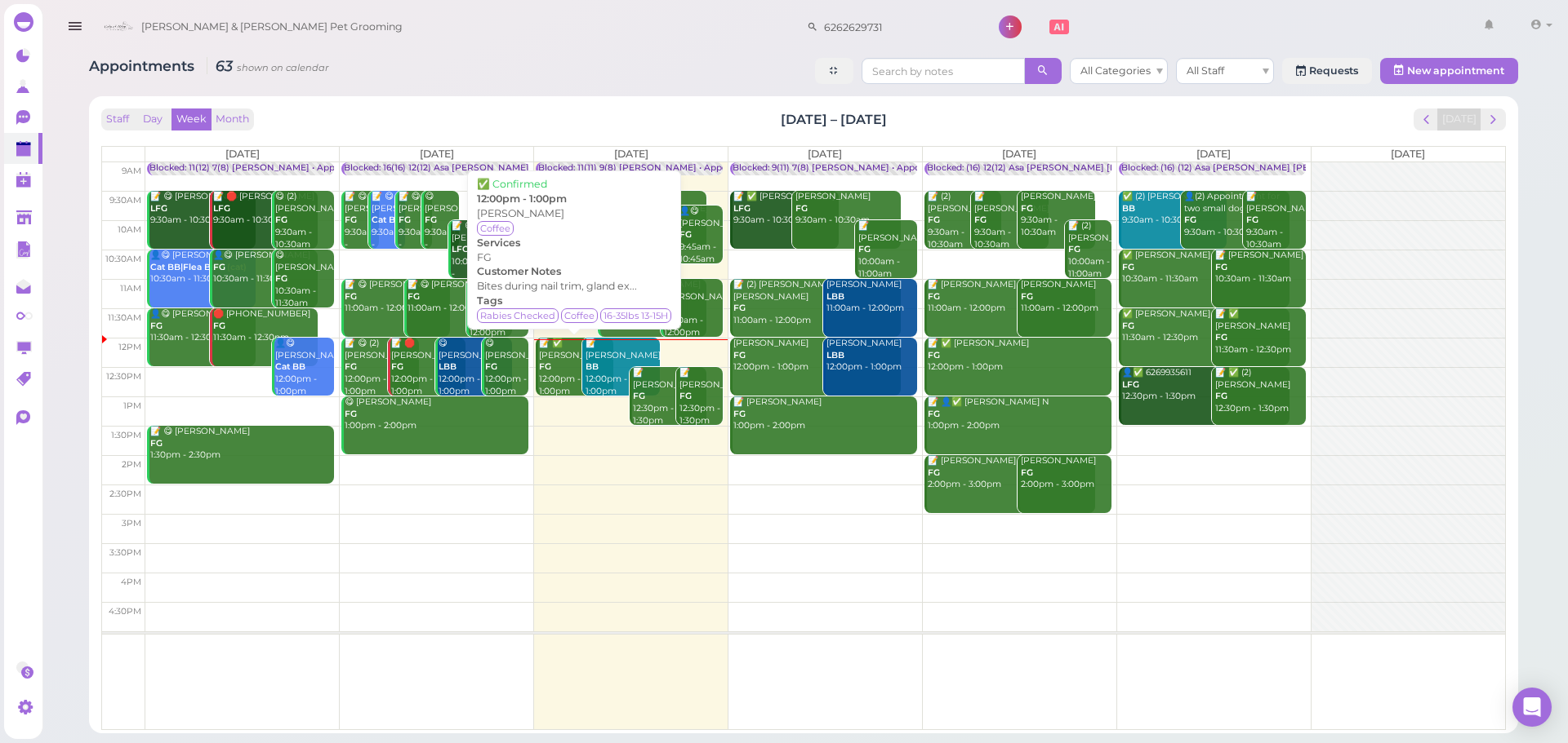
click at [538, 365] on div "📝 ✅ Tong Lin FG 12:00pm - 1:00pm" at bounding box center [575, 368] width 74 height 60
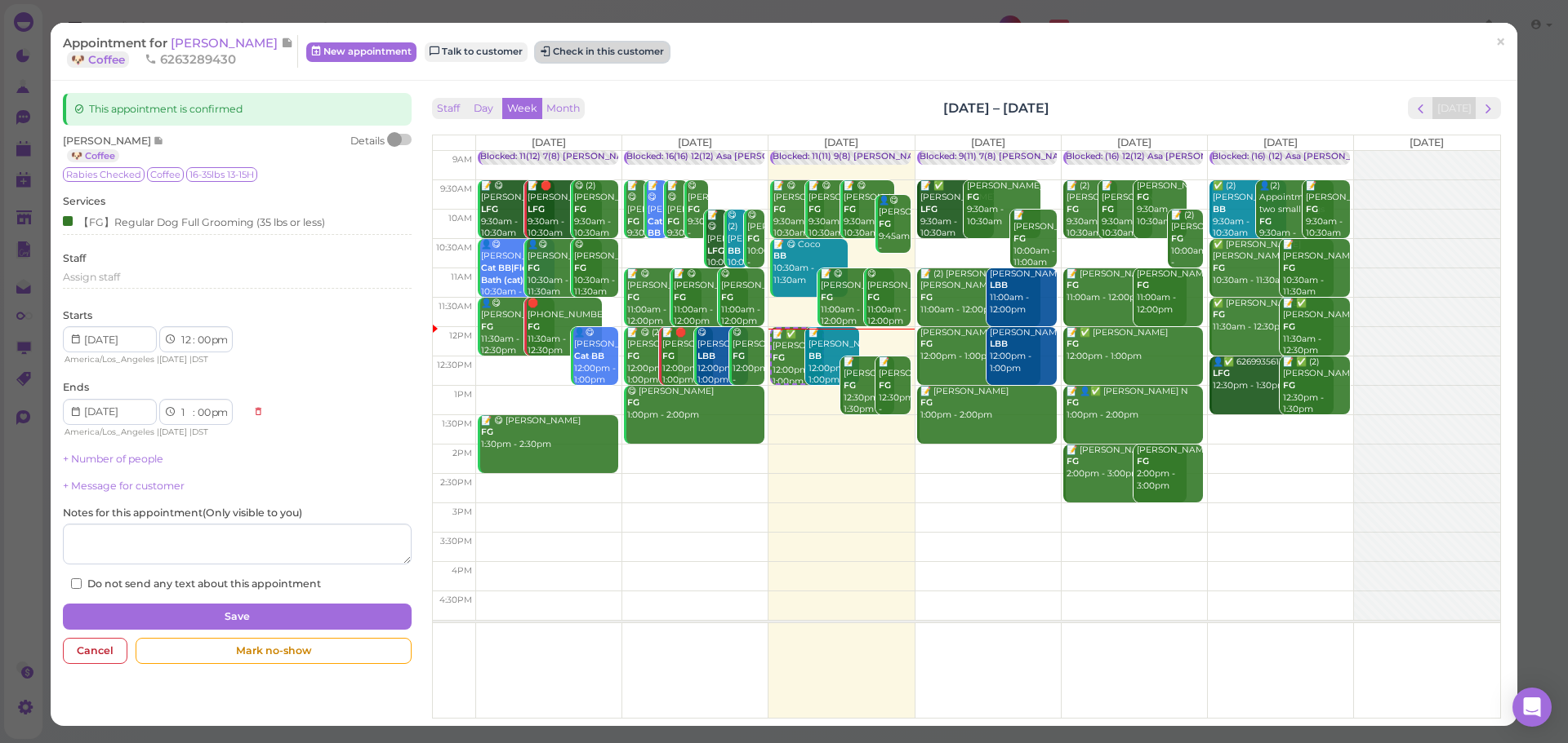
click at [582, 44] on button "Check in this customer" at bounding box center [602, 52] width 133 height 19
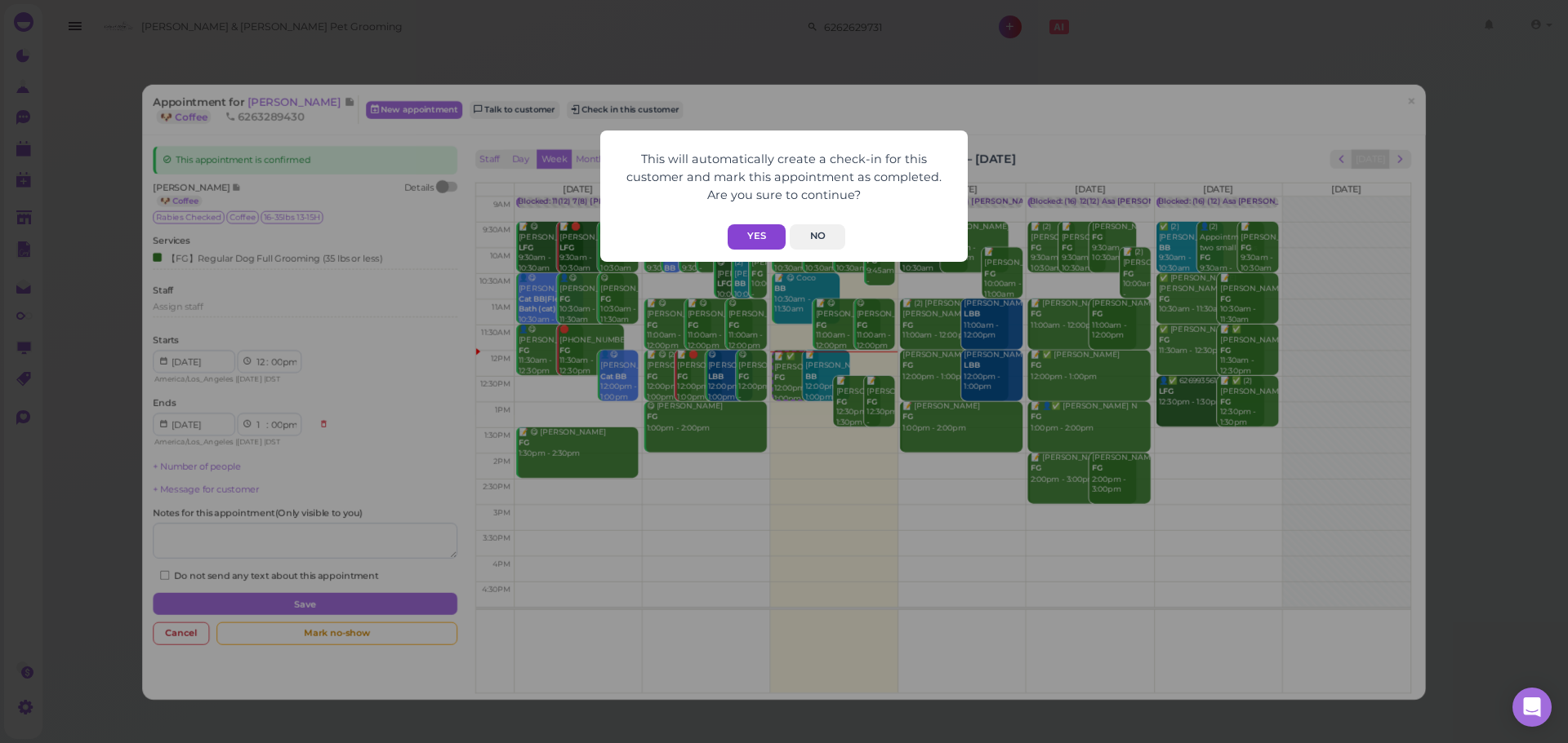
click at [759, 244] on button "Yes" at bounding box center [757, 237] width 58 height 26
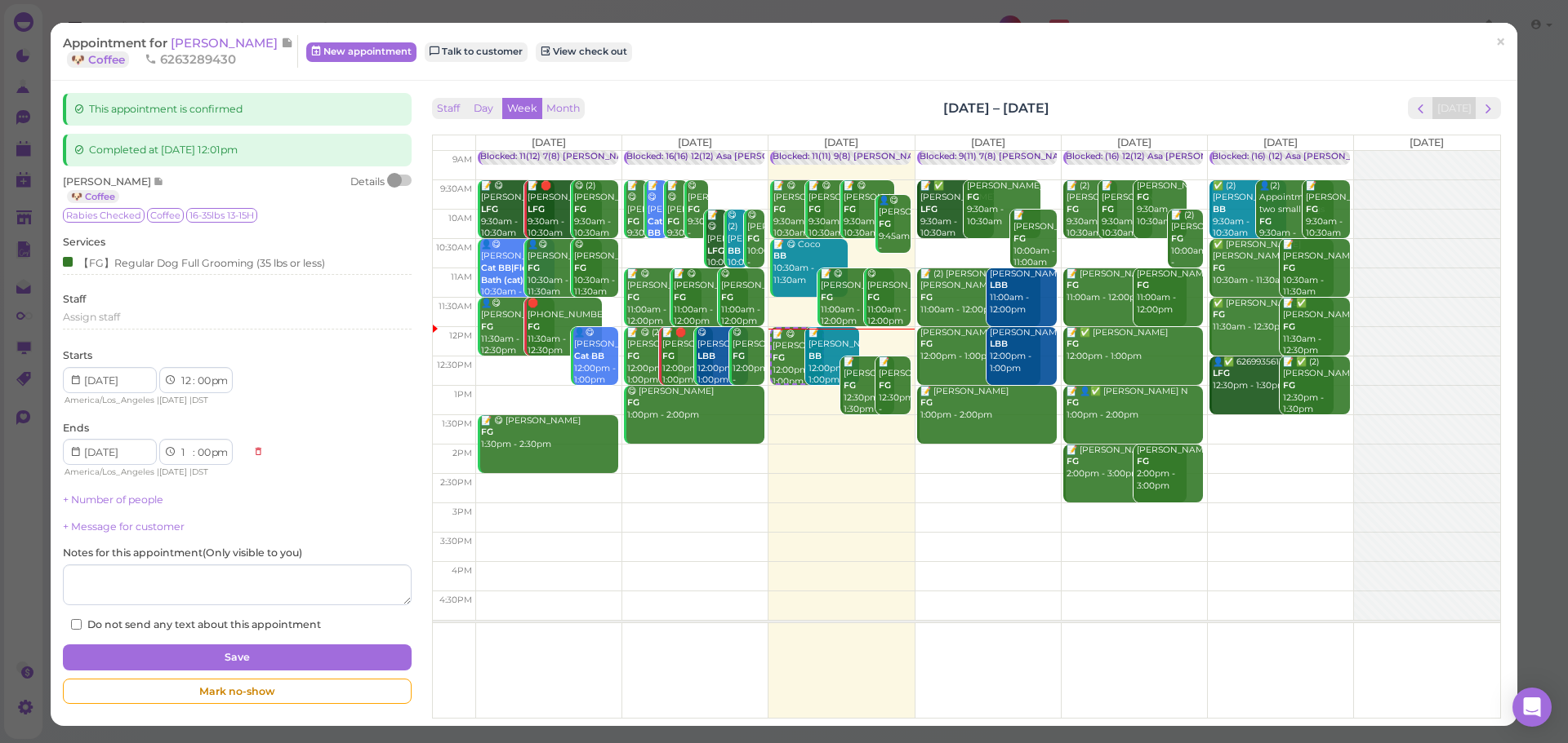
click at [841, 48] on div "Appointment for Tong Lin 🐶 Coffee 6263289430 New appointment Talk to customer V…" at bounding box center [775, 51] width 1425 height 33
click at [1206, 75] on div "Appointment for Tong Lin 🐶 Coffee 6263289430 New appointment Talk to customer V…" at bounding box center [783, 52] width 1467 height 58
click at [1495, 51] on span "×" at bounding box center [1500, 42] width 11 height 23
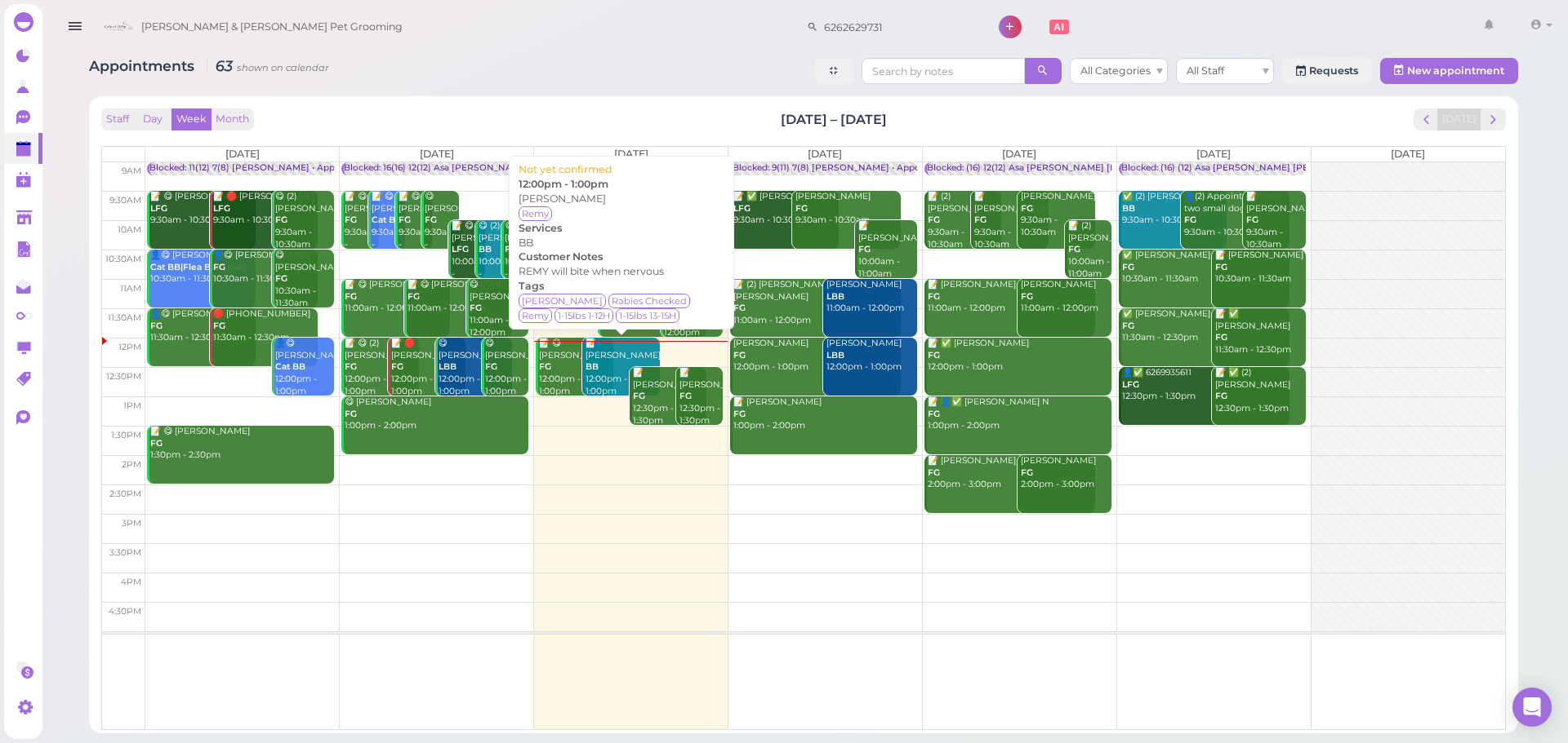
click at [595, 376] on div "📝 Linda Muh BB 12:00pm - 1:00pm" at bounding box center [622, 368] width 74 height 60
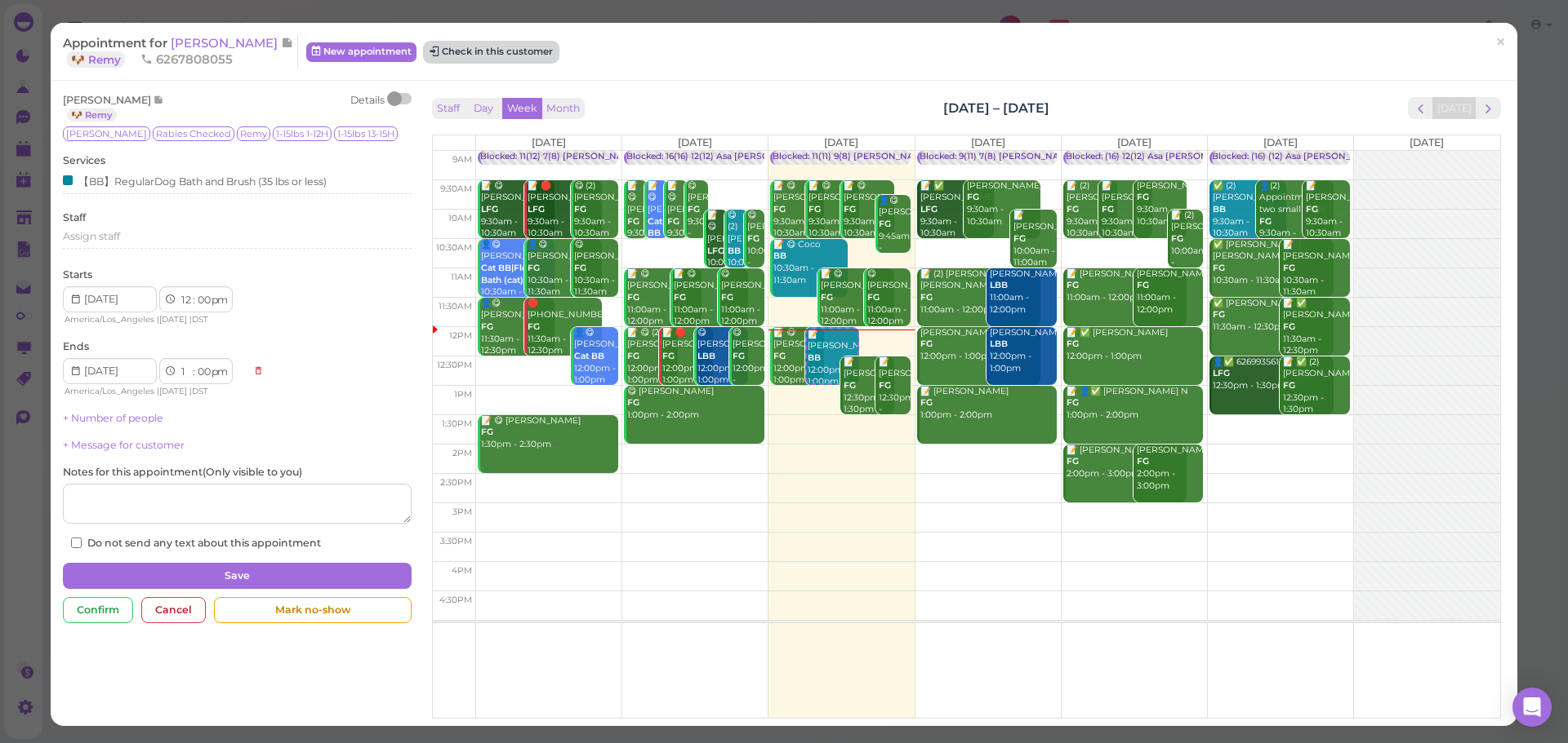
click at [460, 52] on button "Check in this customer" at bounding box center [491, 52] width 133 height 19
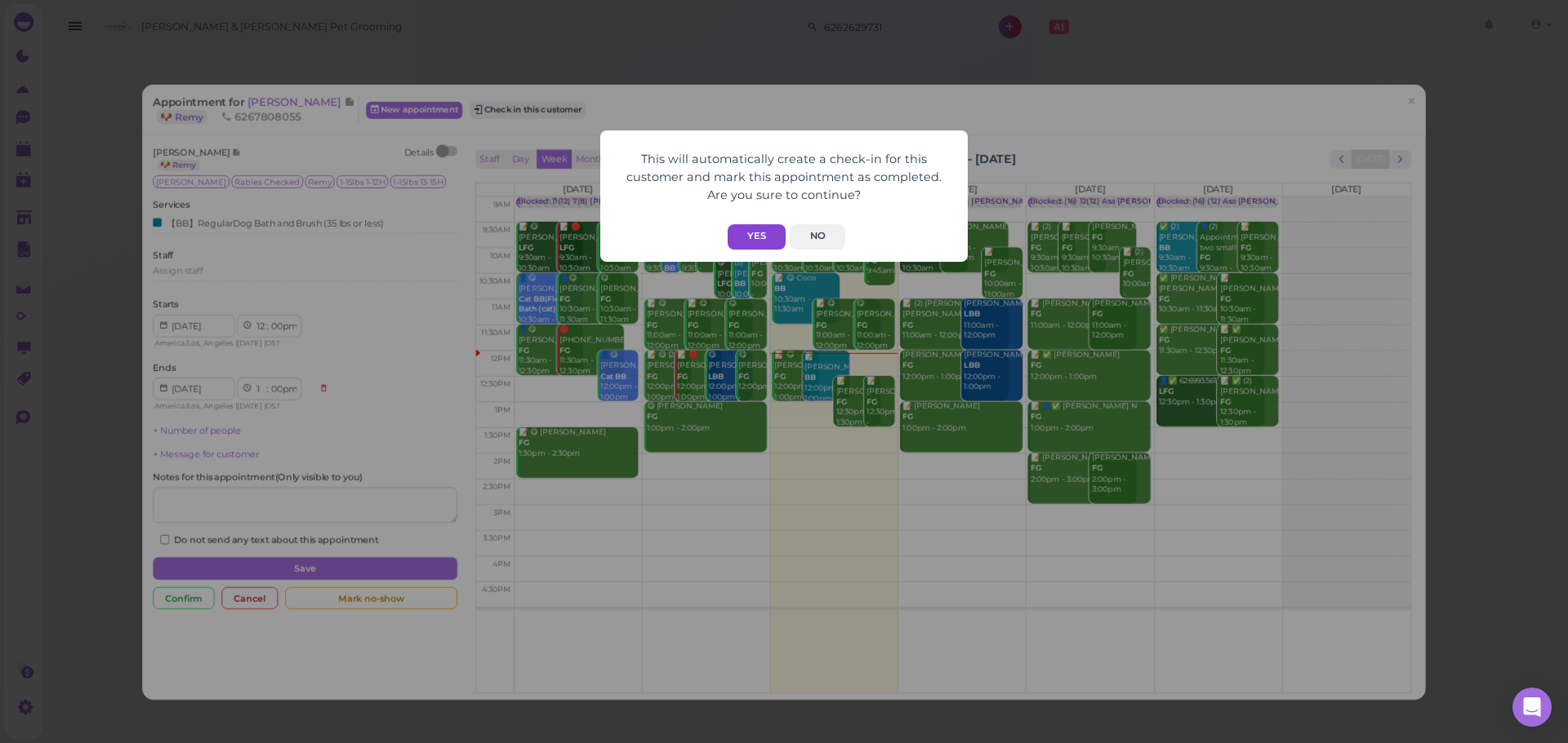
click at [756, 238] on button "Yes" at bounding box center [757, 237] width 58 height 26
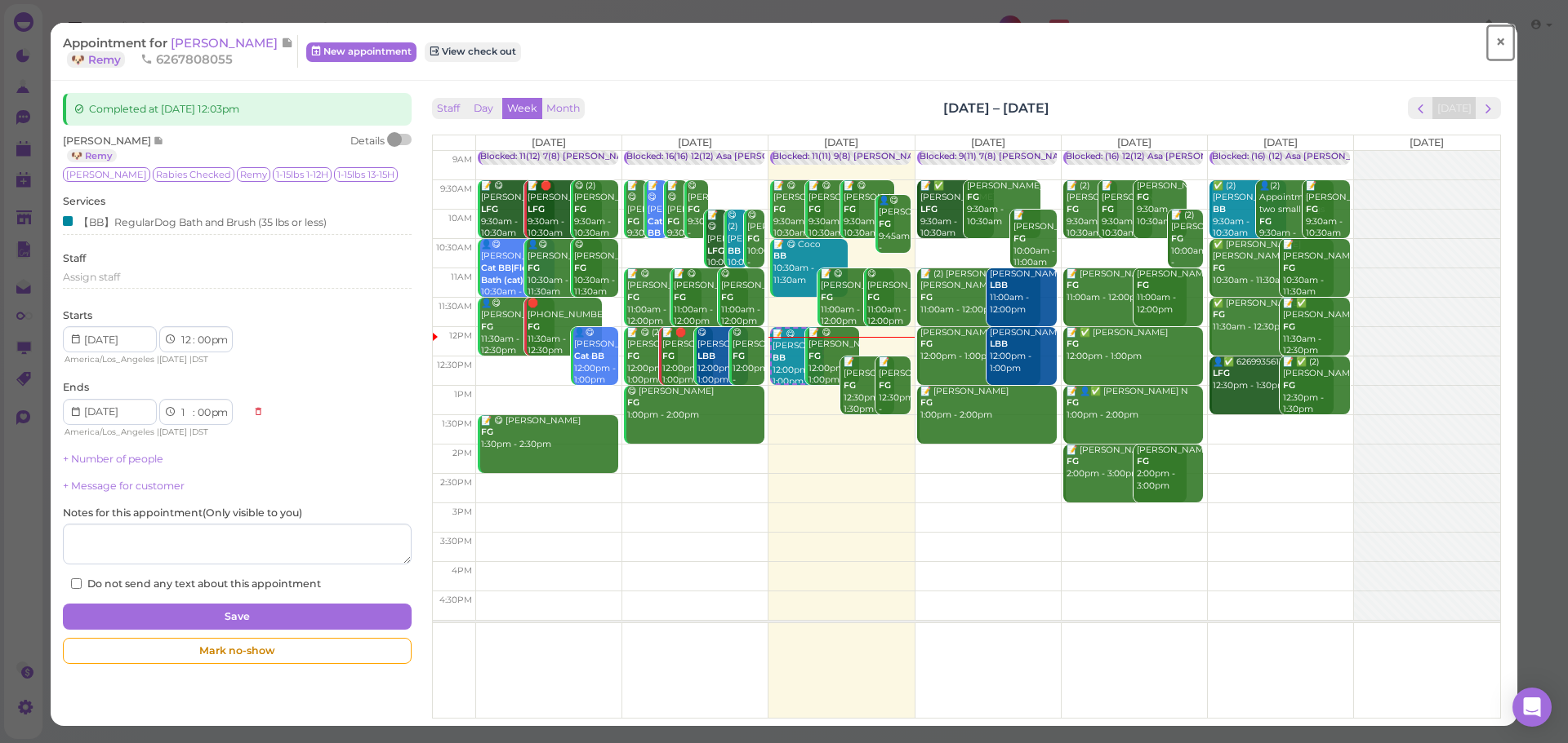
click at [1495, 51] on span "×" at bounding box center [1500, 42] width 11 height 23
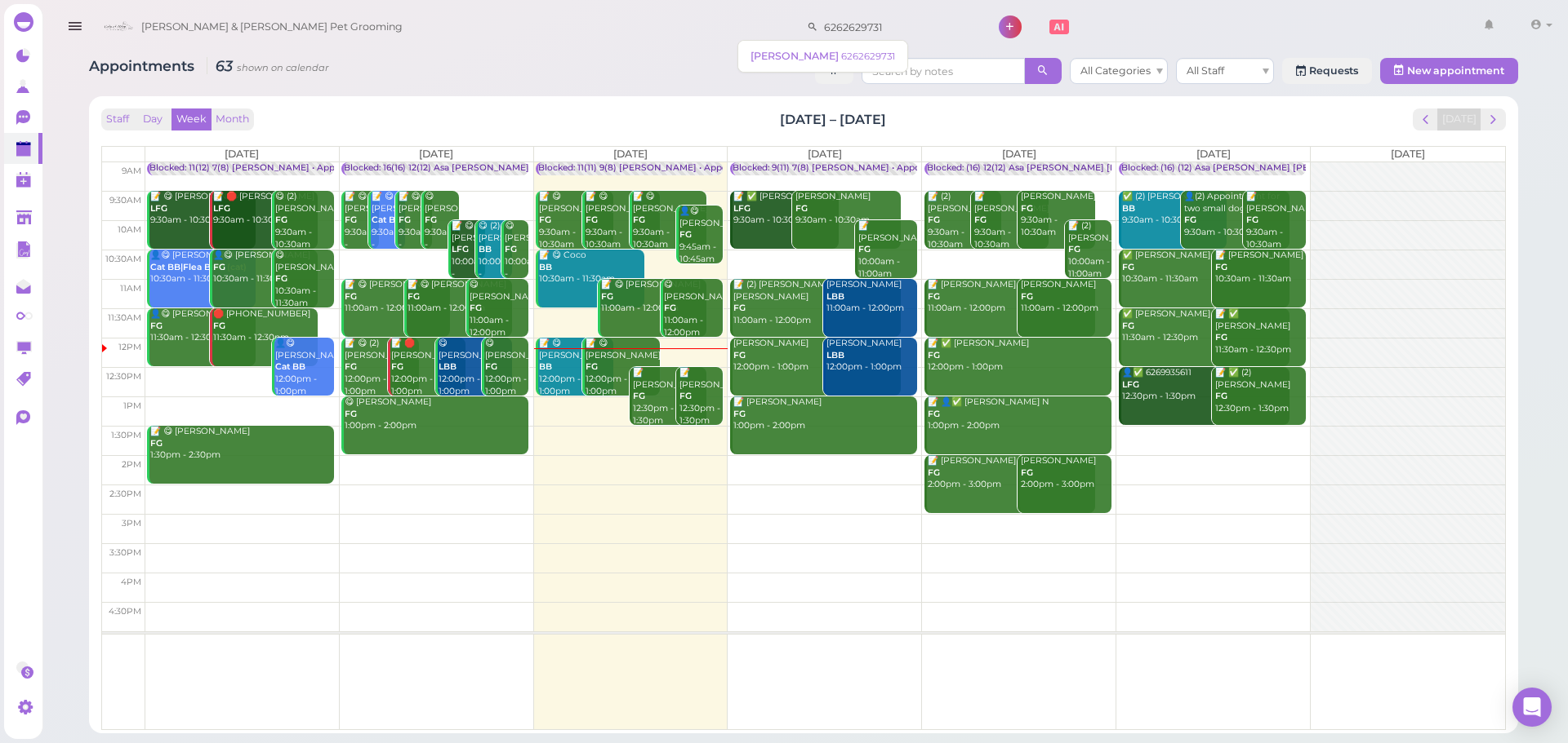
drag, startPoint x: 837, startPoint y: 22, endPoint x: 359, endPoint y: 15, distance: 478.1
click at [359, 15] on div "Cody & Miley Pet Grooming 6262629731 1 Account Logout" at bounding box center [826, 27] width 1462 height 47
type input "6269277119"
click at [847, 58] on small "6269277119" at bounding box center [842, 55] width 52 height 11
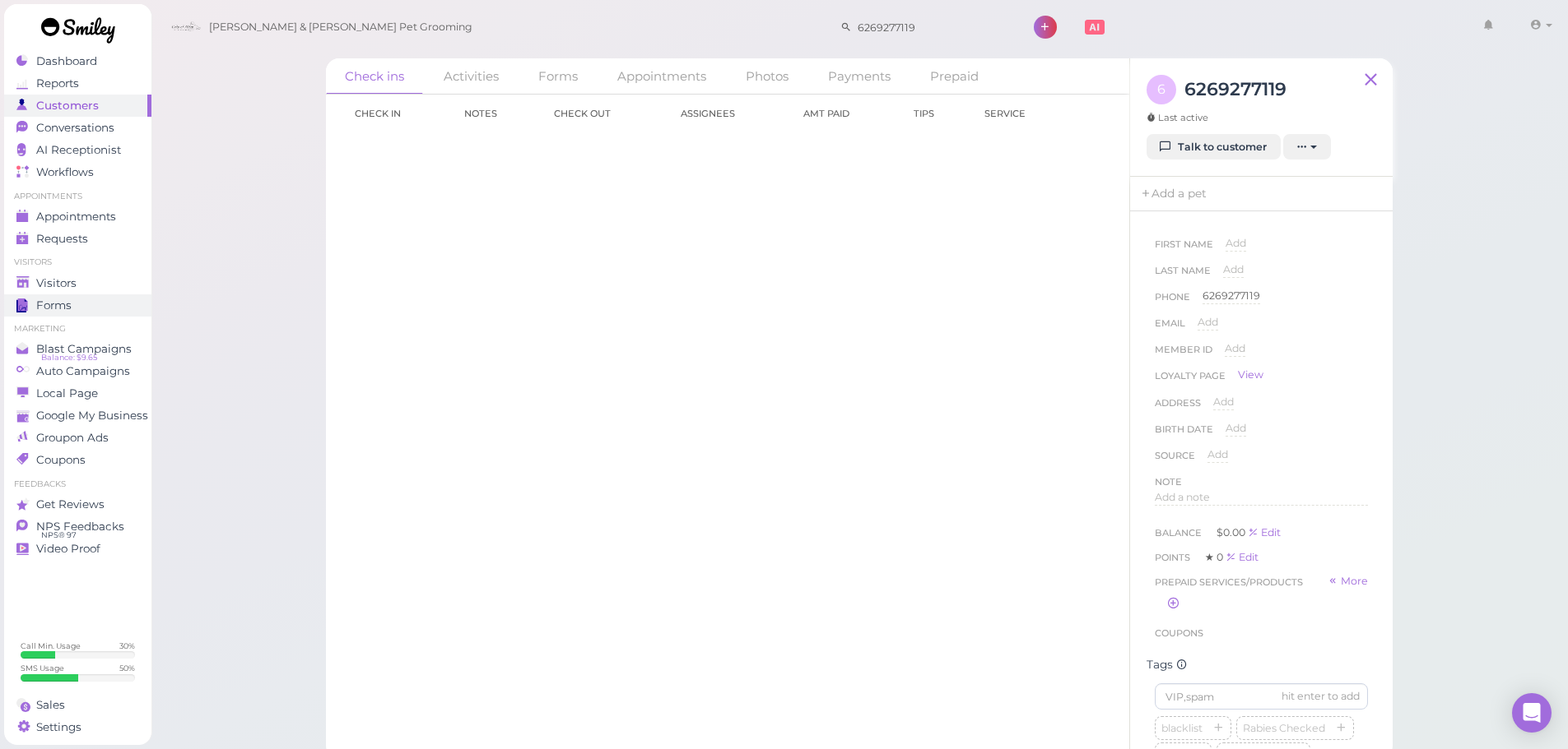
click at [69, 304] on span "Forms" at bounding box center [54, 305] width 36 height 14
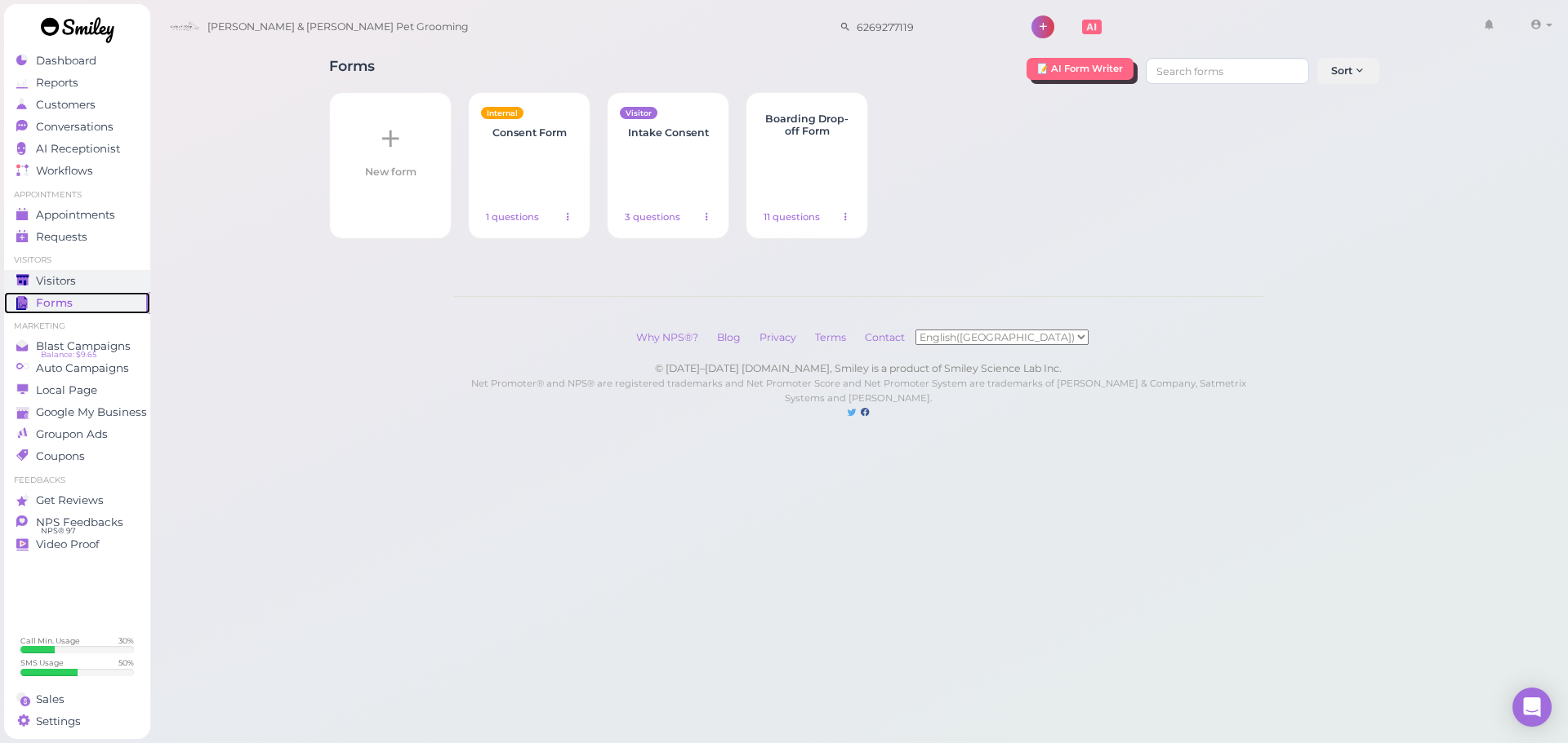
click at [130, 283] on div "Visitors" at bounding box center [75, 281] width 117 height 14
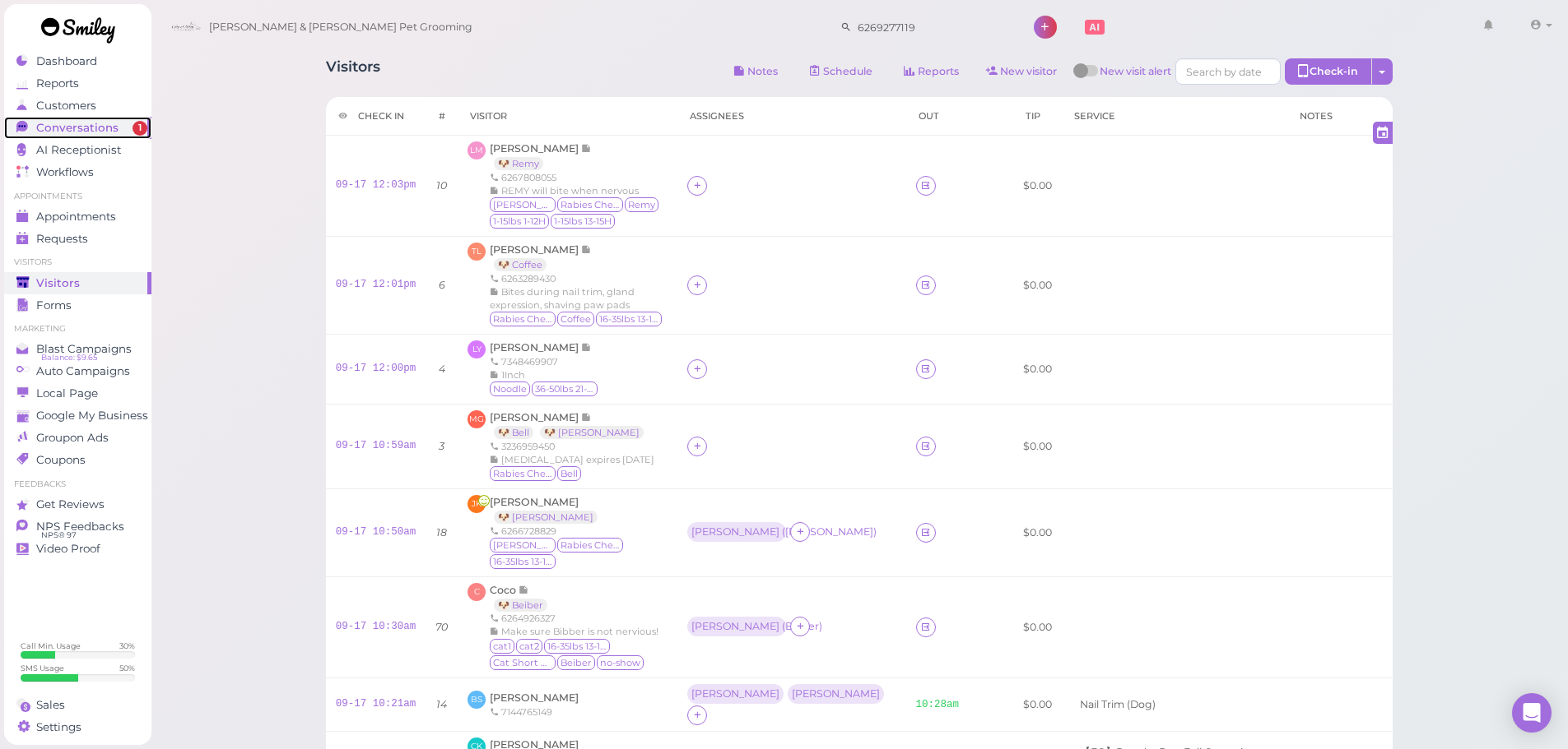
click at [38, 126] on span "Conversations" at bounding box center [77, 128] width 83 height 14
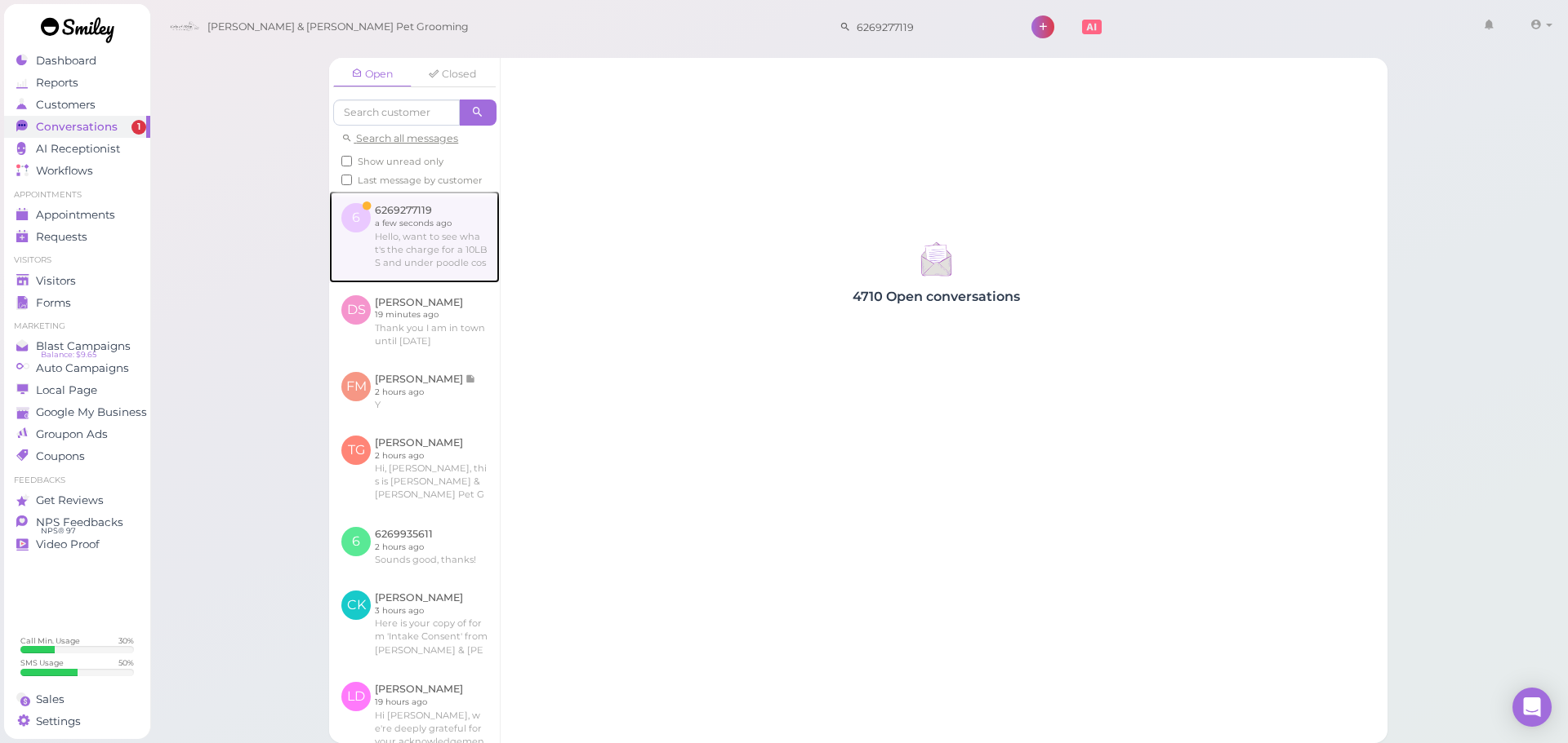
click at [452, 258] on link at bounding box center [415, 237] width 171 height 92
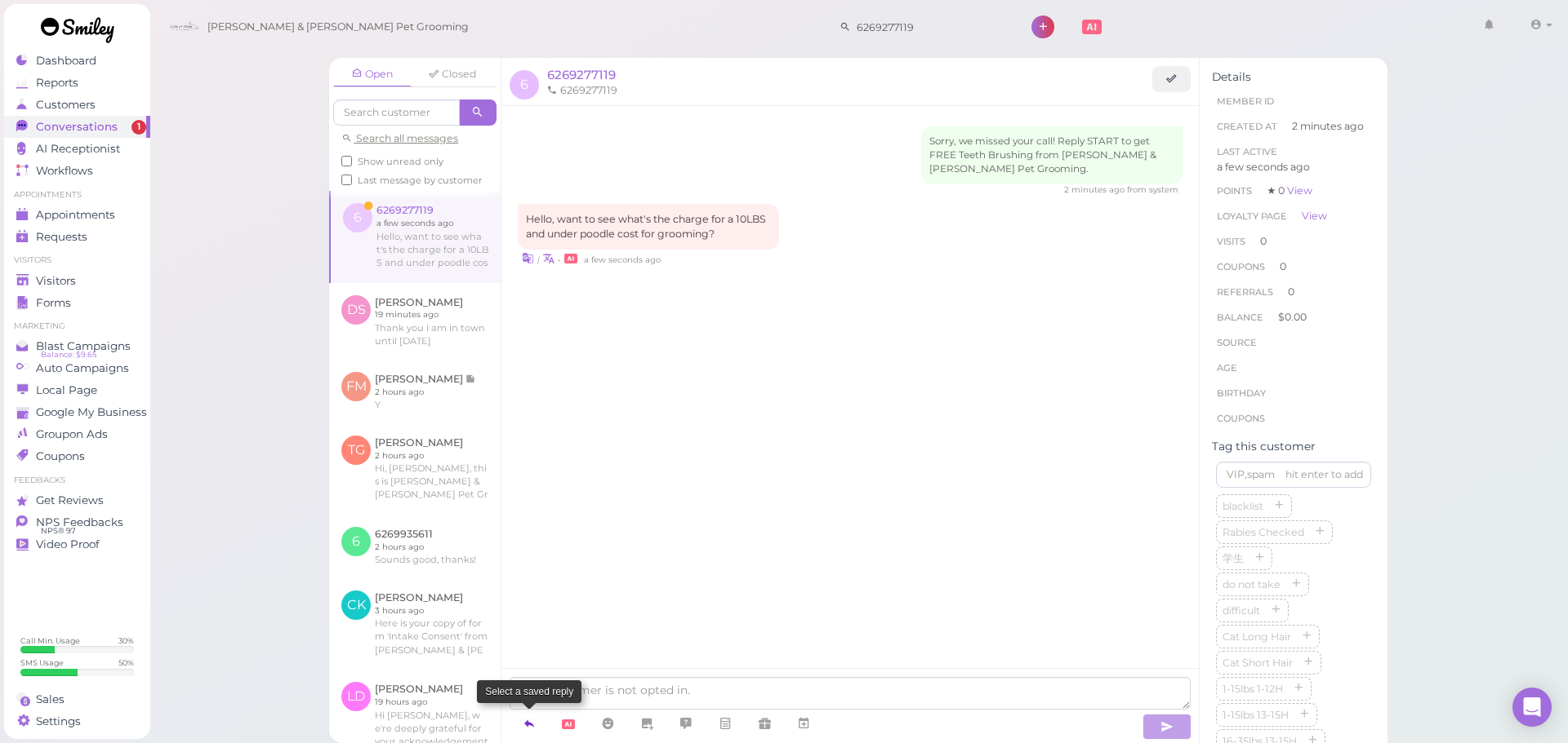
click at [542, 725] on link at bounding box center [529, 724] width 39 height 28
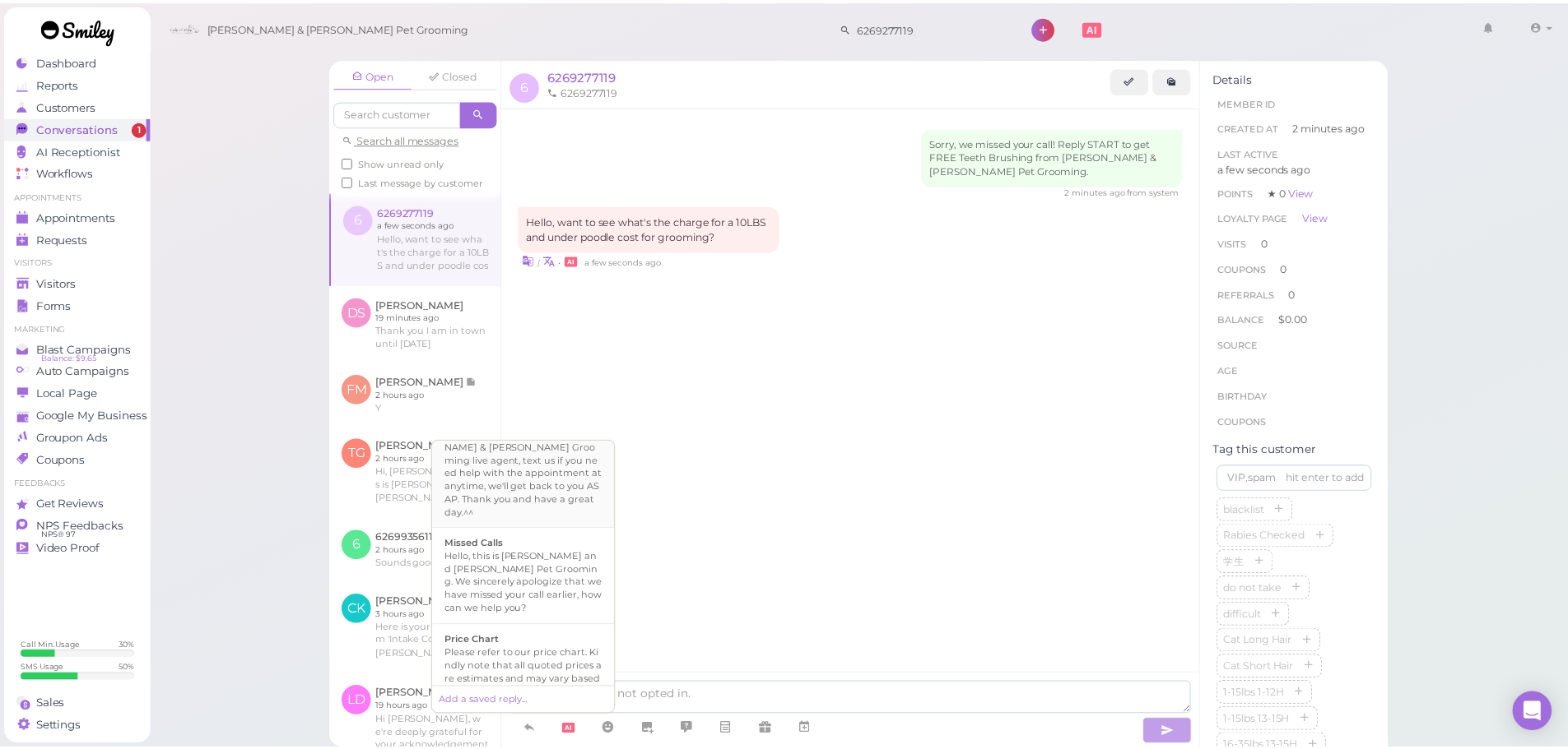
scroll to position [1141, 0]
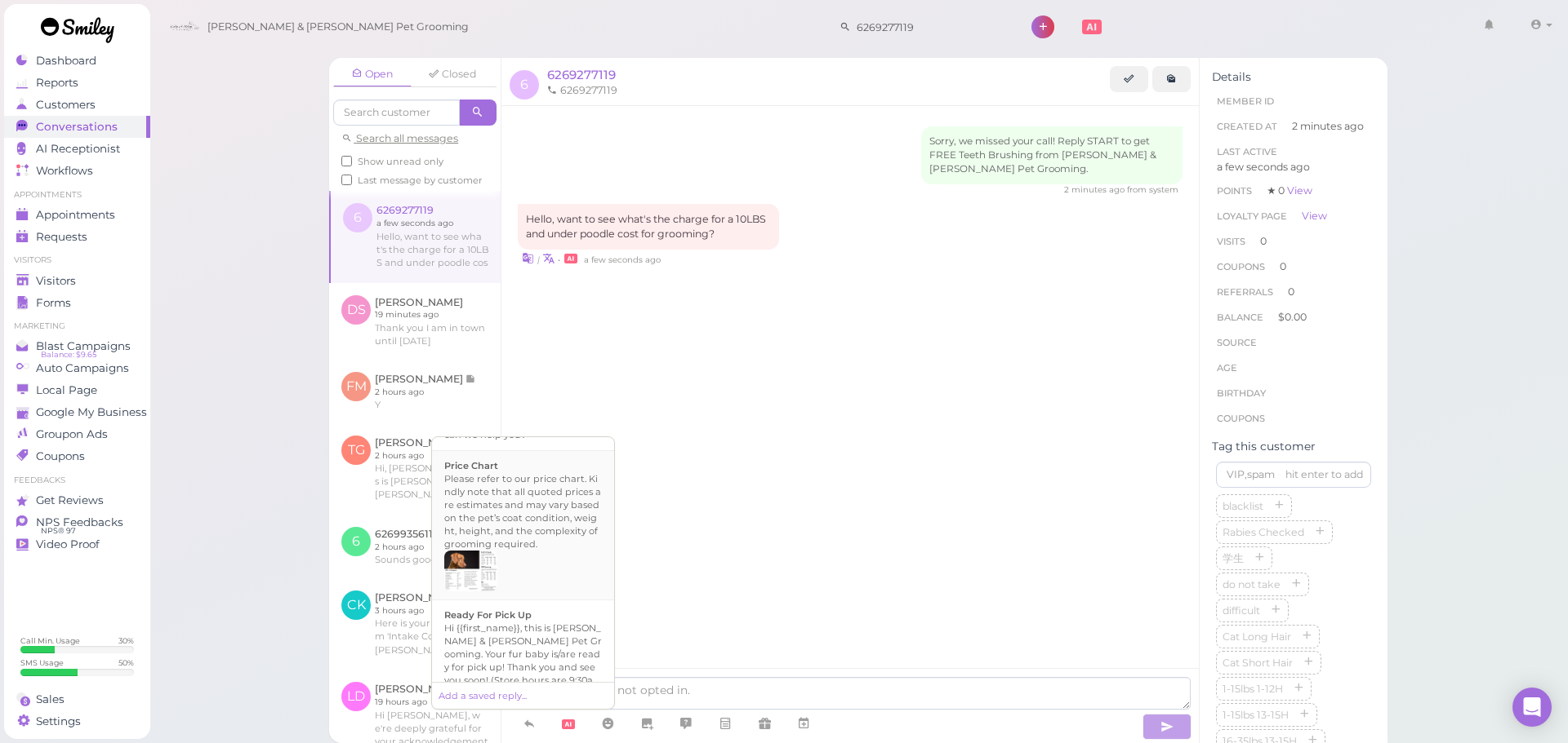
click at [543, 551] on div at bounding box center [522, 571] width 158 height 40
type textarea "Please refer to our price chart. Kindly note that all quoted prices are estimat…"
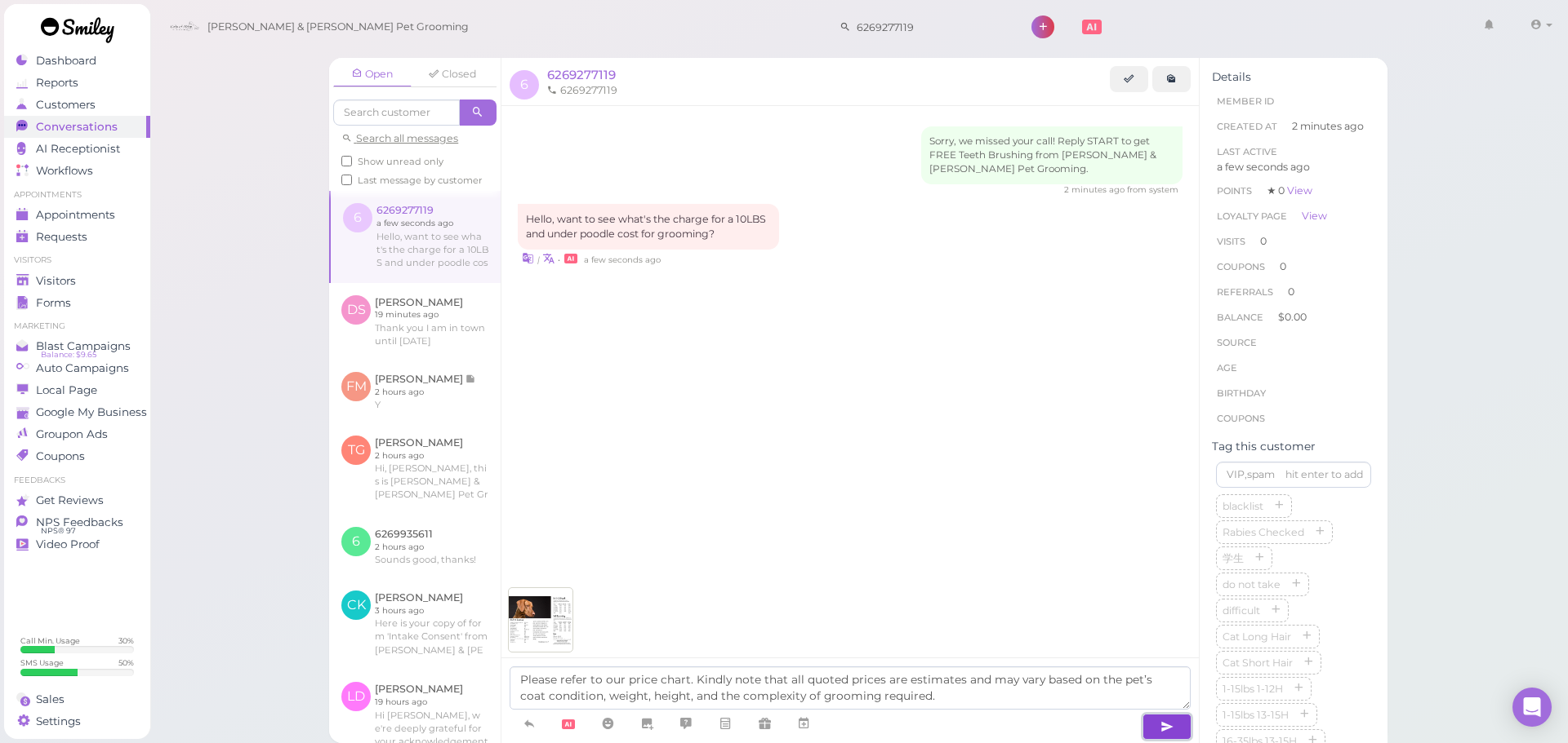
click at [1160, 732] on icon "button" at bounding box center [1166, 727] width 13 height 17
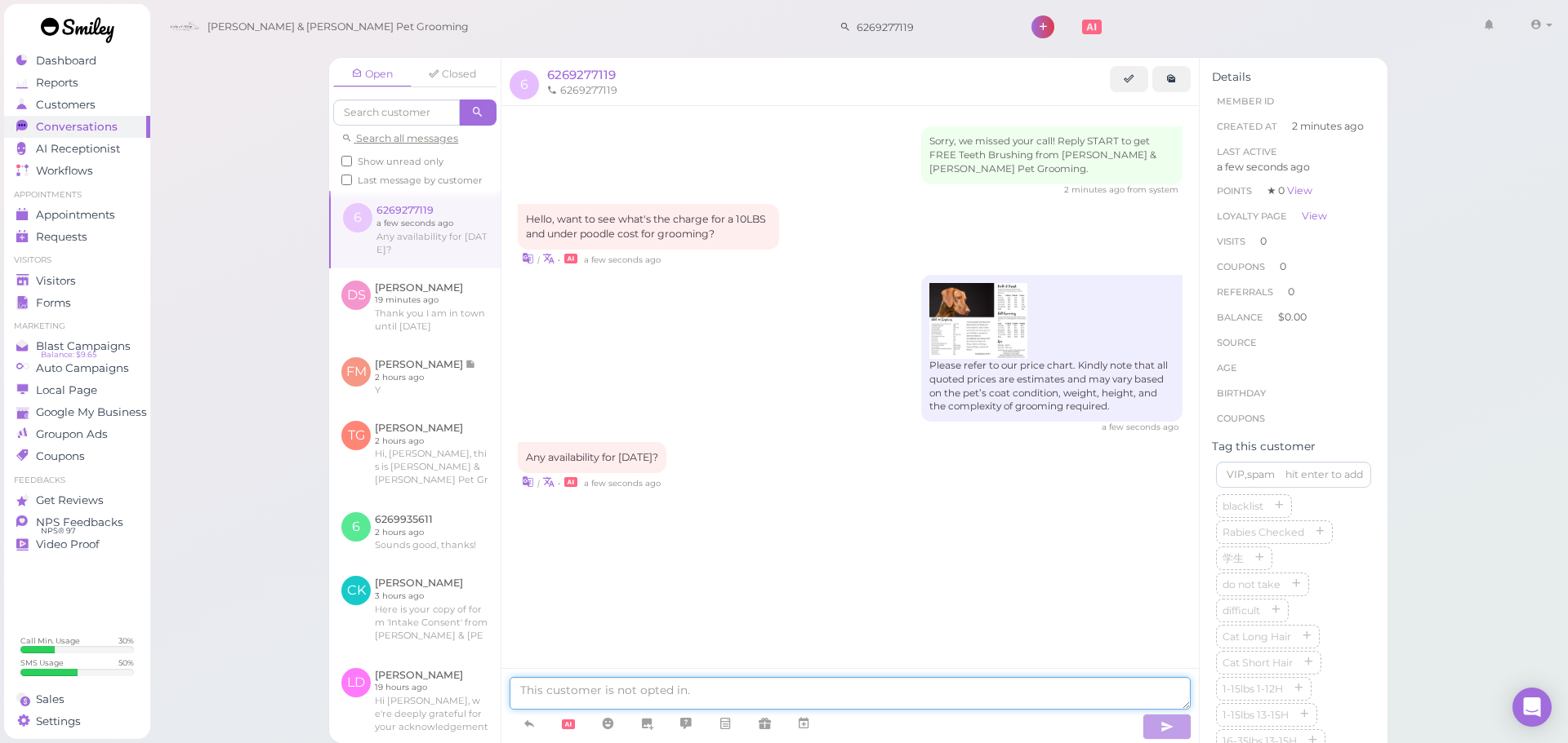
click at [620, 688] on textarea at bounding box center [849, 693] width 681 height 33
type textarea "Yes, we can do this Saturday at 10:30. Does that work for you"
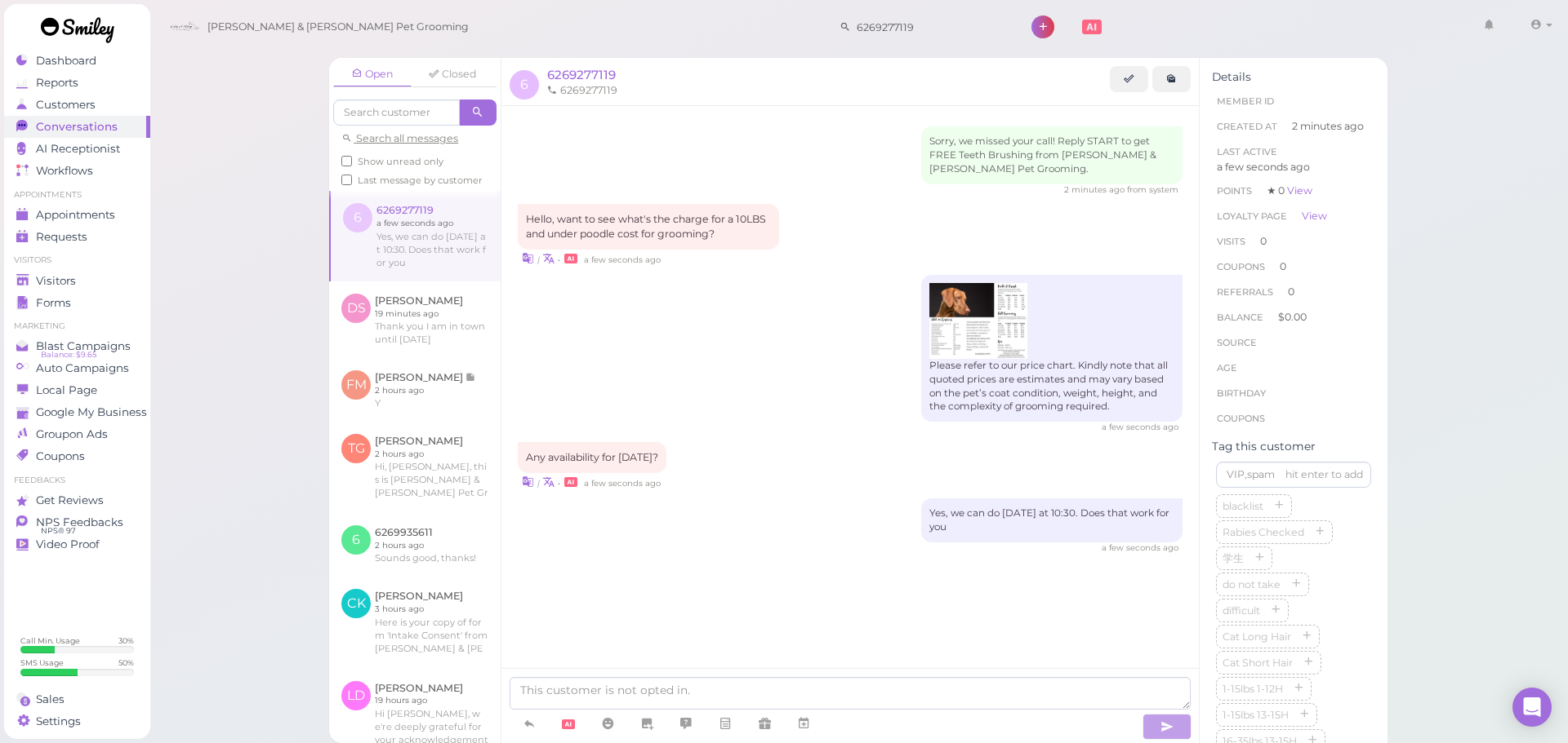
click at [224, 357] on div "Open Closed Search all messages Show unread only Last message by customer 6 626…" at bounding box center [859, 372] width 1419 height 743
click at [230, 352] on div "Open Closed Search all messages Show unread only Last message by customer 6 626…" at bounding box center [859, 372] width 1419 height 743
click at [92, 279] on div "Visitors" at bounding box center [75, 281] width 117 height 14
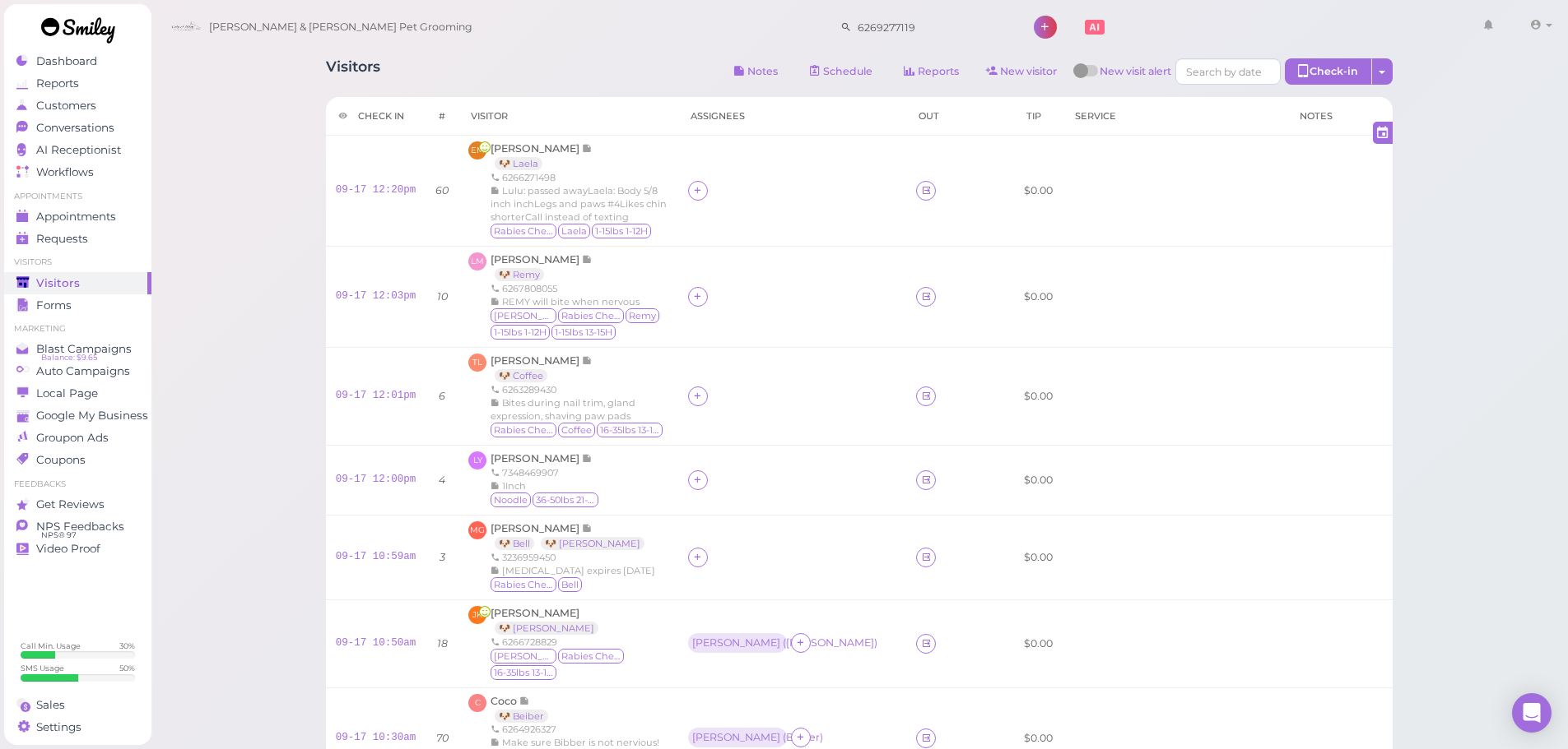
click at [614, 55] on div "Visitors Notes Schedule Reports New visitor New visit alert Check-in Customer c…" at bounding box center [859, 693] width 1108 height 1295
click at [669, 168] on div "Elva Martinez 🐶 Laela 6266271498 Lulu: passed awayLaela: Body 5/8 inch inchLegs…" at bounding box center [579, 190] width 178 height 99
click at [524, 162] on link "🐶 Laela" at bounding box center [519, 163] width 48 height 13
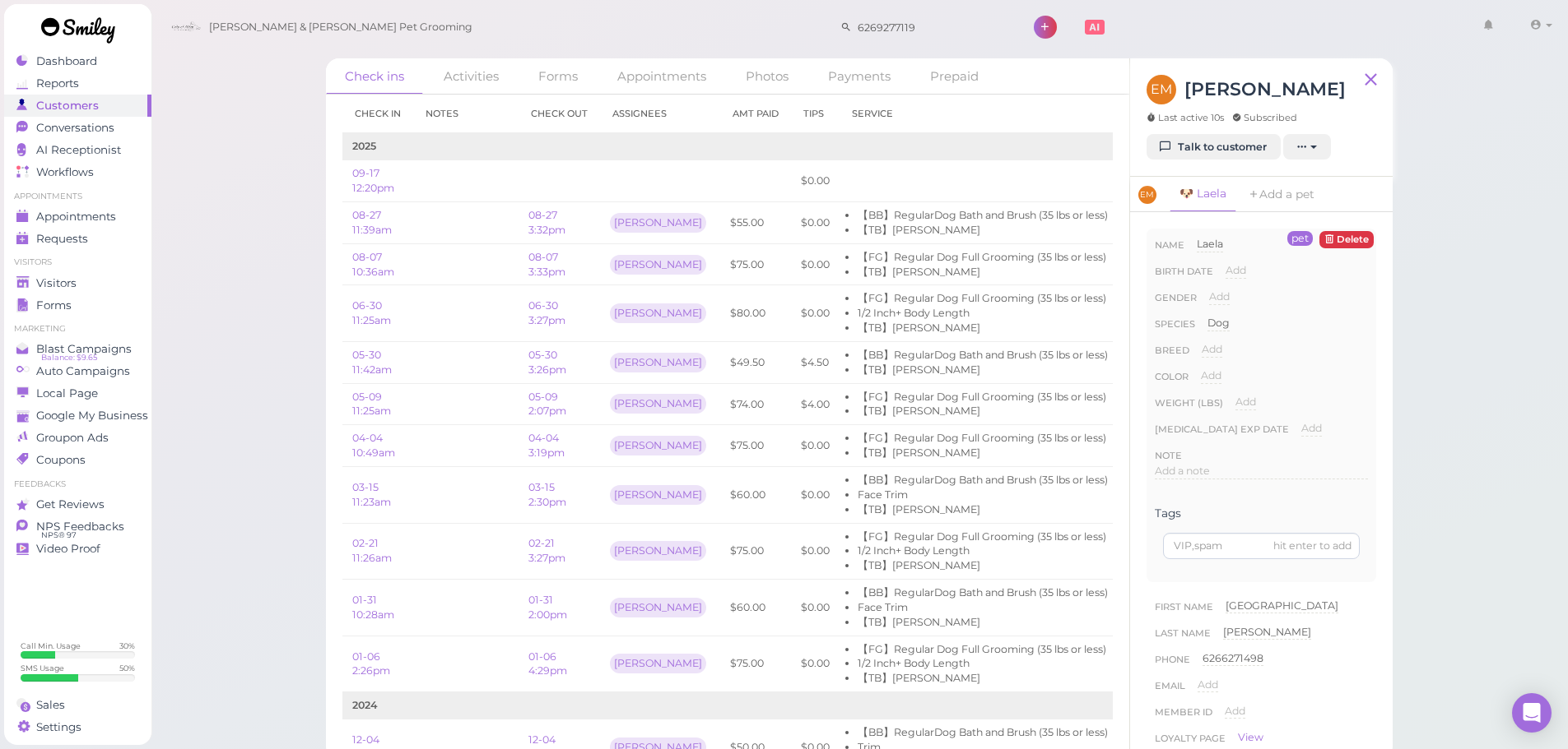
click at [294, 398] on div "Check ins Activities Forms Appointments Photos Payments Prepaid Check in Notes …" at bounding box center [859, 380] width 1418 height 760
click at [925, 230] on li "【TB】[PERSON_NAME]" at bounding box center [983, 230] width 250 height 15
click at [955, 271] on li "【TB】[PERSON_NAME]" at bounding box center [983, 272] width 250 height 15
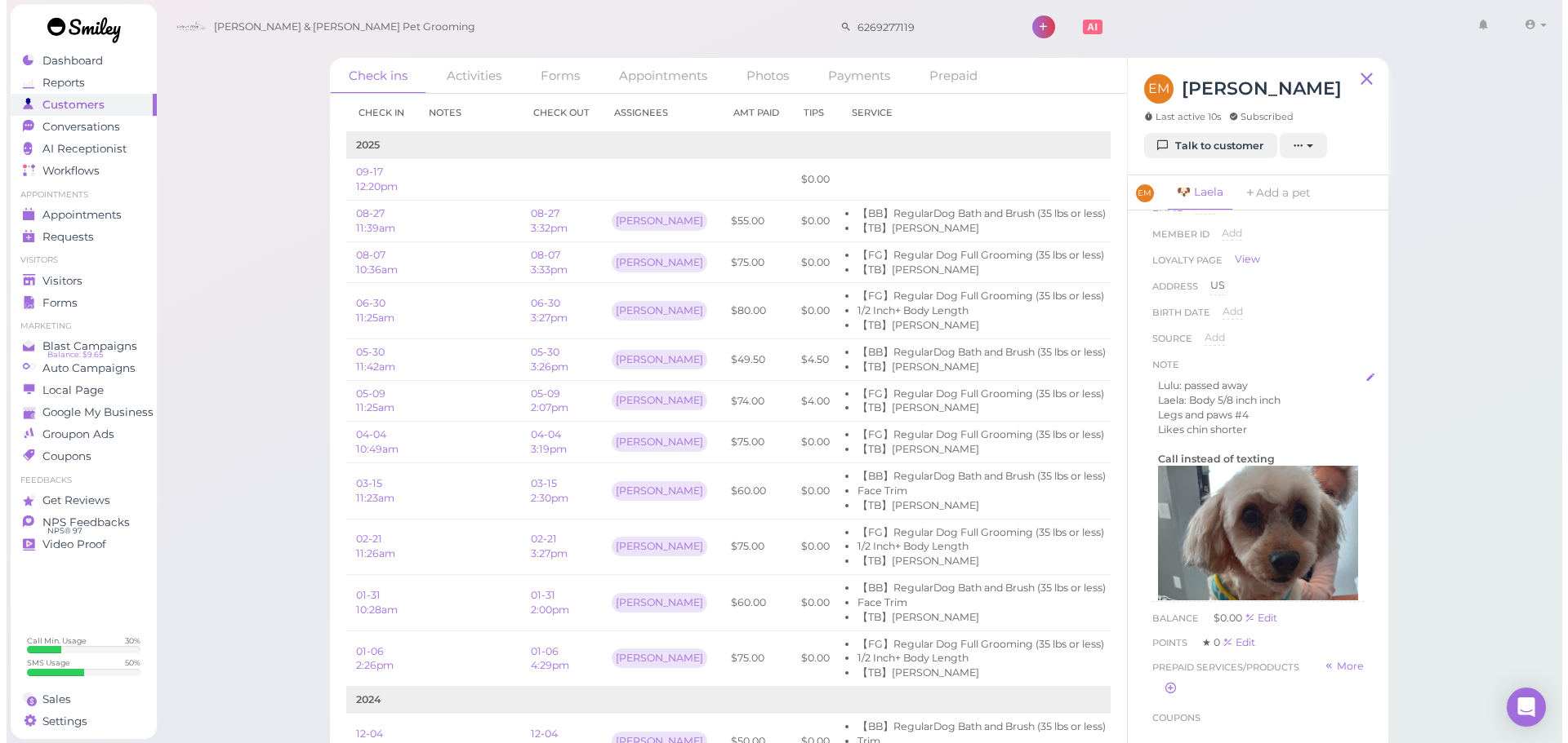
scroll to position [653, 0]
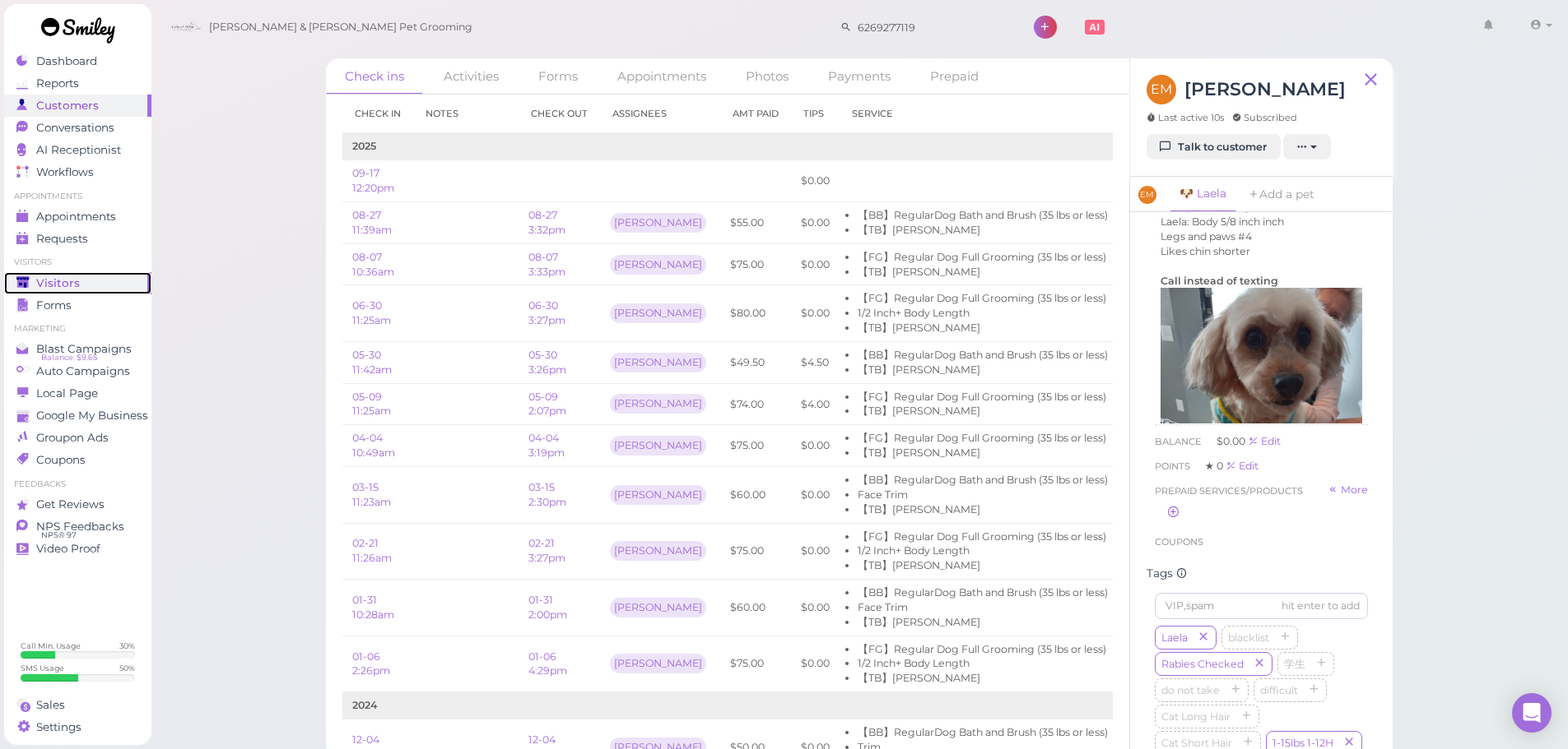
click at [111, 292] on link "Visitors" at bounding box center [78, 283] width 147 height 22
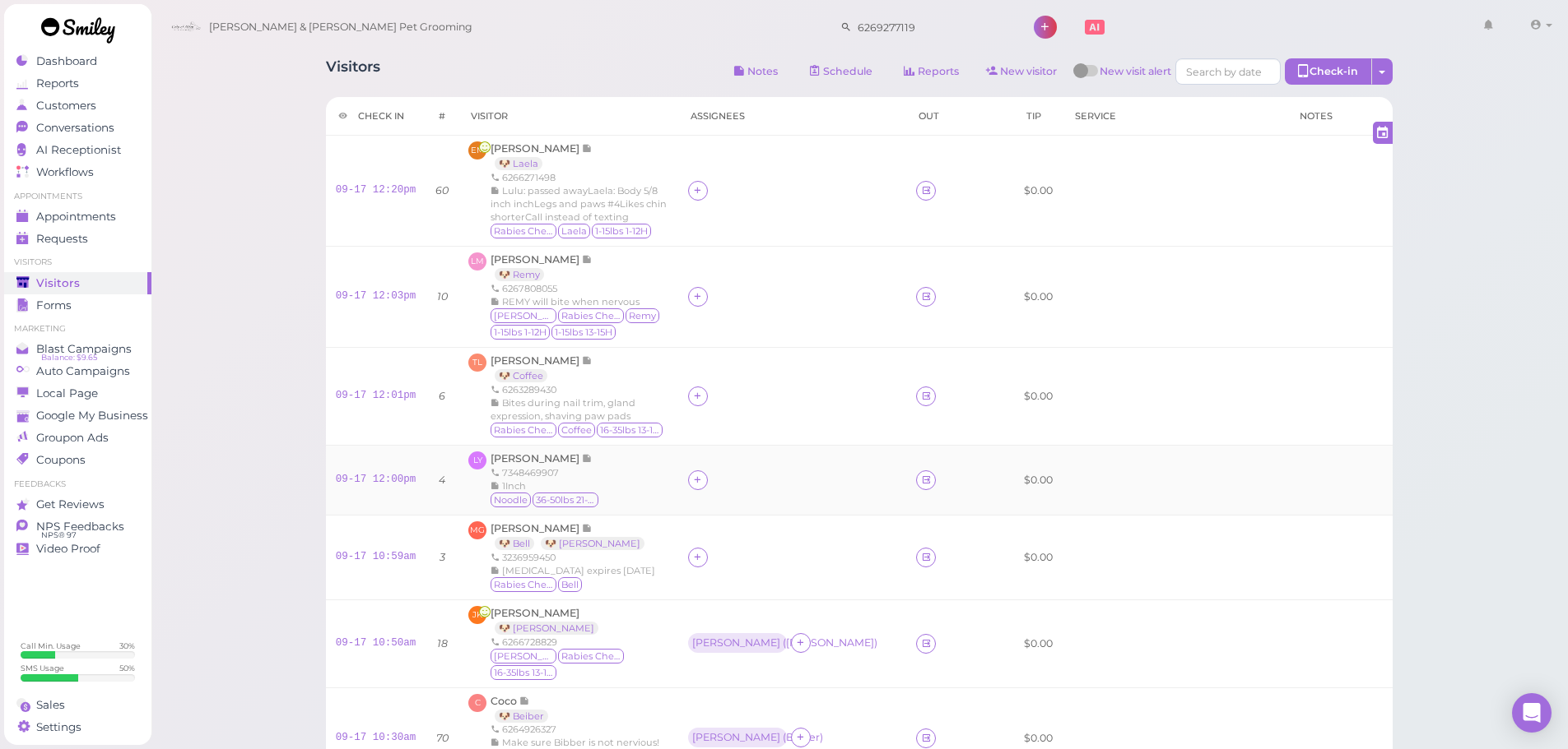
click at [652, 479] on div "LY Leo Yang 7348469907 1Inch Noodle 36-50lbs 21-25H" at bounding box center [567, 480] width 200 height 58
click at [511, 456] on span "Leo Yang" at bounding box center [535, 459] width 91 height 12
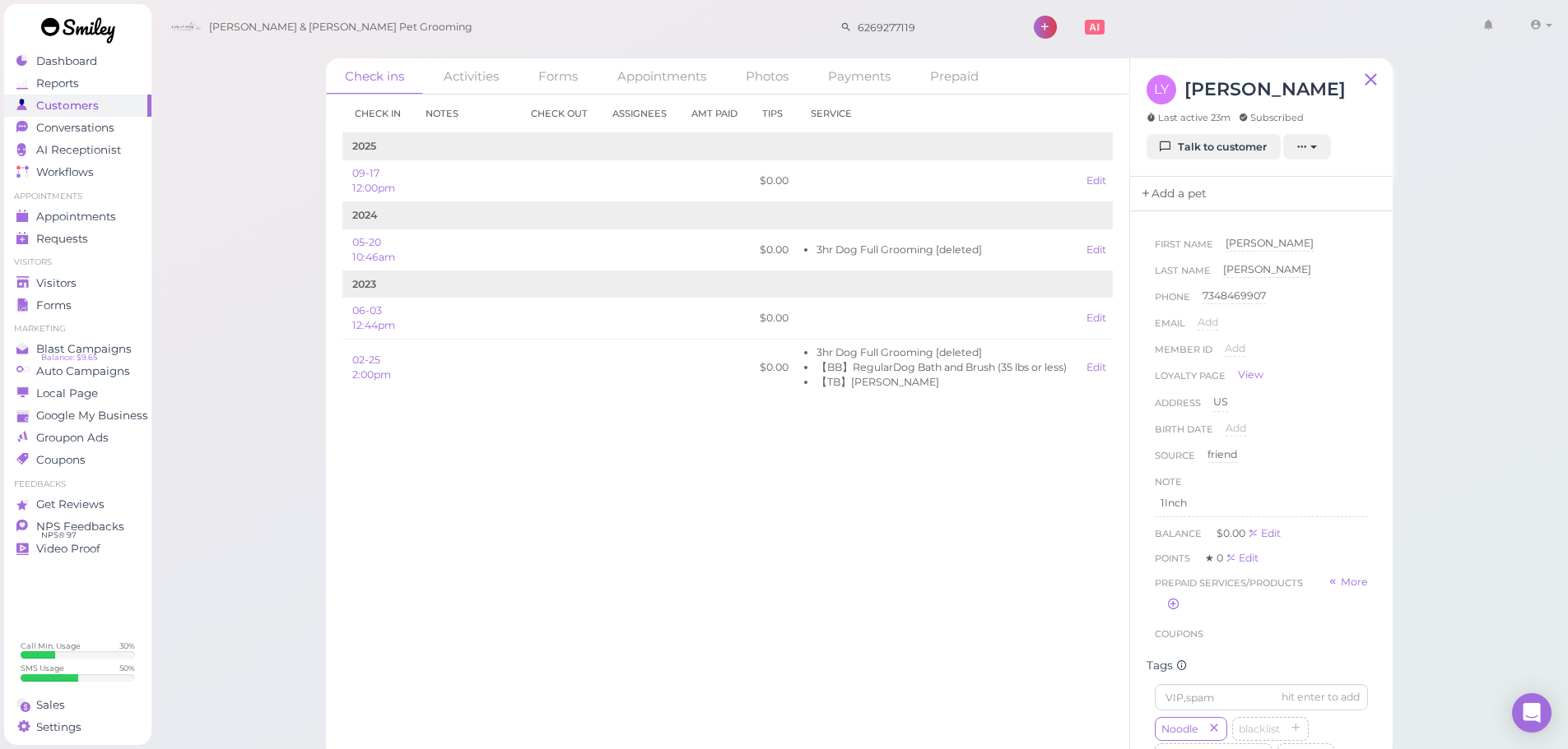
click at [1169, 198] on link "Add a pet" at bounding box center [1173, 193] width 86 height 35
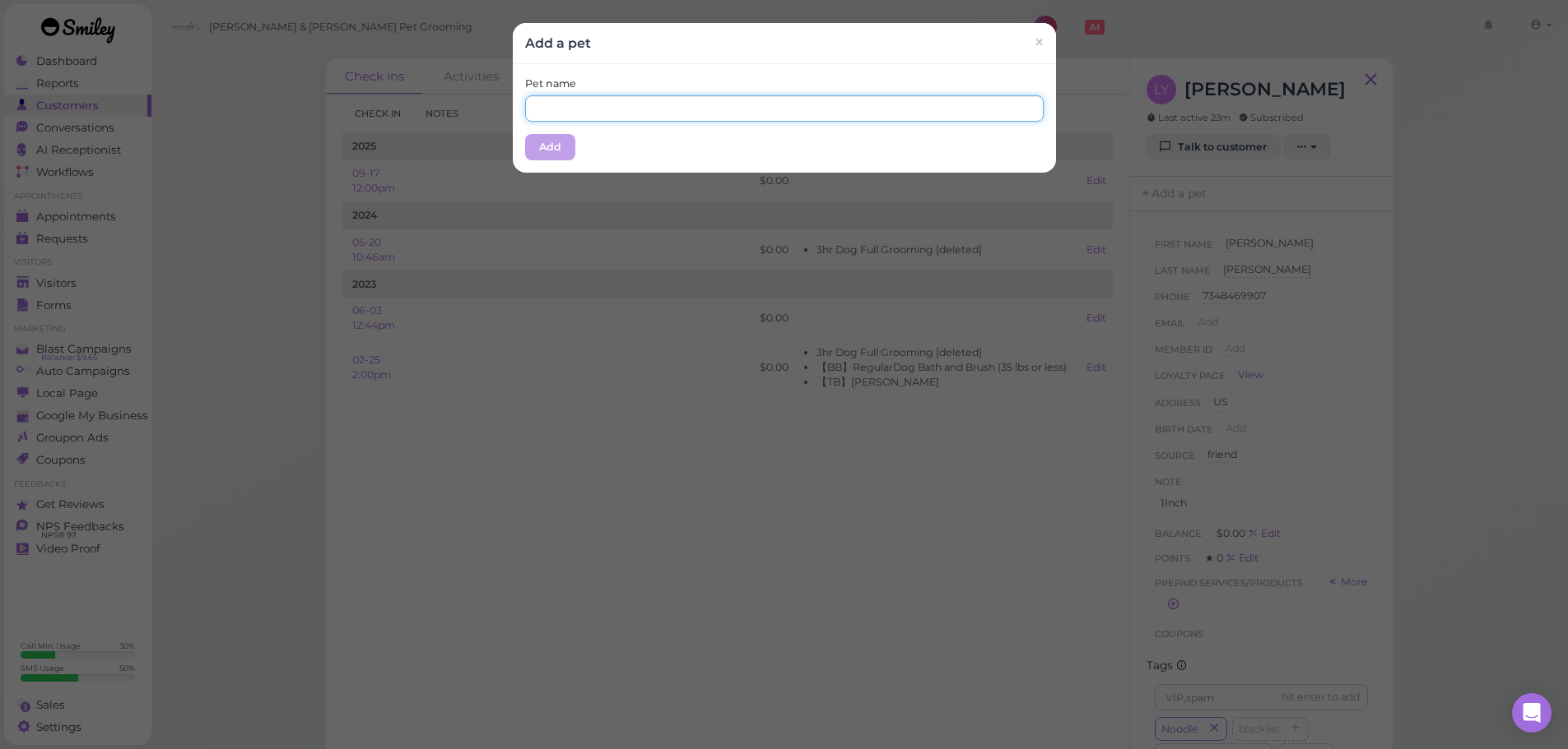
click at [712, 116] on input "text" at bounding box center [784, 109] width 519 height 27
type input "Mantou"
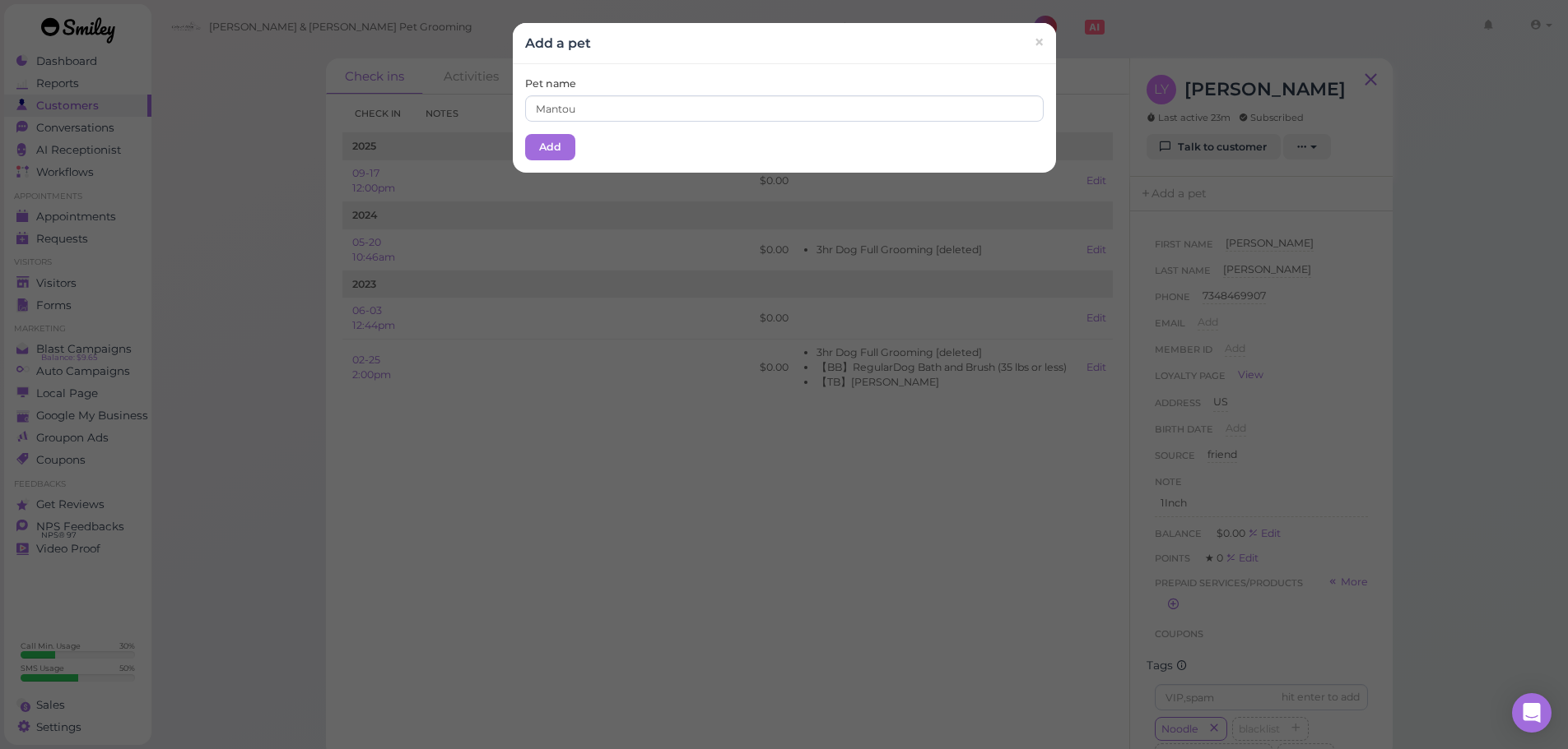
click at [570, 152] on div "Pet name Mantou Add" at bounding box center [784, 118] width 543 height 108
click at [562, 146] on button "Add" at bounding box center [550, 147] width 51 height 27
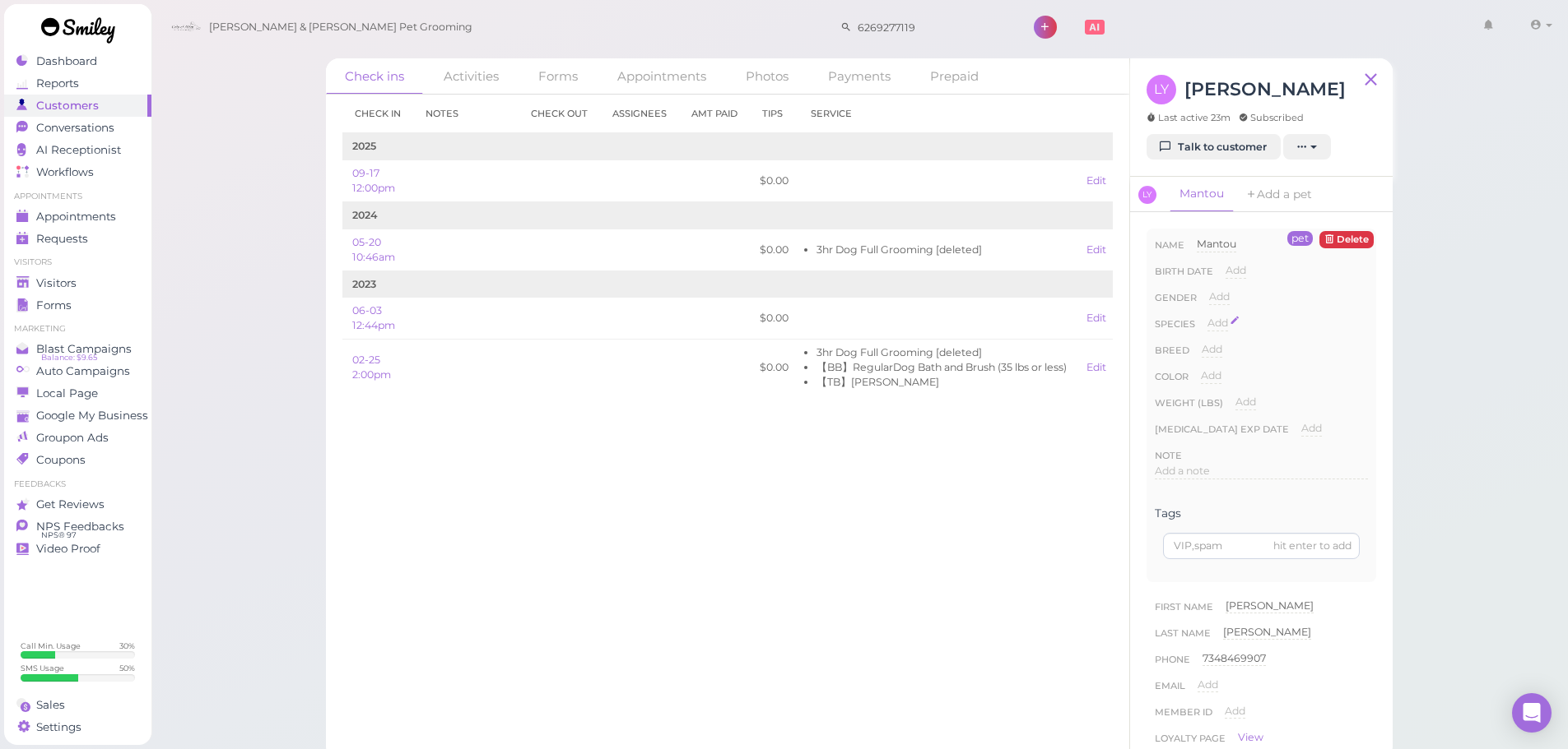
click at [1213, 331] on div "Add" at bounding box center [1217, 324] width 20 height 16
drag, startPoint x: 1225, startPoint y: 329, endPoint x: 1232, endPoint y: 340, distance: 13.0
click at [1225, 329] on select "Dog Cat Bird Other" at bounding box center [1287, 328] width 161 height 25
select select "Dog"
click at [1208, 316] on select "Dog Cat Bird Other" at bounding box center [1287, 328] width 161 height 25
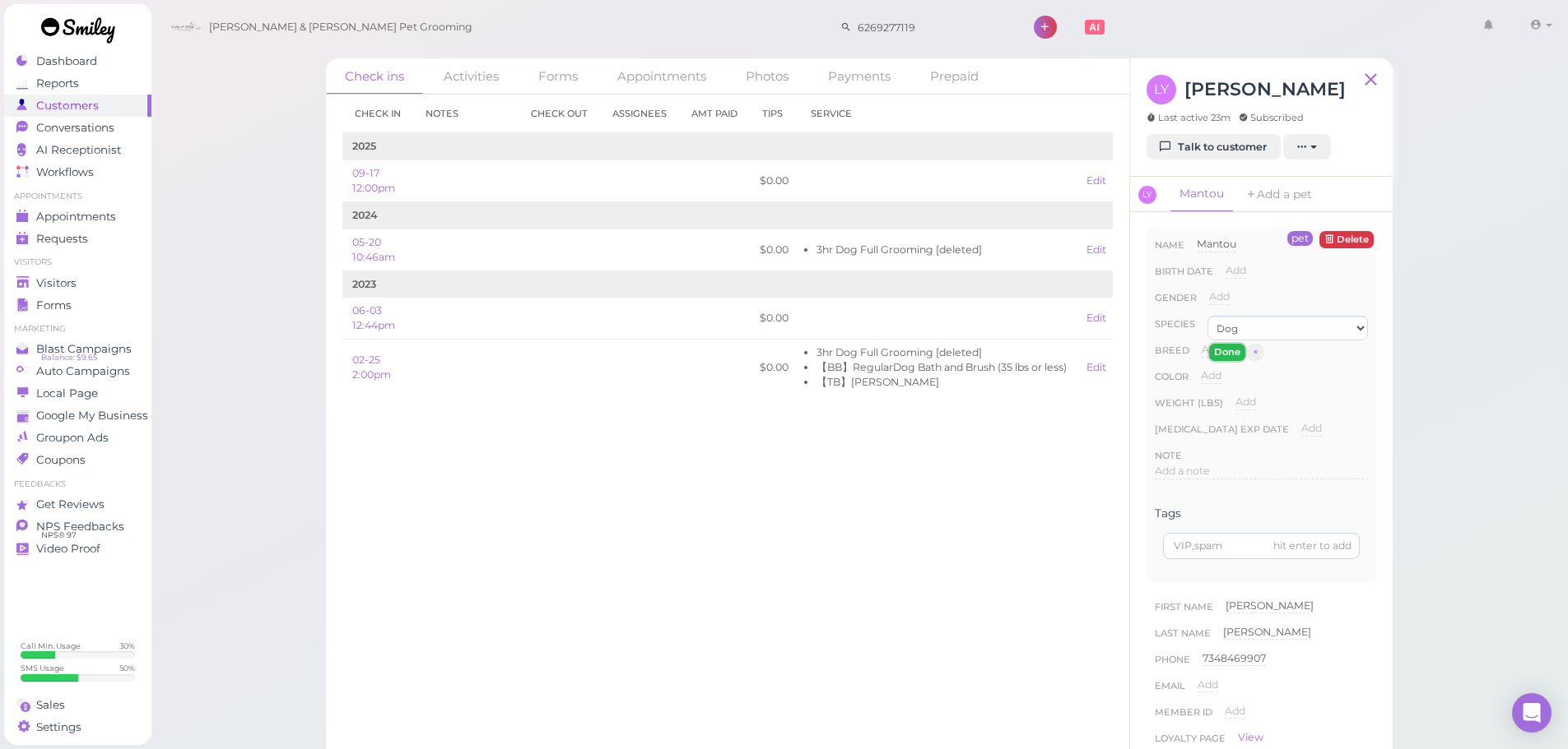
click at [1217, 344] on button "Done" at bounding box center [1227, 351] width 36 height 17
click at [65, 270] on ul "Visitors Visitors Forms" at bounding box center [78, 286] width 147 height 59
click at [65, 284] on span "Visitors" at bounding box center [58, 283] width 44 height 14
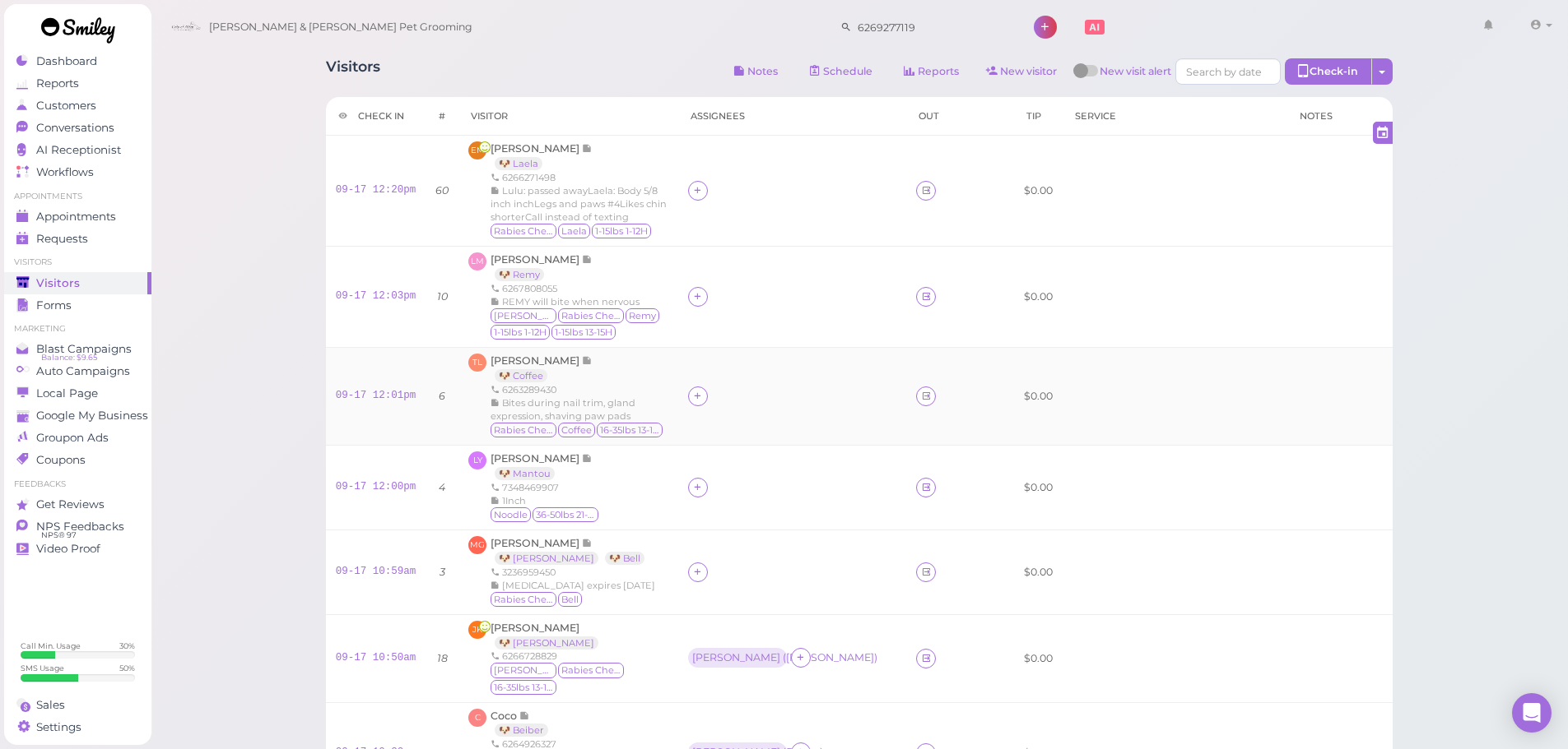
click at [667, 387] on div "6263289430" at bounding box center [579, 390] width 178 height 13
click at [123, 130] on div "Conversations" at bounding box center [75, 128] width 118 height 14
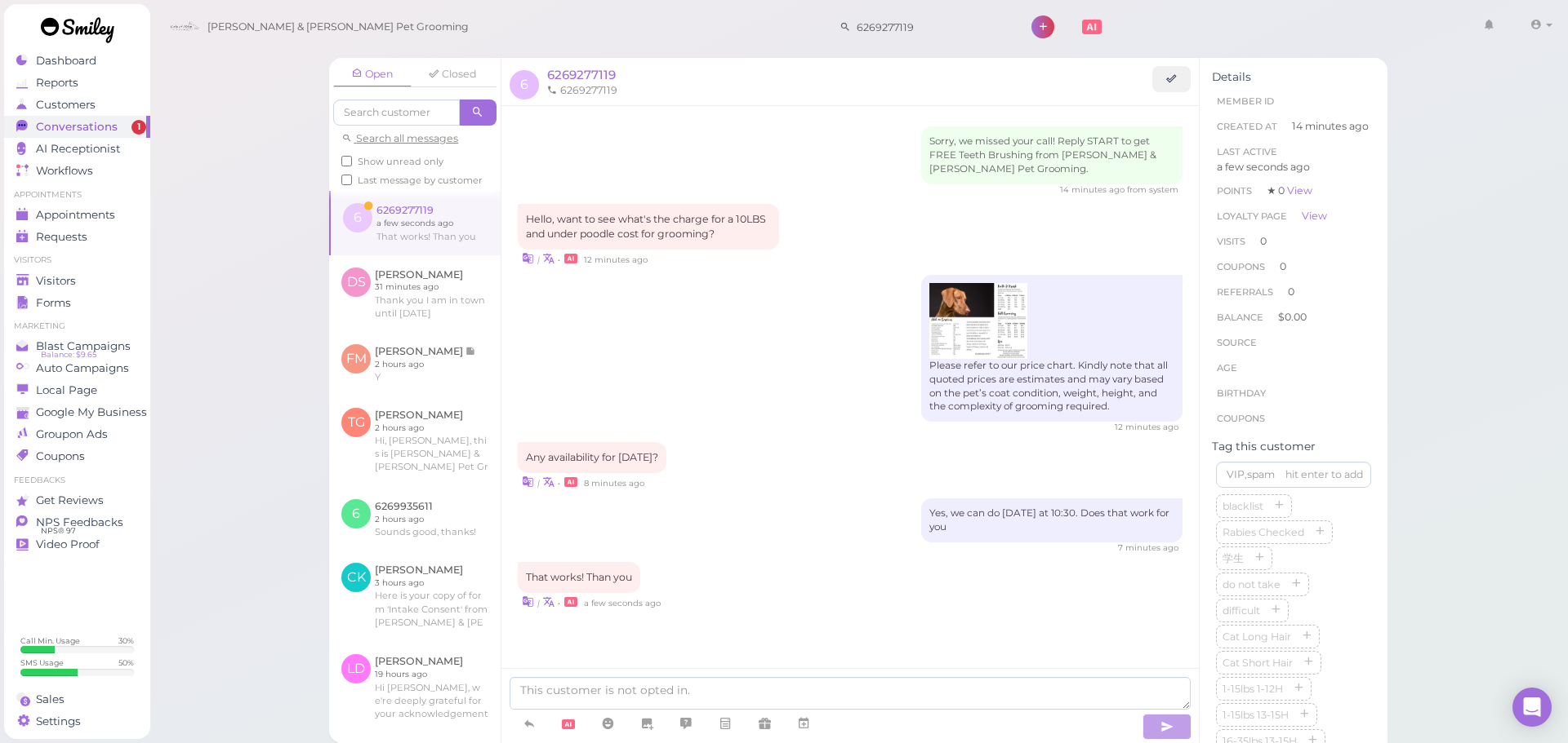
click at [433, 223] on link at bounding box center [415, 223] width 170 height 63
click at [817, 727] on link at bounding box center [803, 724] width 39 height 28
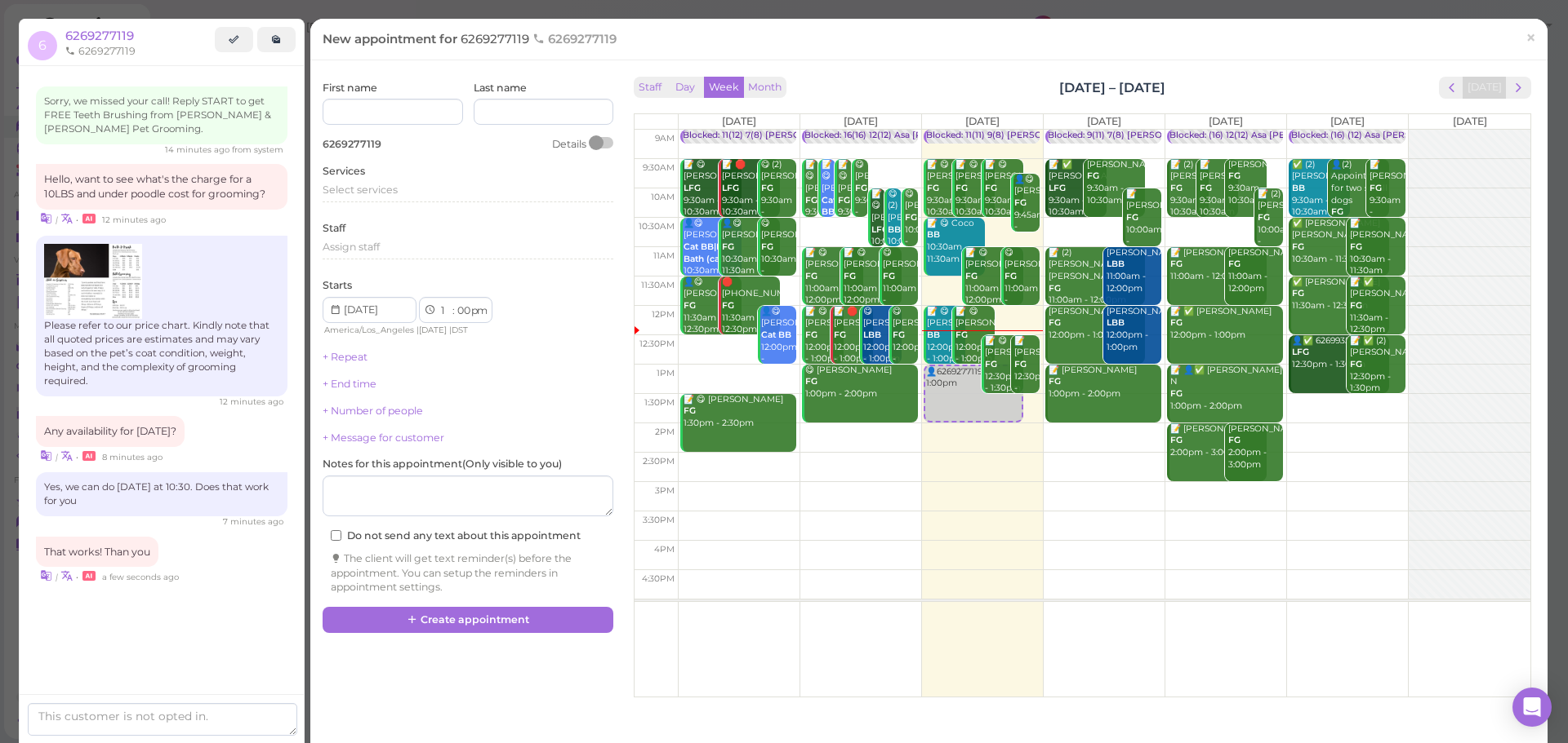
click at [1394, 222] on td at bounding box center [1104, 232] width 853 height 29
type input "[DATE]"
select select "10"
select select "30"
select select "am"
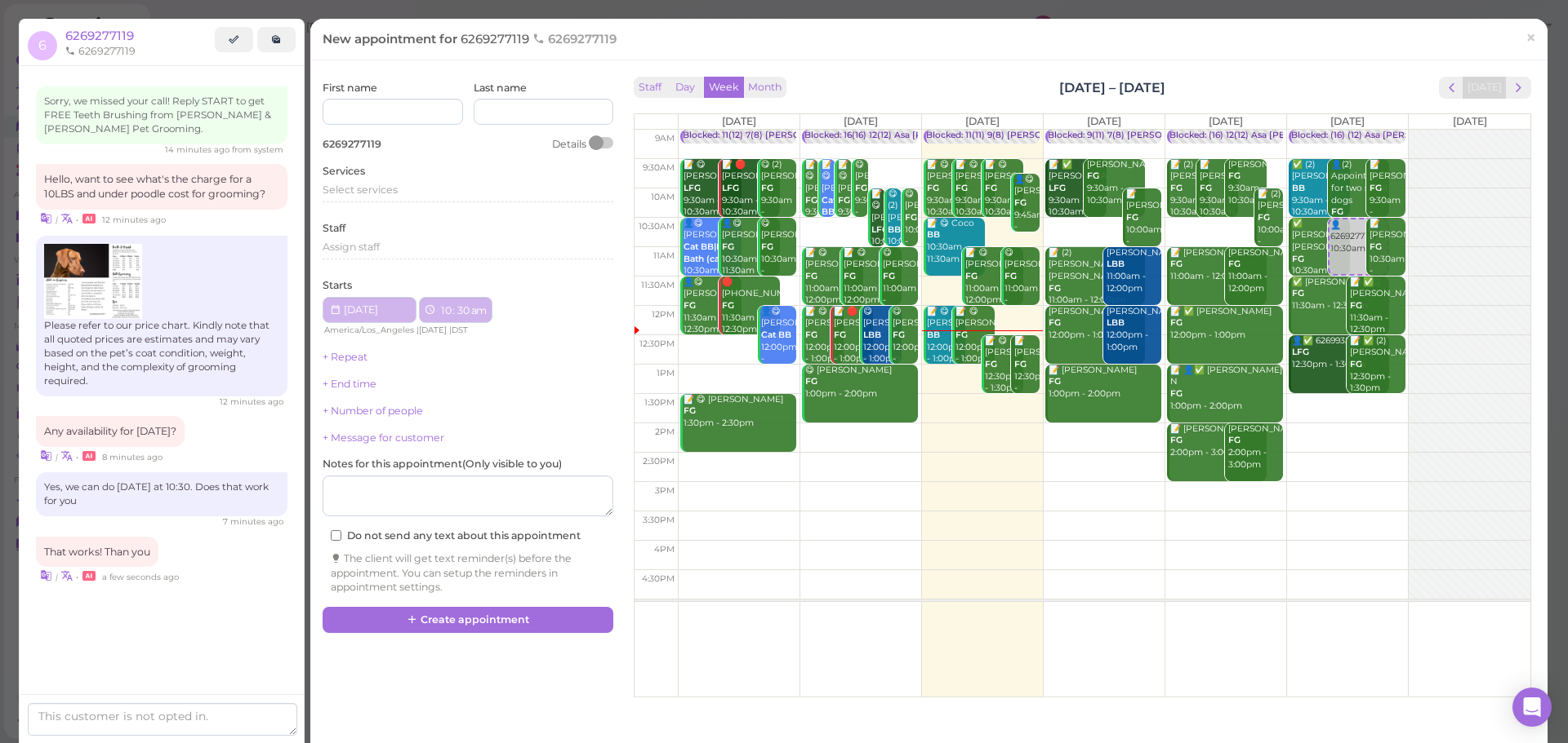
click at [1395, 222] on td at bounding box center [1104, 232] width 853 height 29
click at [422, 184] on div "Select services" at bounding box center [468, 190] width 291 height 15
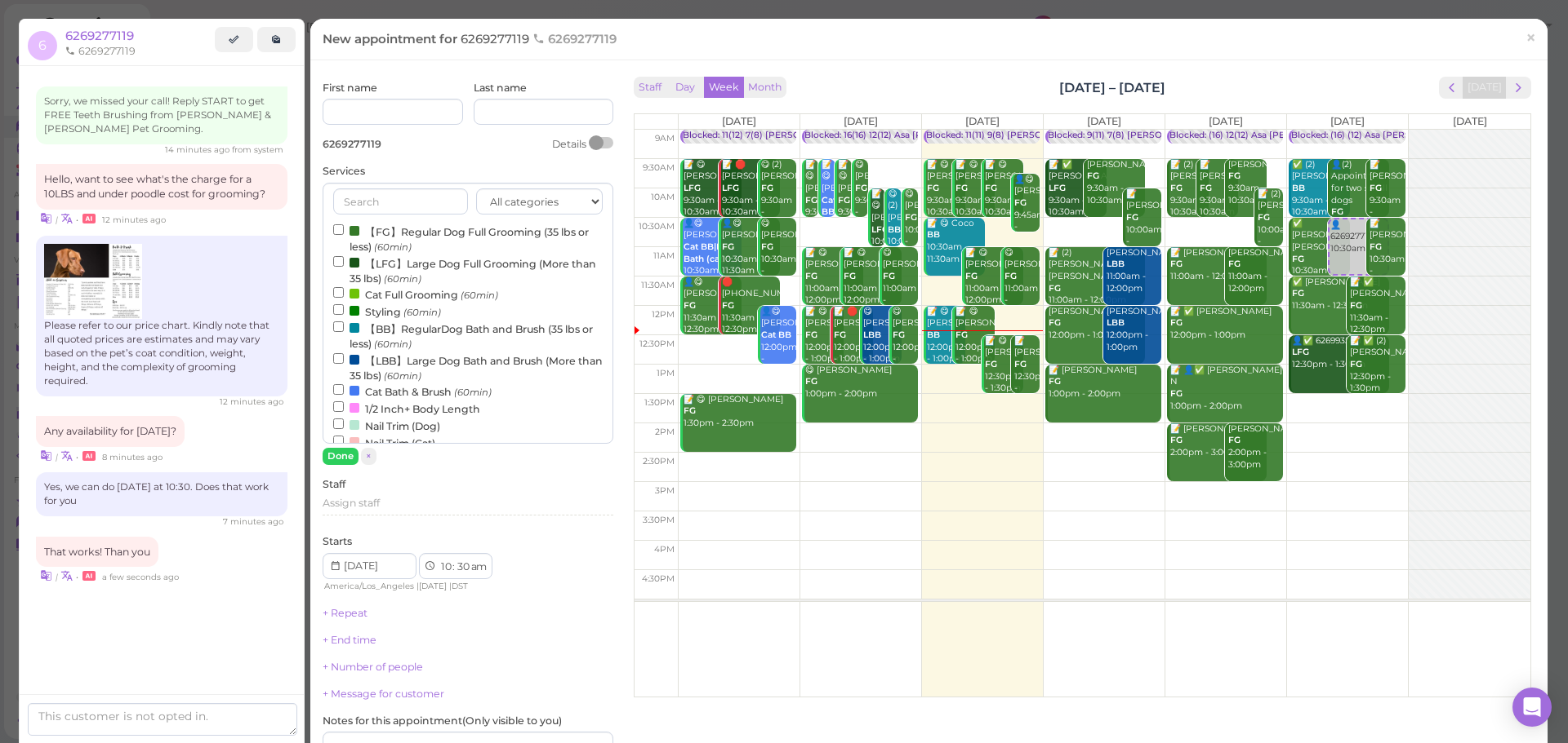
click at [406, 219] on div "All categories Full Grooming Bath & Brush Add-ons Dental Work Special Request I…" at bounding box center [468, 313] width 291 height 261
click at [404, 221] on div "All categories Full Grooming Bath & Brush Add-ons Dental Work Special Request I…" at bounding box center [468, 313] width 291 height 261
click at [403, 226] on label "【FG】Regular Dog Full Grooming (35 lbs or less) (60min)" at bounding box center [468, 239] width 270 height 32
click at [344, 226] on input "【FG】Regular Dog Full Grooming (35 lbs or less) (60min)" at bounding box center [338, 230] width 11 height 11
click at [327, 461] on button "Done" at bounding box center [340, 456] width 36 height 17
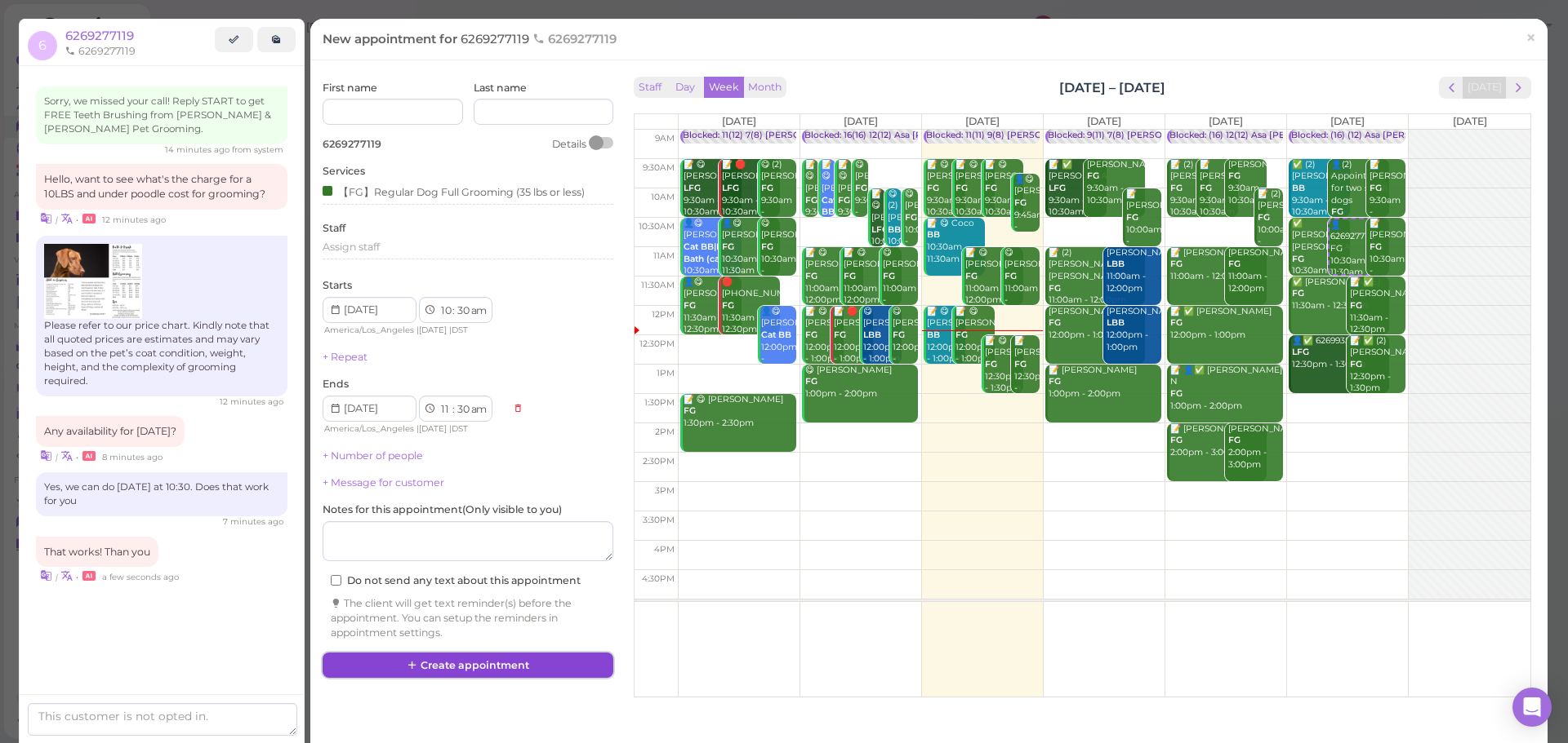
click at [461, 663] on button "Create appointment" at bounding box center [468, 666] width 291 height 26
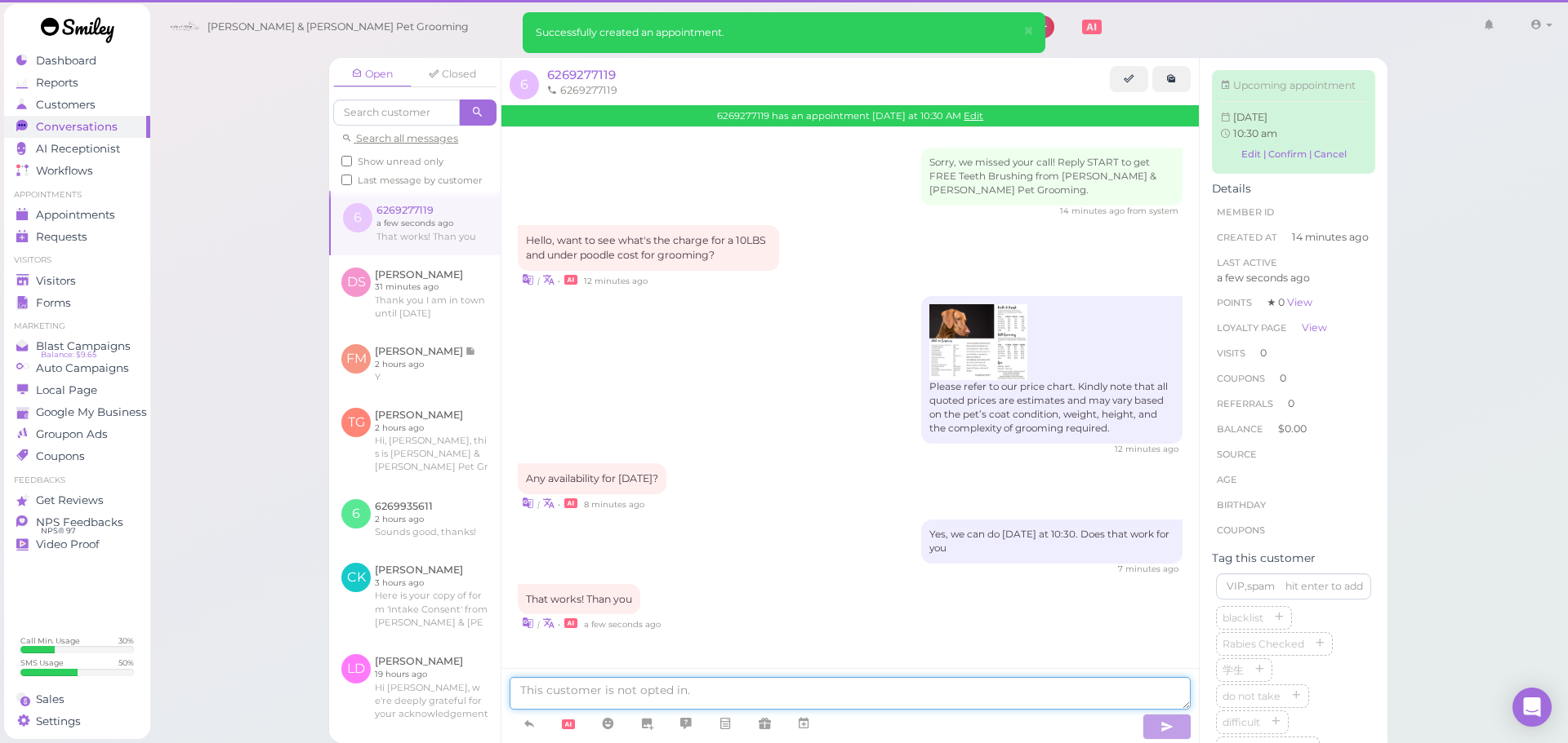
click at [636, 680] on textarea at bounding box center [849, 693] width 681 height 33
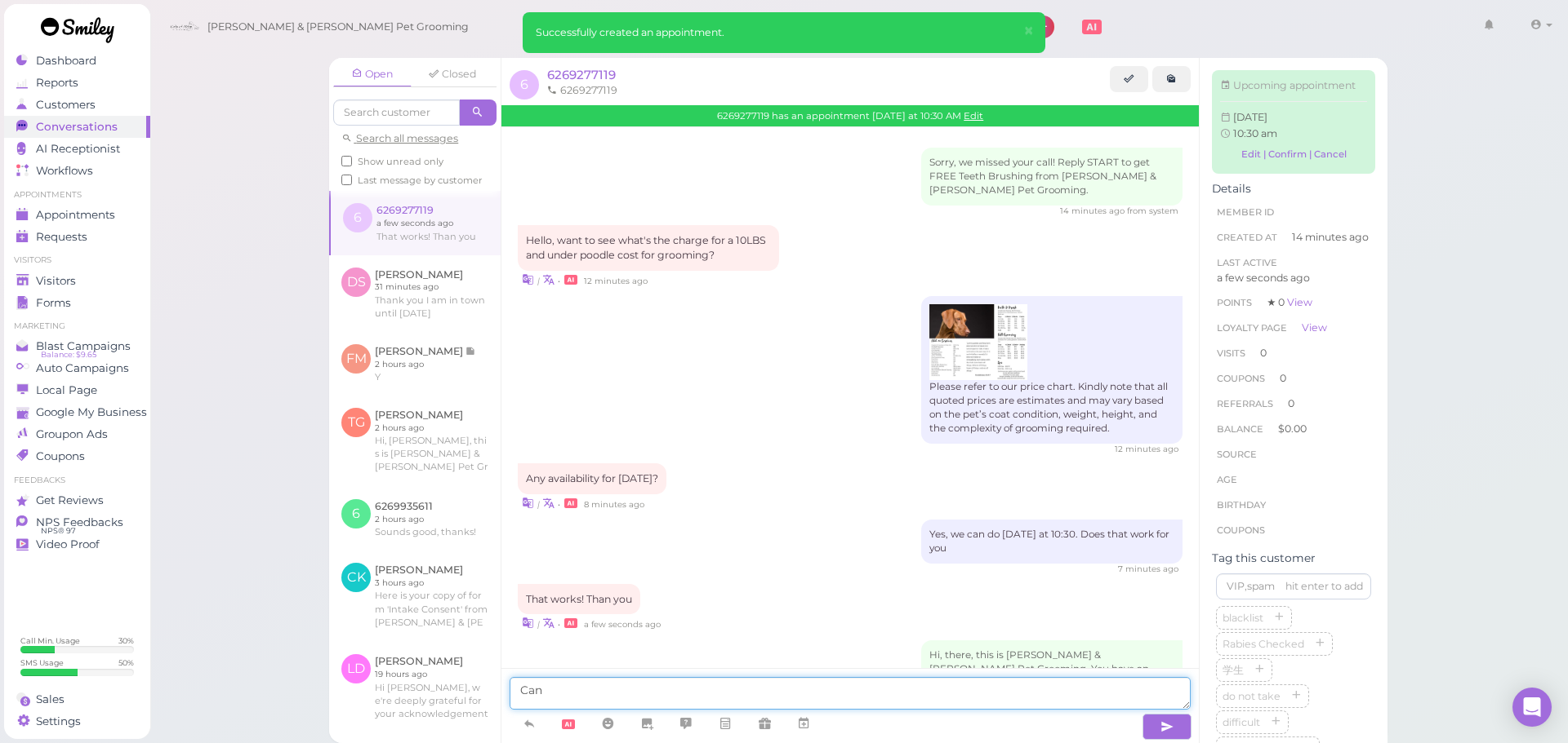
scroll to position [151, 0]
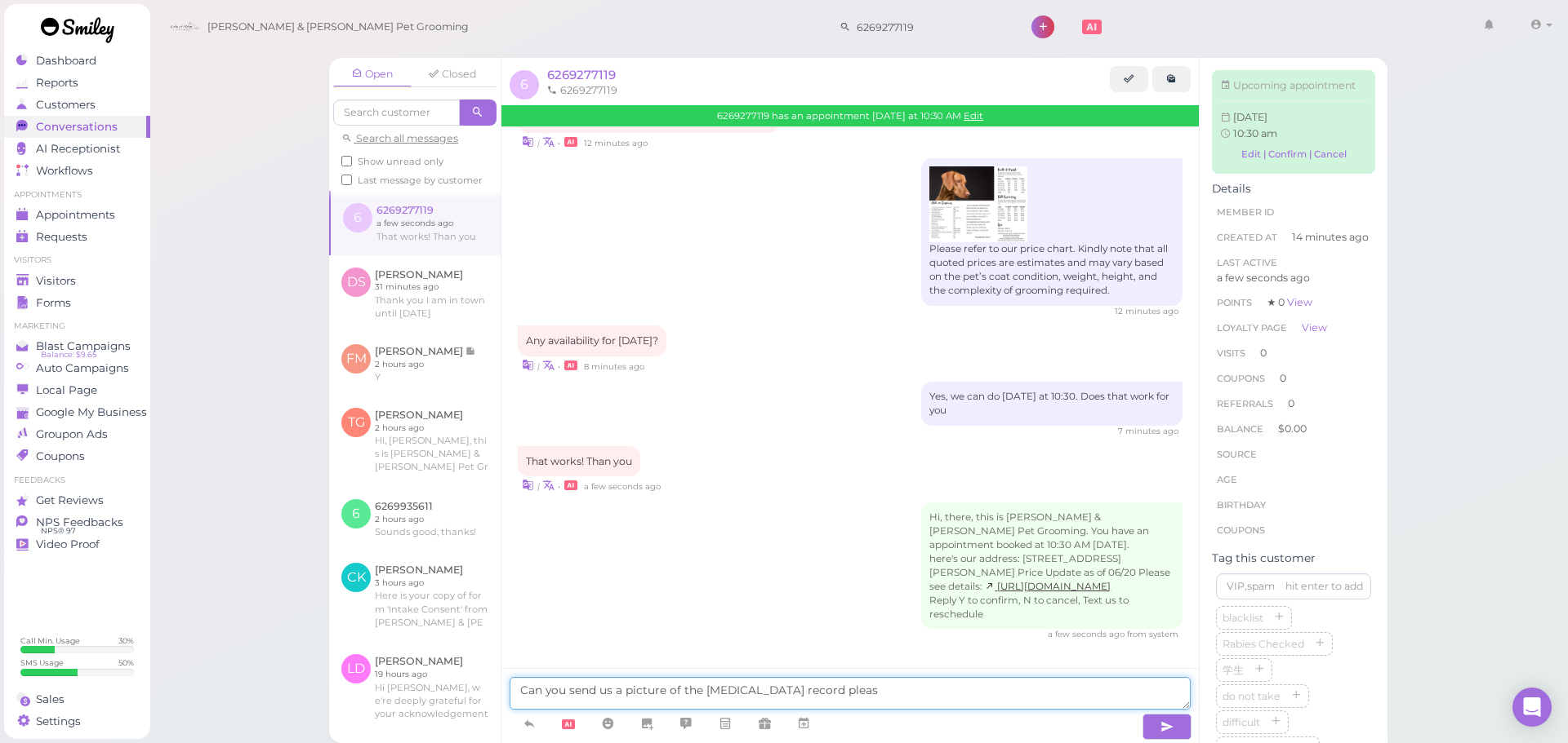
type textarea "Can you send us a picture of the rabies vaccination record please"
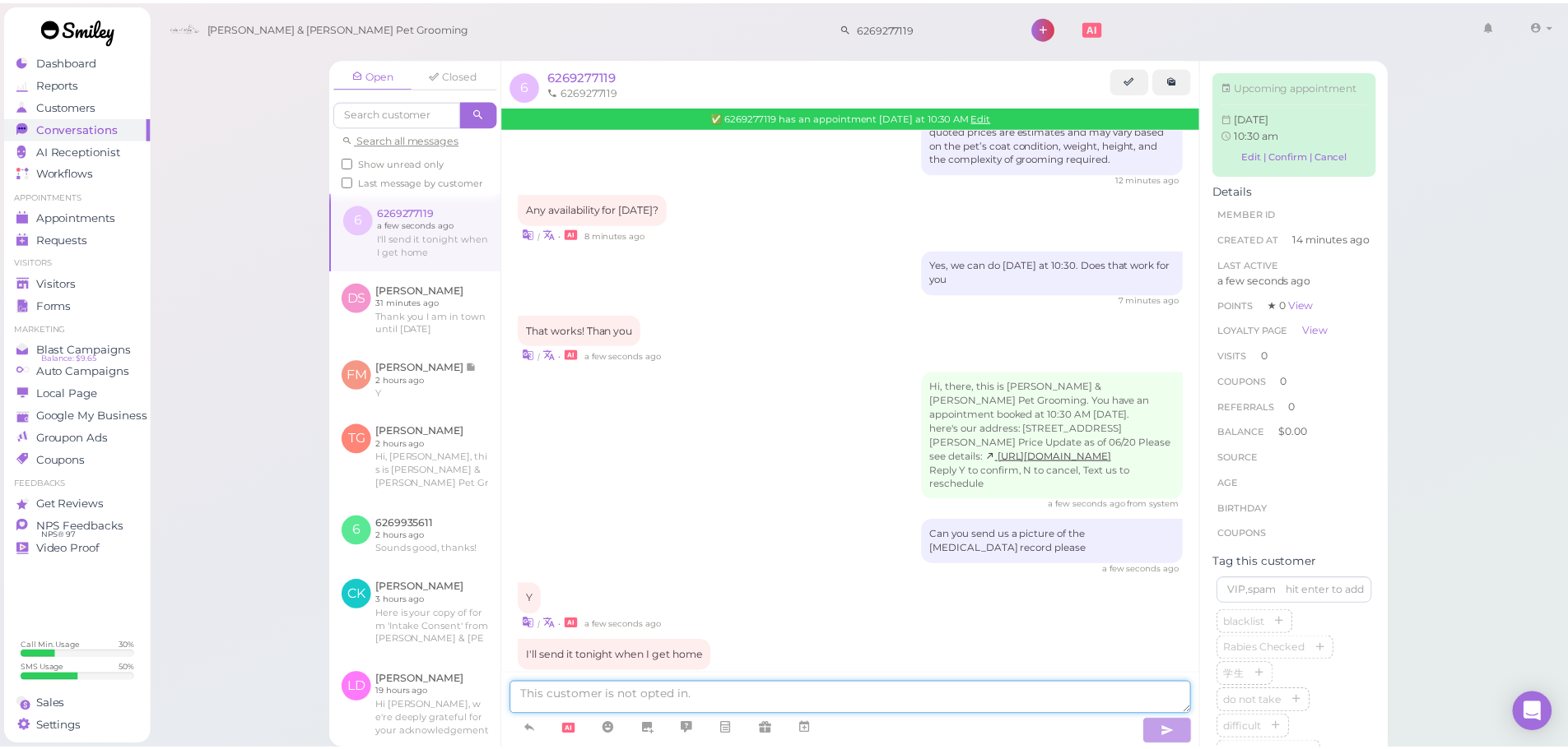
scroll to position [331, 0]
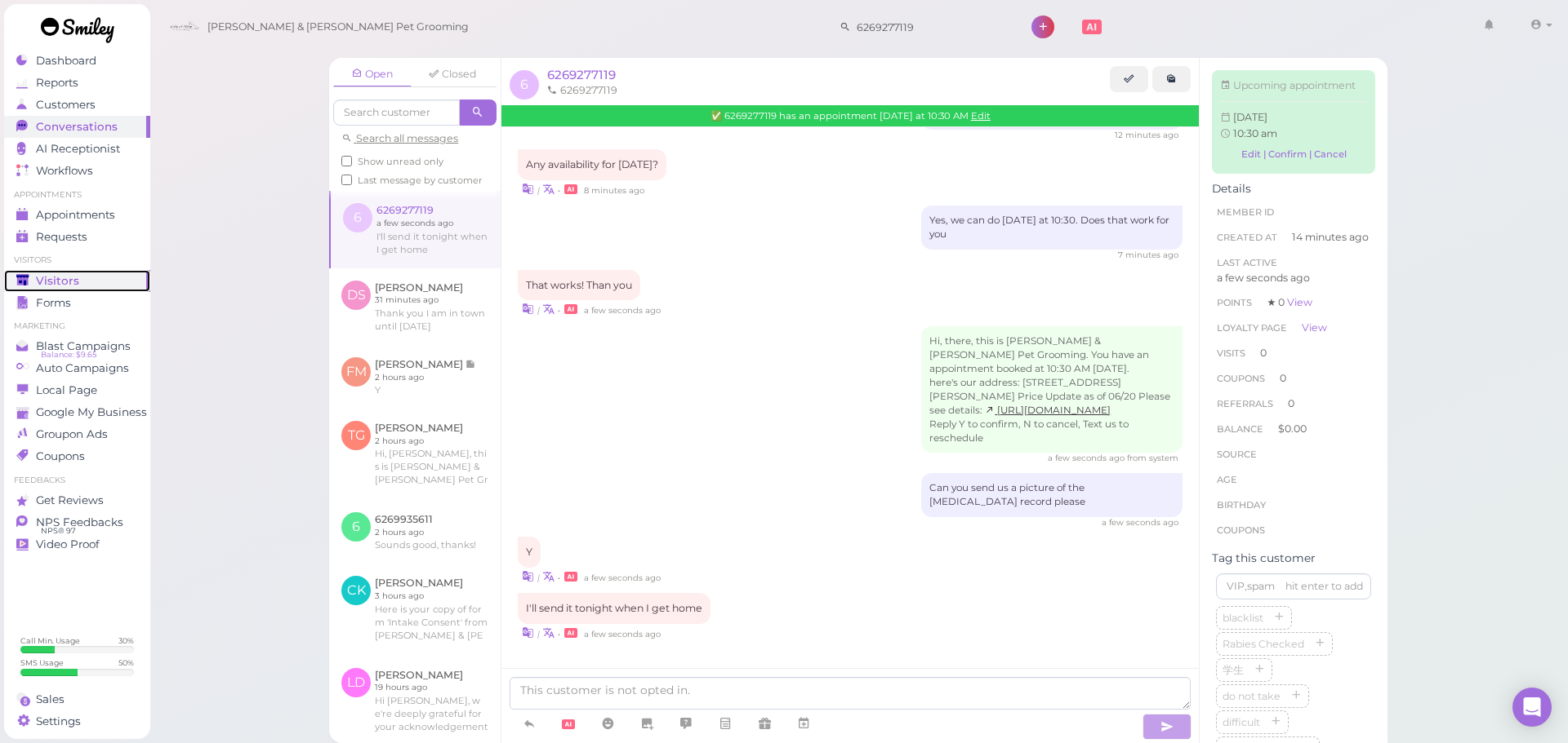
click at [61, 285] on span "Visitors" at bounding box center [57, 281] width 43 height 14
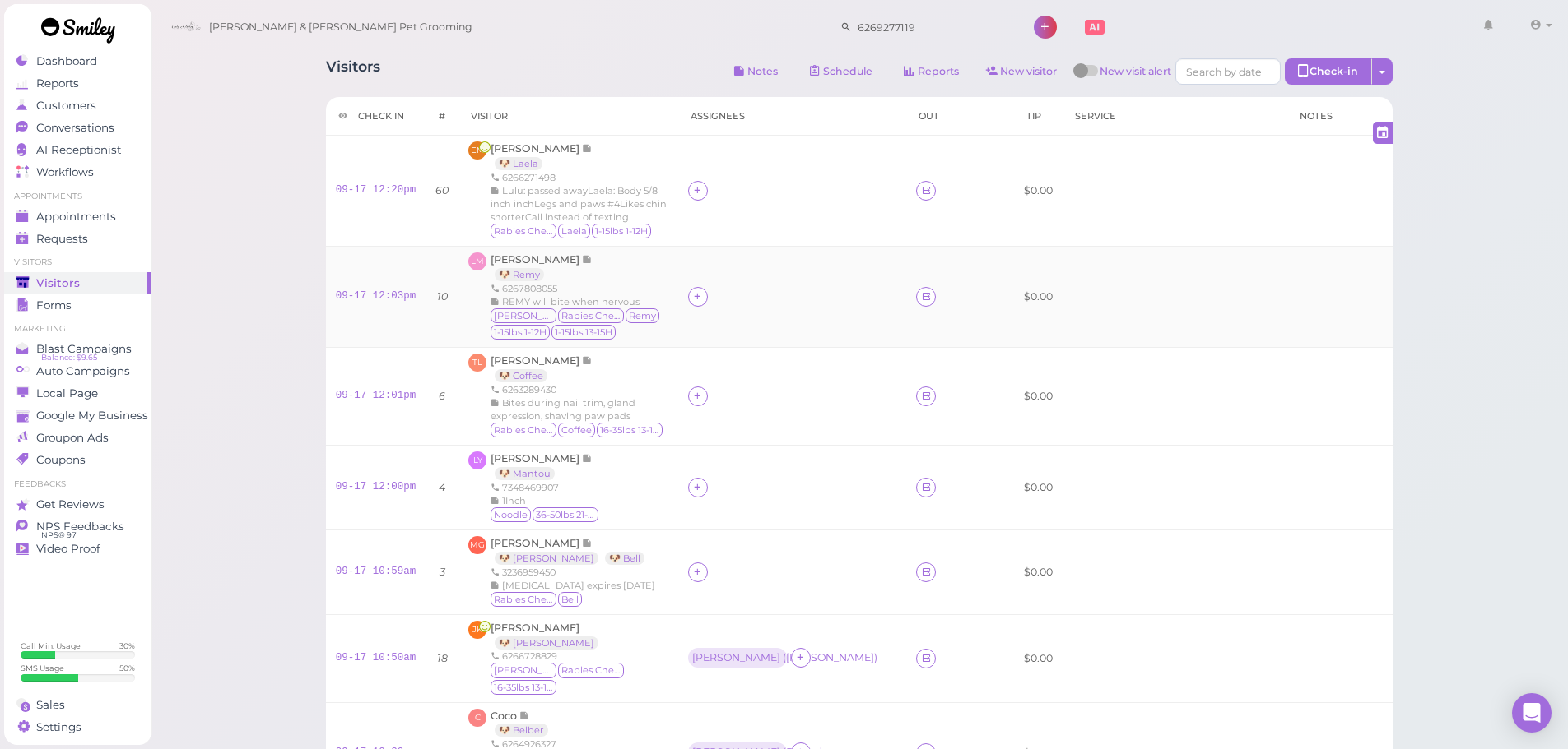
click at [667, 288] on div "6267808055" at bounding box center [579, 288] width 178 height 13
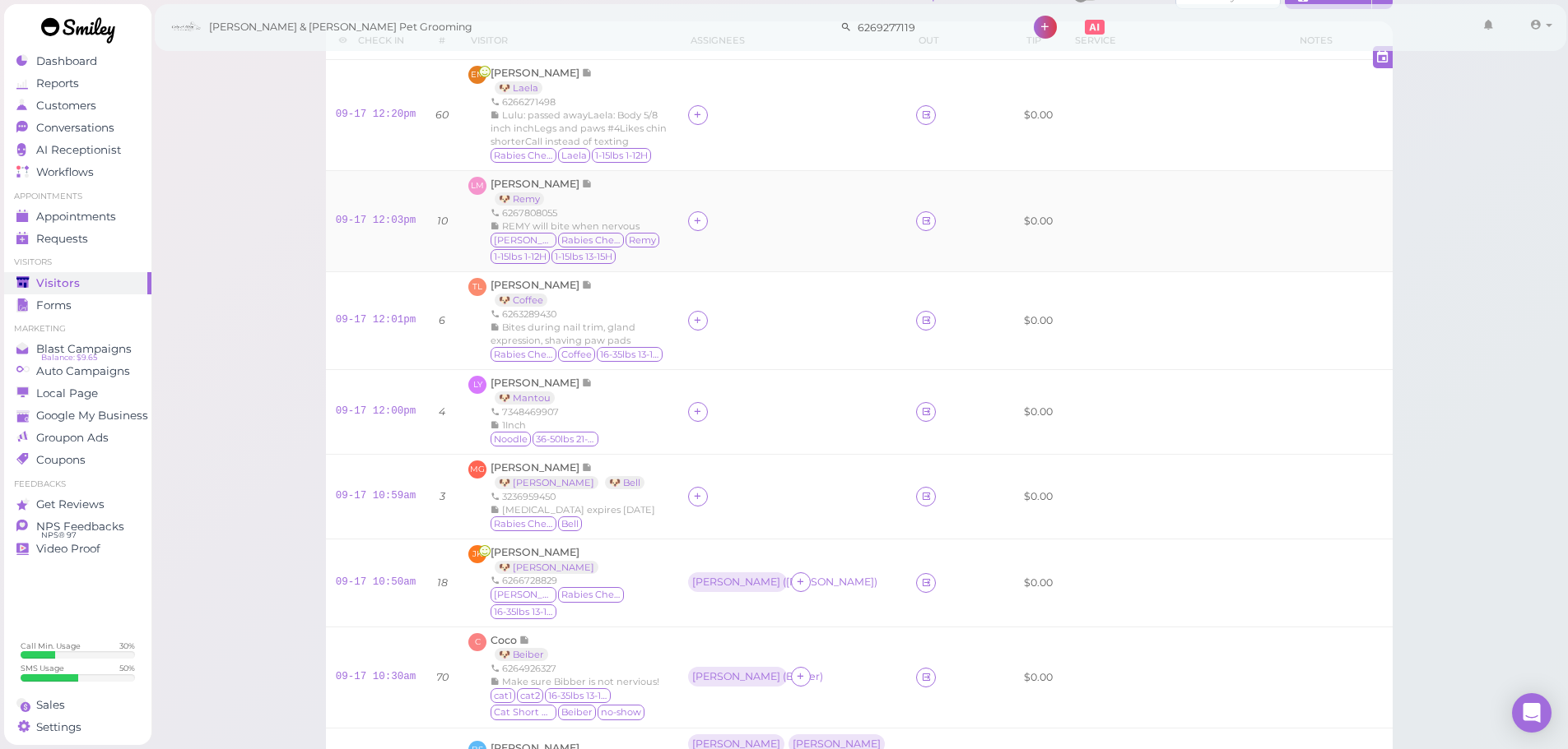
scroll to position [78, 0]
click at [654, 305] on div "6263289430" at bounding box center [579, 311] width 178 height 13
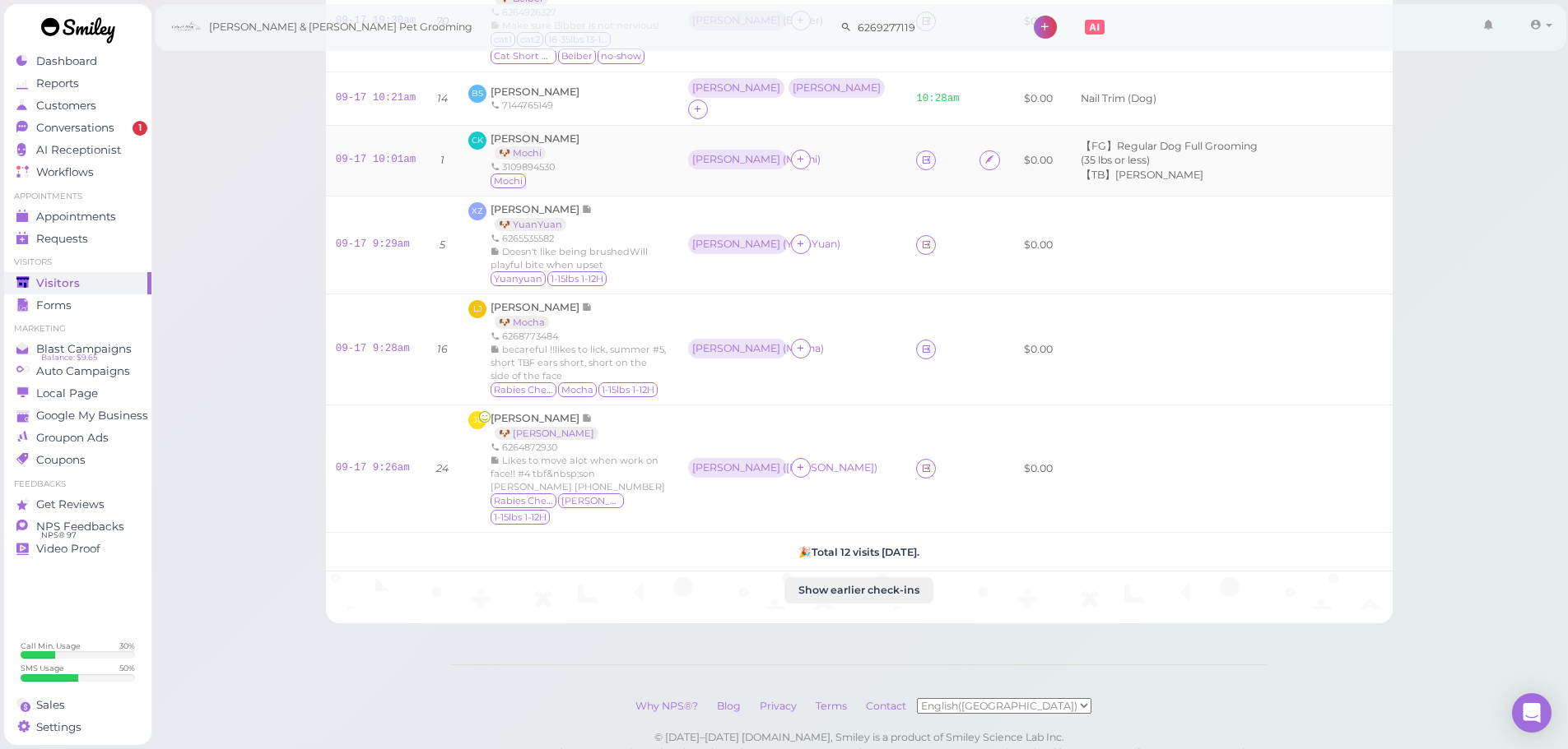
scroll to position [740, 0]
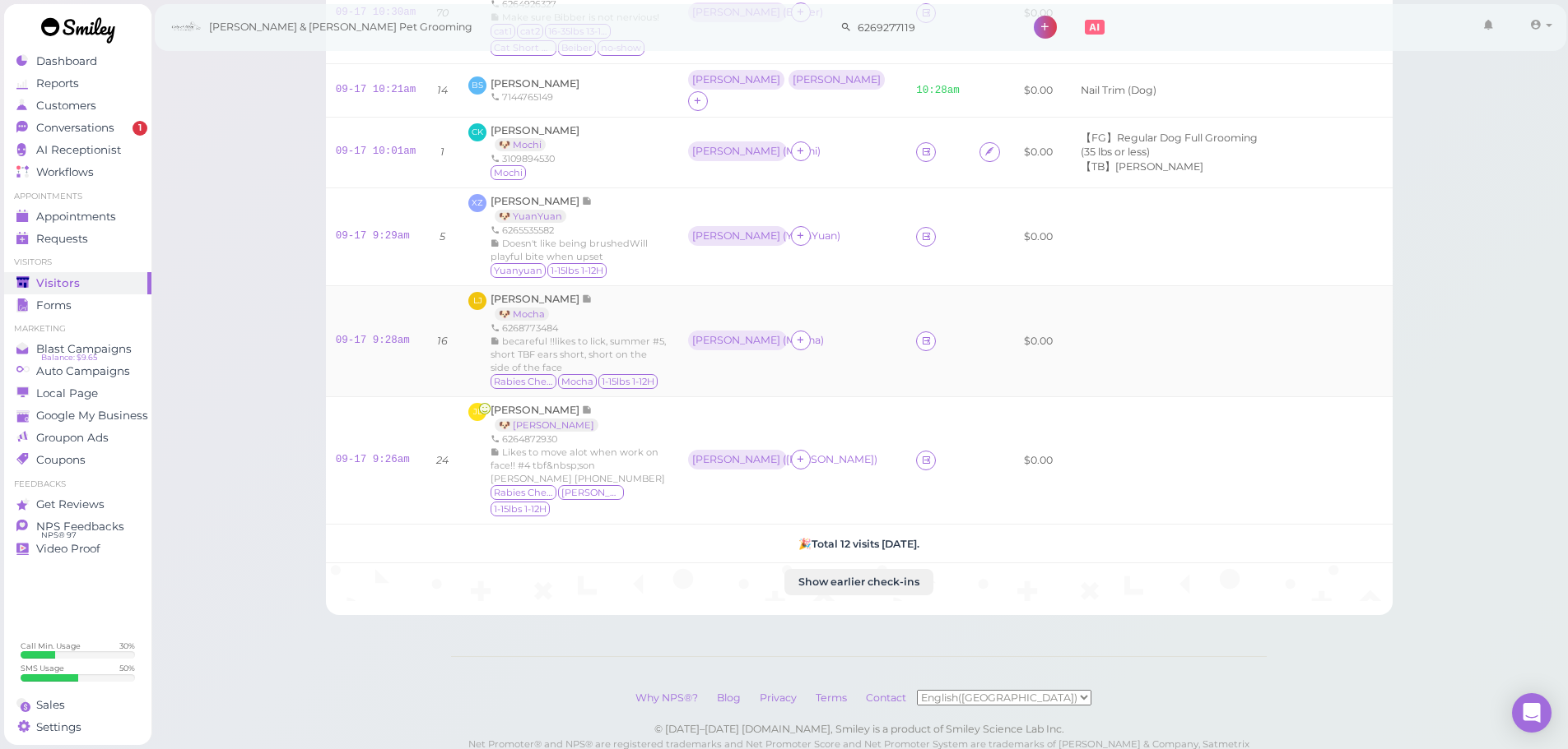
click at [655, 321] on div "6268773484" at bounding box center [579, 327] width 178 height 13
click at [118, 125] on div "Conversations" at bounding box center [75, 128] width 118 height 14
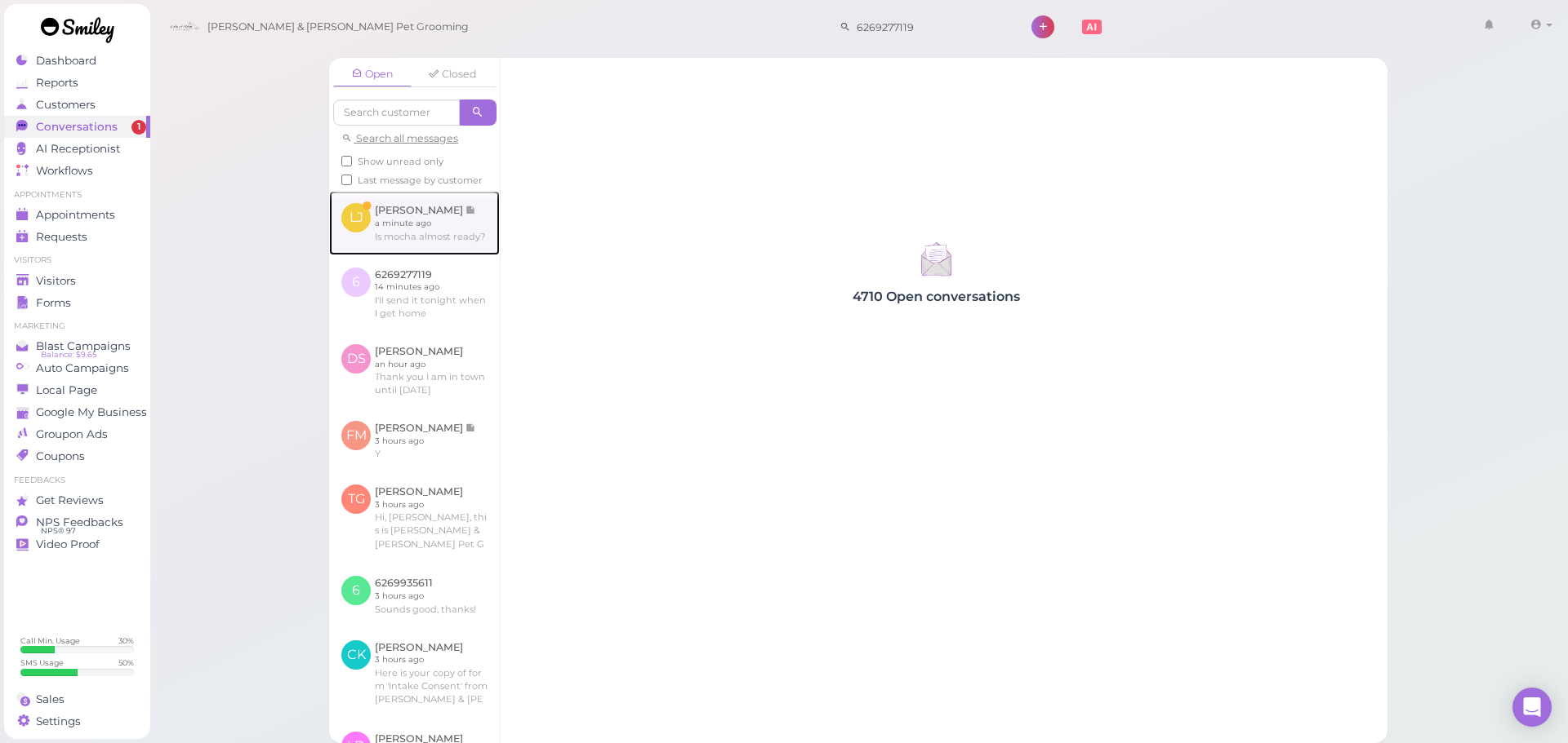
click at [425, 254] on link at bounding box center [415, 223] width 171 height 63
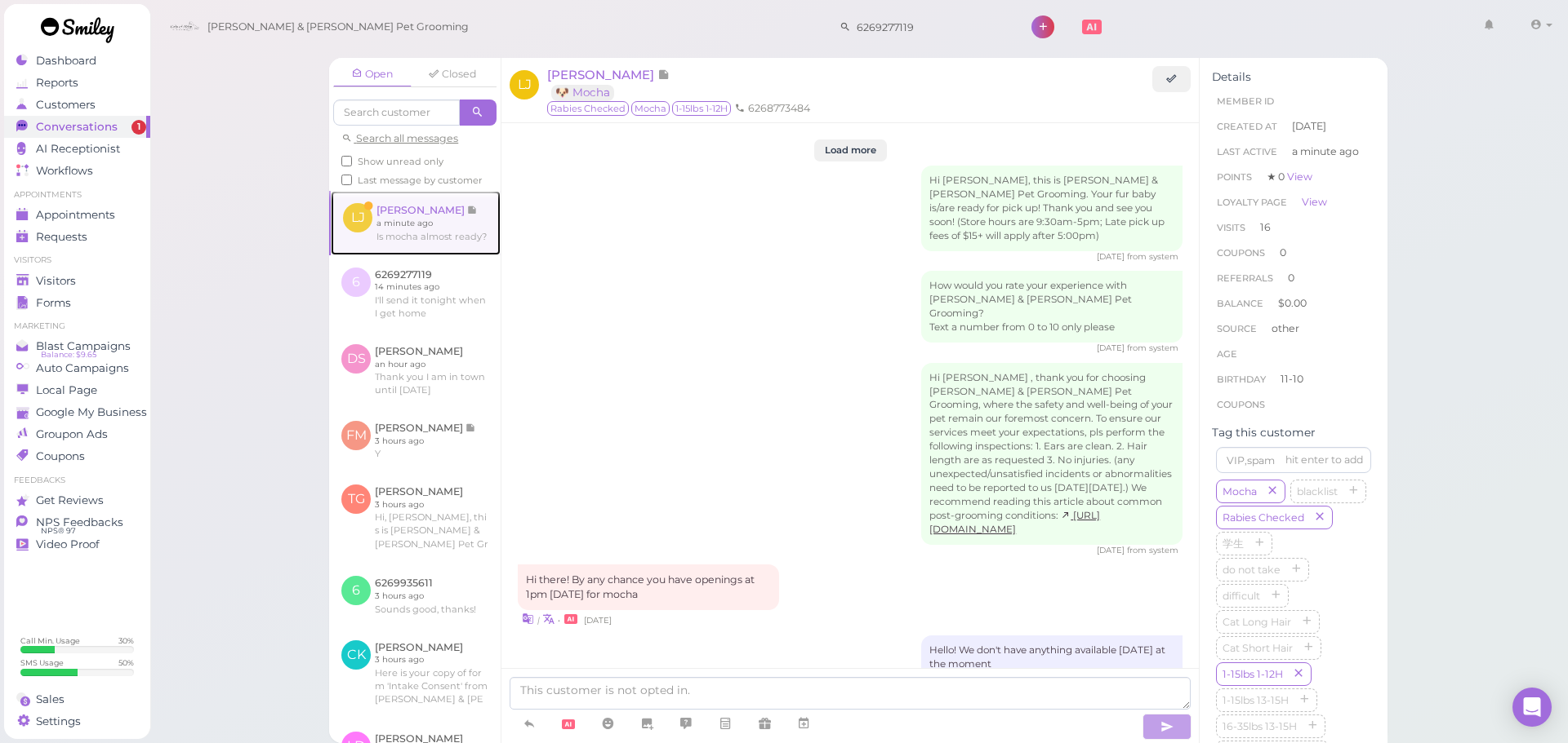
scroll to position [1978, 0]
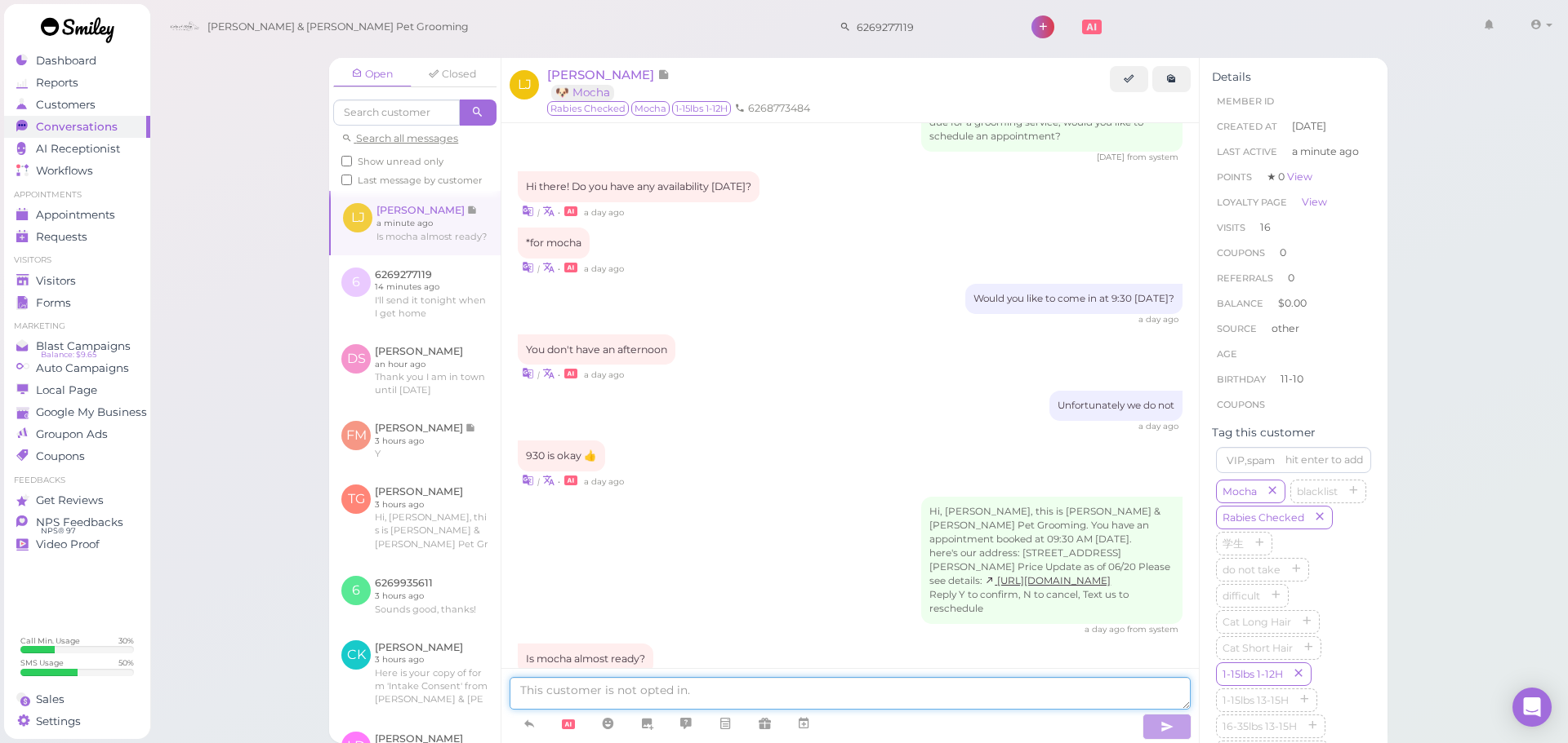
click at [689, 705] on textarea at bounding box center [849, 693] width 681 height 33
type textarea "Yes, Mocha just finished!"
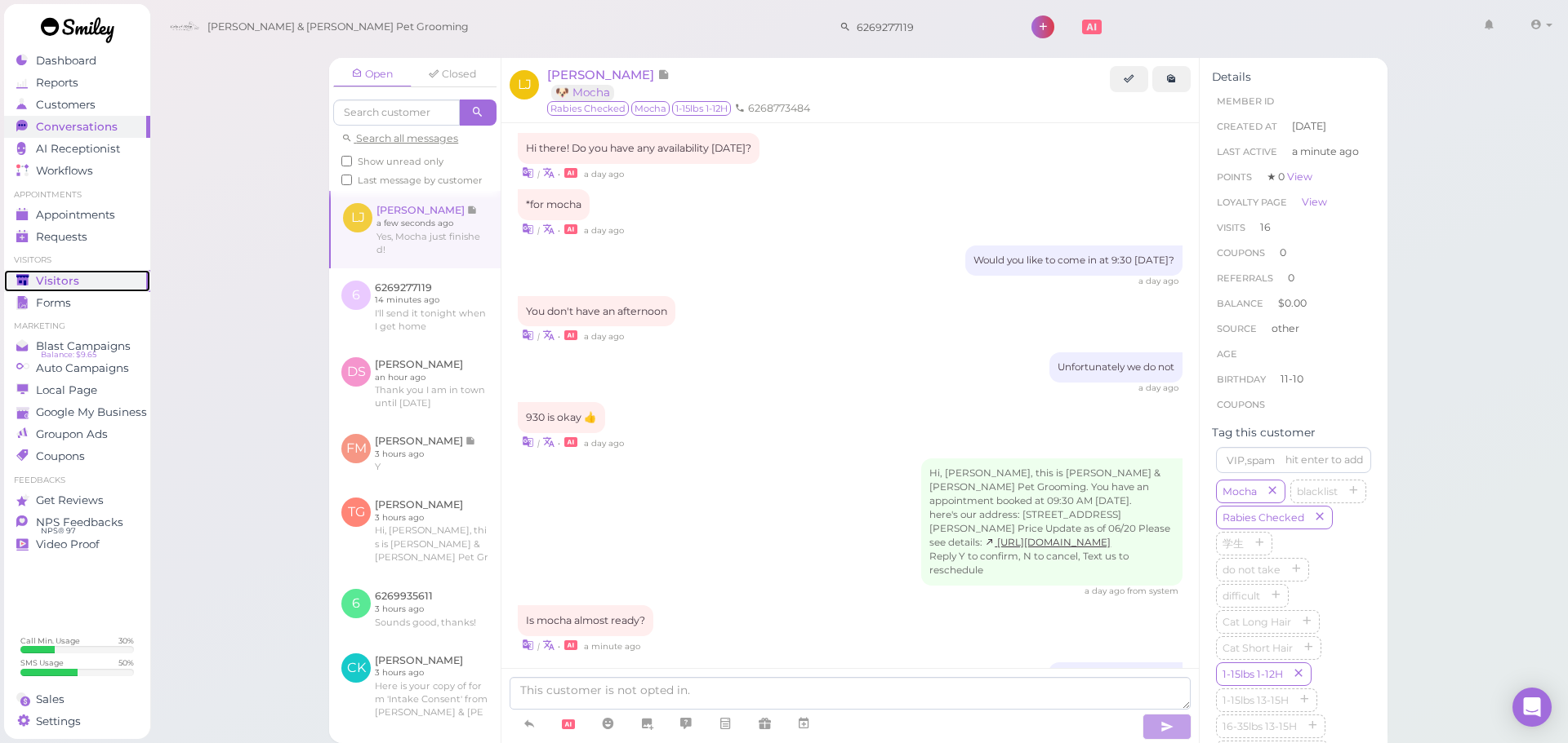
click at [33, 278] on div "Visitors" at bounding box center [75, 281] width 117 height 14
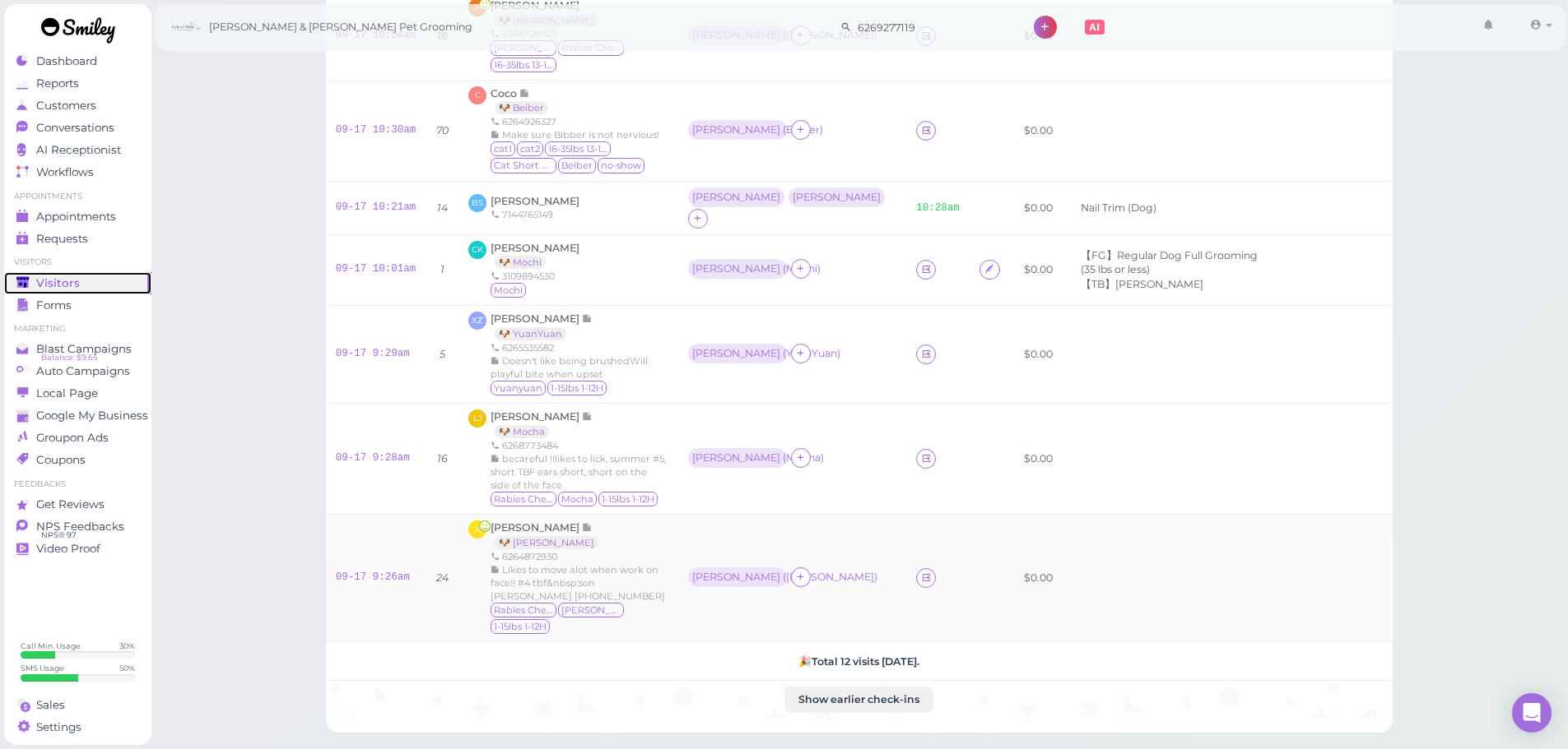
scroll to position [745, 0]
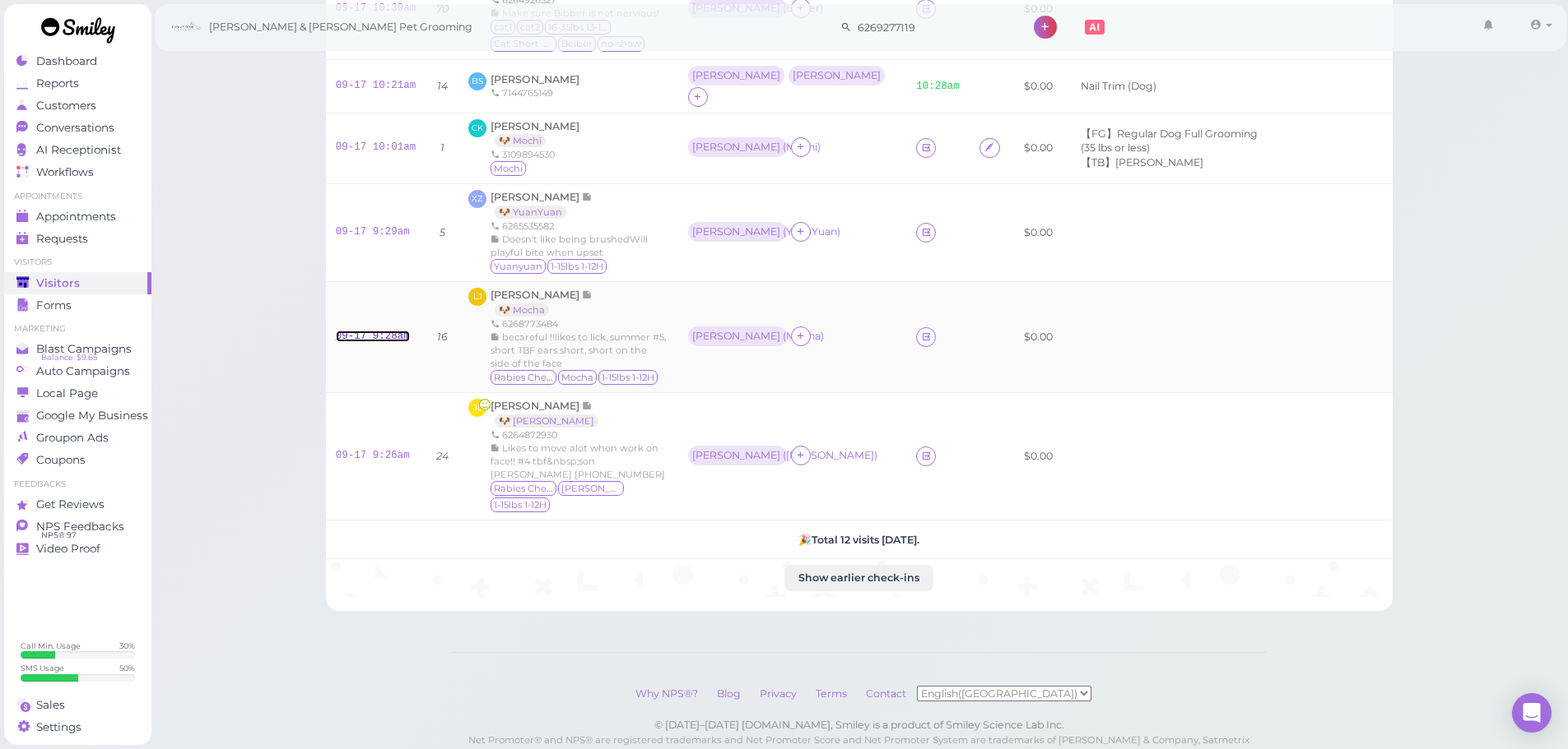
click at [380, 331] on link "09-17 9:28am" at bounding box center [372, 336] width 74 height 12
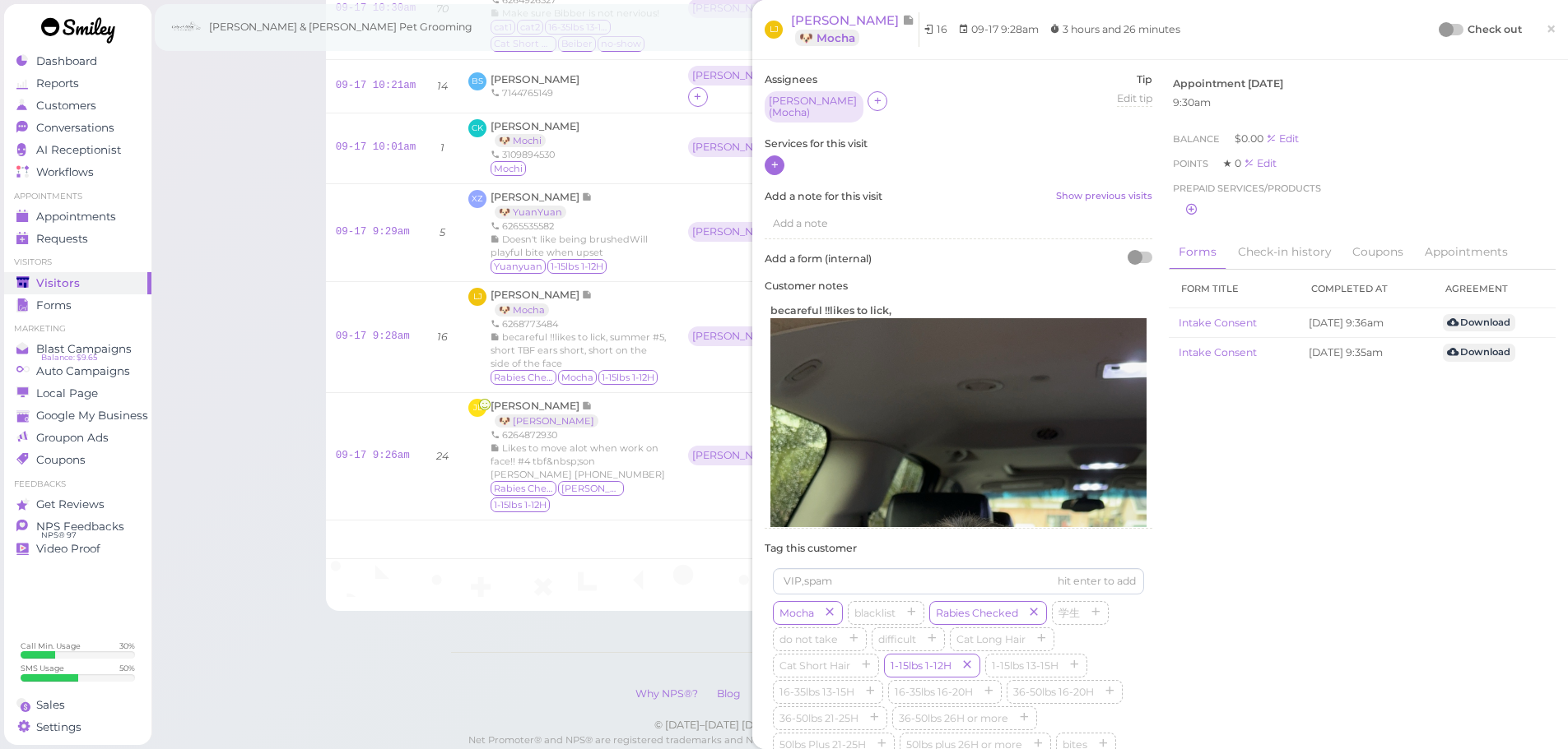
click at [779, 162] on icon at bounding box center [775, 165] width 11 height 12
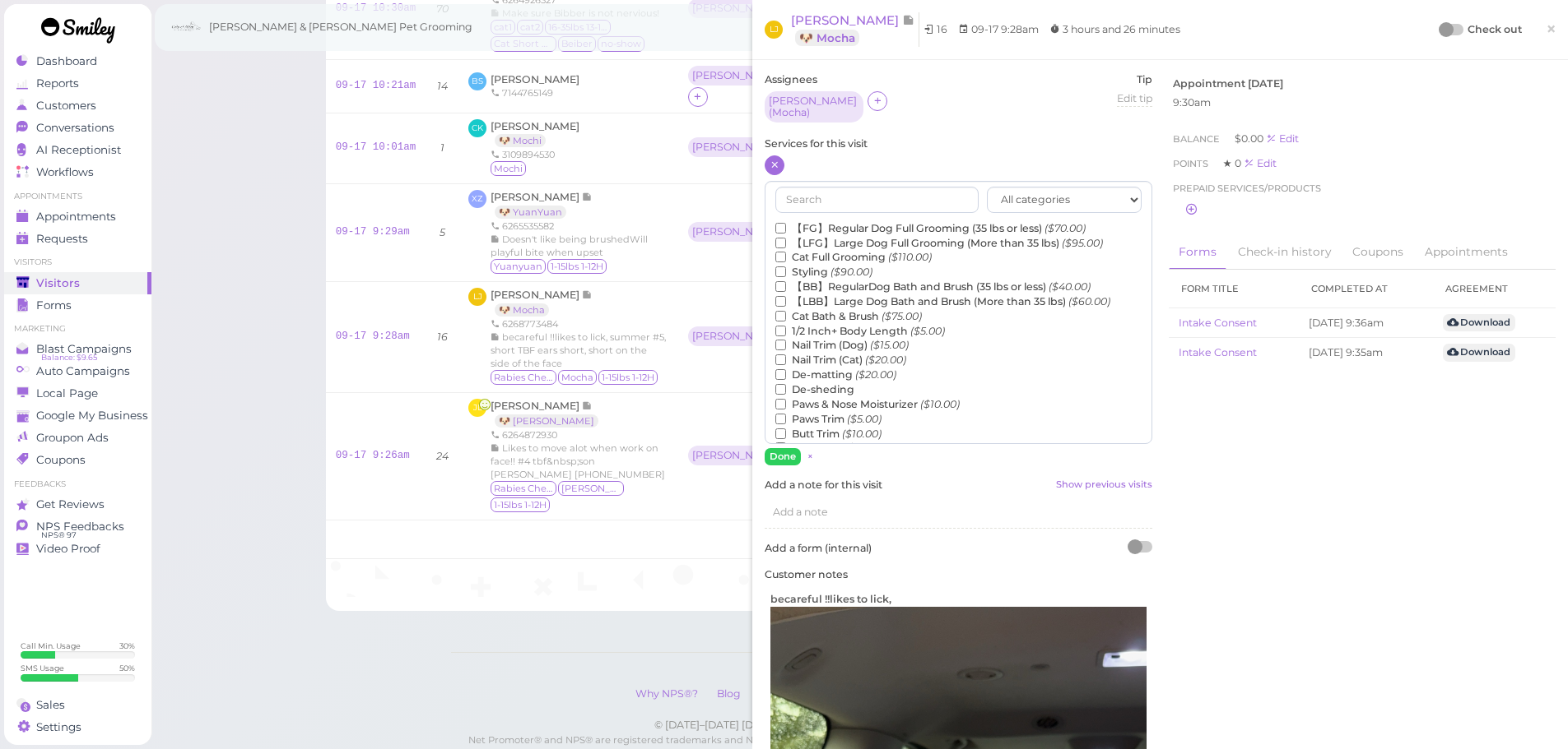
click at [823, 221] on label "【FG】Regular Dog Full Grooming (35 lbs or less) ($70.00)" at bounding box center [930, 228] width 310 height 15
click at [786, 223] on input "【FG】Regular Dog Full Grooming (35 lbs or less) ($70.00)" at bounding box center [780, 228] width 11 height 11
click at [775, 449] on button "Done" at bounding box center [782, 456] width 36 height 17
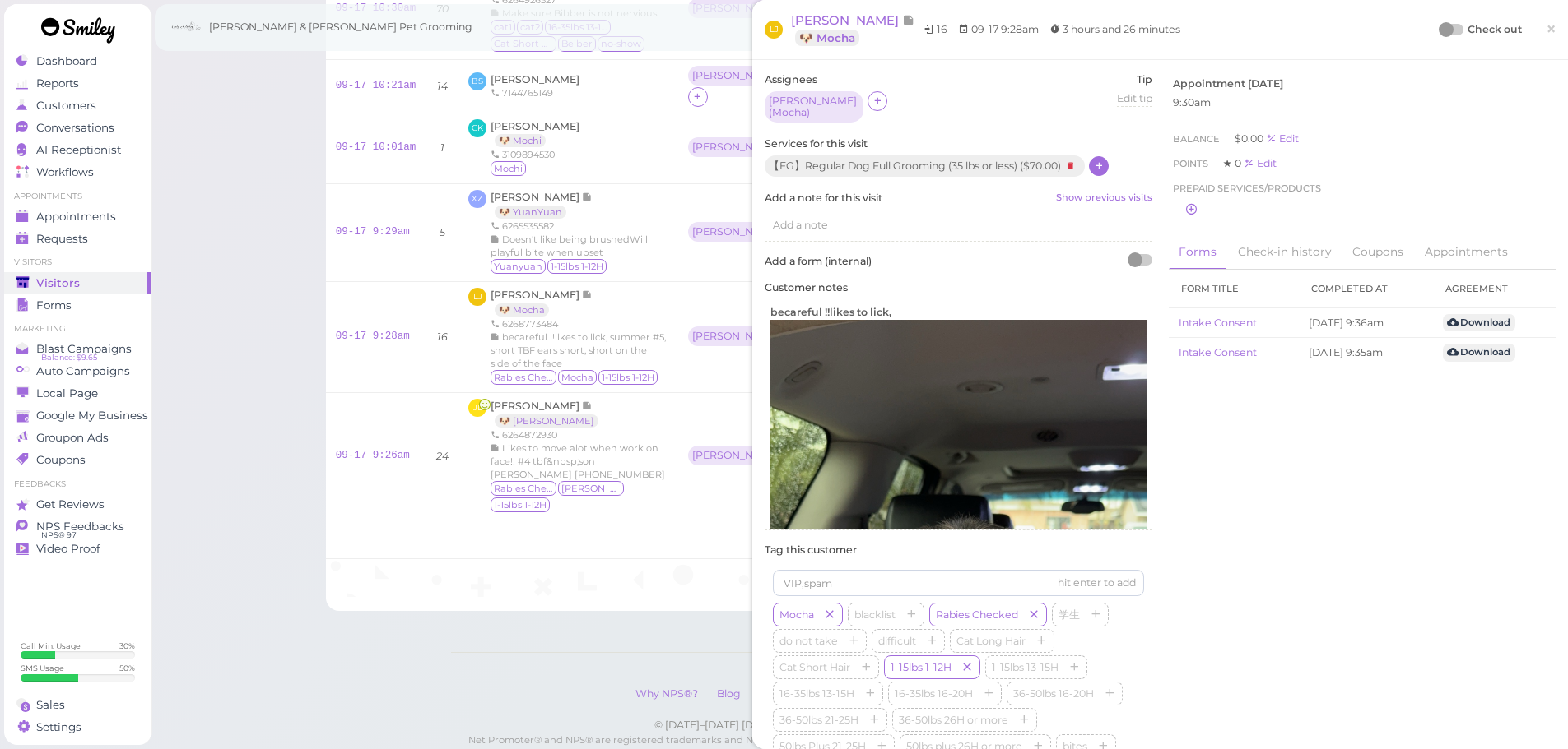
click at [1430, 603] on div "Assignees Helen ( Mocha ) Tip Edit tip 0 Services for this visit 【FG】Regular Do…" at bounding box center [1160, 470] width 807 height 796
drag, startPoint x: 1440, startPoint y: 28, endPoint x: 1429, endPoint y: 28, distance: 11.0
click at [1440, 27] on div at bounding box center [1445, 29] width 15 height 15
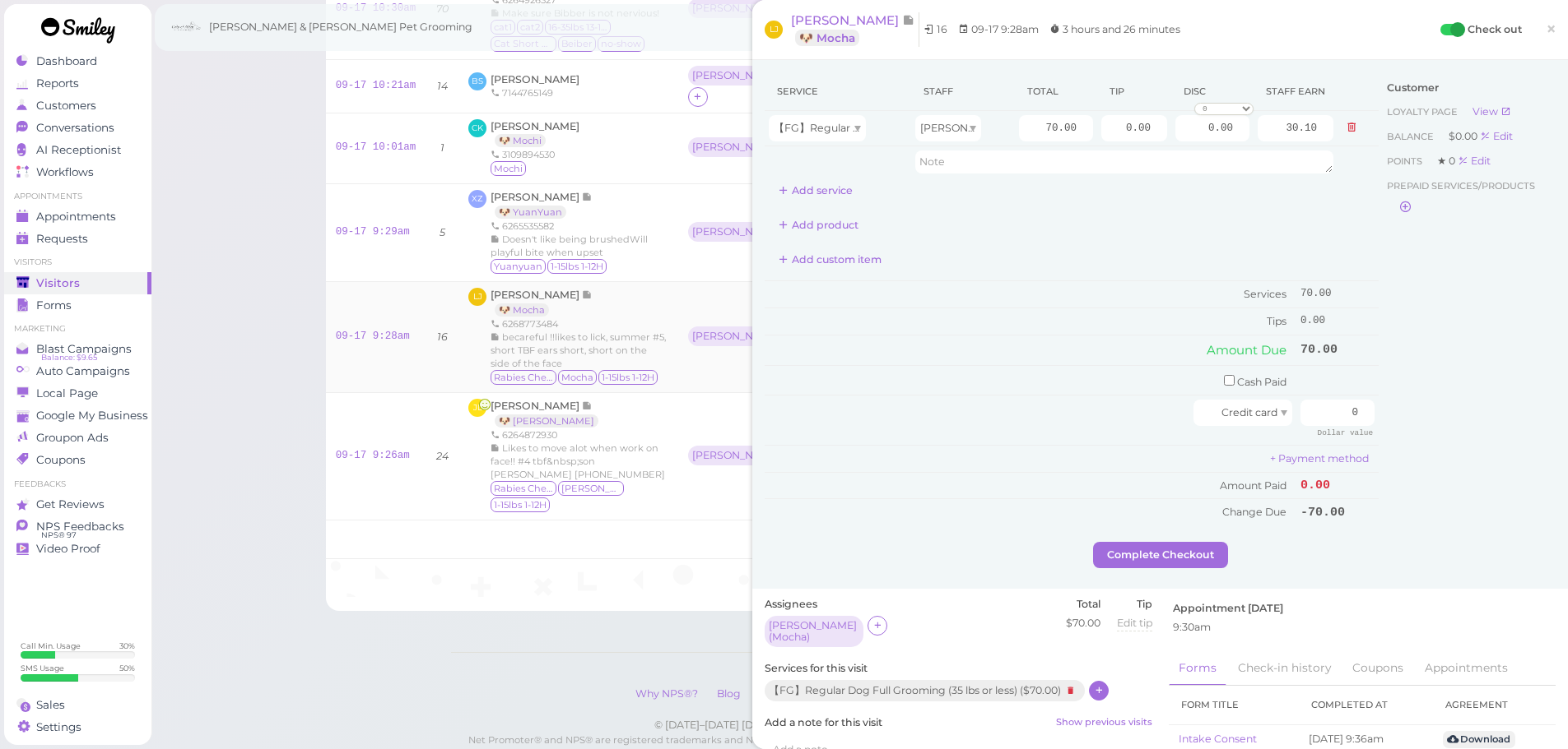
click at [1536, 32] on link "×" at bounding box center [1551, 30] width 30 height 39
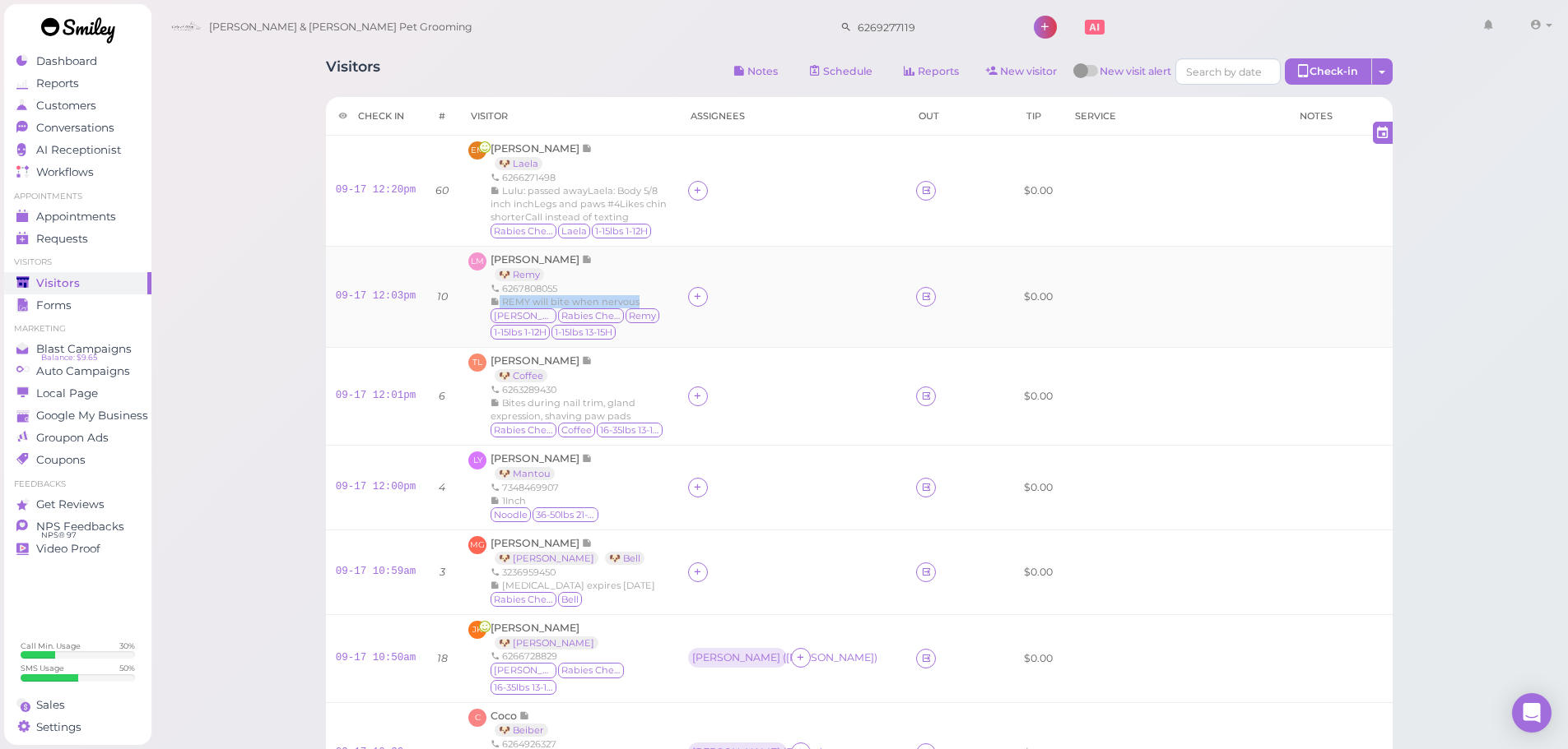
drag, startPoint x: 737, startPoint y: 306, endPoint x: 647, endPoint y: 300, distance: 90.2
click at [647, 300] on div "REMY will bite when nervous" at bounding box center [579, 302] width 178 height 13
click at [650, 299] on div "REMY will bite when nervous" at bounding box center [579, 302] width 178 height 13
click at [703, 194] on icon at bounding box center [698, 191] width 11 height 12
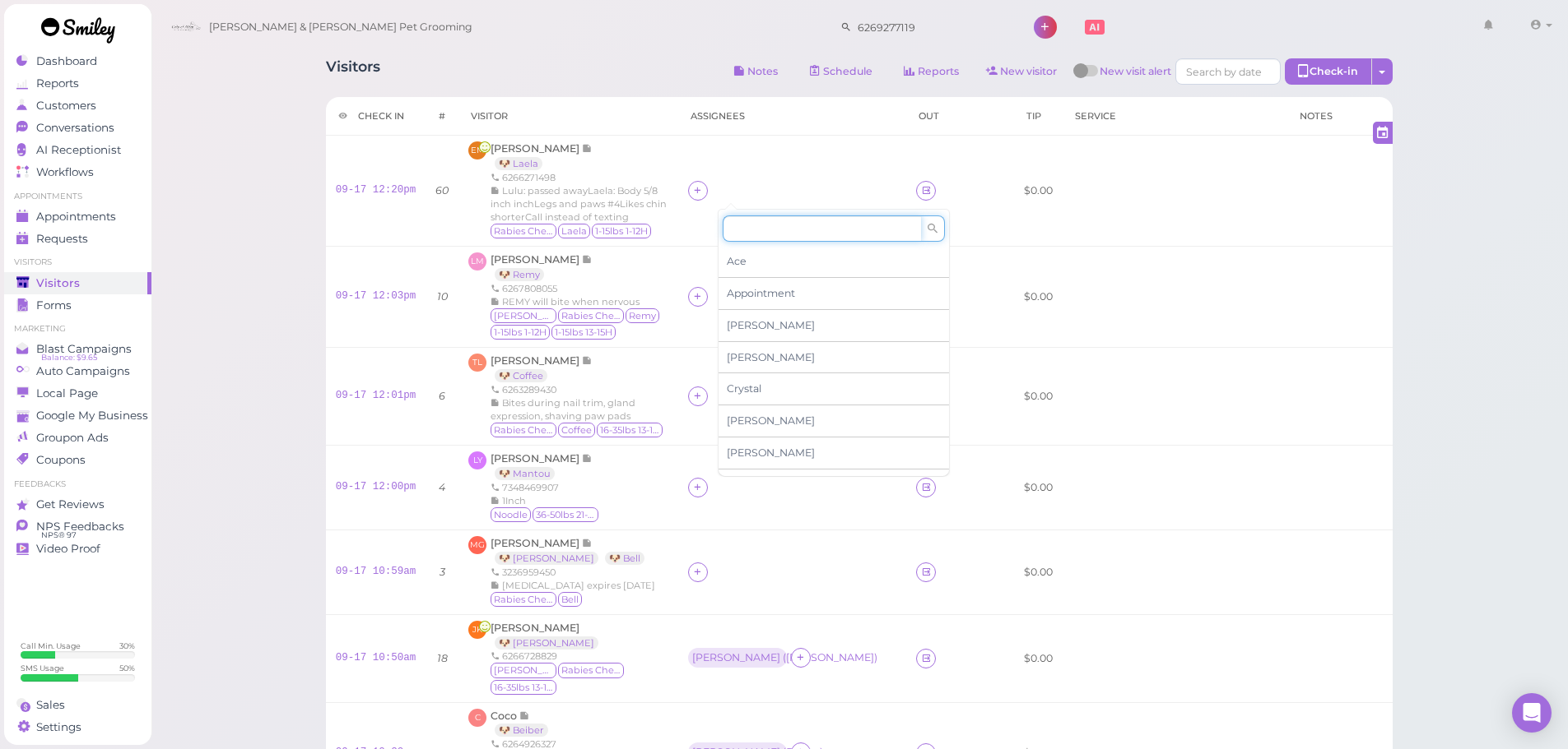
click at [729, 224] on input at bounding box center [821, 229] width 198 height 27
type input "he"
click at [742, 255] on span "Helen" at bounding box center [770, 261] width 88 height 12
click at [703, 300] on icon at bounding box center [698, 296] width 11 height 12
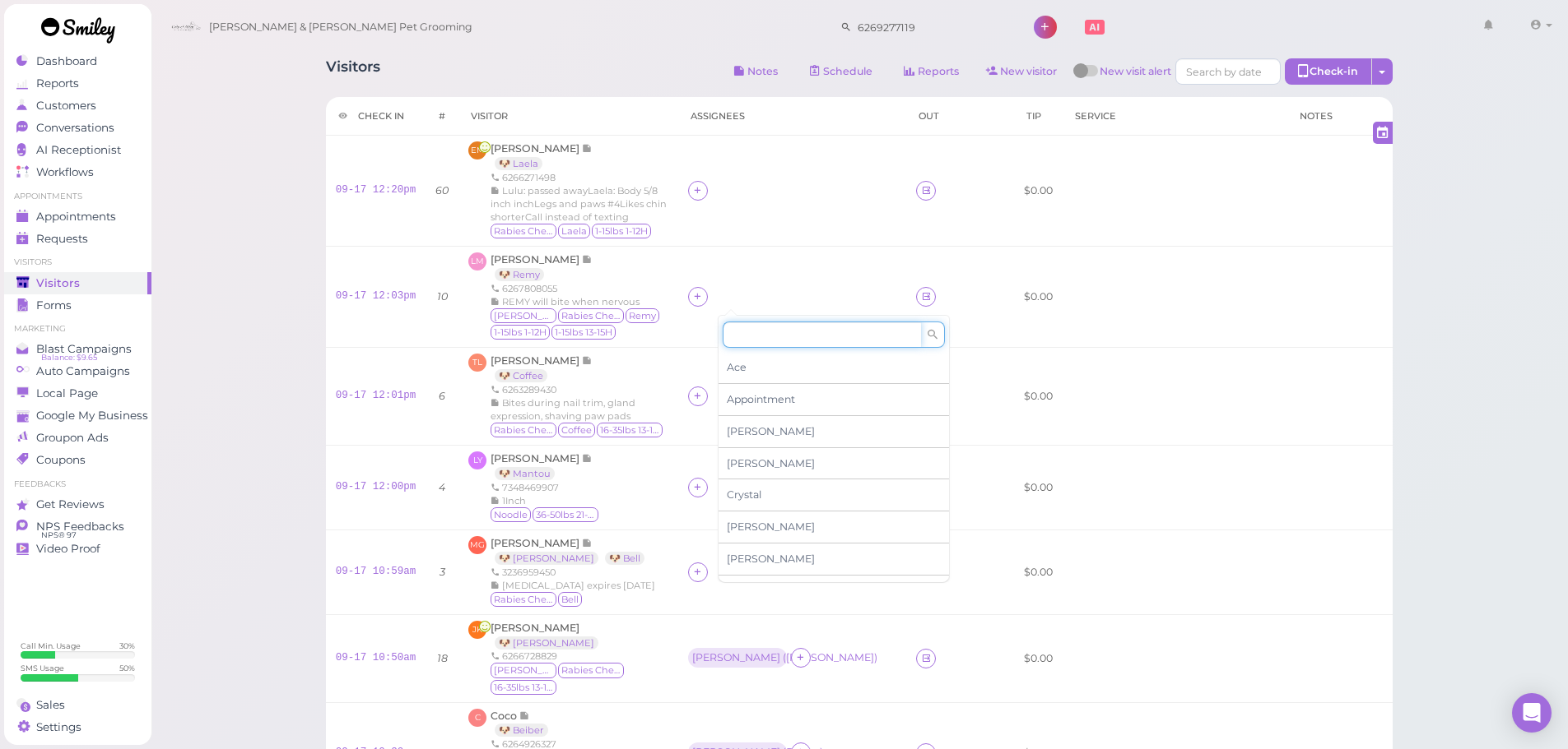
click at [749, 343] on input at bounding box center [821, 335] width 198 height 27
type input "he"
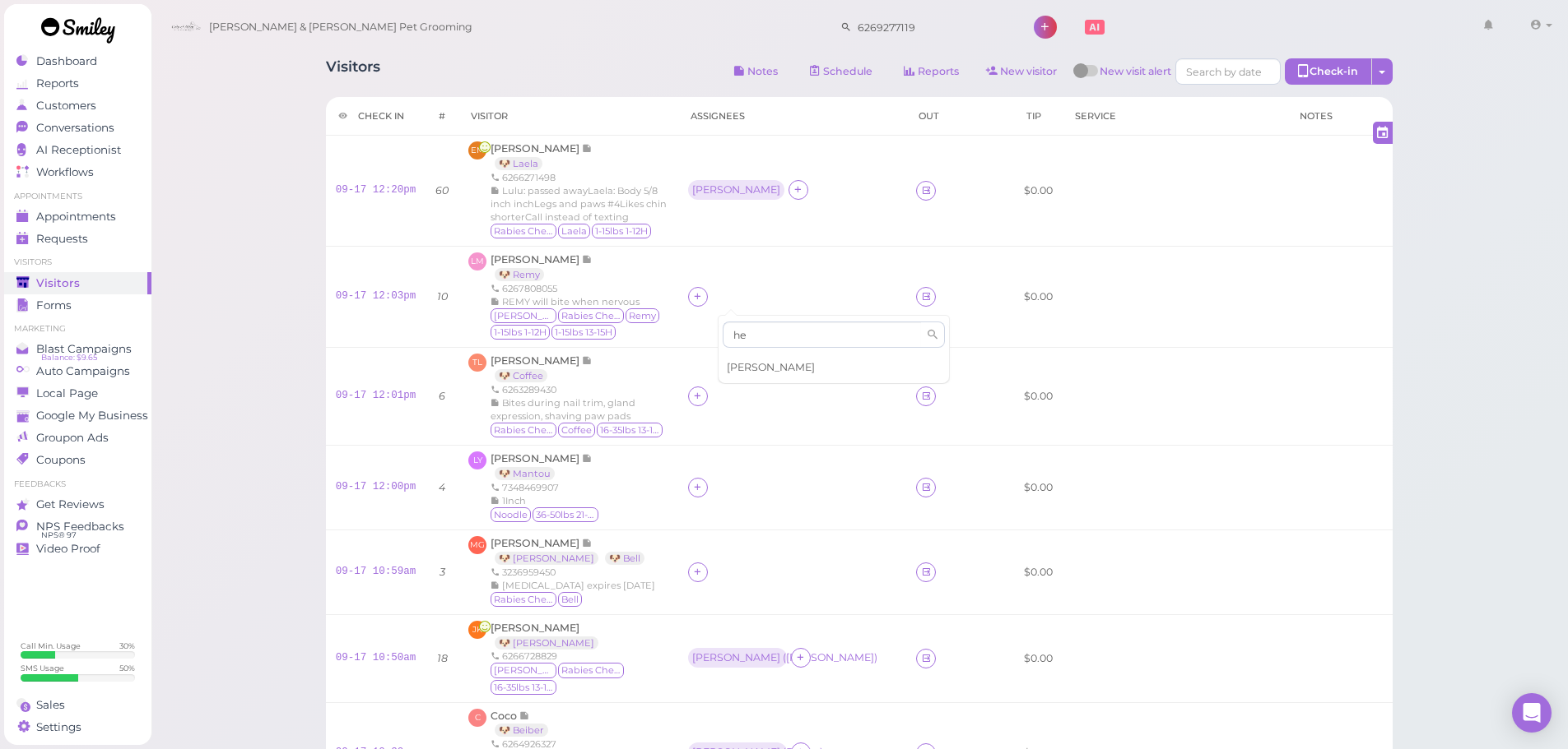
click at [740, 368] on span "Helen" at bounding box center [770, 367] width 88 height 12
click at [703, 400] on icon at bounding box center [698, 396] width 11 height 12
click at [747, 528] on div "Asa" at bounding box center [834, 532] width 231 height 32
click at [708, 493] on div at bounding box center [698, 488] width 20 height 20
click at [755, 326] on div "Asa" at bounding box center [834, 328] width 231 height 32
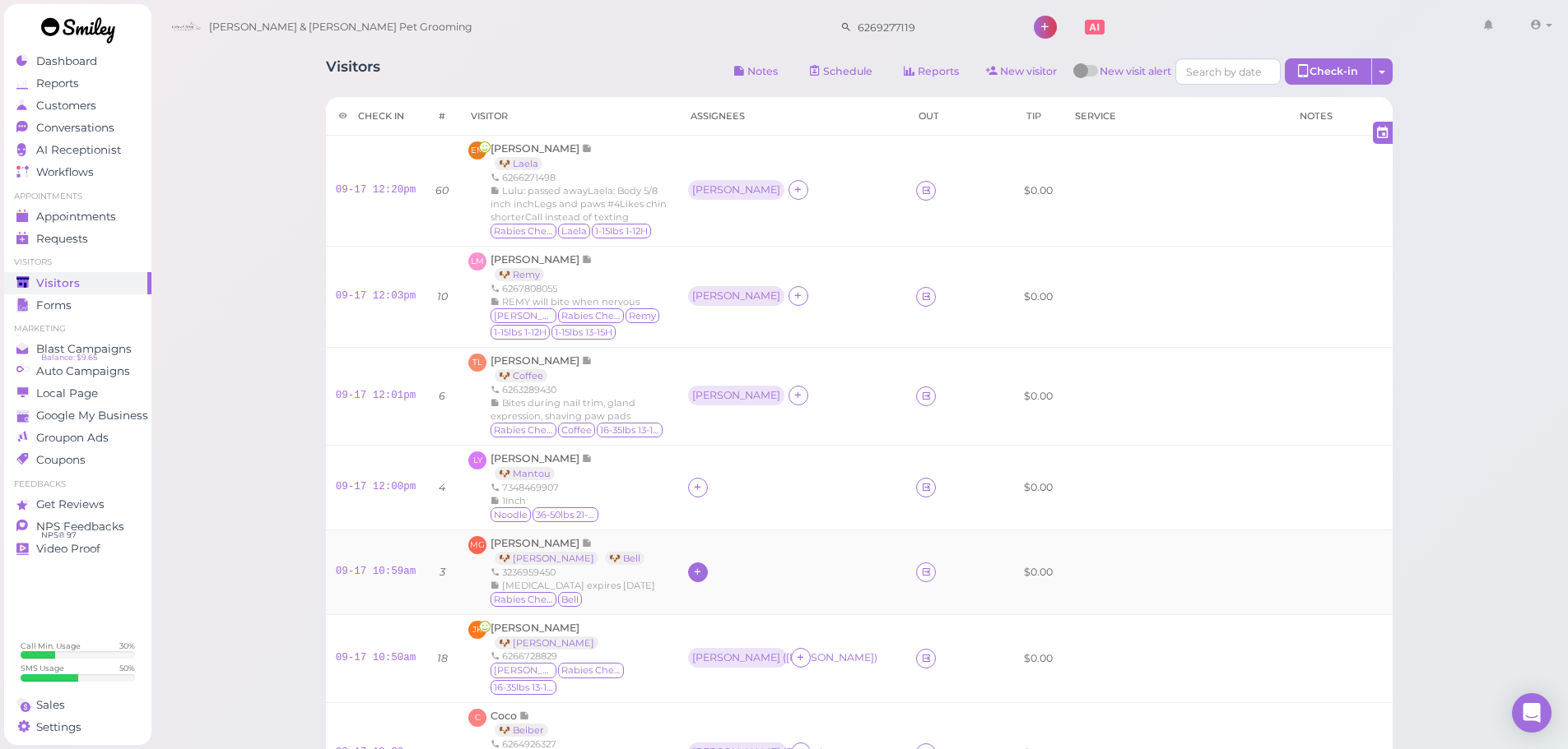
click at [703, 573] on icon at bounding box center [698, 572] width 11 height 12
click at [768, 409] on div "Asa" at bounding box center [834, 413] width 231 height 32
click at [738, 485] on div "Asa" at bounding box center [736, 486] width 88 height 12
click at [751, 557] on span "Select pets" at bounding box center [758, 559] width 57 height 18
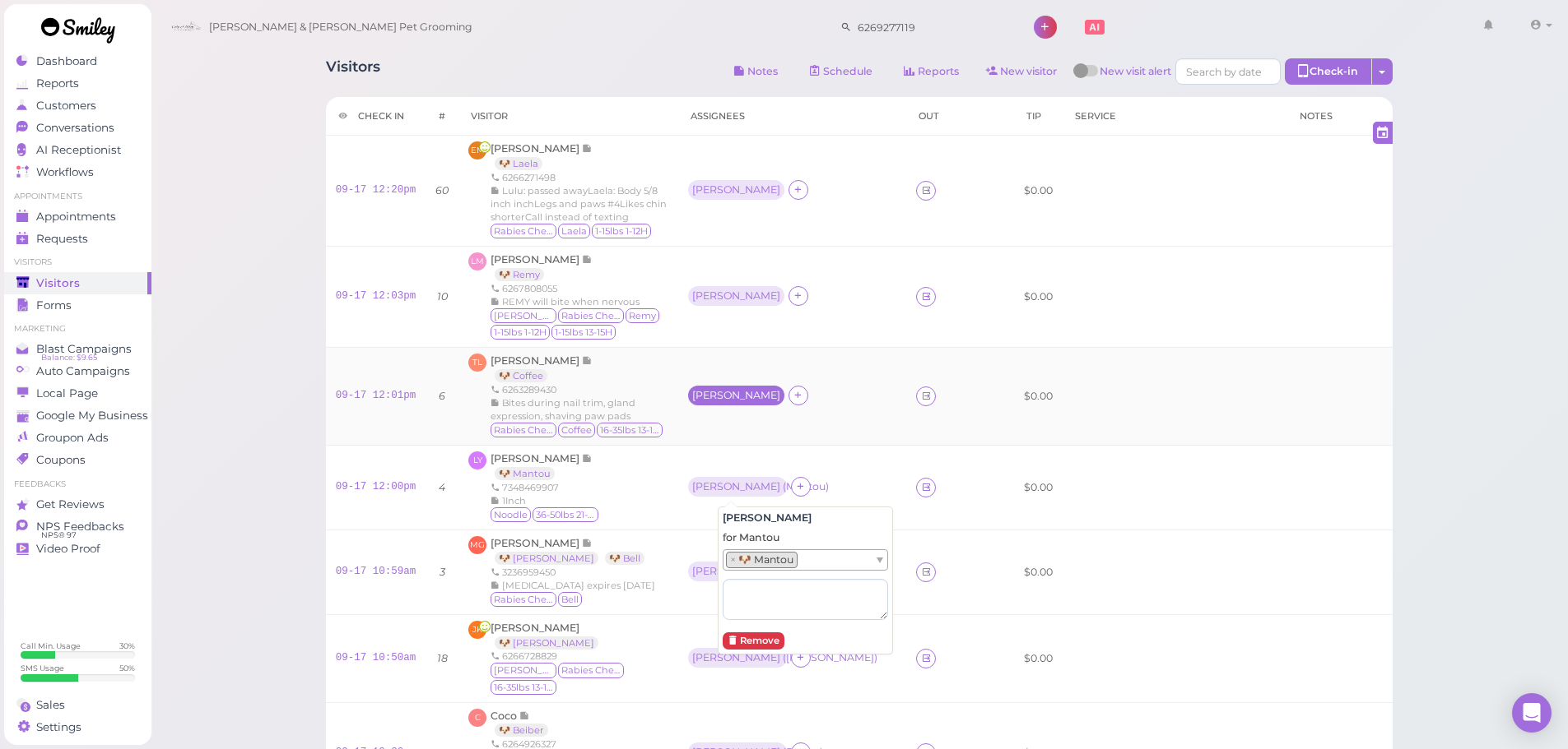
click at [736, 394] on div "Asa" at bounding box center [736, 395] width 88 height 12
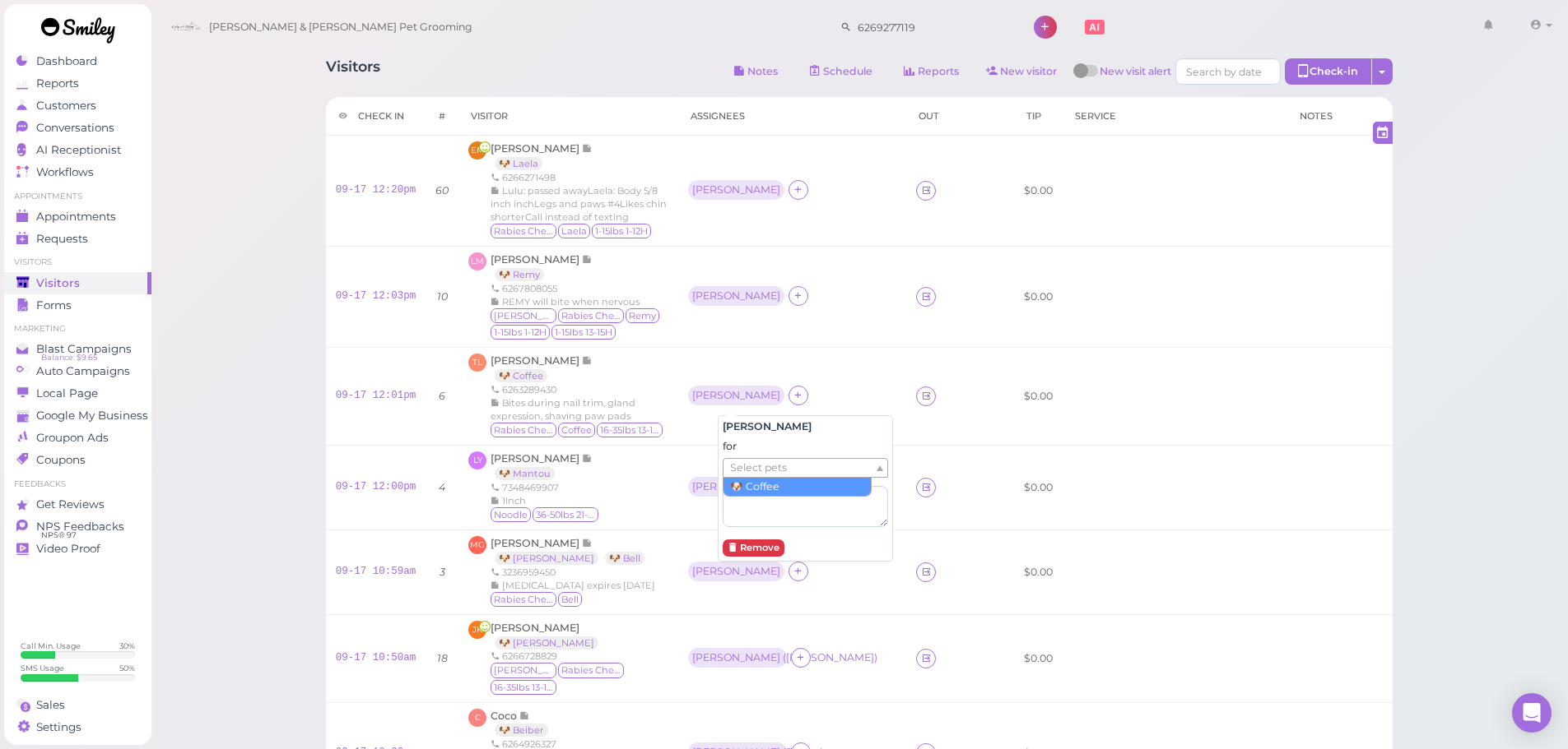
click at [748, 476] on span "Select pets" at bounding box center [758, 468] width 57 height 18
click at [678, 526] on td "LY Leo Yang 🐶 Mantou 7348469907 1Inch Noodle 36-50lbs 21-25H" at bounding box center [567, 486] width 219 height 84
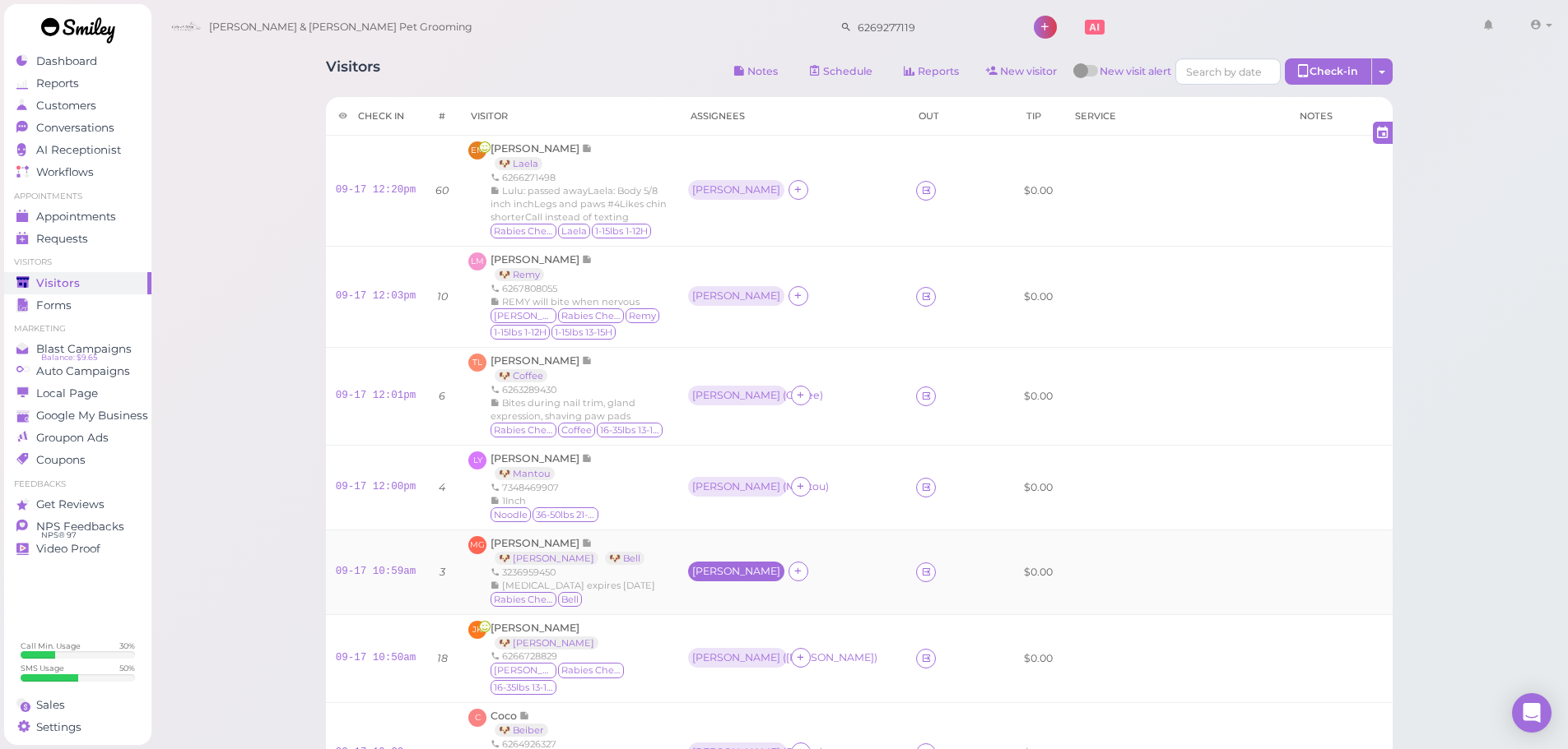
click at [722, 578] on div "Asa" at bounding box center [736, 572] width 96 height 20
click at [763, 616] on div "for Select pets" at bounding box center [805, 658] width 165 height 87
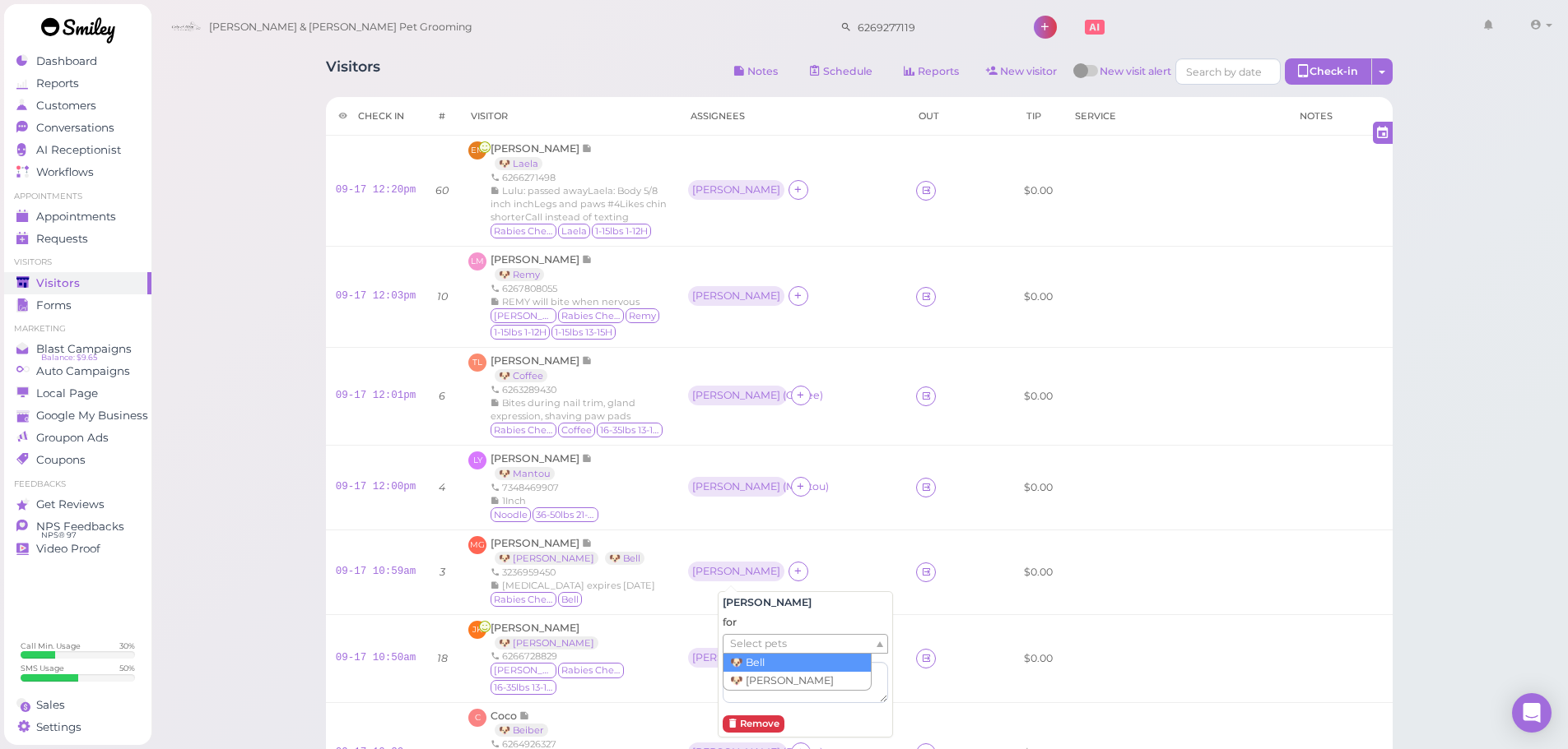
click at [756, 648] on span "Select pets" at bounding box center [758, 644] width 57 height 18
click at [678, 608] on td "MG Mariah Garcia 🐶 Zoe 🐶 Bell 3236959450 Rabies expires 7/7/2028 Rabies Checked…" at bounding box center [567, 572] width 219 height 84
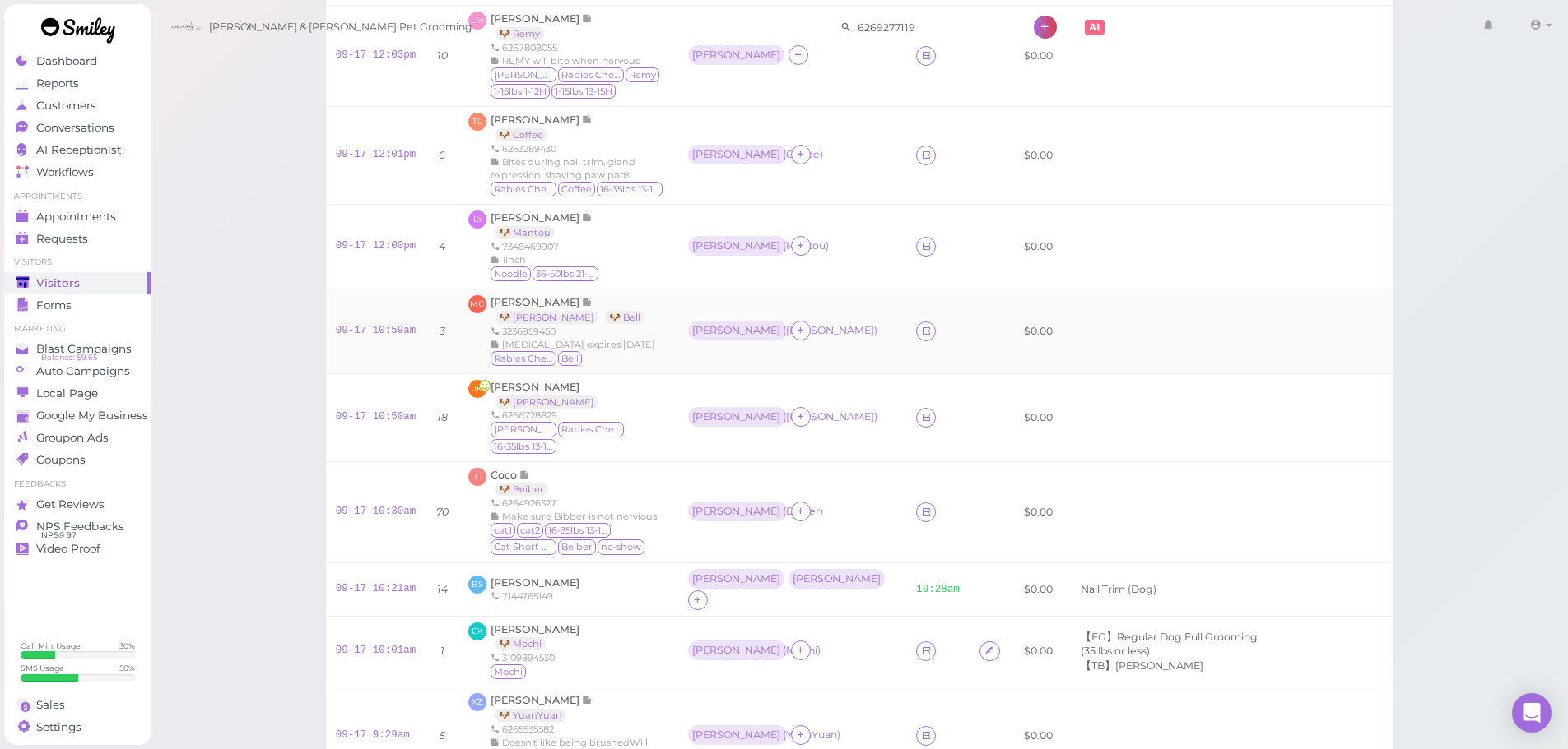
scroll to position [411, 0]
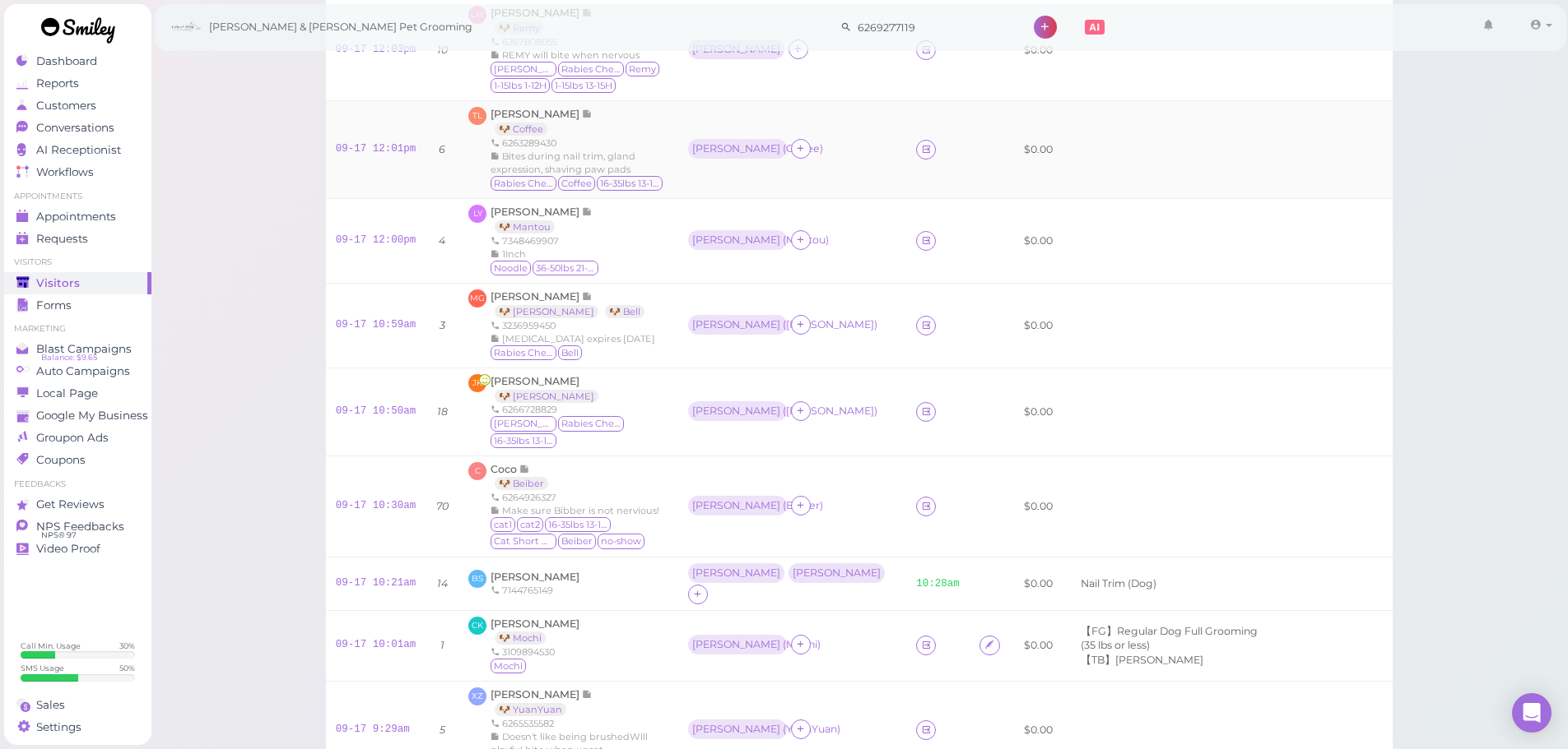
click at [646, 173] on div "Bites during nail trim, gland expression, shaving paw pads" at bounding box center [579, 163] width 178 height 27
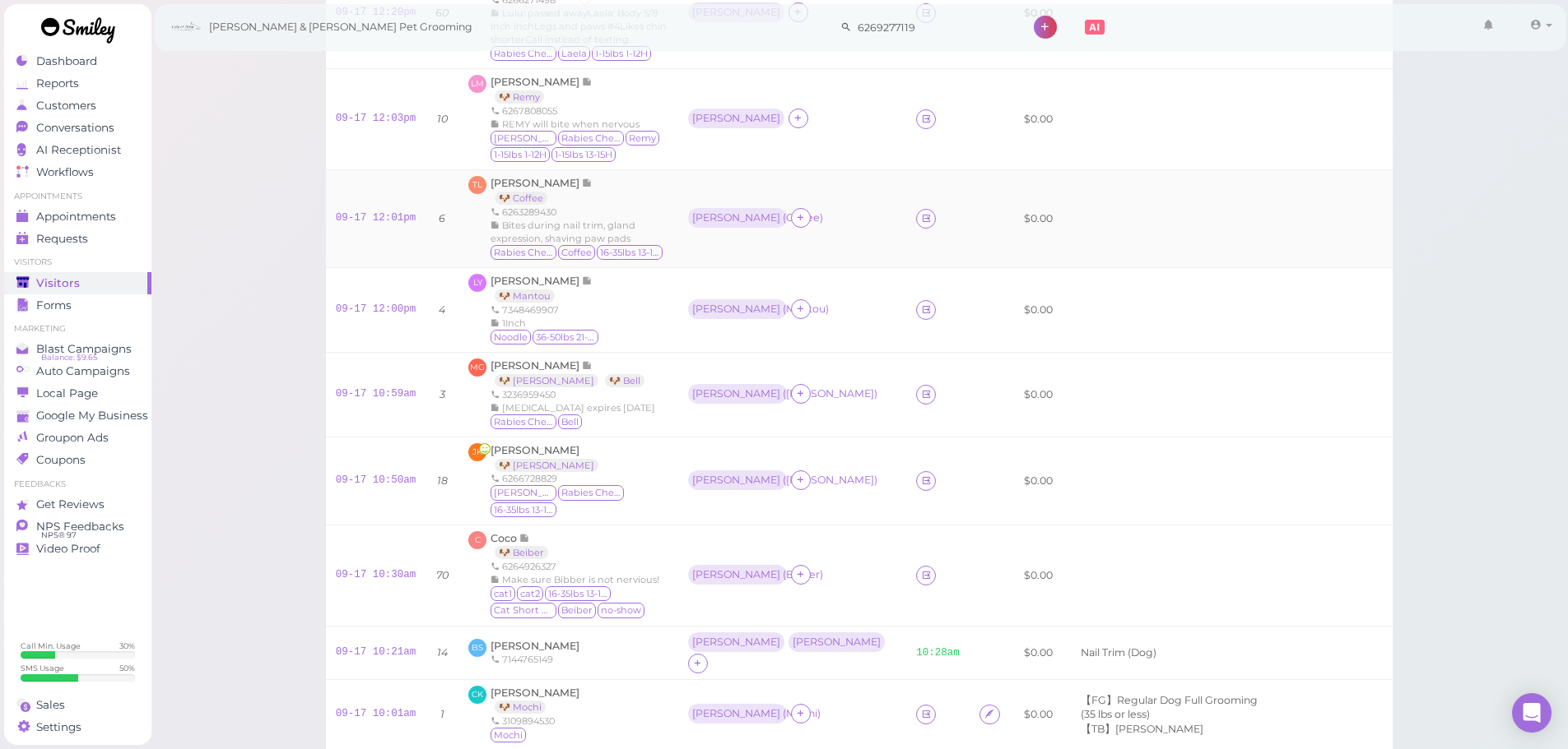
scroll to position [0, 0]
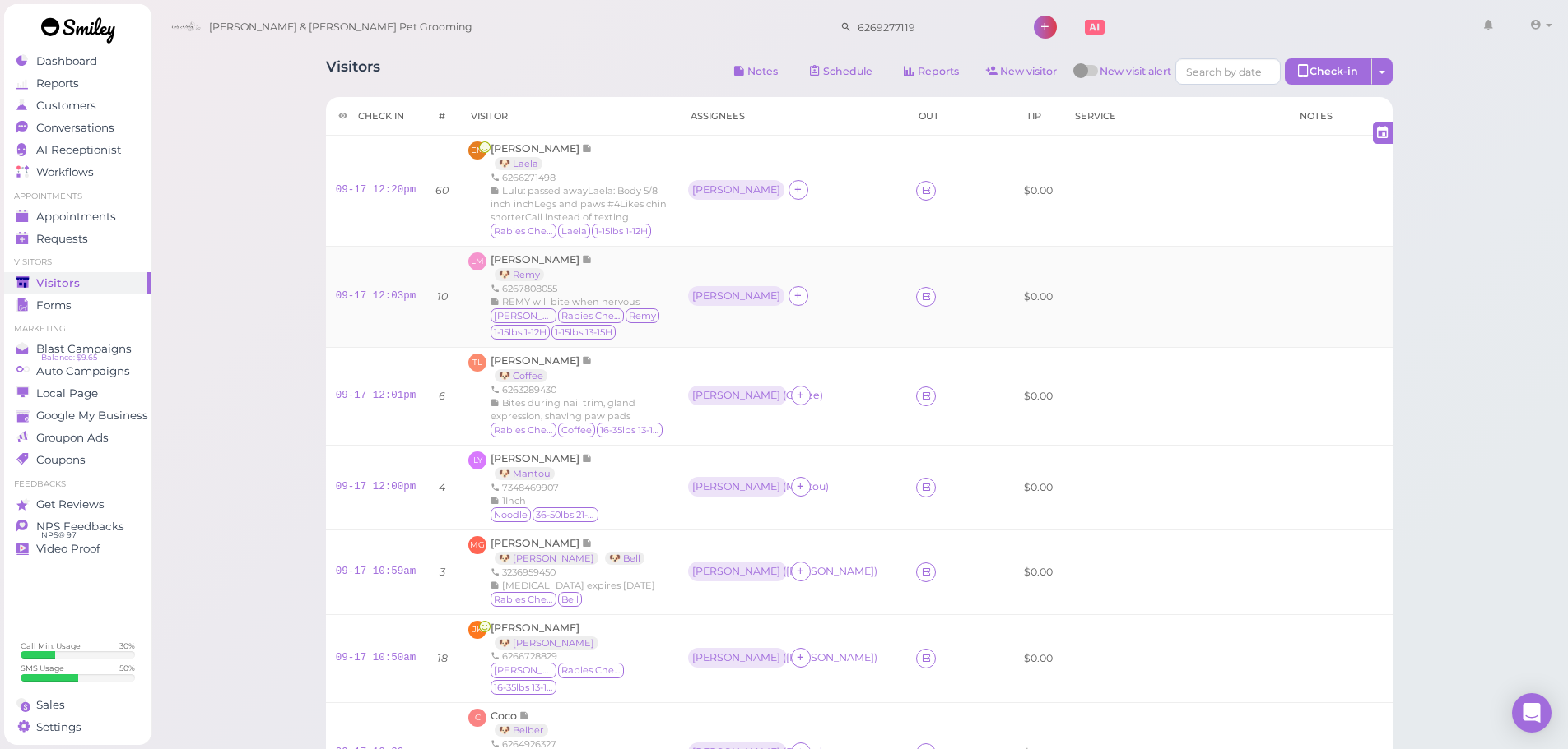
click at [651, 264] on div "Linda Muh 🐶 Remy 6267808055 REMY will bite when nervous Minnie Rabies Checked R…" at bounding box center [579, 297] width 178 height 89
